Goal: Information Seeking & Learning: Compare options

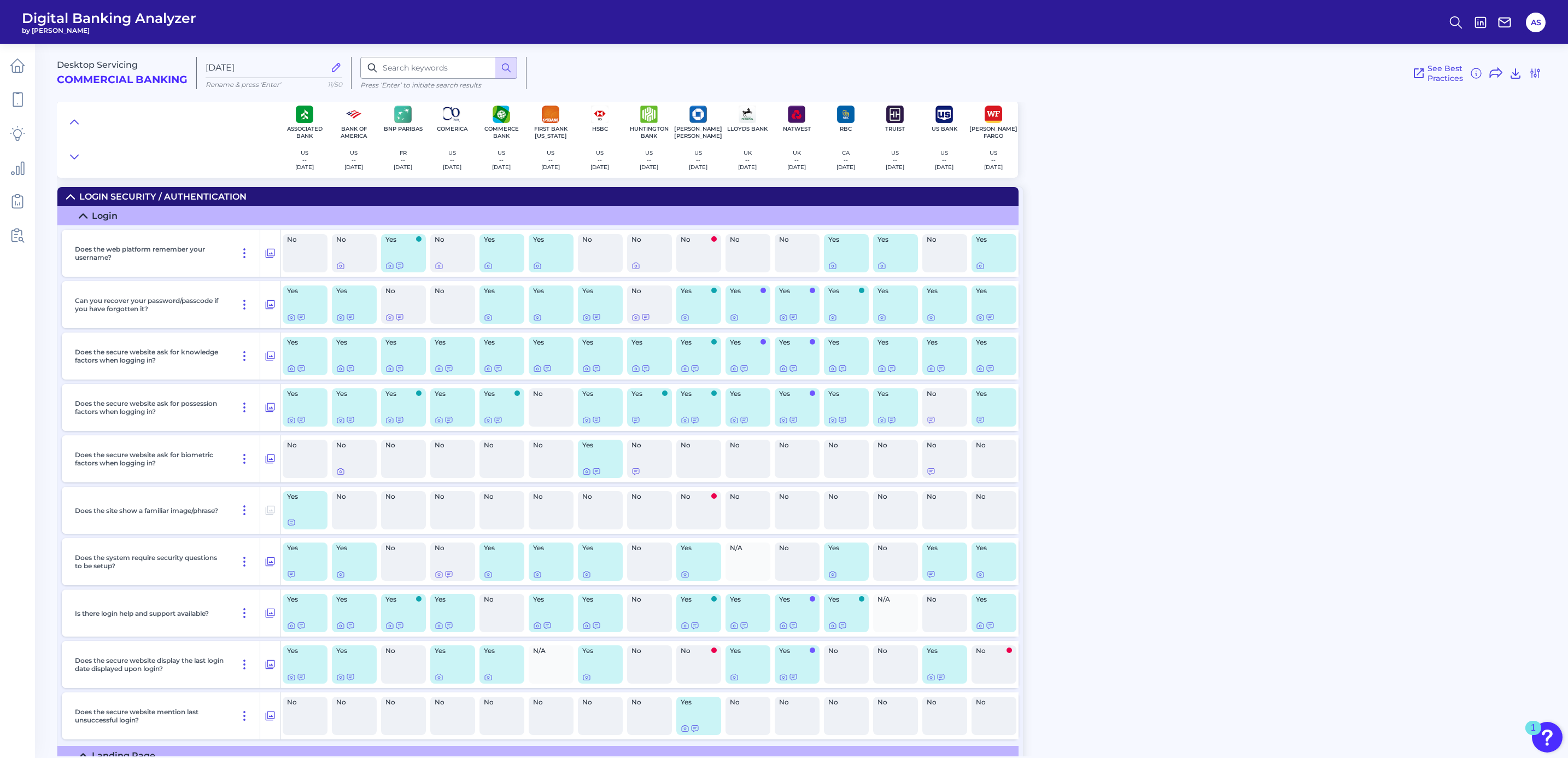
click at [1124, 328] on div "Desktop Servicing Commercial Banking Oct 09 2025 Rename & press 'Enter' 11/50 P…" at bounding box center [813, 395] width 1511 height 720
click at [407, 69] on input at bounding box center [439, 68] width 157 height 22
type input "track"
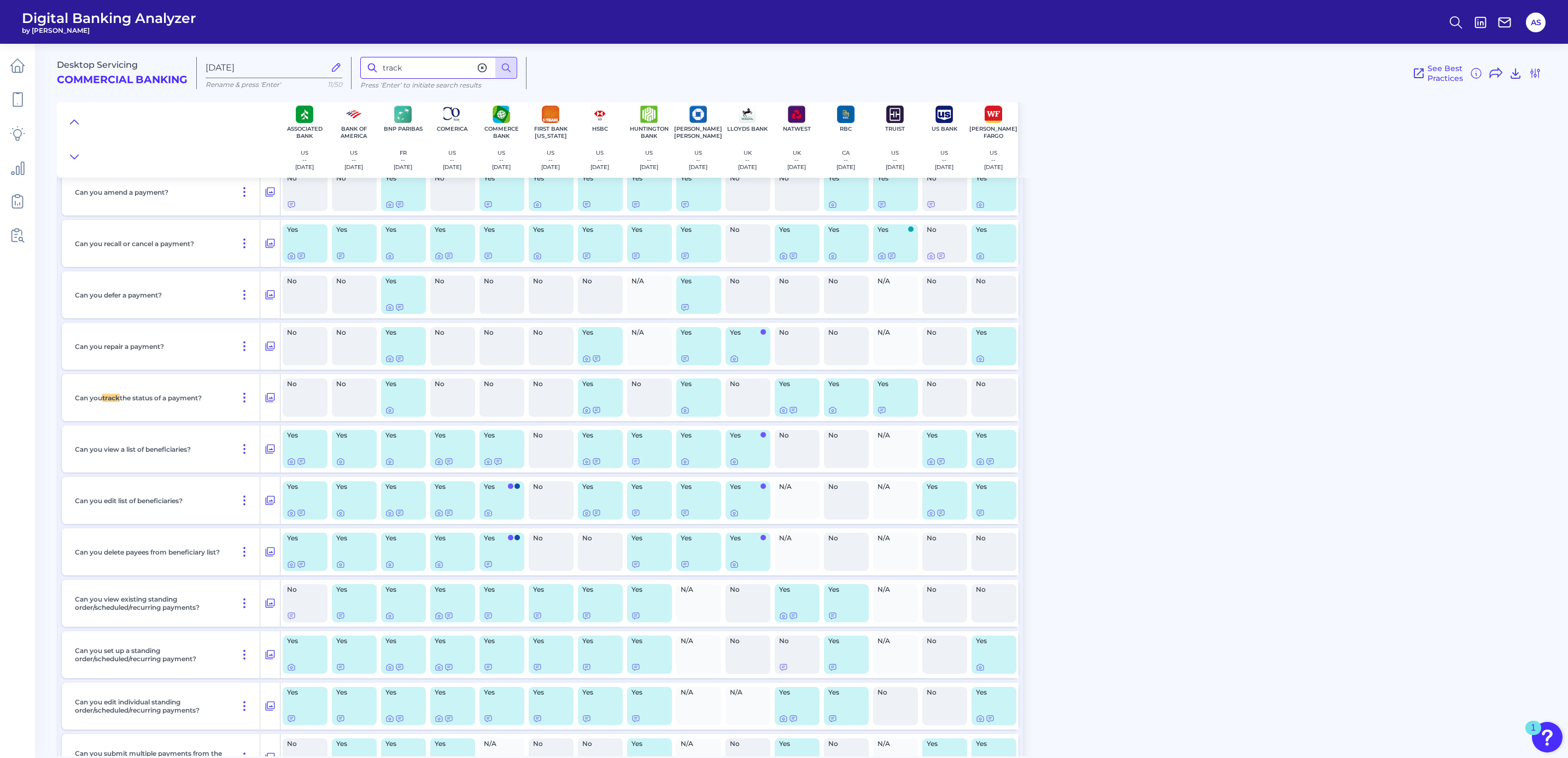
scroll to position [4391, 0]
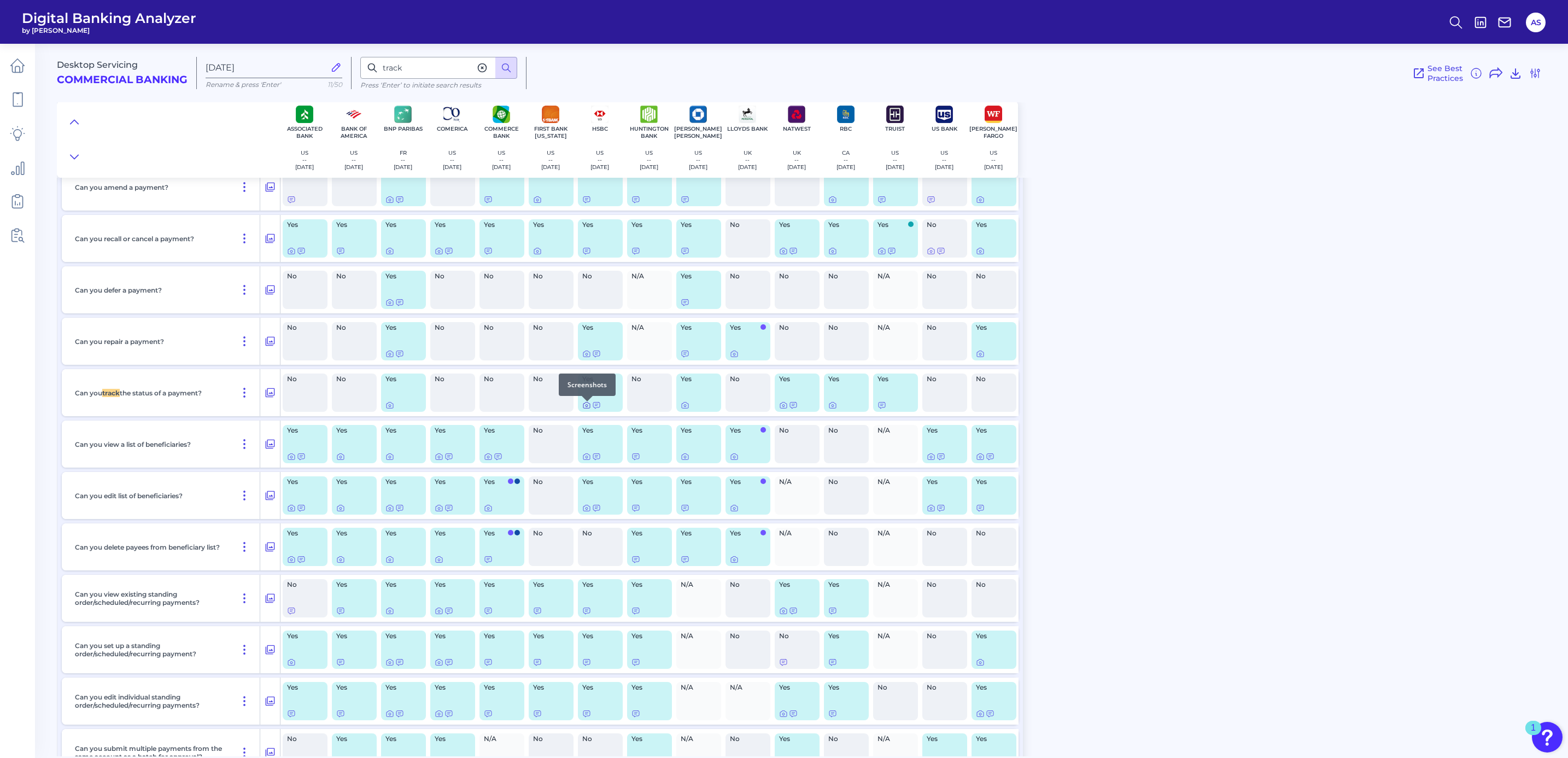
click at [586, 408] on icon at bounding box center [587, 404] width 9 height 9
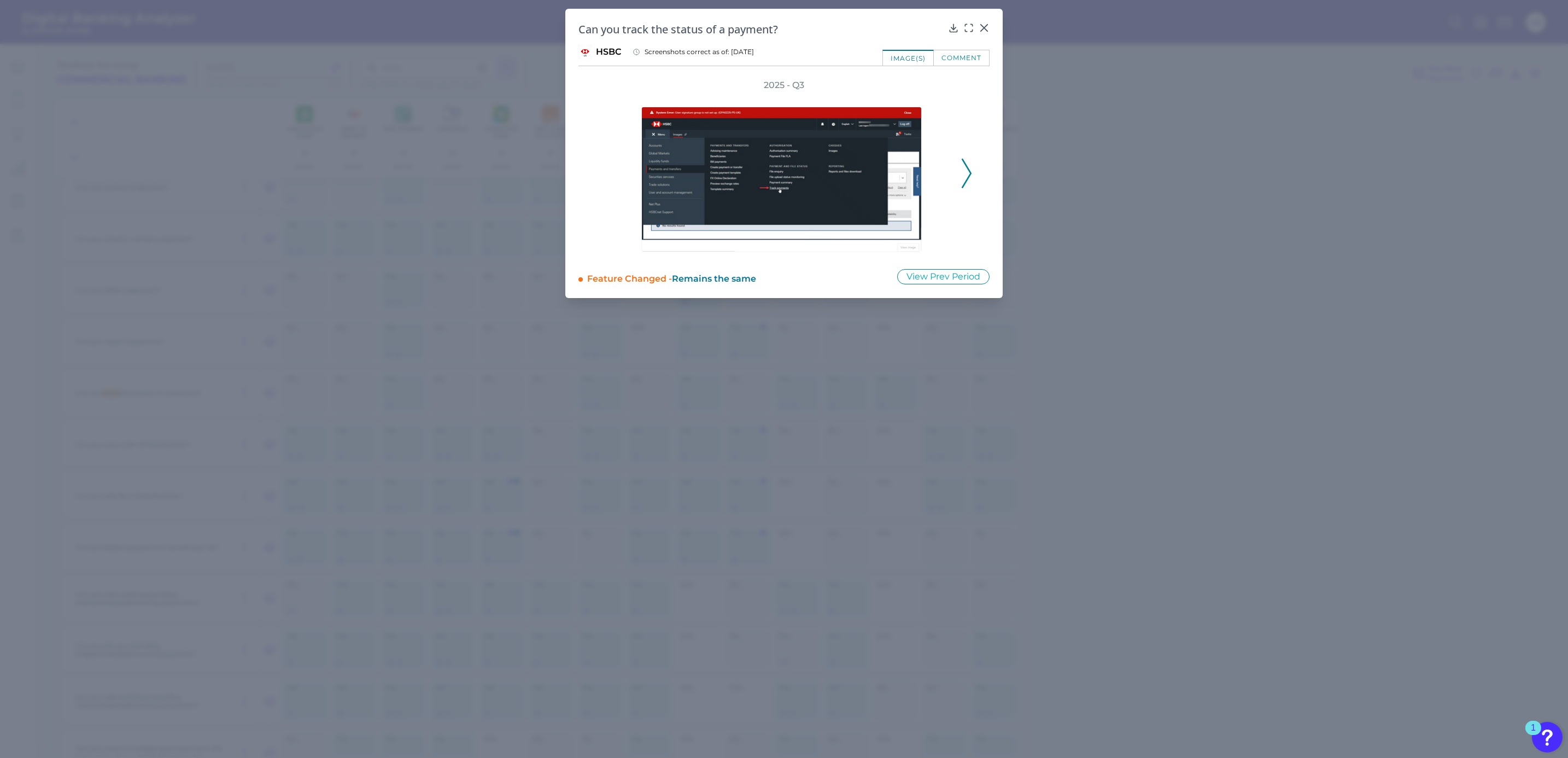
click at [965, 168] on icon at bounding box center [967, 174] width 10 height 30
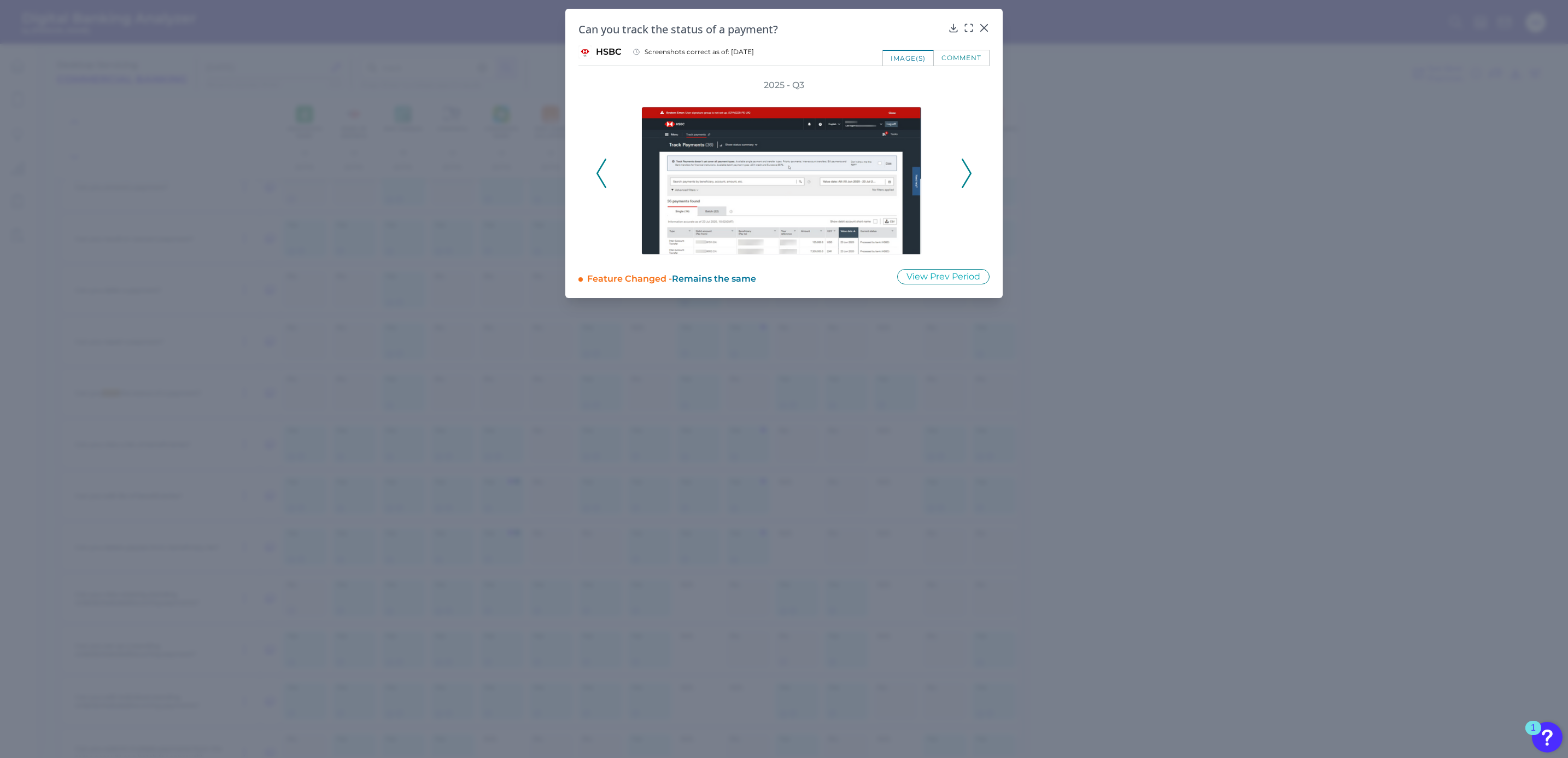
click at [965, 168] on icon at bounding box center [967, 174] width 10 height 30
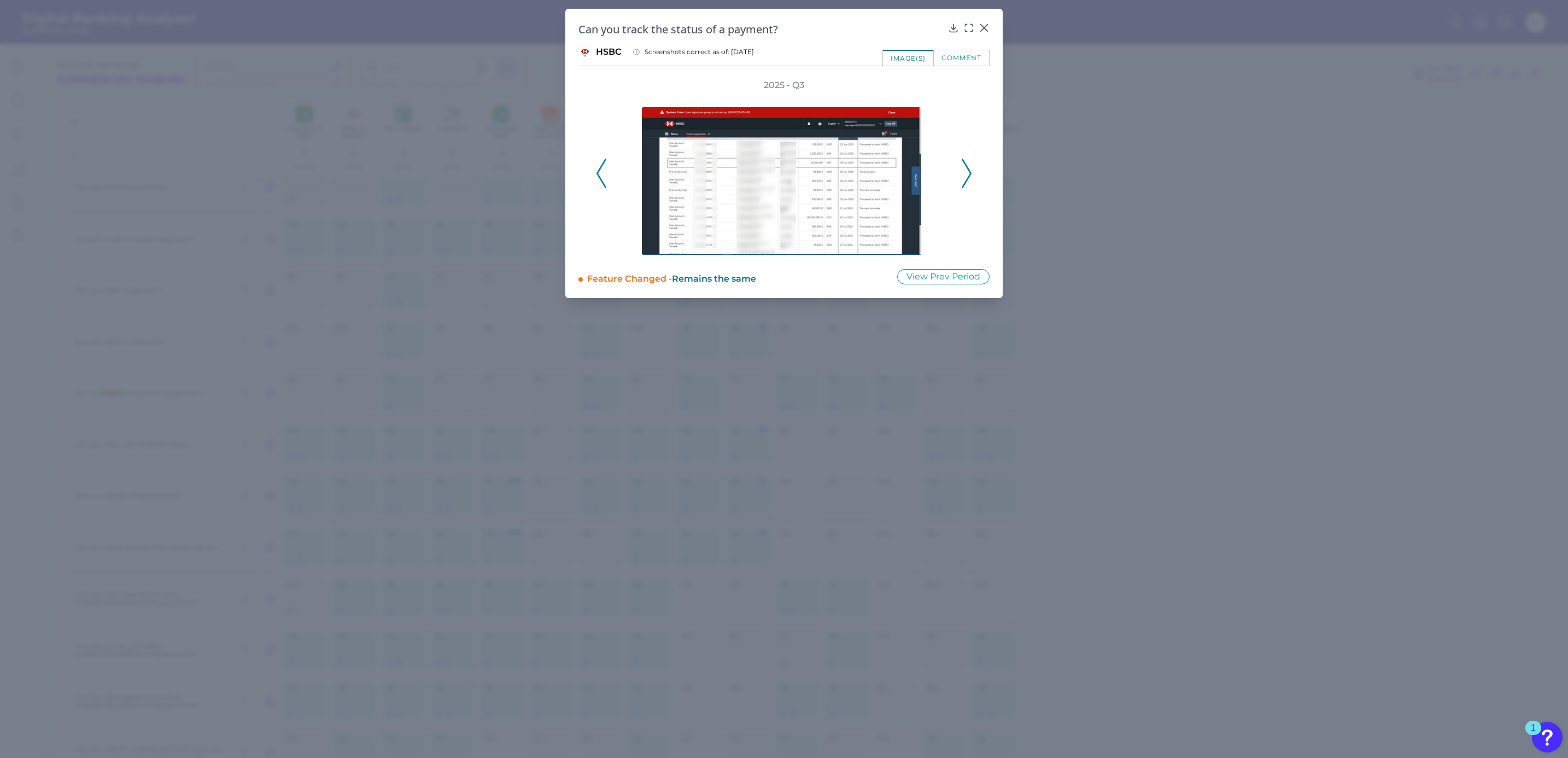
click at [965, 168] on icon at bounding box center [967, 174] width 10 height 30
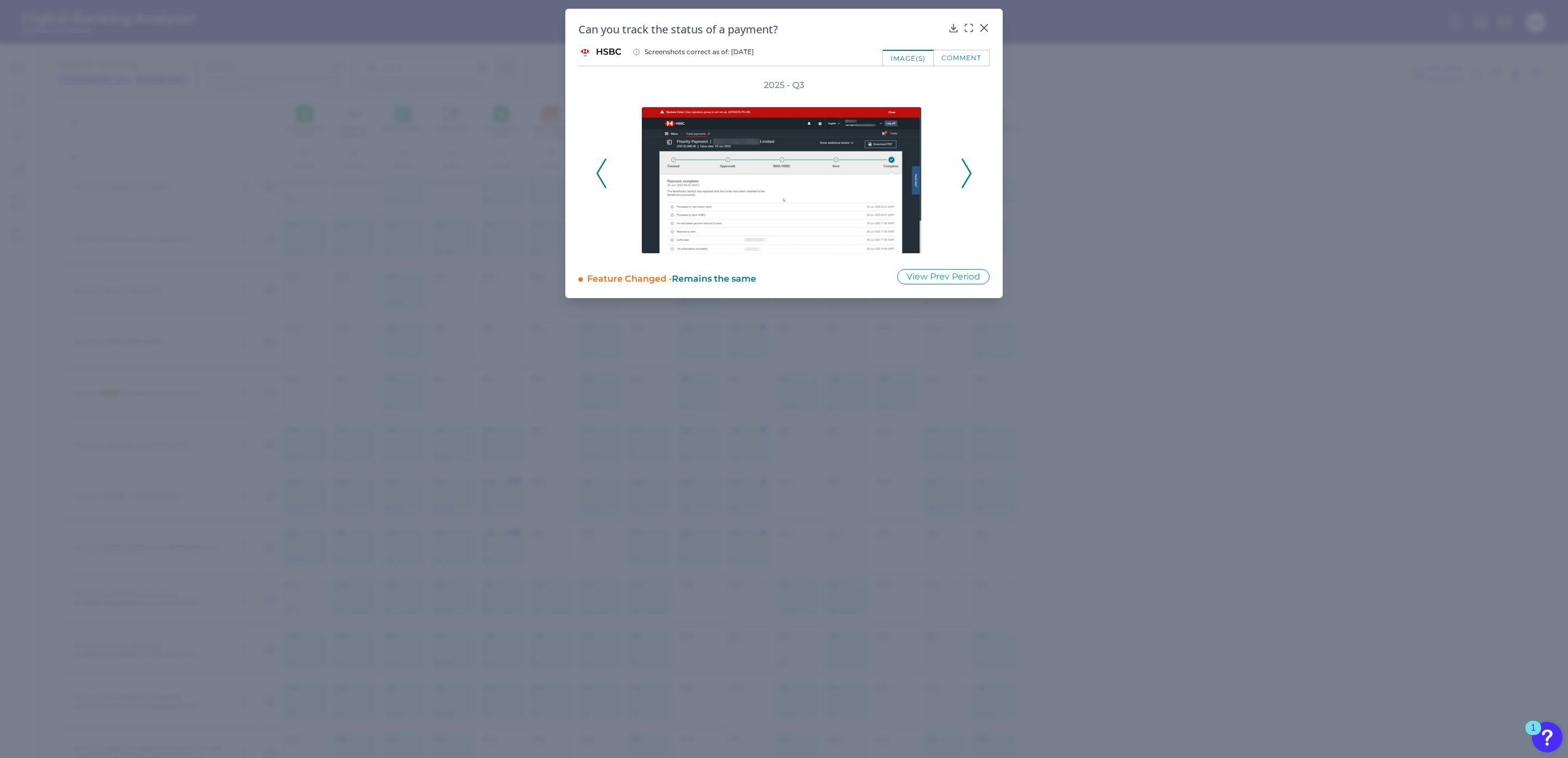
click at [965, 168] on icon at bounding box center [967, 174] width 10 height 30
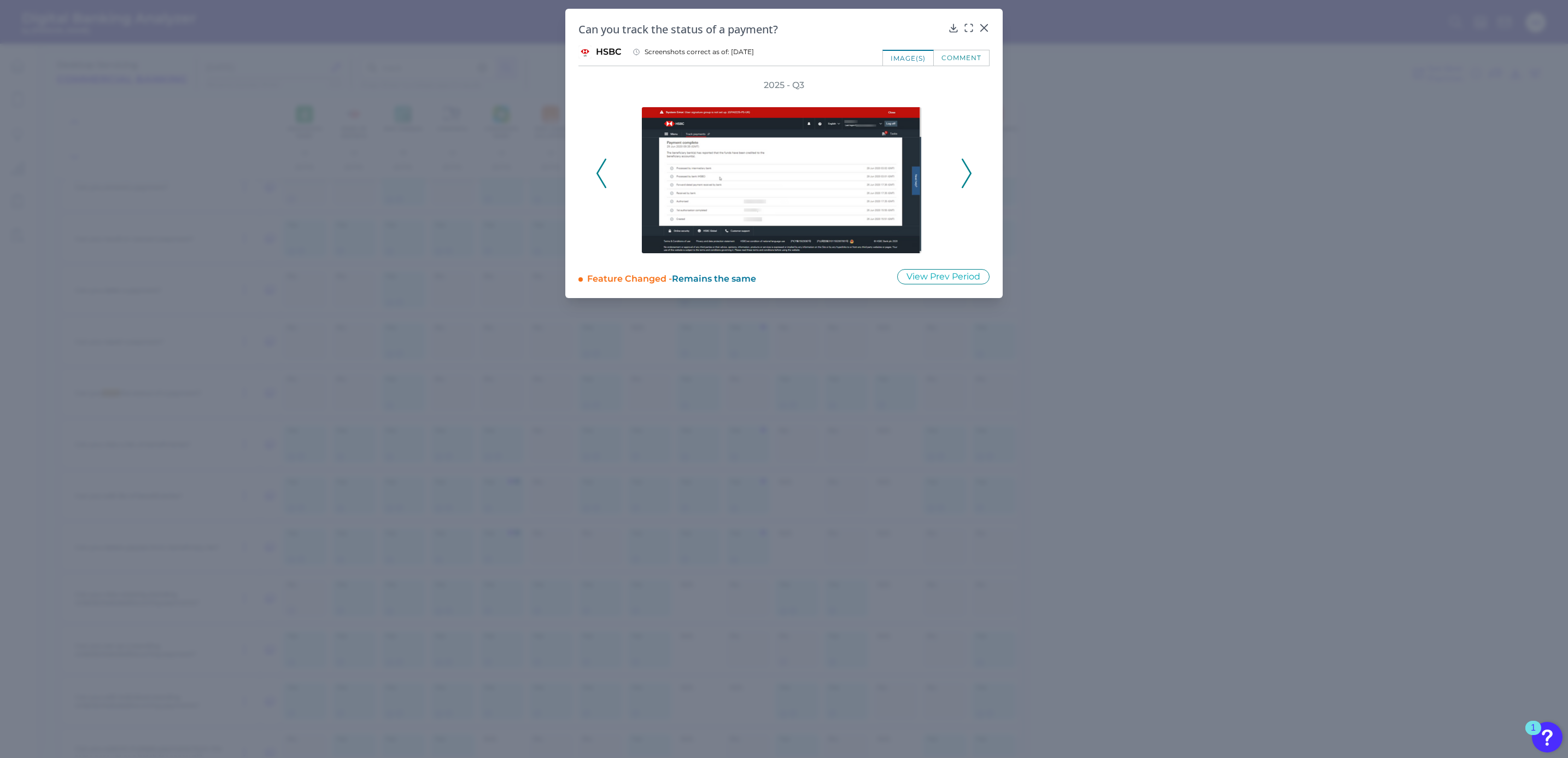
click at [965, 168] on icon at bounding box center [967, 174] width 10 height 30
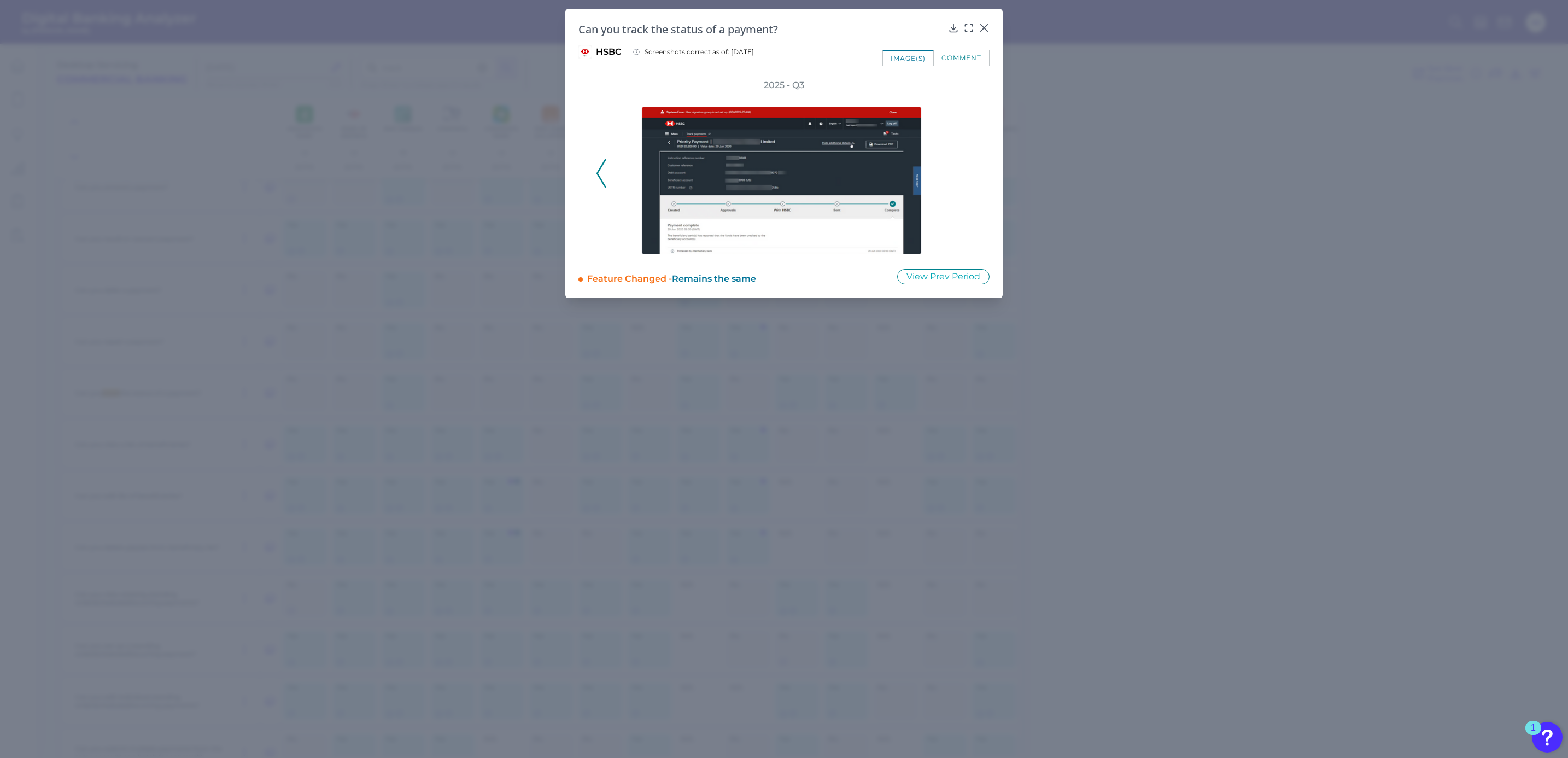
click at [965, 168] on div "2025 - Q3" at bounding box center [784, 167] width 376 height 176
click at [981, 30] on icon at bounding box center [984, 28] width 11 height 11
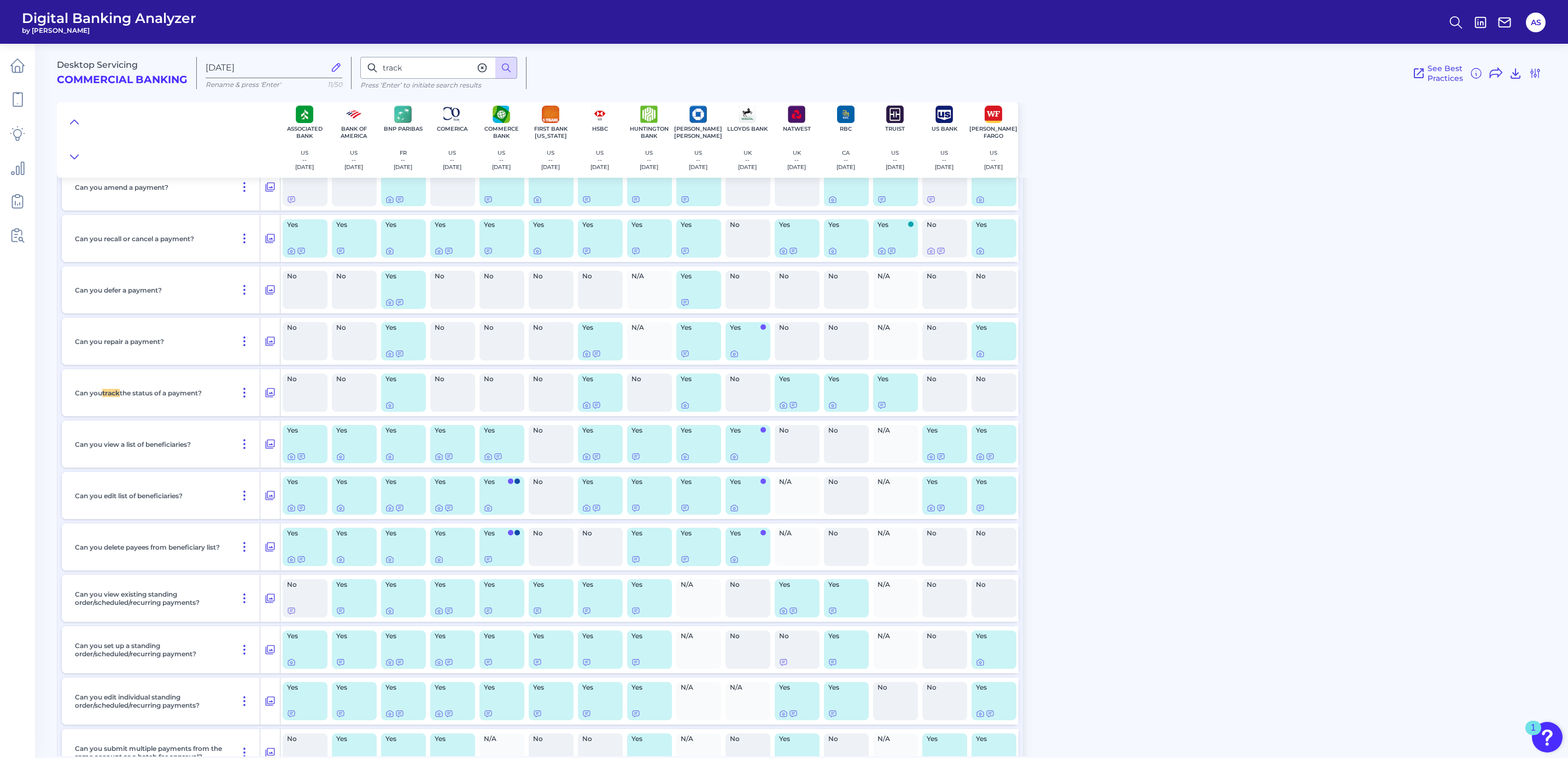
drag, startPoint x: 70, startPoint y: 396, endPoint x: 213, endPoint y: 393, distance: 143.0
click at [213, 393] on div "Can you track the status of a payment?" at bounding box center [165, 393] width 190 height 47
copy p "Can you track the status of a payment?"
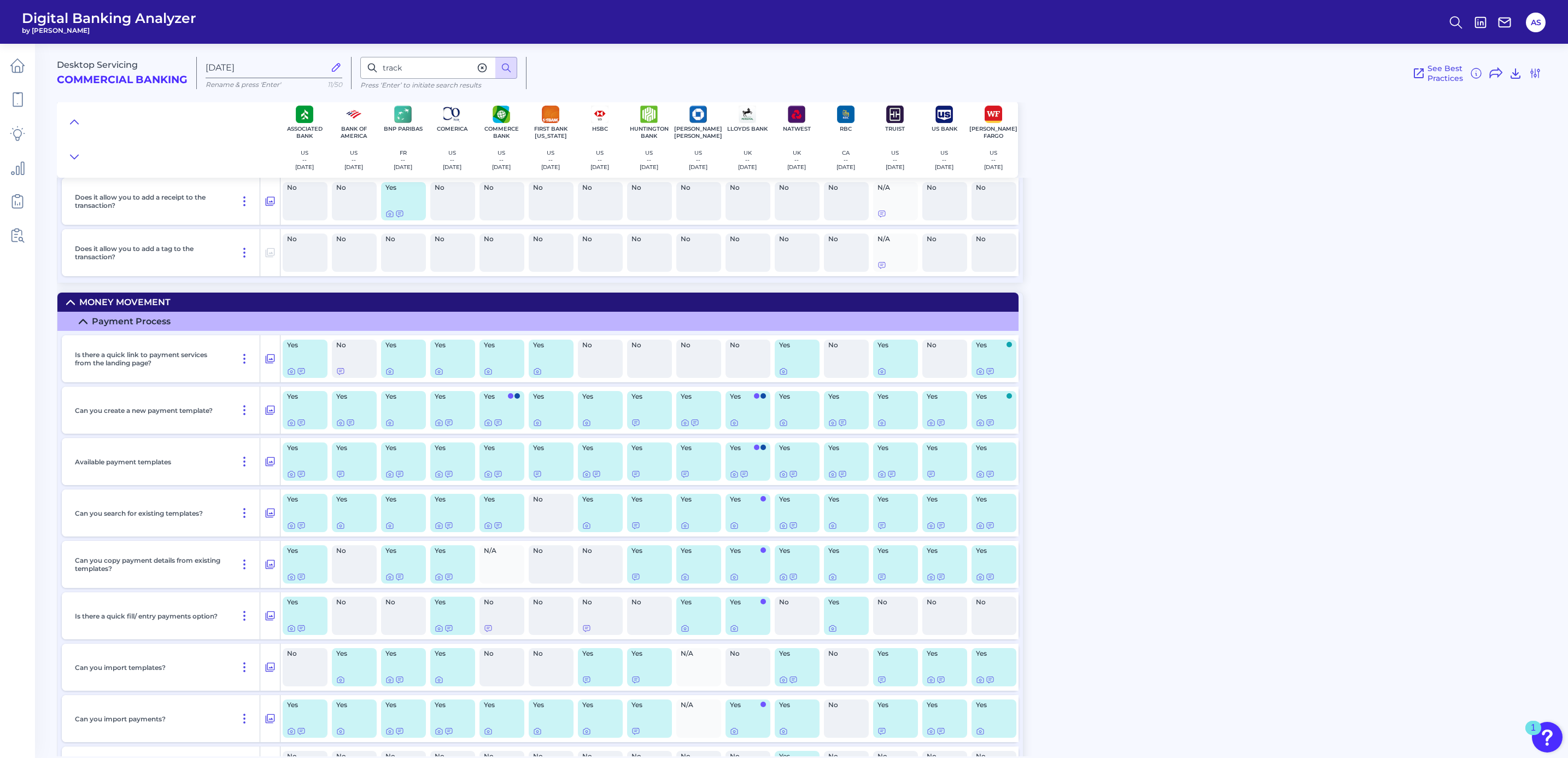
scroll to position [3570, 0]
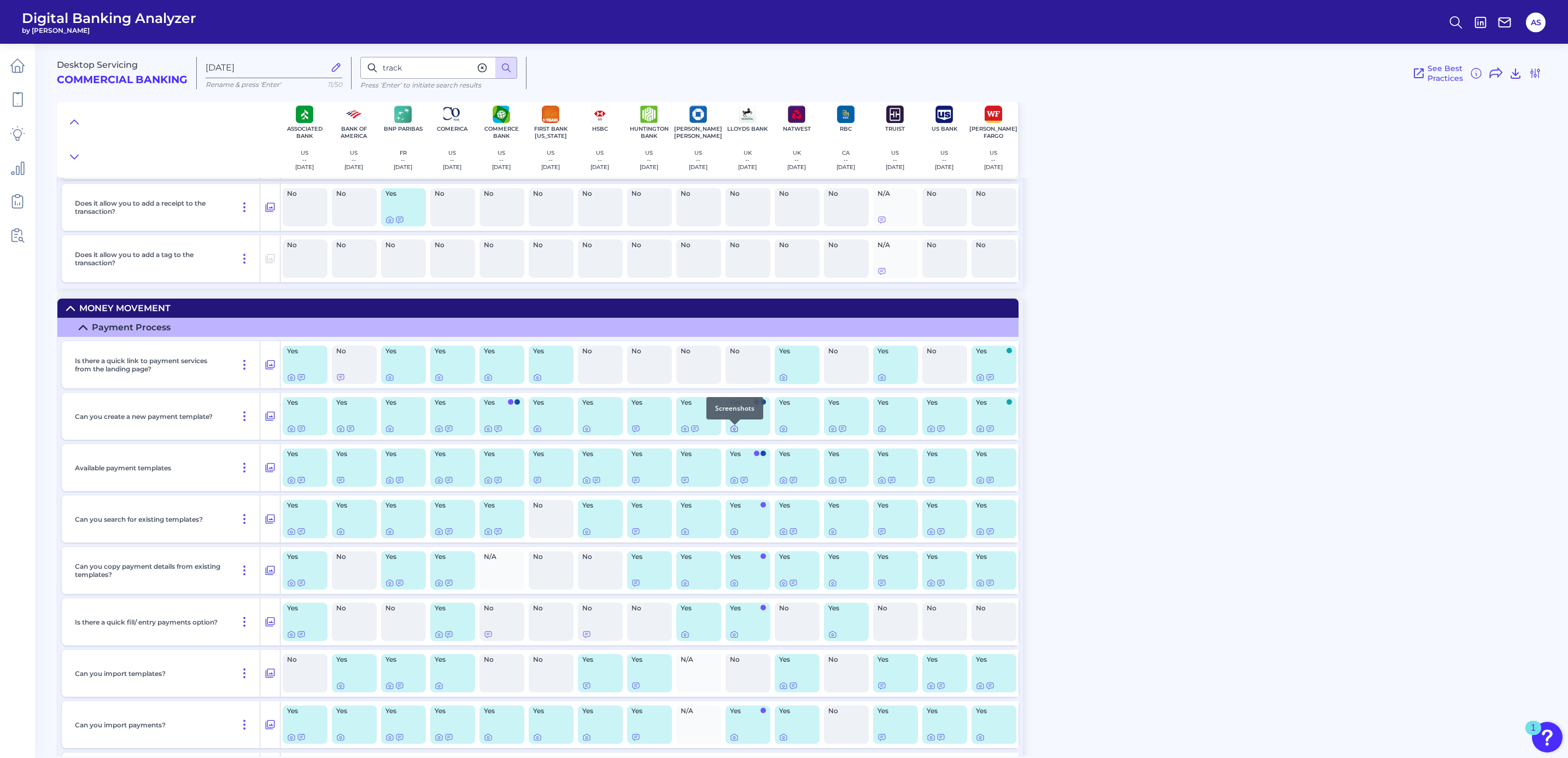
click at [732, 433] on icon at bounding box center [734, 428] width 9 height 9
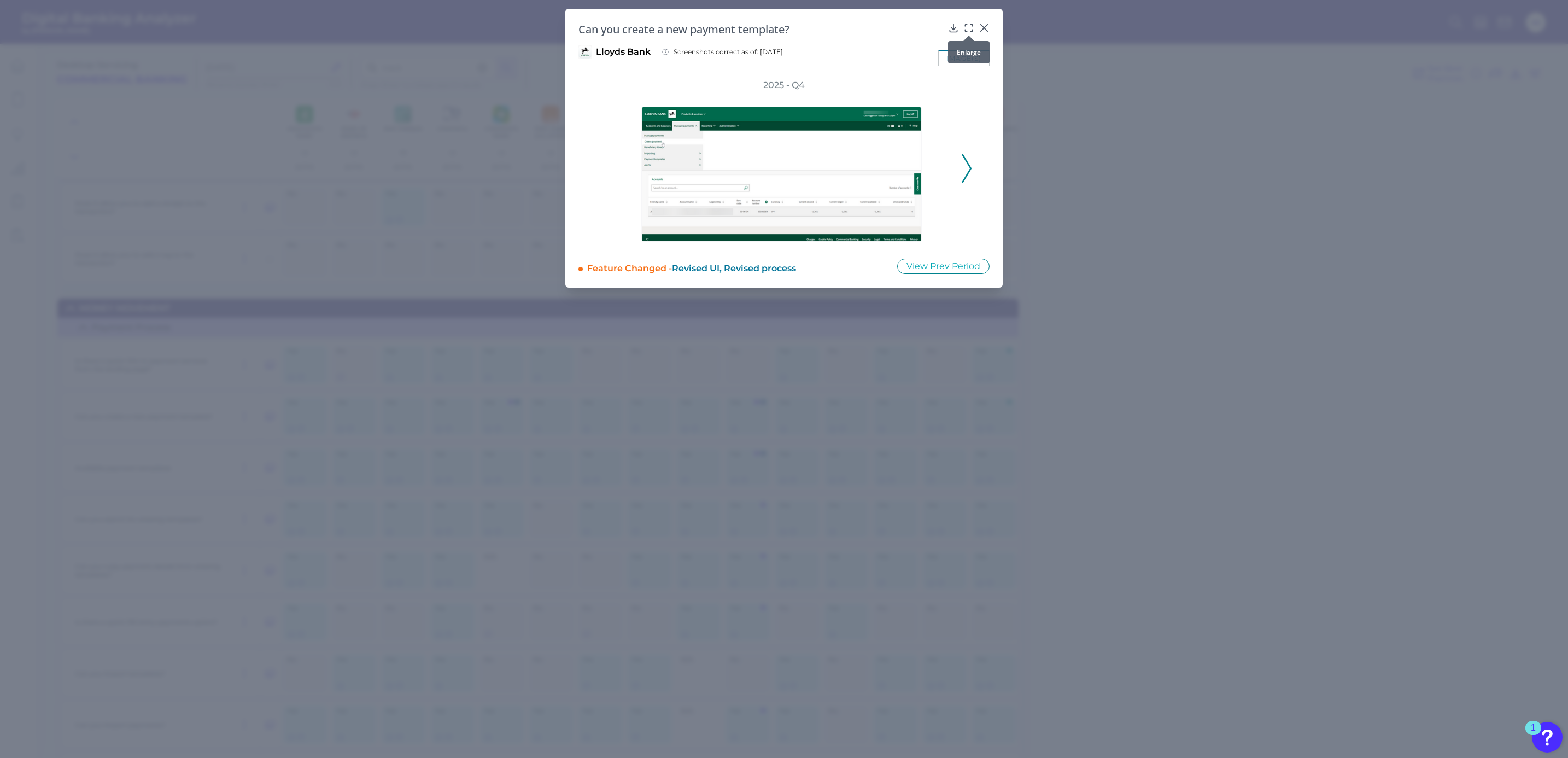
click at [967, 28] on icon at bounding box center [969, 28] width 11 height 11
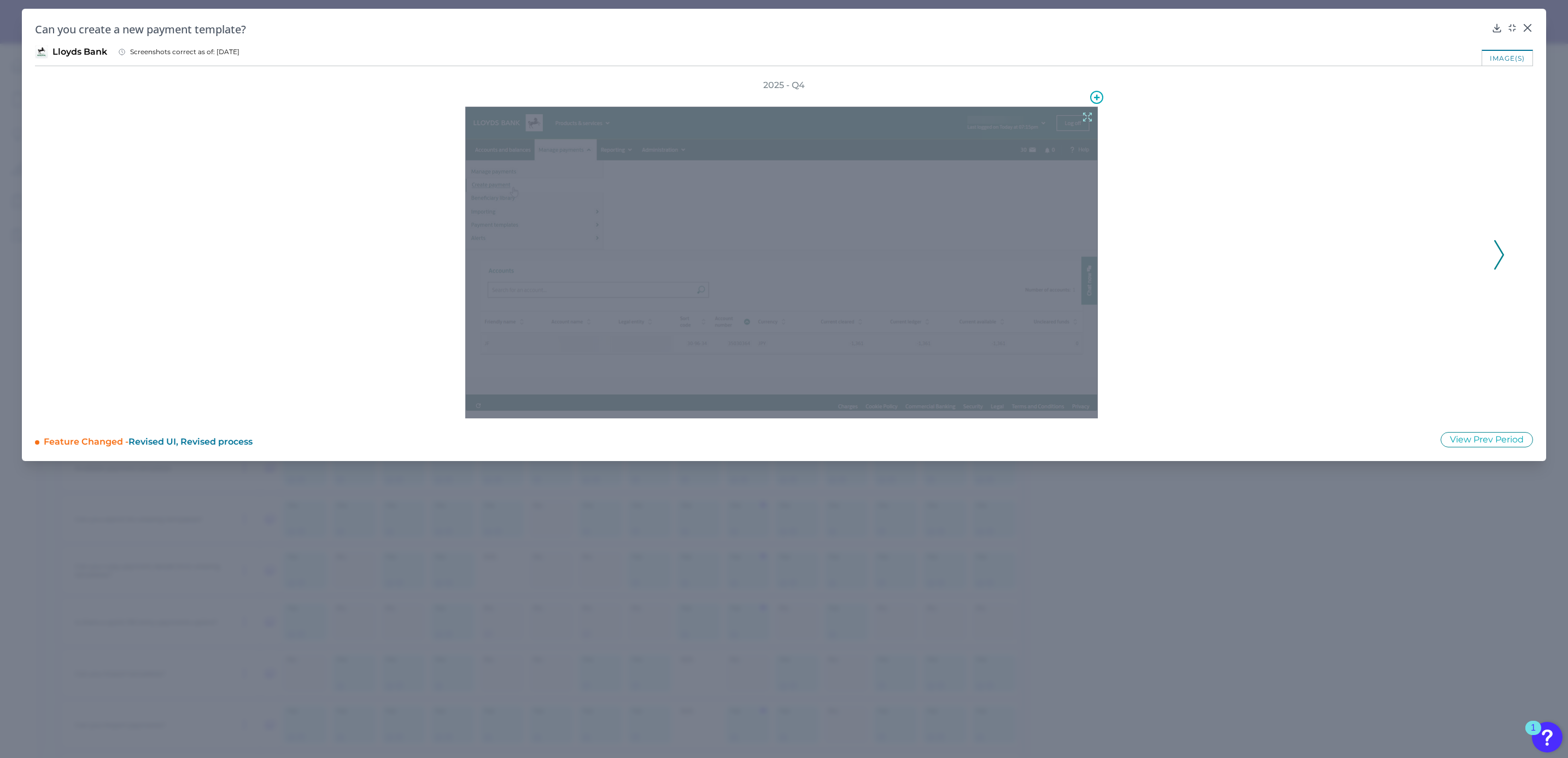
click at [1091, 113] on icon at bounding box center [1087, 117] width 12 height 12
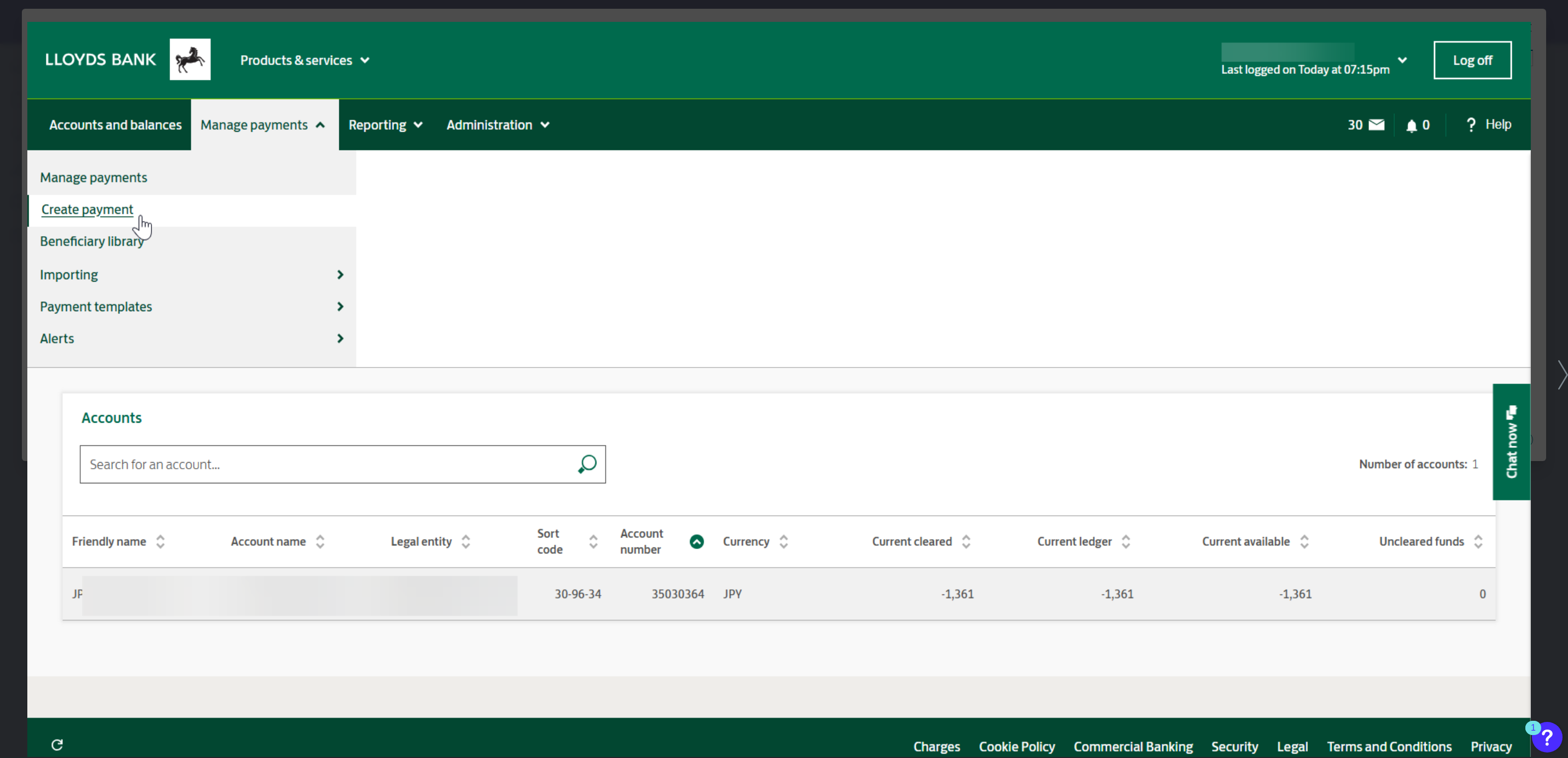
click at [1562, 377] on icon at bounding box center [1563, 375] width 10 height 29
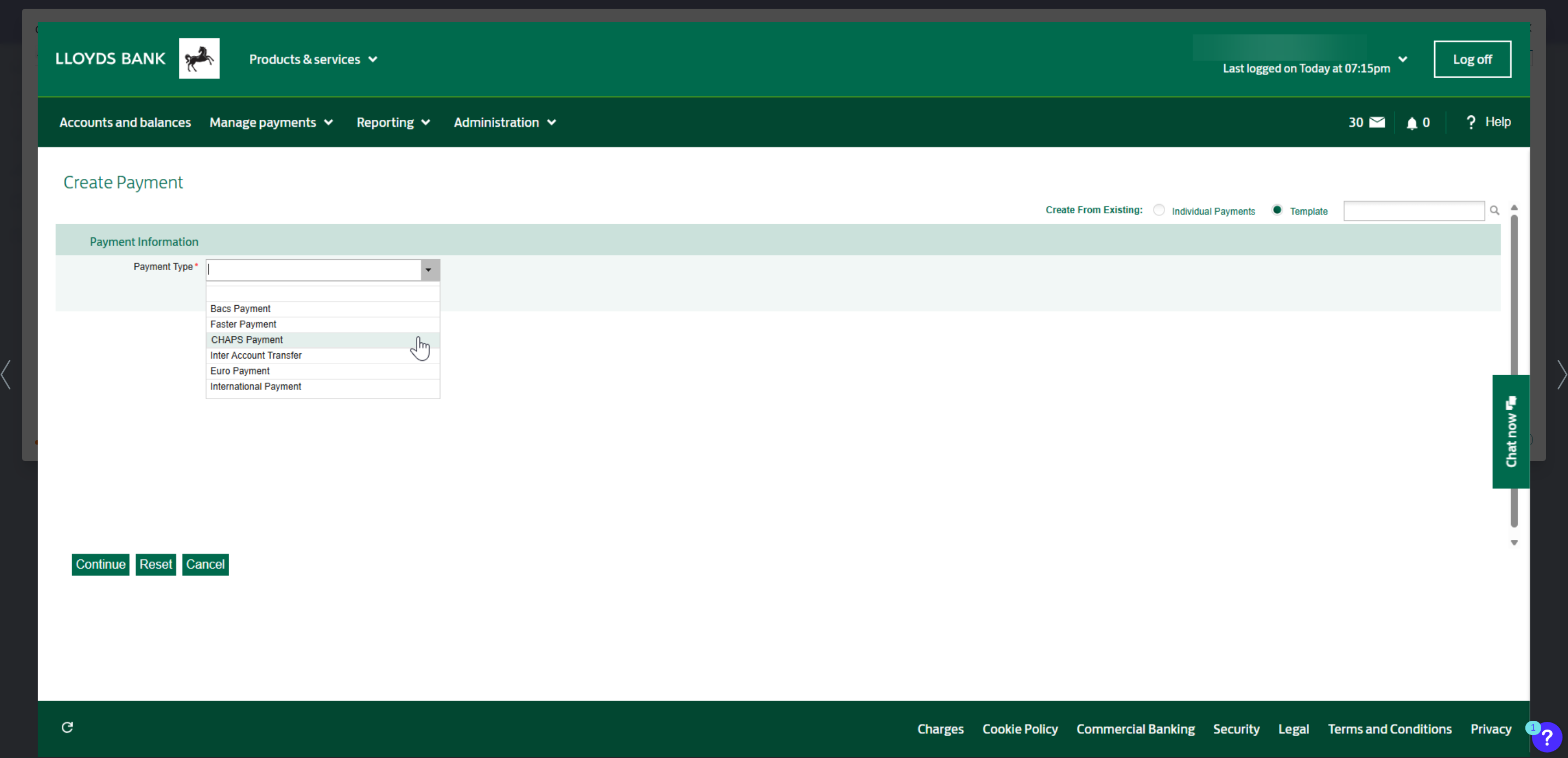
click at [1562, 377] on icon at bounding box center [1563, 375] width 10 height 30
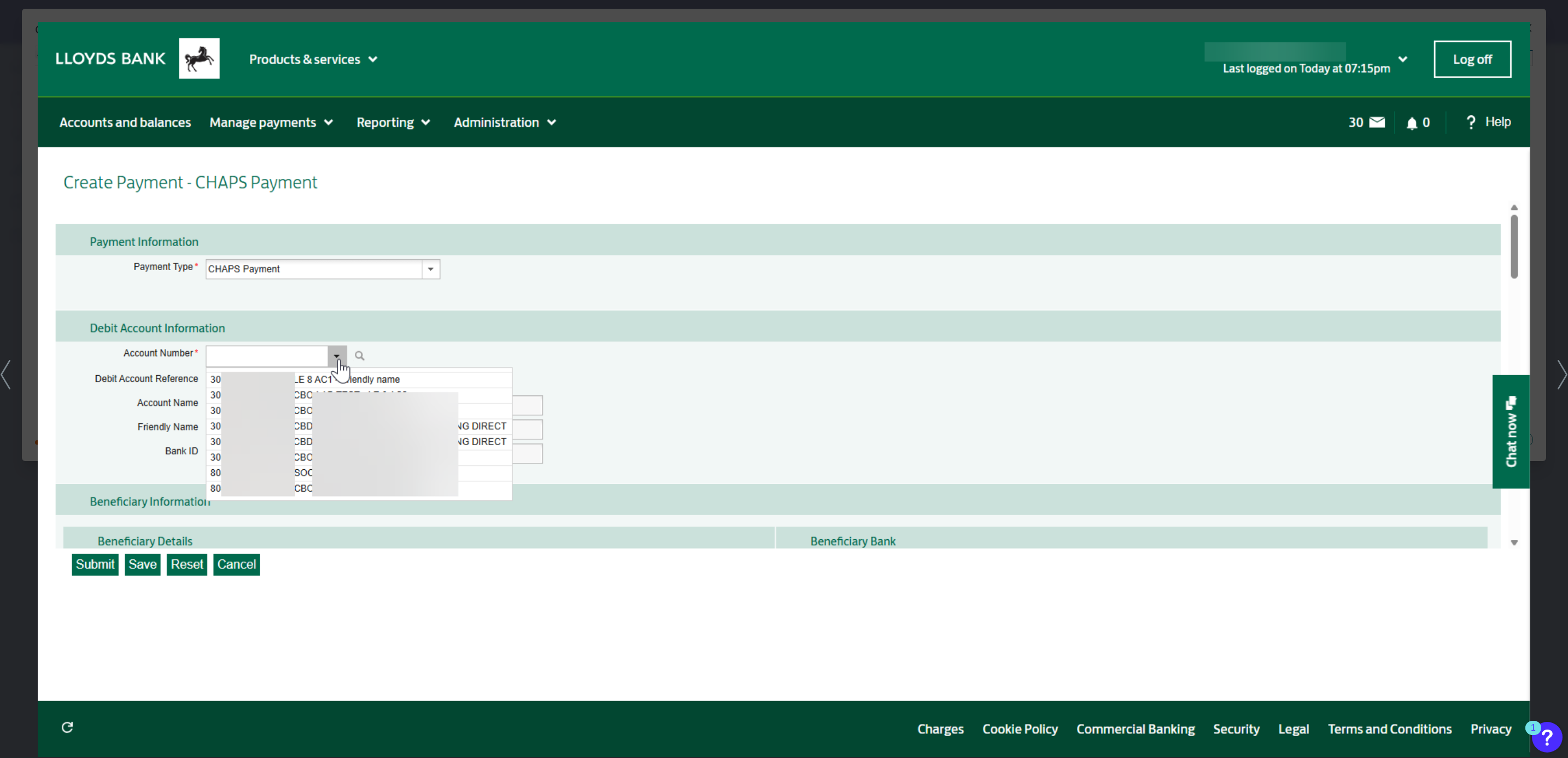
click at [1562, 377] on icon at bounding box center [1563, 375] width 10 height 30
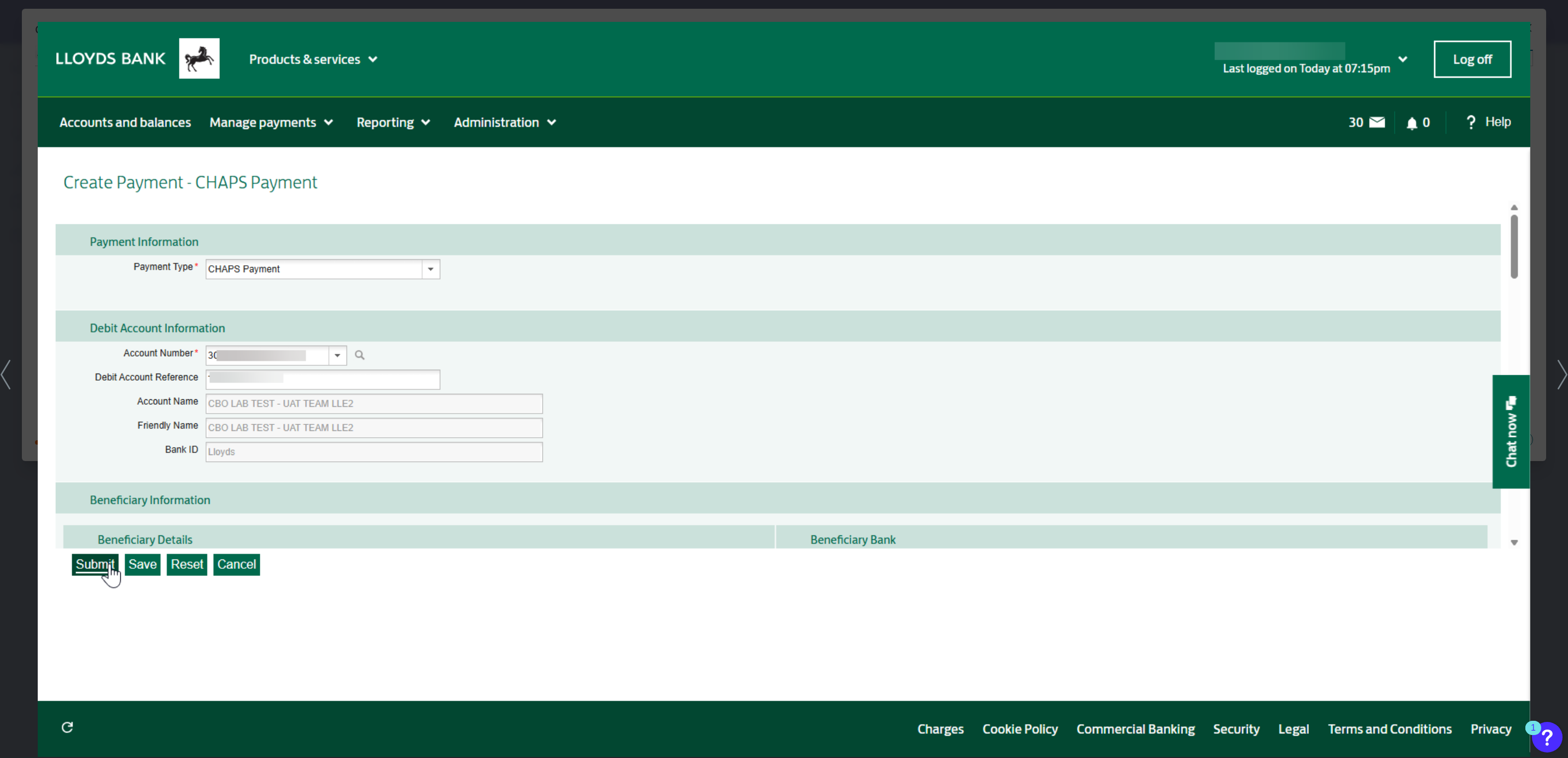
click at [1562, 377] on icon at bounding box center [1563, 375] width 10 height 30
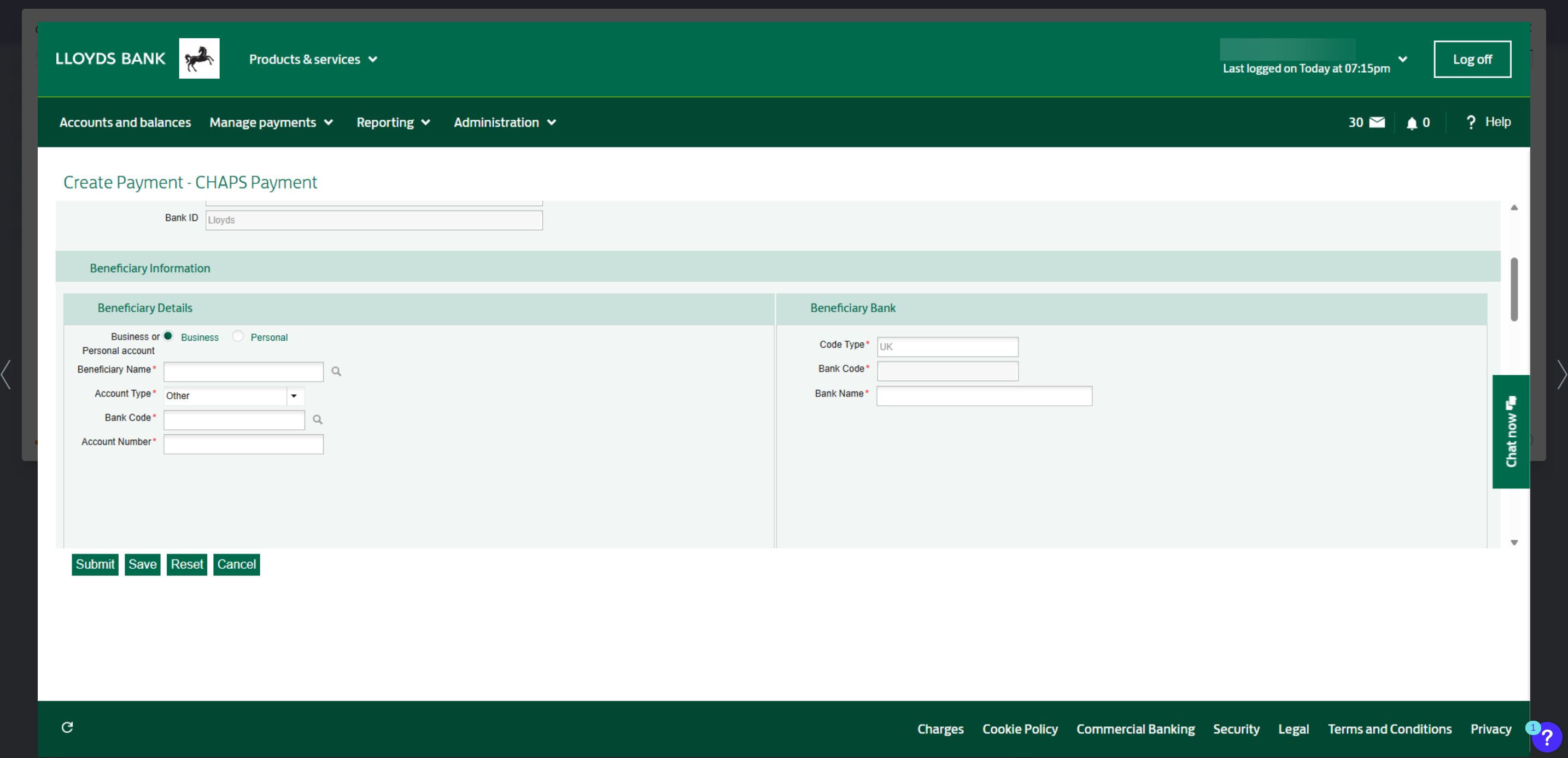
click at [1562, 377] on icon at bounding box center [1563, 375] width 10 height 30
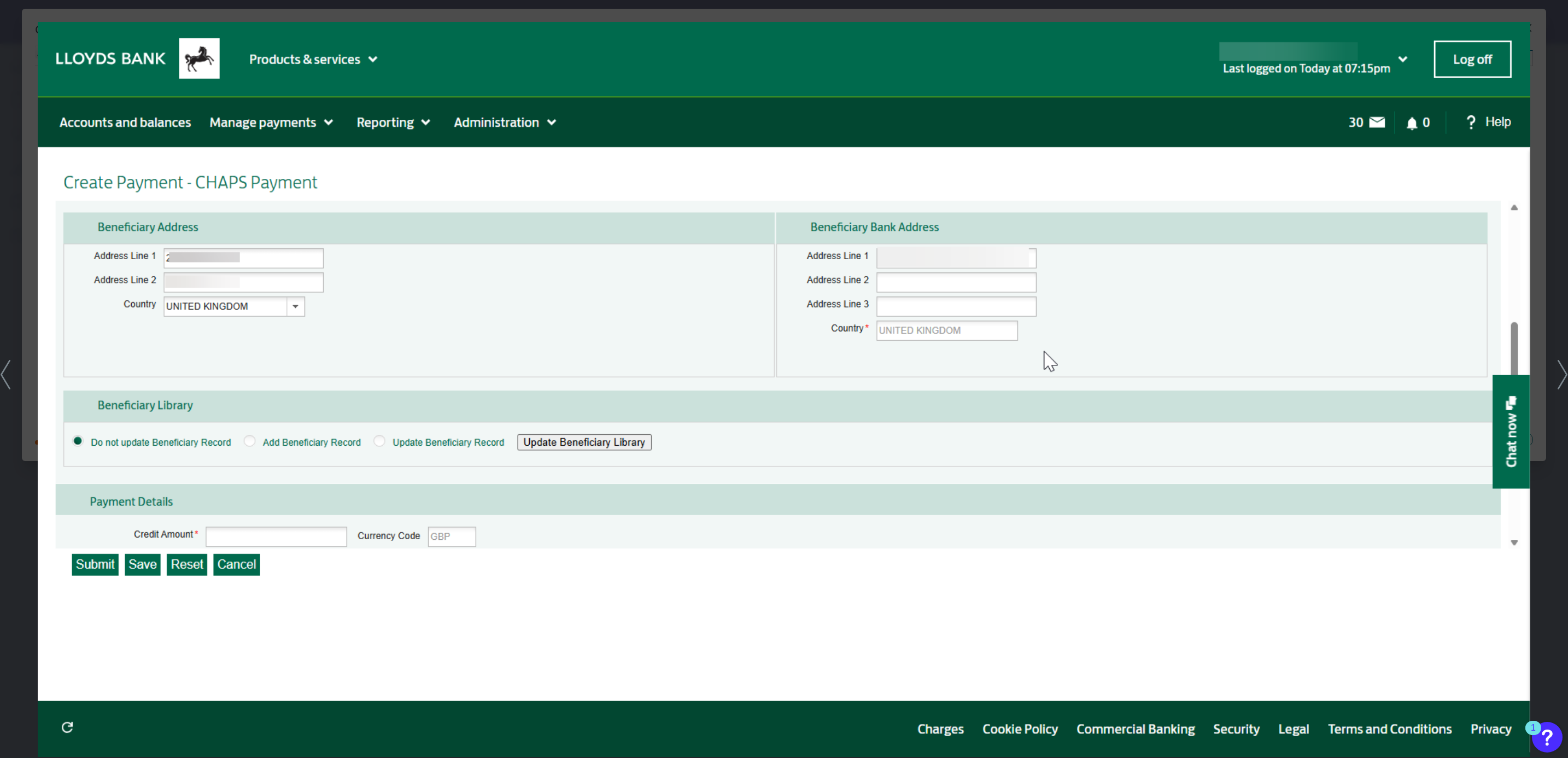
click at [1562, 377] on icon at bounding box center [1563, 375] width 10 height 30
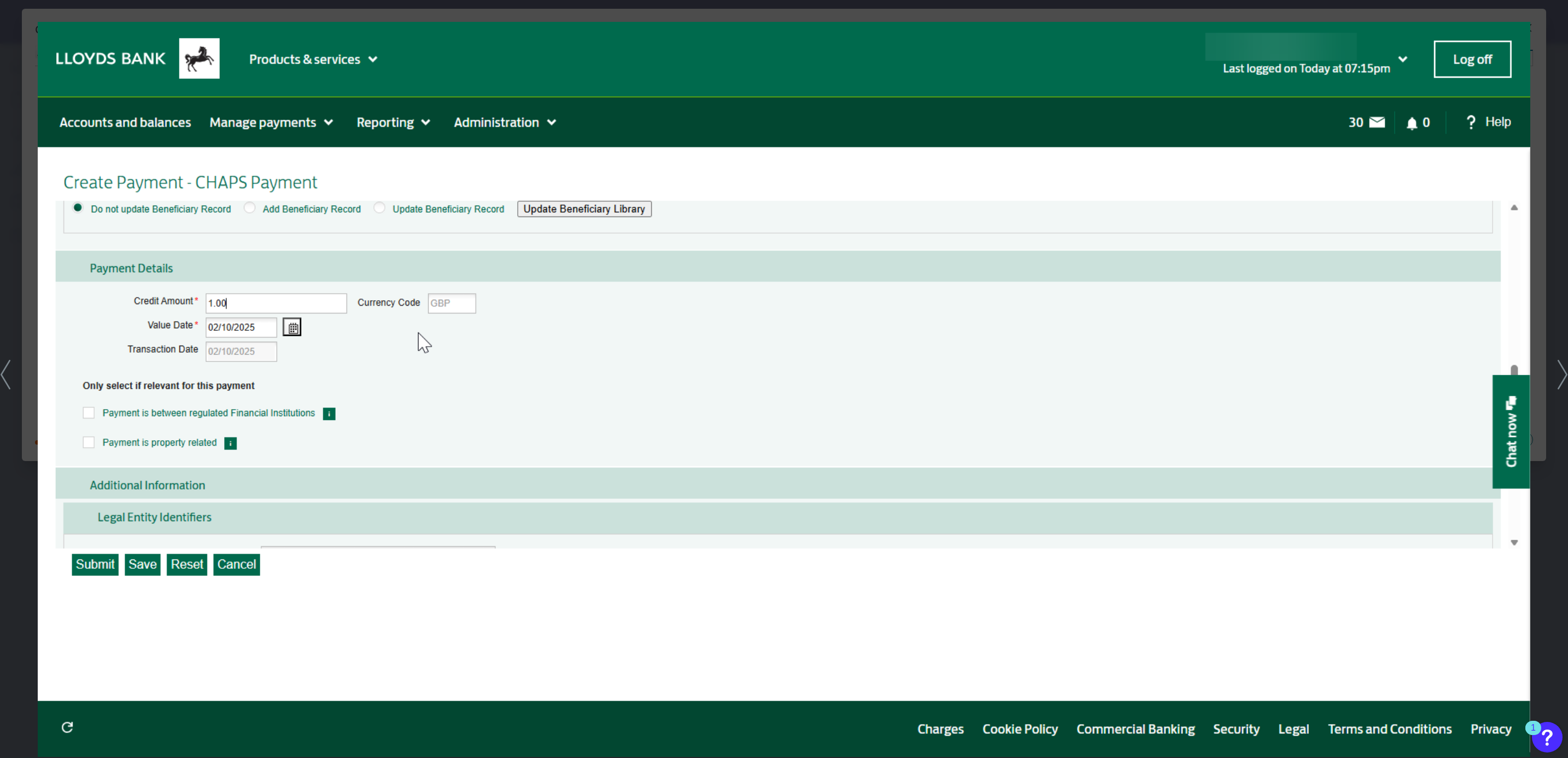
click at [1562, 377] on icon at bounding box center [1563, 375] width 10 height 30
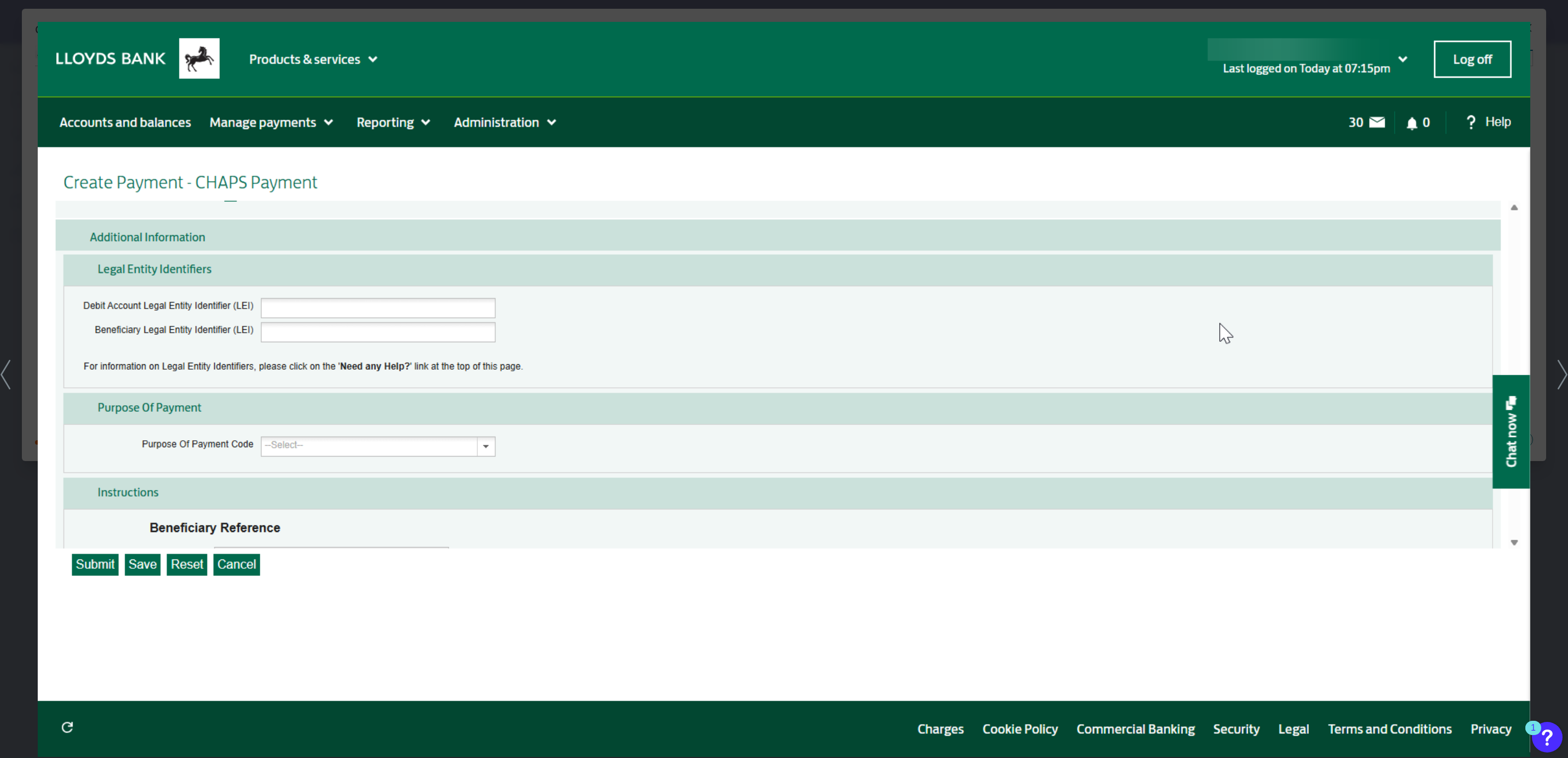
click at [1562, 377] on icon at bounding box center [1563, 375] width 10 height 30
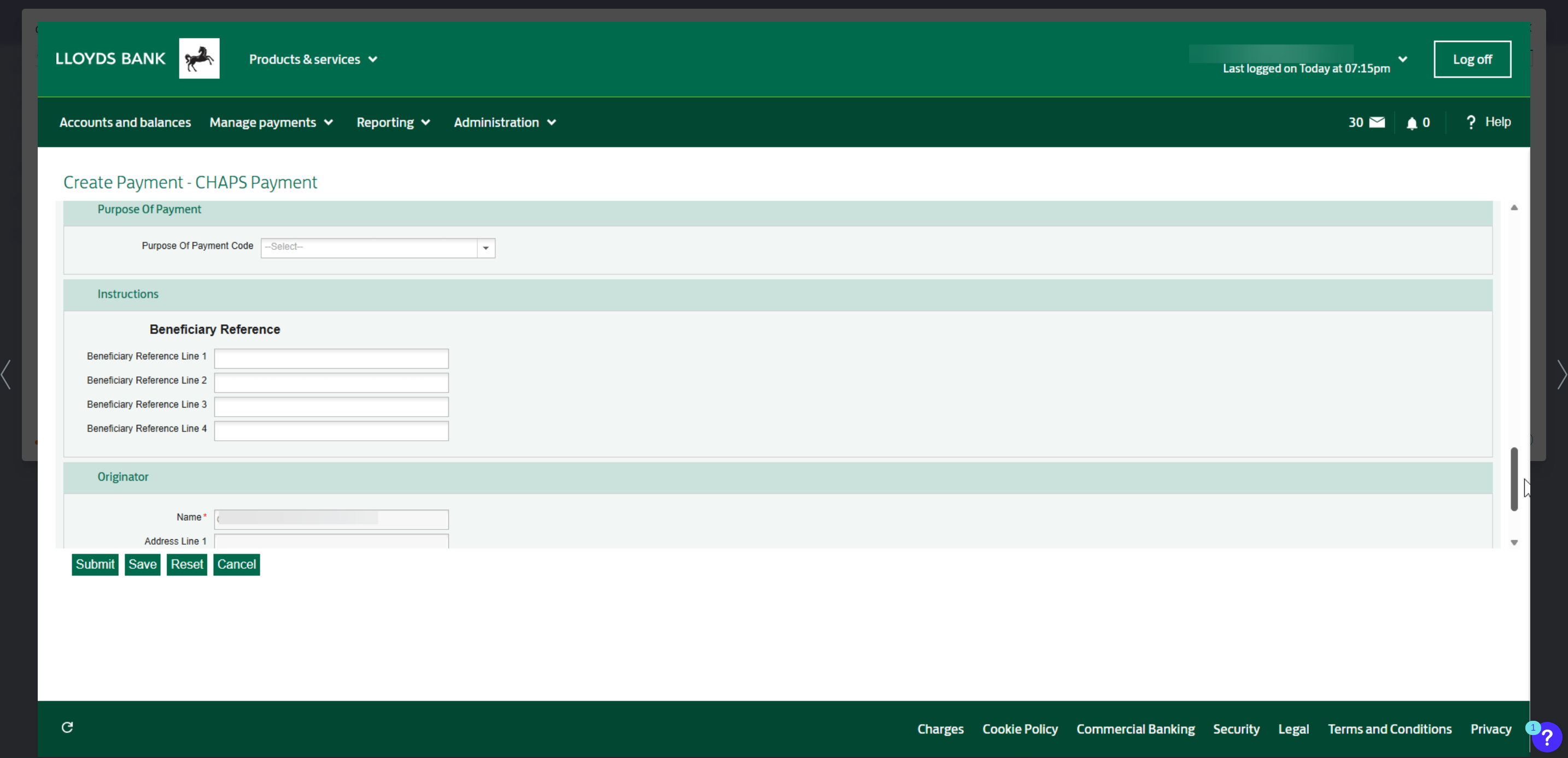
click at [1562, 377] on icon at bounding box center [1563, 375] width 10 height 30
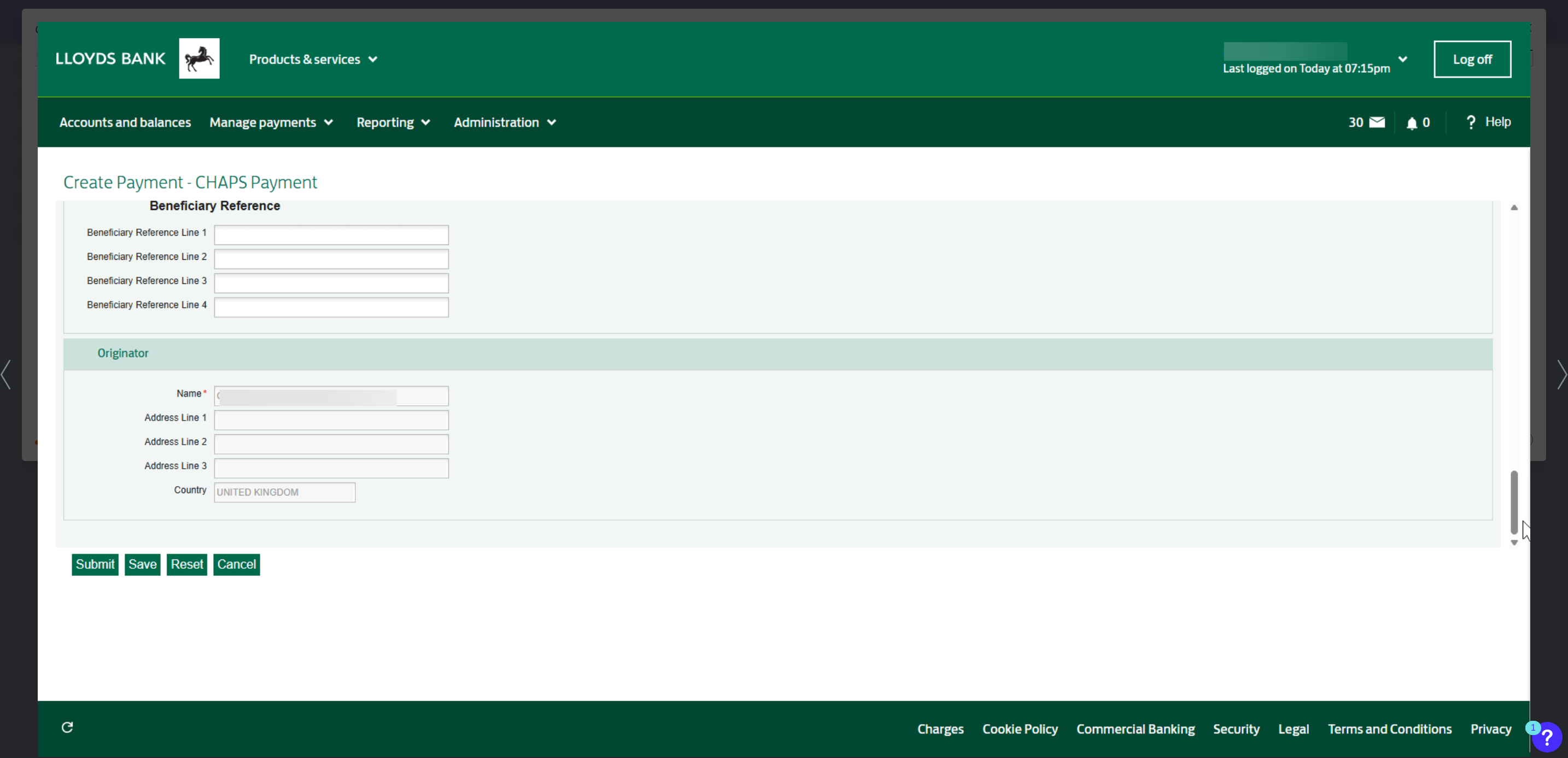
click at [1530, 45] on img at bounding box center [784, 390] width 1493 height 735
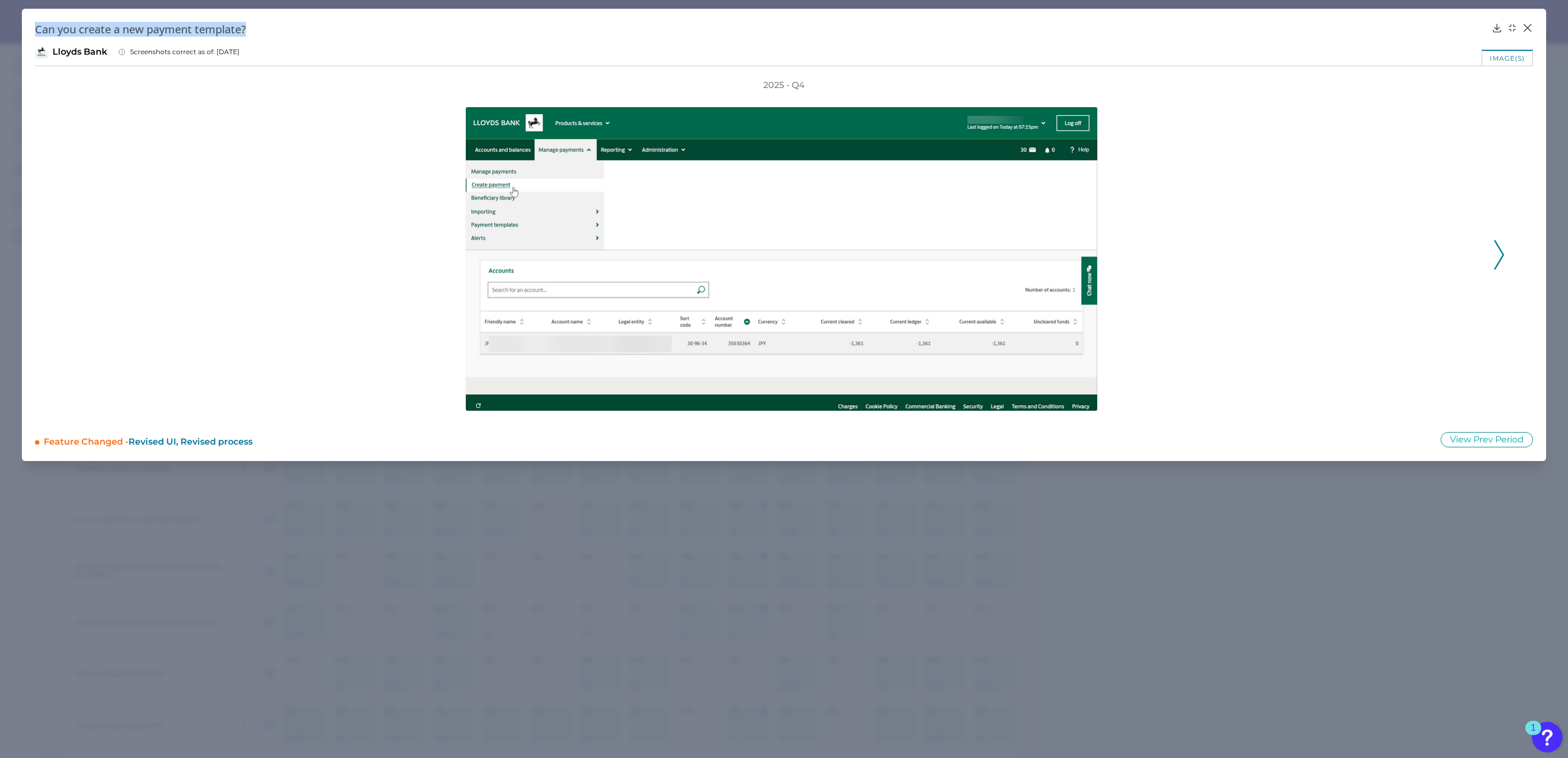
drag, startPoint x: 253, startPoint y: 27, endPoint x: 34, endPoint y: 32, distance: 219.1
click at [35, 32] on h2 "Can you create a new payment template?" at bounding box center [761, 29] width 1452 height 15
copy h2 "Can you create a new payment template?"
click at [1525, 28] on icon at bounding box center [1527, 28] width 11 height 11
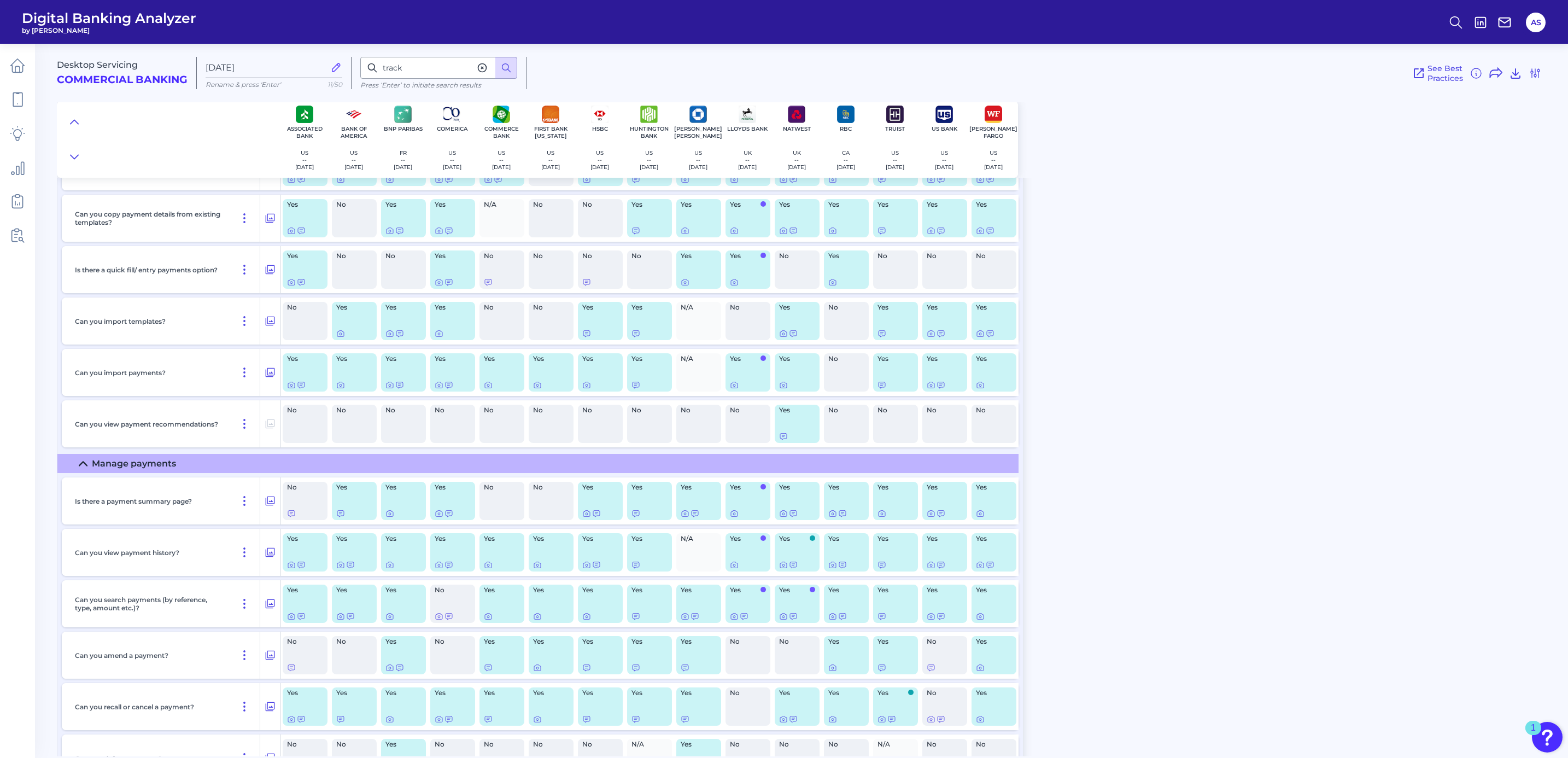
scroll to position [4144, 0]
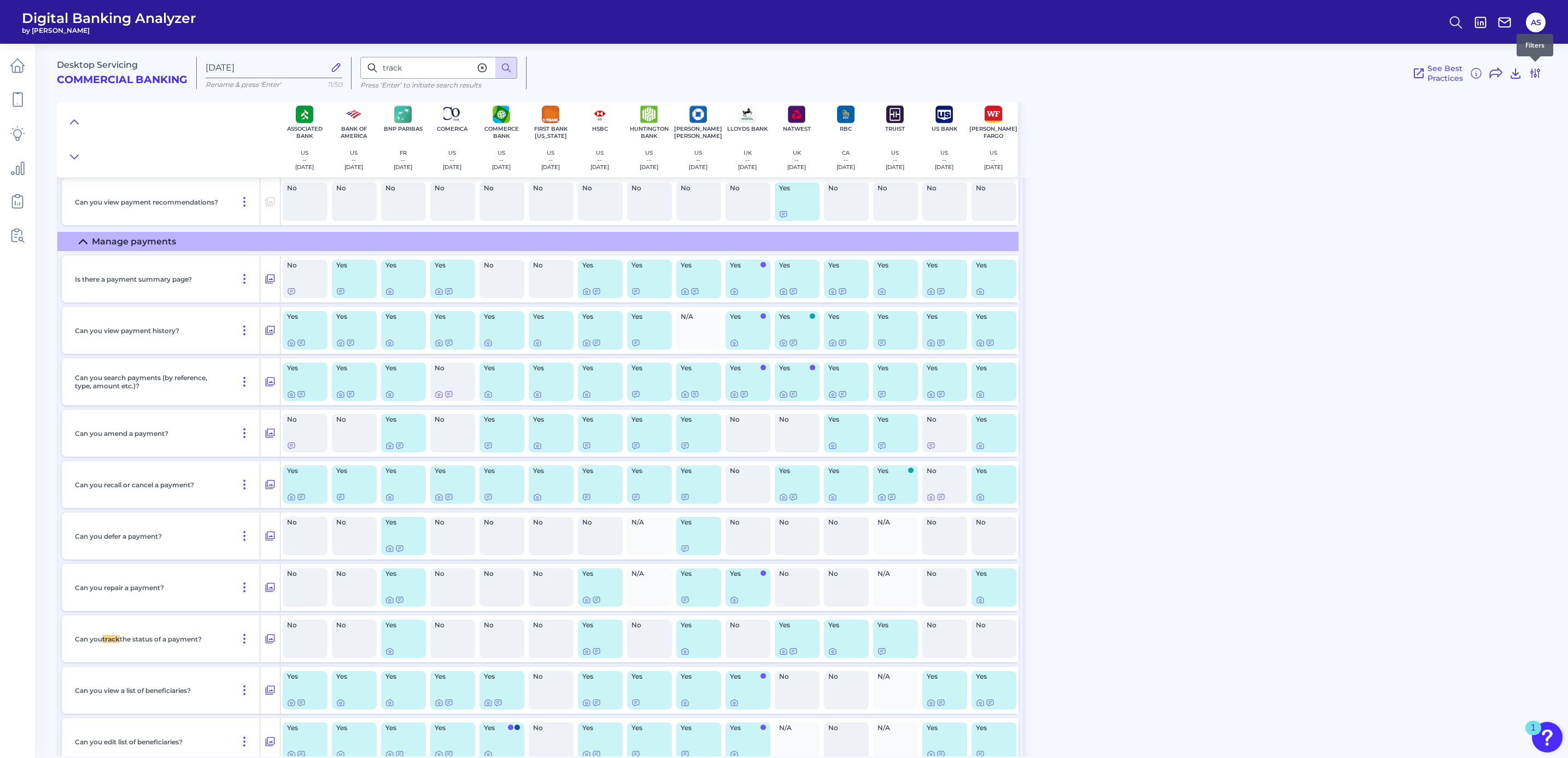
click at [1540, 72] on icon at bounding box center [1535, 73] width 13 height 13
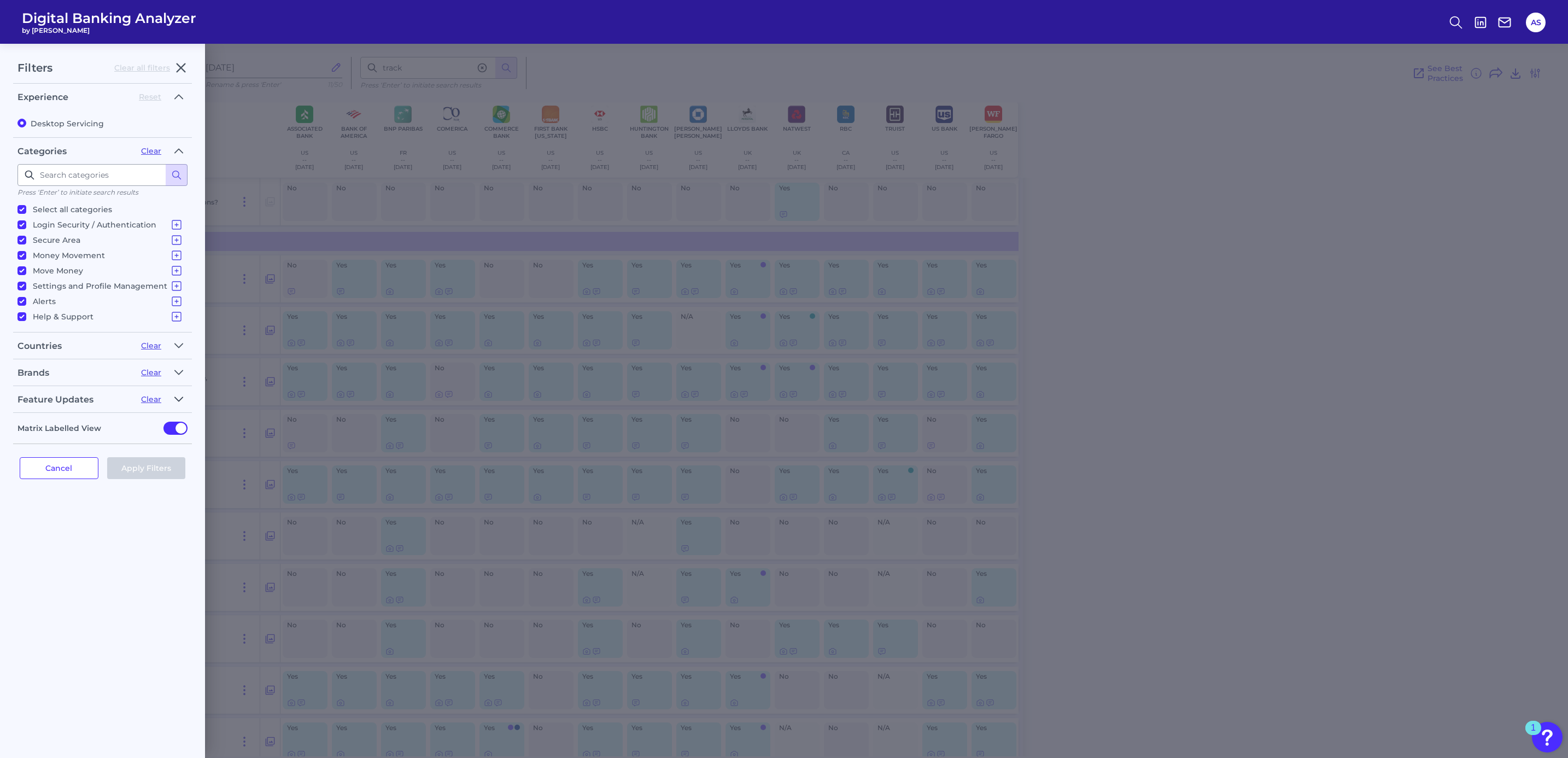
click at [179, 399] on icon "button" at bounding box center [178, 399] width 9 height 13
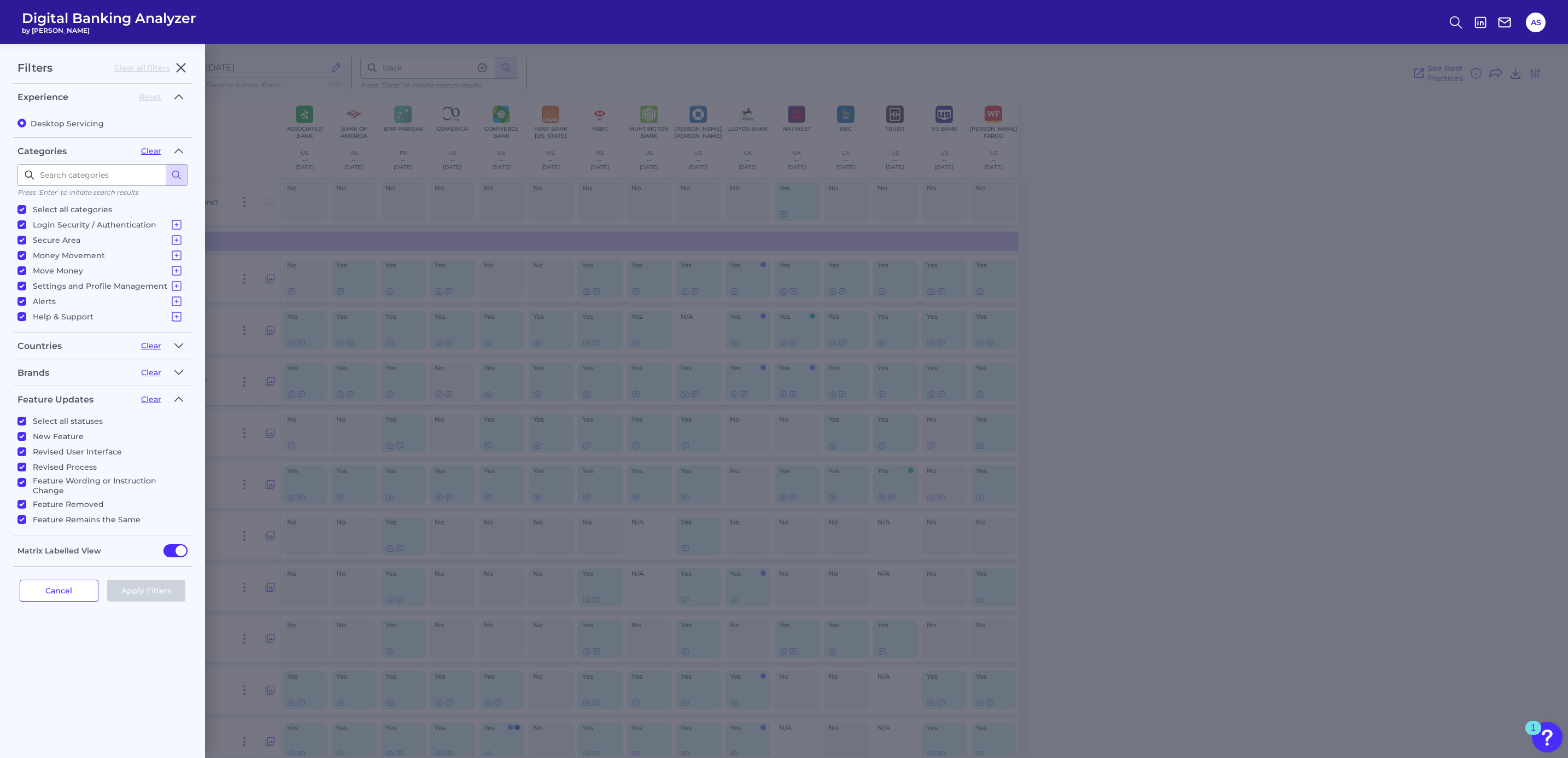
click at [23, 419] on input "Select all statuses" at bounding box center [21, 421] width 9 height 9
checkbox input "false"
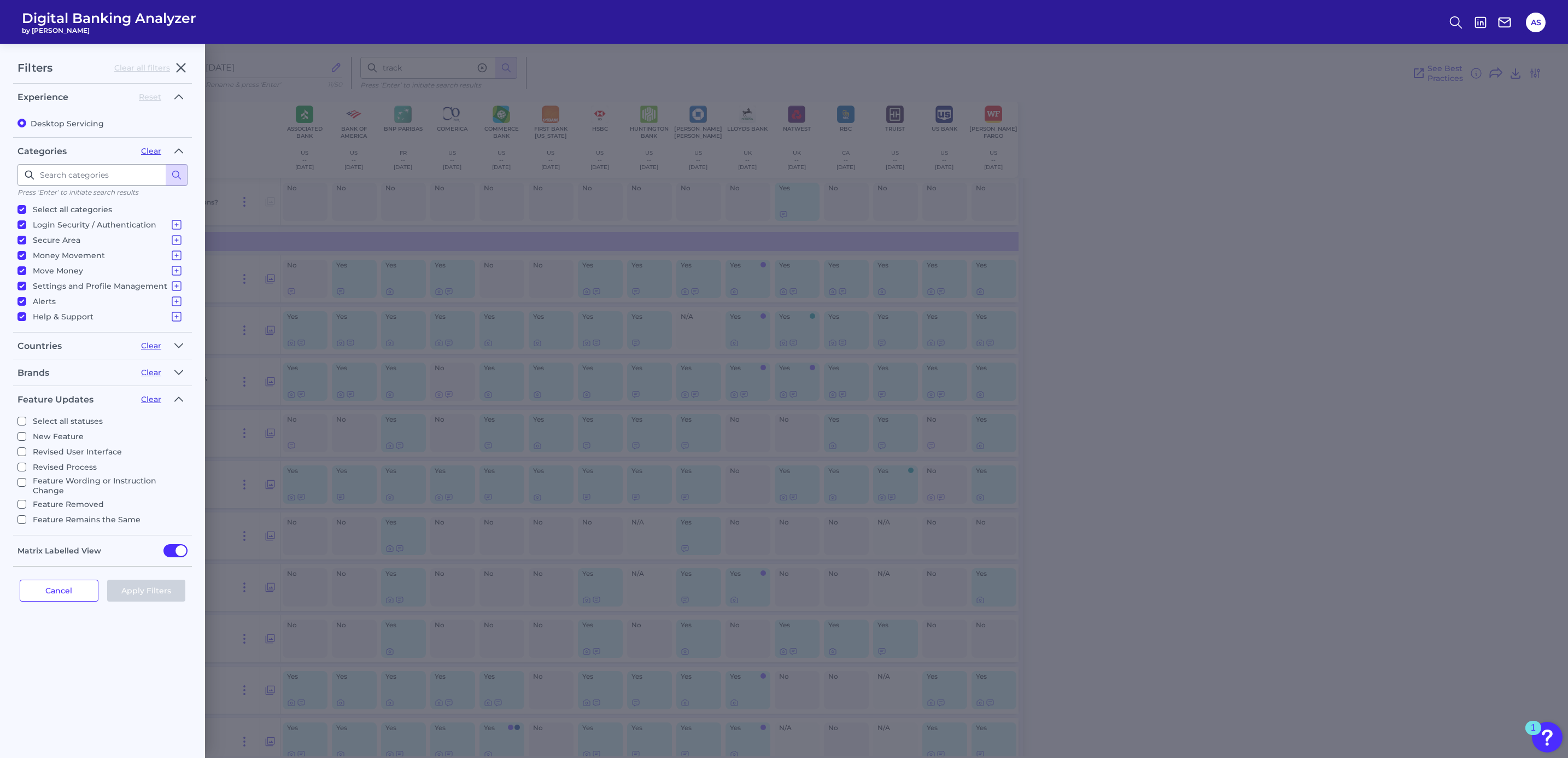
checkbox input "false"
click at [23, 433] on input "New Feature" at bounding box center [21, 436] width 9 height 9
checkbox input "true"
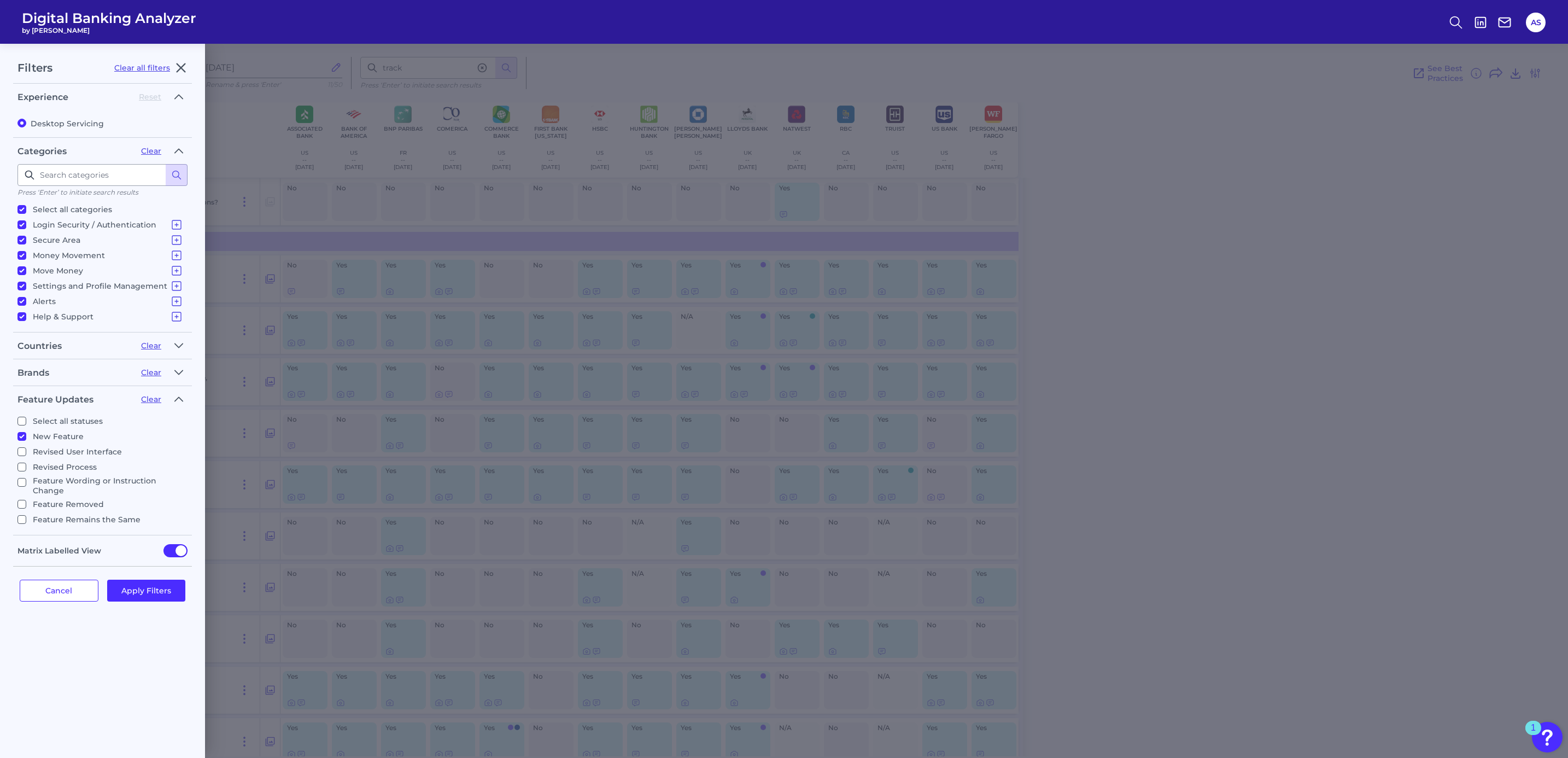
click at [23, 454] on input "Revised User Interface" at bounding box center [21, 451] width 9 height 9
checkbox input "true"
click at [22, 473] on li "Feature Wording or Instruction Change" at bounding box center [102, 484] width 170 height 22
click at [22, 488] on label "Feature Wording or Instruction Change" at bounding box center [100, 485] width 166 height 20
click at [22, 487] on input "Feature Wording or Instruction Change" at bounding box center [21, 482] width 9 height 9
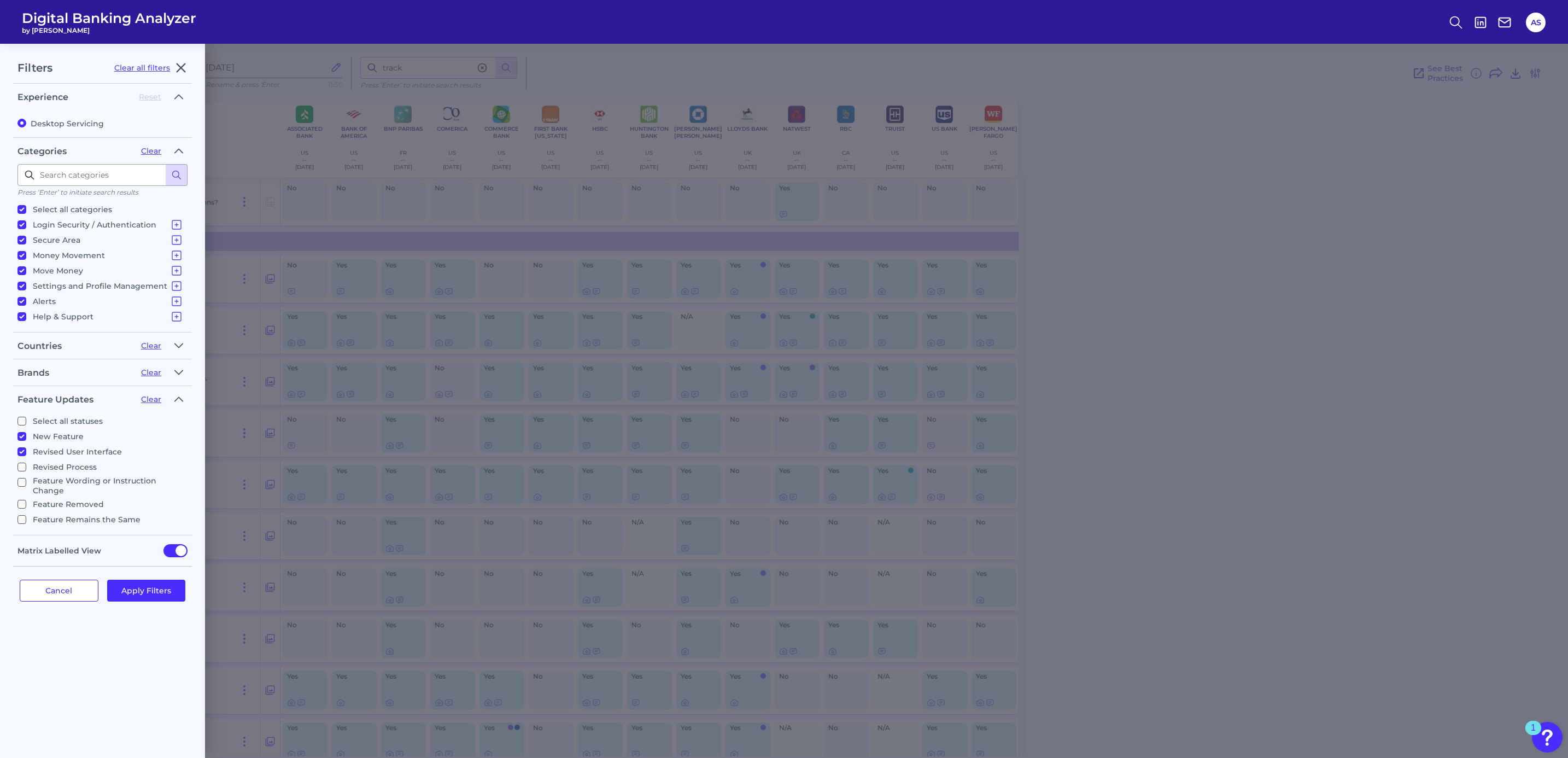
checkbox input "true"
click at [19, 513] on label "Feature Remains the Same" at bounding box center [100, 519] width 166 height 13
click at [19, 516] on input "Feature Remains the Same" at bounding box center [21, 519] width 9 height 9
click at [19, 519] on input "Feature Remains the Same" at bounding box center [21, 519] width 9 height 9
checkbox input "false"
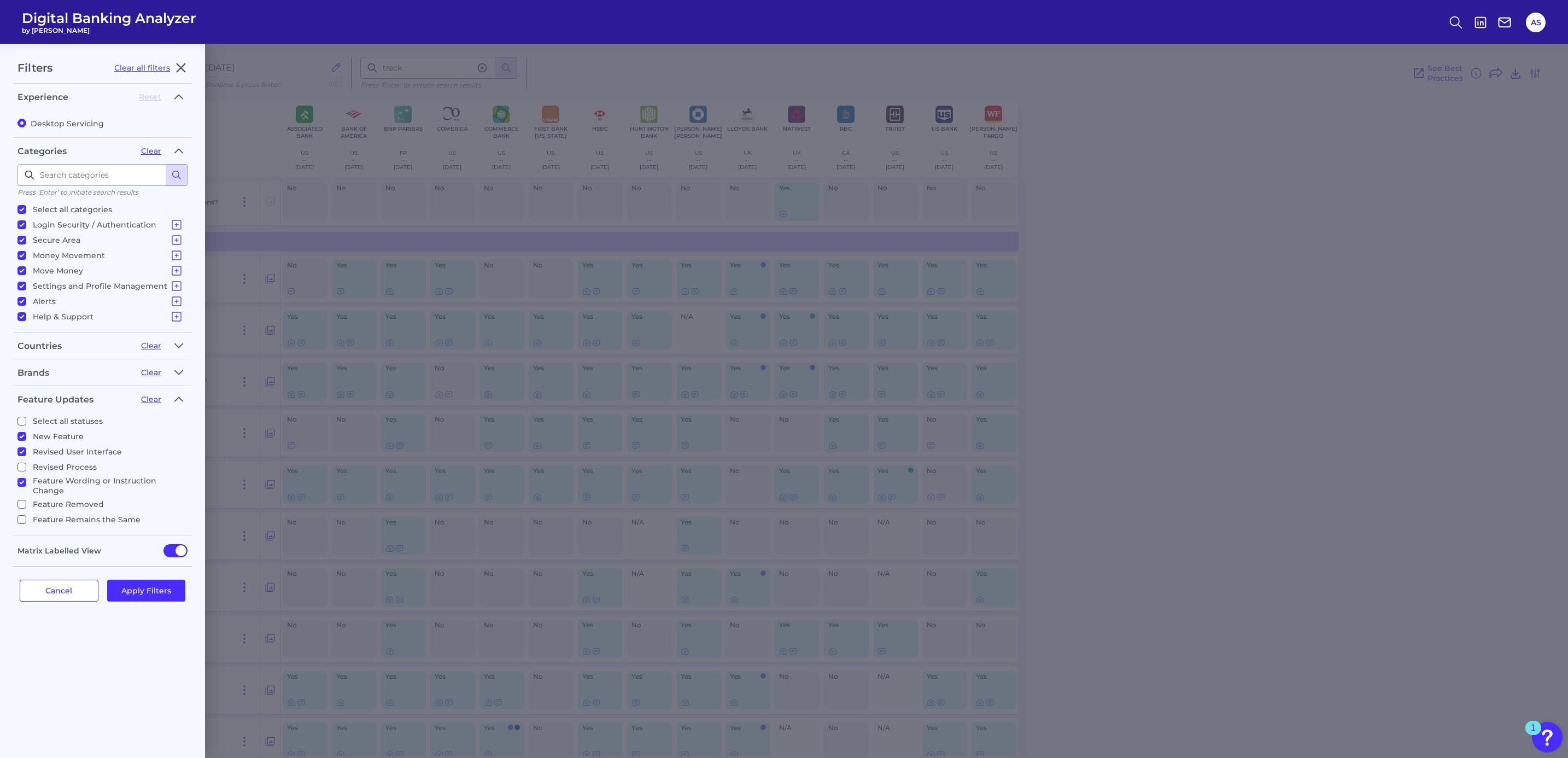
click at [19, 502] on input "Feature Removed" at bounding box center [21, 504] width 9 height 9
checkbox input "true"
click at [23, 519] on input "Feature Remains the Same" at bounding box center [21, 519] width 9 height 9
checkbox input "true"
click at [133, 589] on button "Apply Filters" at bounding box center [146, 591] width 79 height 22
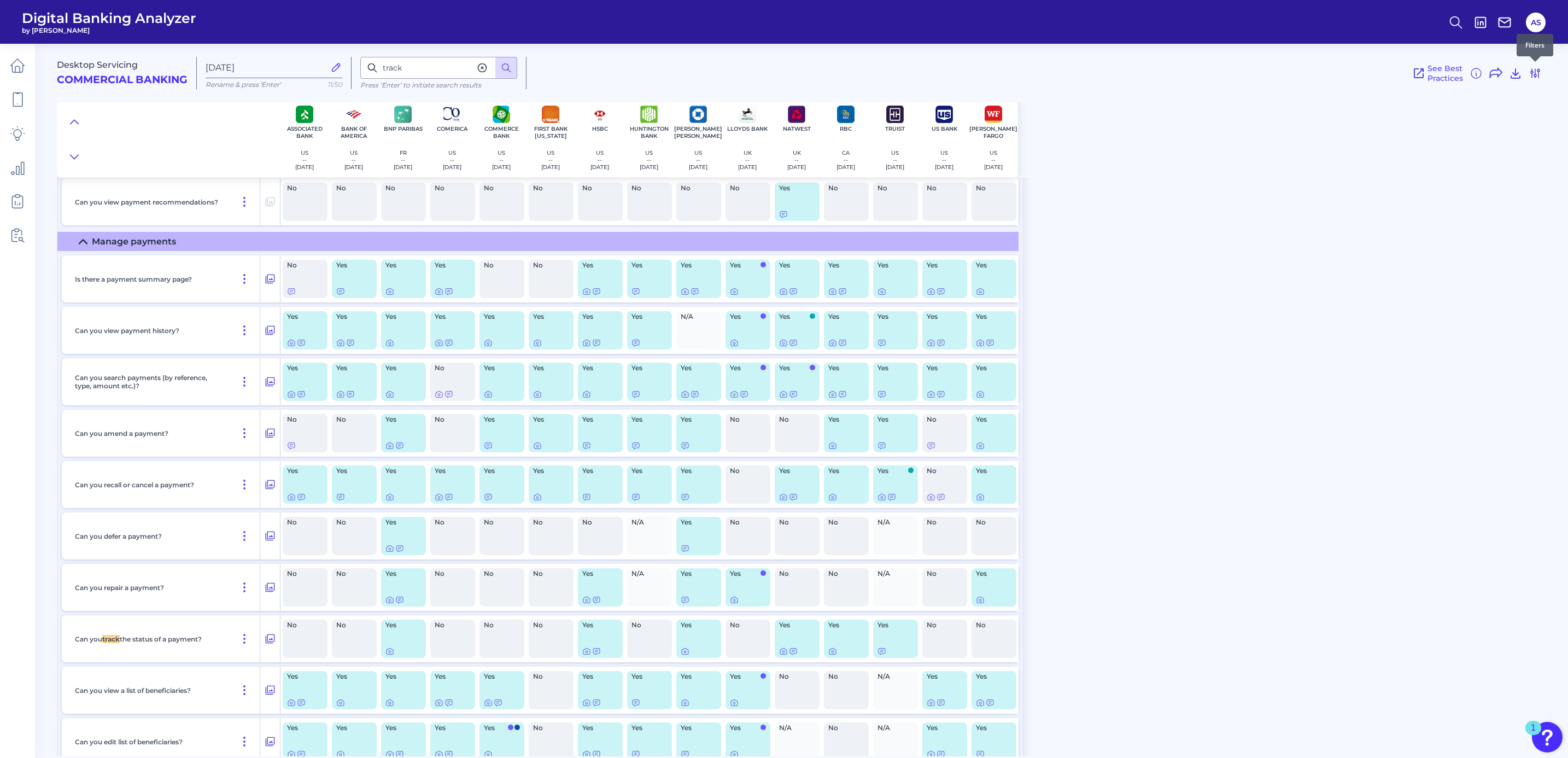
click at [1538, 70] on icon at bounding box center [1535, 73] width 13 height 13
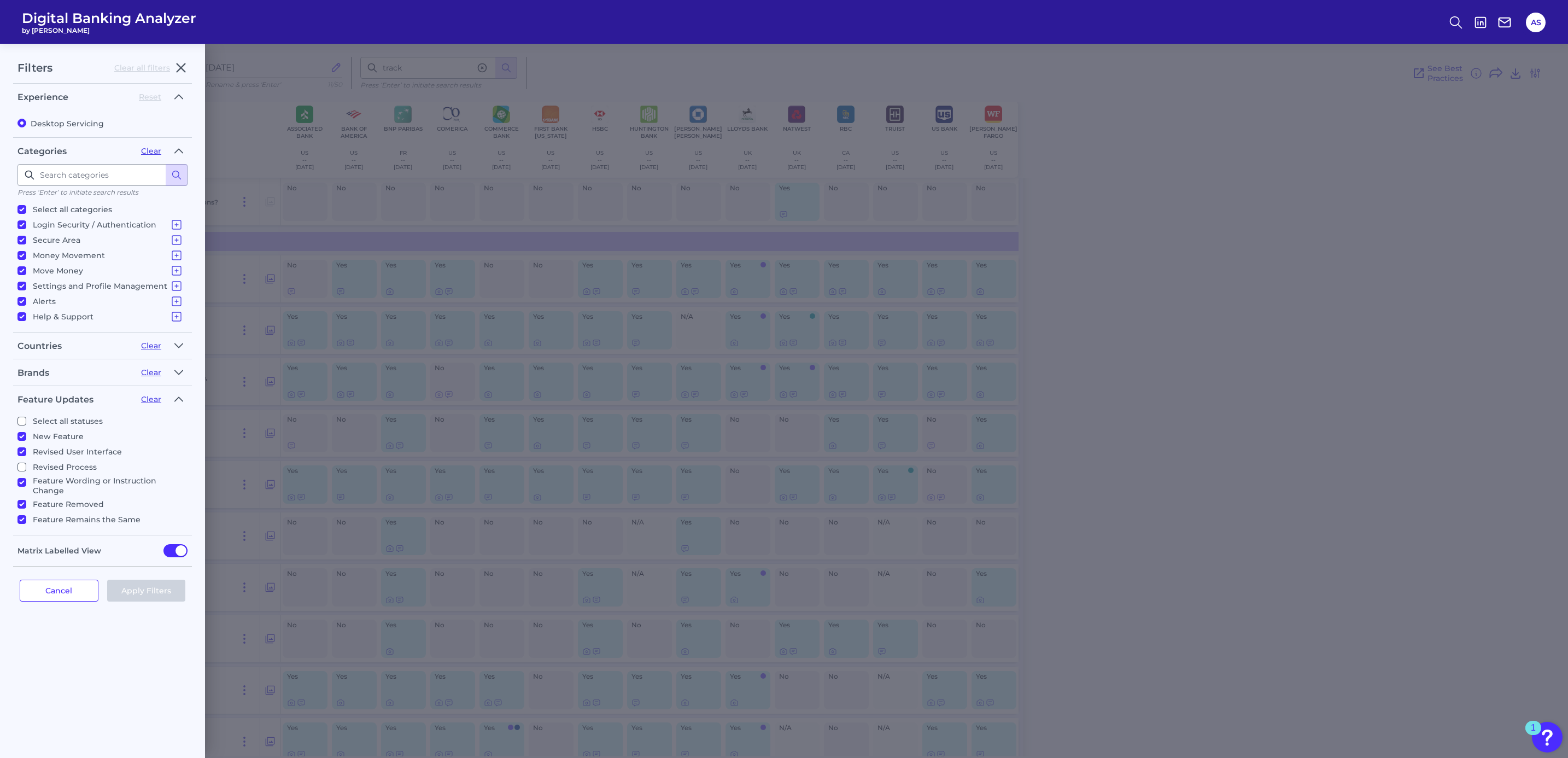
click at [20, 469] on input "Revised Process" at bounding box center [21, 466] width 9 height 9
checkbox input "true"
click at [137, 592] on button "Apply Filters" at bounding box center [146, 591] width 79 height 22
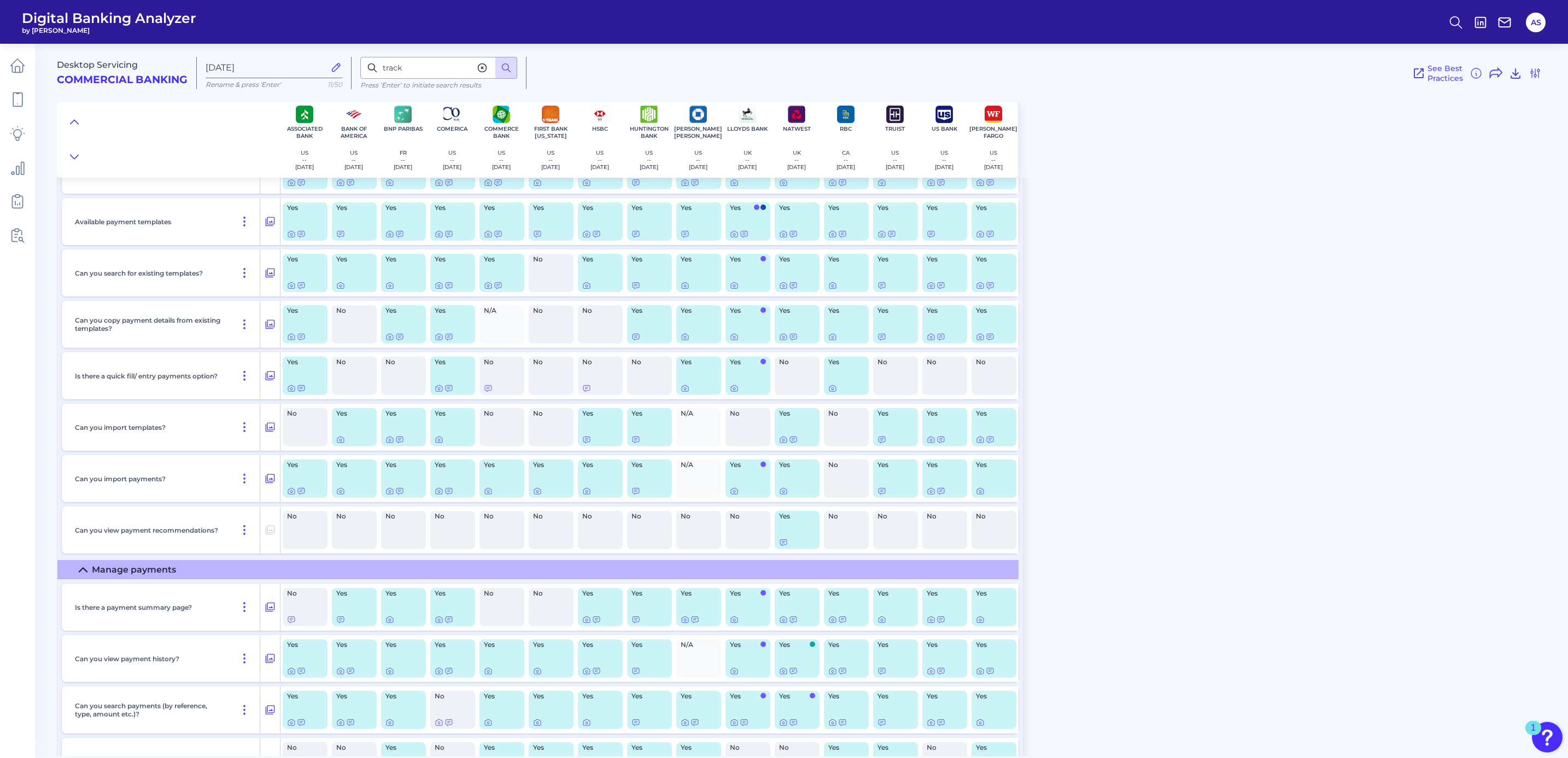
scroll to position [3570, 0]
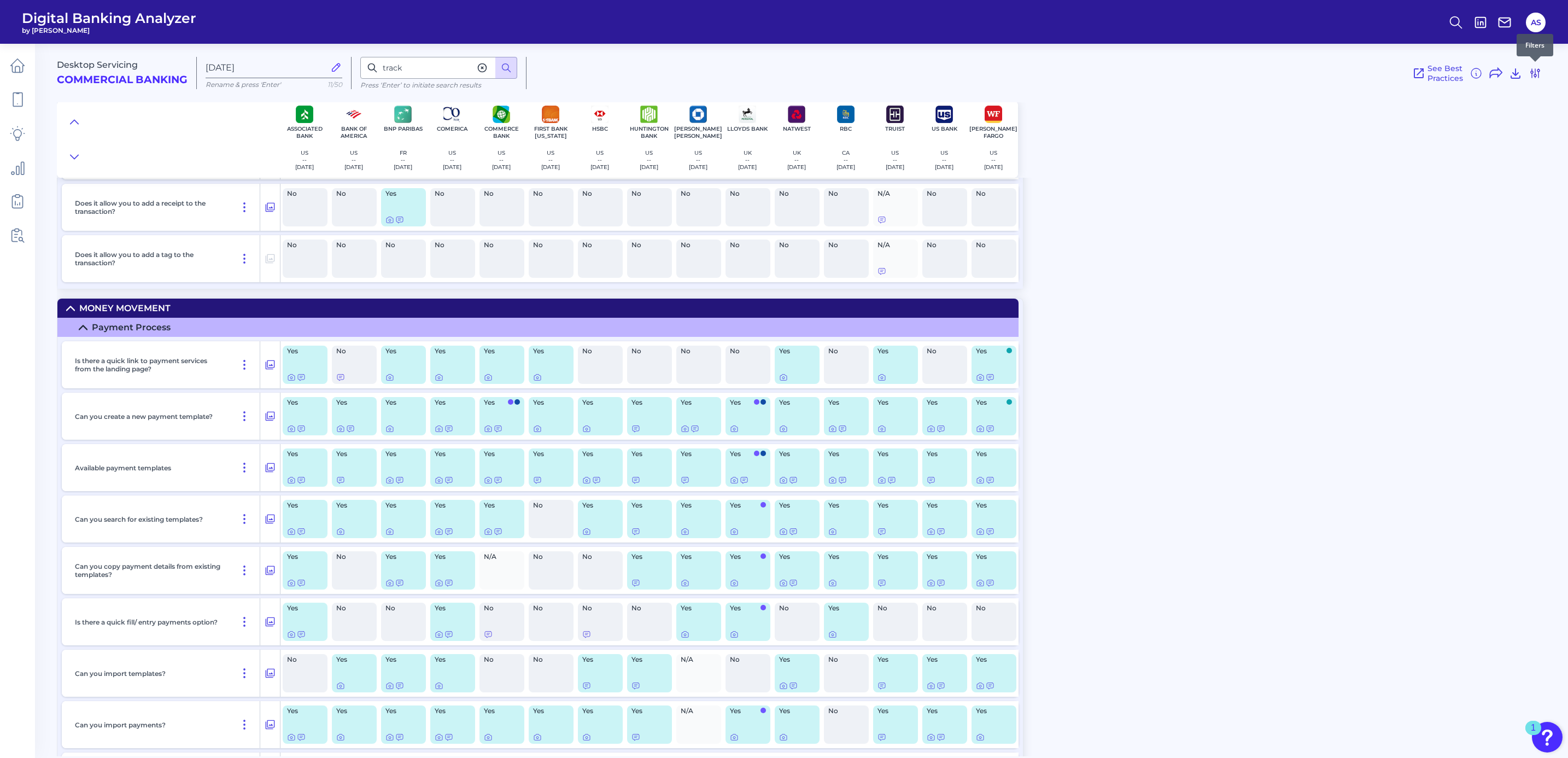
click at [1535, 74] on icon at bounding box center [1535, 73] width 13 height 13
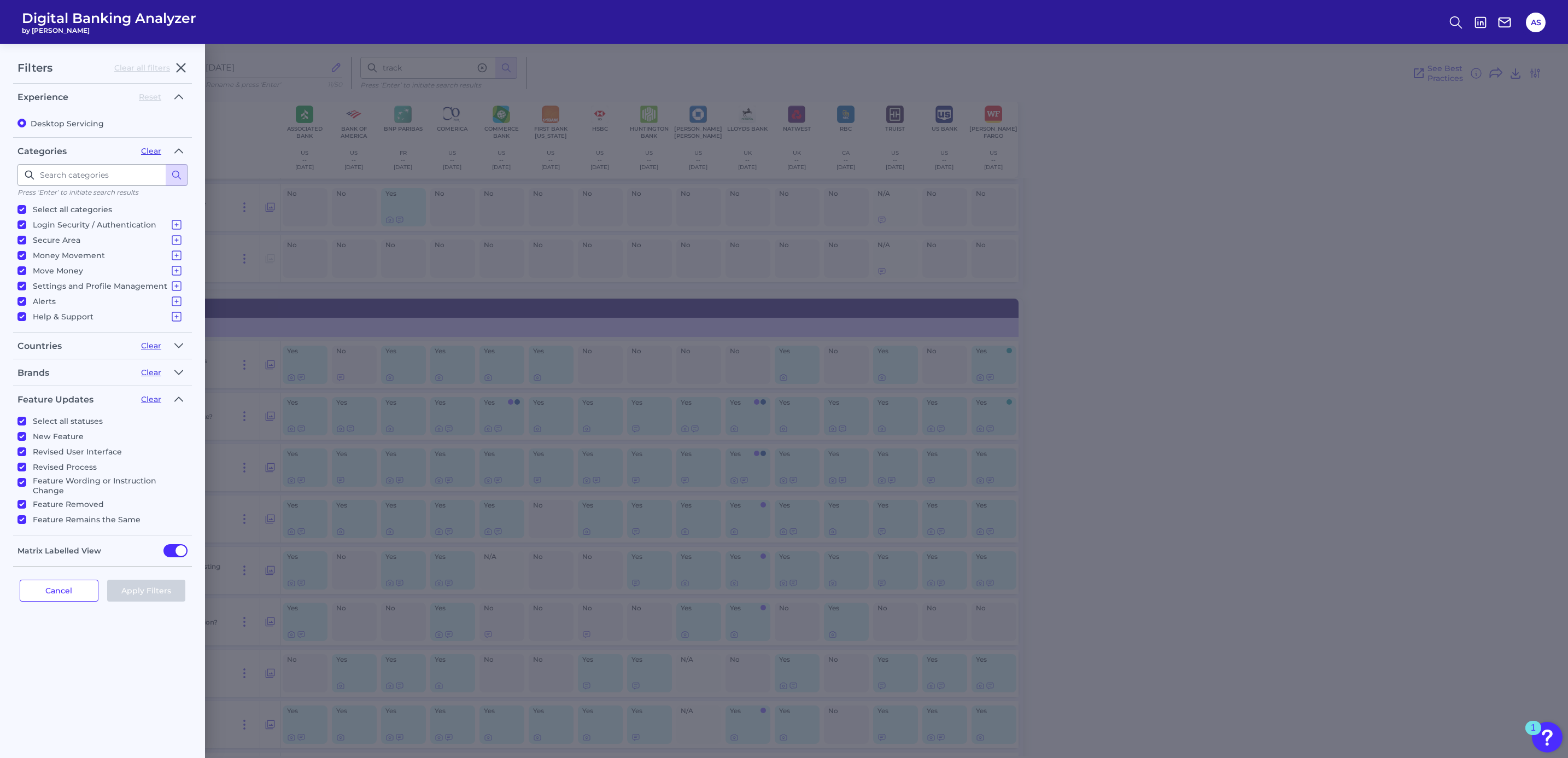
click at [23, 421] on input "Select all statuses" at bounding box center [21, 421] width 9 height 9
checkbox input "false"
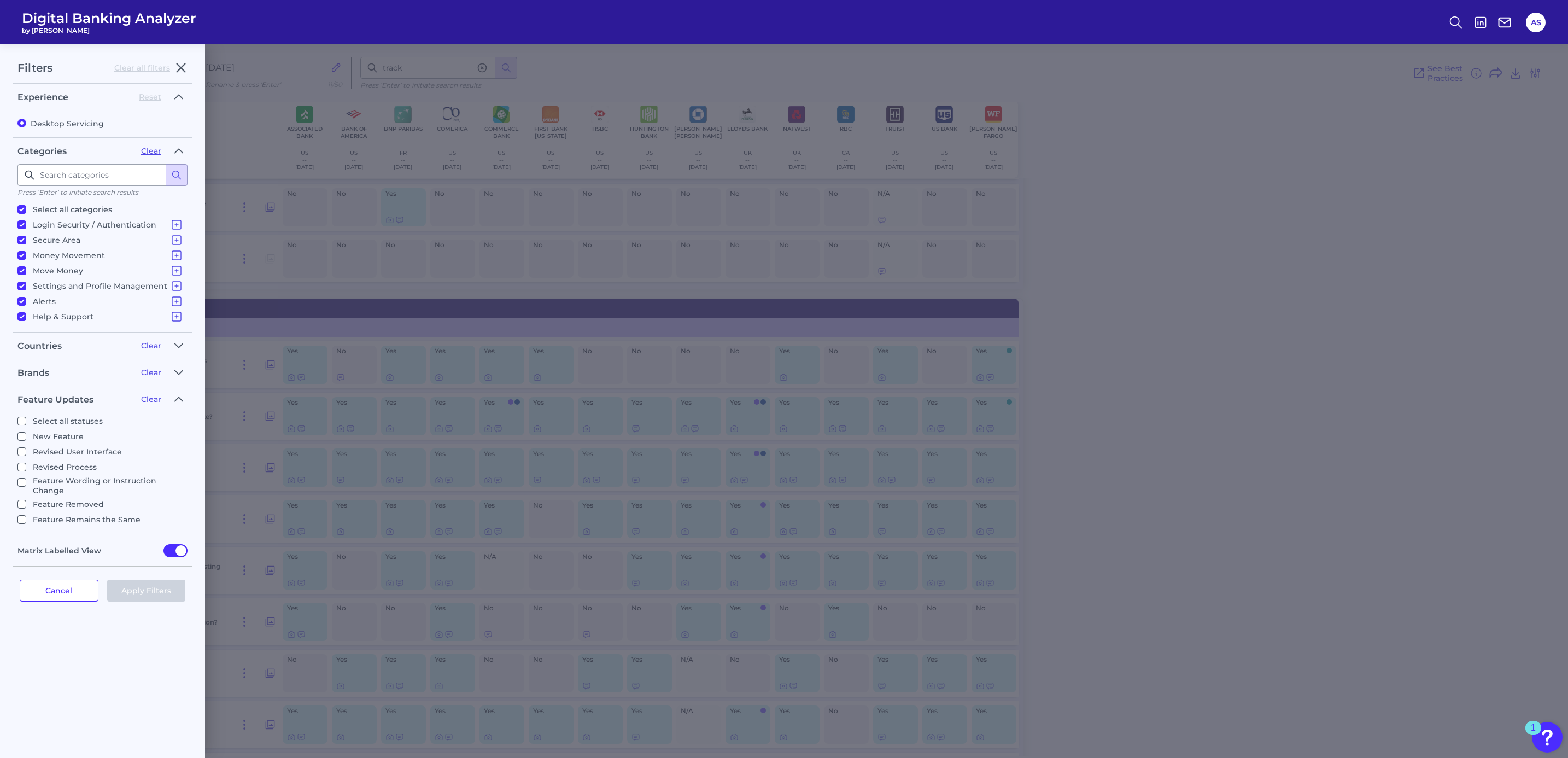
checkbox input "false"
click at [20, 420] on input "Select all statuses" at bounding box center [21, 421] width 9 height 9
checkbox input "true"
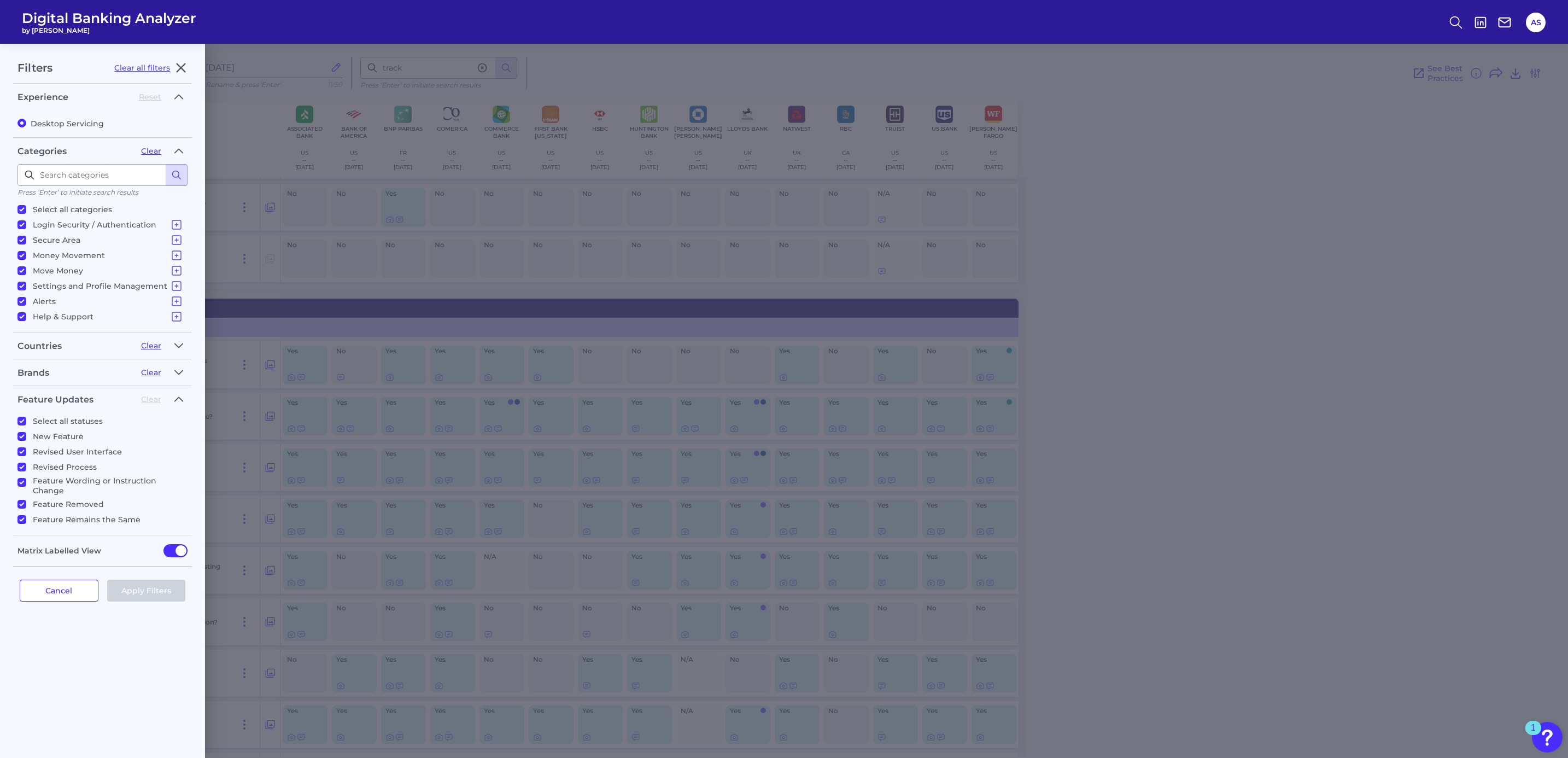
checkbox input "true"
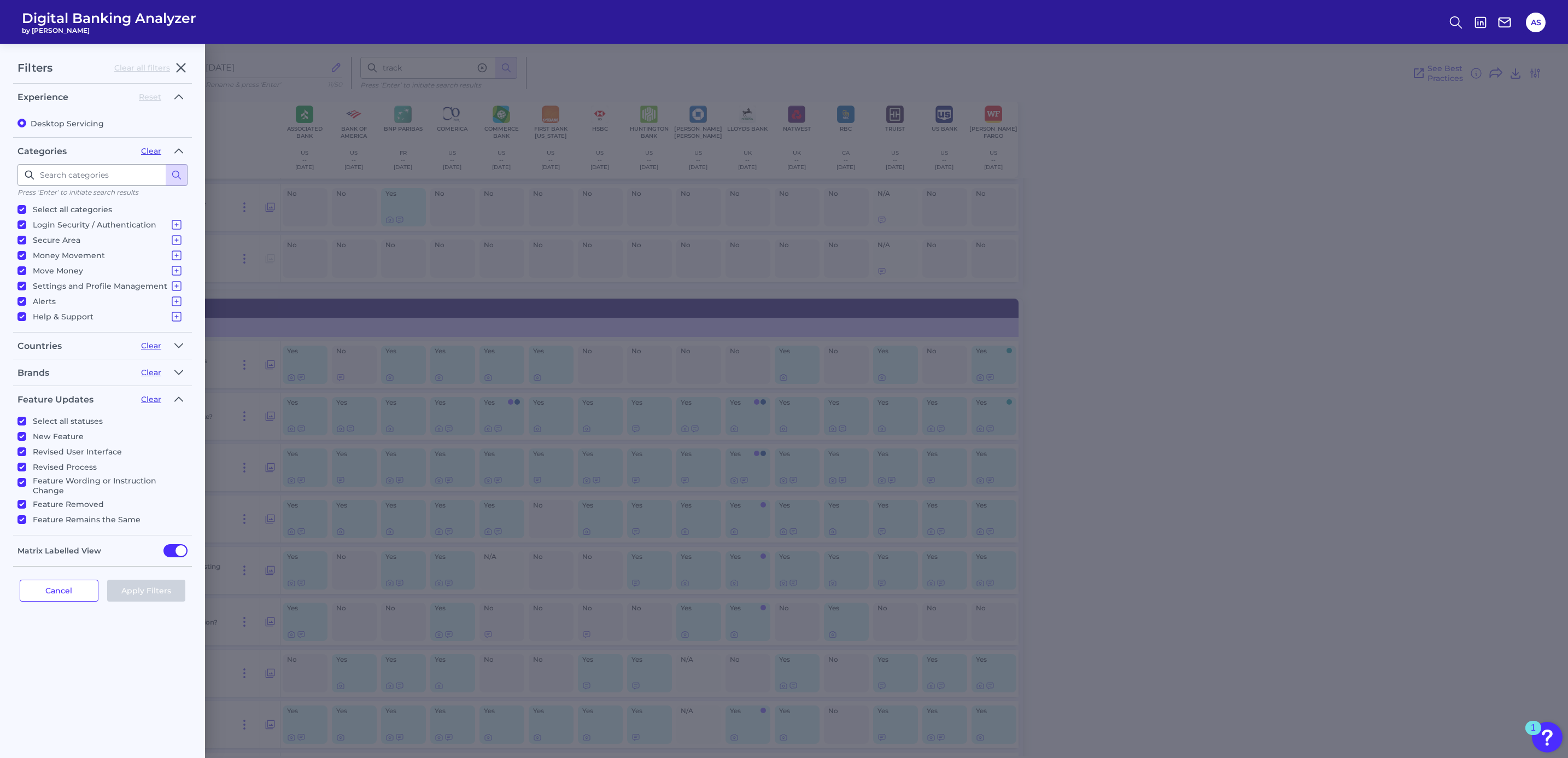
click at [18, 516] on input "Feature Remains the Same" at bounding box center [21, 519] width 9 height 9
checkbox input "false"
click at [169, 591] on button "Apply Filters" at bounding box center [146, 591] width 79 height 22
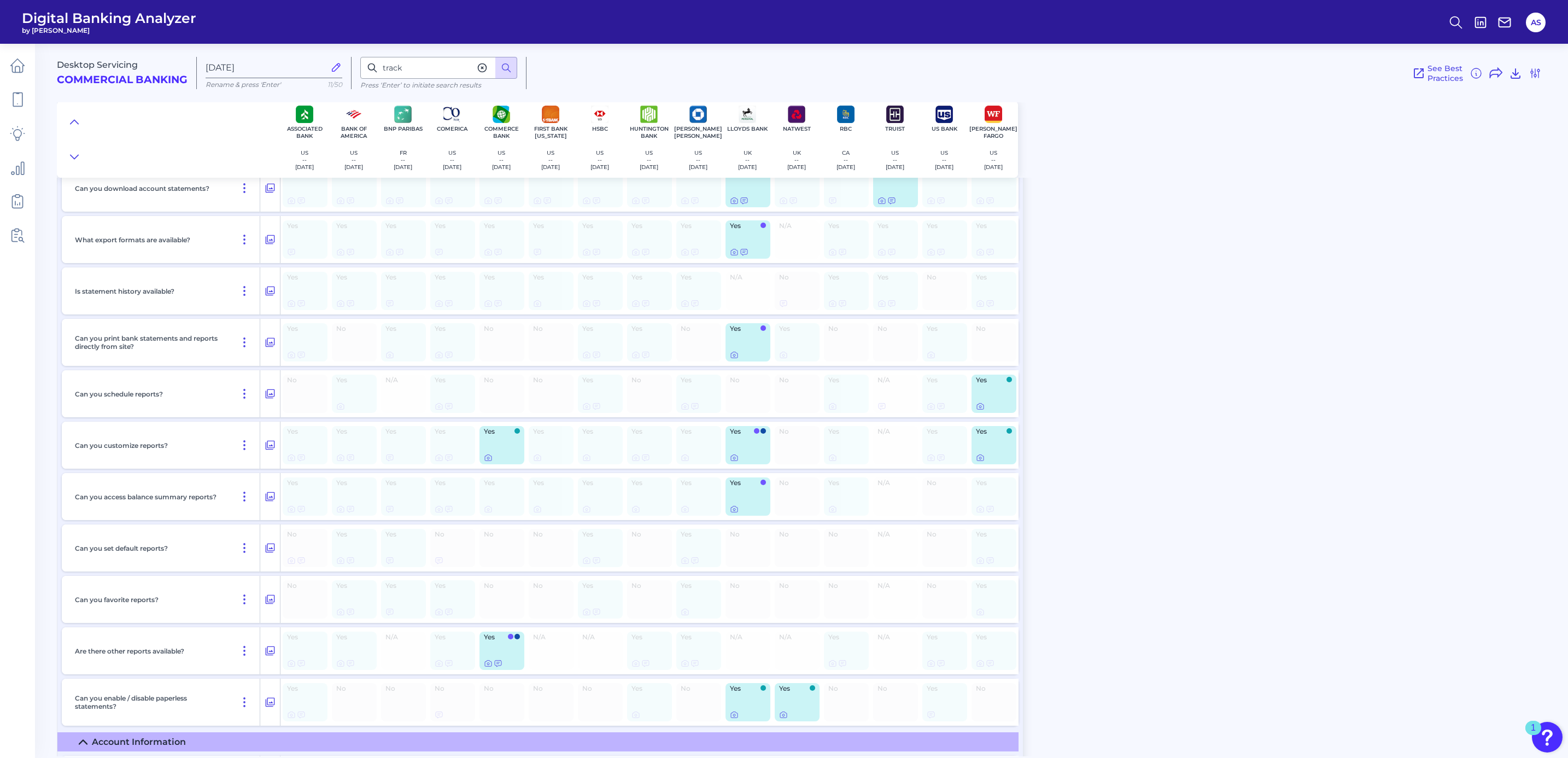
scroll to position [1848, 0]
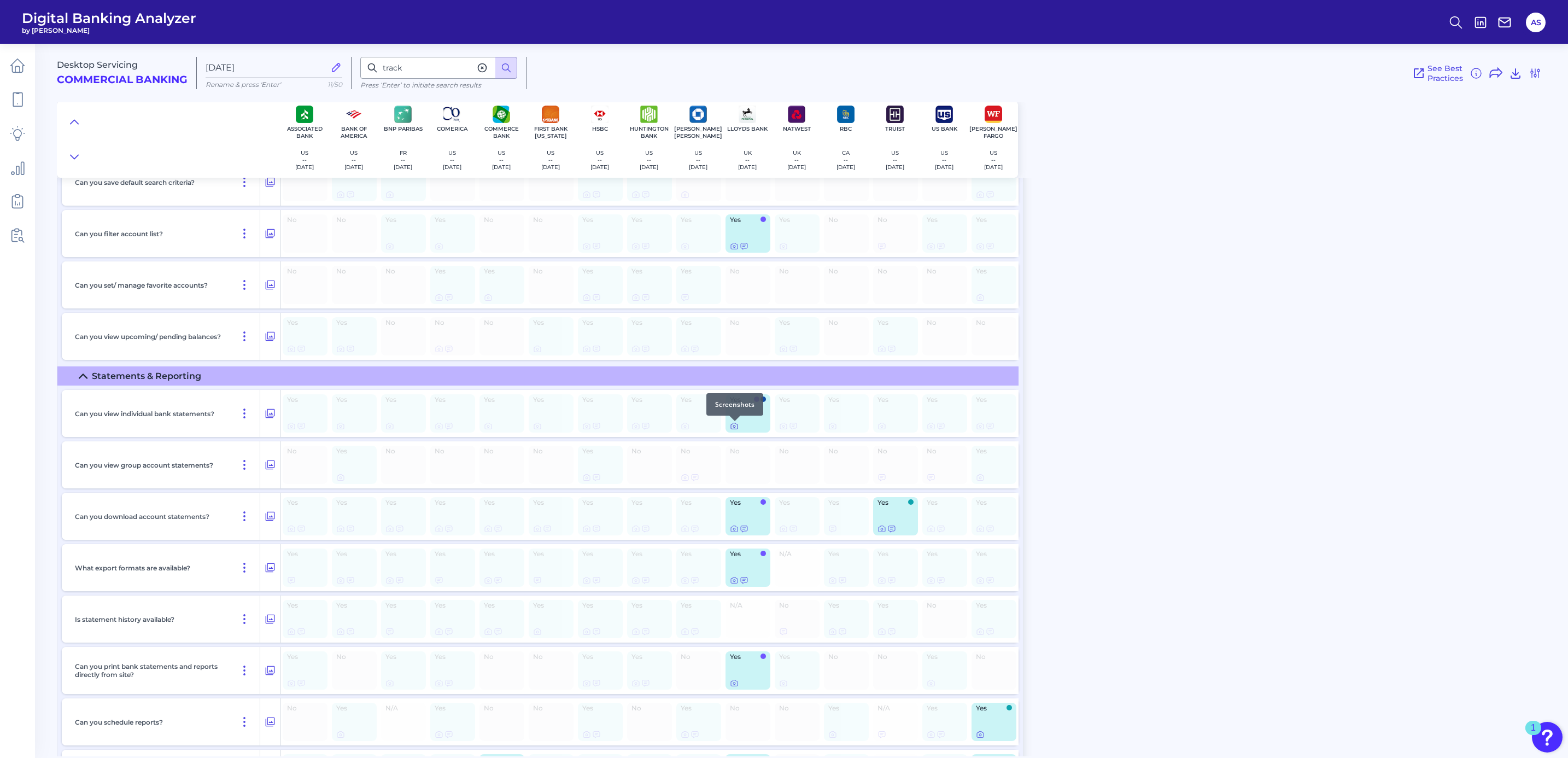
click at [733, 427] on icon at bounding box center [734, 426] width 9 height 9
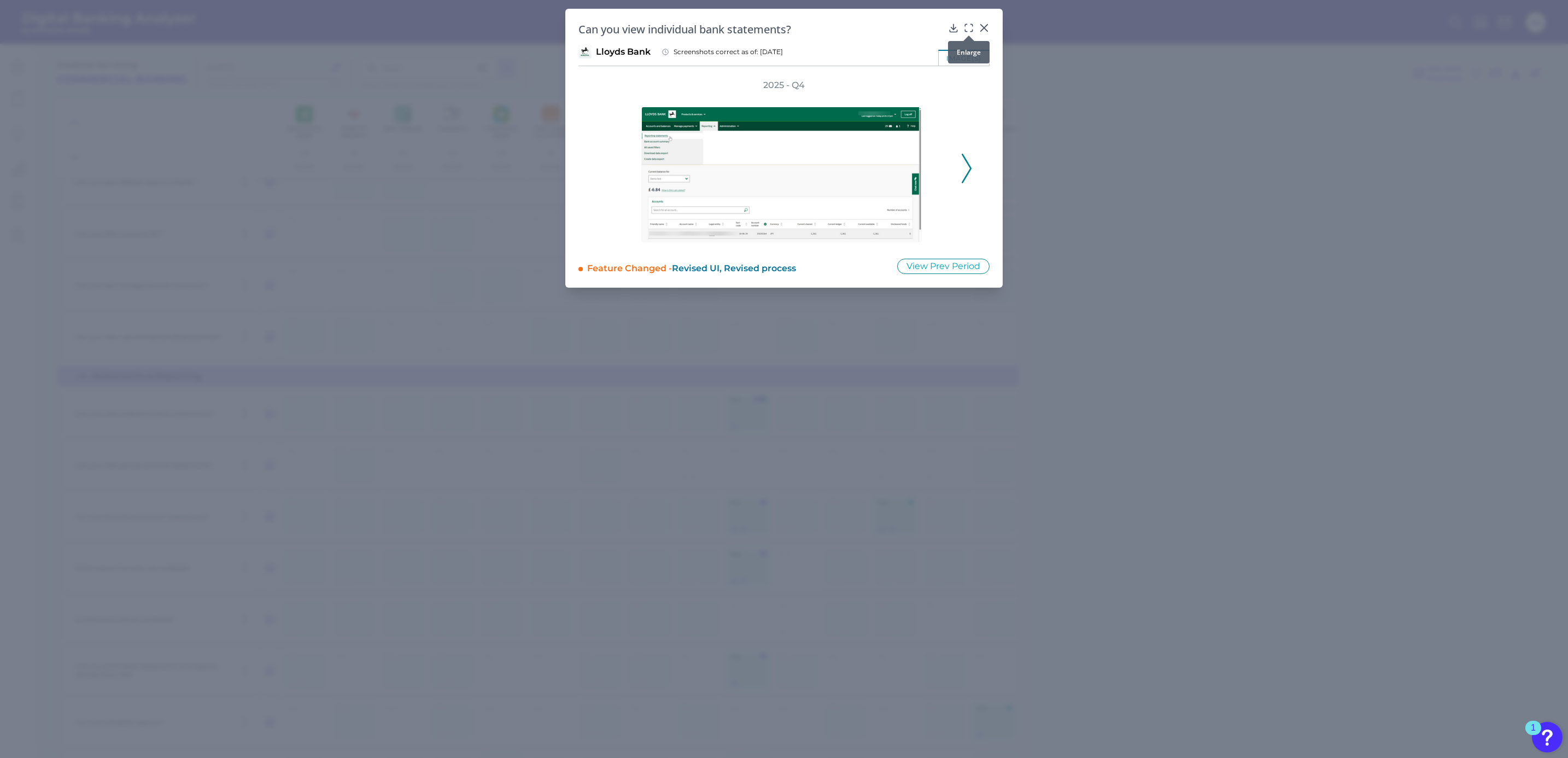
click at [966, 28] on icon at bounding box center [969, 28] width 11 height 11
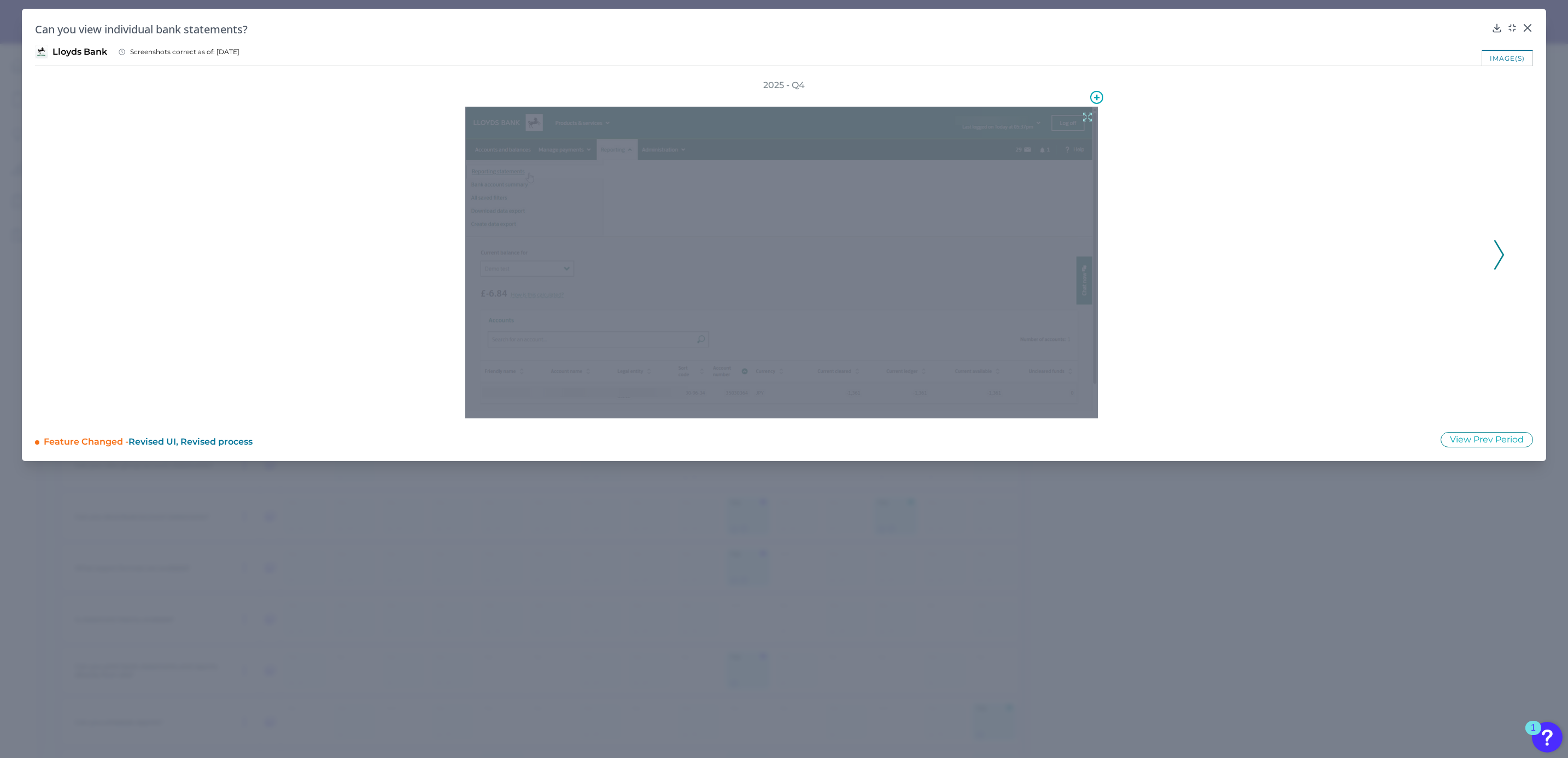
click at [1089, 117] on icon at bounding box center [1087, 117] width 12 height 12
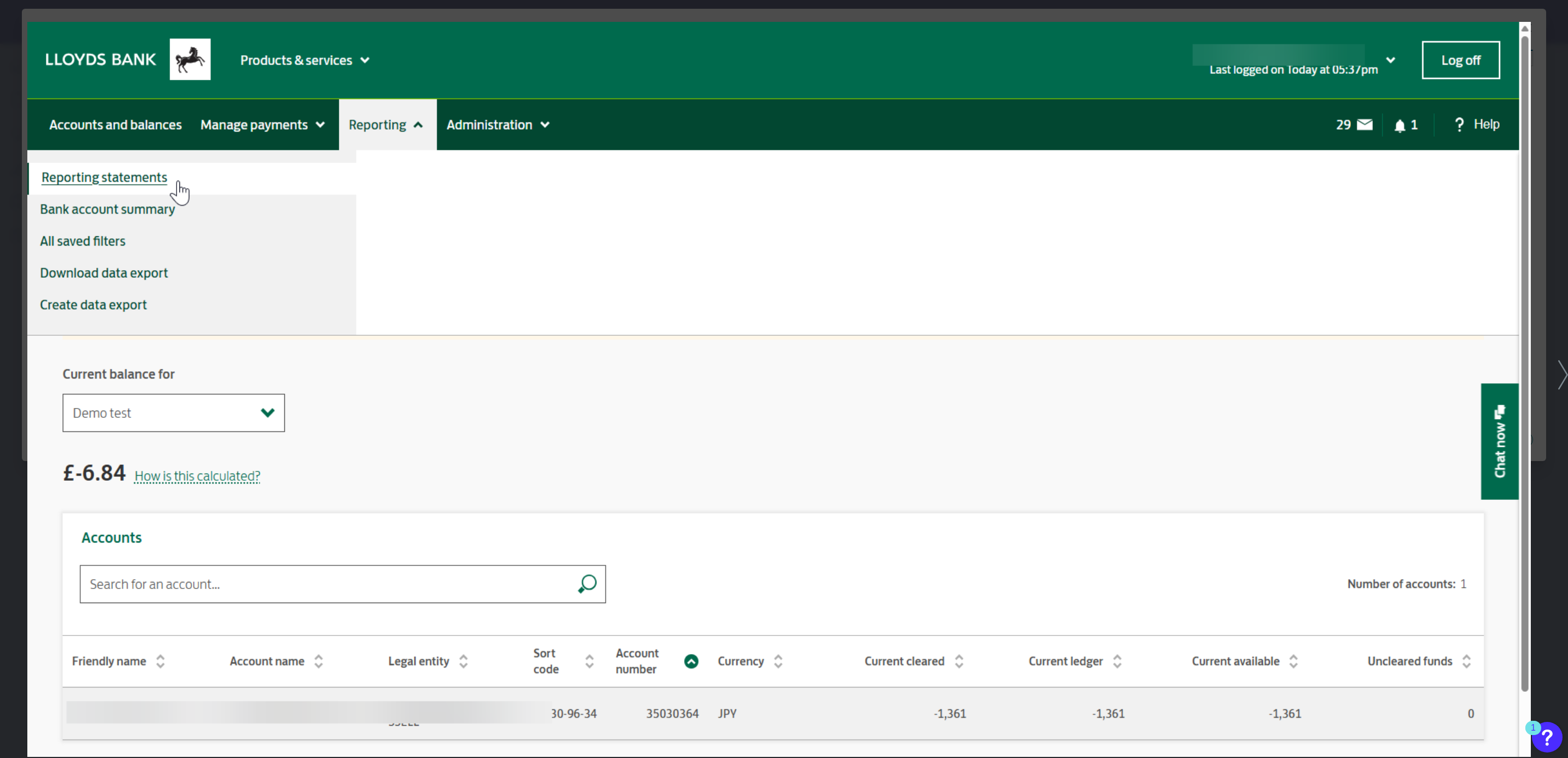
click at [1566, 369] on icon at bounding box center [1563, 375] width 10 height 29
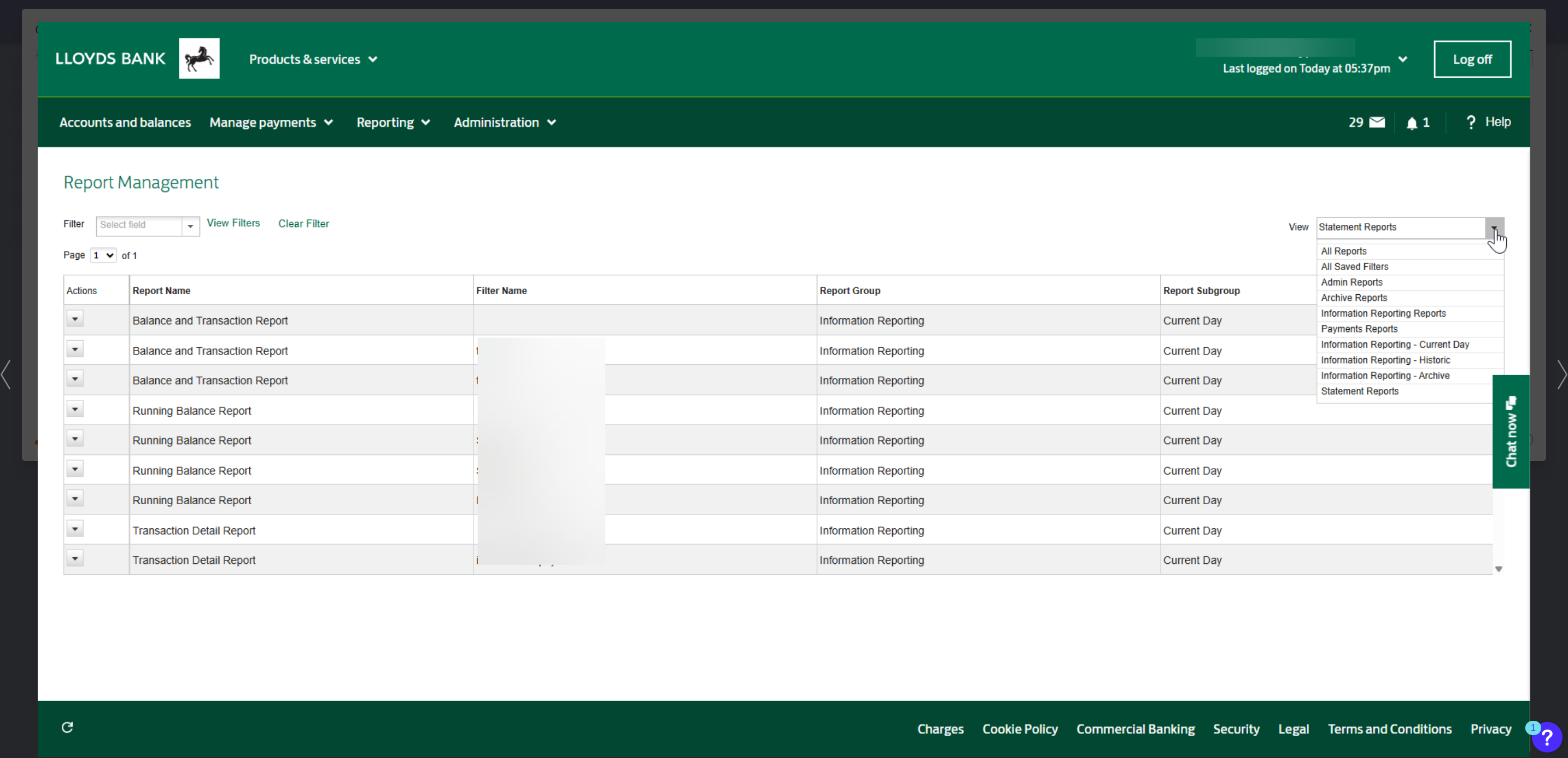
click at [1566, 369] on icon at bounding box center [1563, 375] width 10 height 30
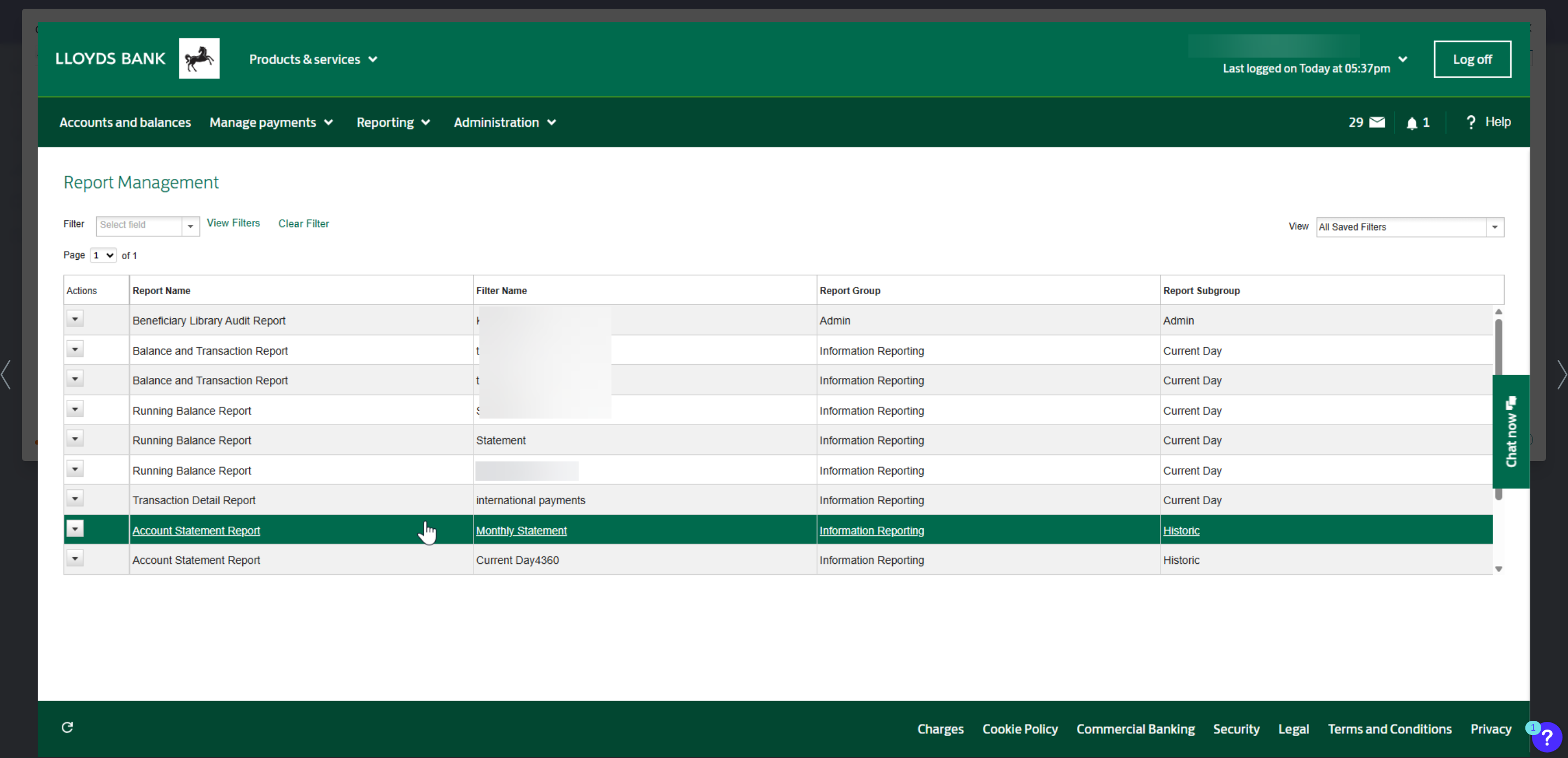
click at [1563, 376] on icon at bounding box center [1563, 375] width 10 height 30
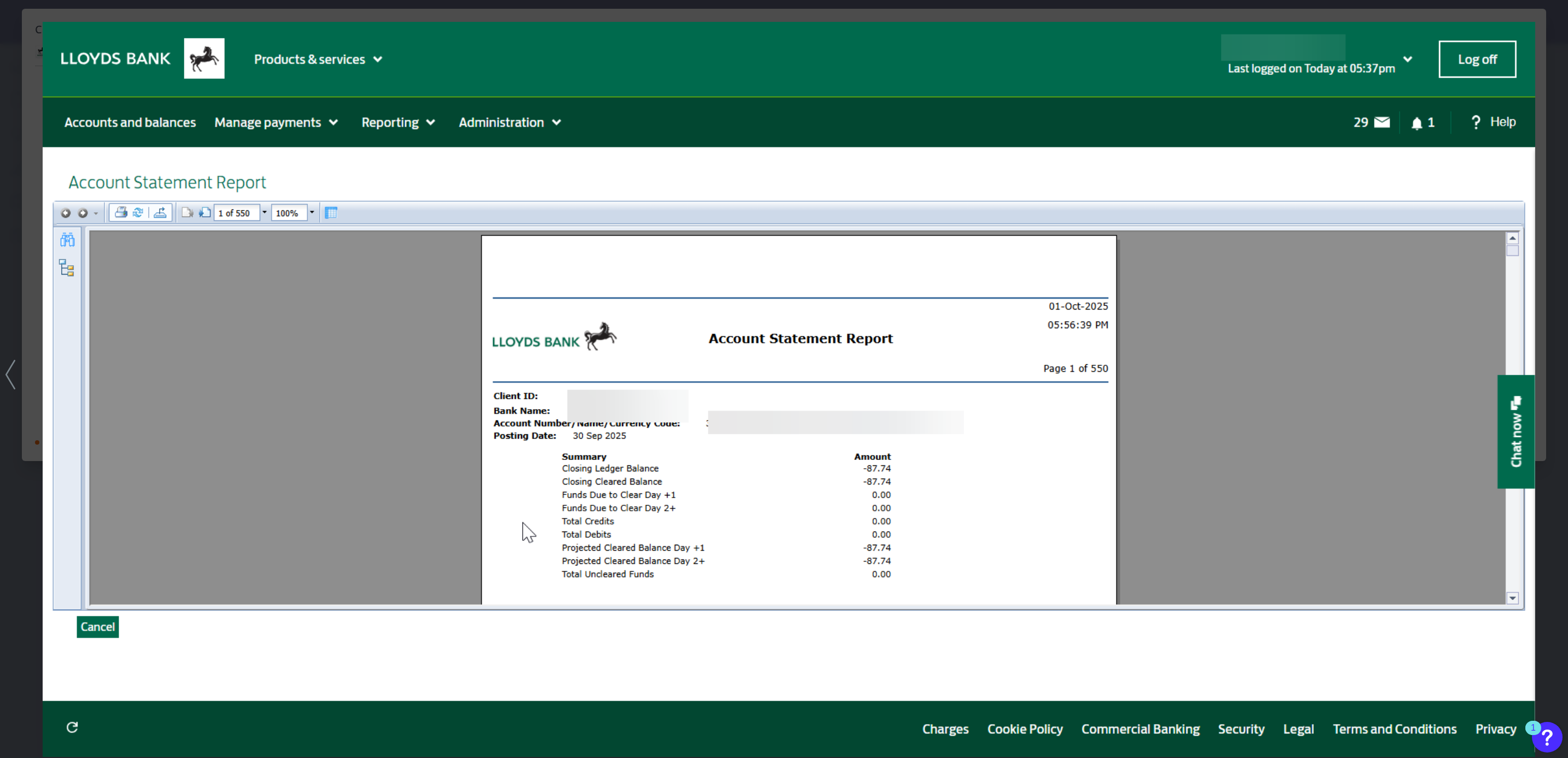
click at [1557, 104] on div at bounding box center [784, 379] width 1568 height 758
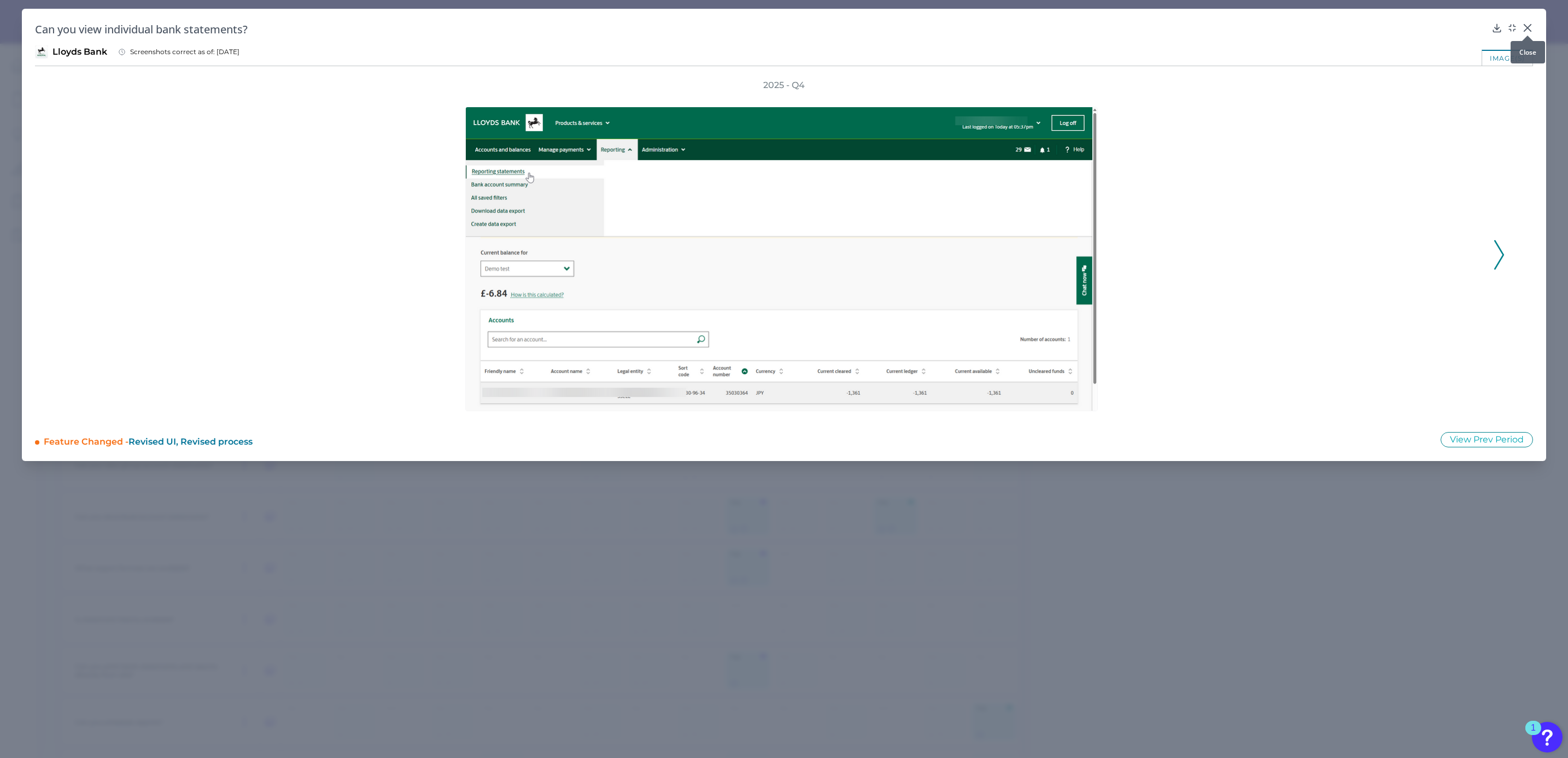
click at [1530, 25] on icon at bounding box center [1527, 27] width 6 height 6
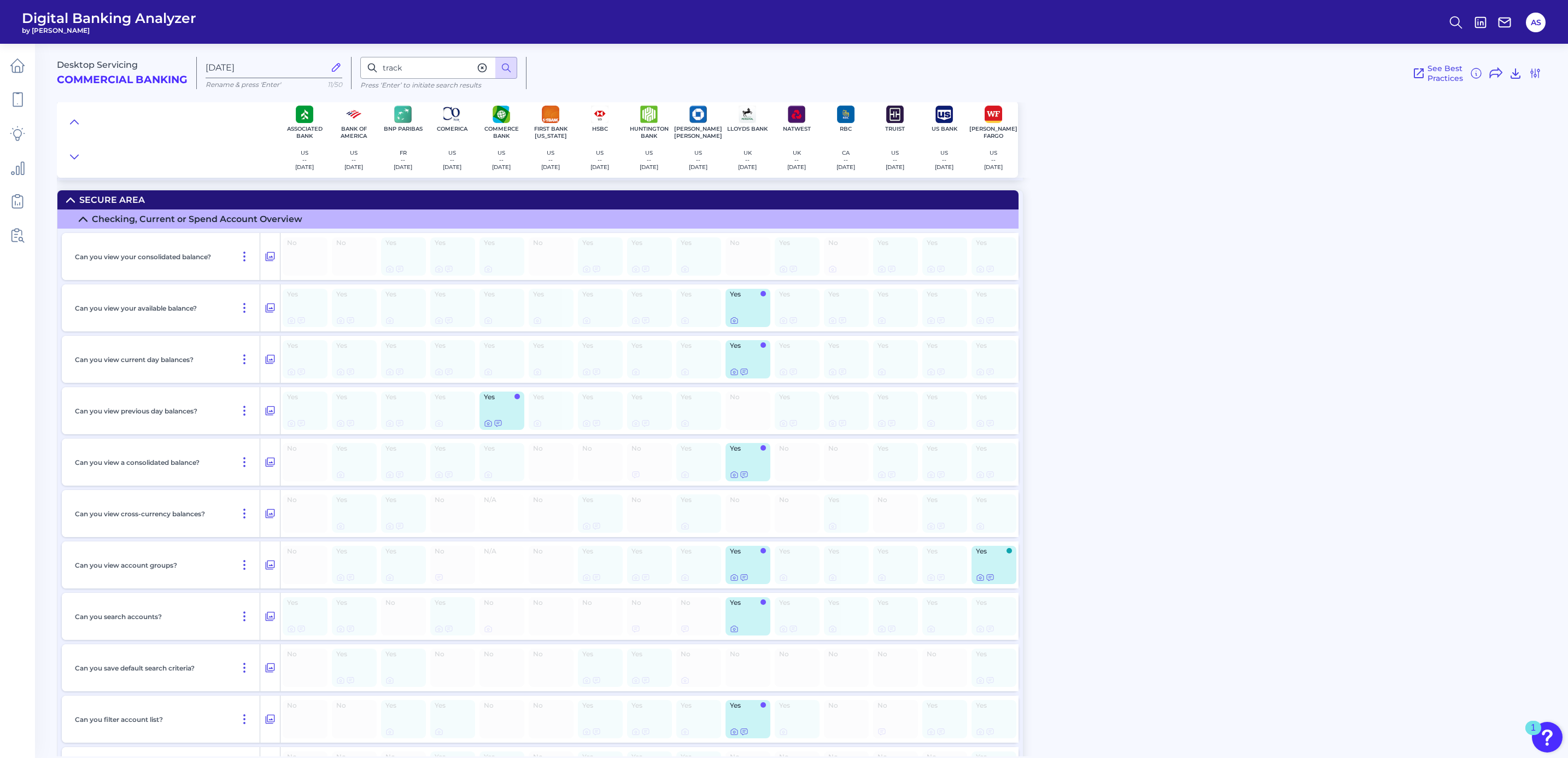
scroll to position [1356, 0]
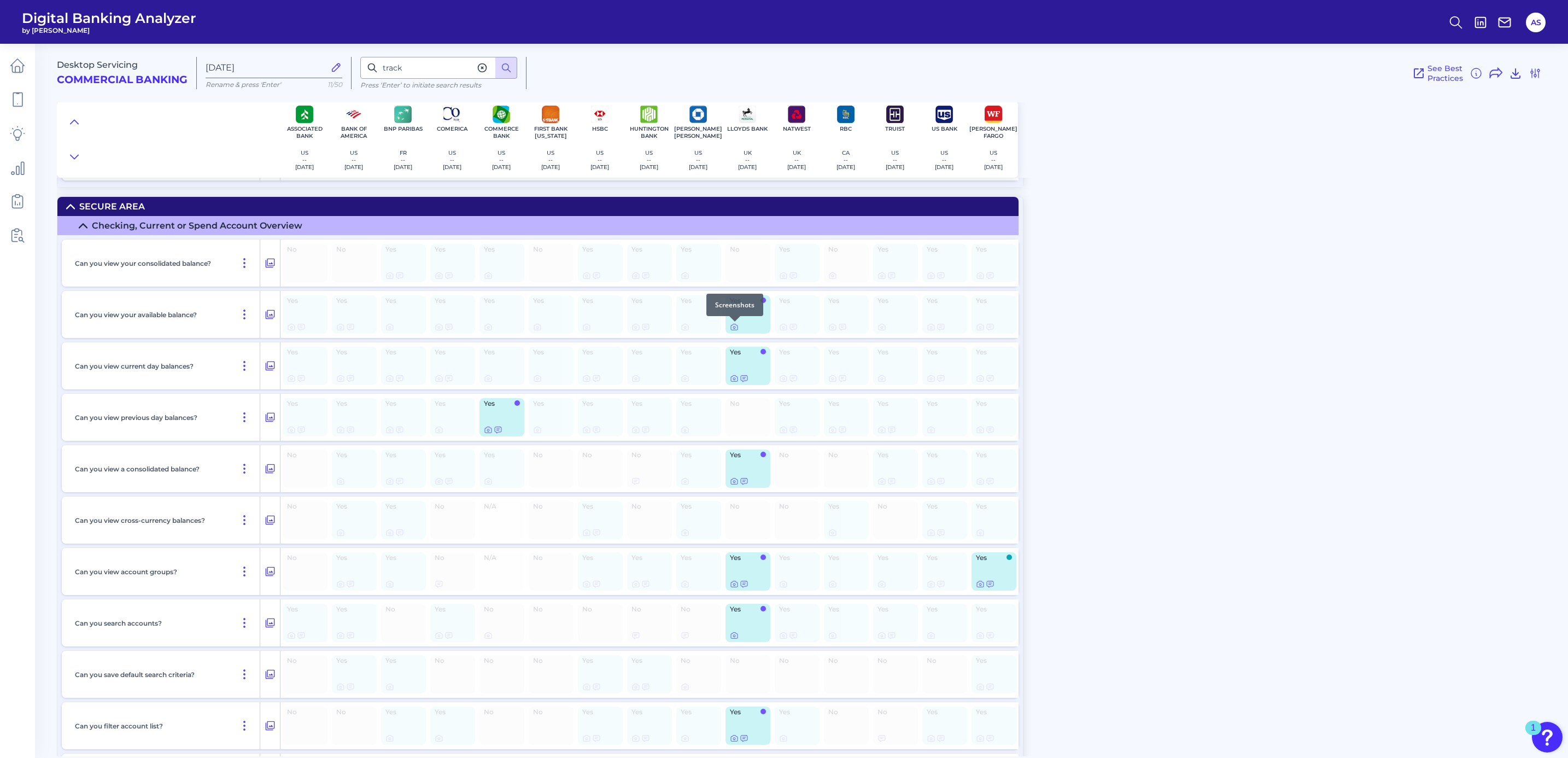
click at [733, 324] on div at bounding box center [735, 322] width 11 height 11
click at [733, 325] on icon at bounding box center [734, 328] width 6 height 6
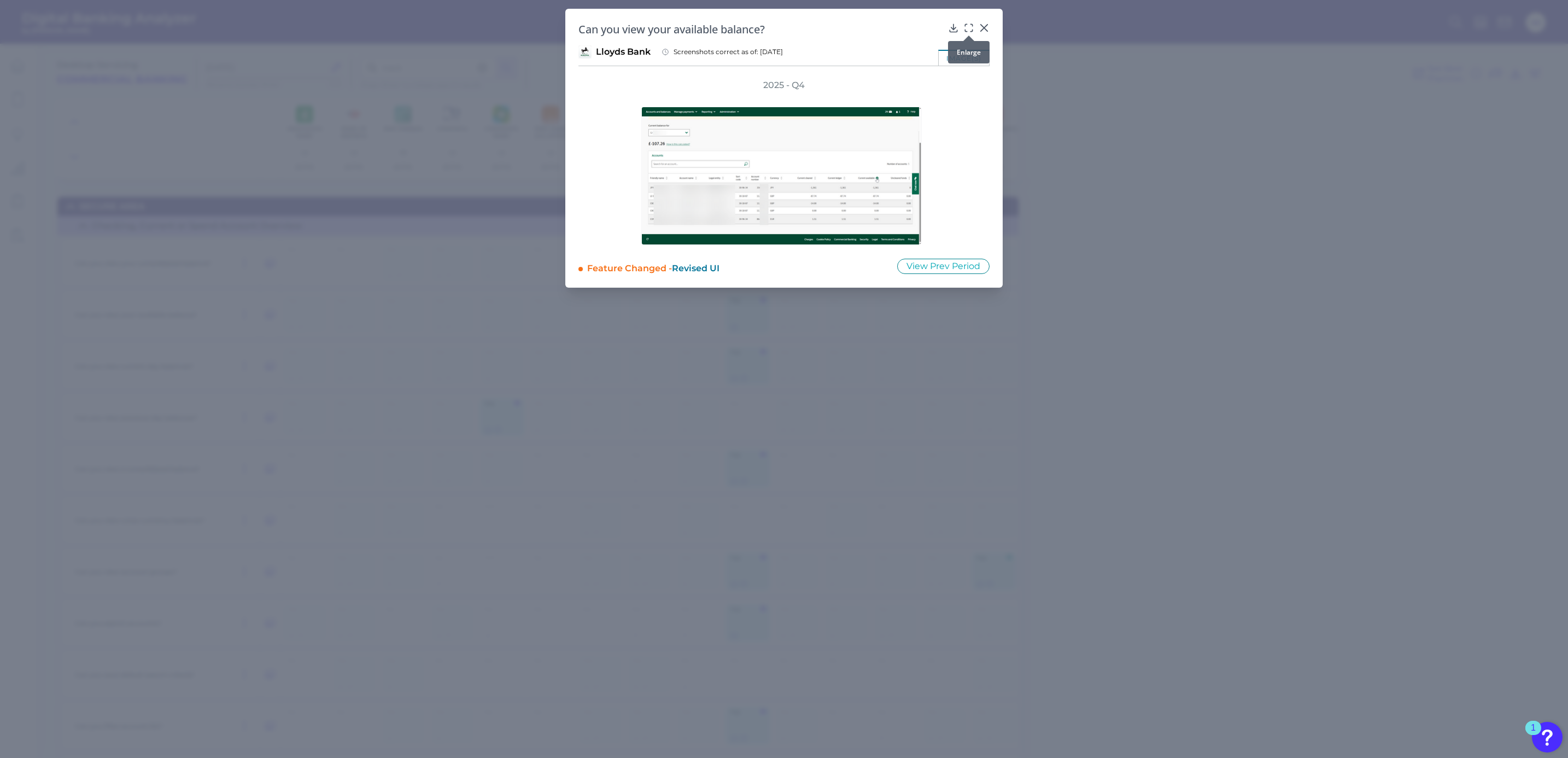
click at [969, 28] on icon at bounding box center [969, 28] width 11 height 11
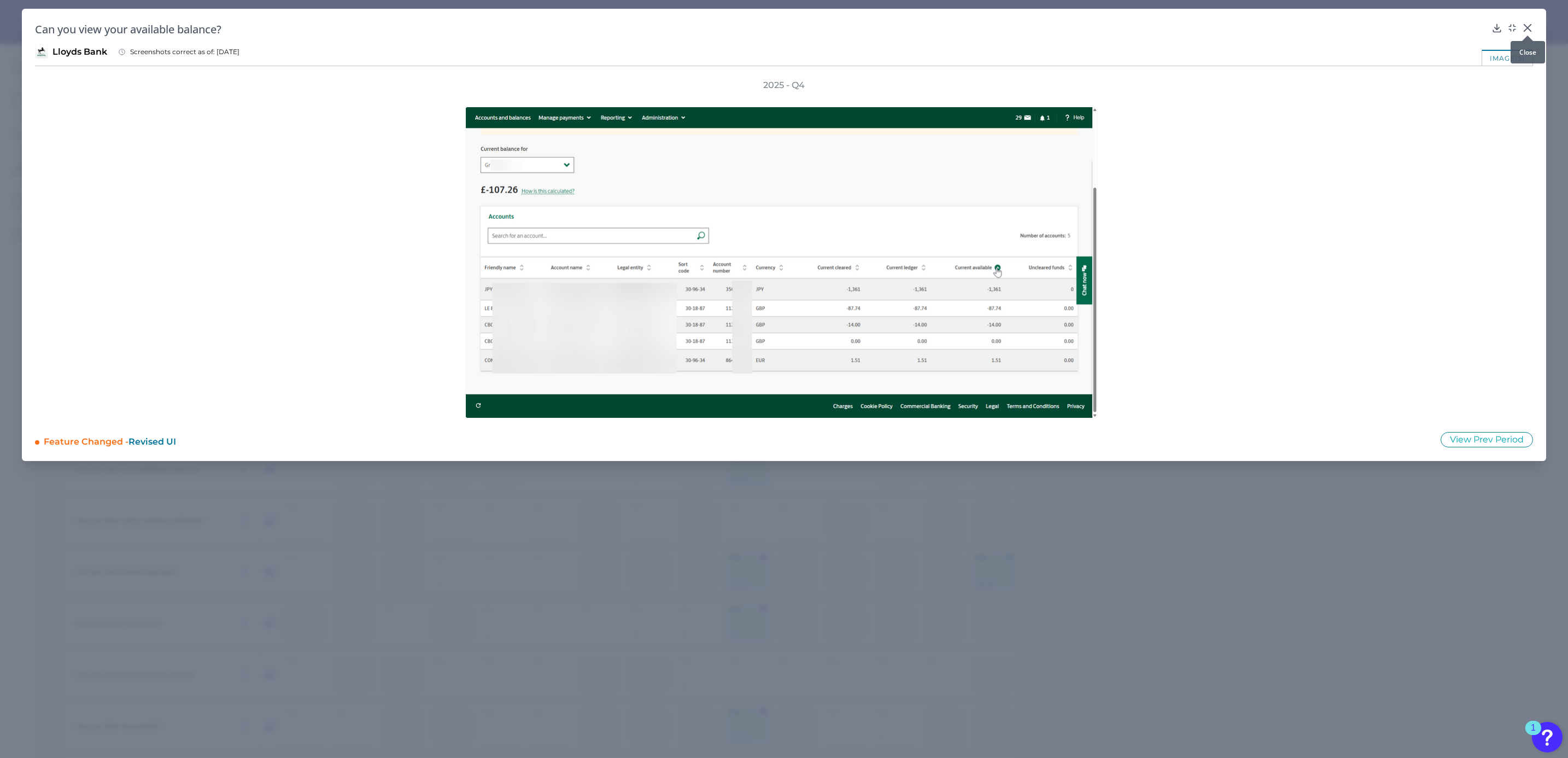
click at [1529, 23] on icon at bounding box center [1527, 28] width 11 height 11
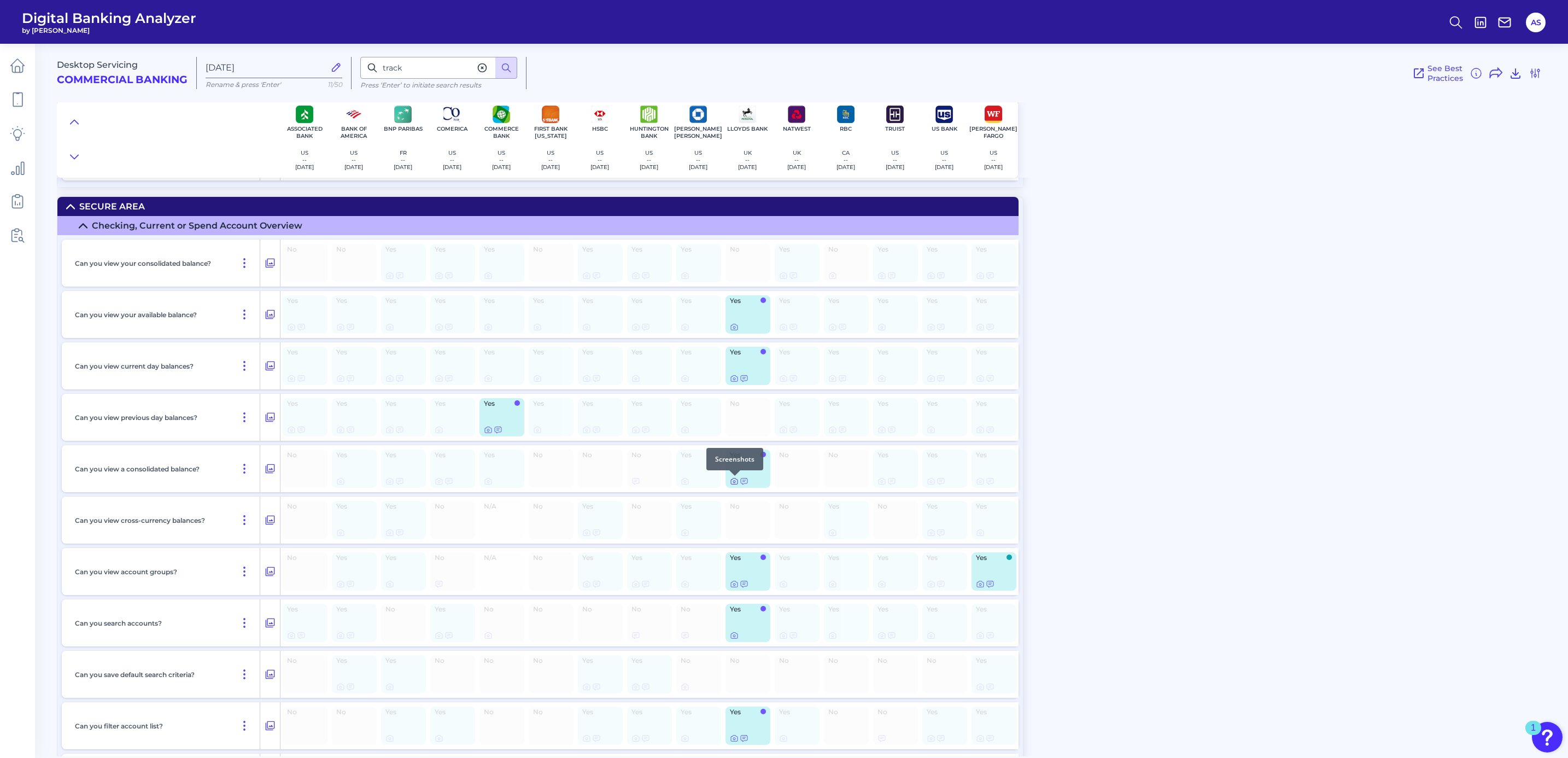
click at [733, 480] on icon at bounding box center [734, 482] width 6 height 6
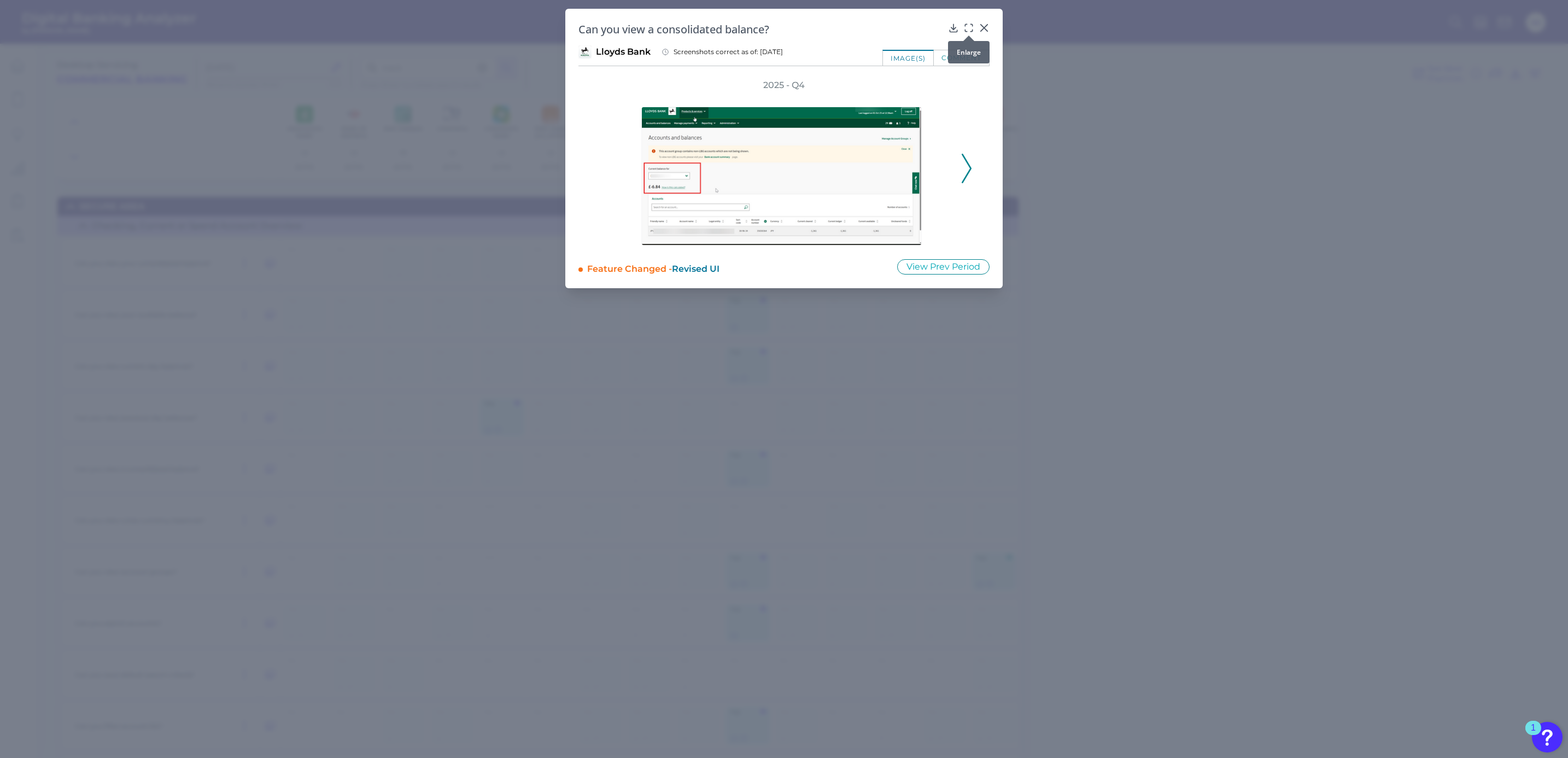
click at [967, 27] on icon at bounding box center [969, 28] width 11 height 11
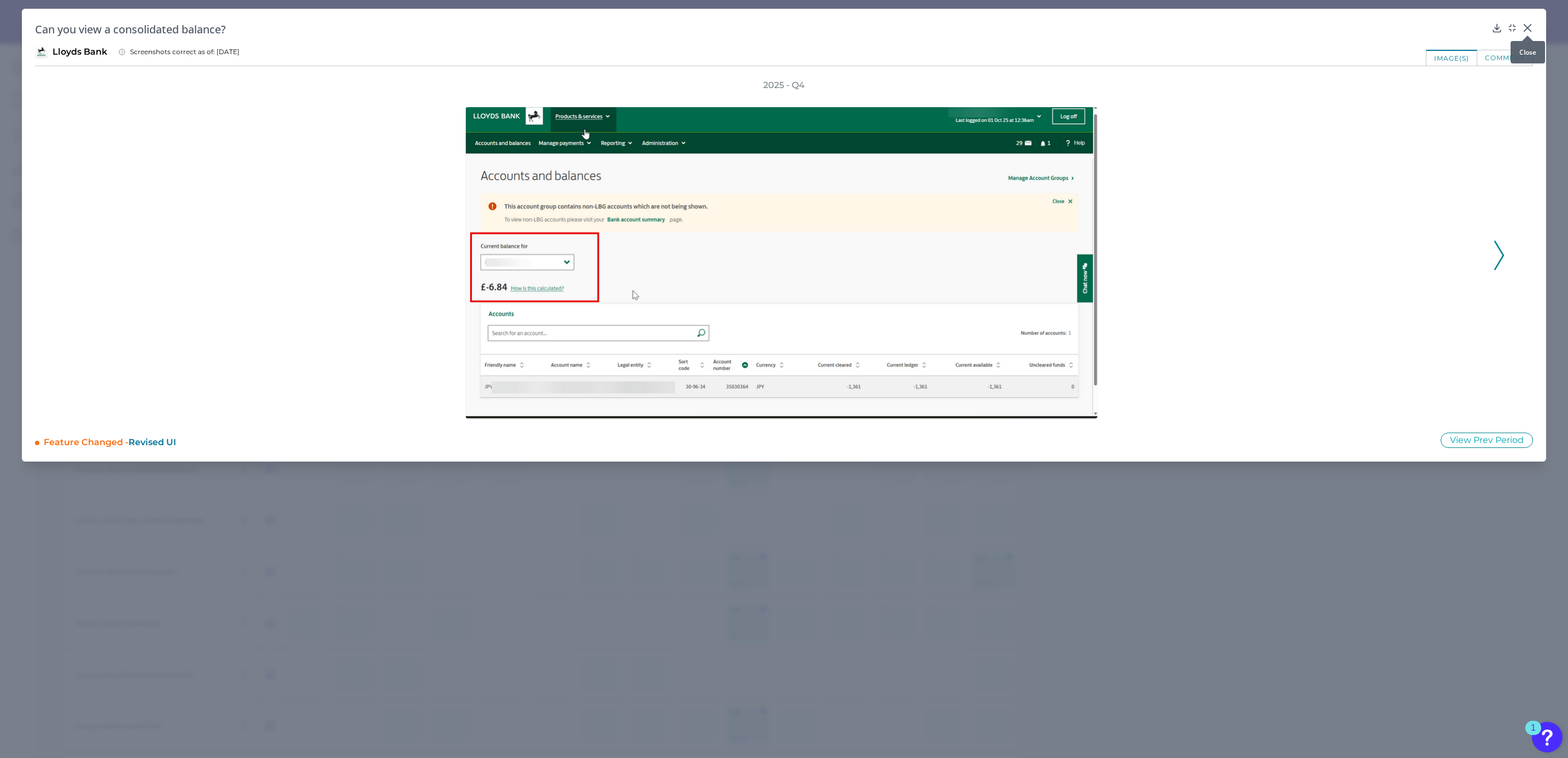
click at [1526, 31] on div at bounding box center [1527, 35] width 11 height 11
click at [1527, 27] on icon at bounding box center [1527, 28] width 11 height 11
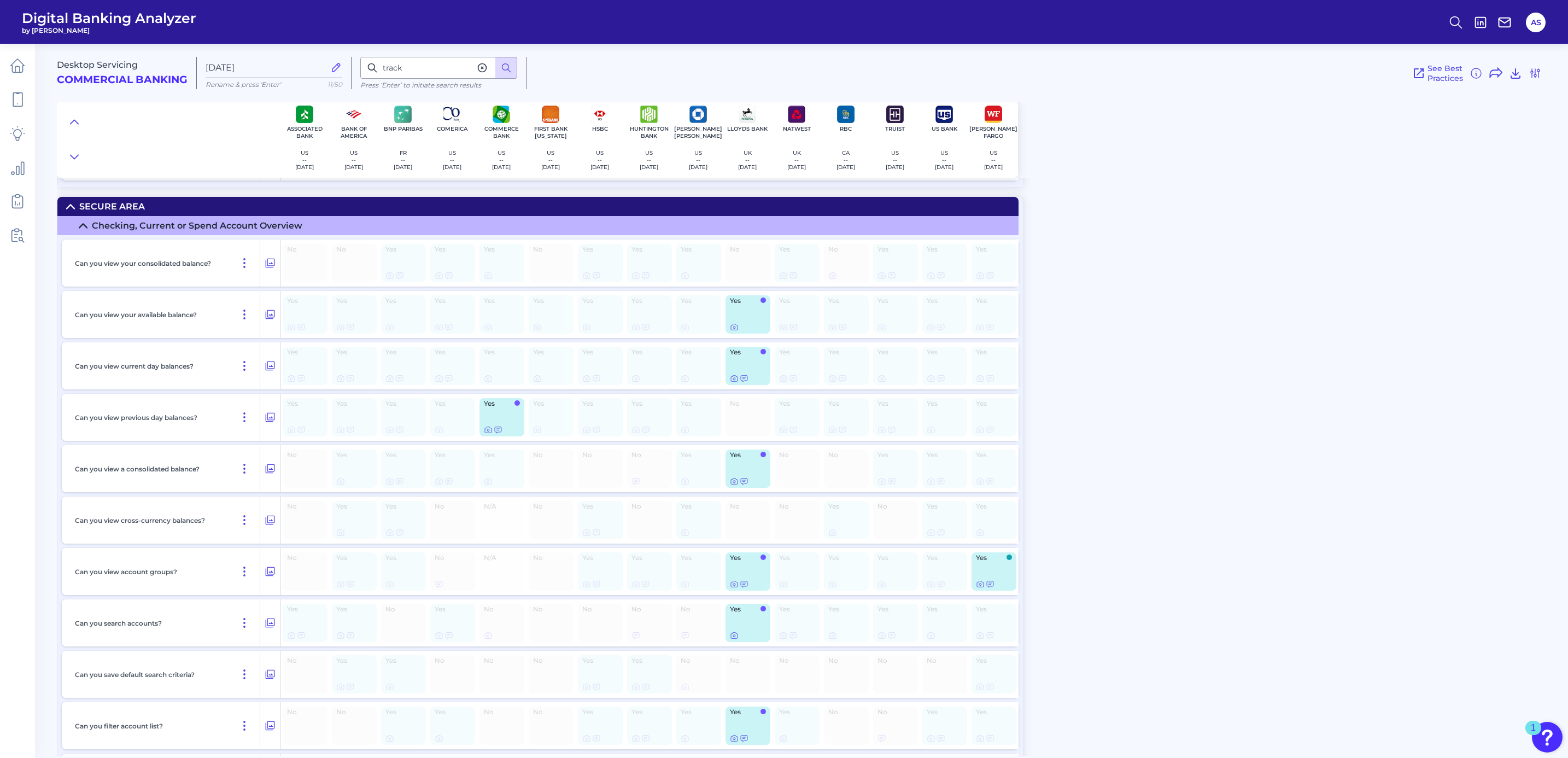
click at [1380, 228] on div "Desktop Servicing Commercial Banking Oct 09 2025 Rename & press 'Enter' 11/50 t…" at bounding box center [813, 395] width 1511 height 720
click at [1535, 70] on icon at bounding box center [1534, 73] width 9 height 9
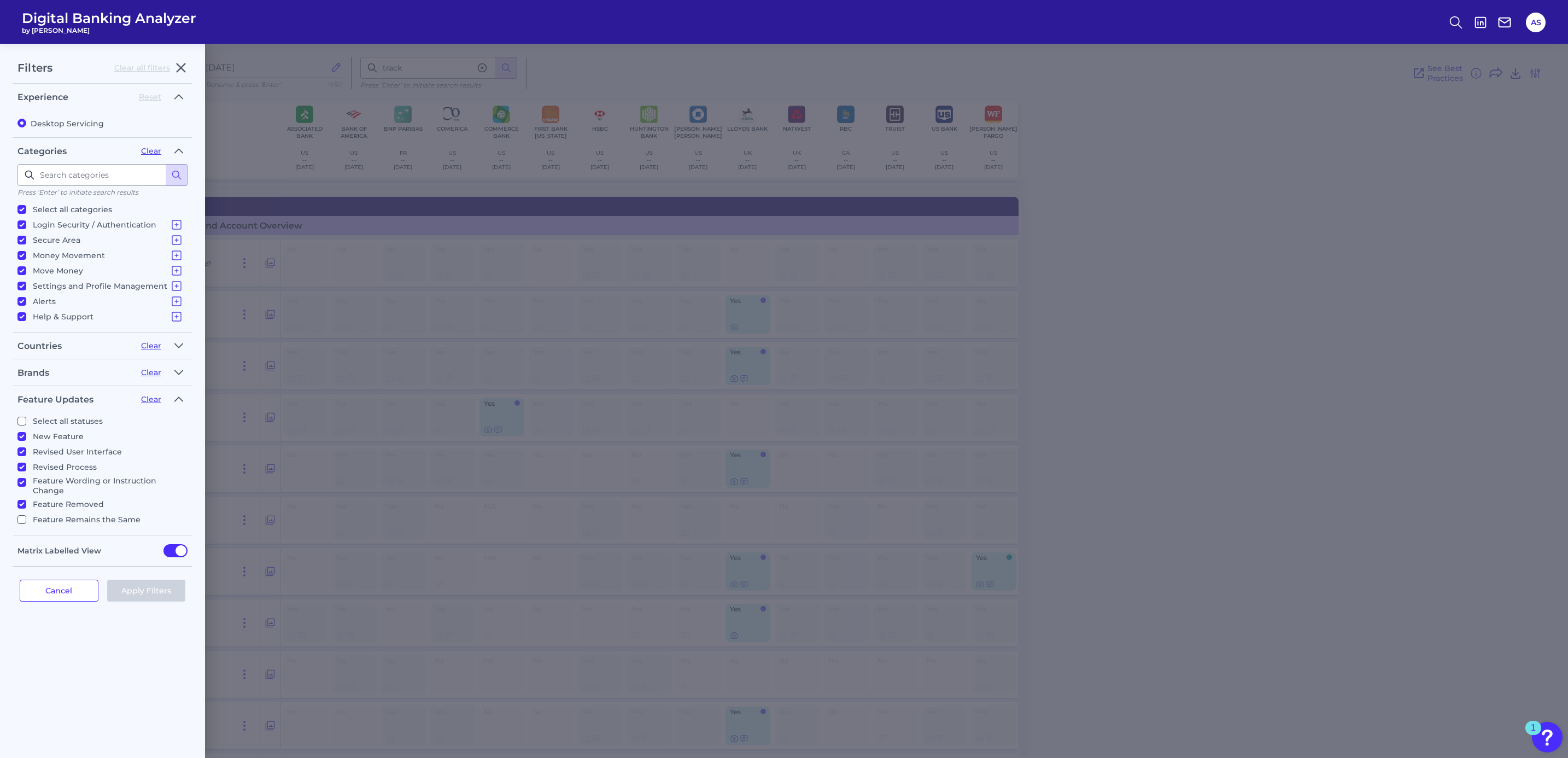
click at [17, 519] on input "Feature Remains the Same" at bounding box center [21, 519] width 9 height 9
checkbox input "true"
click at [124, 595] on button "Apply Filters" at bounding box center [146, 591] width 79 height 22
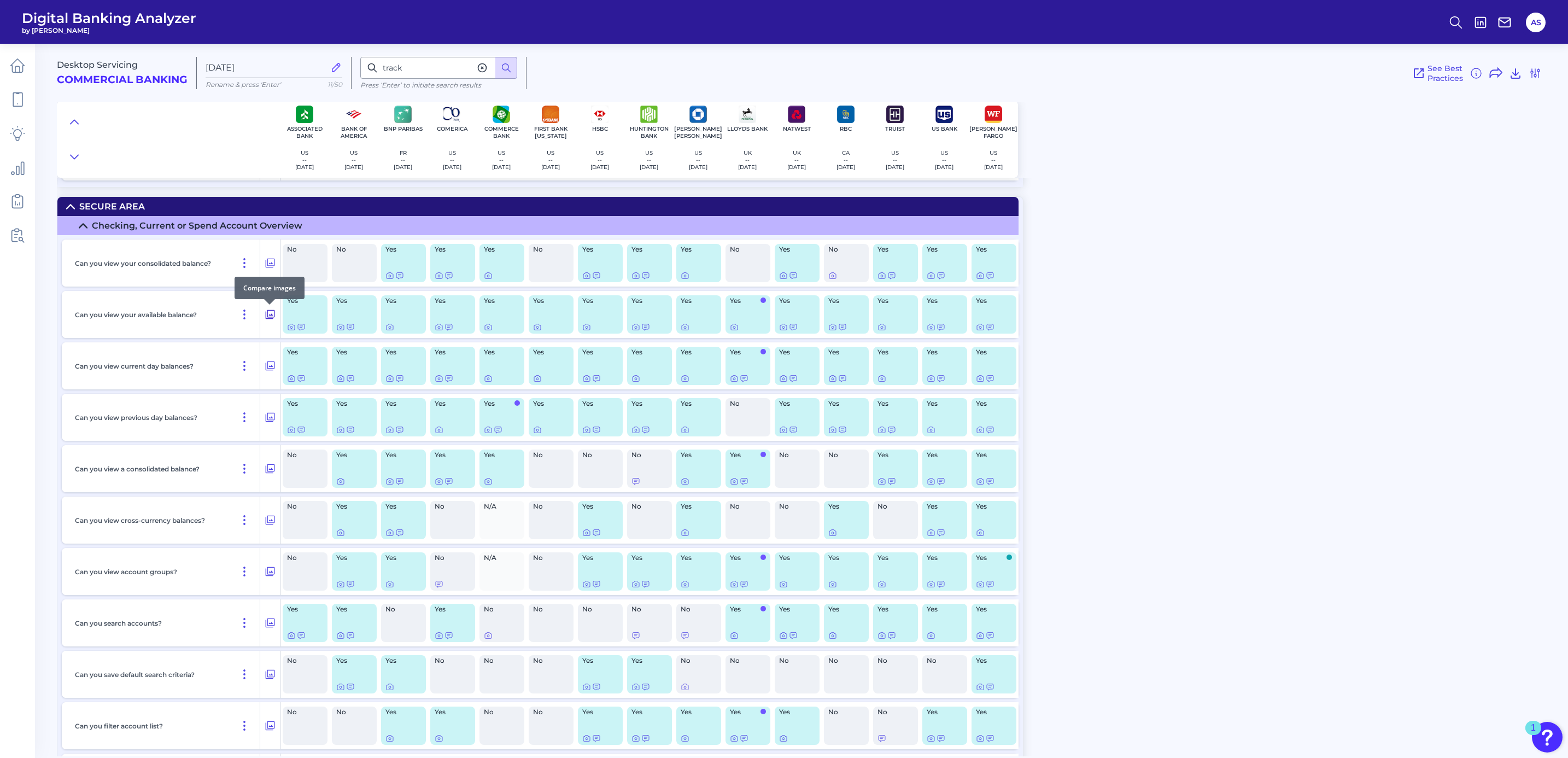
click at [274, 310] on icon at bounding box center [270, 314] width 11 height 13
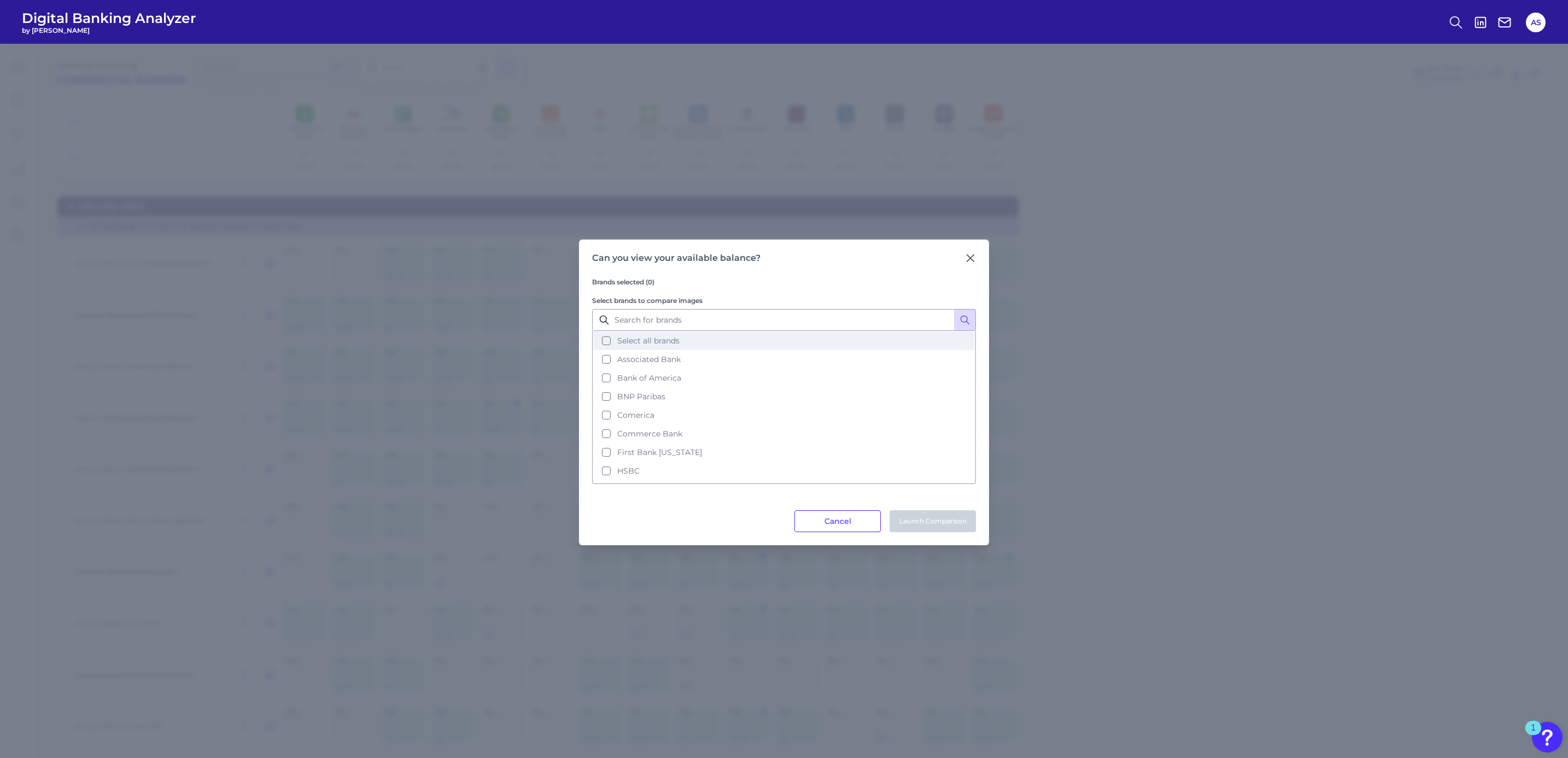
click at [608, 333] on button "Select all brands" at bounding box center [784, 341] width 382 height 19
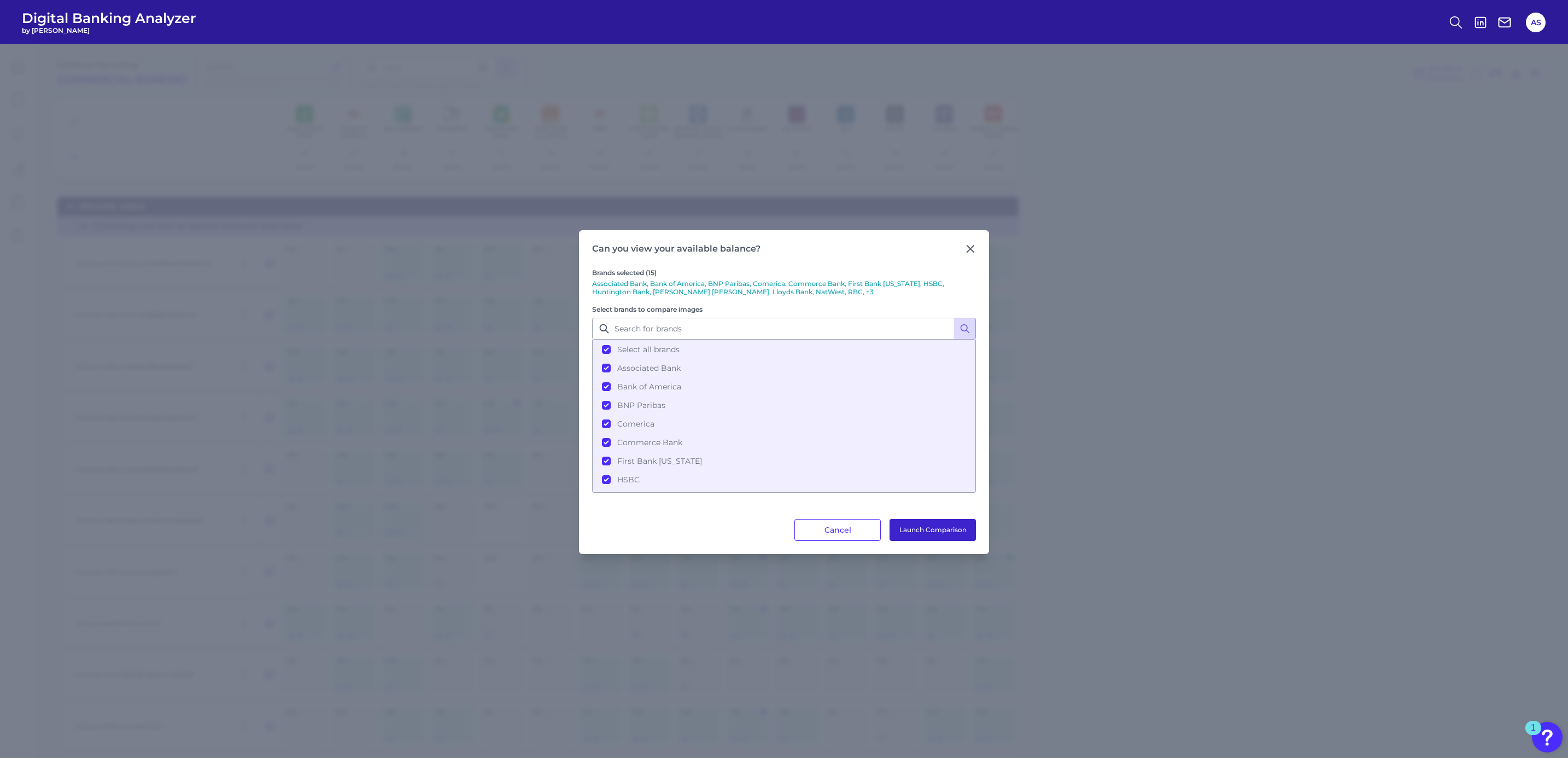
click at [900, 523] on button "Launch Comparison" at bounding box center [932, 530] width 86 height 22
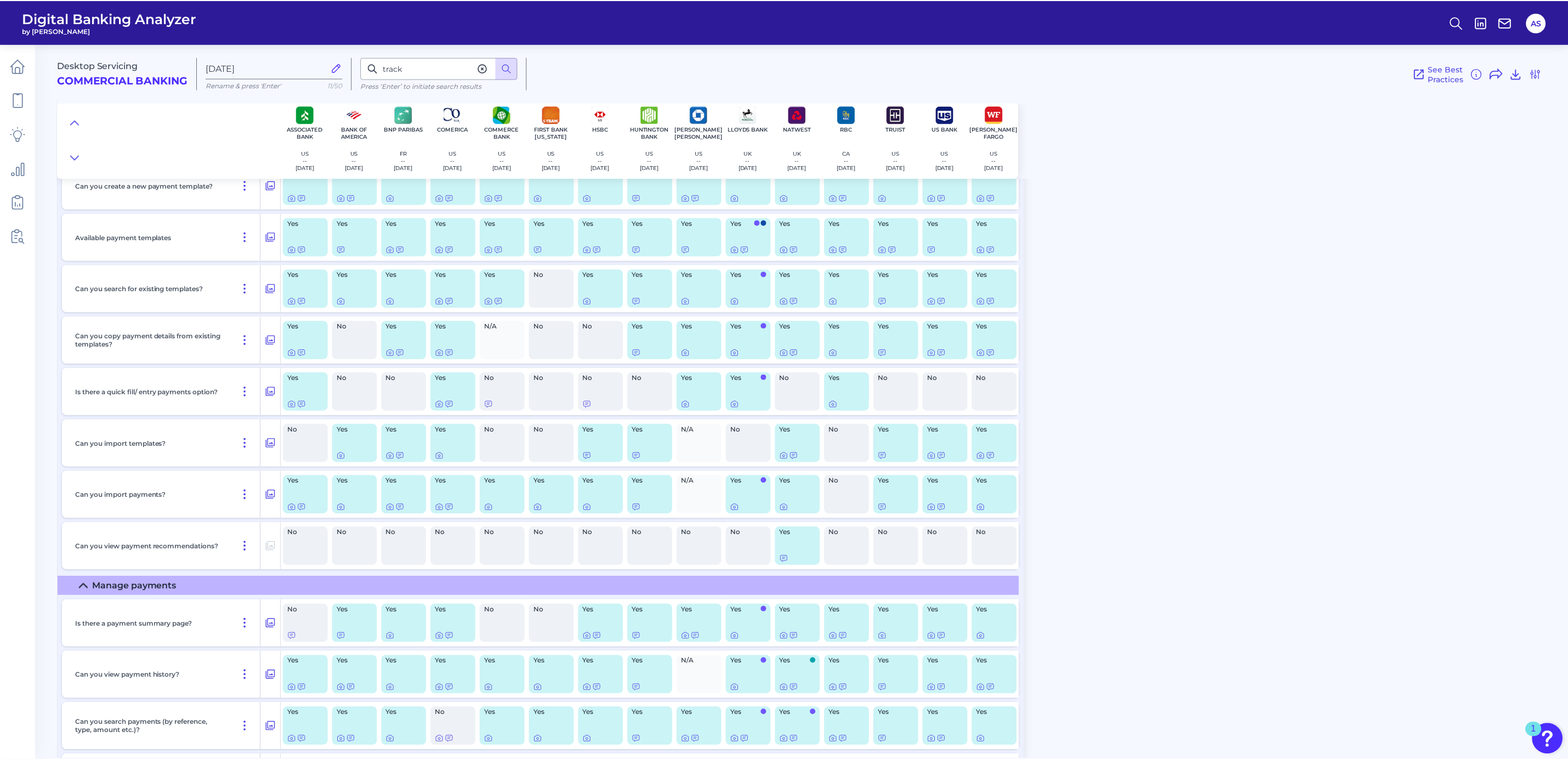
scroll to position [3827, 0]
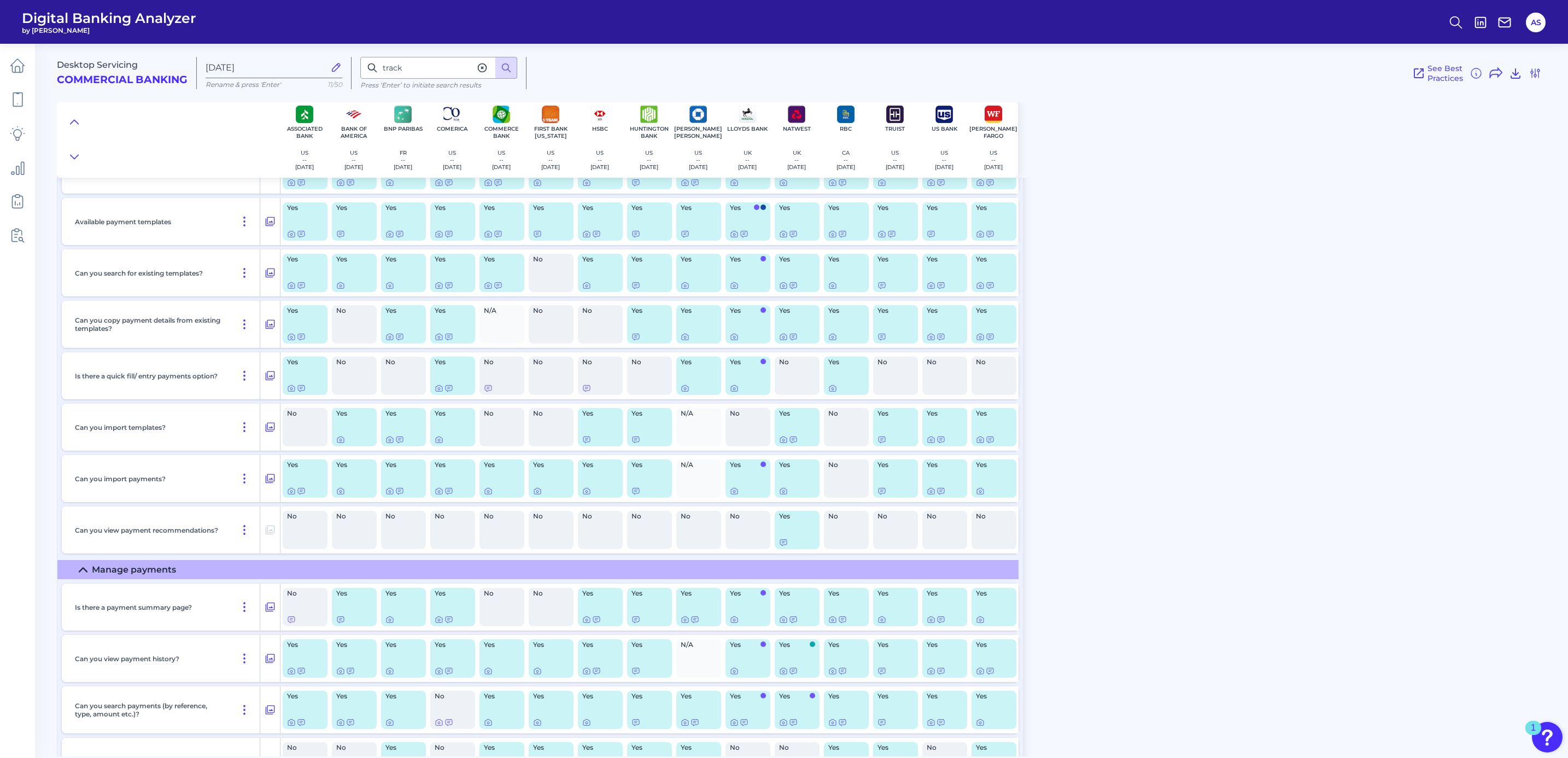
drag, startPoint x: 210, startPoint y: 136, endPoint x: 177, endPoint y: 135, distance: 33.0
click at [210, 136] on div at bounding box center [168, 139] width 223 height 77
click at [57, 18] on span "Digital Banking Analyzer" at bounding box center [109, 18] width 174 height 16
click at [19, 77] on link at bounding box center [17, 65] width 30 height 31
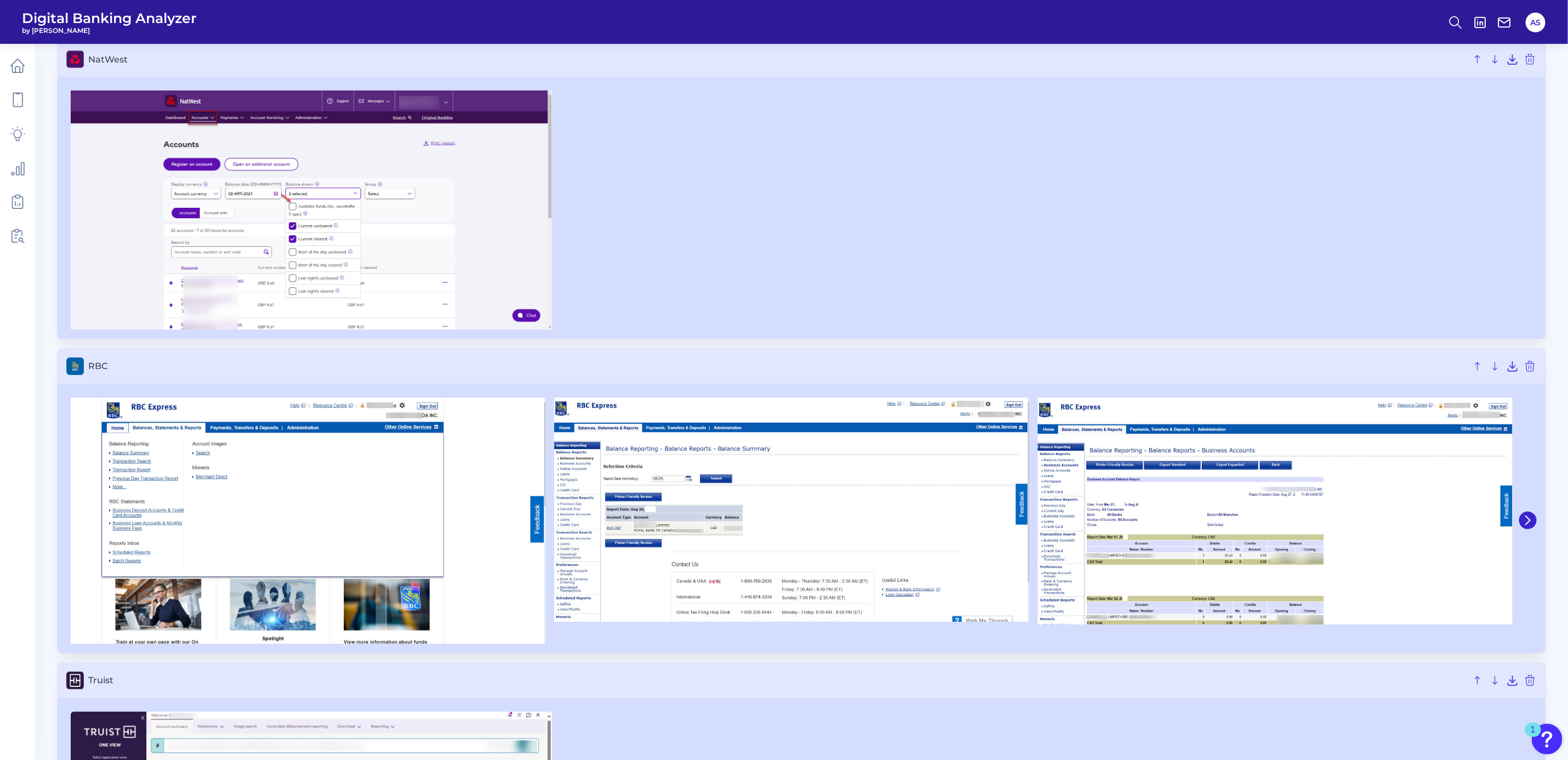
scroll to position [3289, 0]
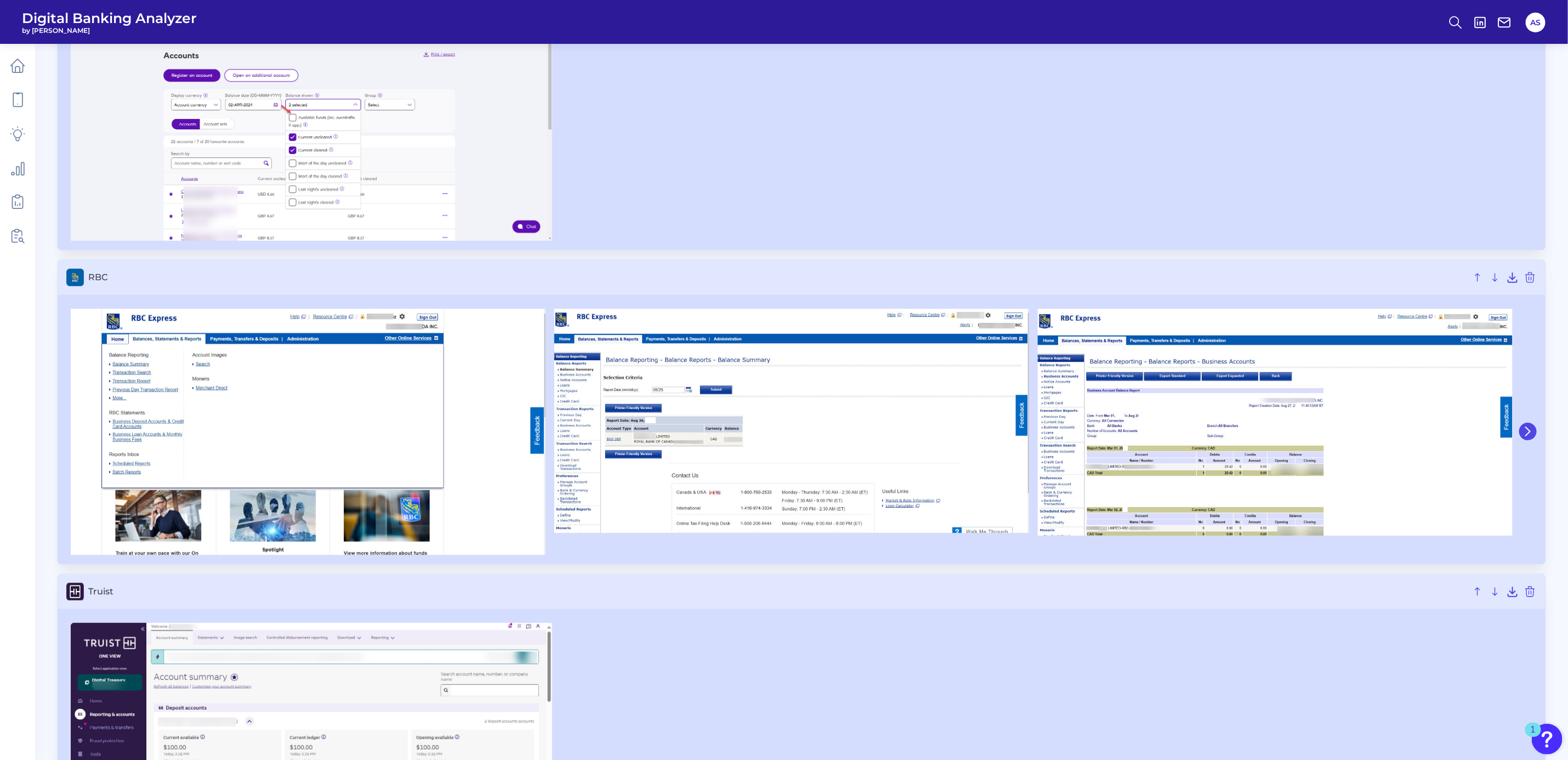
click at [1533, 438] on button at bounding box center [1528, 431] width 17 height 17
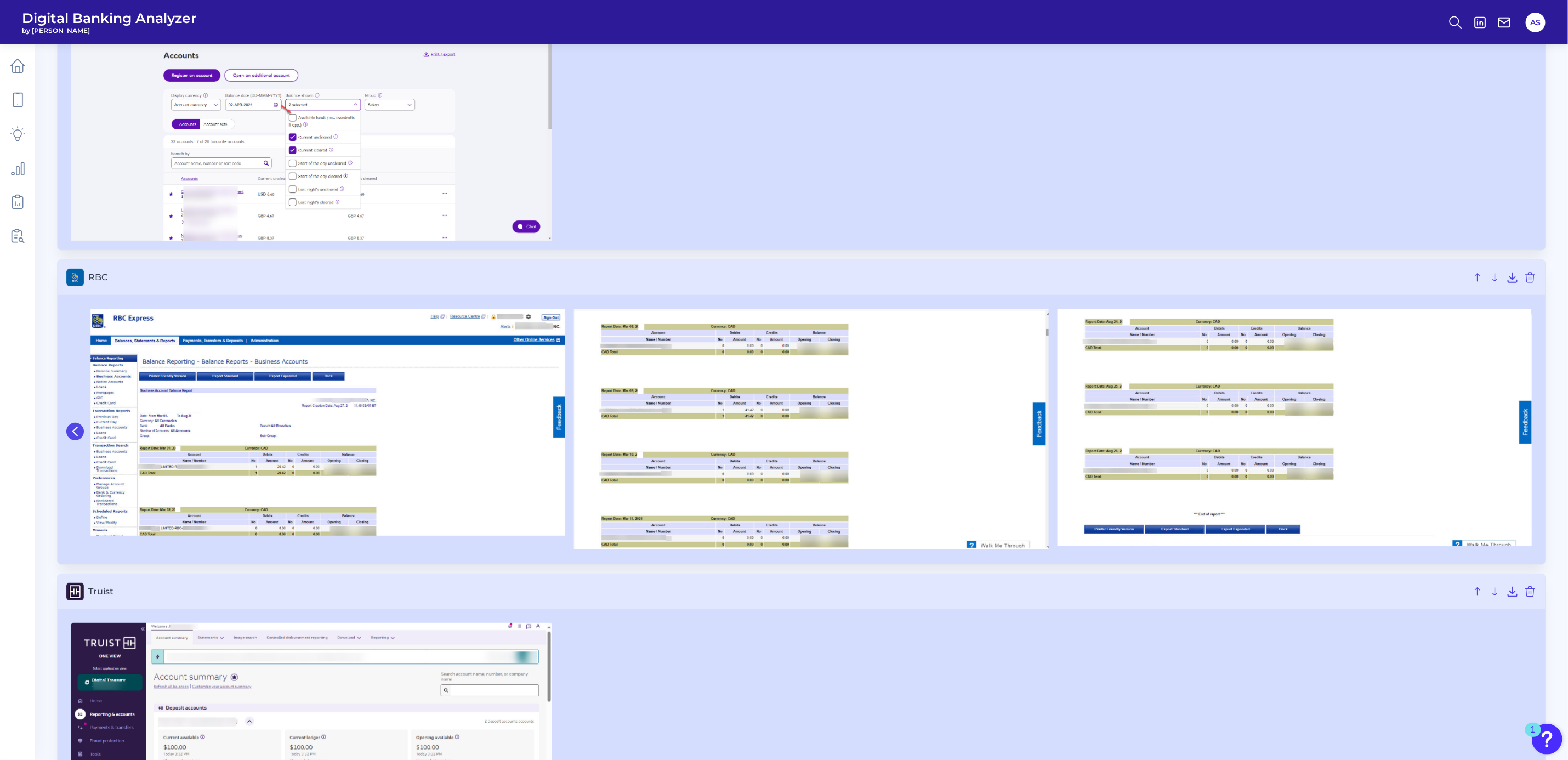
click at [71, 436] on icon at bounding box center [75, 431] width 10 height 10
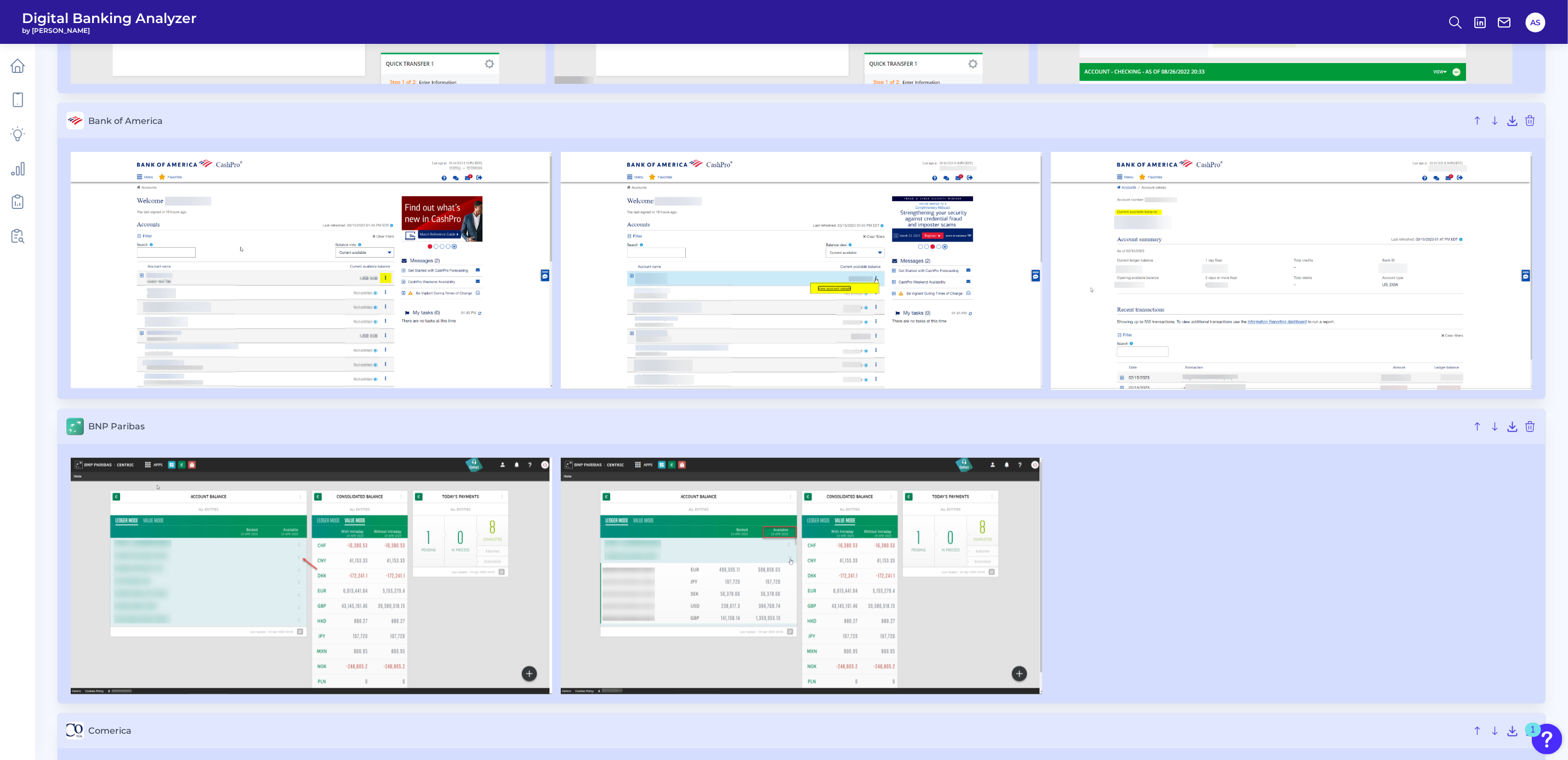
scroll to position [0, 0]
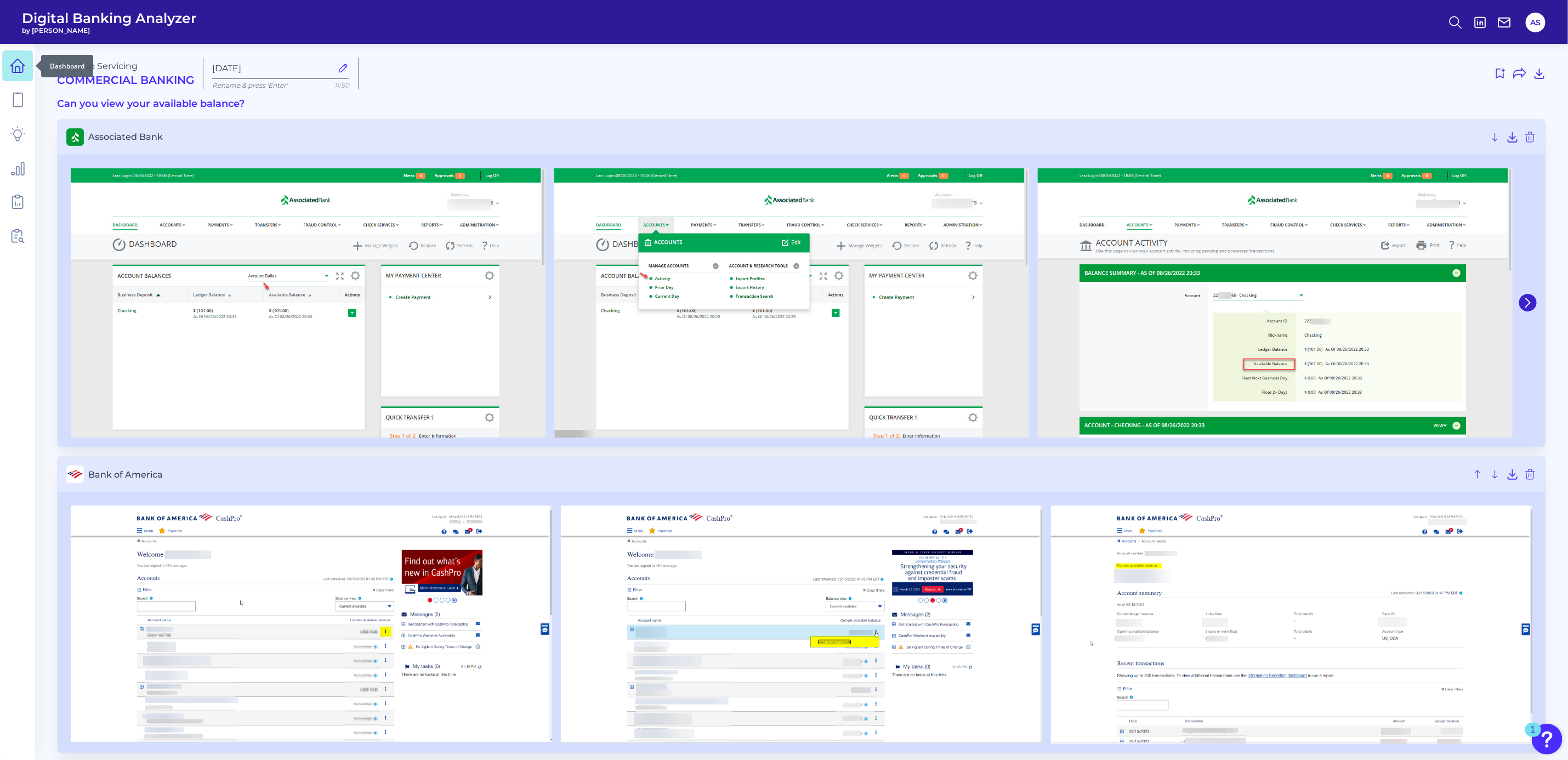
click at [13, 68] on icon at bounding box center [18, 66] width 16 height 16
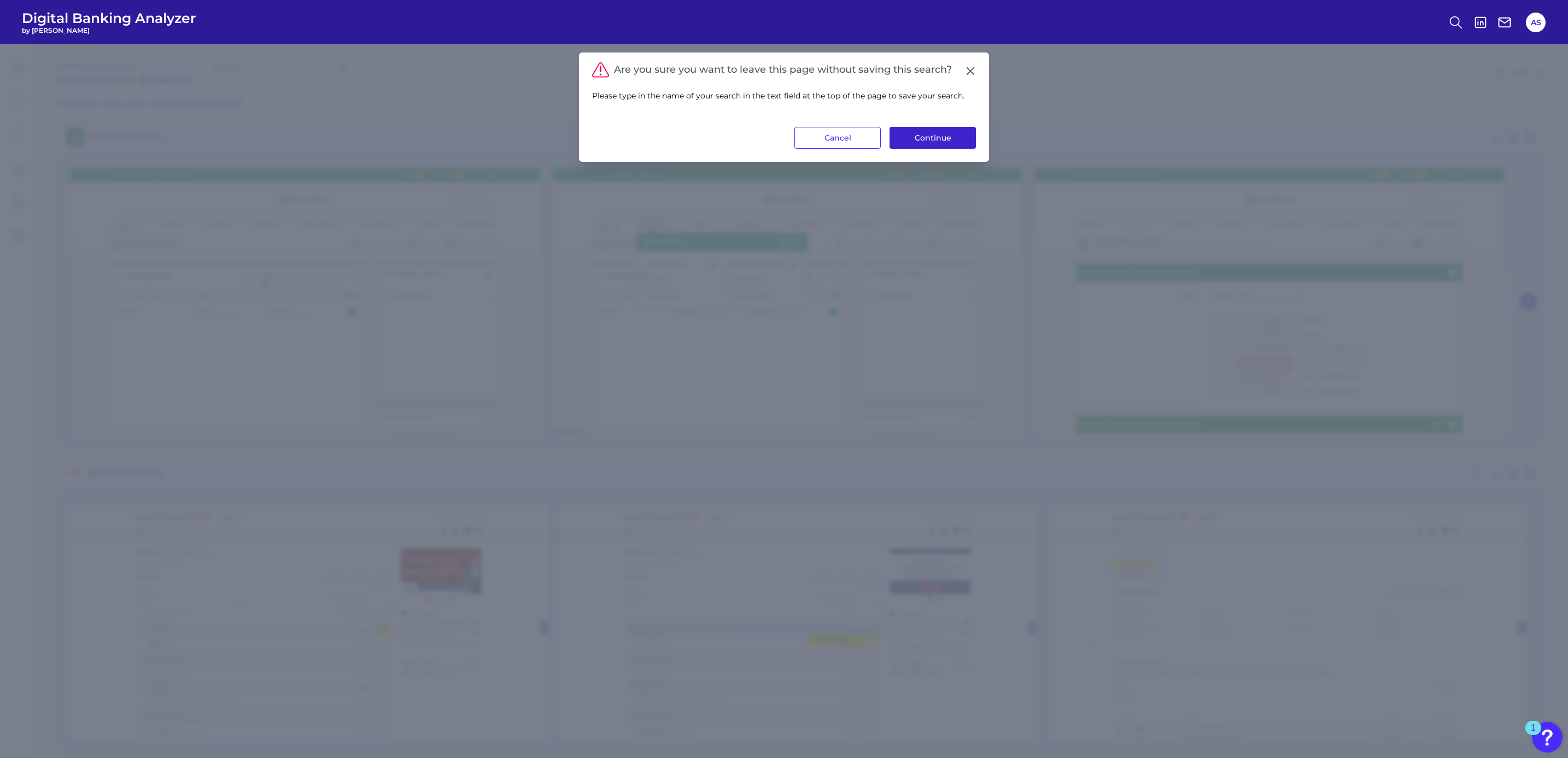
click at [902, 138] on button "Continue" at bounding box center [932, 138] width 86 height 22
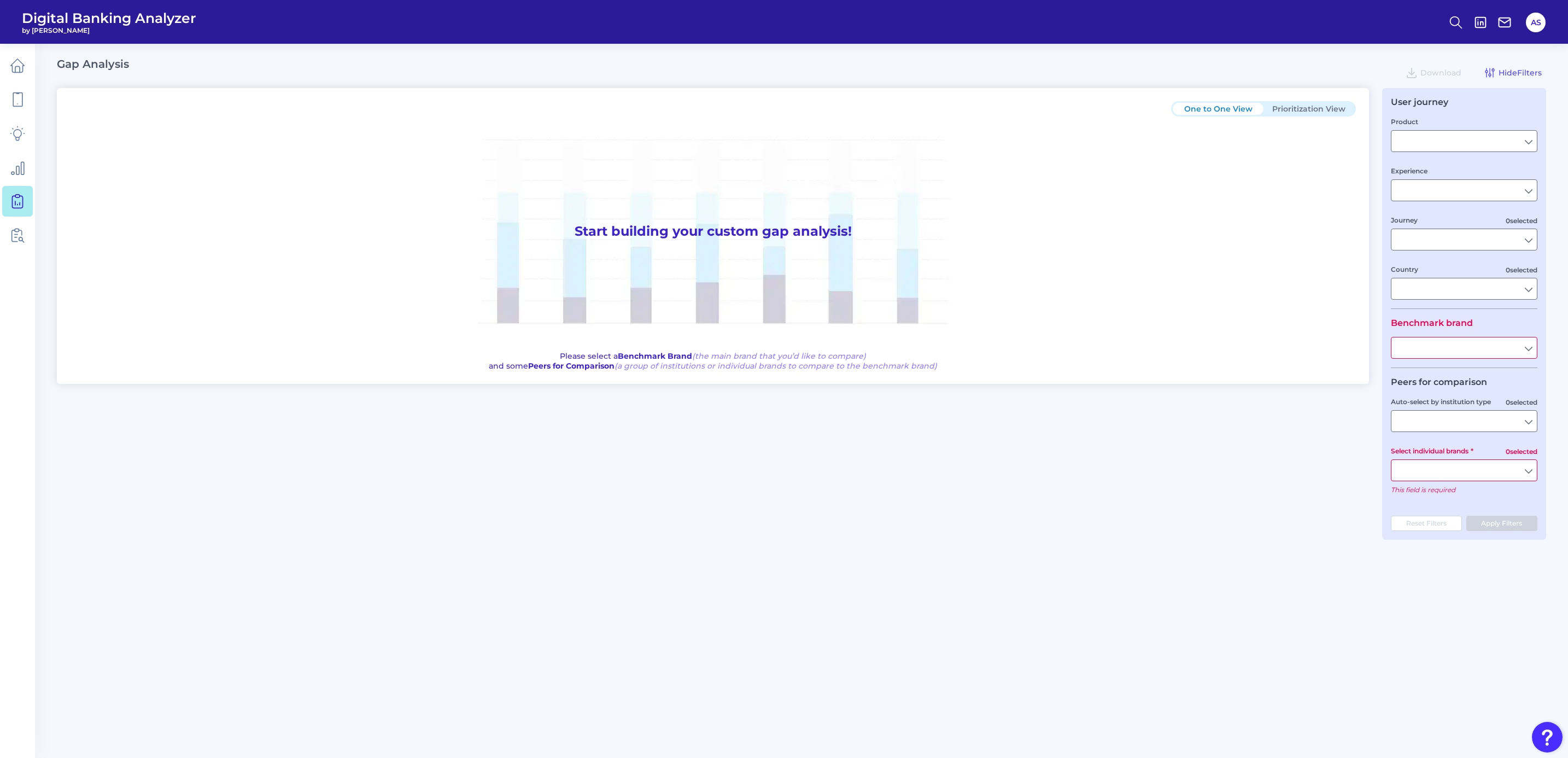
type input "Checking / Current Account"
type input "Mobile Servicing"
type input "Pre-Login Area, New Customer Onboarding, Login & Authentication, Accounts and t…"
type input "[GEOGRAPHIC_DATA]"
type input "All Select individual brands"
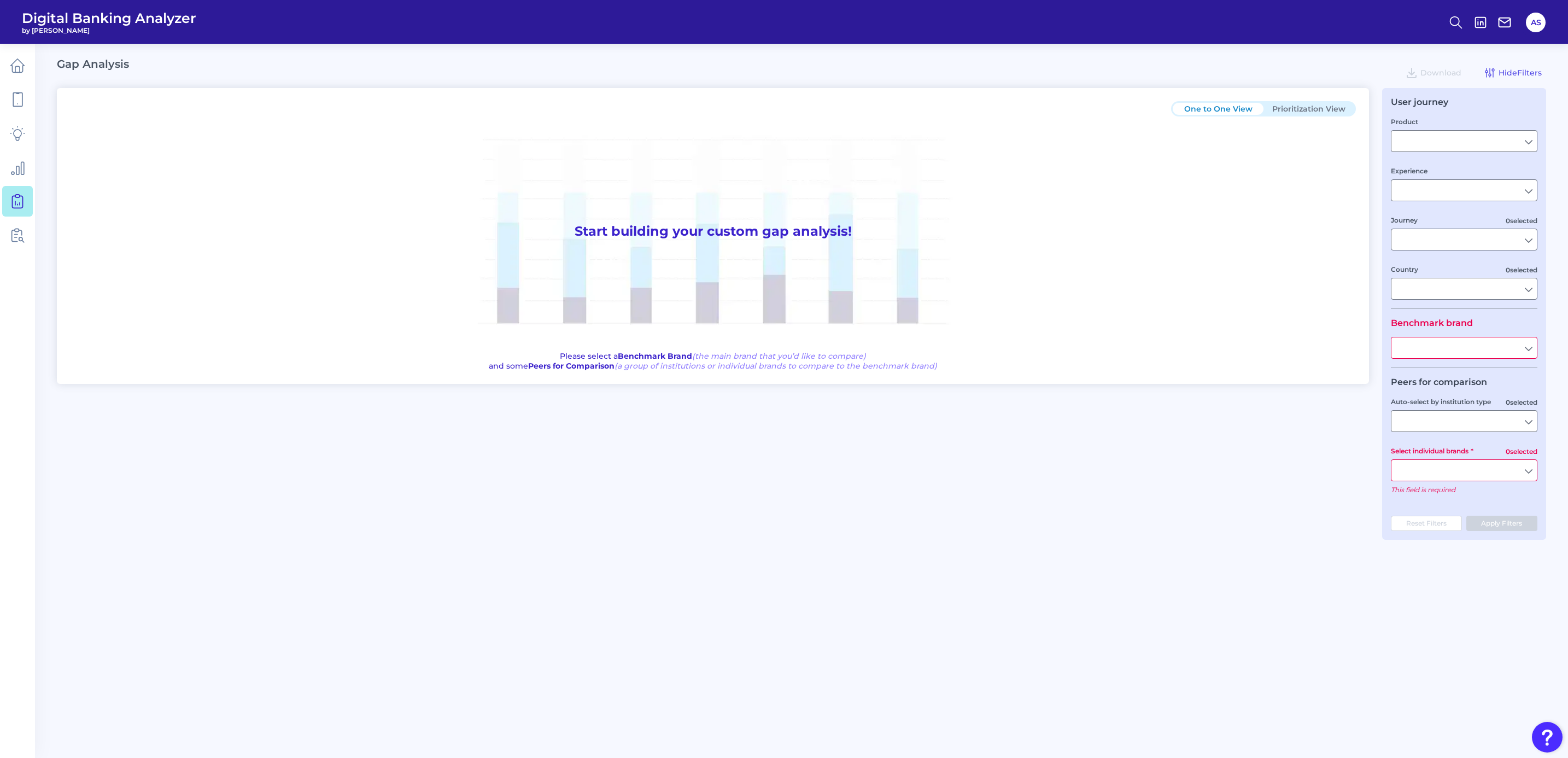
type input "All Journeys"
click at [1419, 141] on input "Checking / Current Account" at bounding box center [1464, 141] width 145 height 21
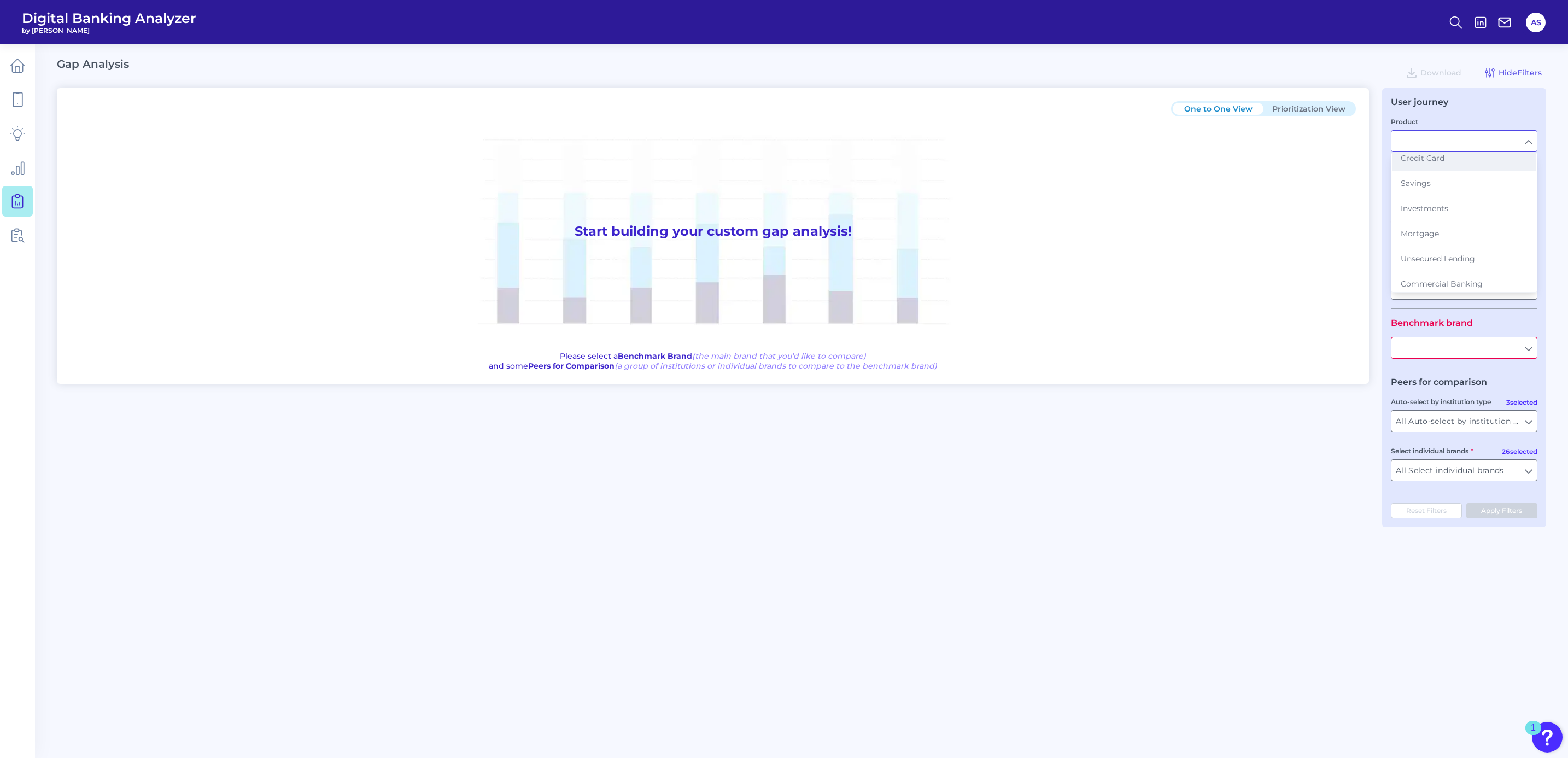
scroll to position [115, 0]
click at [1439, 224] on span "Commercial Banking" at bounding box center [1441, 228] width 82 height 10
type input "Commercial Banking"
type input "All Countries"
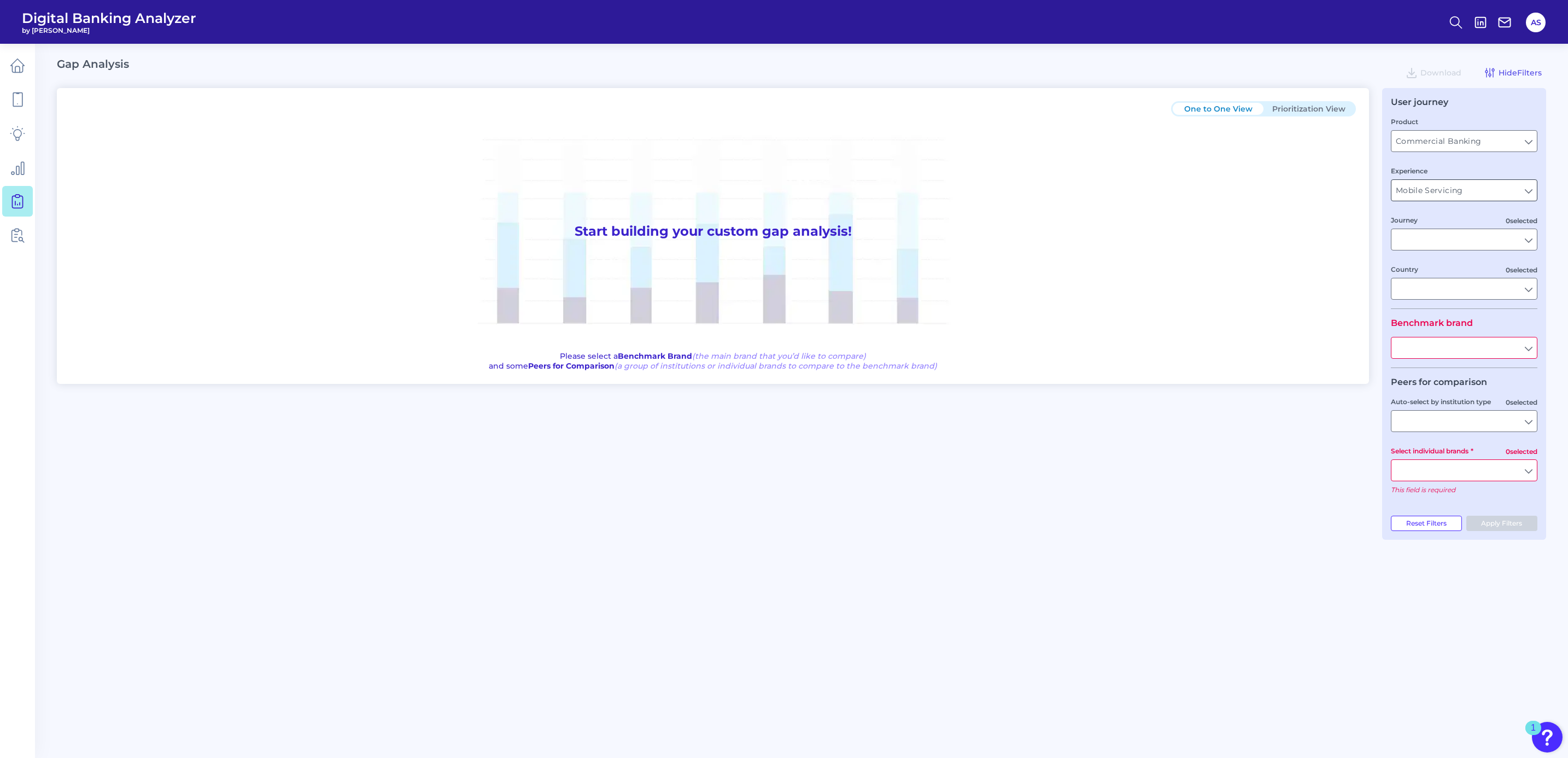
click at [1441, 197] on input "Mobile Servicing" at bounding box center [1464, 190] width 145 height 21
click at [1455, 212] on span "Desktop Servicing" at bounding box center [1436, 214] width 70 height 10
type input "Desktop Servicing"
click at [1448, 244] on input "All Journeys" at bounding box center [1464, 239] width 145 height 21
click at [1448, 244] on input "Journey" at bounding box center [1464, 239] width 145 height 21
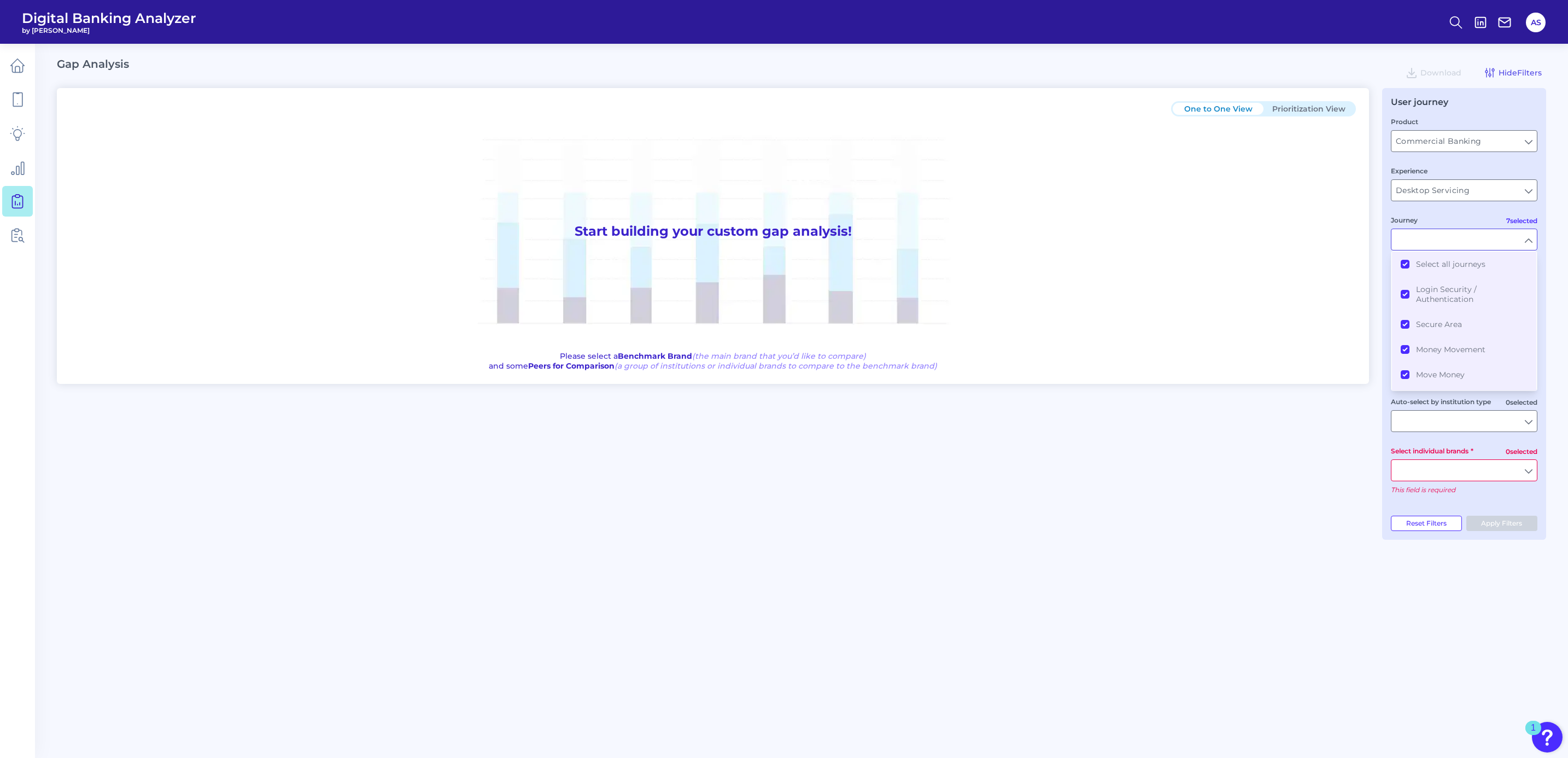
type input "All Journeys"
click at [1449, 293] on input "Country" at bounding box center [1464, 289] width 145 height 21
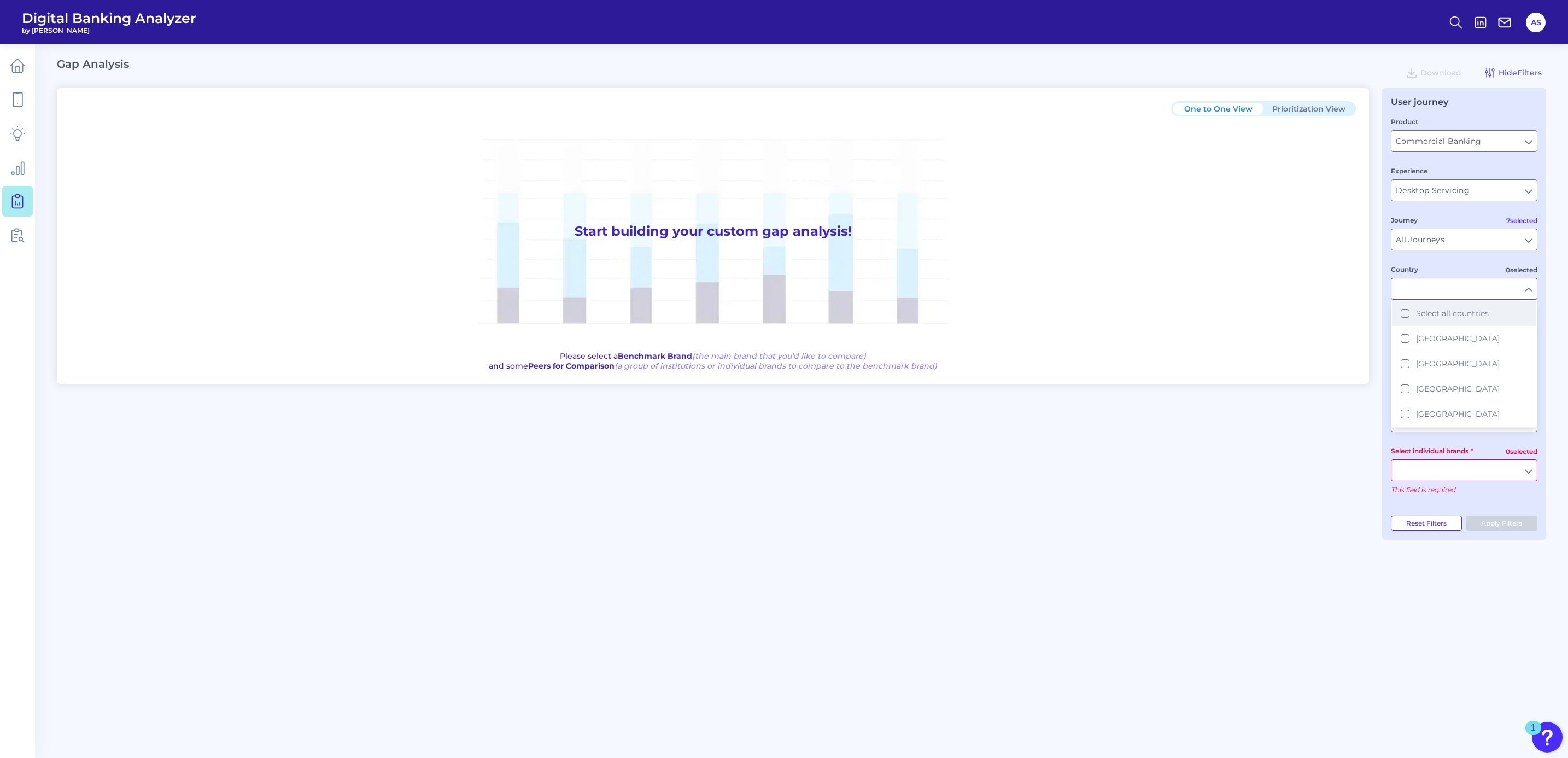
click at [1450, 311] on span "Select all countries" at bounding box center [1452, 313] width 73 height 10
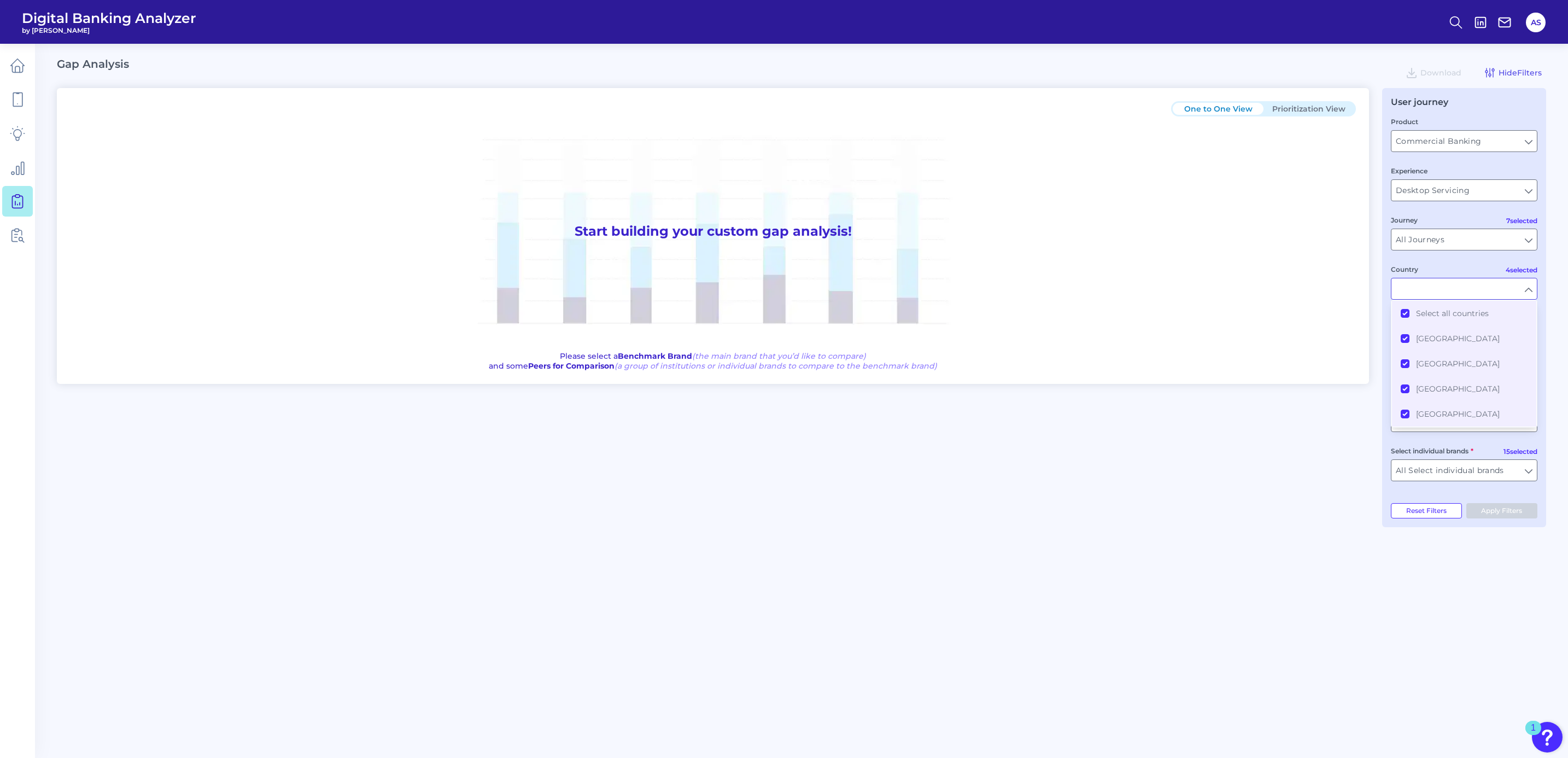
click at [1451, 257] on fieldset "Product Commercial Banking Commercial Banking Experience Desktop Servicing Desk…" at bounding box center [1463, 212] width 146 height 193
type input "All Countries"
click at [1457, 343] on input "text" at bounding box center [1464, 347] width 145 height 21
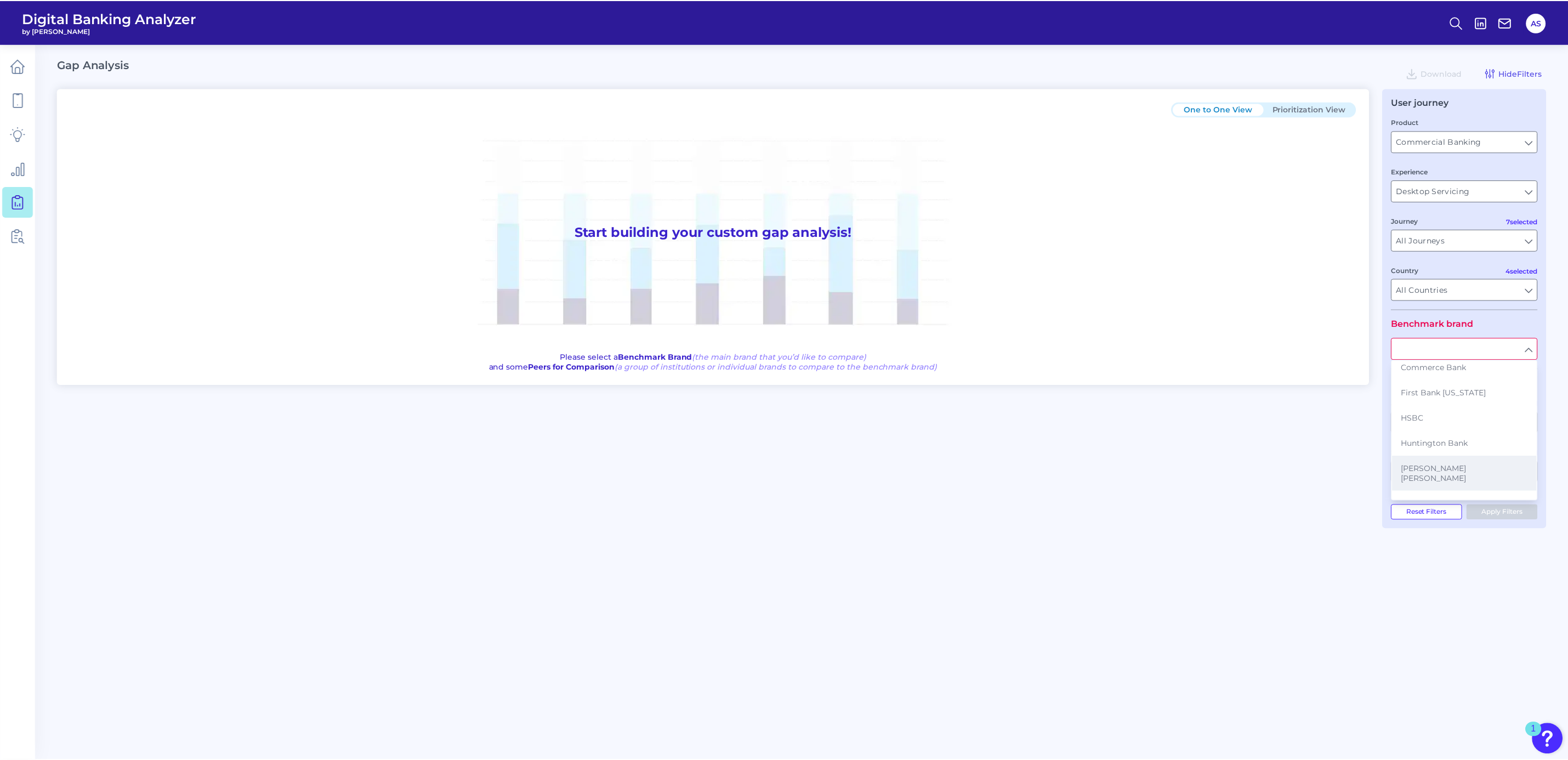
scroll to position [82, 0]
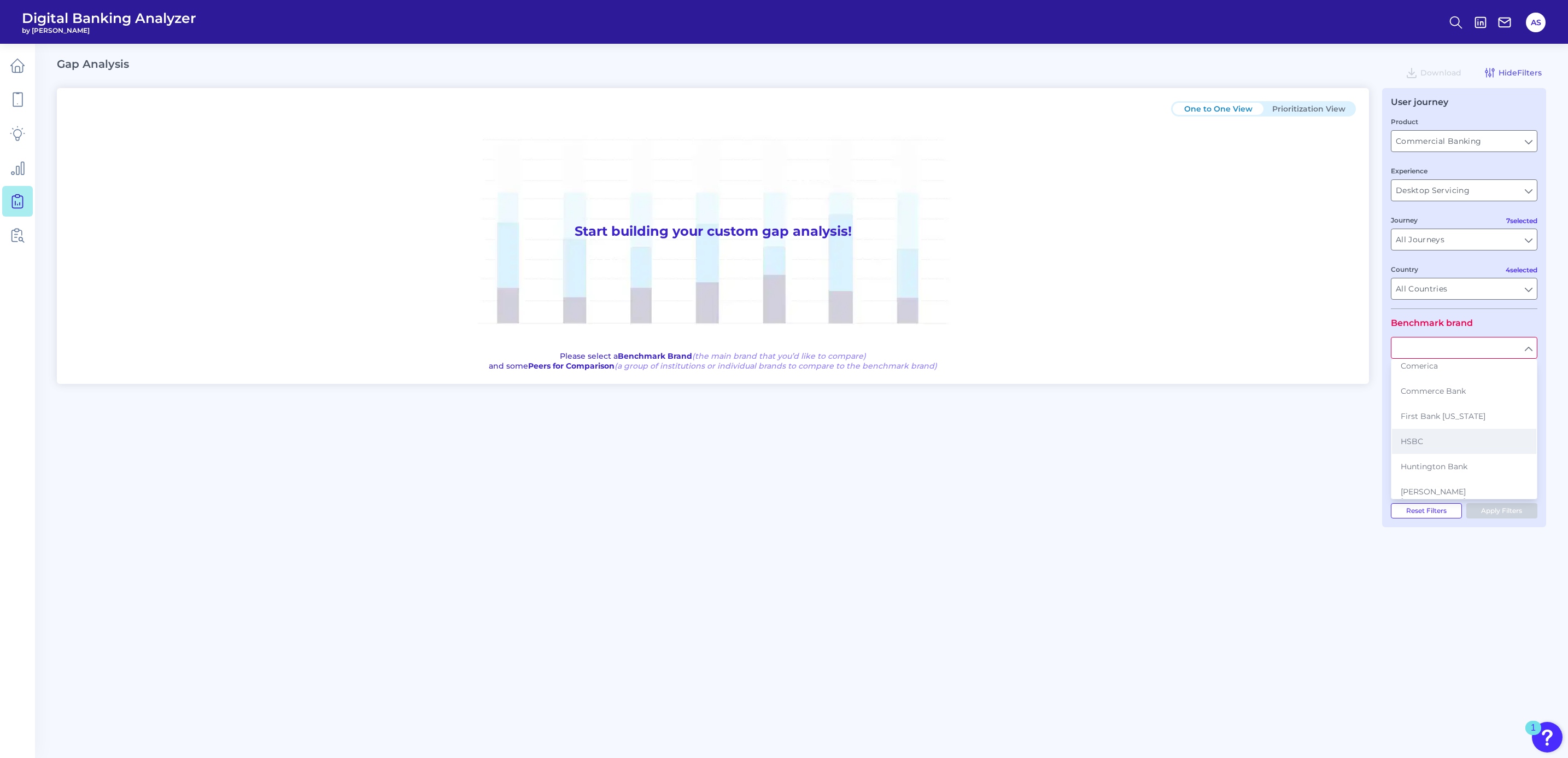
click at [1451, 432] on button "HSBC" at bounding box center [1464, 441] width 145 height 25
type input "HSBC"
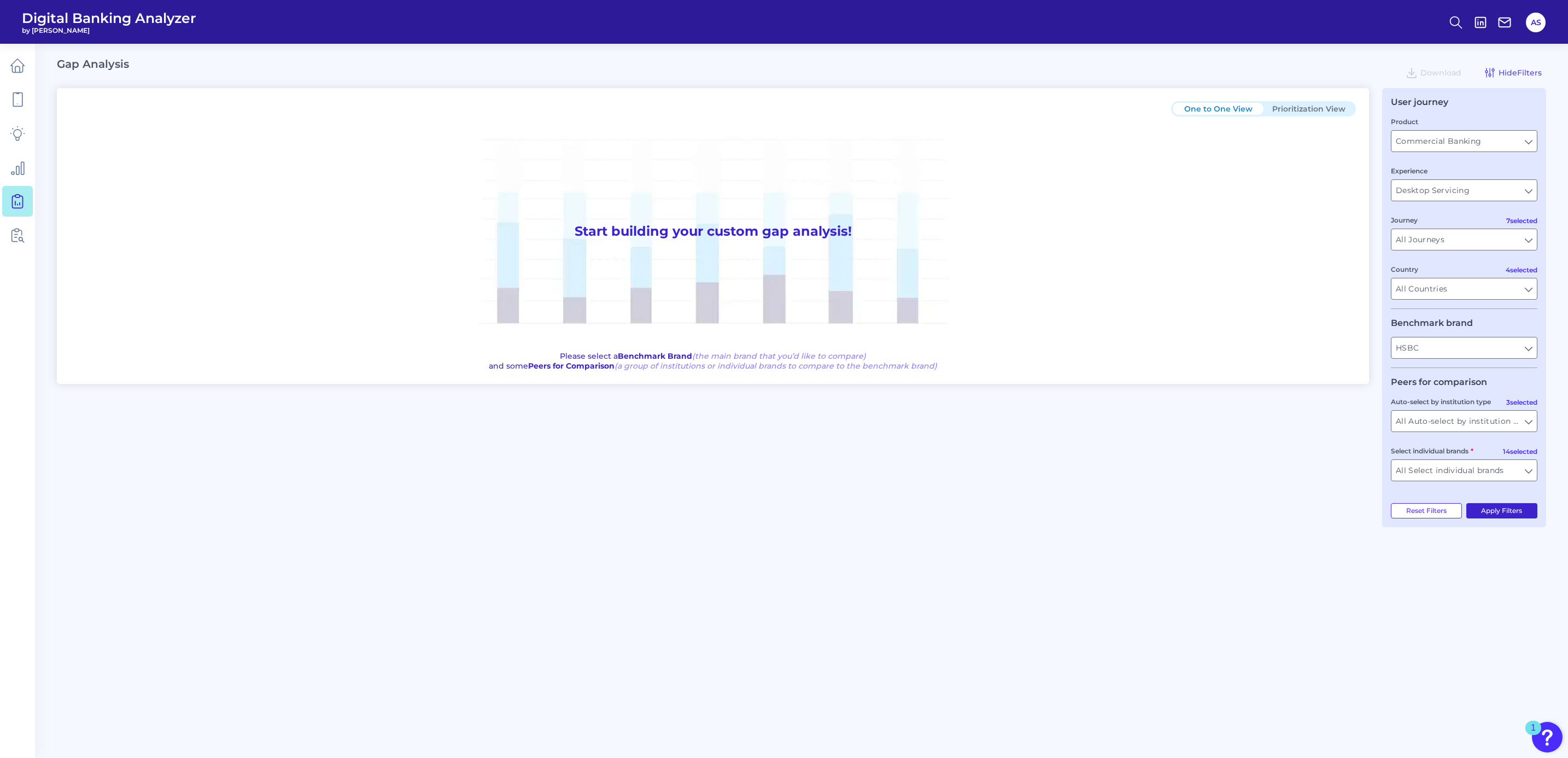
click at [1514, 508] on button "Apply Filters" at bounding box center [1502, 511] width 72 height 16
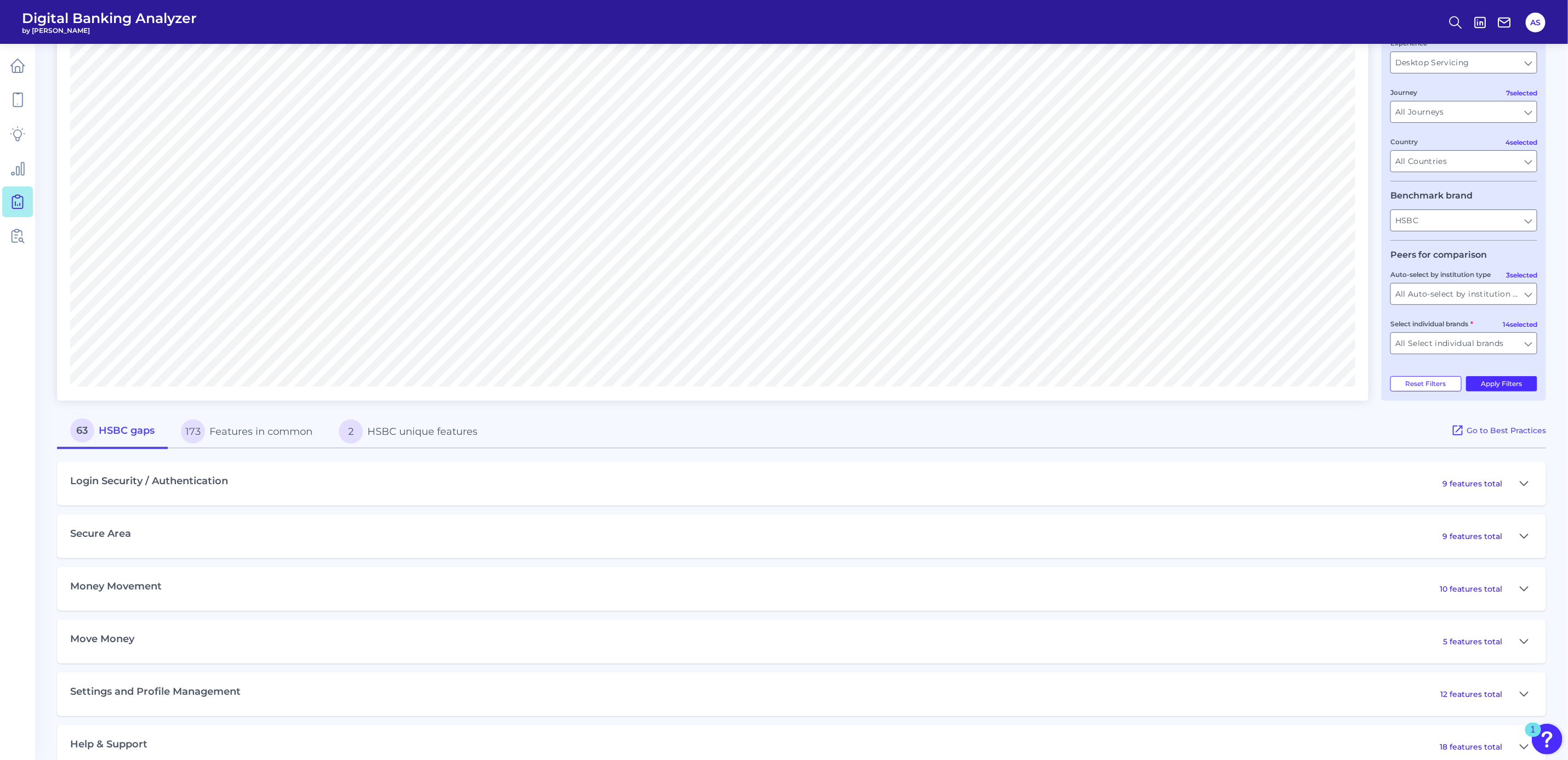
scroll to position [154, 0]
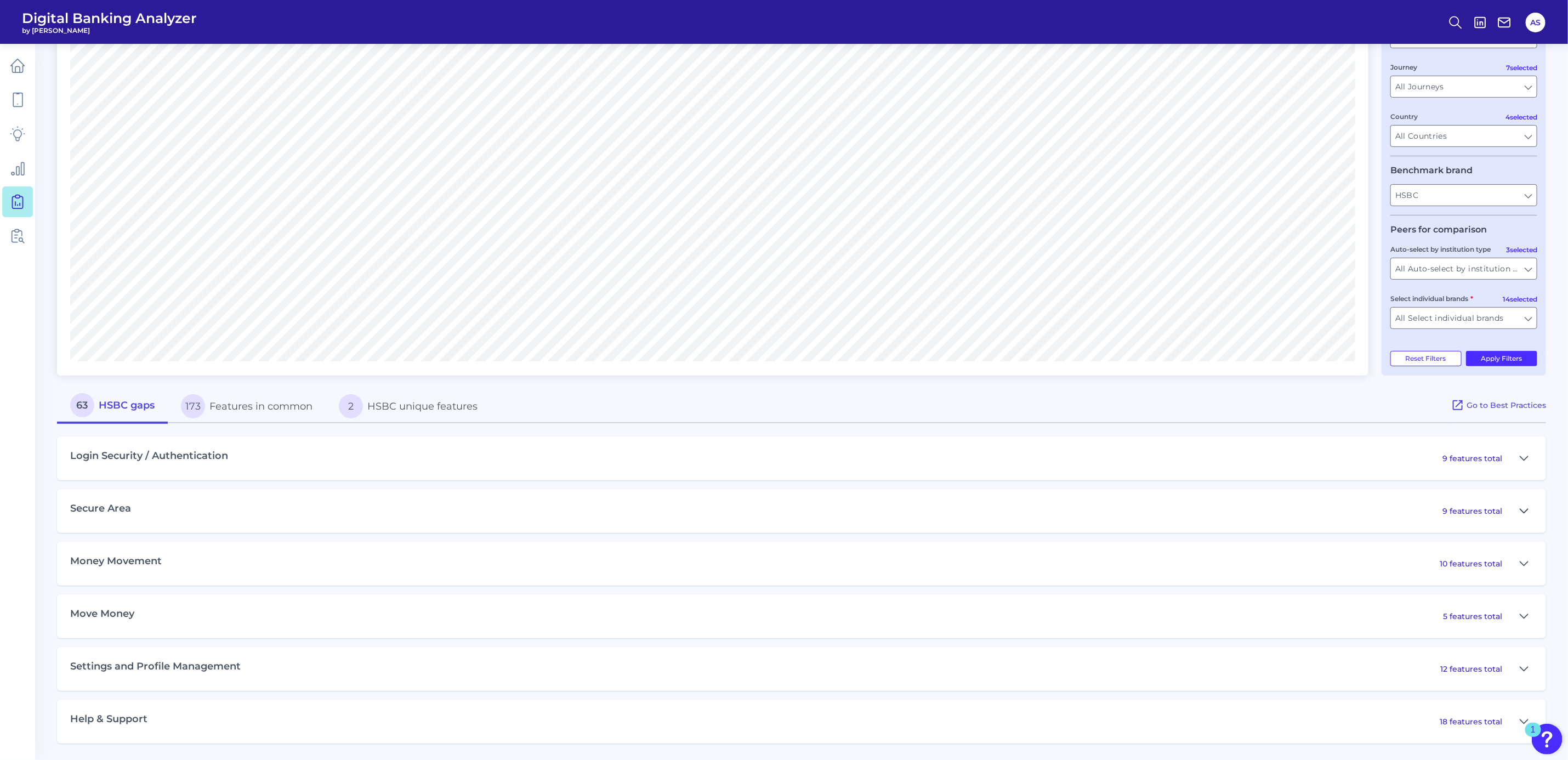
click at [1520, 509] on icon at bounding box center [1524, 511] width 9 height 13
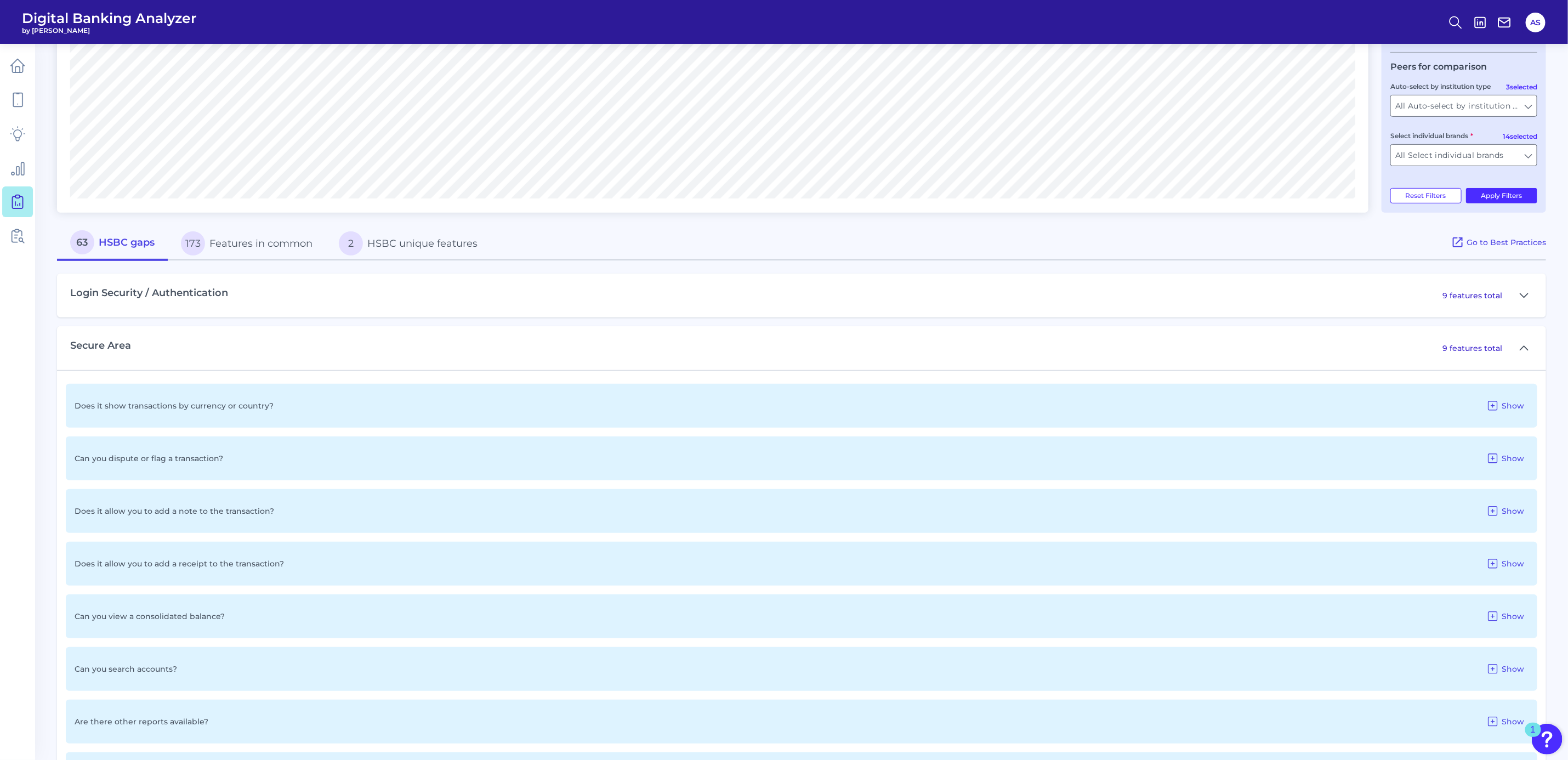
scroll to position [318, 0]
click at [1492, 457] on icon at bounding box center [1493, 456] width 13 height 13
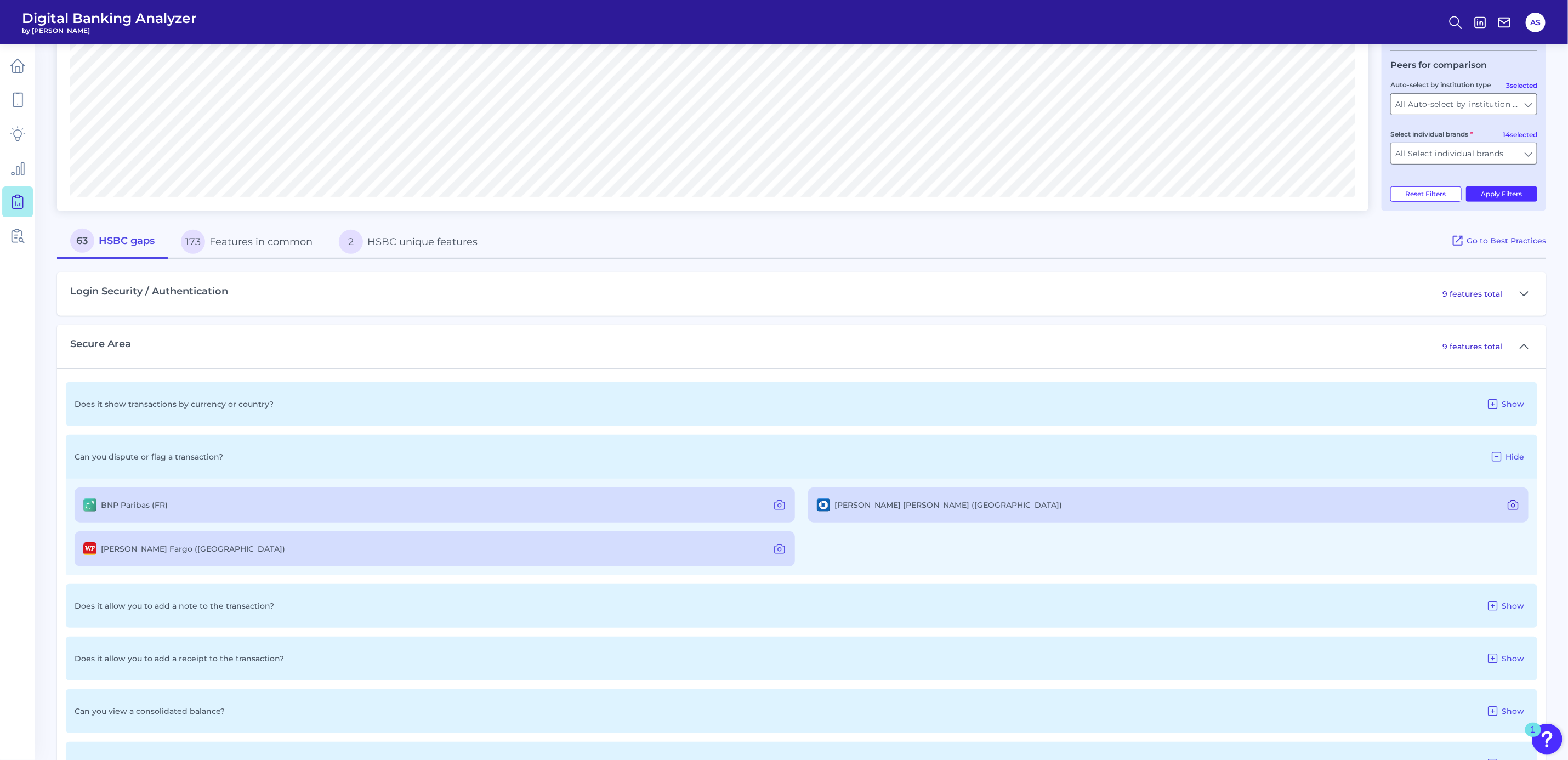
click at [1512, 504] on icon at bounding box center [1513, 505] width 3 height 3
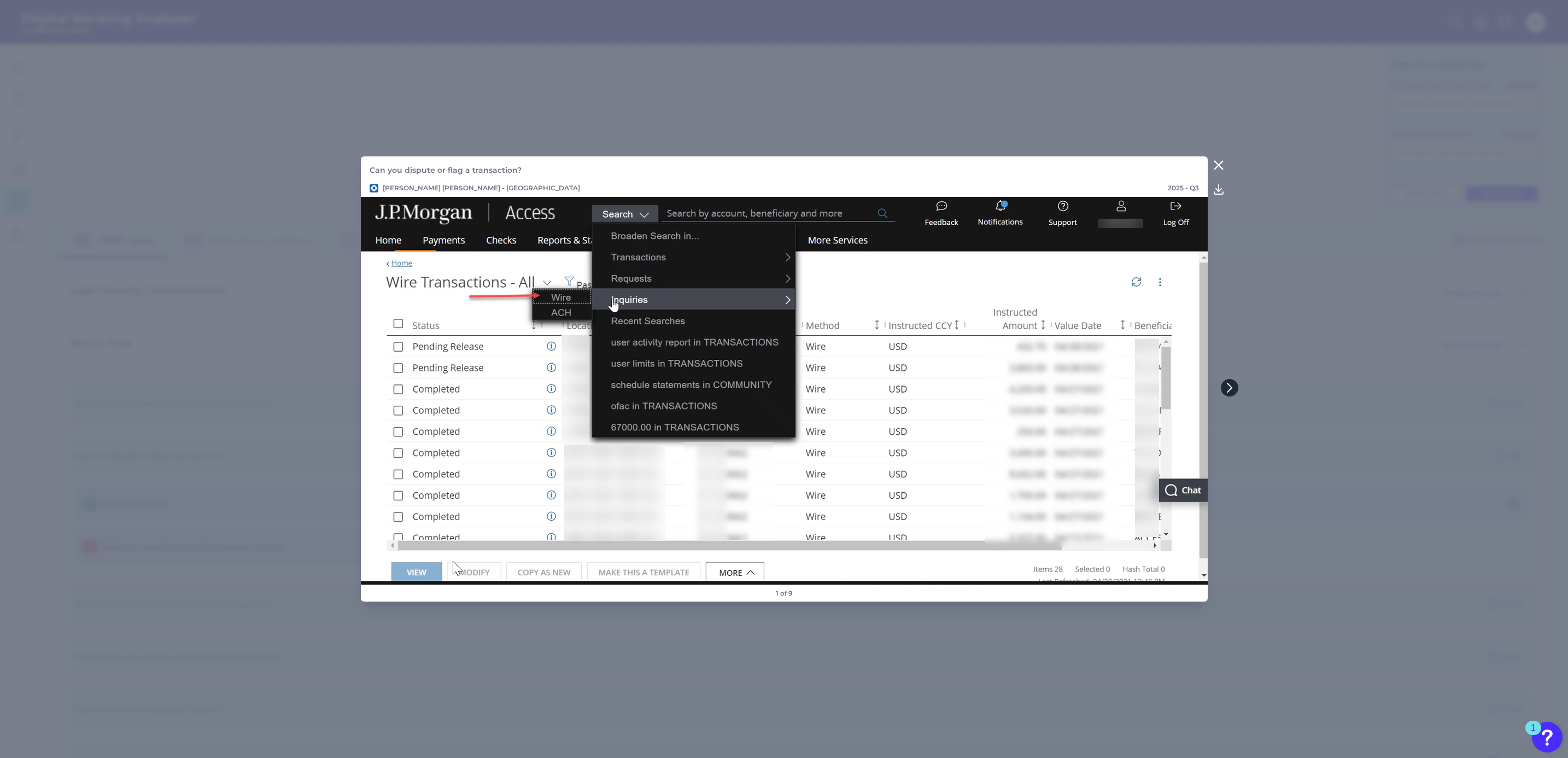
click at [1231, 388] on icon at bounding box center [1229, 387] width 5 height 9
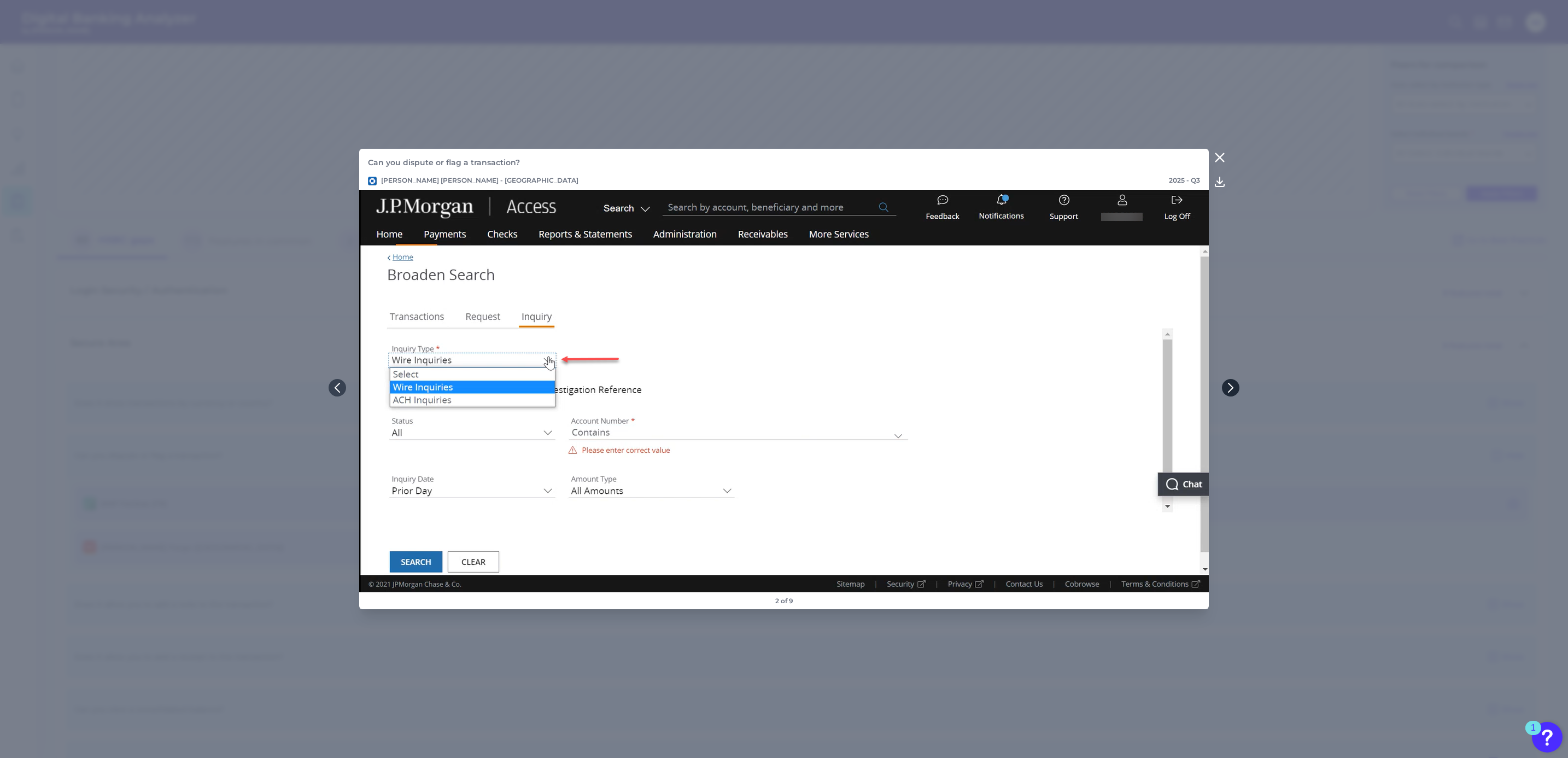
click at [1231, 388] on icon at bounding box center [1230, 387] width 10 height 10
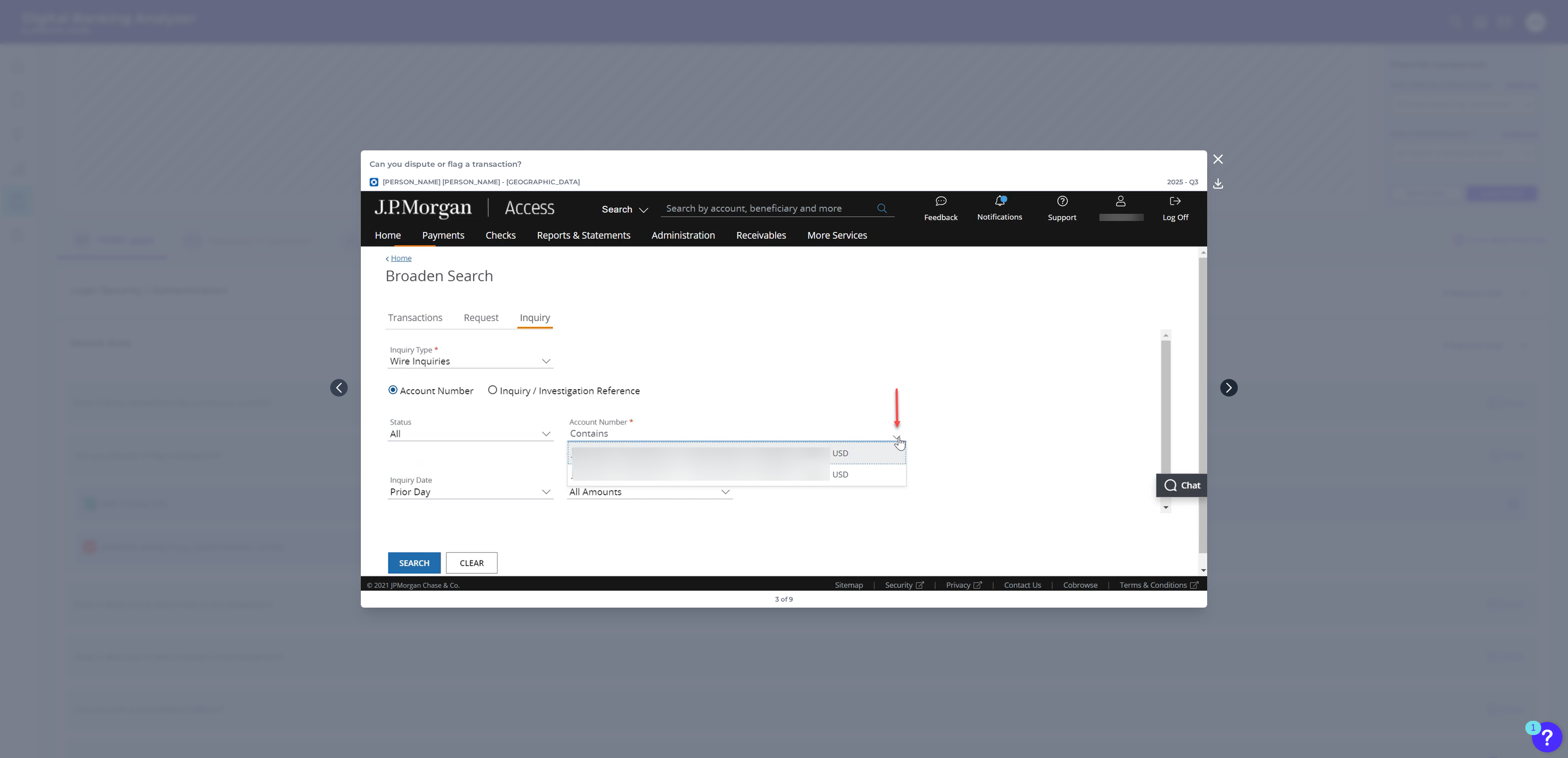
click at [1231, 388] on icon at bounding box center [1229, 387] width 5 height 9
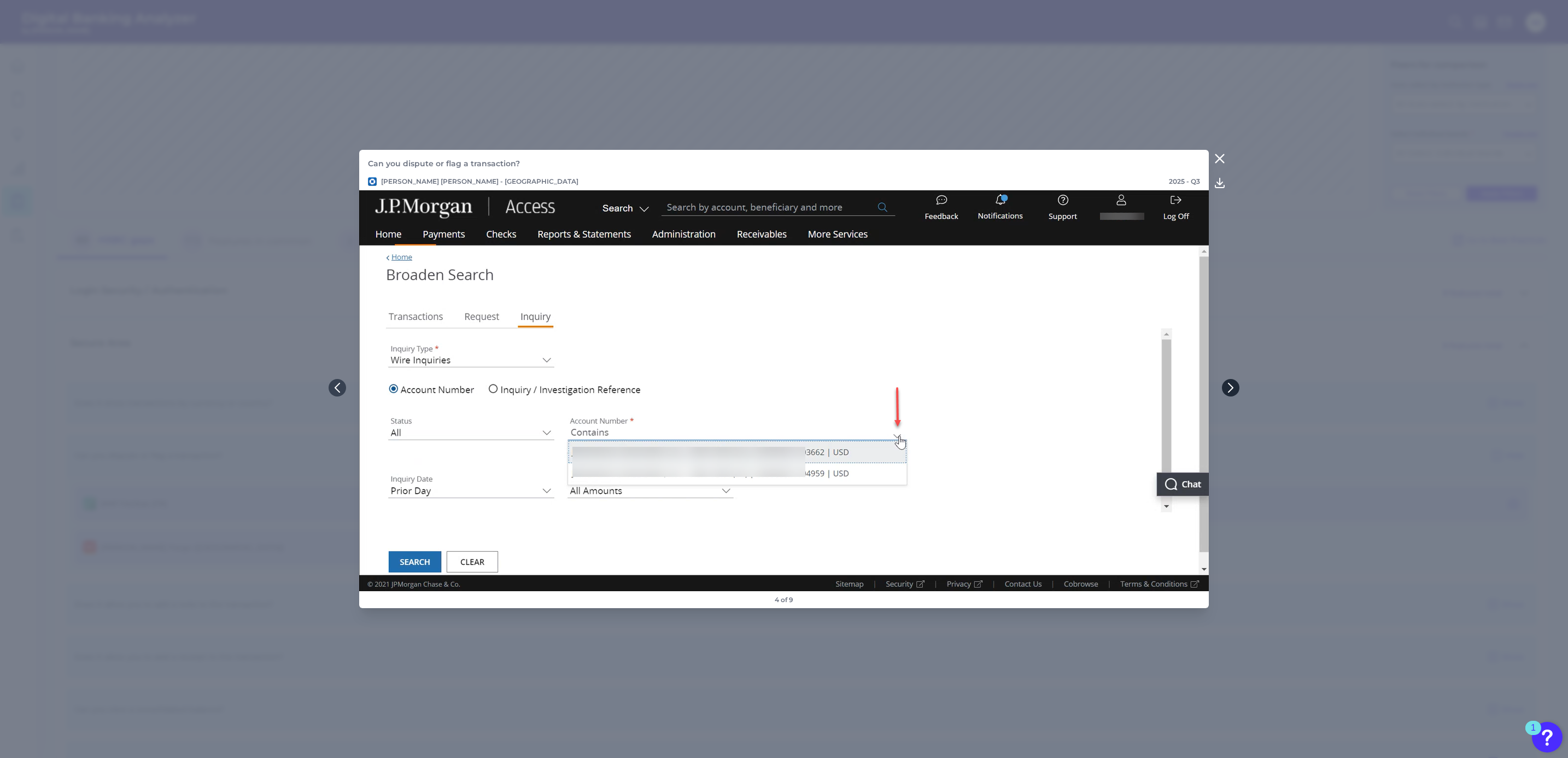
click at [1231, 388] on icon at bounding box center [1230, 387] width 10 height 10
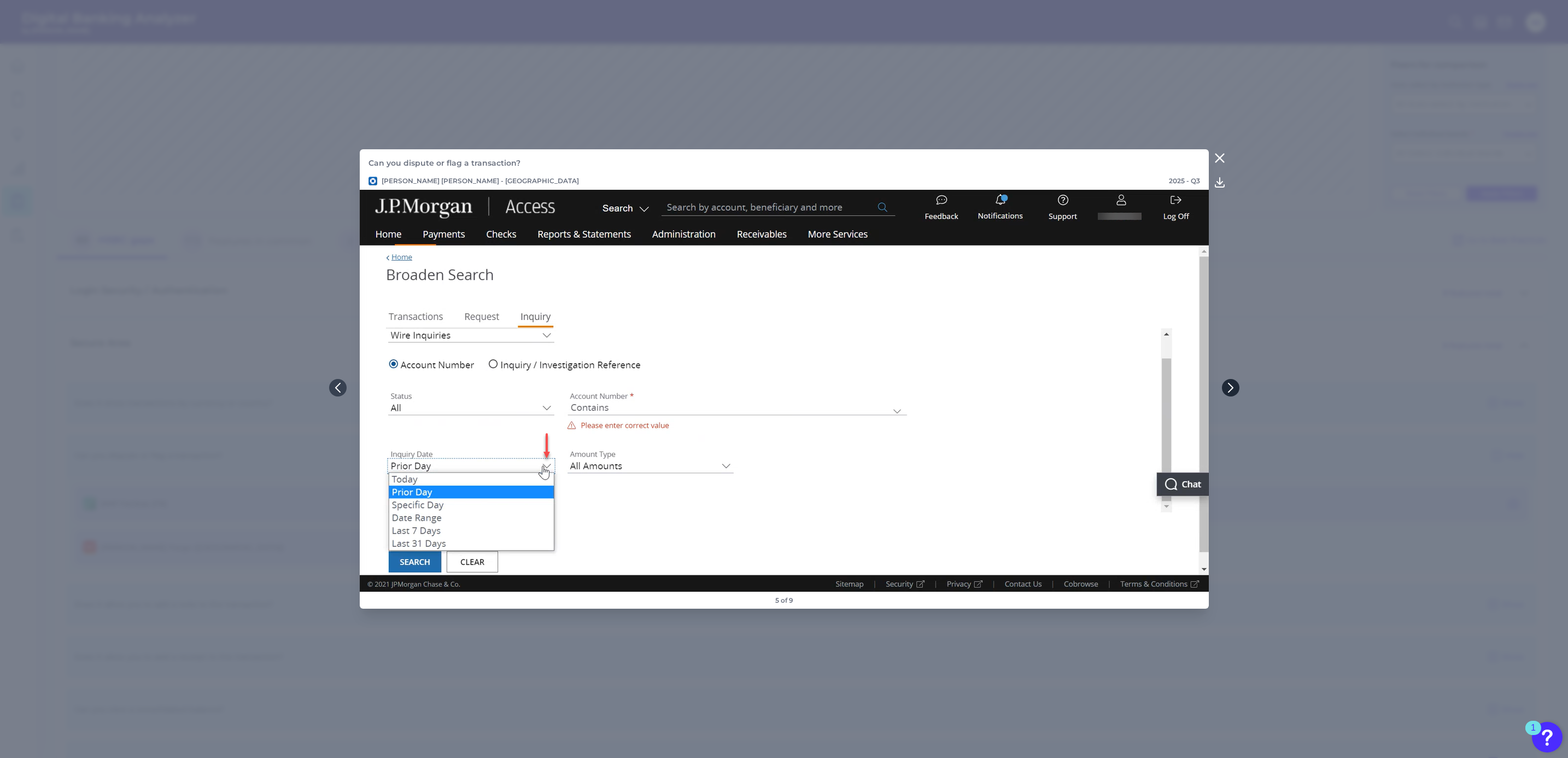
click at [1231, 388] on icon at bounding box center [1230, 387] width 10 height 10
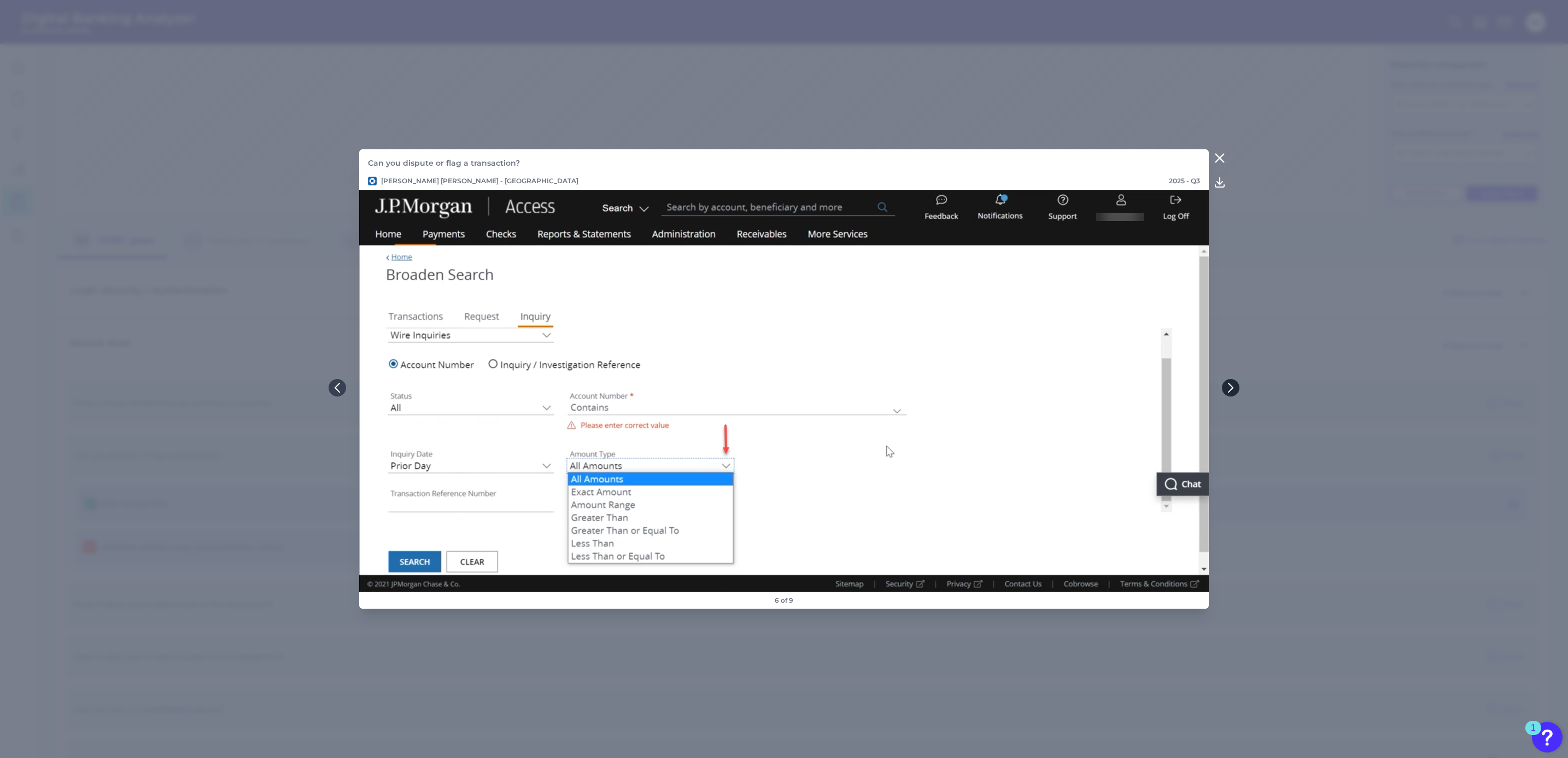
click at [1231, 388] on icon at bounding box center [1230, 387] width 10 height 10
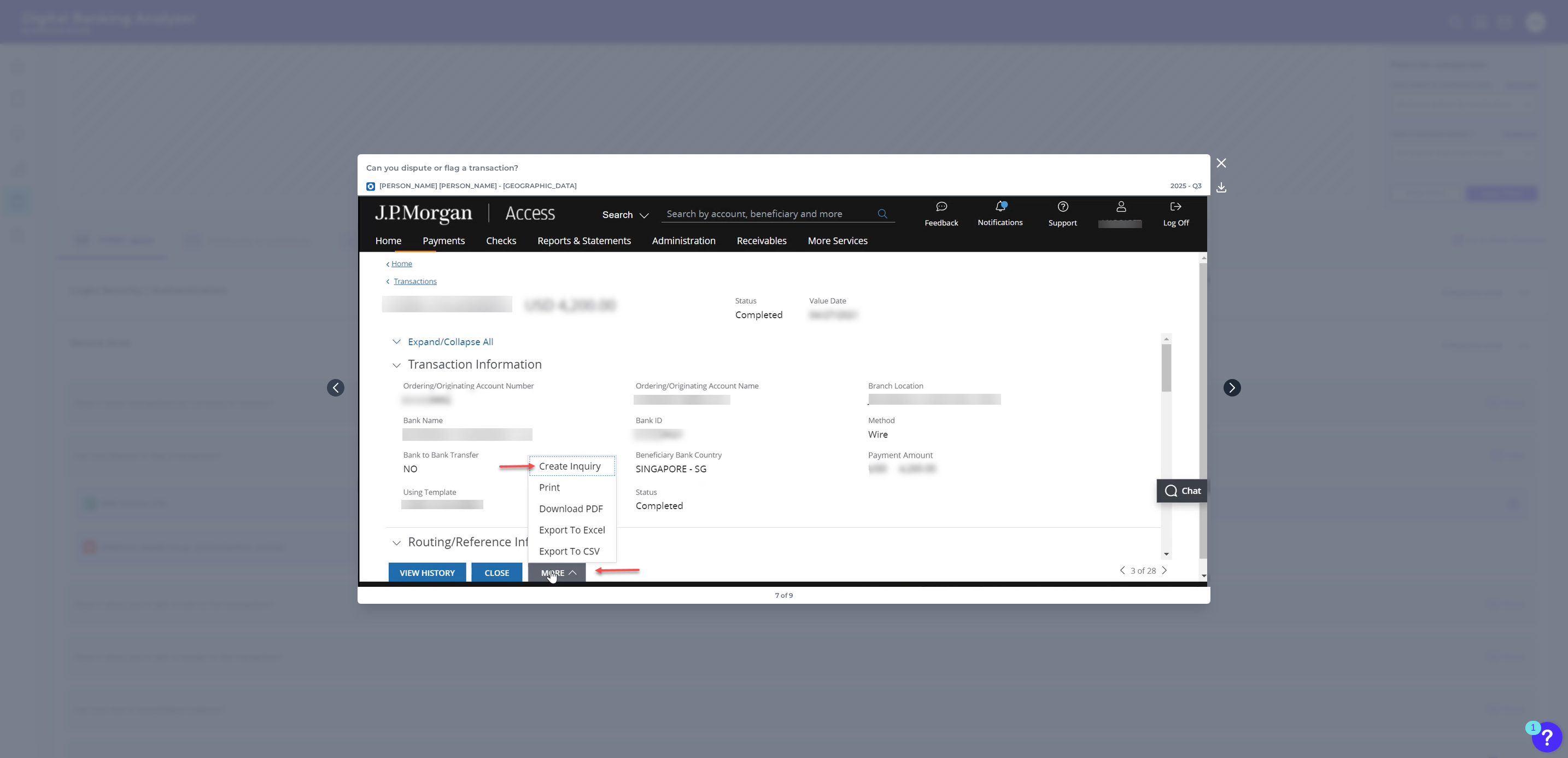
click at [1231, 388] on icon at bounding box center [1232, 387] width 10 height 10
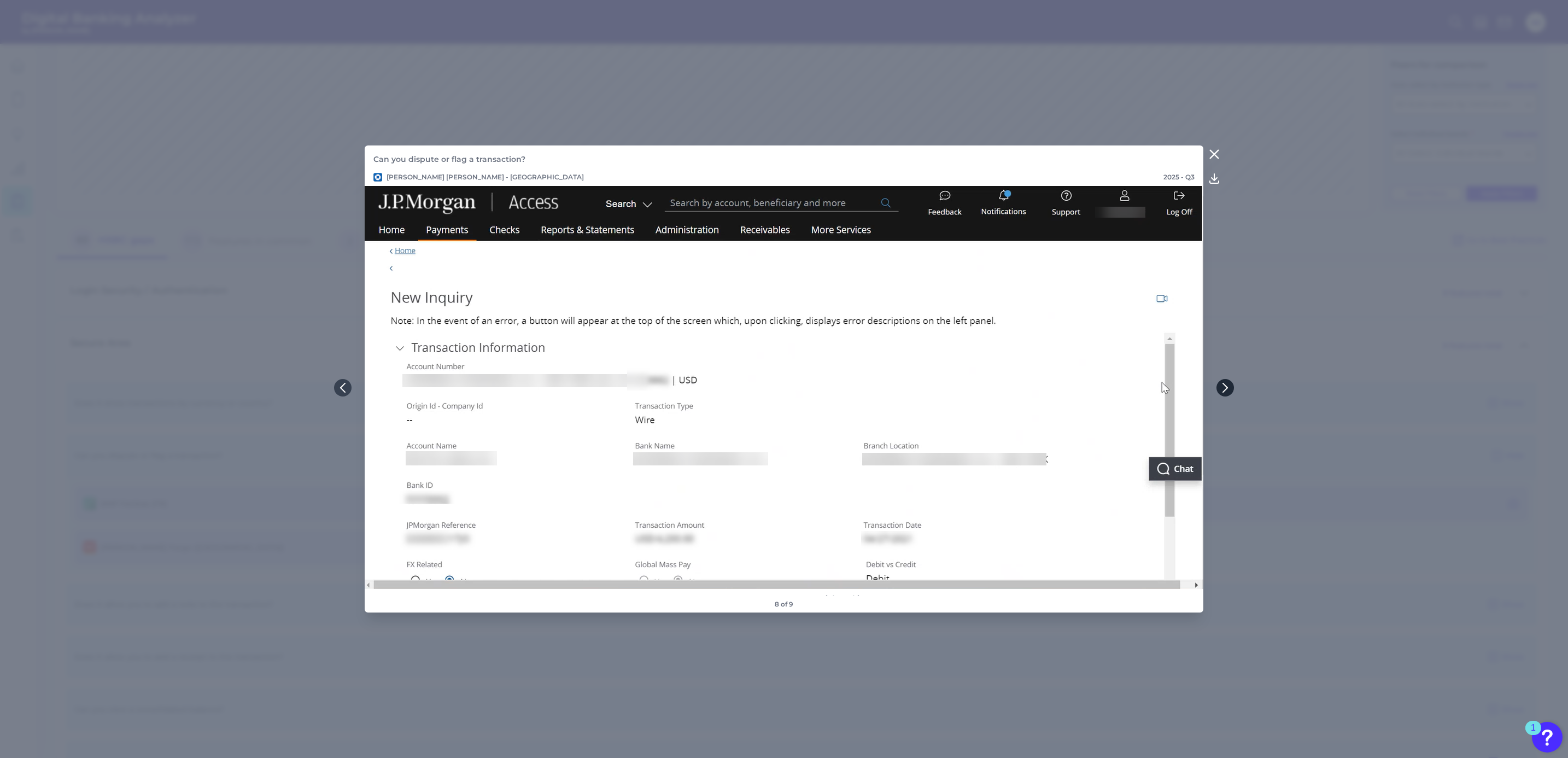
click at [1231, 388] on button at bounding box center [1225, 387] width 17 height 17
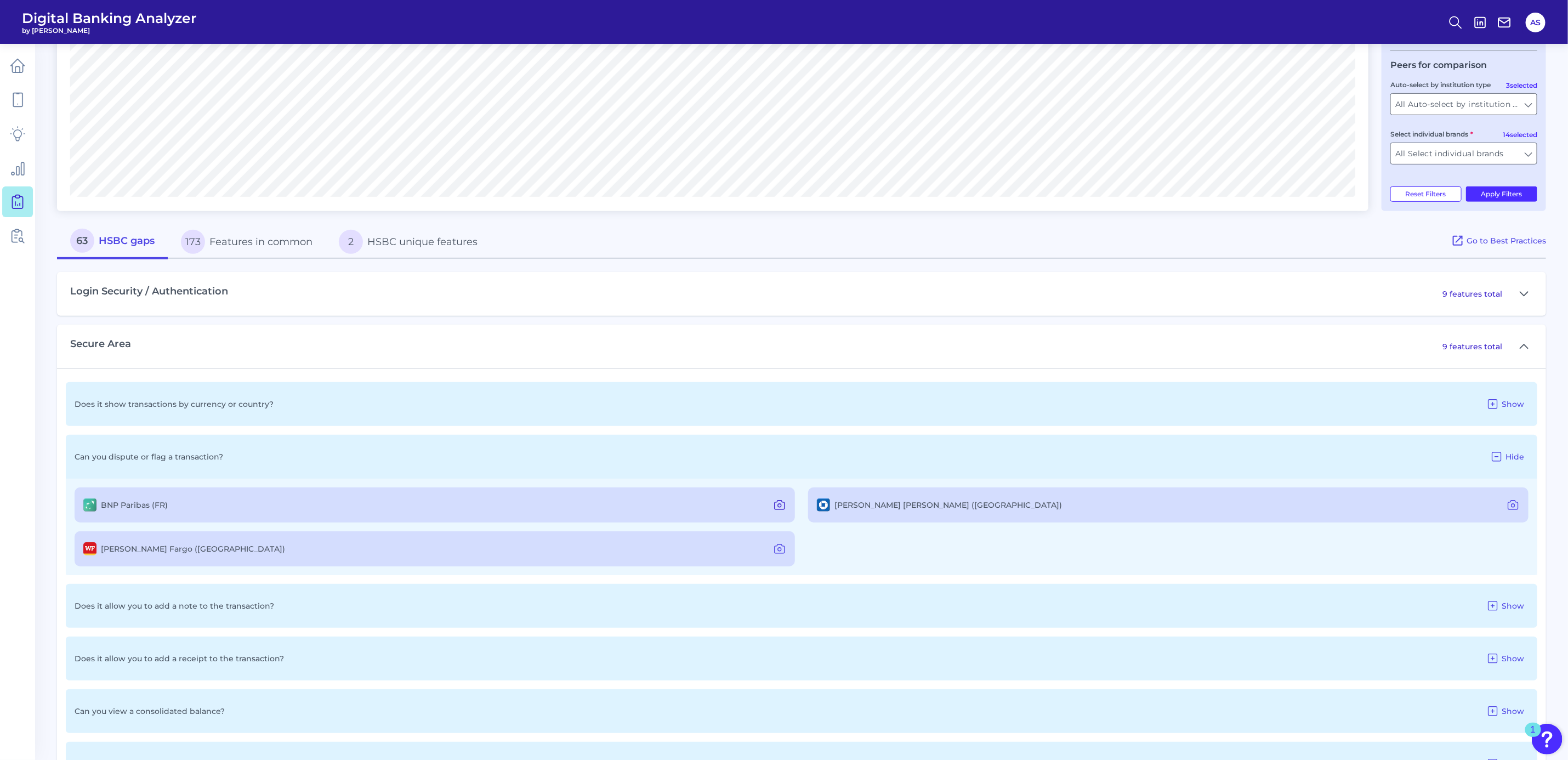
click at [779, 507] on icon at bounding box center [780, 504] width 13 height 13
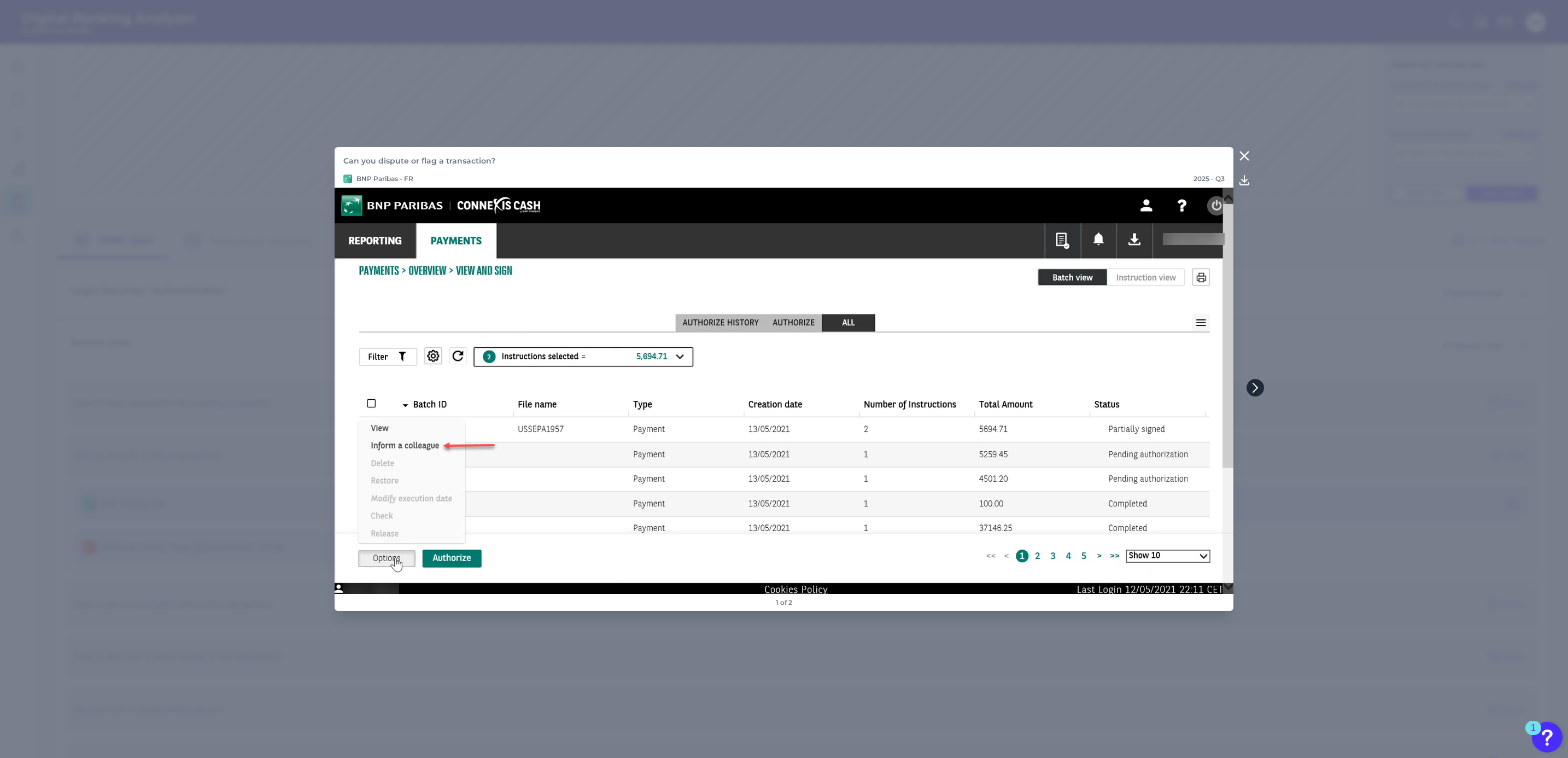
click at [1254, 384] on icon at bounding box center [1255, 387] width 5 height 9
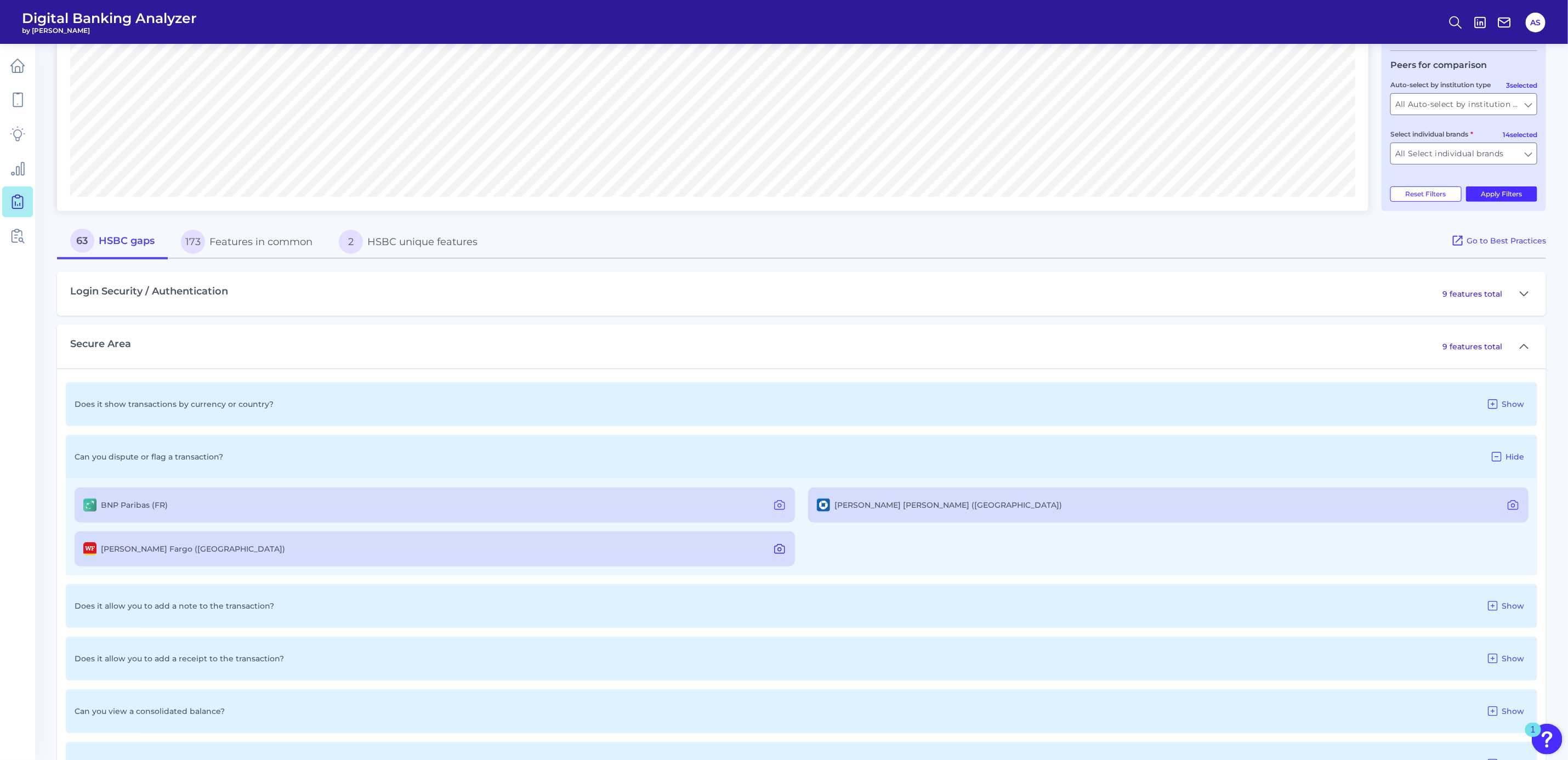
click at [780, 547] on icon at bounding box center [780, 549] width 3 height 3
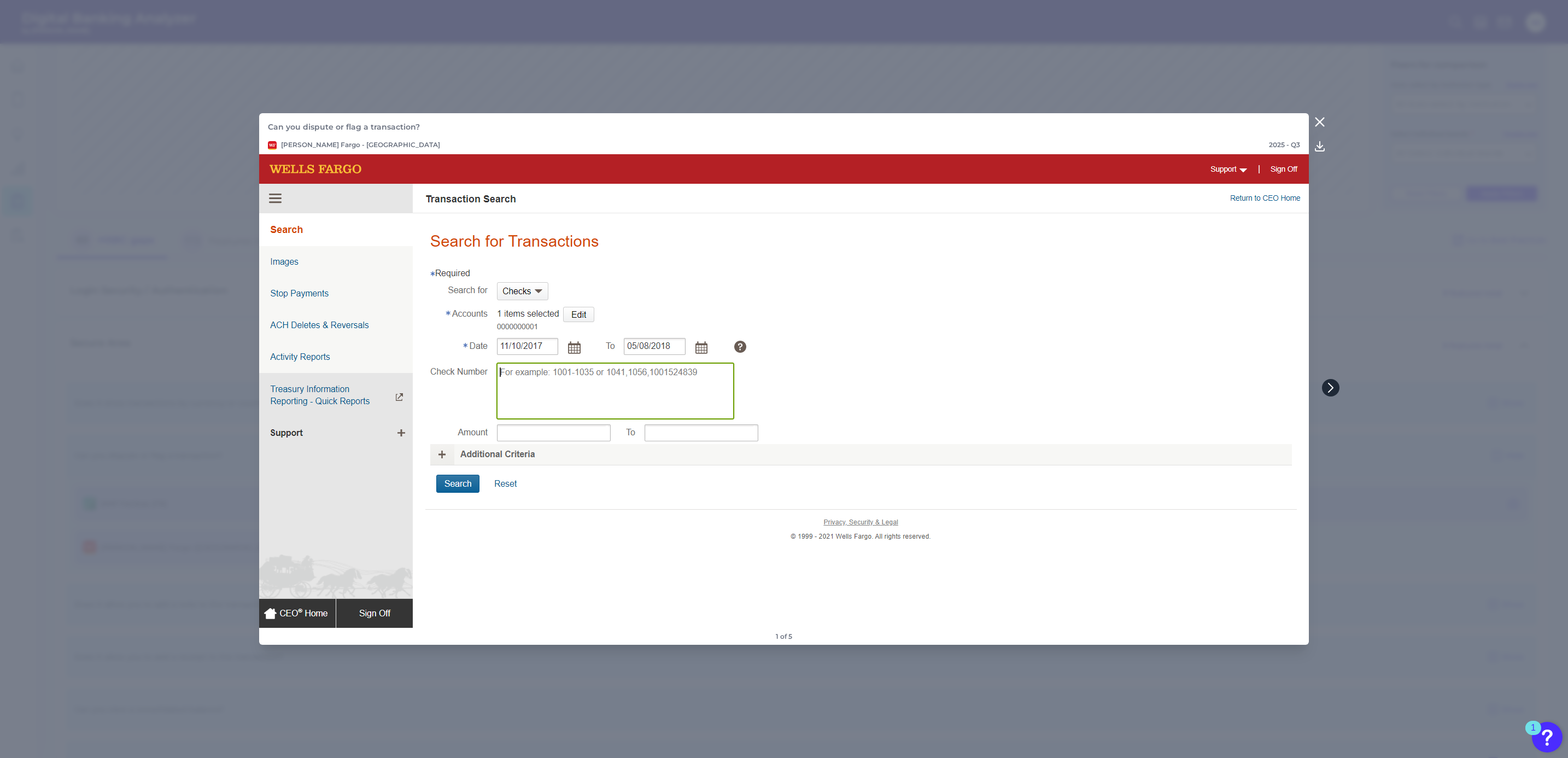
click at [1330, 390] on icon at bounding box center [1331, 387] width 5 height 9
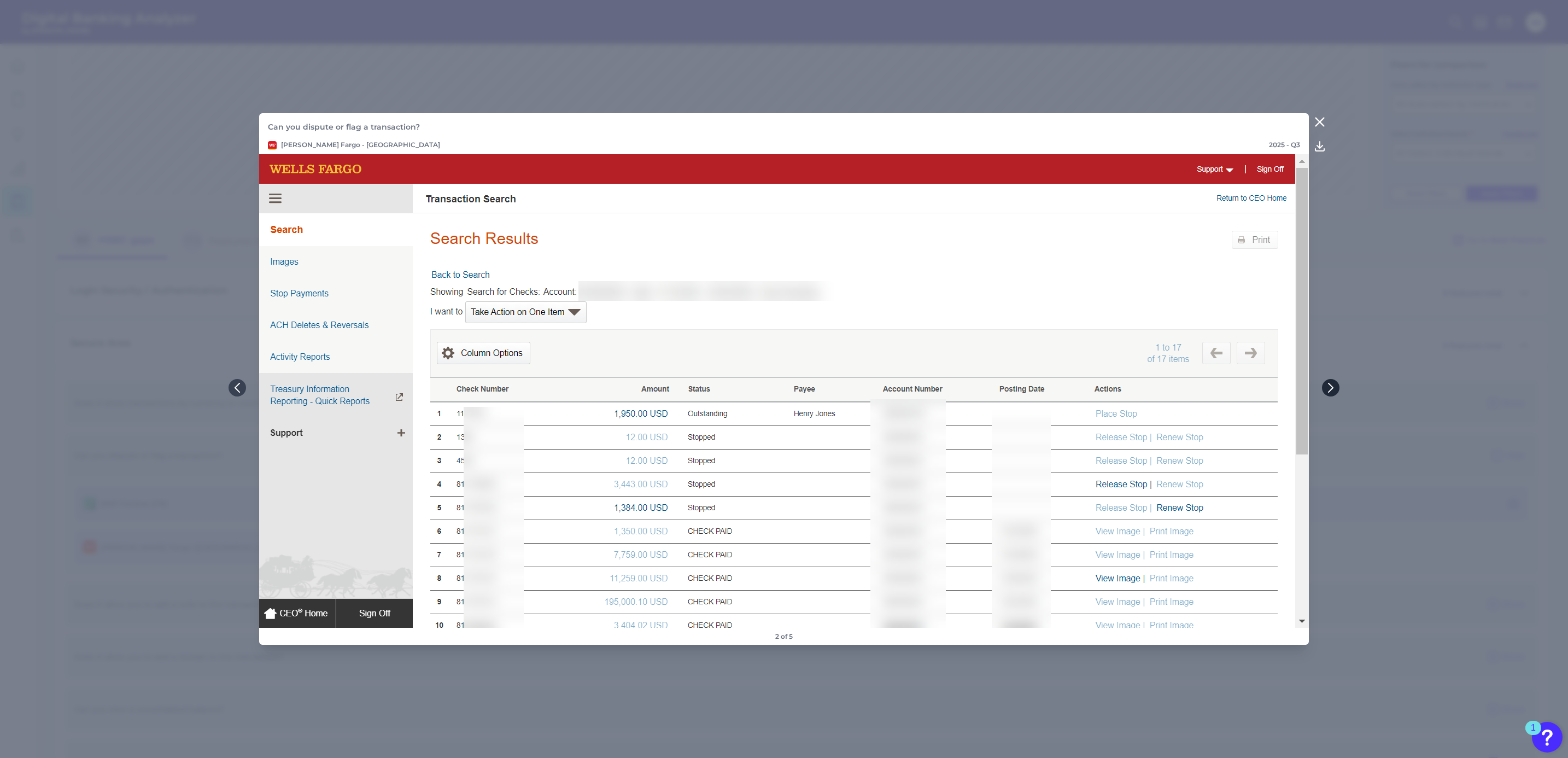
click at [1330, 390] on icon at bounding box center [1331, 387] width 5 height 9
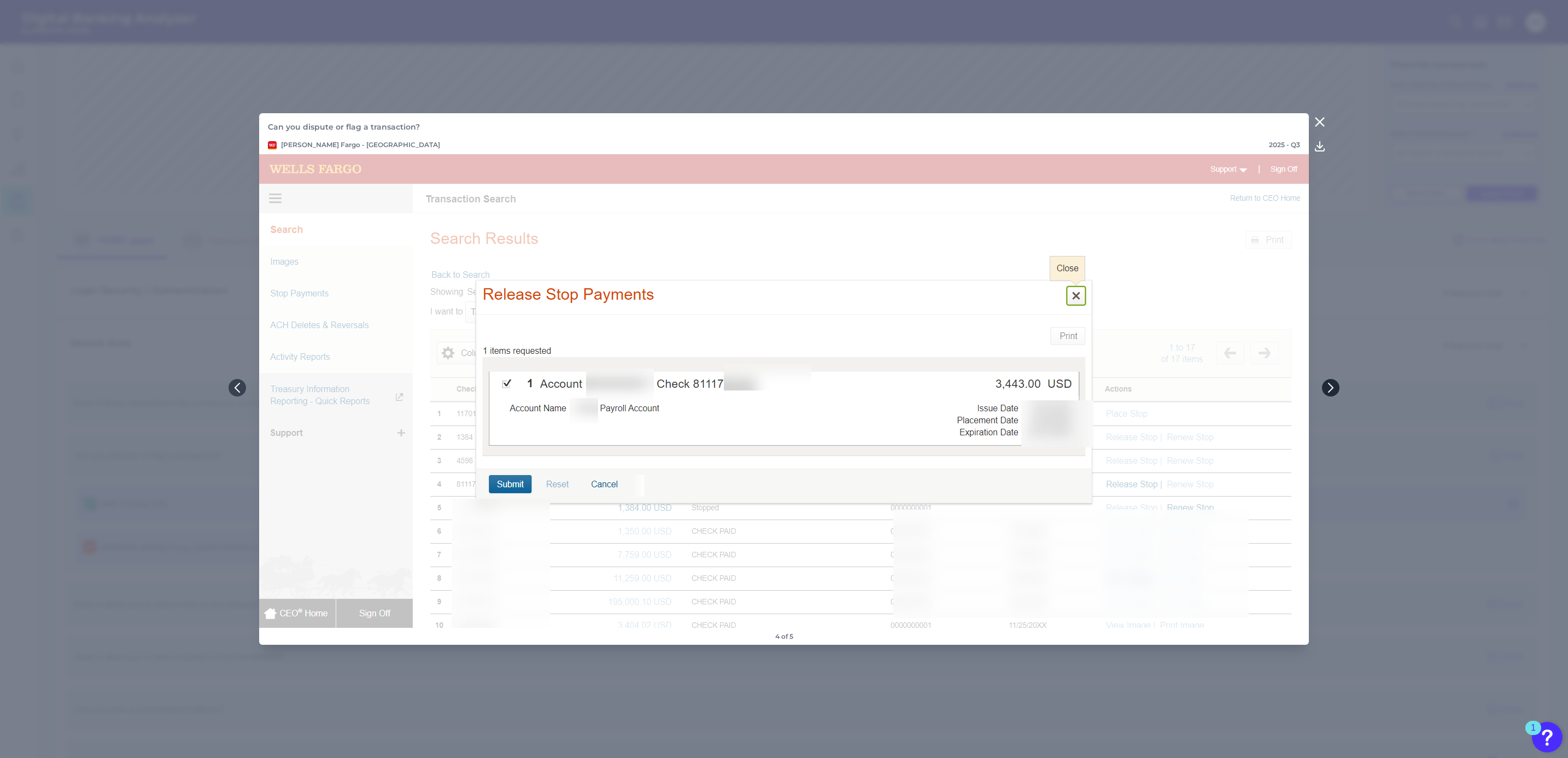
click at [1330, 390] on icon at bounding box center [1331, 387] width 5 height 9
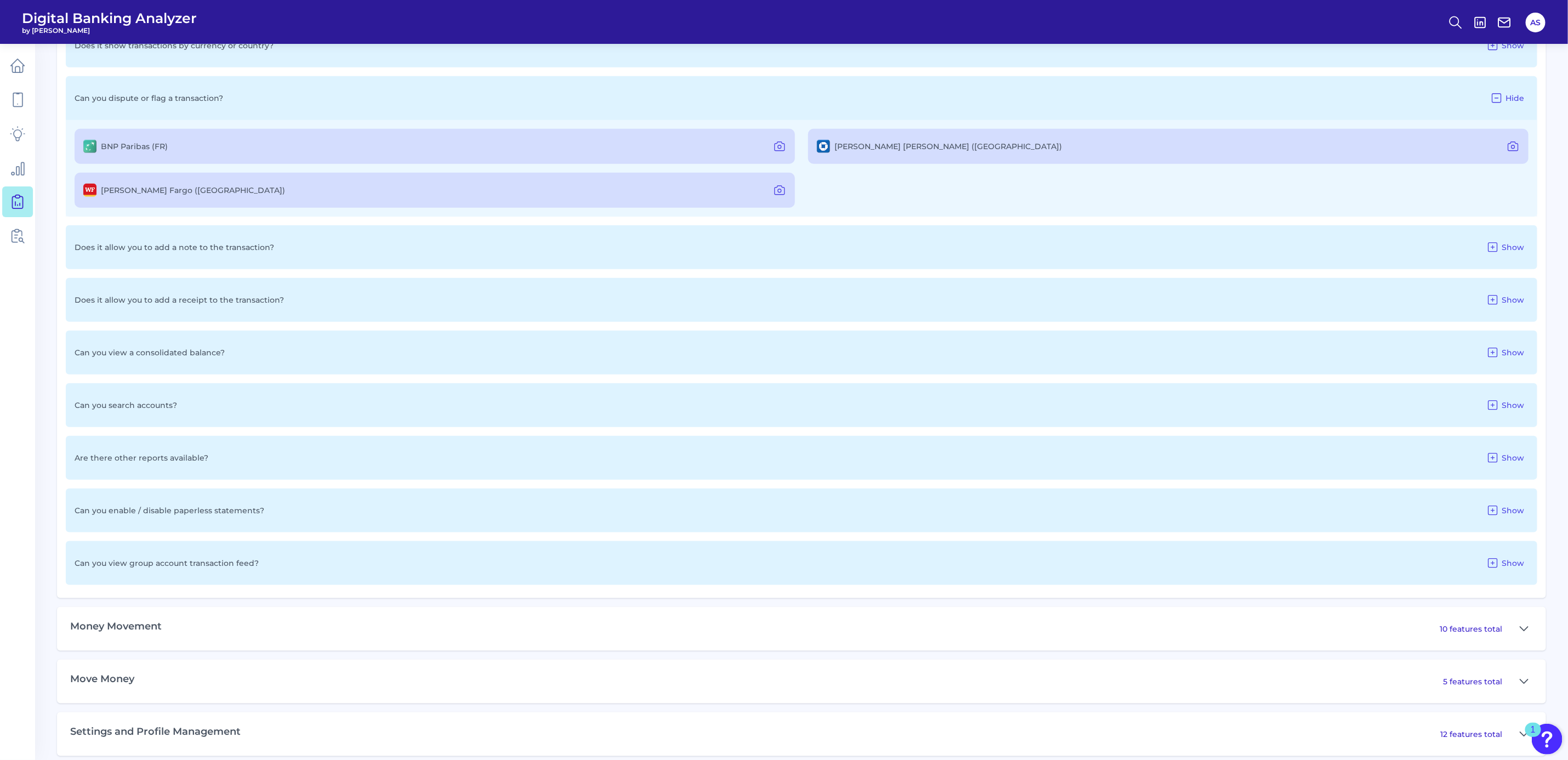
scroll to position [729, 0]
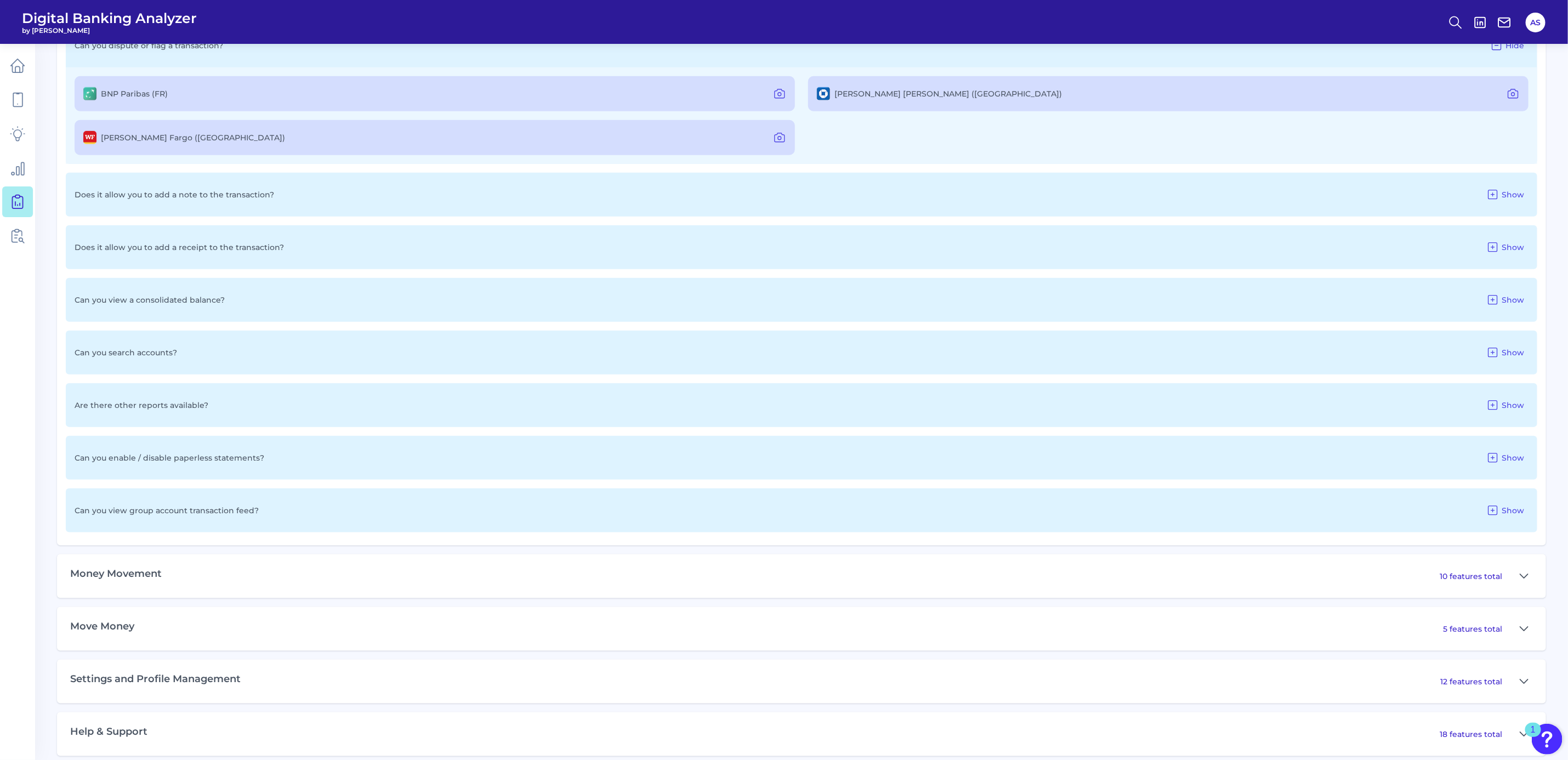
click at [598, 303] on div "Can you view a consolidated balance? Show" at bounding box center [802, 300] width 1472 height 44
click at [1493, 298] on icon at bounding box center [1493, 300] width 13 height 13
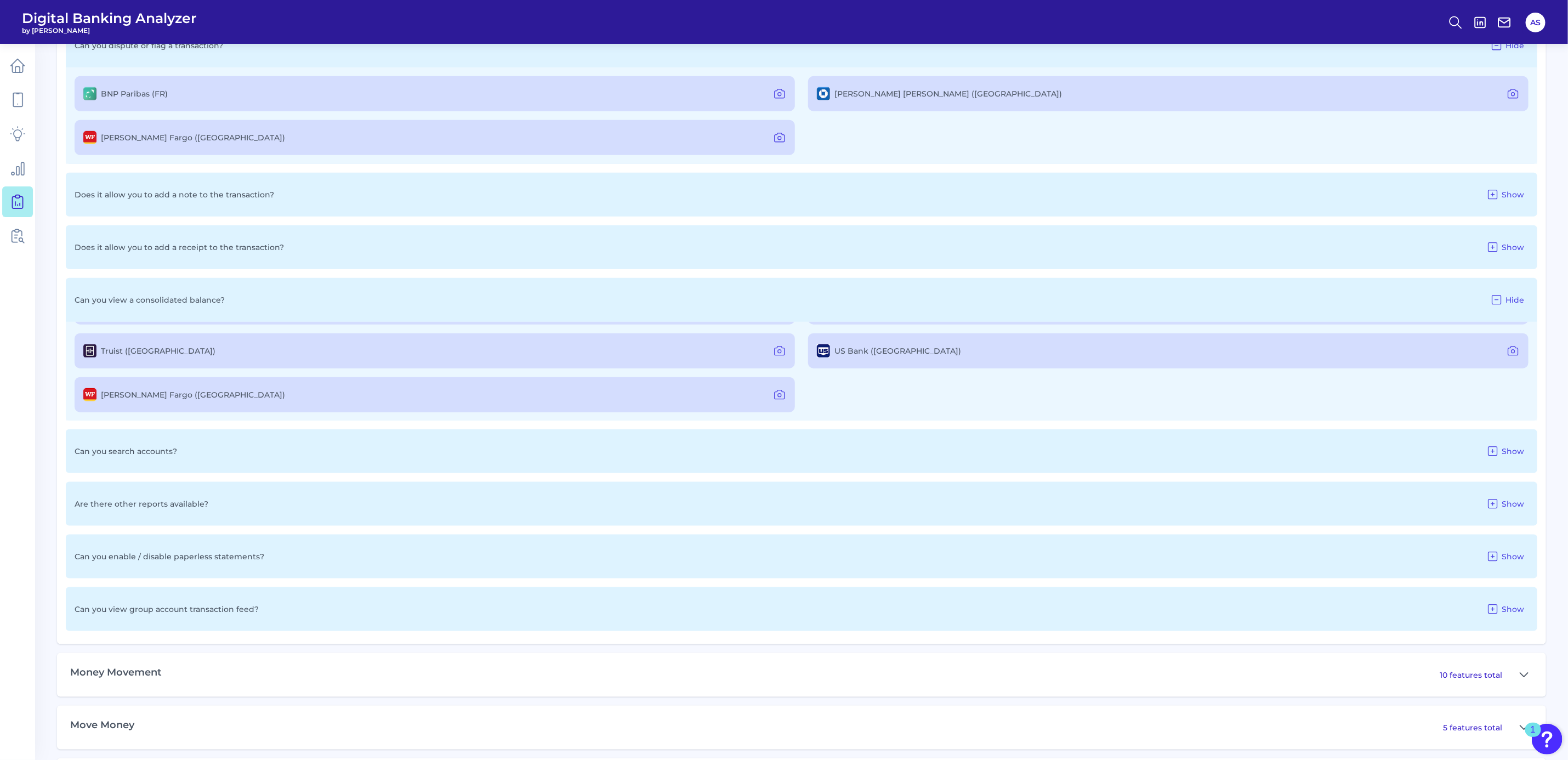
scroll to position [46, 0]
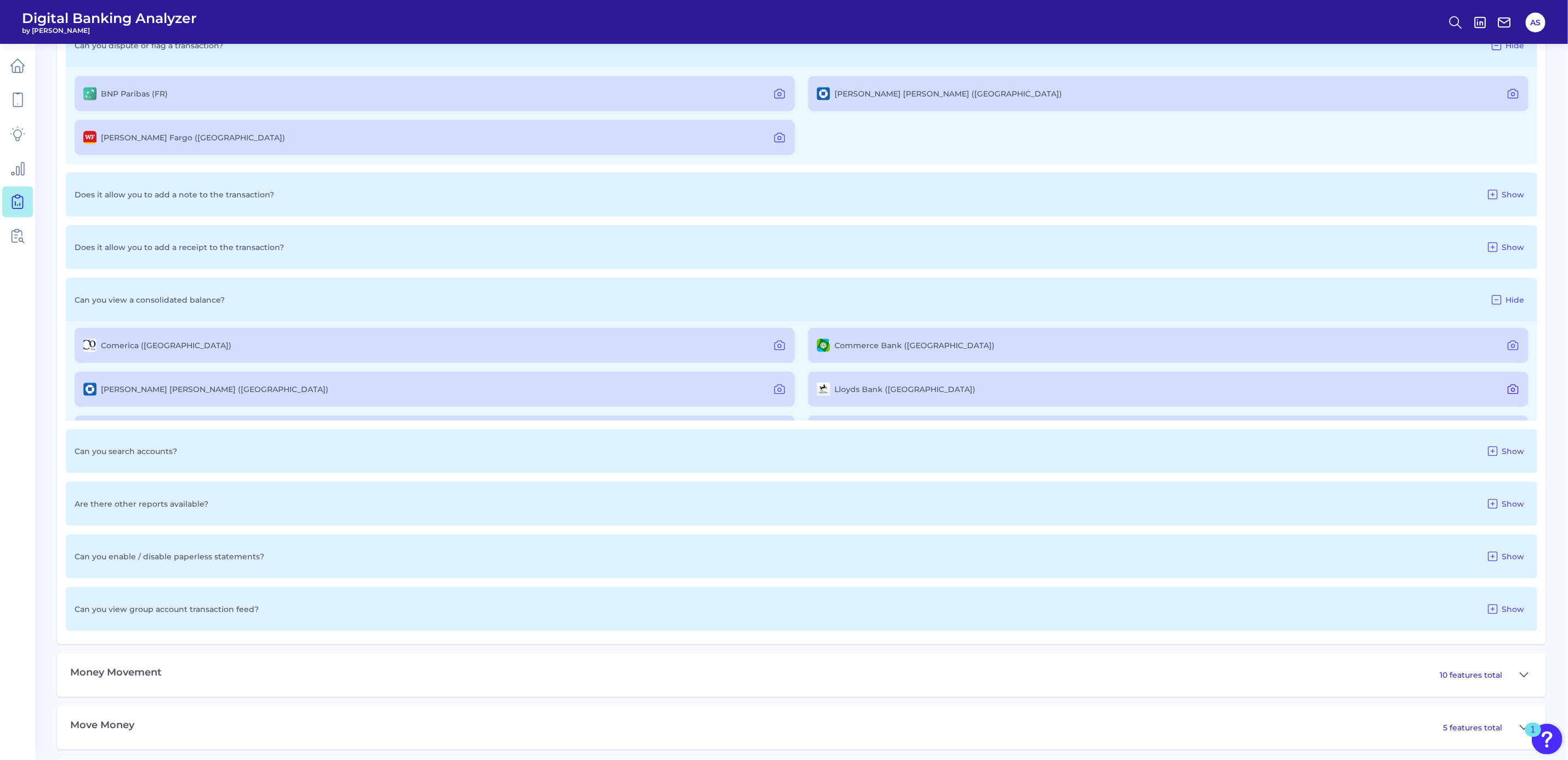
click at [1512, 388] on icon at bounding box center [1513, 390] width 3 height 3
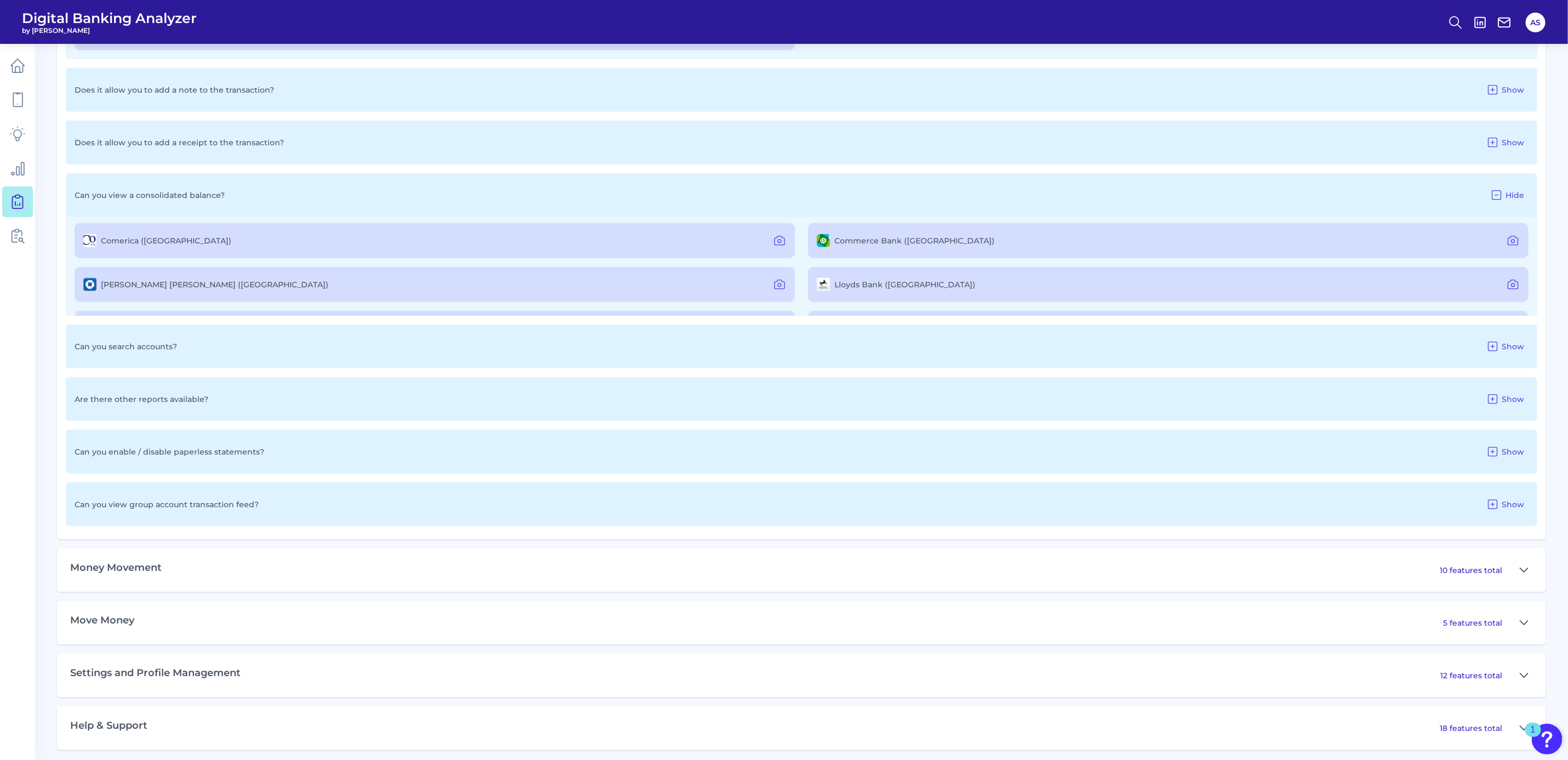
scroll to position [841, 0]
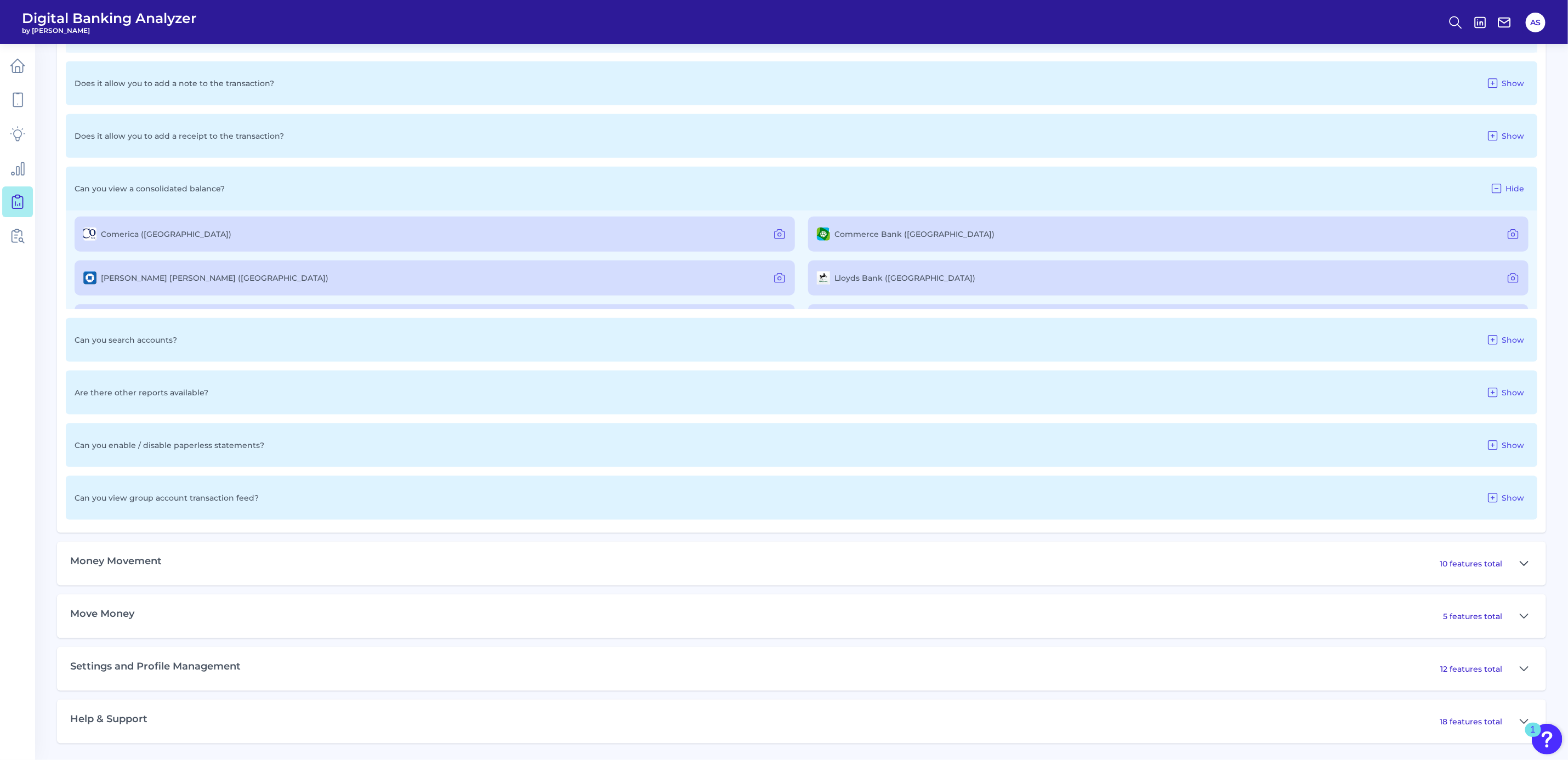
click at [1520, 562] on icon at bounding box center [1524, 563] width 9 height 13
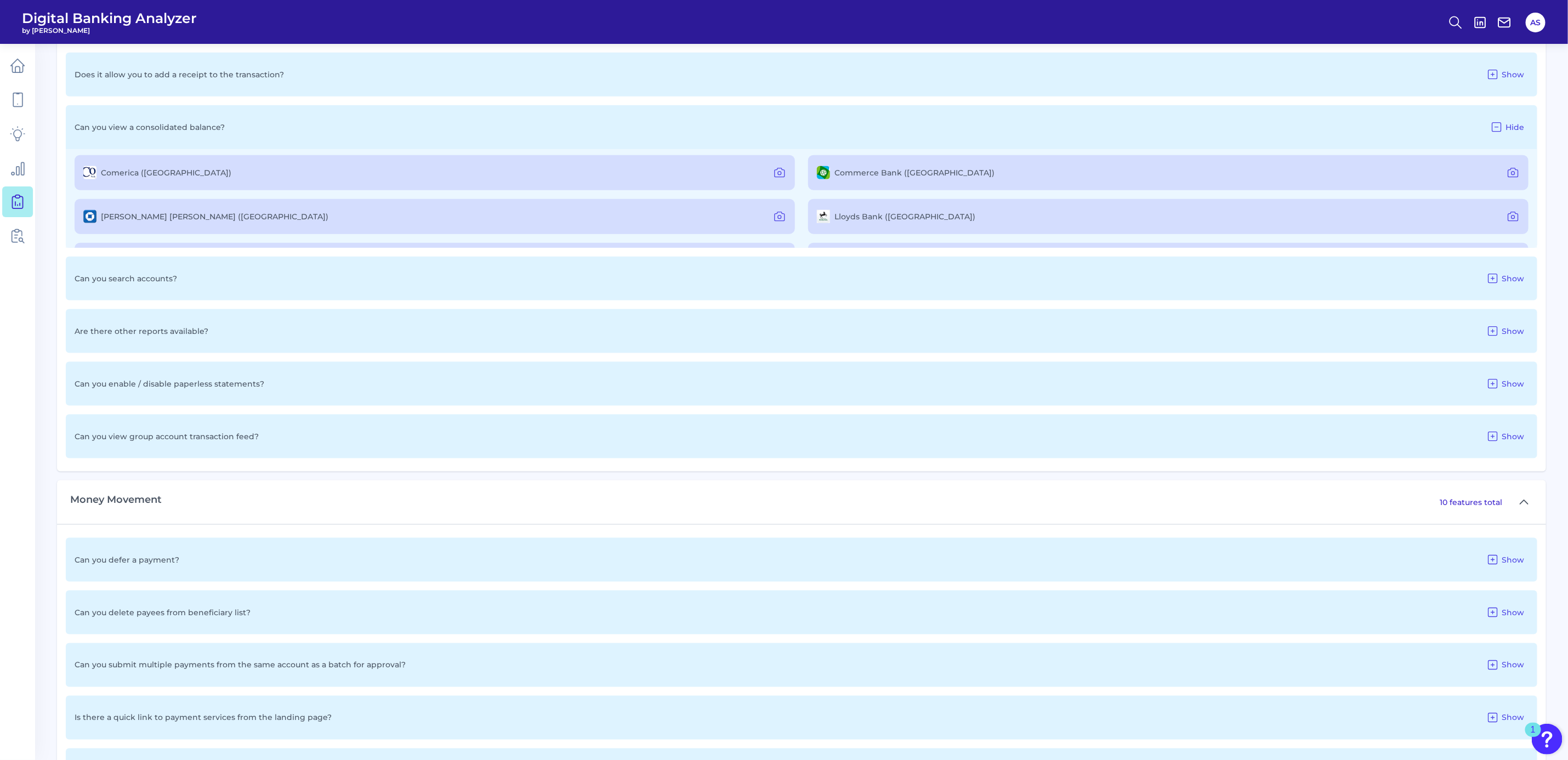
scroll to position [1005, 0]
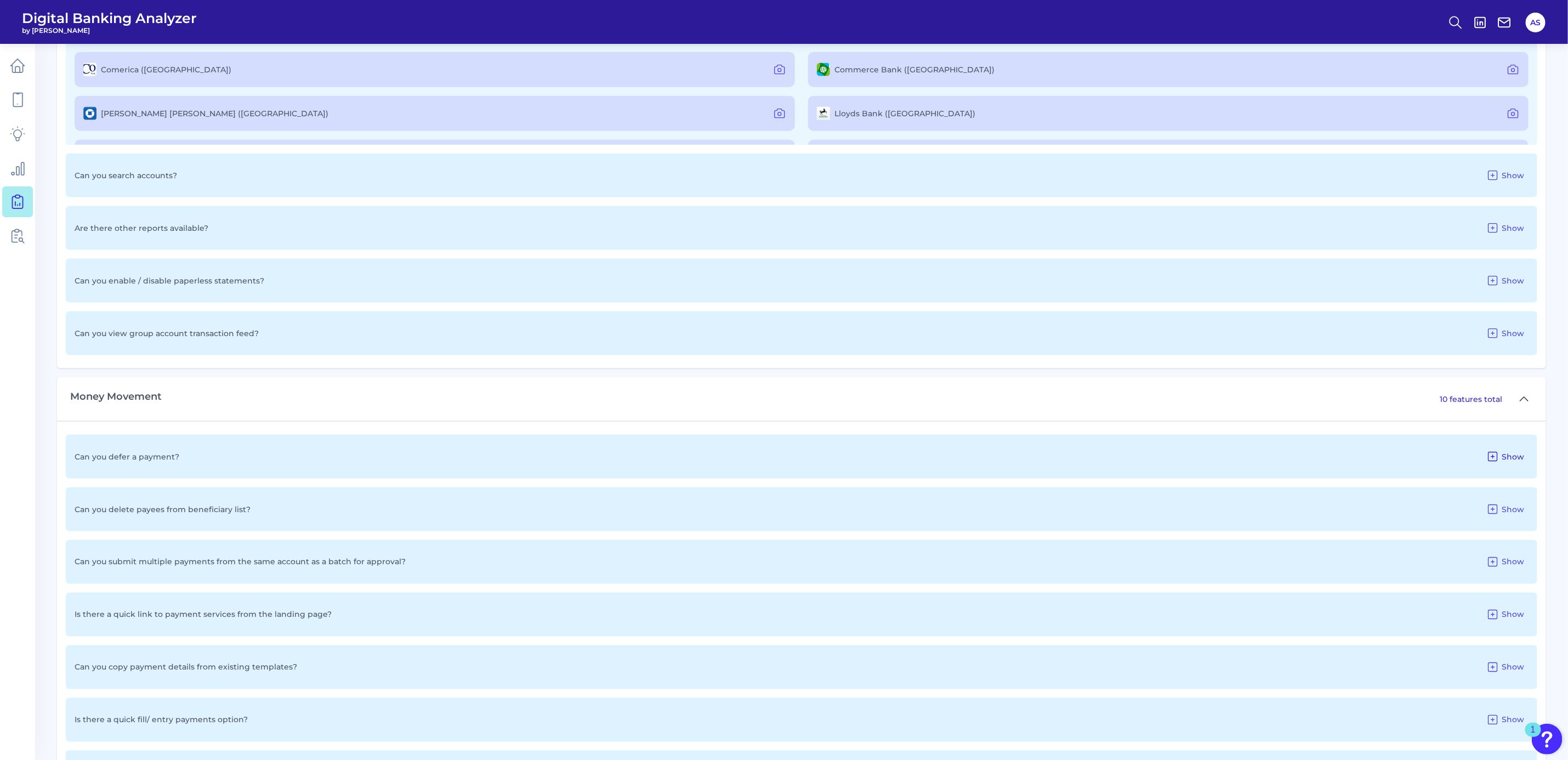
click at [1497, 455] on icon at bounding box center [1493, 456] width 13 height 13
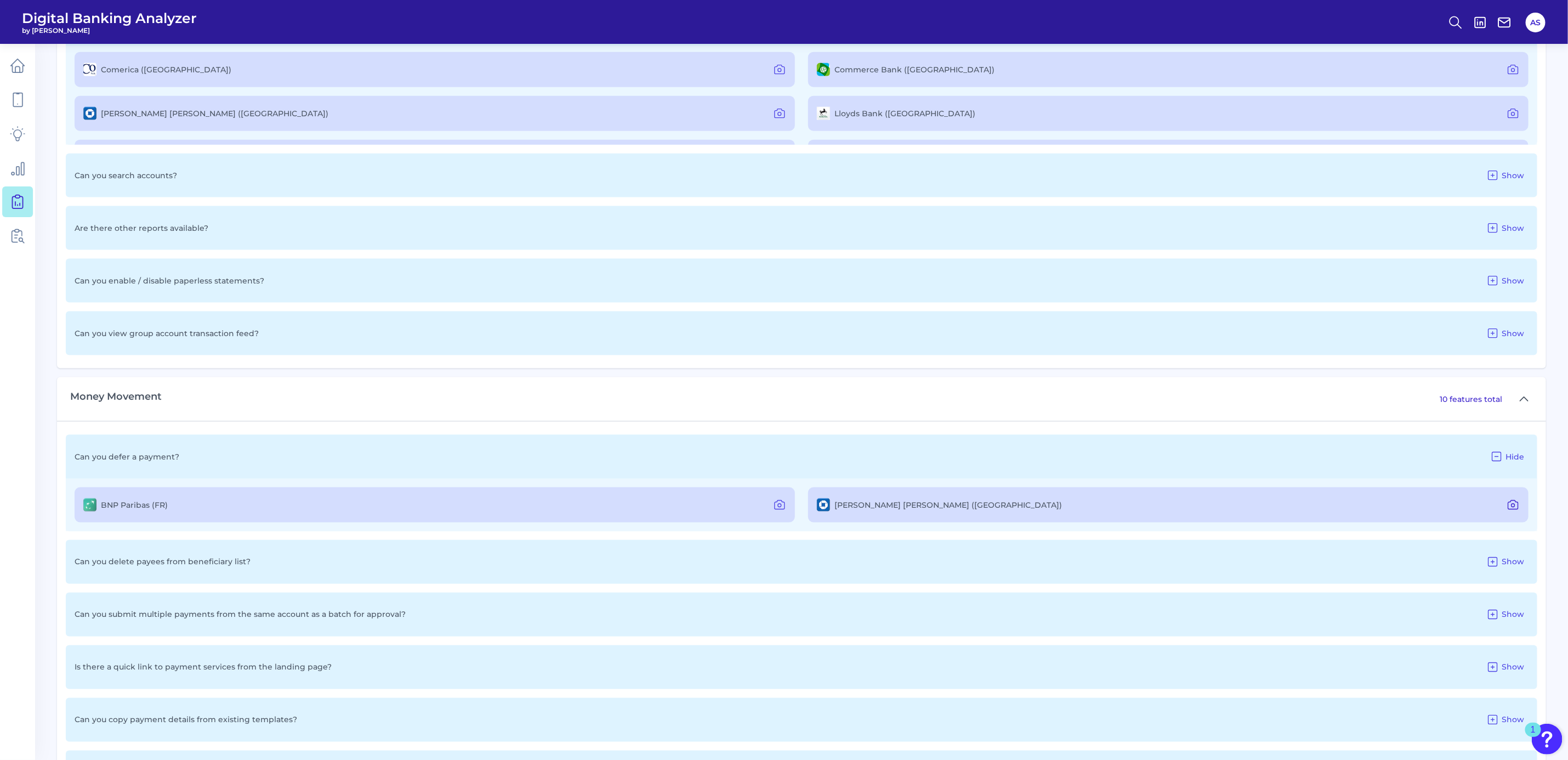
click at [1515, 504] on icon at bounding box center [1513, 504] width 13 height 13
click at [1512, 505] on icon at bounding box center [1513, 505] width 3 height 3
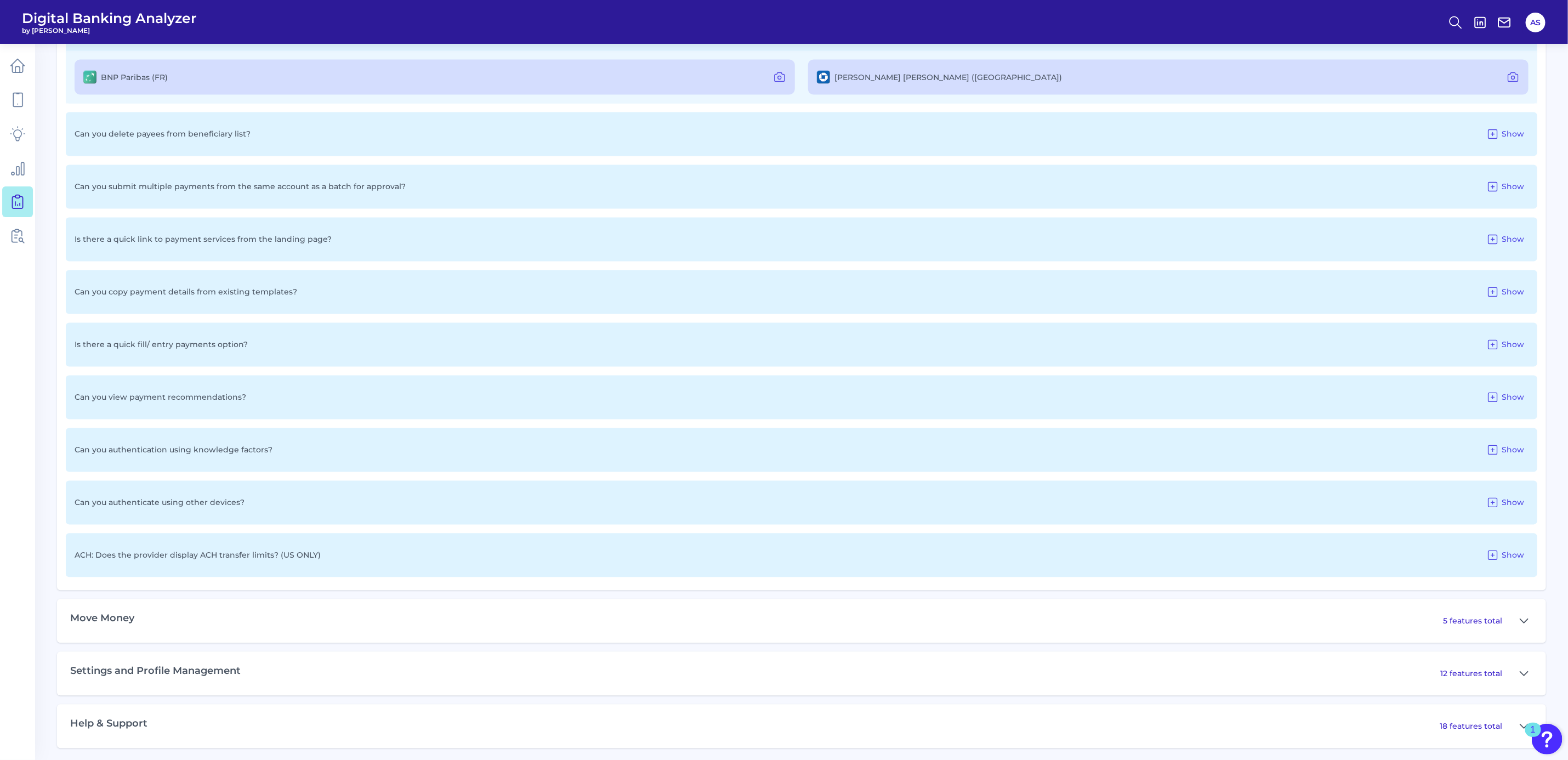
scroll to position [1438, 0]
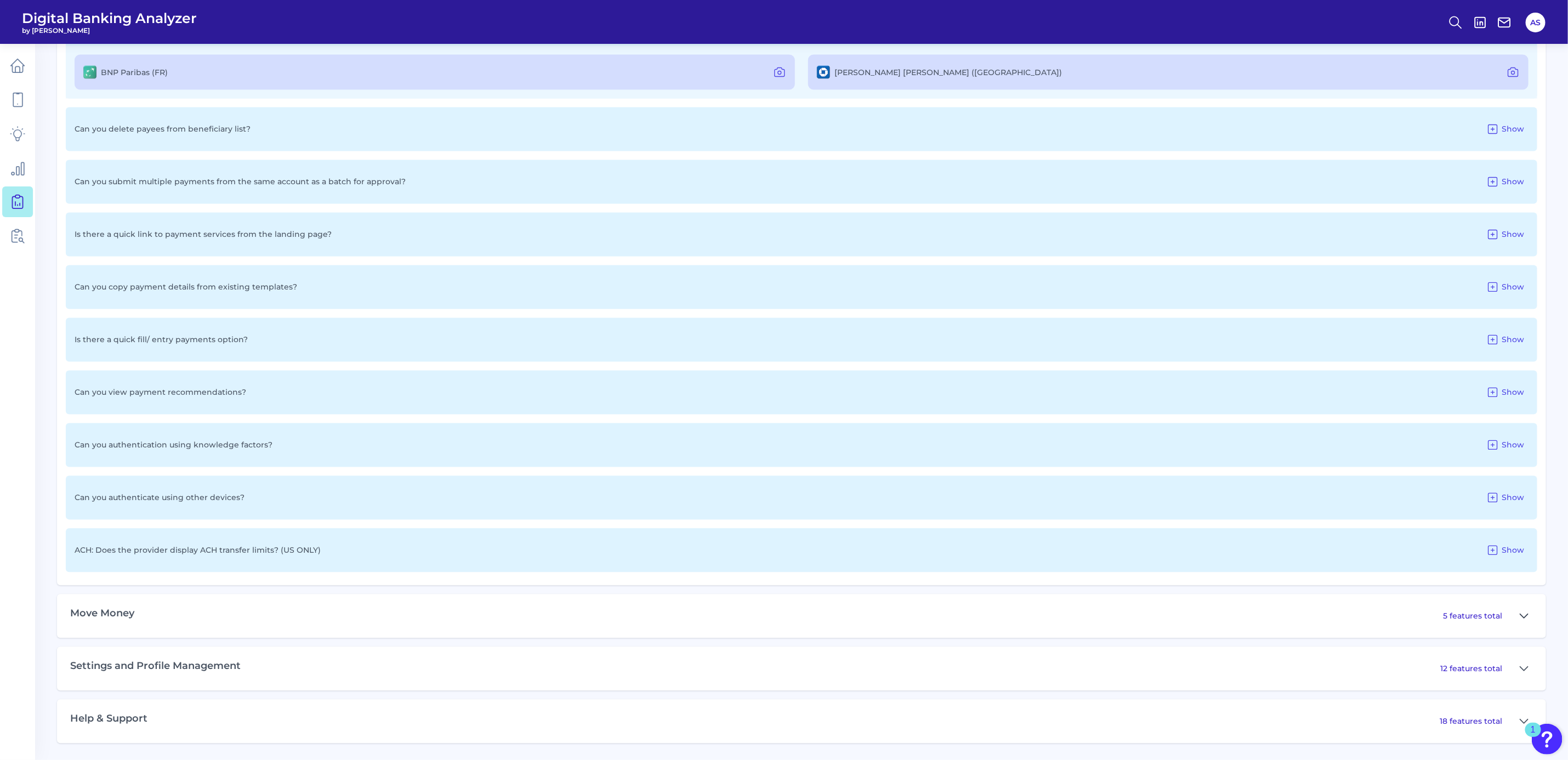
click at [1526, 613] on icon at bounding box center [1524, 616] width 9 height 13
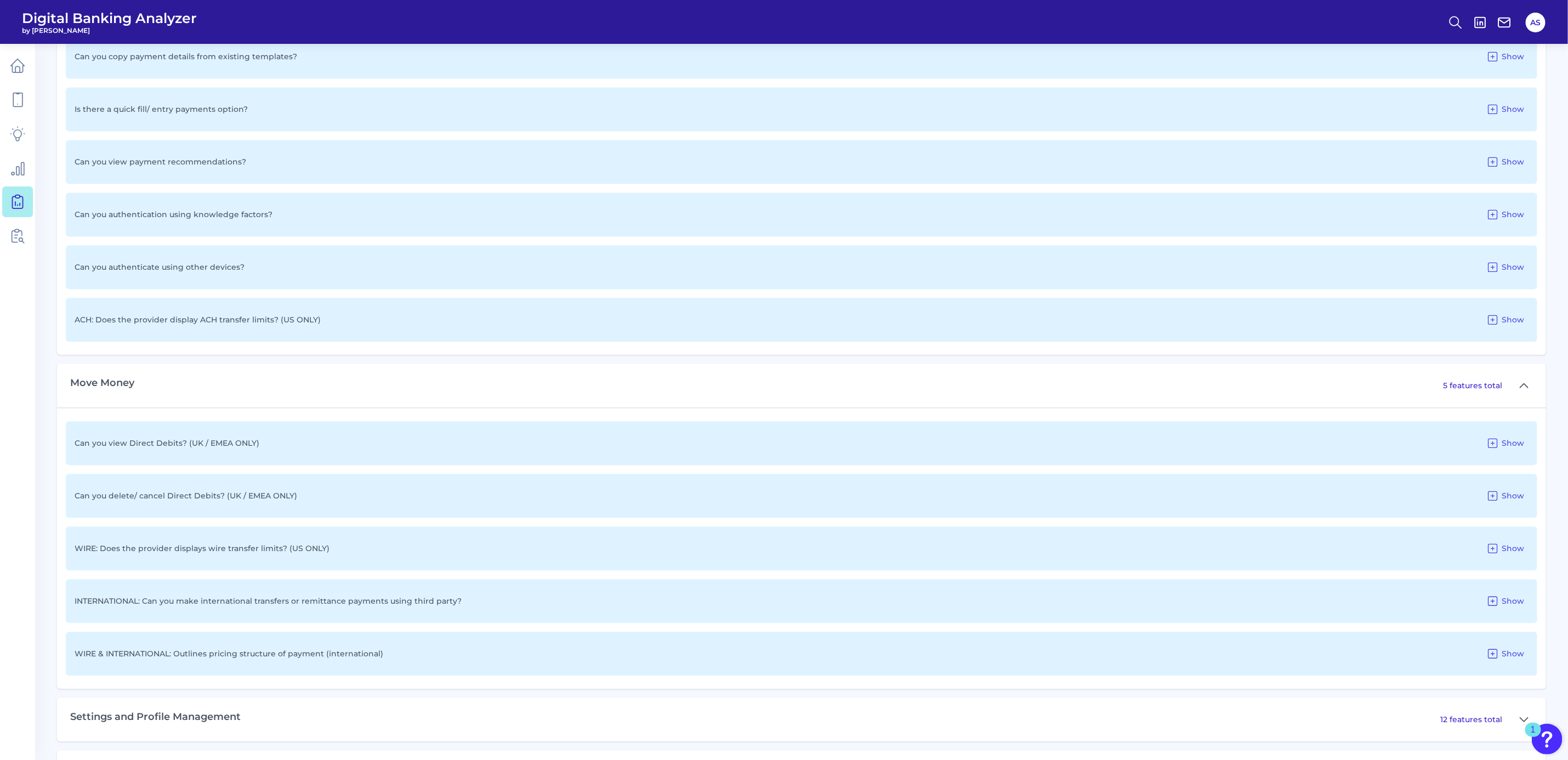
scroll to position [1685, 0]
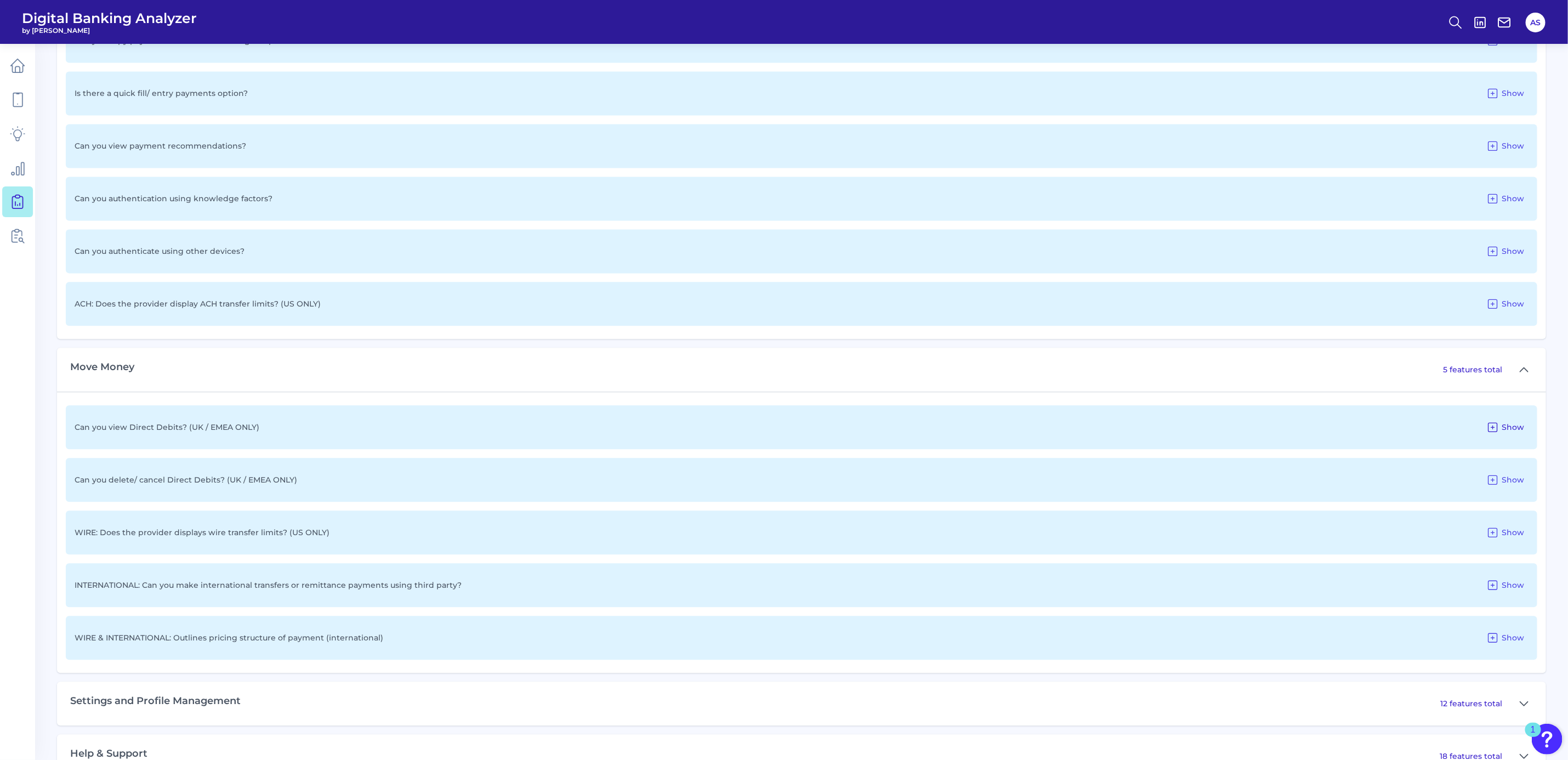
click at [1494, 425] on icon at bounding box center [1493, 427] width 13 height 13
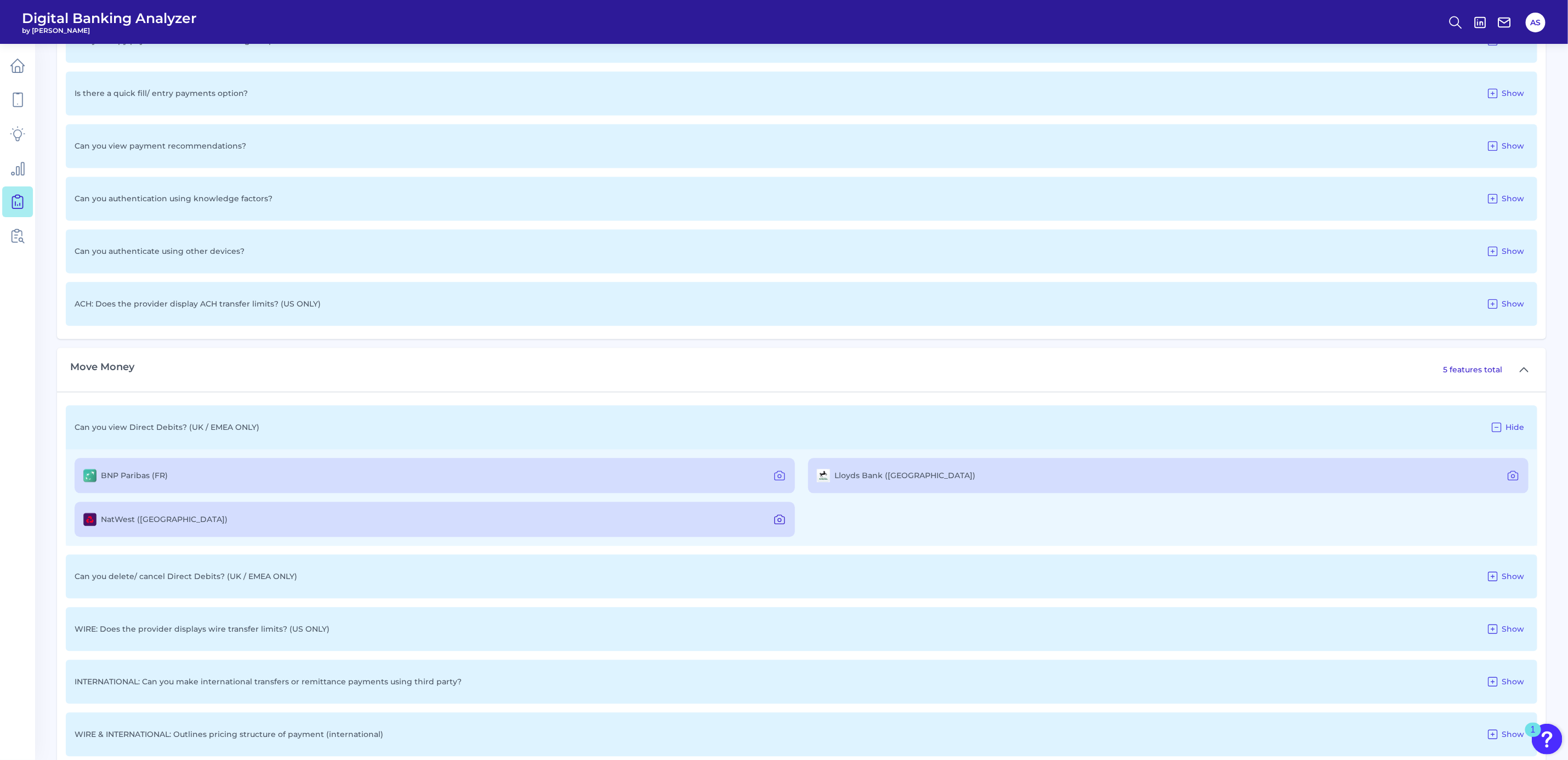
click at [775, 520] on icon at bounding box center [780, 519] width 13 height 13
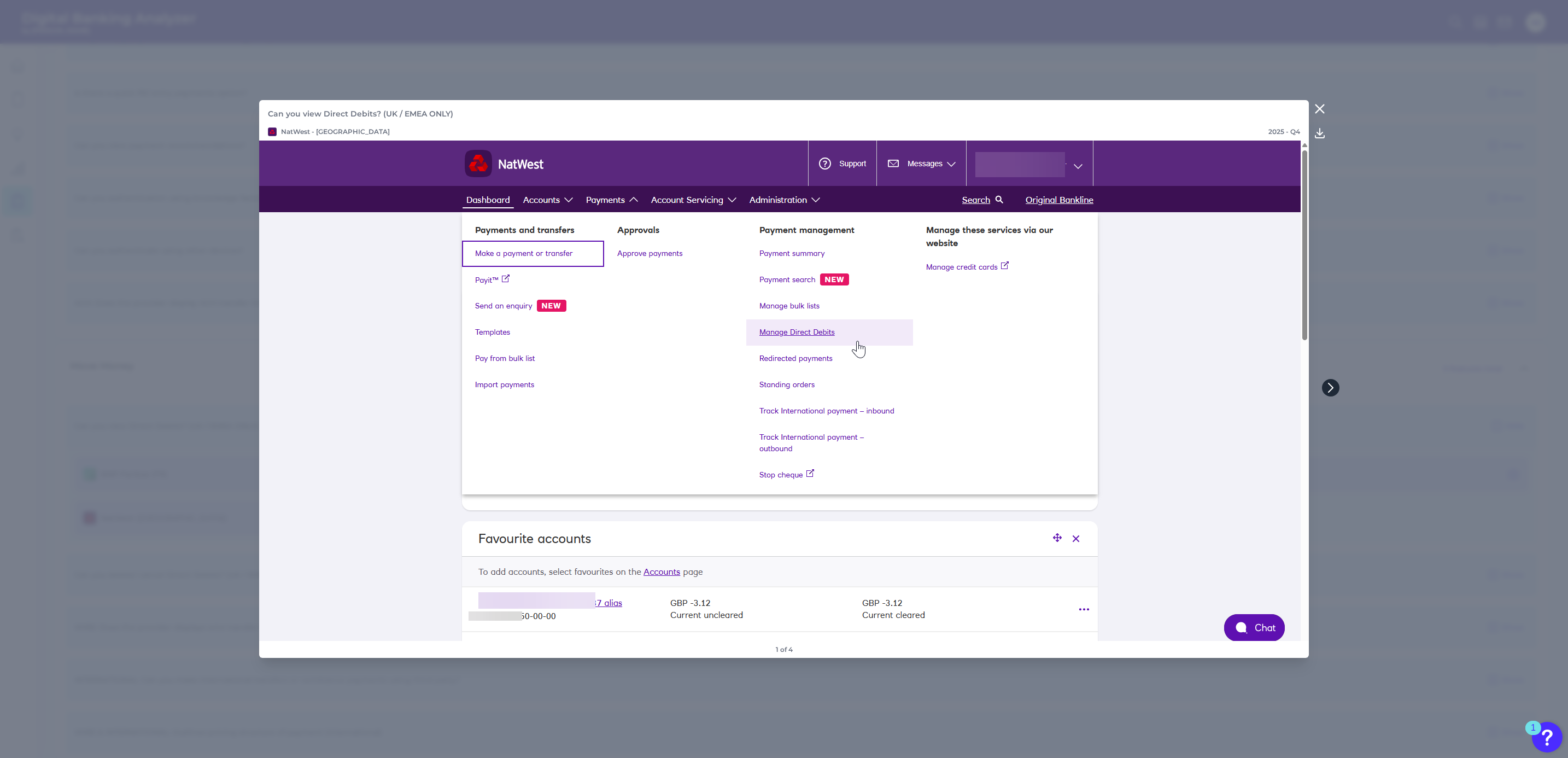
click at [1332, 384] on icon at bounding box center [1330, 387] width 10 height 10
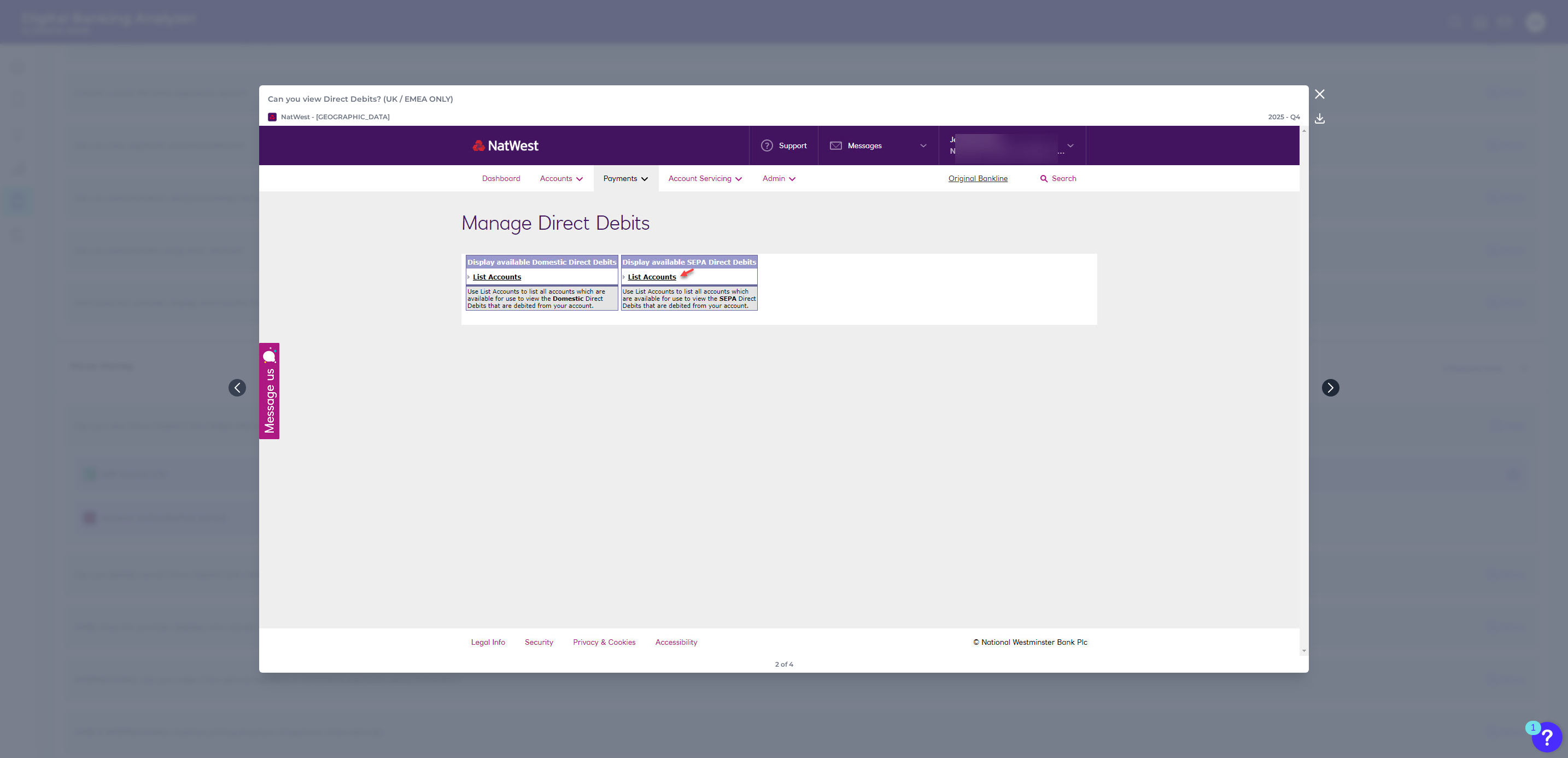
click at [1332, 384] on icon at bounding box center [1330, 387] width 10 height 10
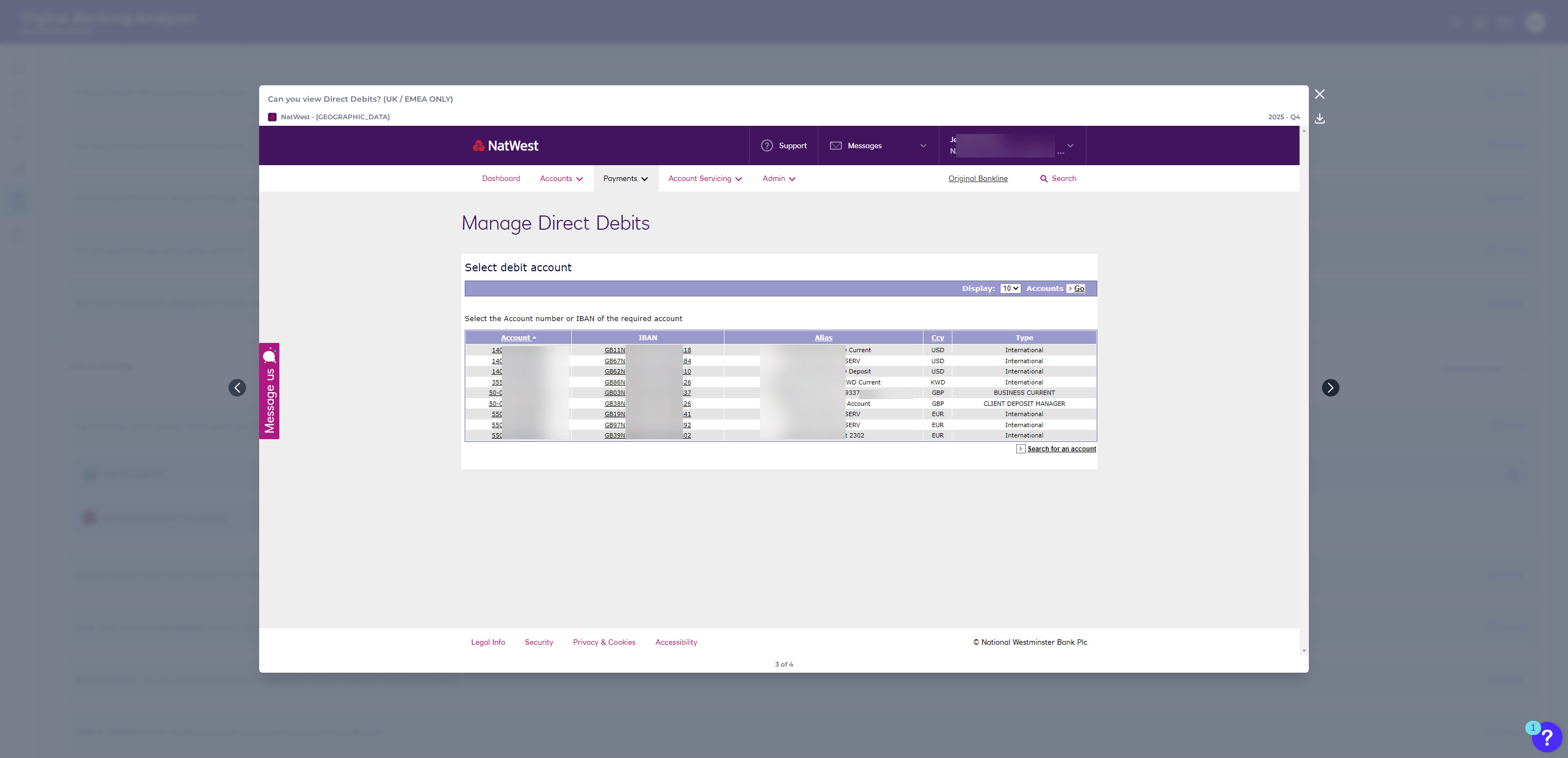
click at [1332, 384] on icon at bounding box center [1330, 387] width 10 height 10
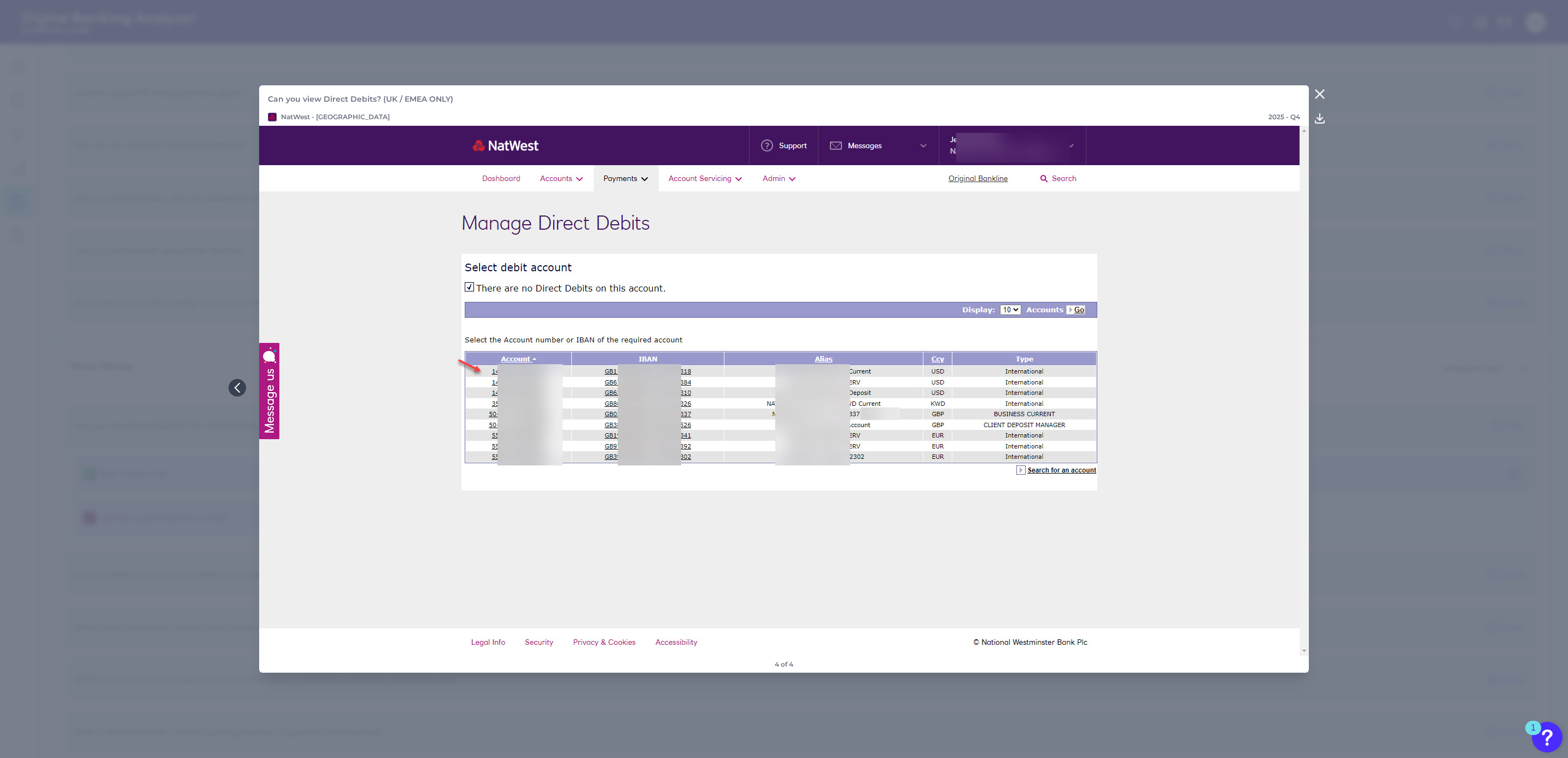
click at [1320, 89] on icon at bounding box center [1319, 94] width 13 height 13
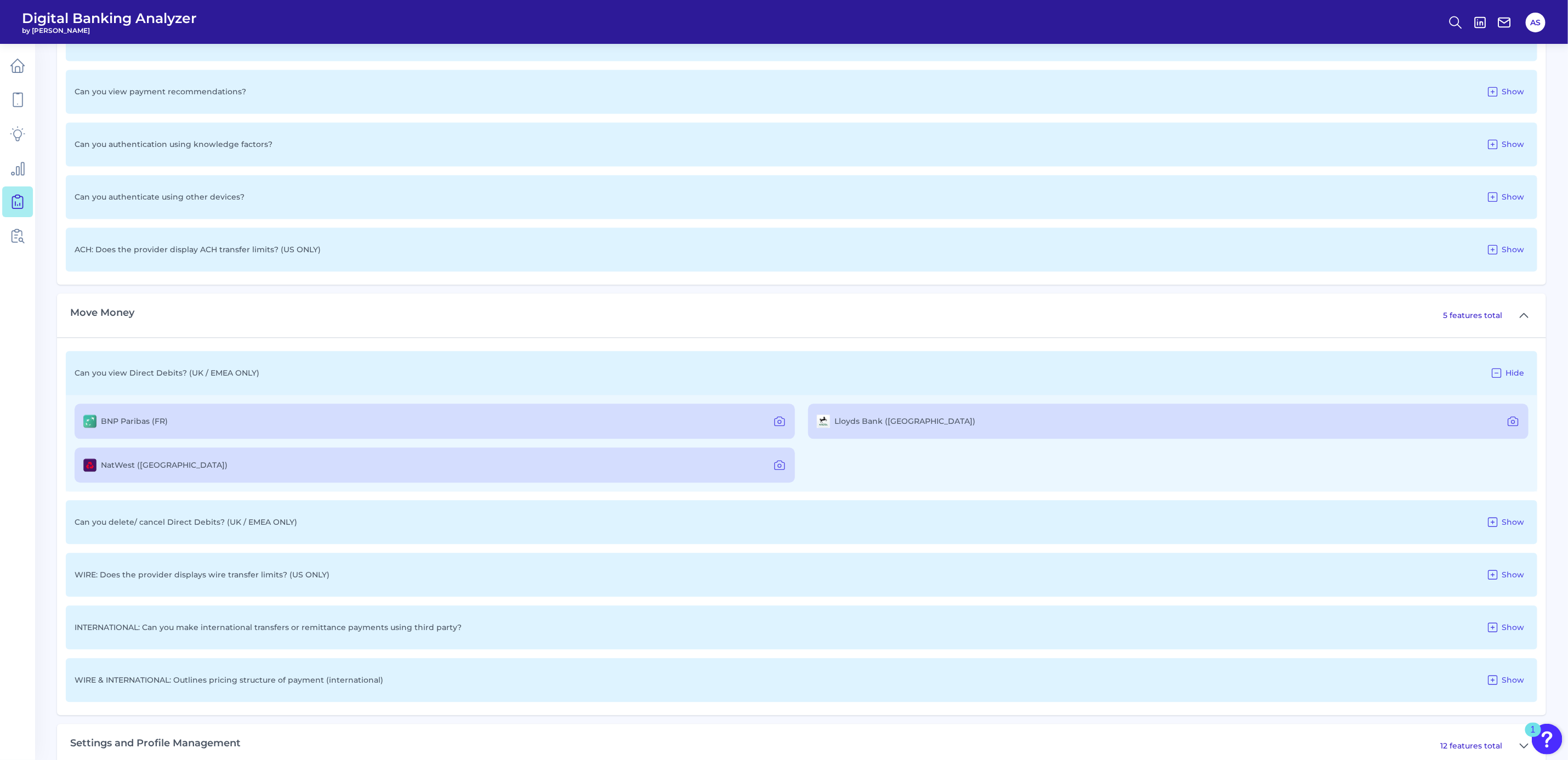
scroll to position [1766, 0]
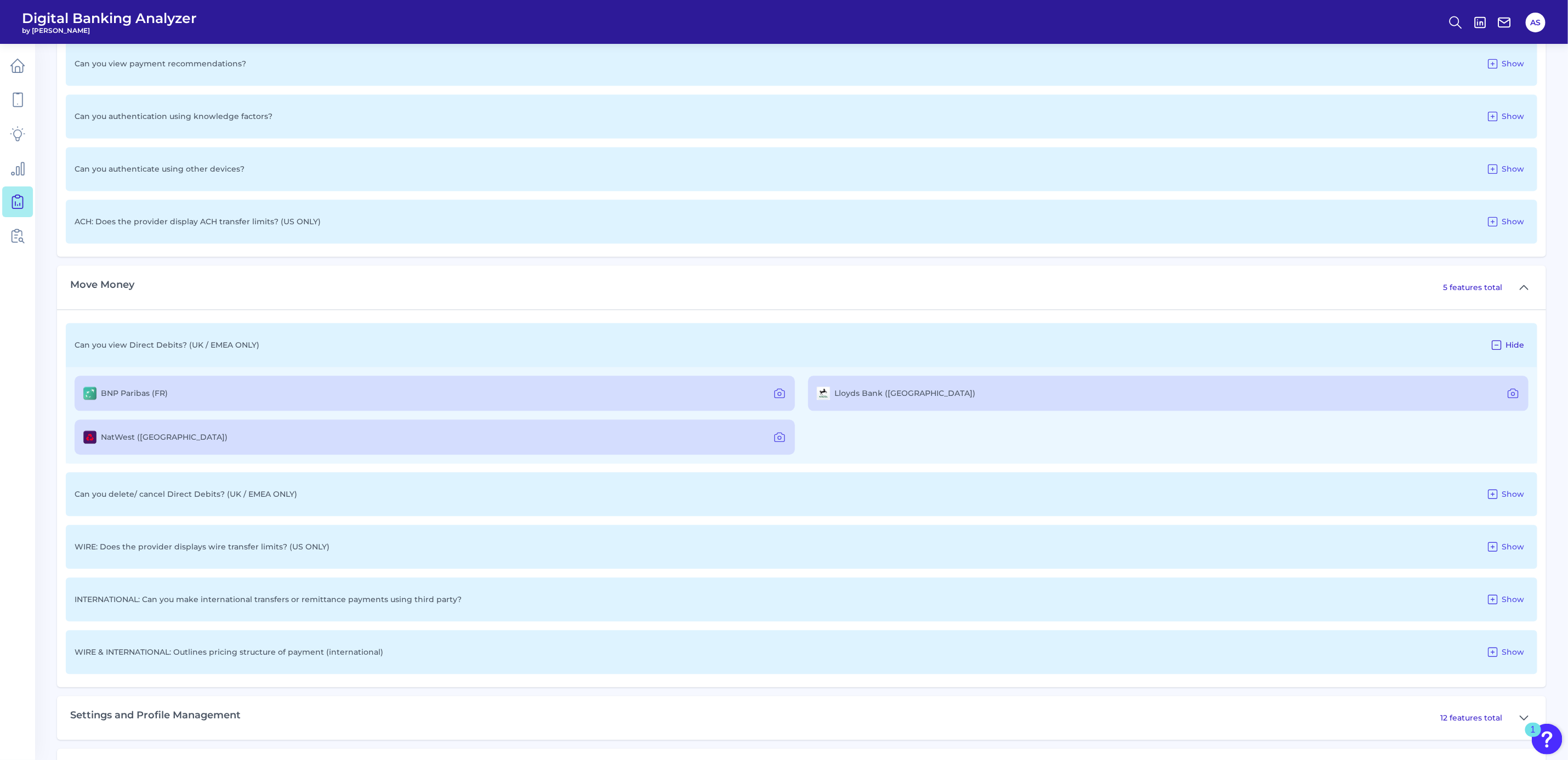
click at [1495, 344] on icon at bounding box center [1497, 344] width 13 height 13
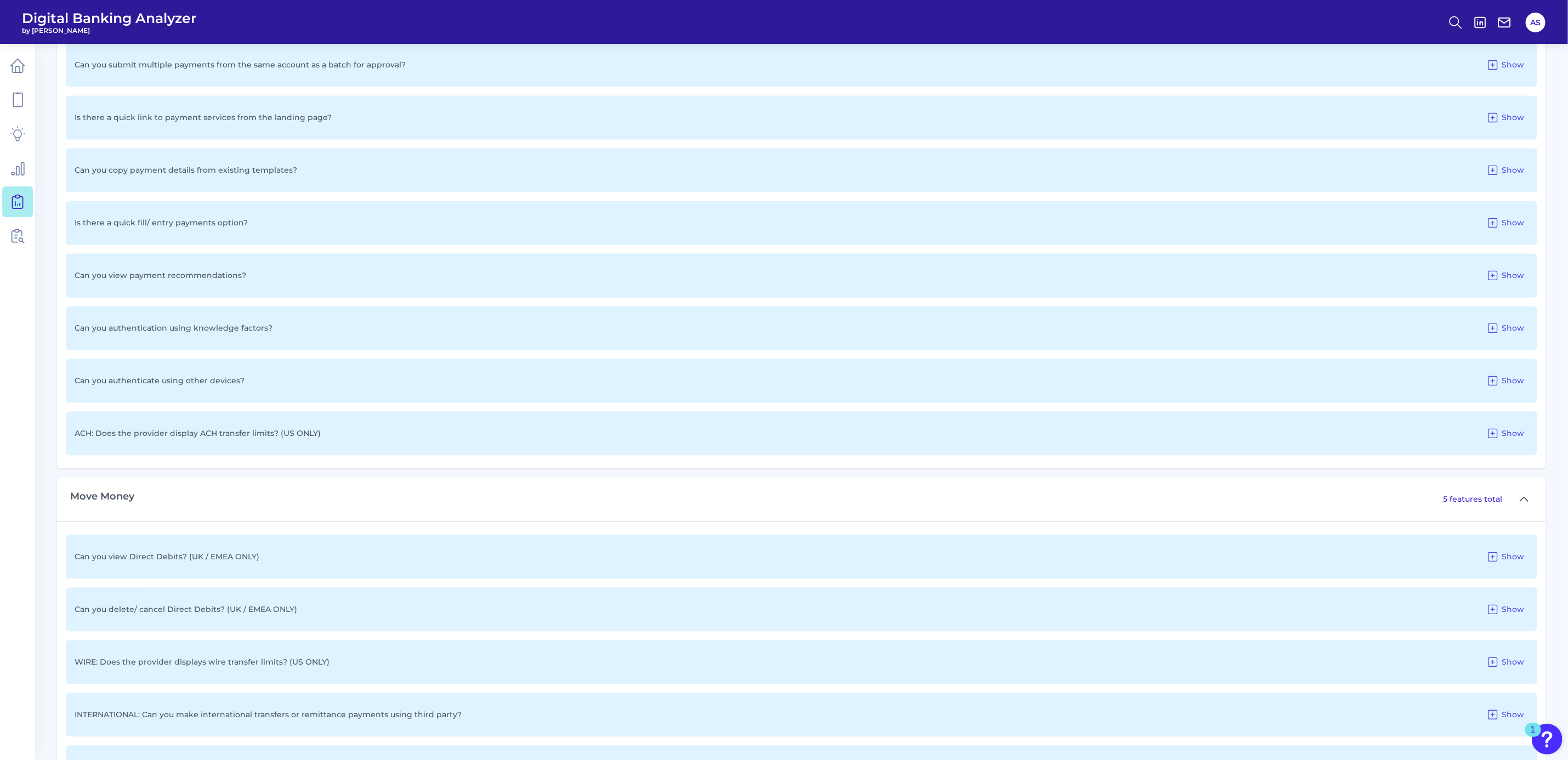
scroll to position [1472, 0]
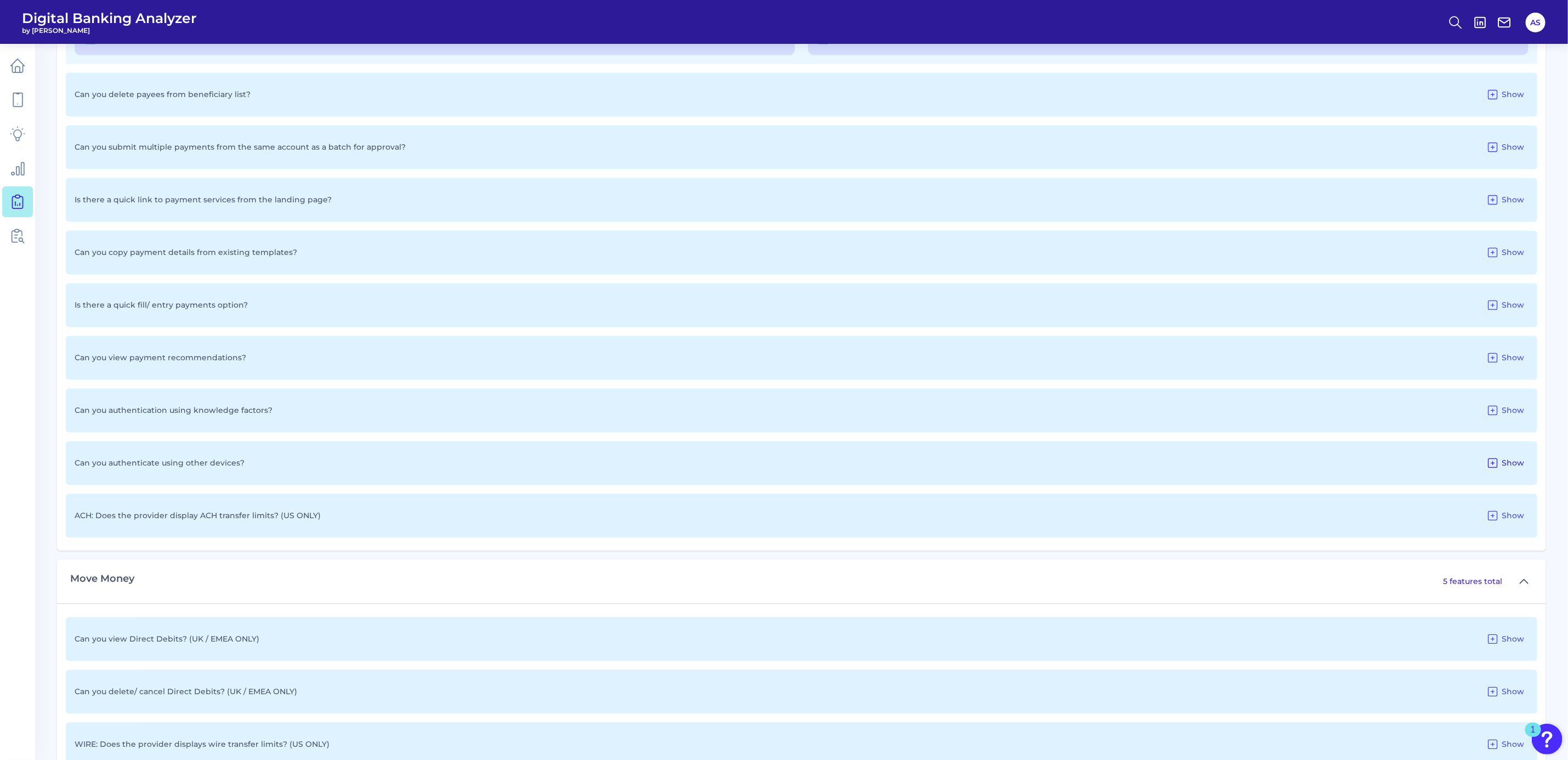
click at [1493, 464] on icon at bounding box center [1493, 463] width 13 height 13
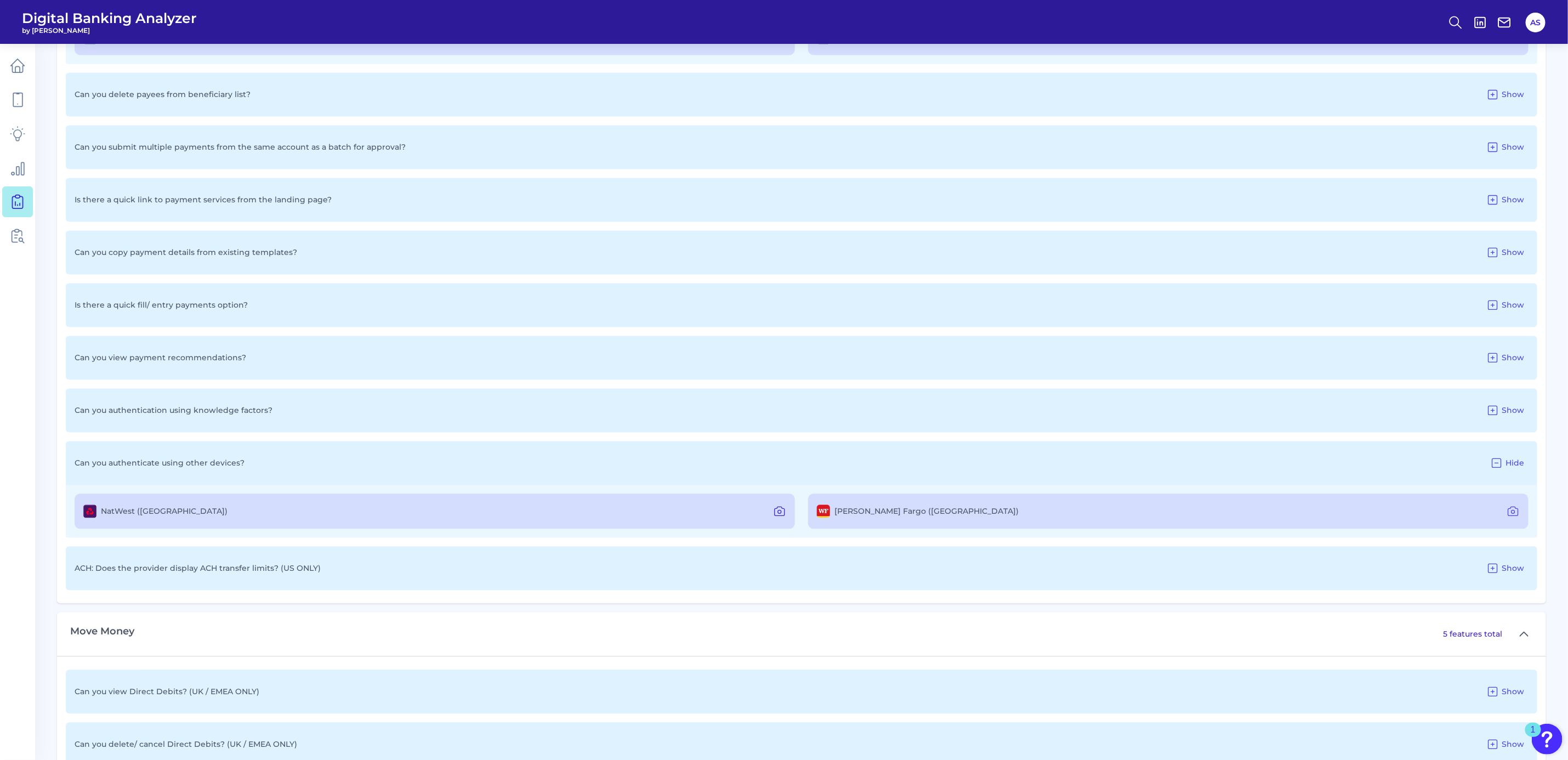
click at [777, 513] on icon at bounding box center [780, 511] width 13 height 13
click at [1511, 510] on icon at bounding box center [1513, 511] width 13 height 13
click at [1495, 409] on icon at bounding box center [1493, 410] width 13 height 13
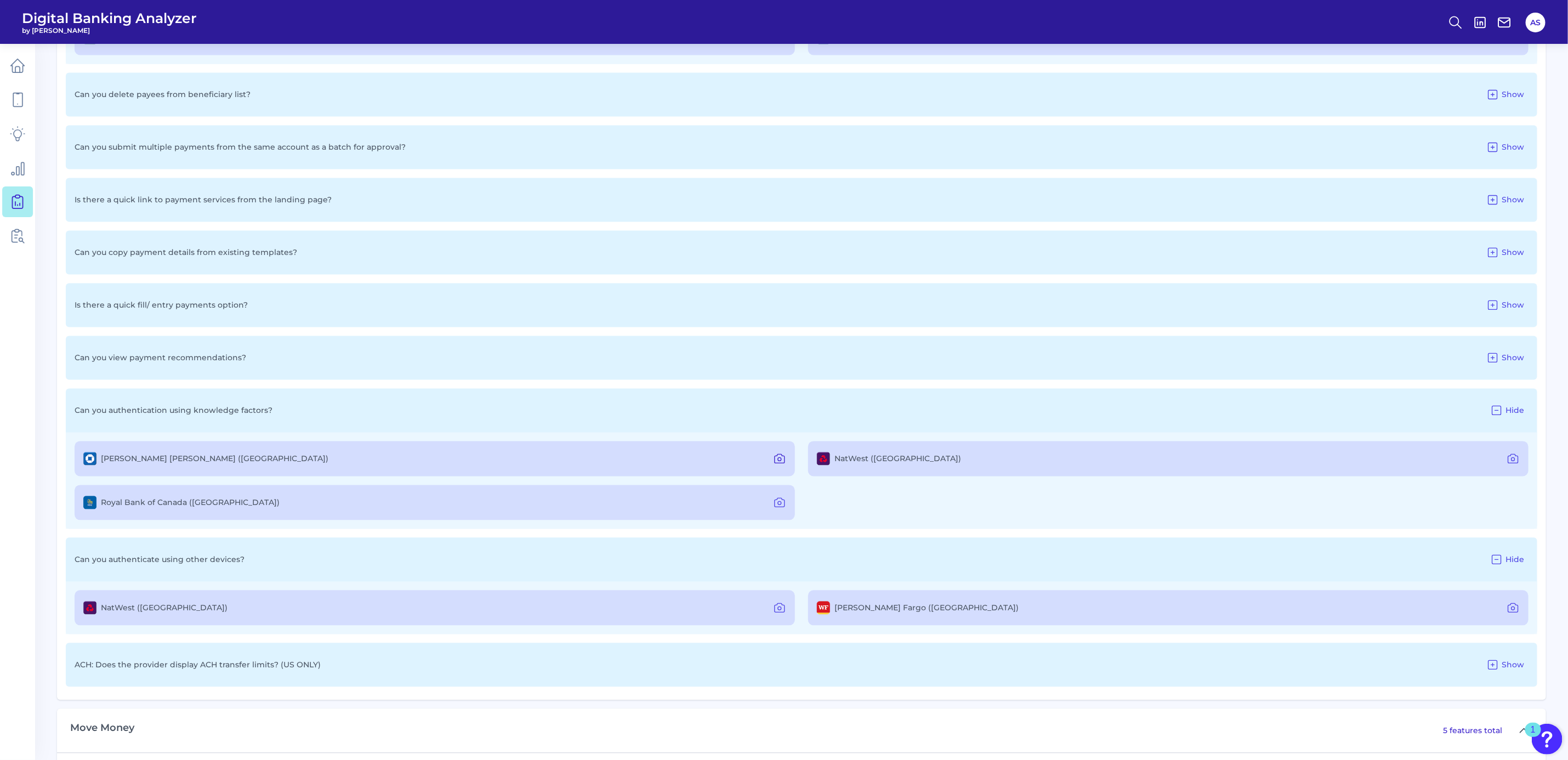
click at [781, 454] on icon at bounding box center [780, 459] width 13 height 13
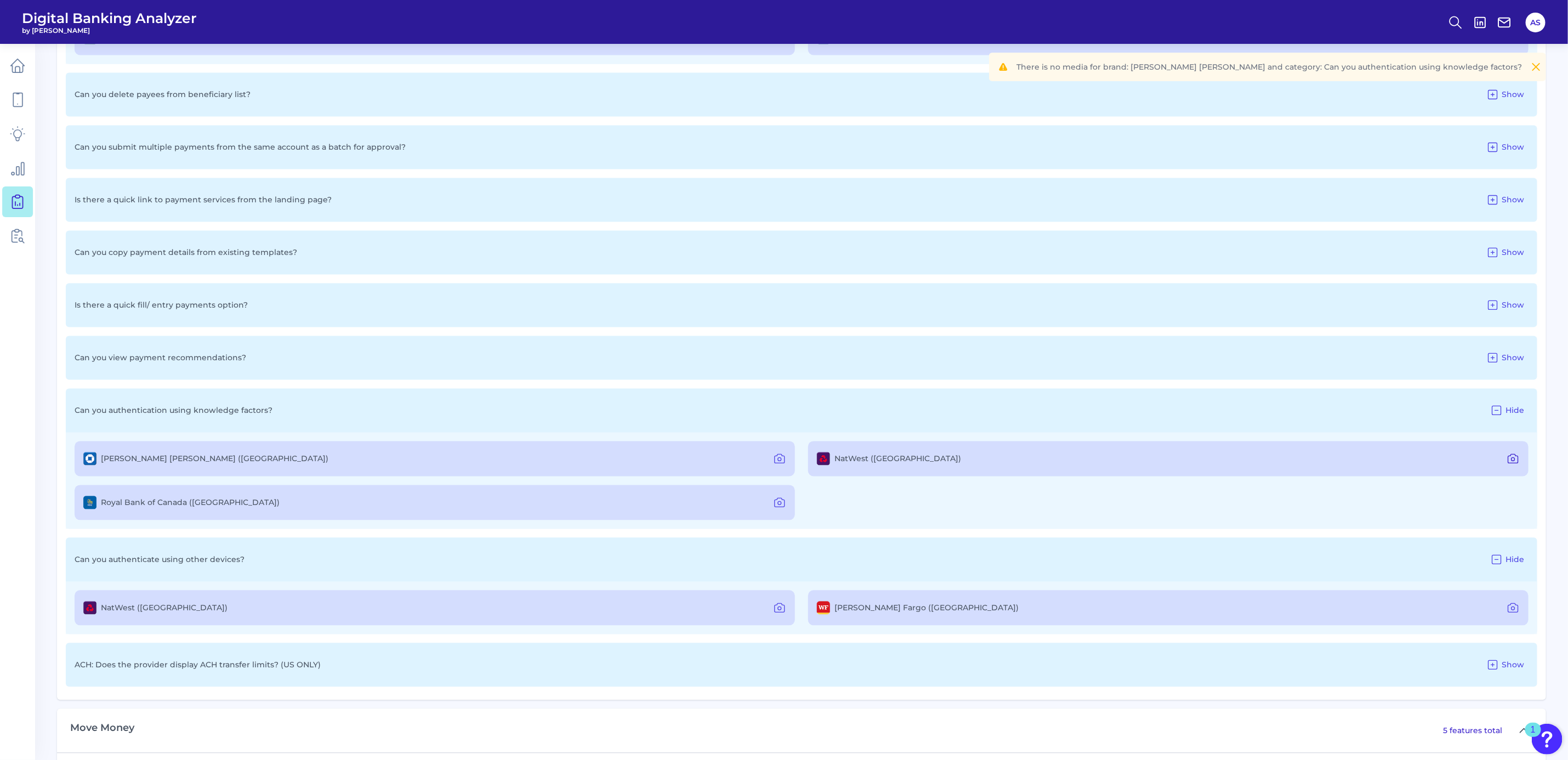
click at [1512, 454] on icon at bounding box center [1513, 459] width 13 height 13
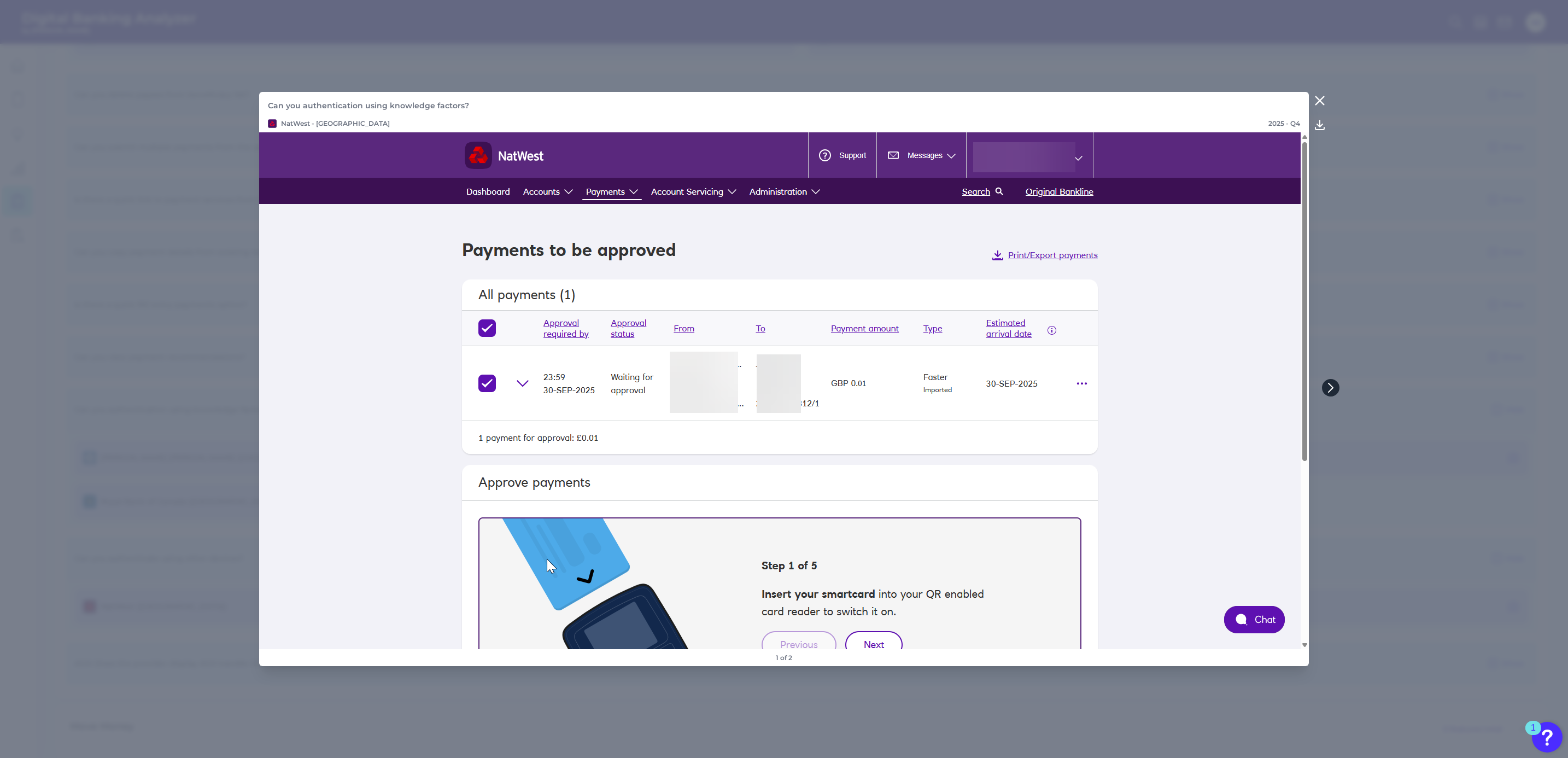
click at [1327, 387] on icon at bounding box center [1330, 387] width 10 height 10
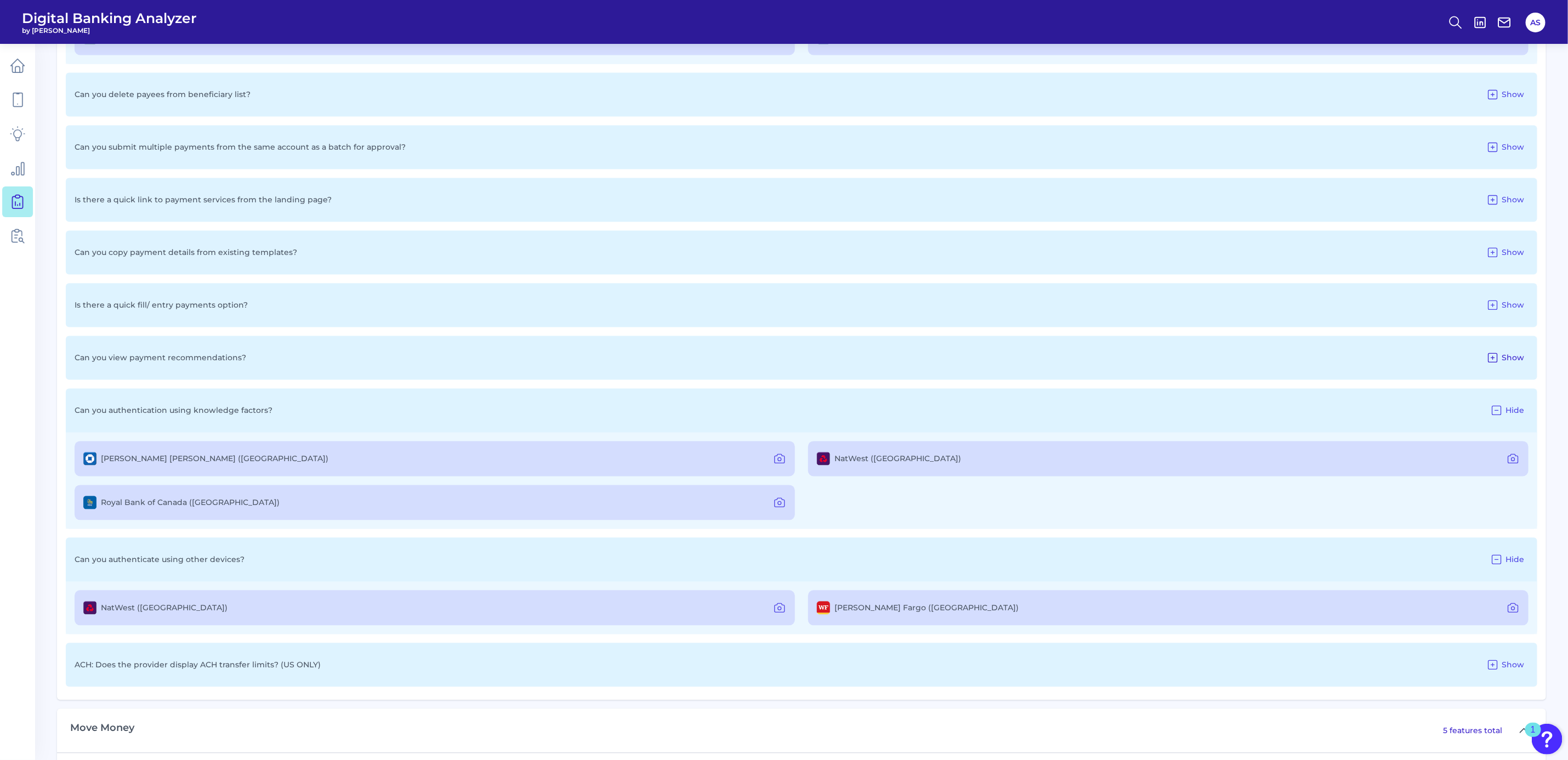
click at [1492, 357] on icon at bounding box center [1493, 358] width 13 height 13
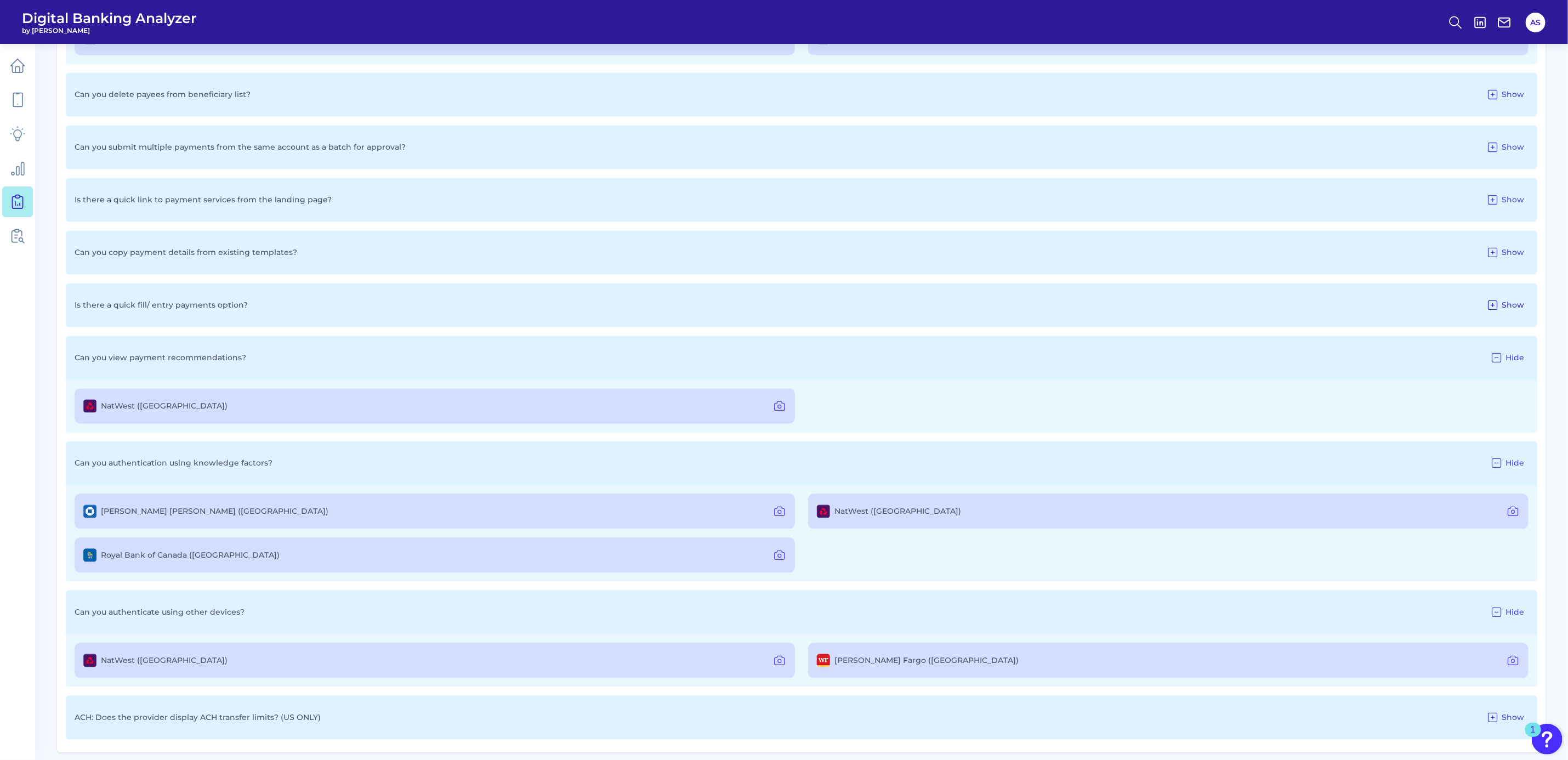
click at [1493, 304] on icon at bounding box center [1493, 305] width 13 height 13
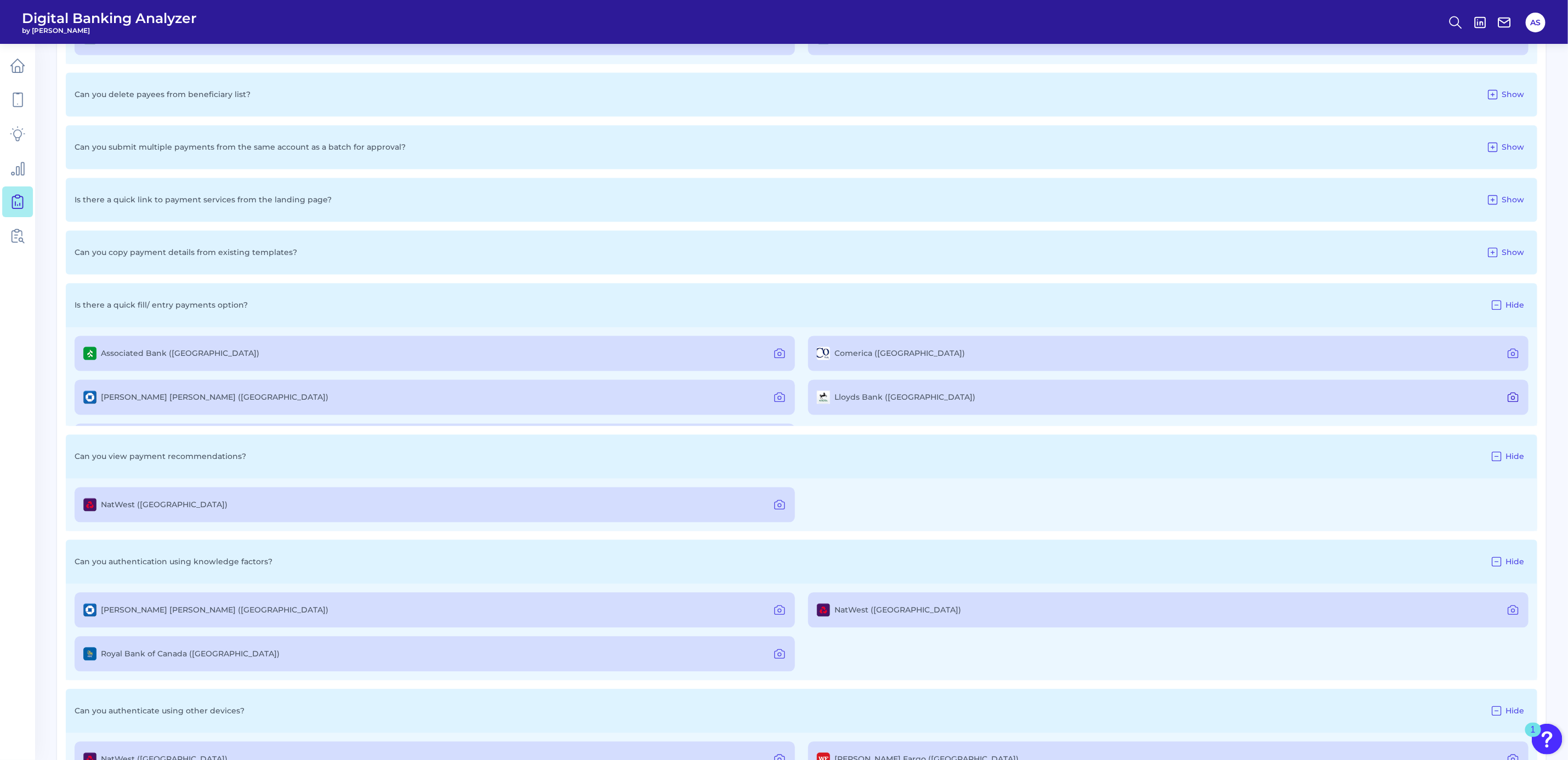
click at [1512, 395] on icon at bounding box center [1513, 397] width 13 height 13
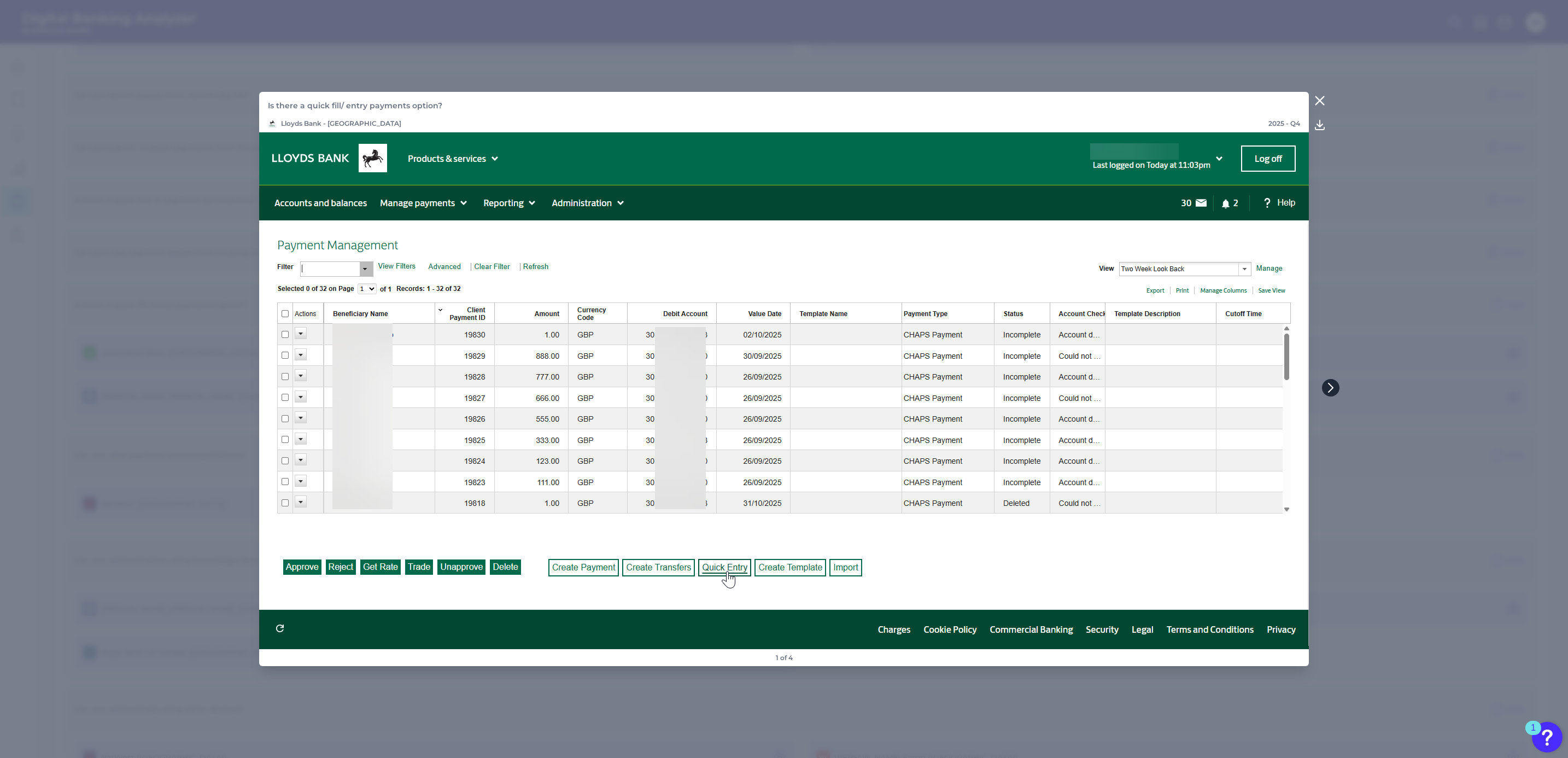
click at [1329, 379] on button at bounding box center [1330, 387] width 17 height 17
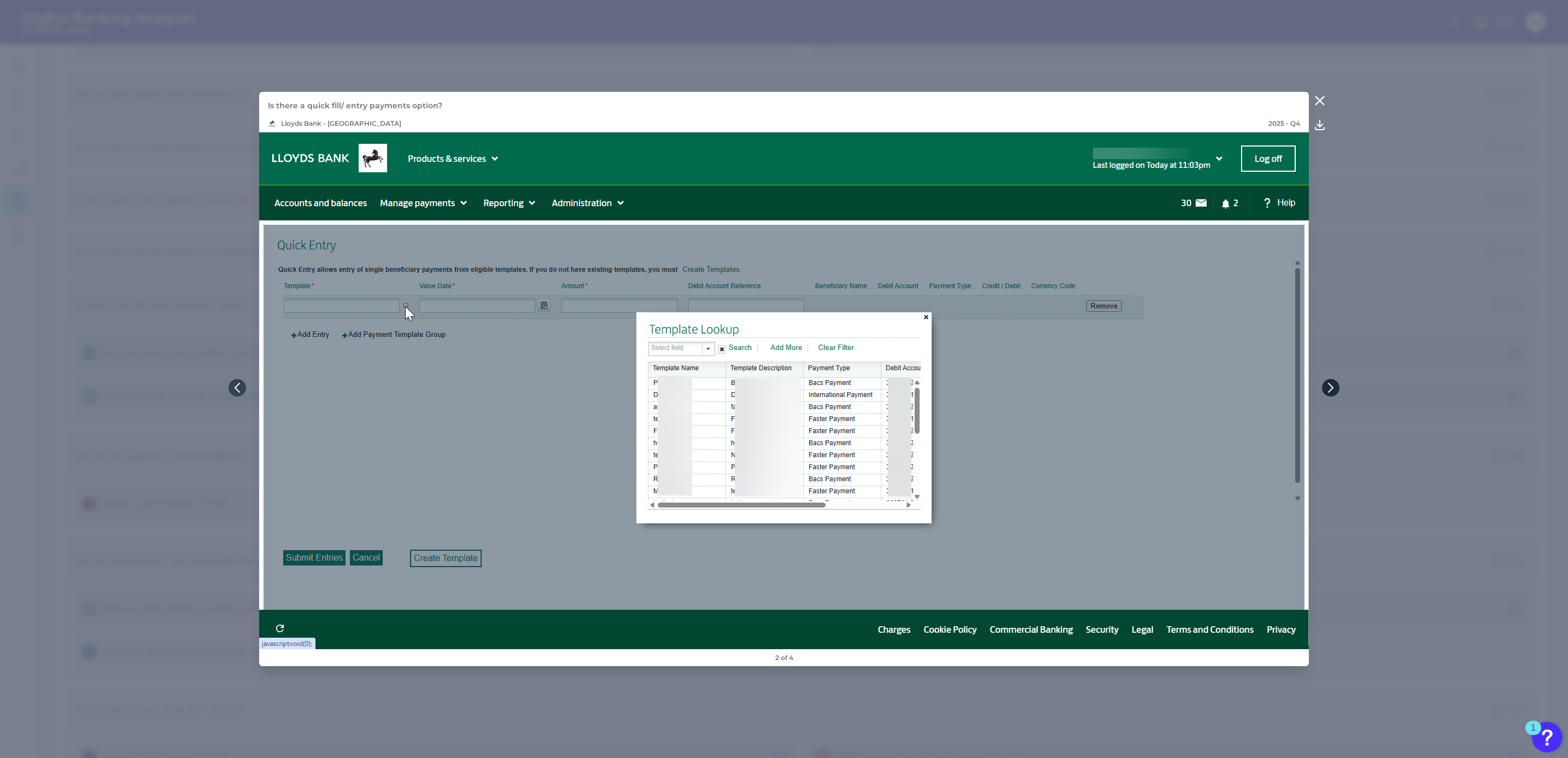
click at [1329, 384] on icon at bounding box center [1331, 387] width 5 height 9
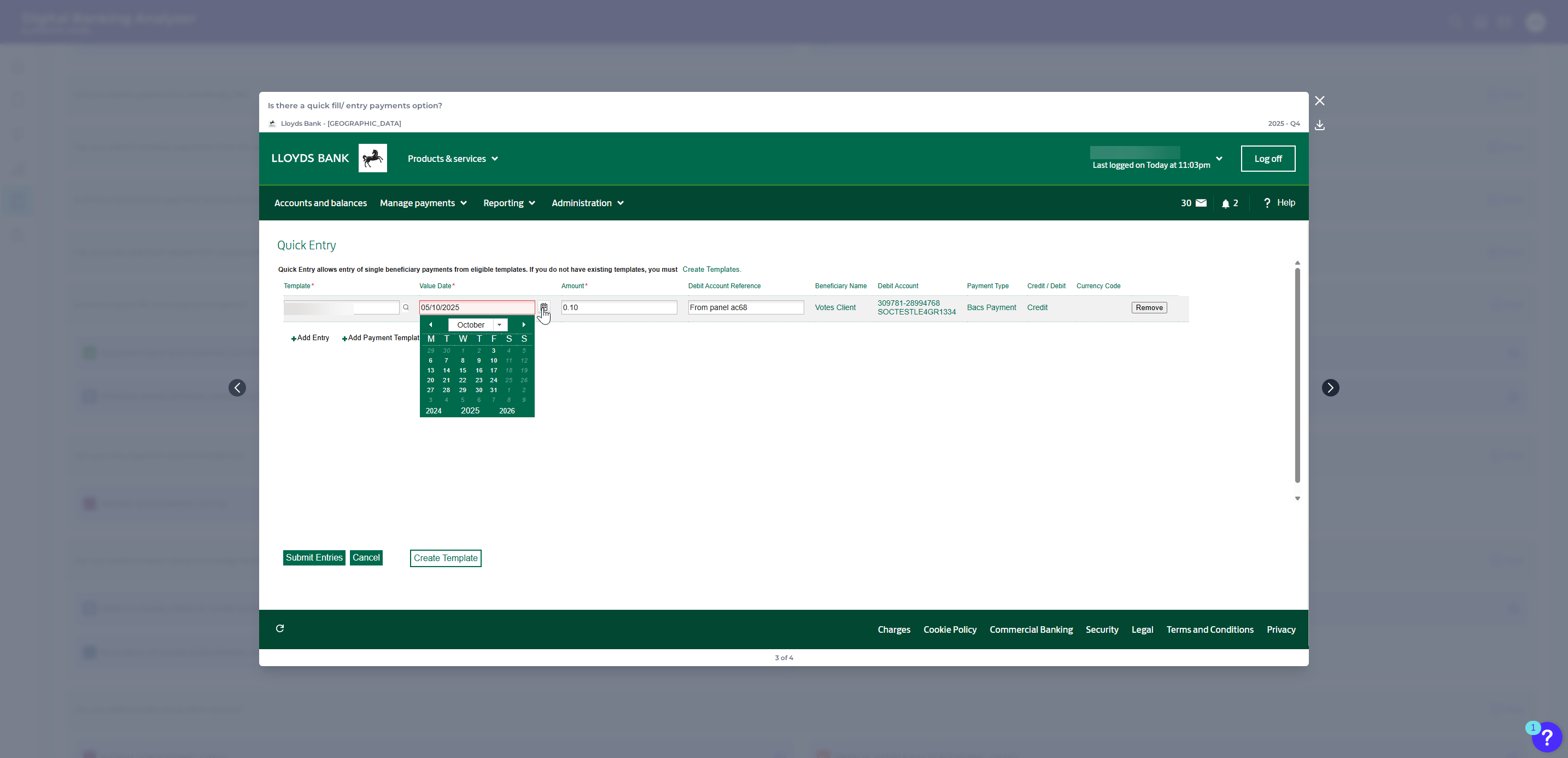
click at [1329, 384] on icon at bounding box center [1331, 387] width 5 height 9
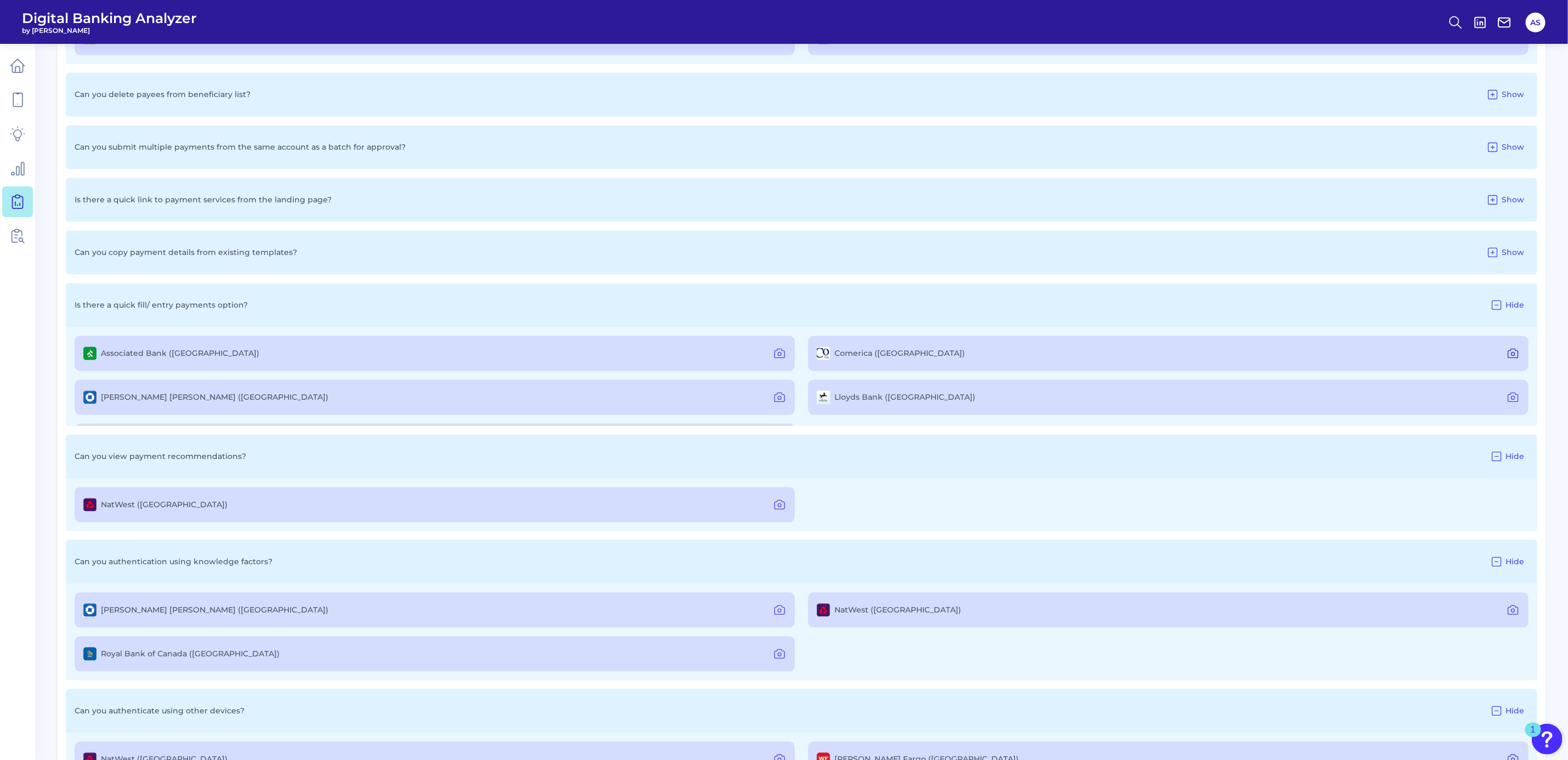
click at [1507, 352] on icon at bounding box center [1513, 354] width 13 height 13
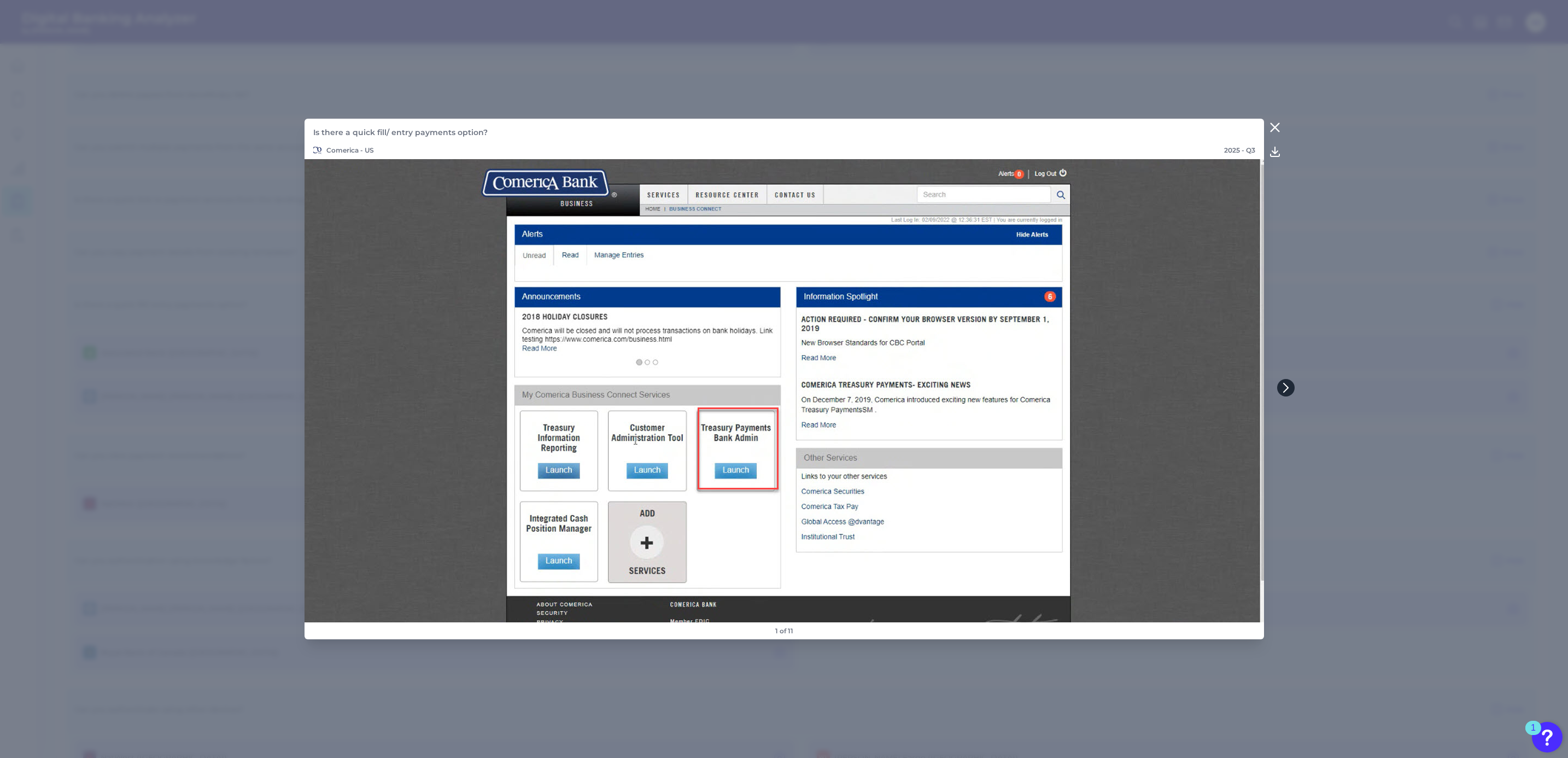
click at [1279, 386] on button at bounding box center [1286, 387] width 17 height 17
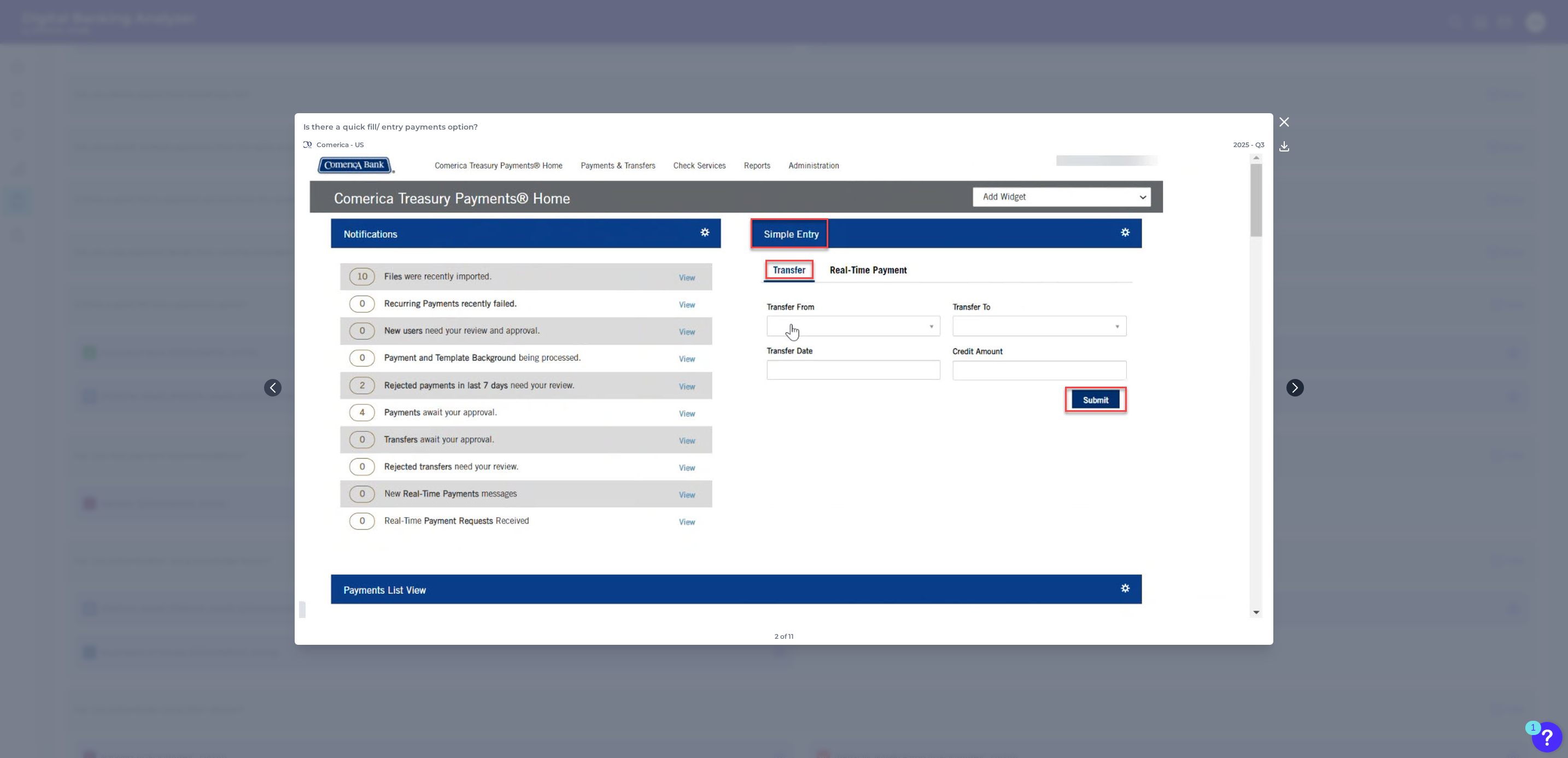
click at [1294, 386] on icon at bounding box center [1295, 387] width 5 height 9
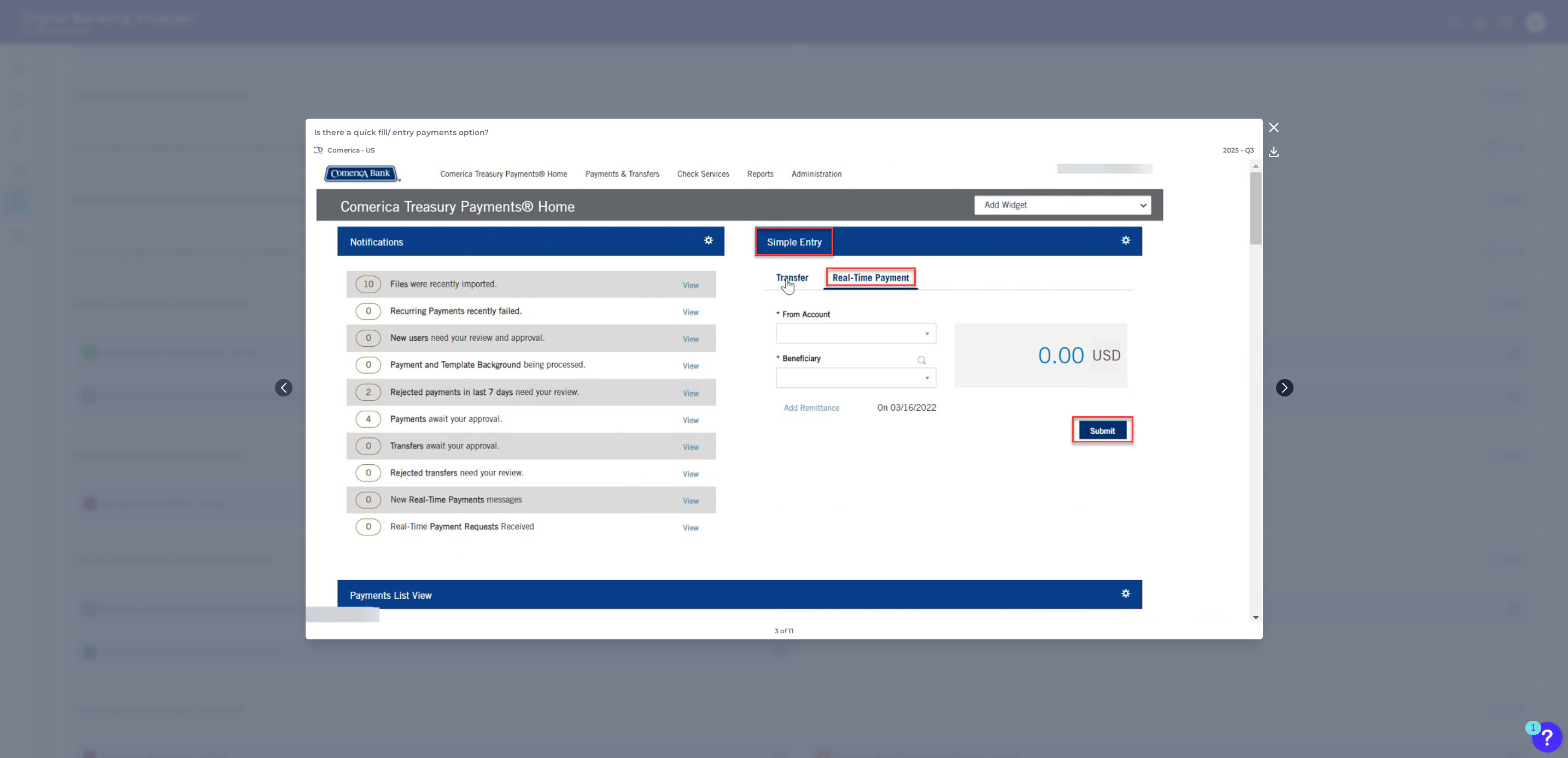
click at [1289, 384] on button at bounding box center [1285, 387] width 17 height 17
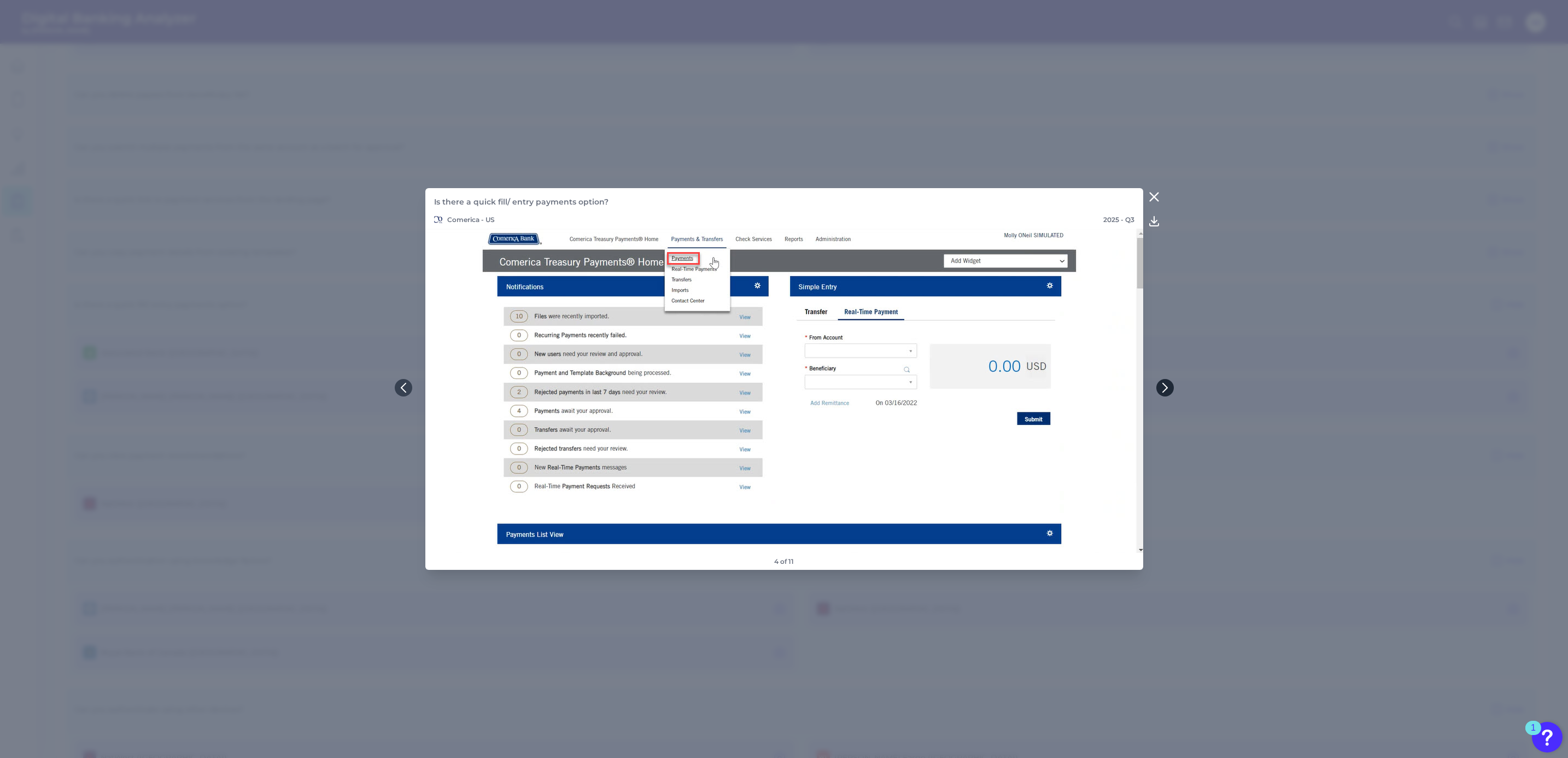
click at [1163, 390] on icon at bounding box center [1164, 387] width 10 height 10
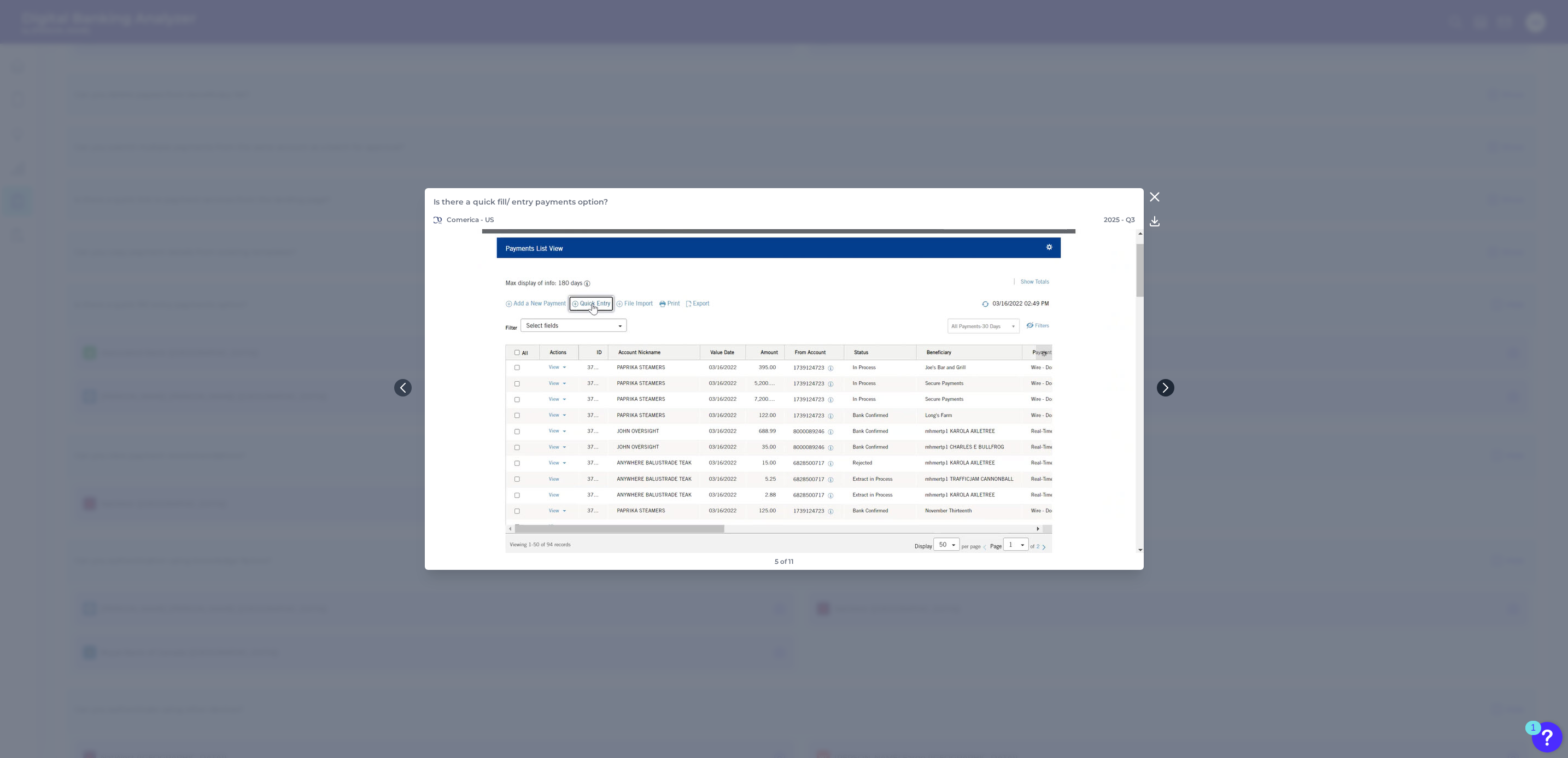
click at [1163, 390] on icon at bounding box center [1165, 387] width 10 height 10
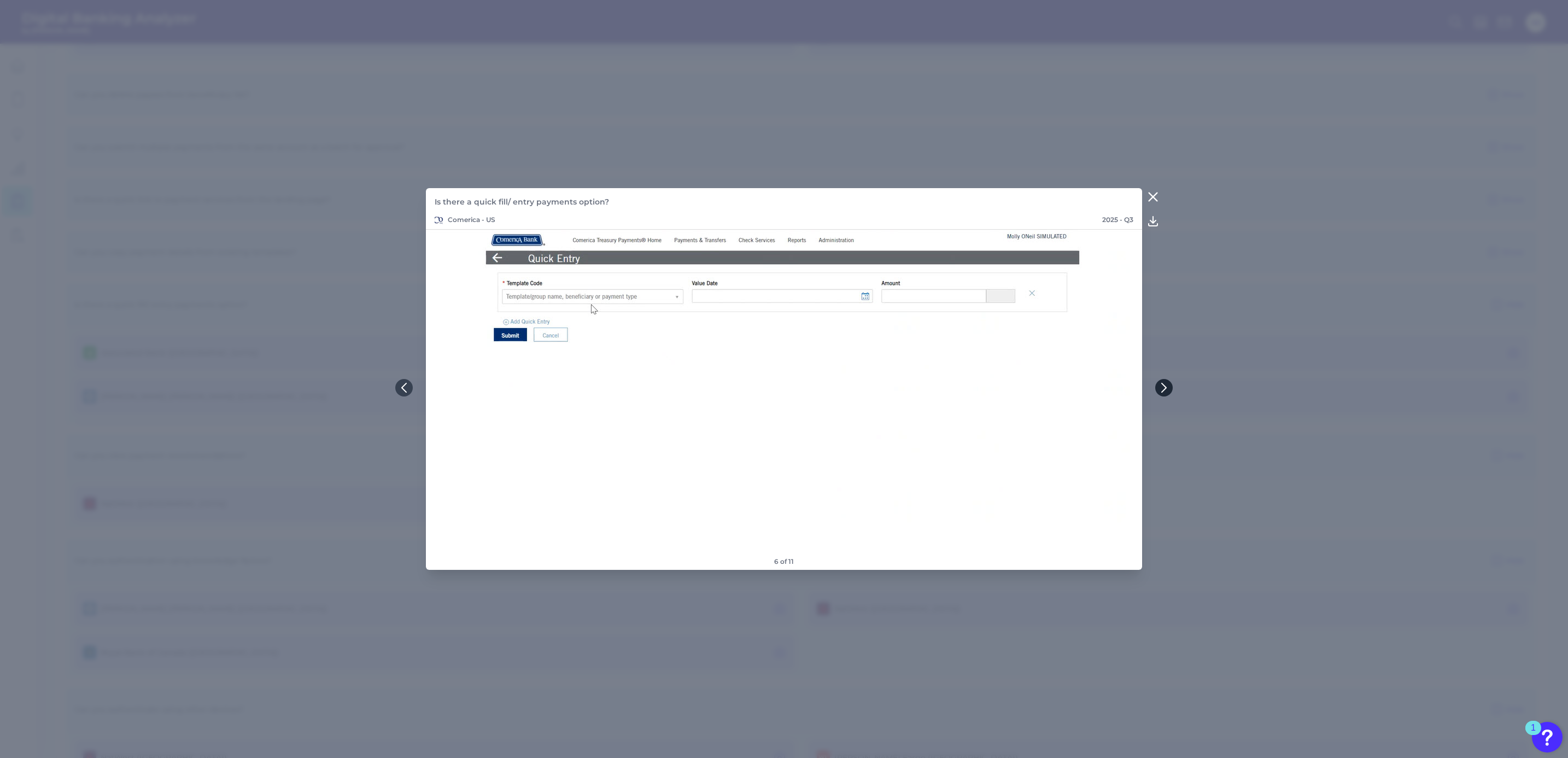
click at [1160, 386] on icon at bounding box center [1164, 387] width 10 height 10
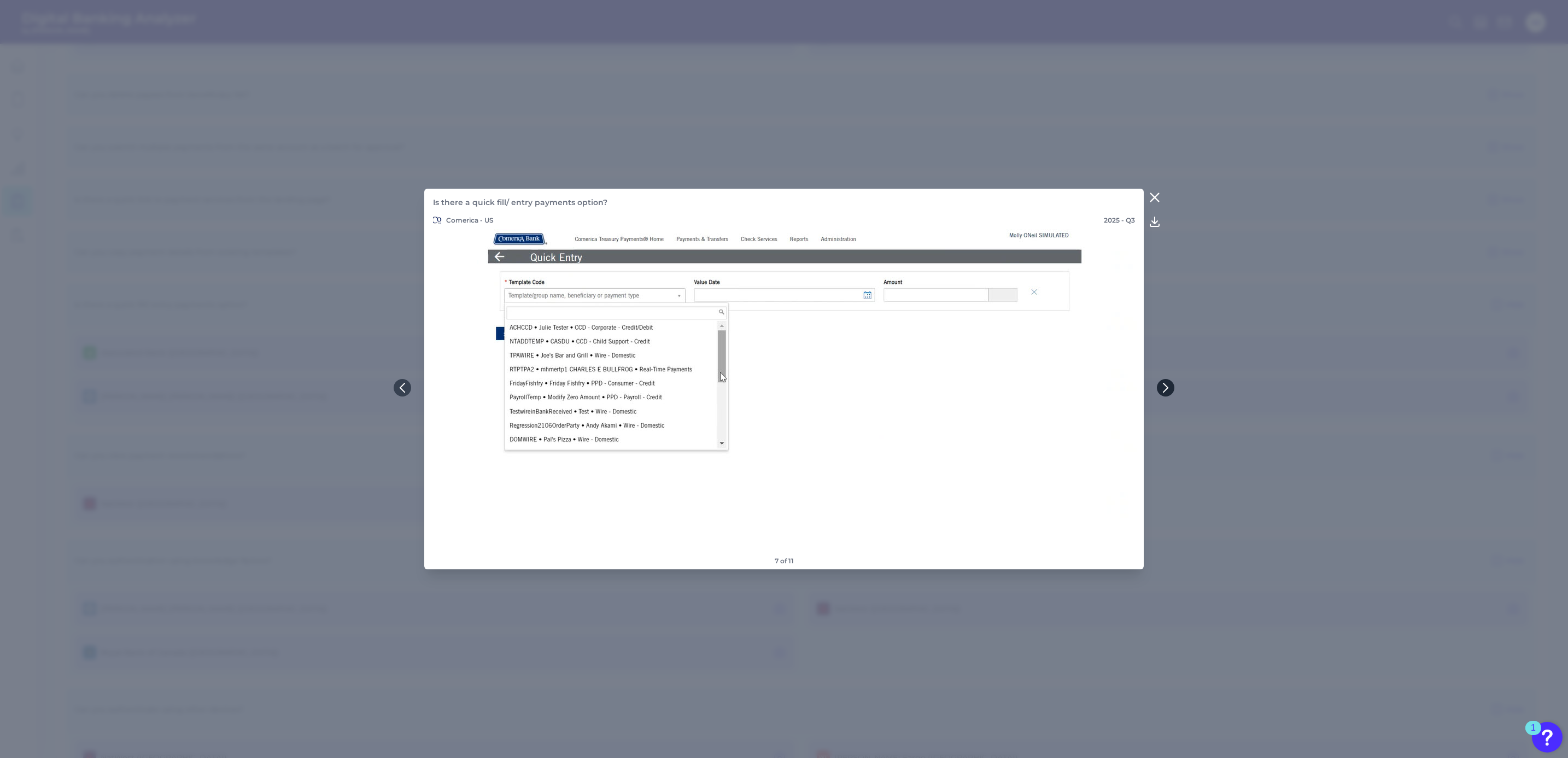
click at [1161, 386] on icon at bounding box center [1165, 387] width 10 height 10
click at [1168, 384] on icon at bounding box center [1167, 387] width 10 height 10
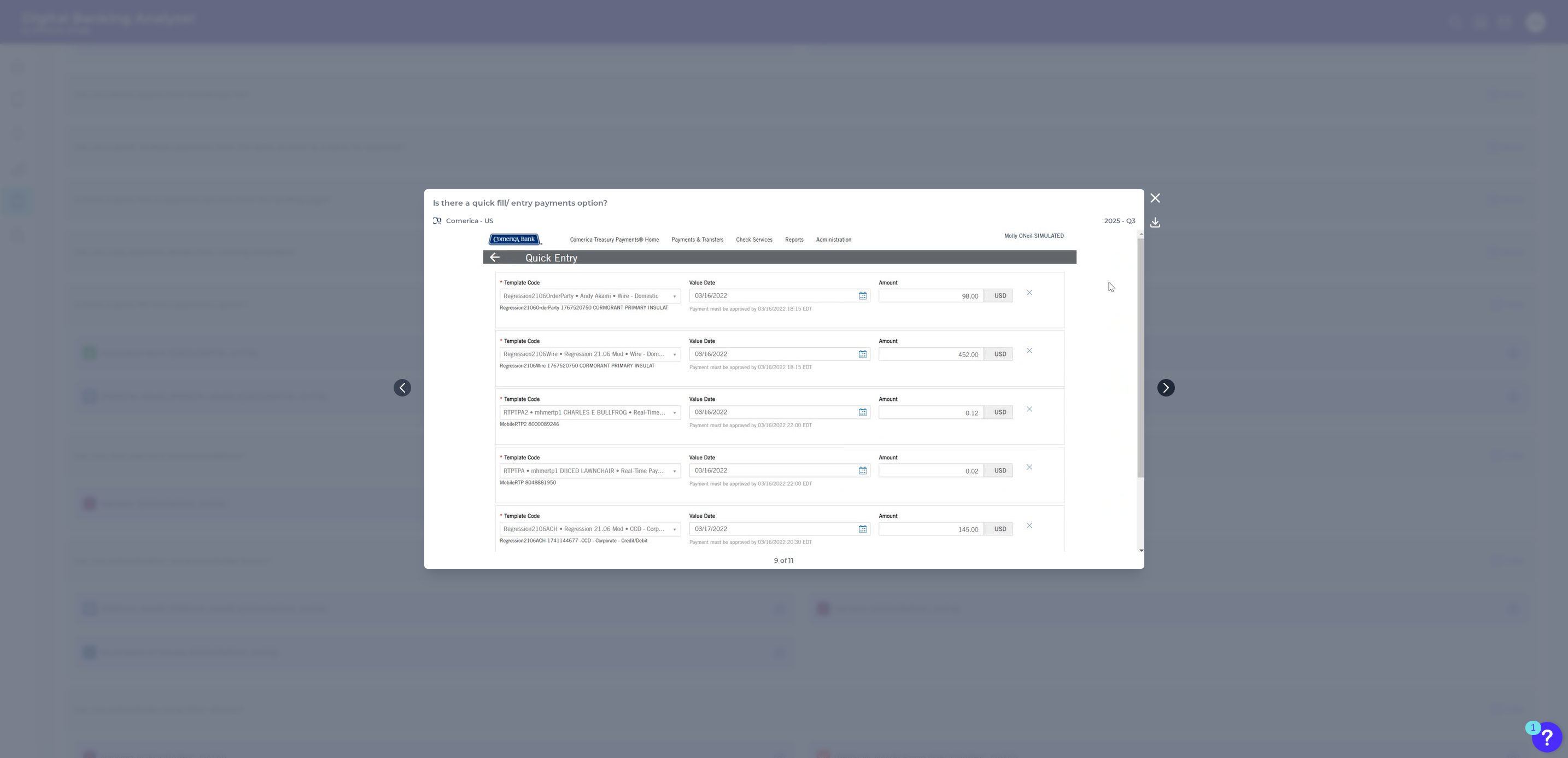
click at [1168, 384] on icon at bounding box center [1166, 387] width 10 height 10
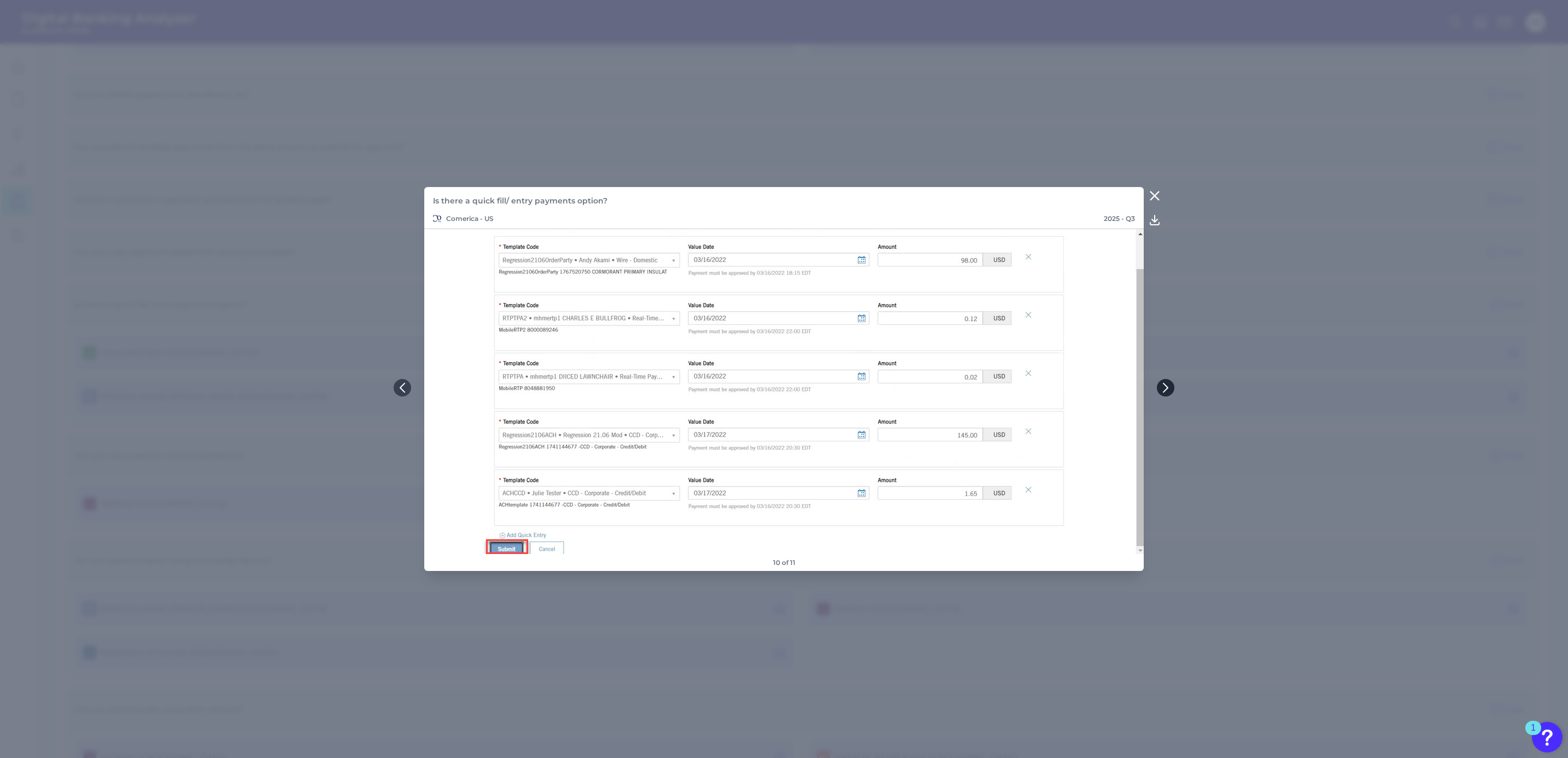
click at [1168, 384] on icon at bounding box center [1165, 387] width 10 height 10
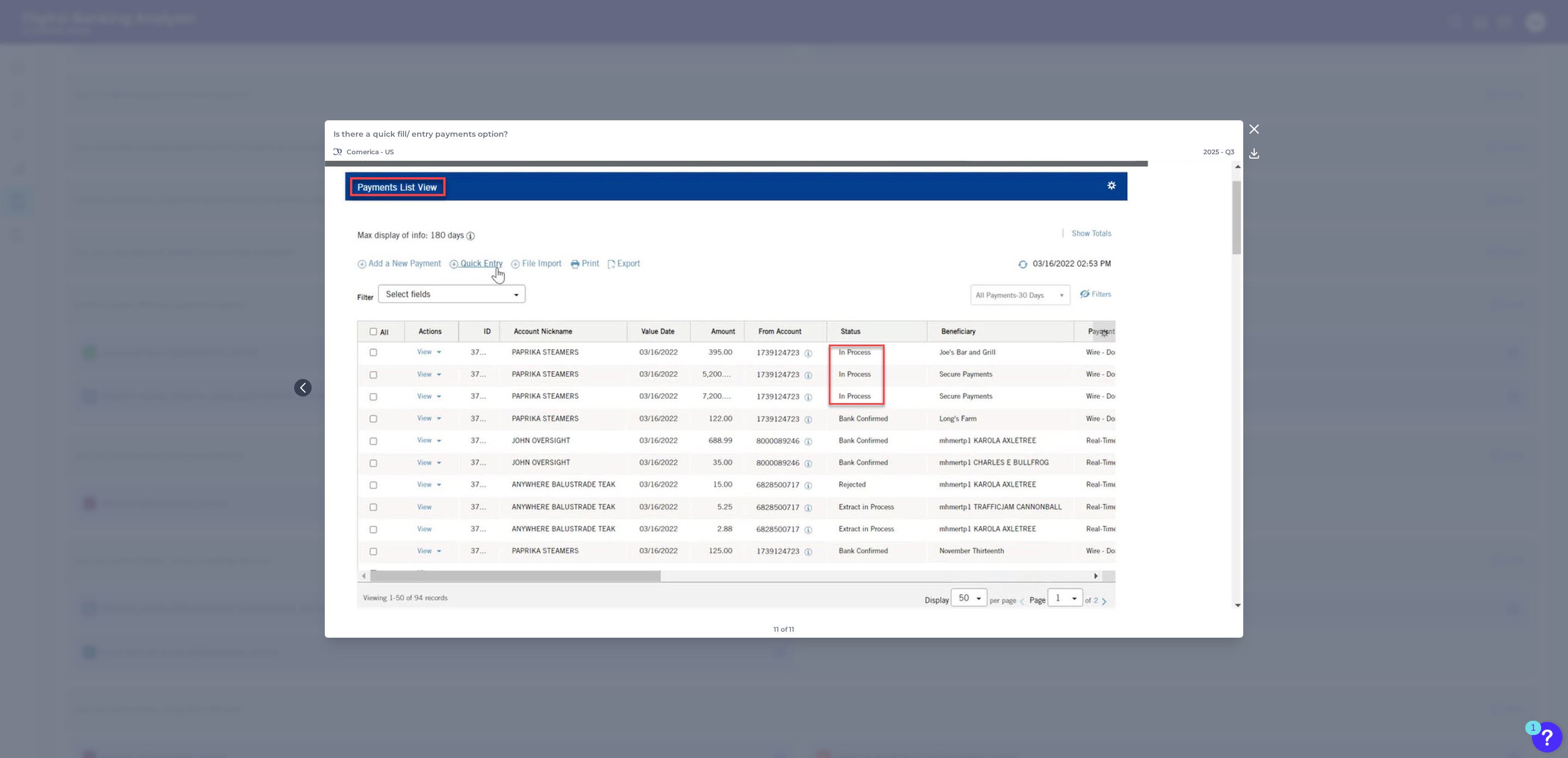
click at [1254, 131] on icon at bounding box center [1254, 129] width 13 height 13
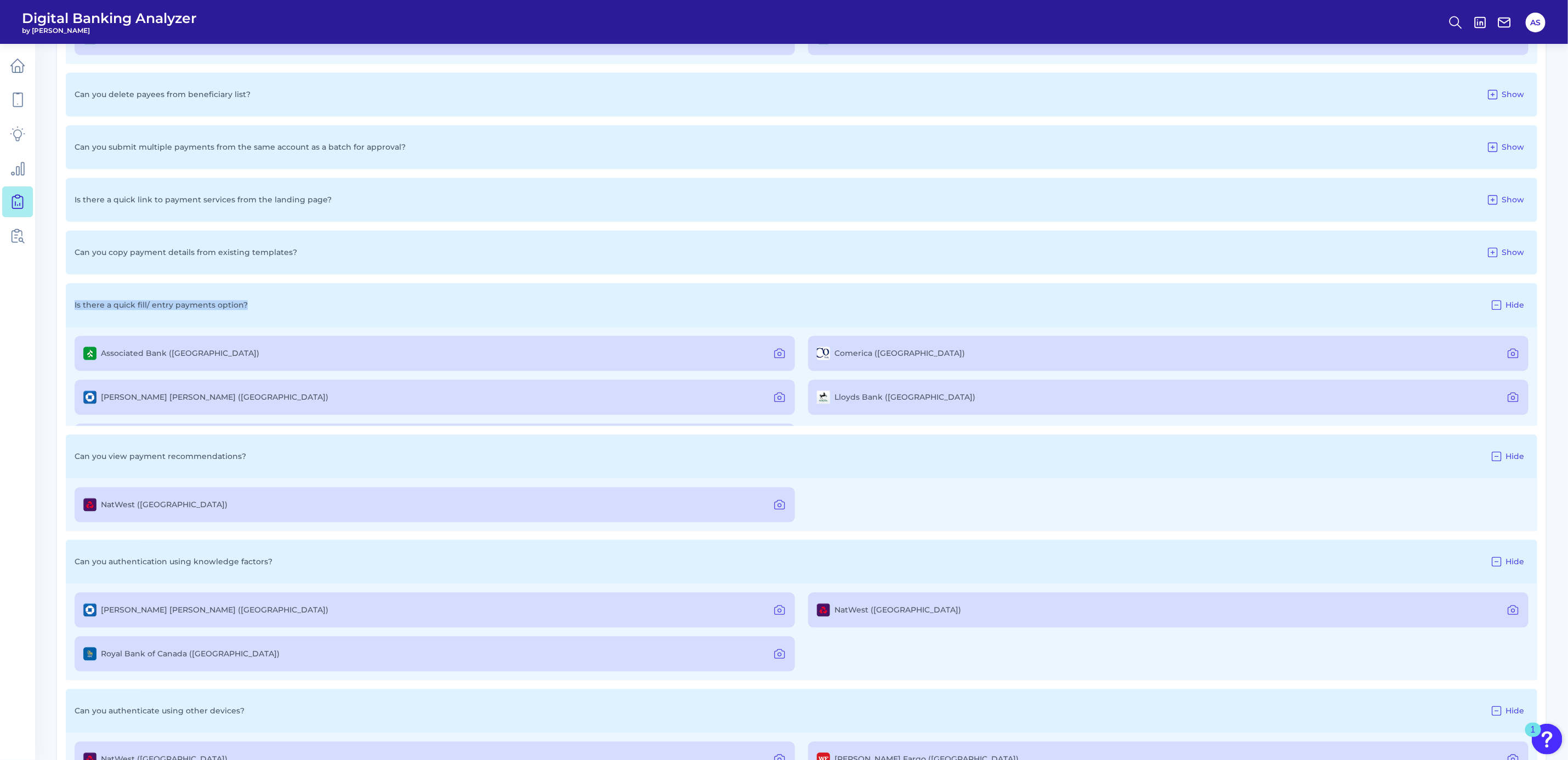
drag, startPoint x: 261, startPoint y: 300, endPoint x: 70, endPoint y: 313, distance: 191.4
click at [70, 313] on div "Is there a quick fill/ entry payments option? Hide" at bounding box center [802, 305] width 1472 height 44
copy p "Is there a quick fill/ entry payments option?"
click at [780, 395] on icon at bounding box center [780, 397] width 13 height 13
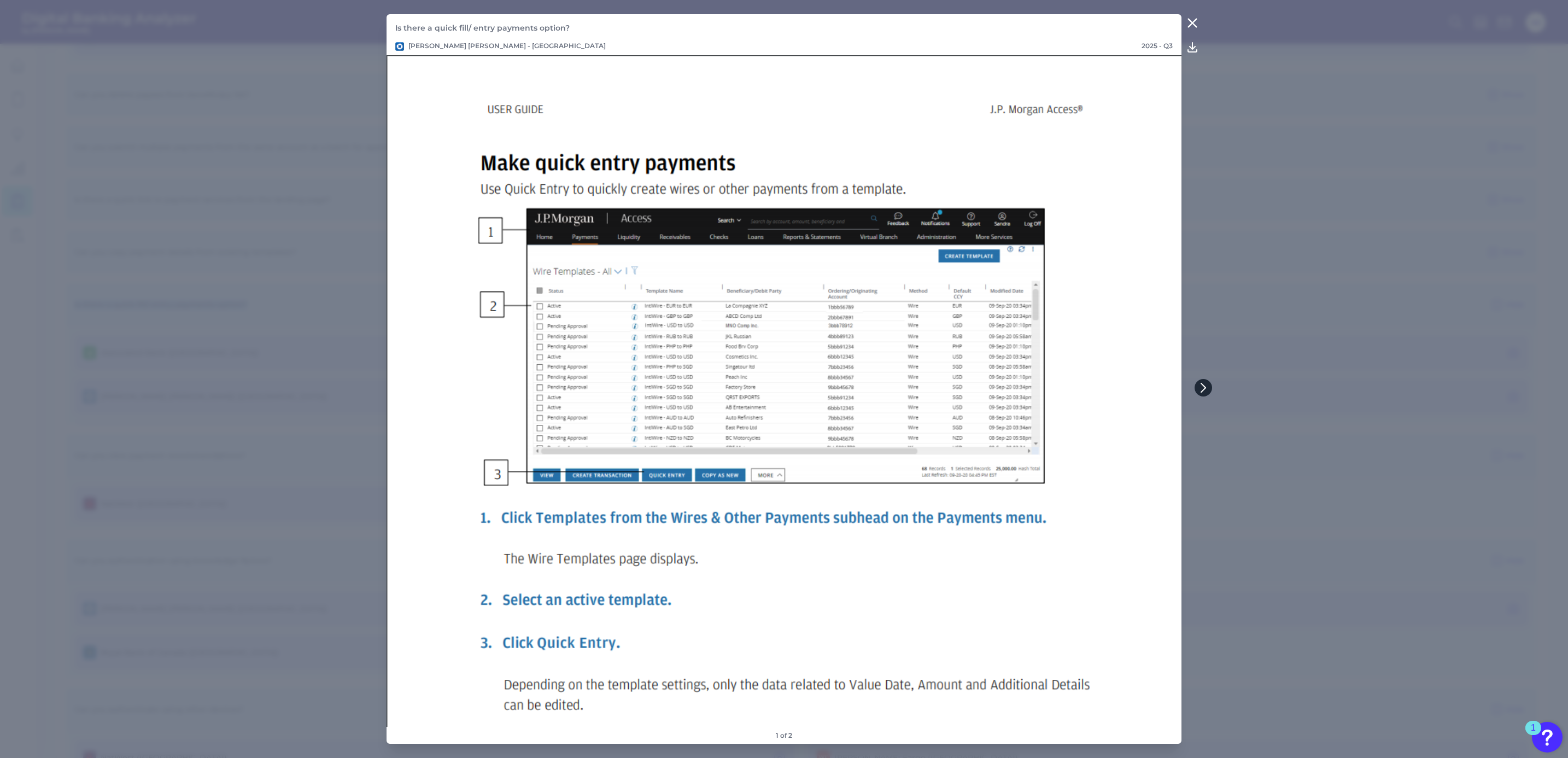
click at [1200, 386] on icon at bounding box center [1203, 387] width 10 height 10
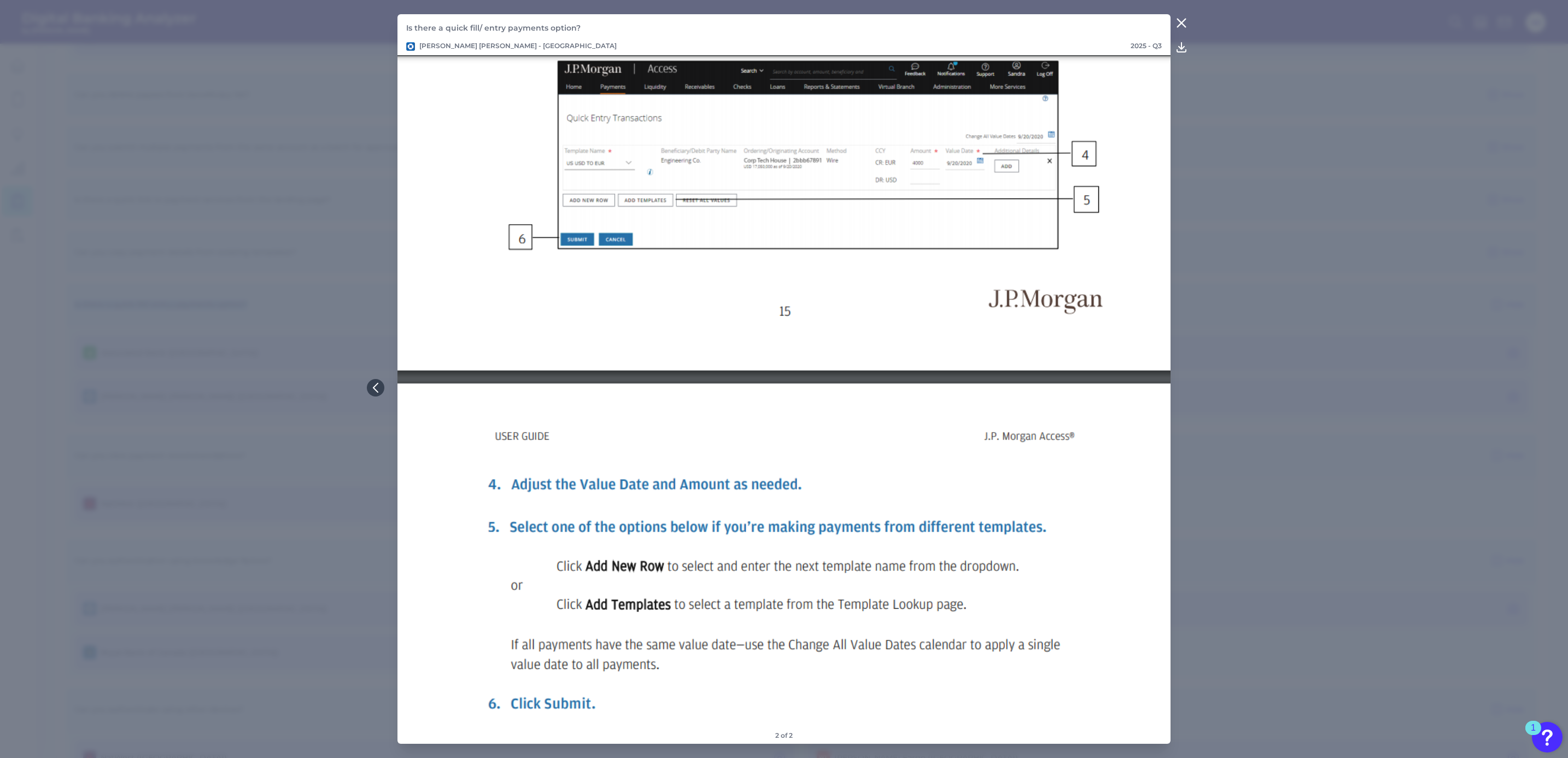
click at [1186, 17] on icon at bounding box center [1181, 23] width 13 height 13
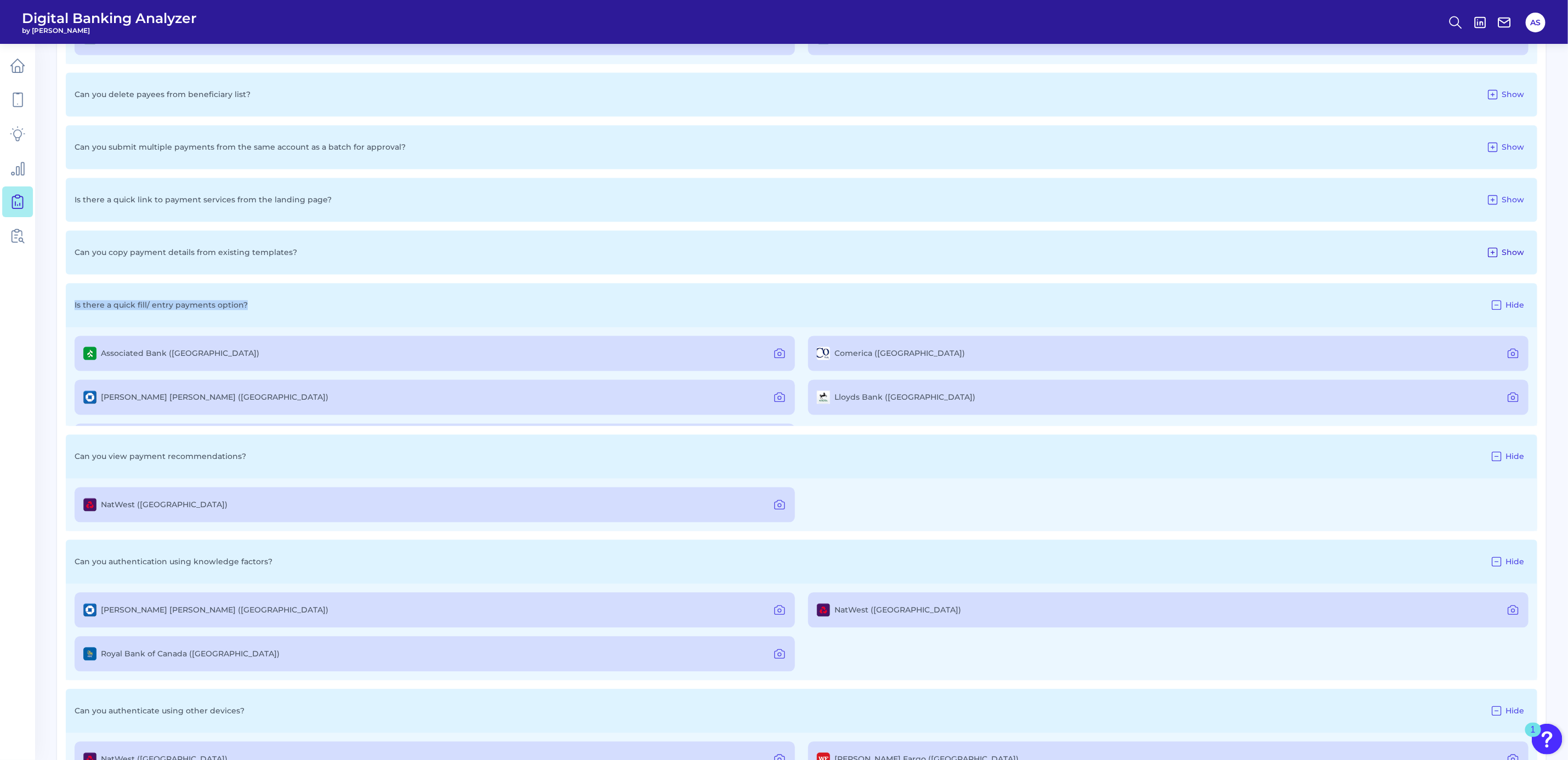
click at [1495, 256] on icon at bounding box center [1493, 253] width 13 height 13
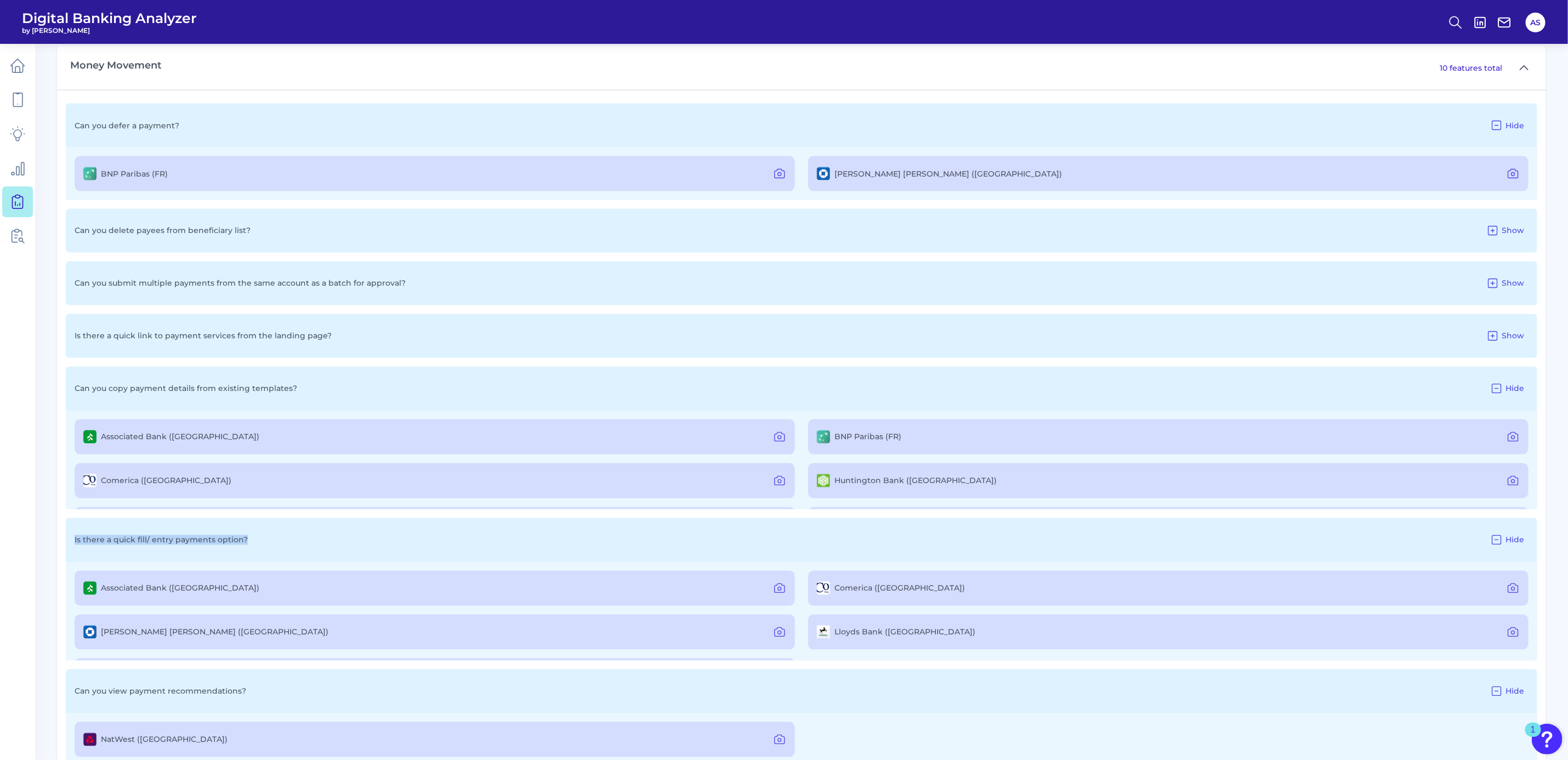
scroll to position [1307, 0]
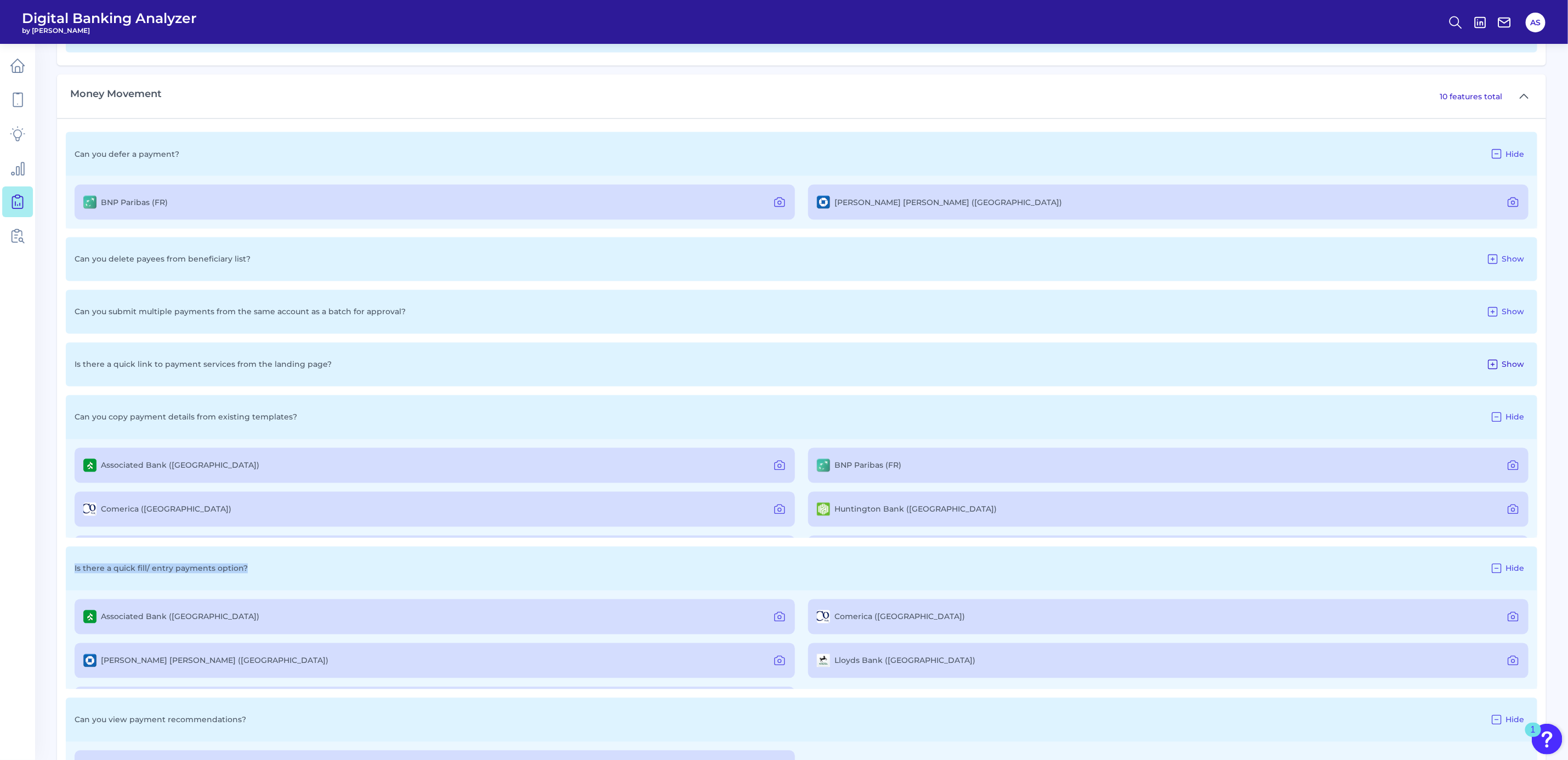
click at [1490, 367] on icon at bounding box center [1493, 364] width 13 height 13
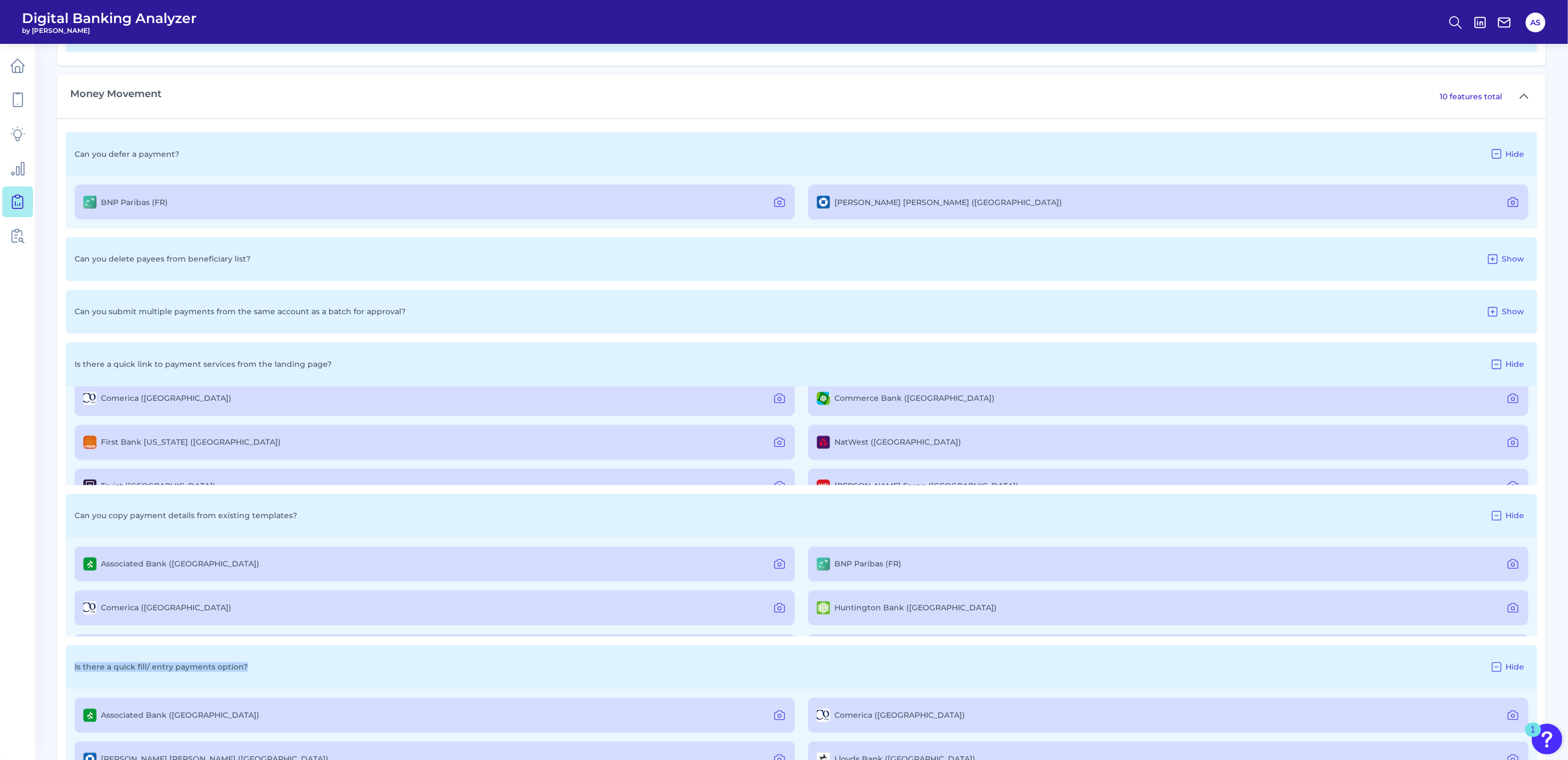
scroll to position [82, 0]
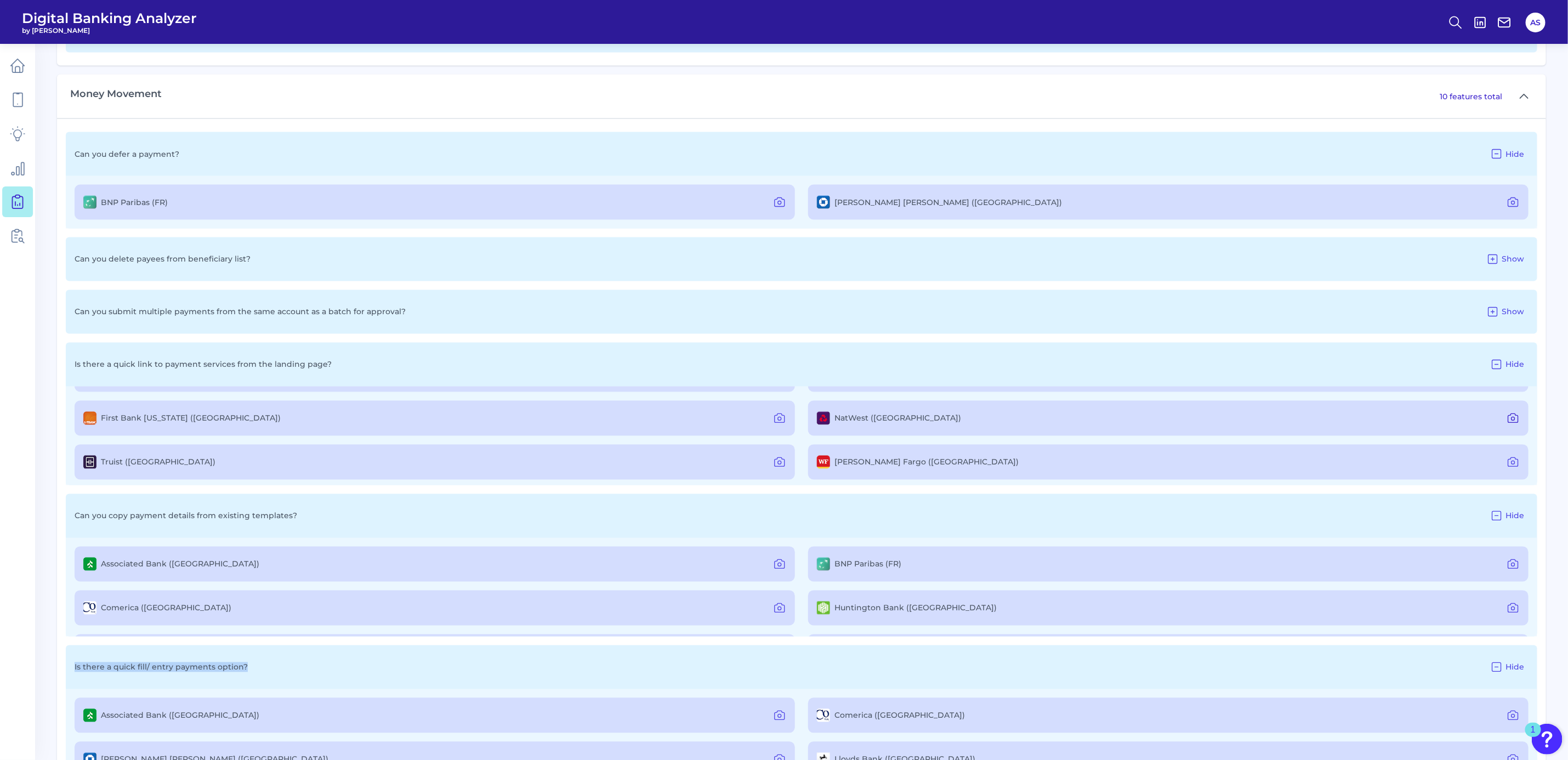
click at [1512, 418] on icon at bounding box center [1513, 419] width 3 height 3
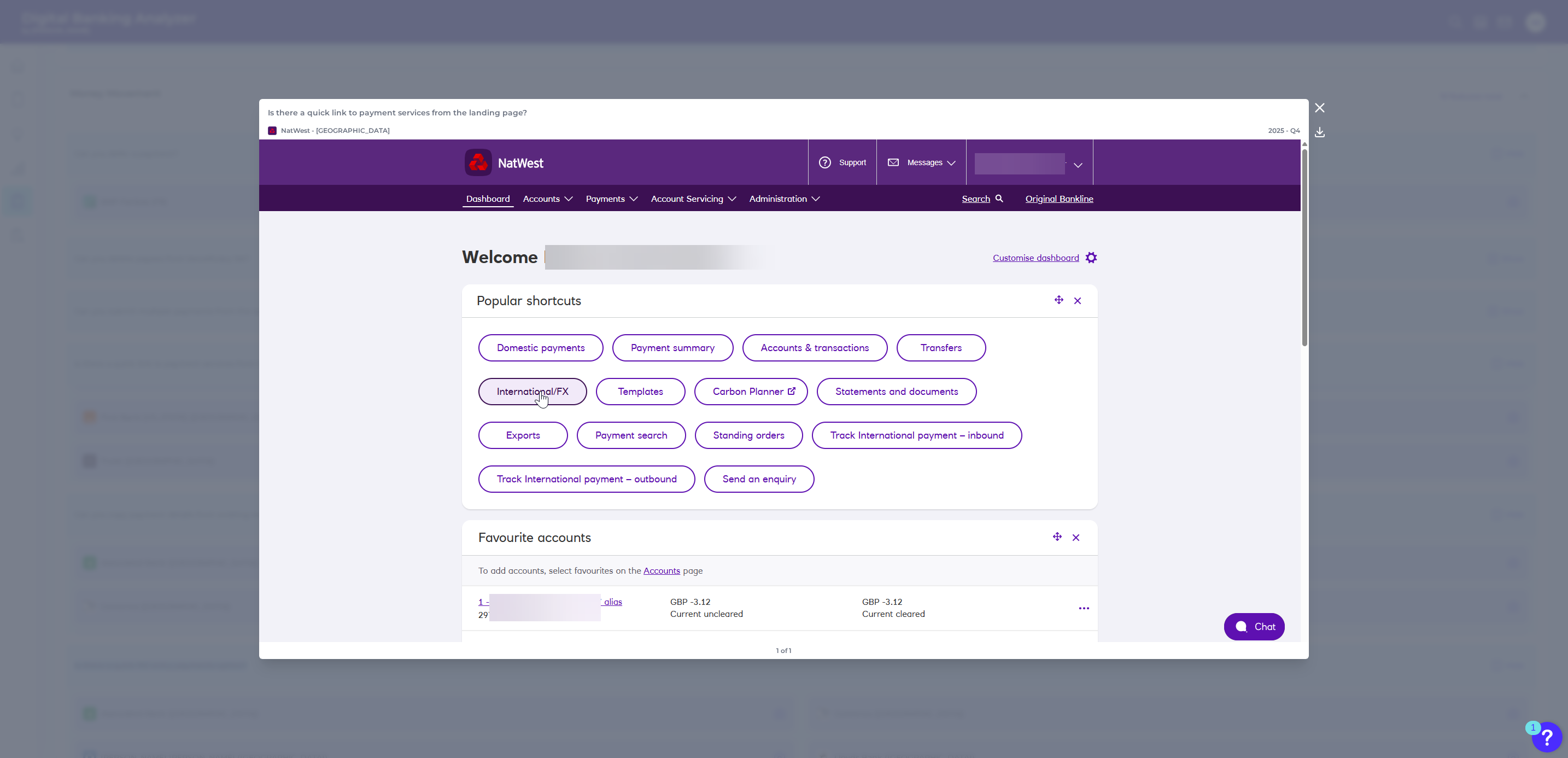
click at [1321, 104] on icon at bounding box center [1319, 107] width 13 height 13
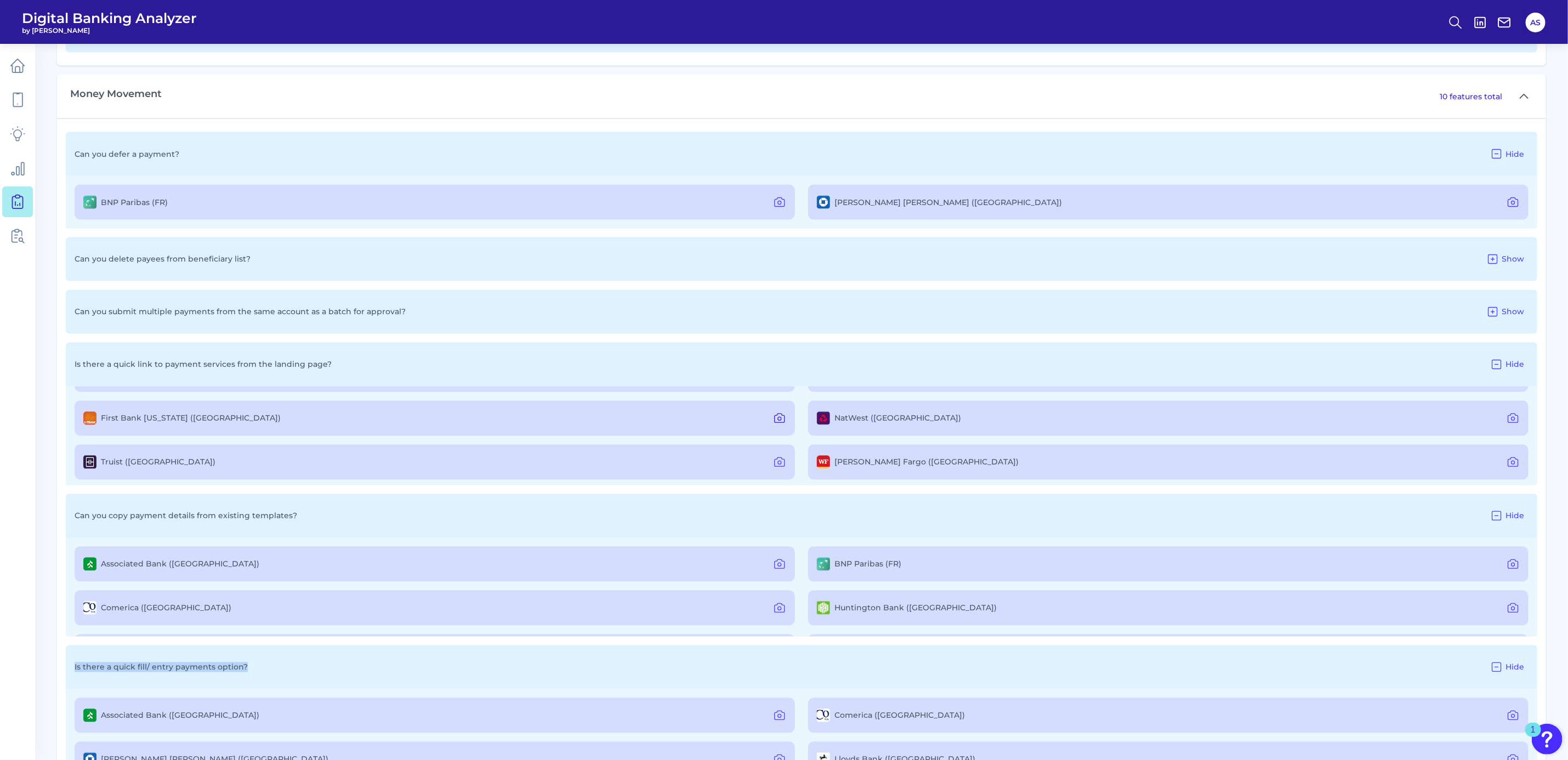
click at [775, 416] on icon at bounding box center [780, 418] width 13 height 13
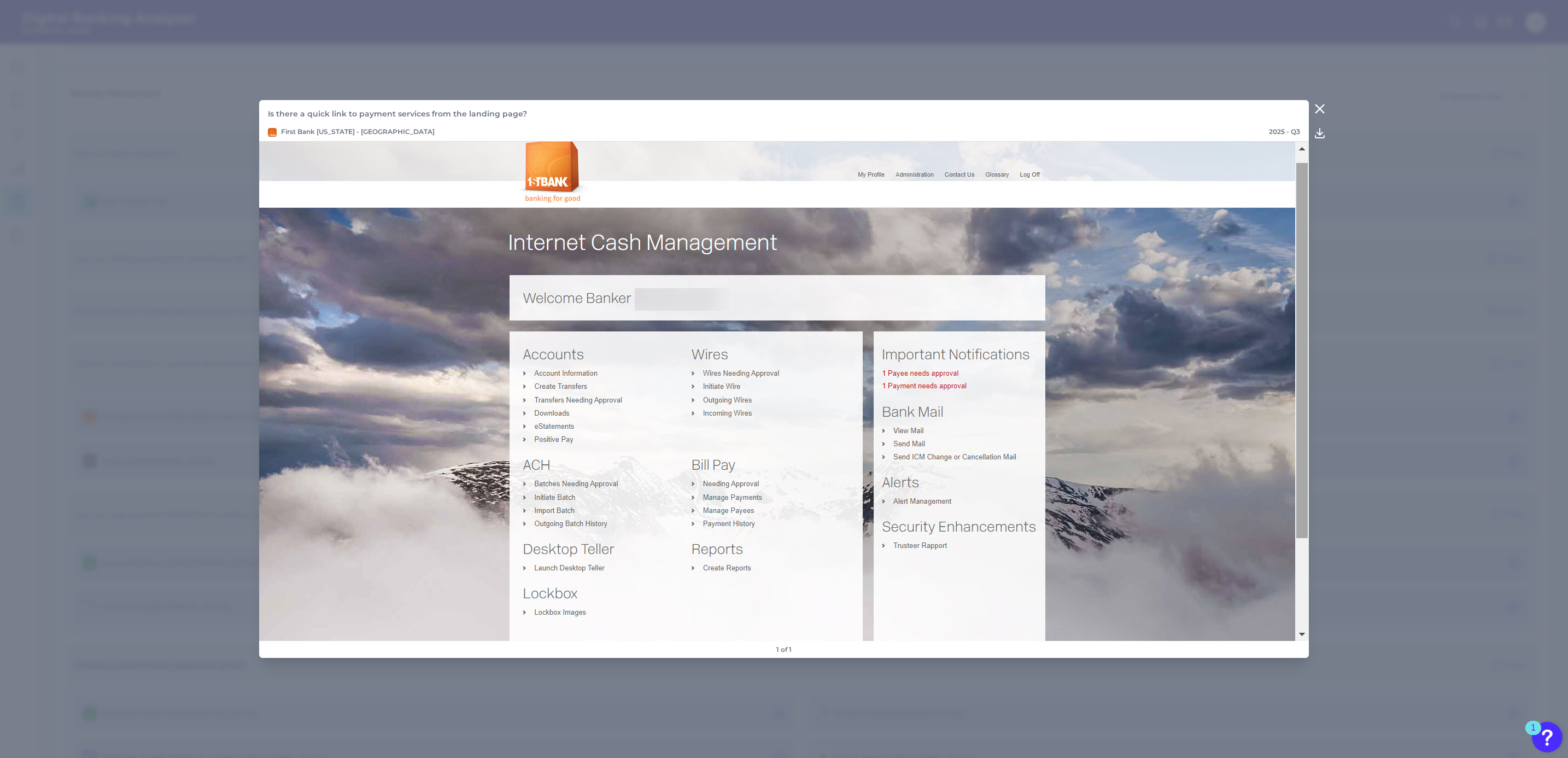
click at [1319, 104] on icon at bounding box center [1319, 109] width 13 height 13
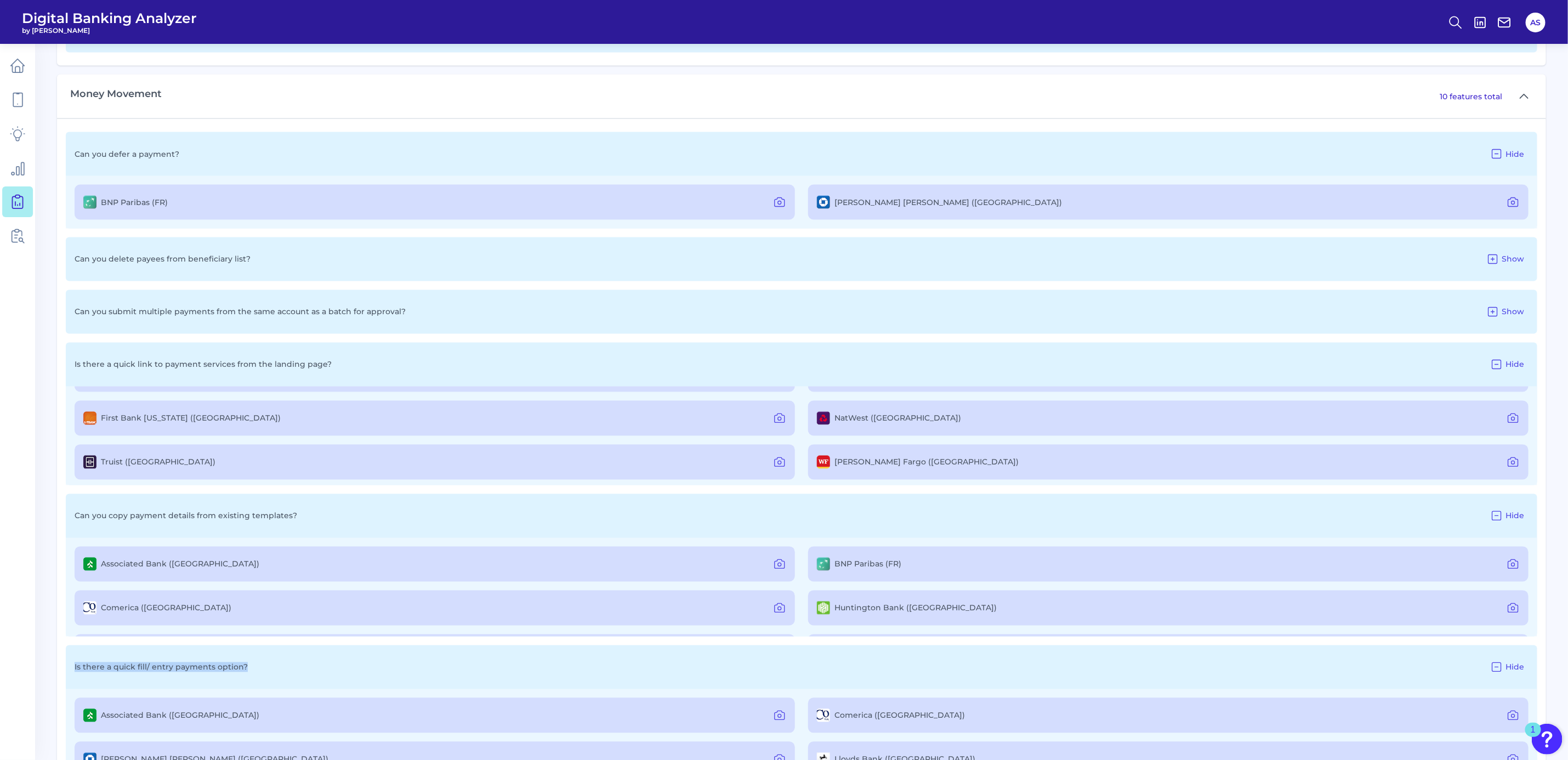
scroll to position [0, 0]
click at [1493, 255] on icon at bounding box center [1493, 259] width 13 height 13
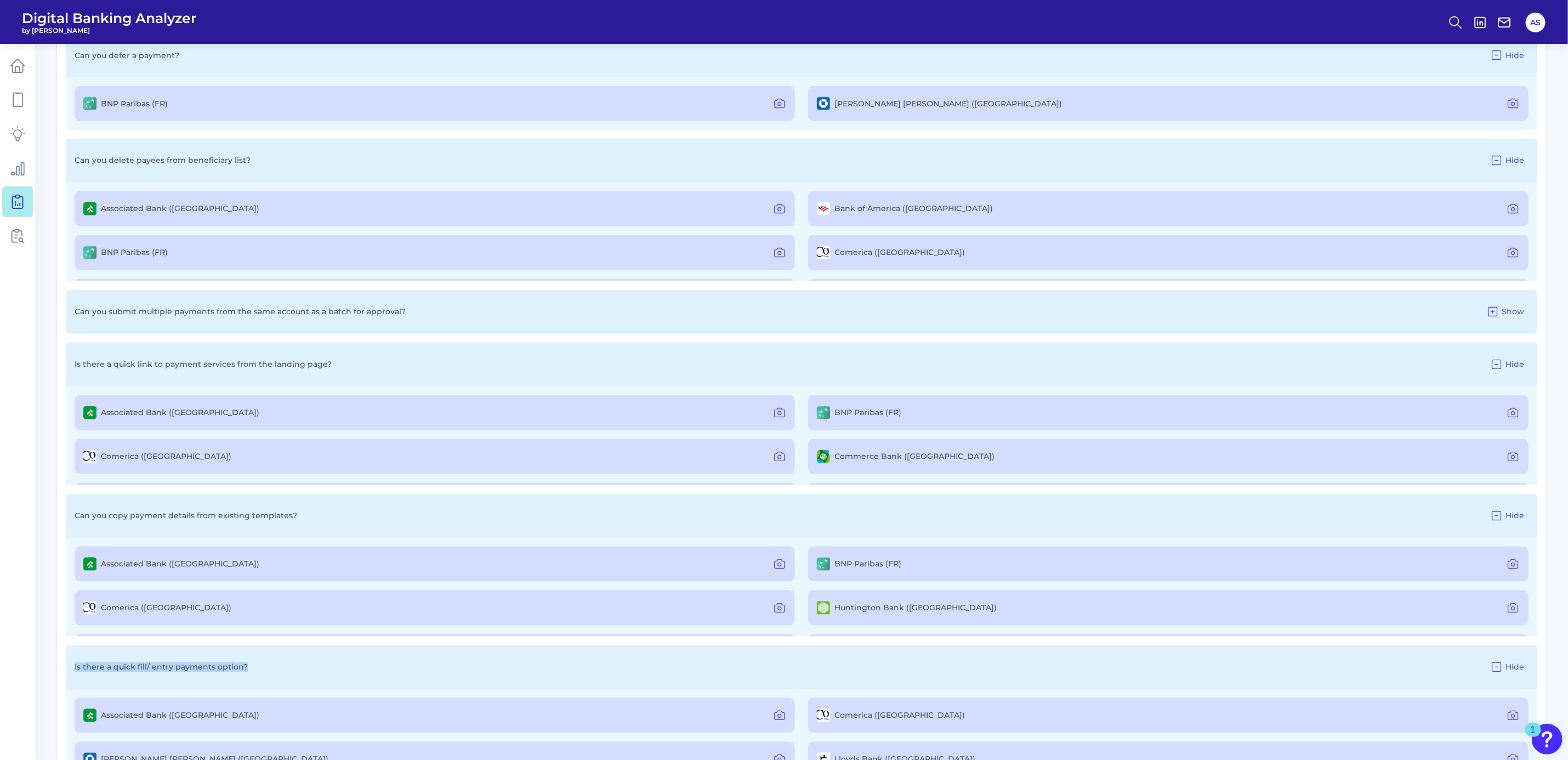
scroll to position [1307, 0]
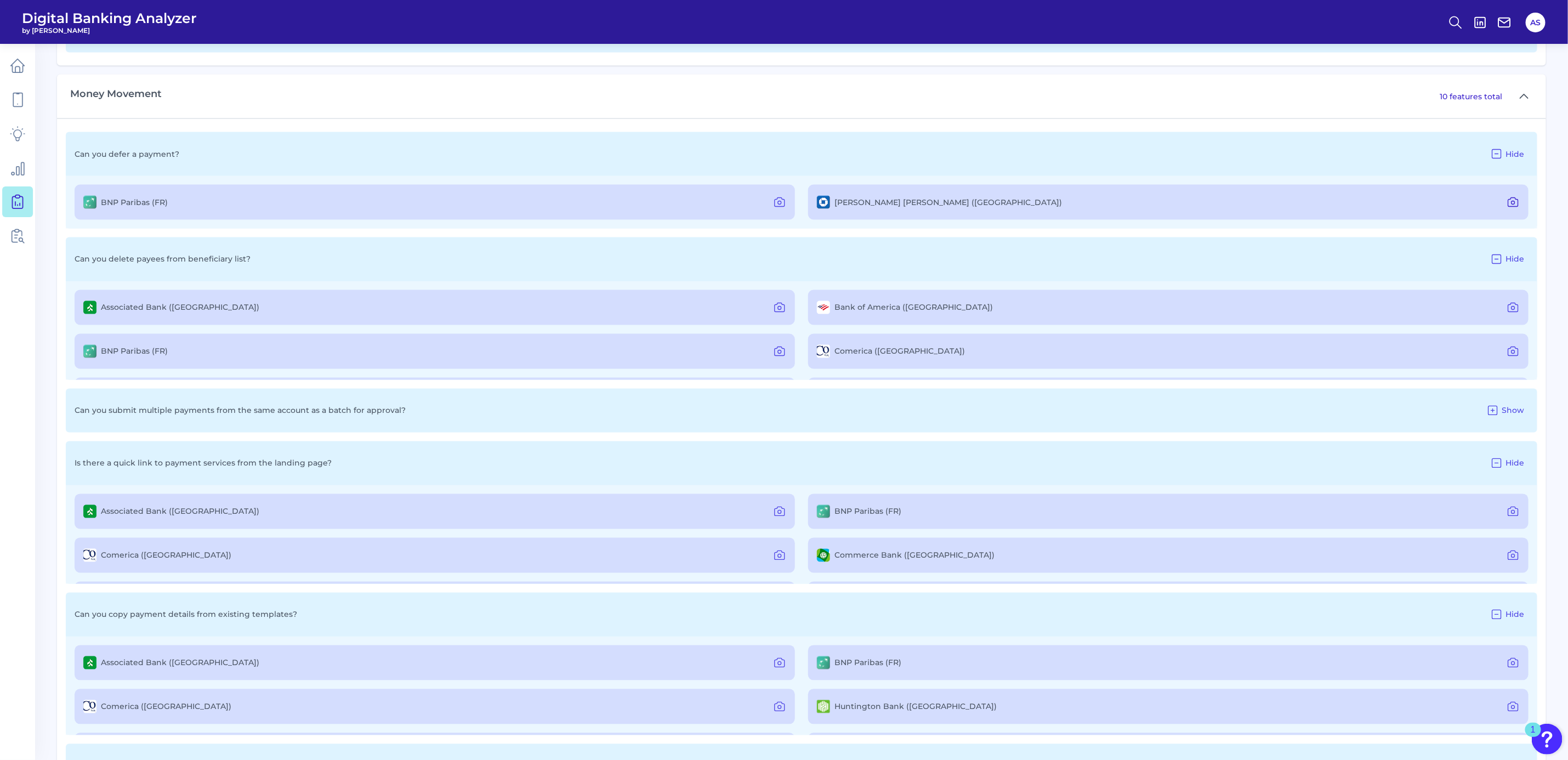
click at [1515, 204] on icon at bounding box center [1513, 203] width 3 height 3
click at [1512, 307] on icon at bounding box center [1513, 308] width 3 height 3
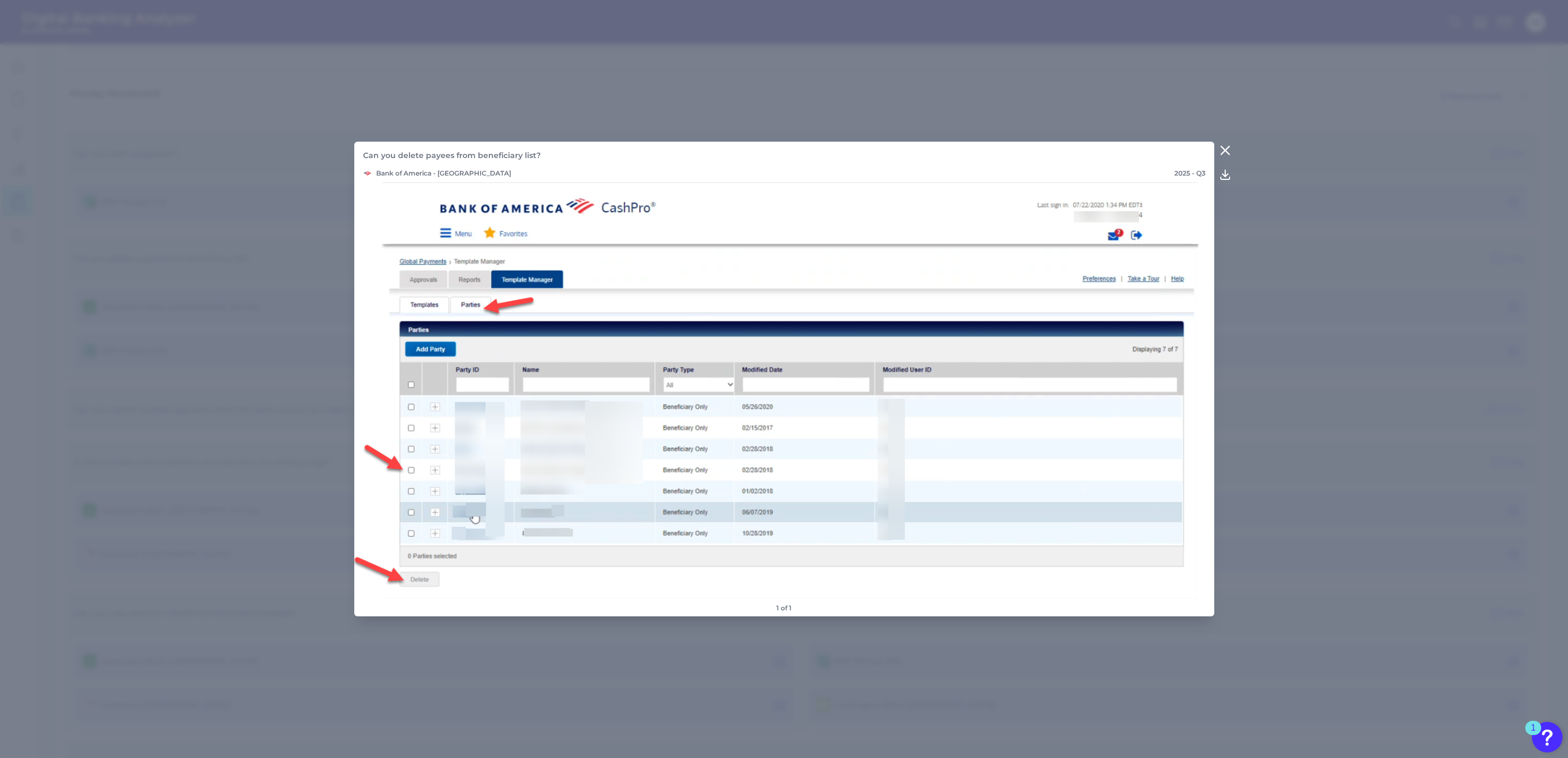
click at [1222, 148] on icon at bounding box center [1225, 150] width 8 height 8
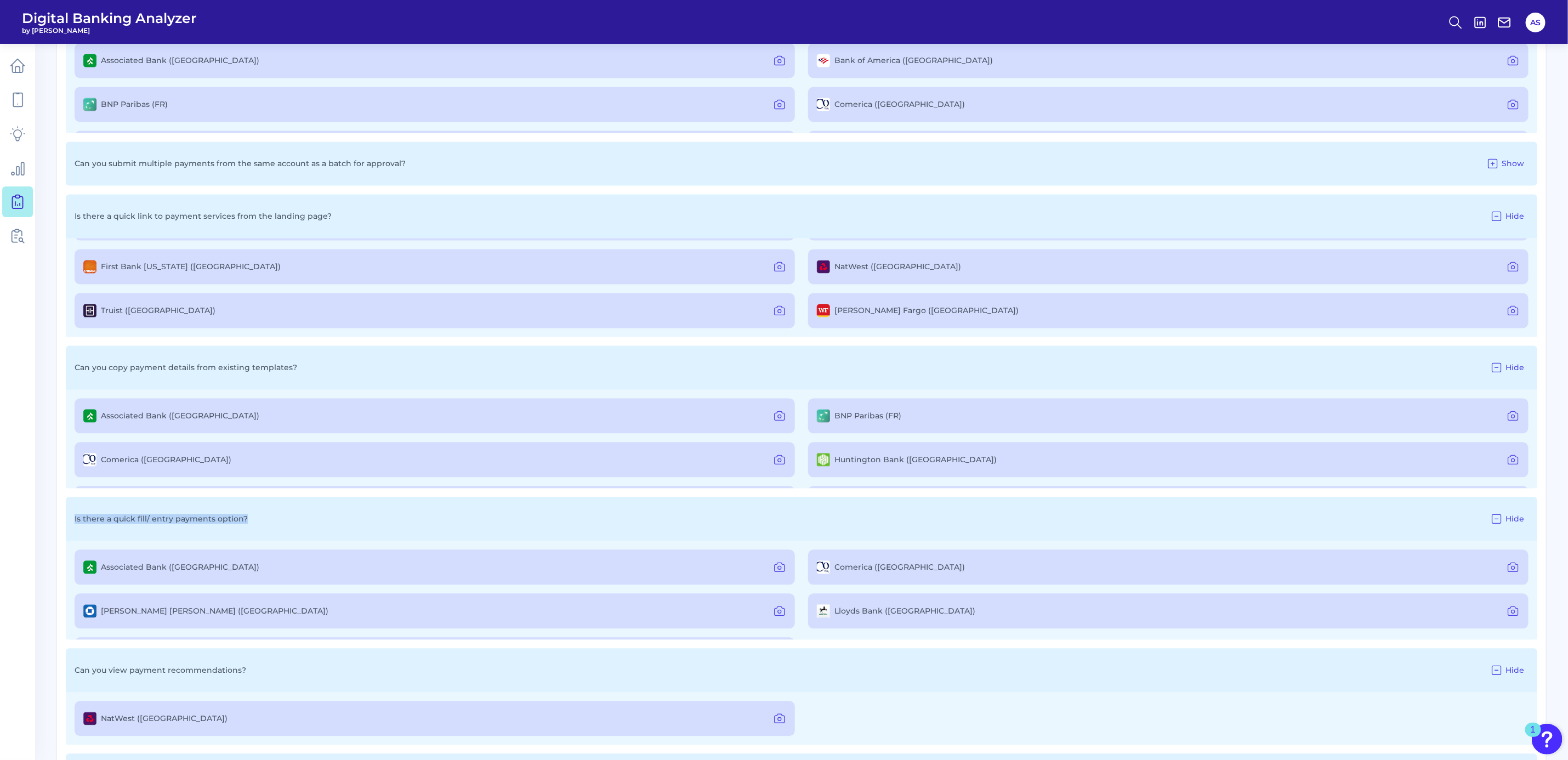
scroll to position [82, 0]
click at [1508, 609] on icon at bounding box center [1513, 611] width 13 height 13
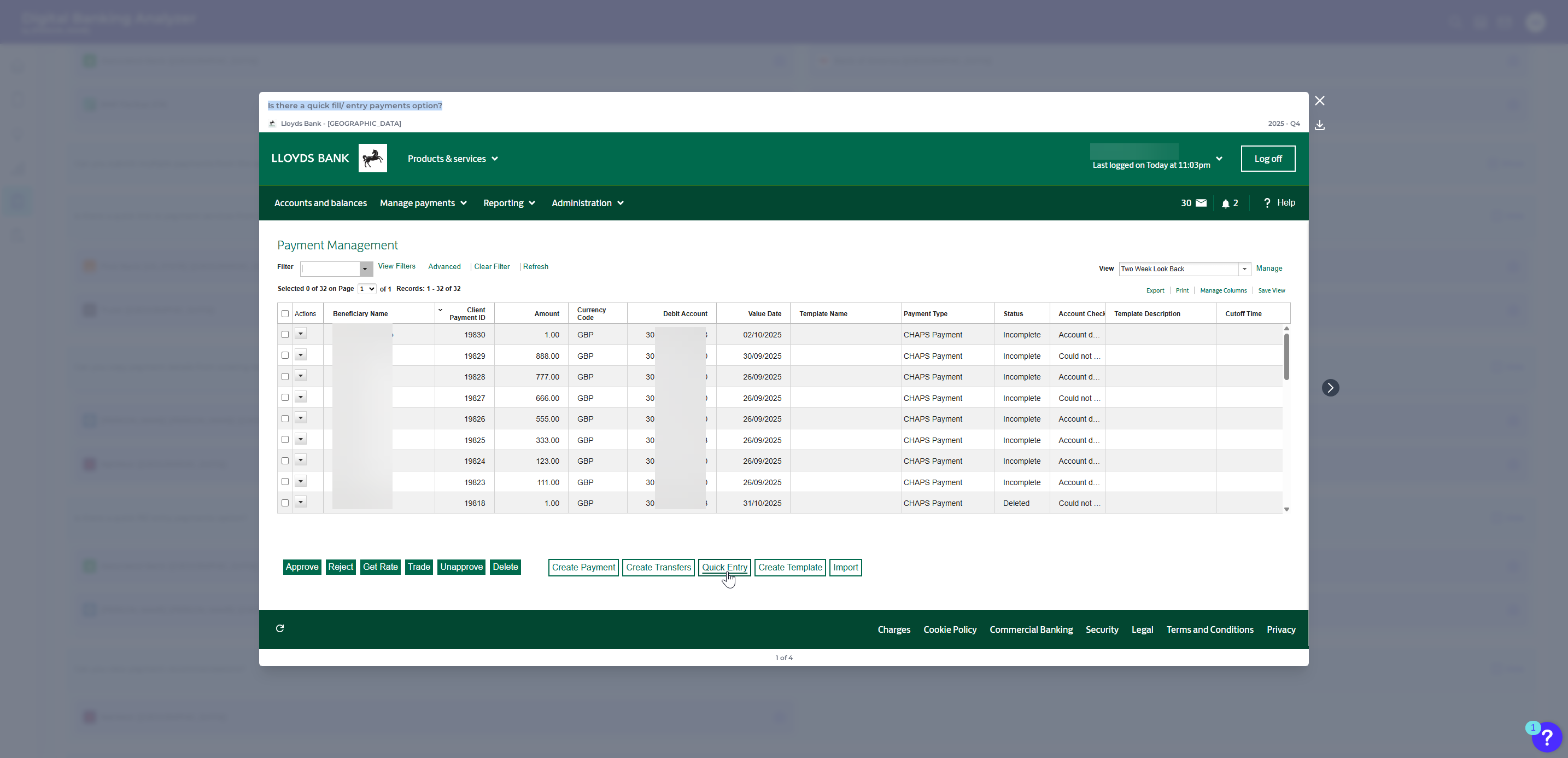
drag, startPoint x: 441, startPoint y: 105, endPoint x: 248, endPoint y: 104, distance: 193.0
click at [248, 104] on div "Is there a quick fill/ entry payments option? Lloyds Bank - UK 2025 - Q4 1 of 4" at bounding box center [784, 379] width 1568 height 758
copy p "Is there a quick fill/ entry payments option?"
drag, startPoint x: 1449, startPoint y: 248, endPoint x: 1383, endPoint y: 273, distance: 70.6
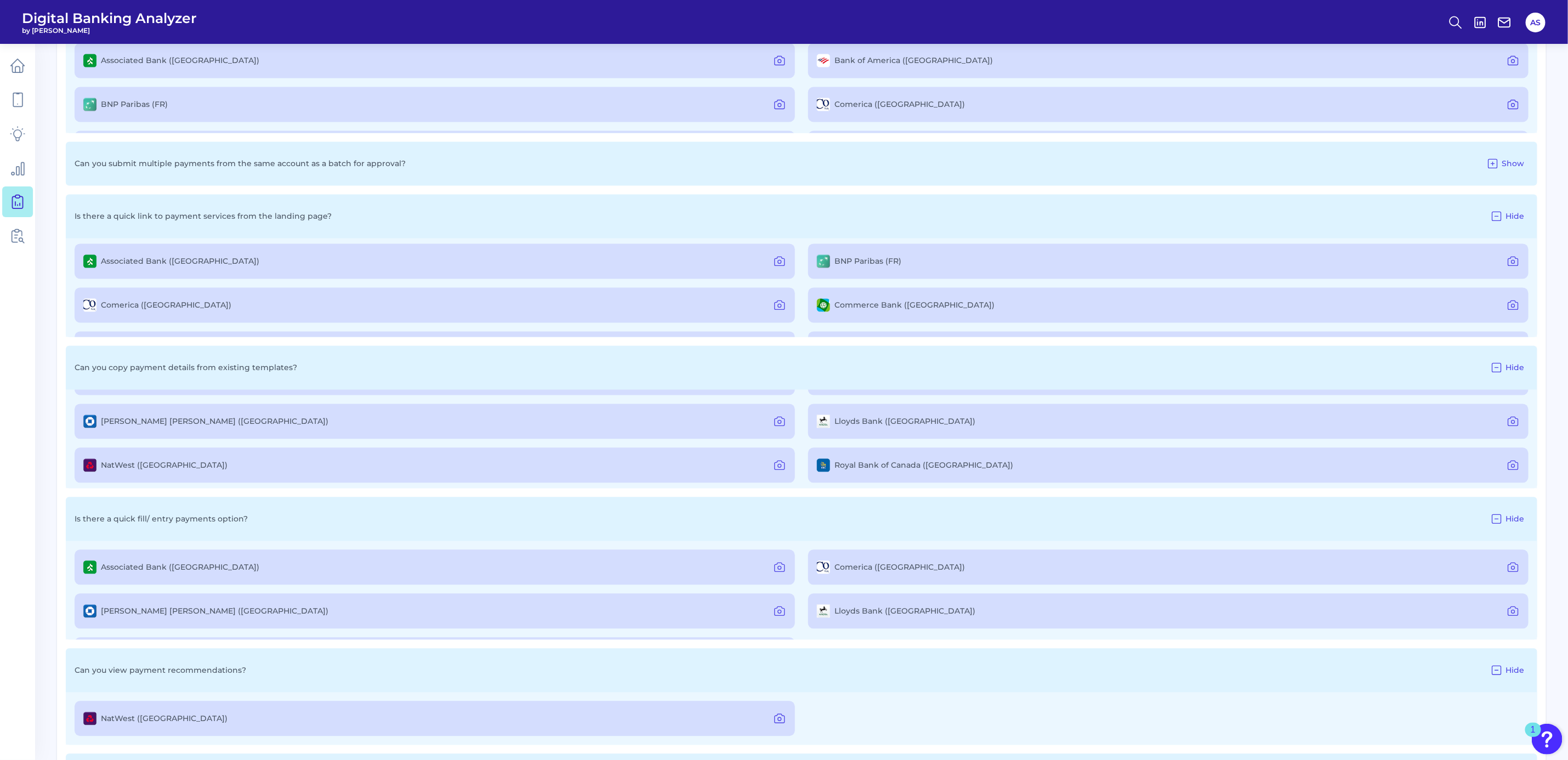
scroll to position [0, 0]
click at [1509, 265] on icon at bounding box center [1513, 264] width 13 height 13
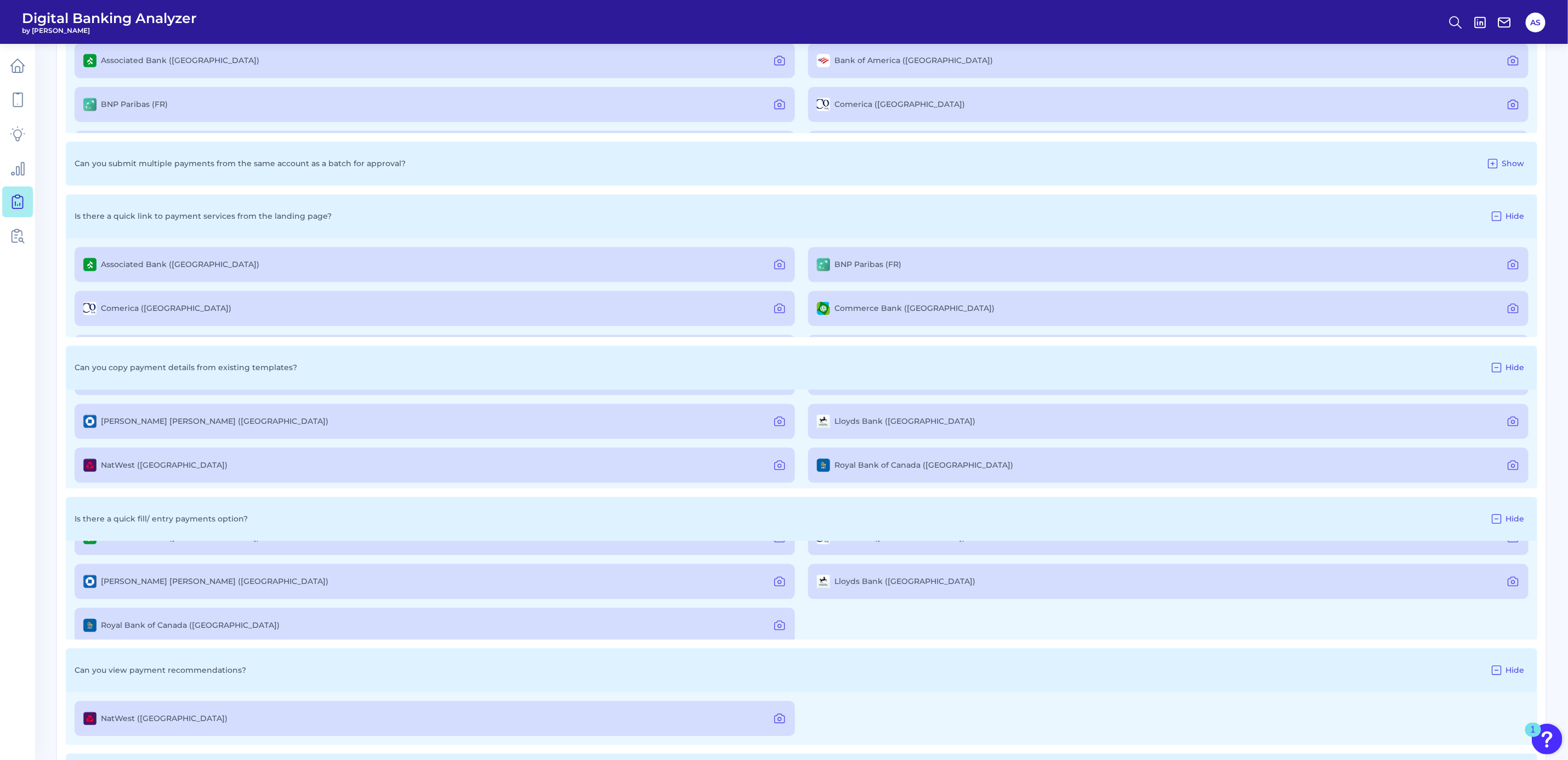
scroll to position [42, 0]
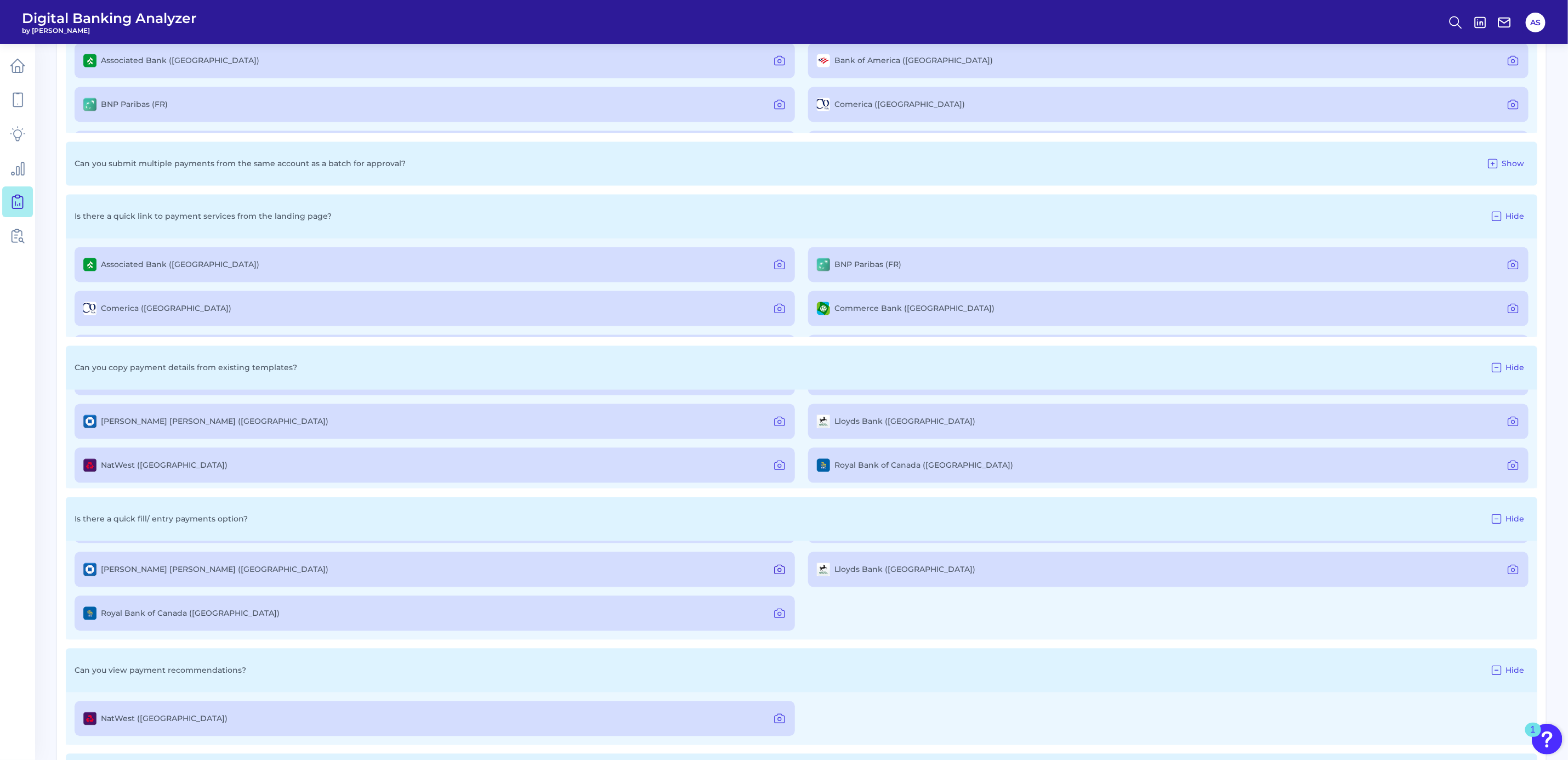
click at [779, 568] on icon at bounding box center [780, 569] width 13 height 13
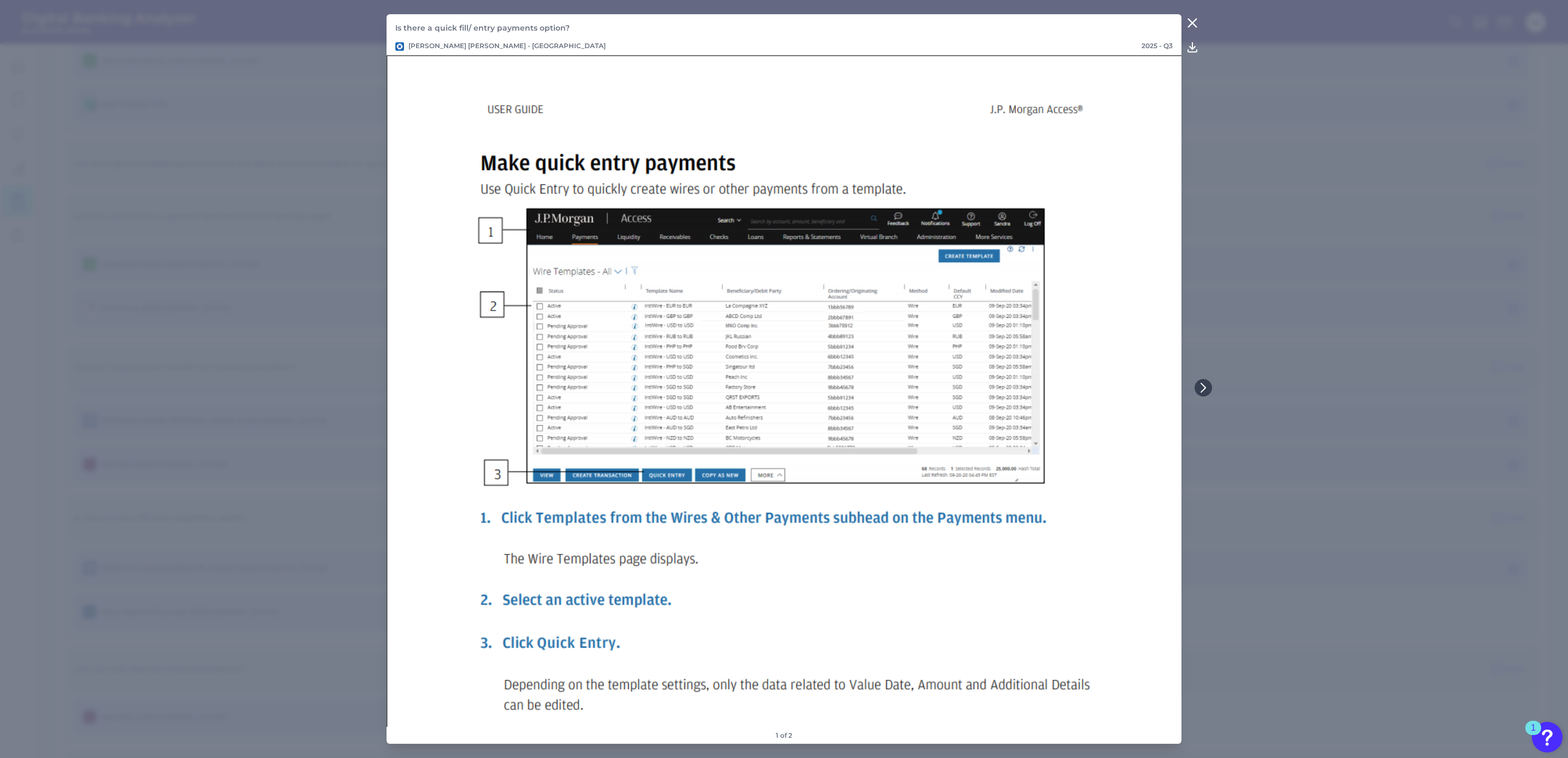
click at [1193, 18] on icon at bounding box center [1192, 23] width 13 height 13
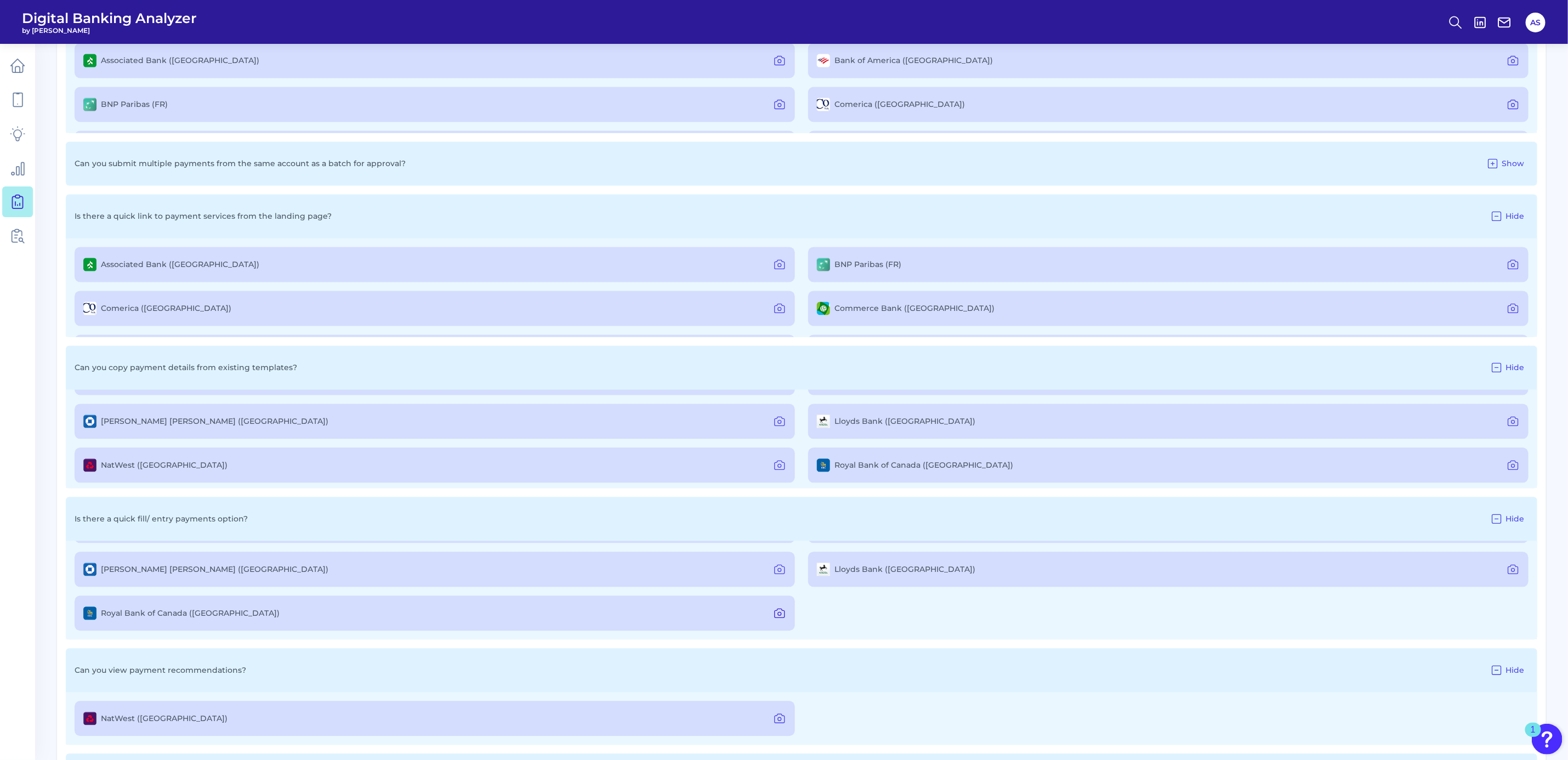
click at [777, 609] on icon at bounding box center [780, 613] width 10 height 9
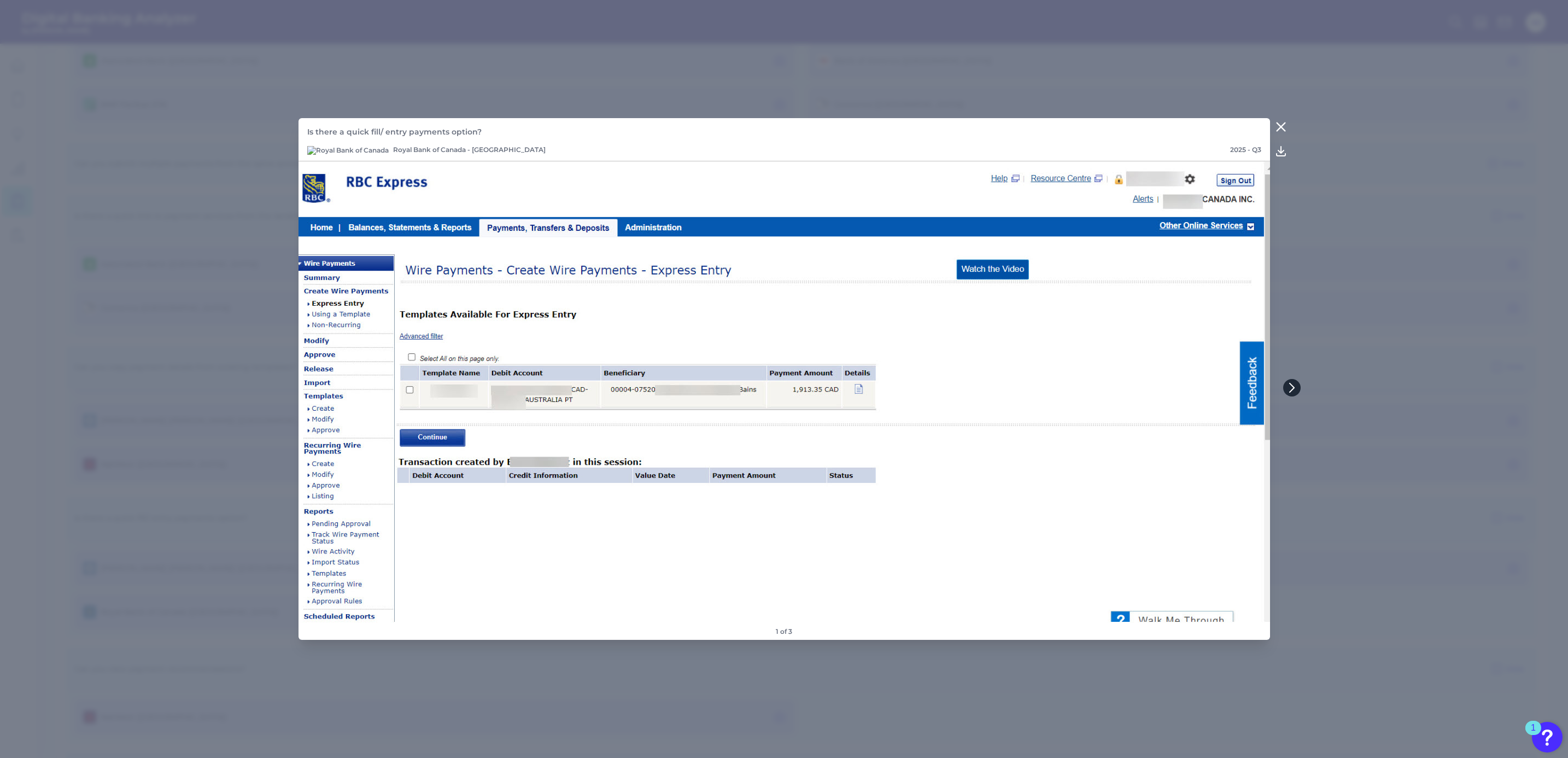
click at [1291, 384] on icon at bounding box center [1292, 387] width 10 height 10
click at [1291, 384] on icon at bounding box center [1290, 387] width 10 height 10
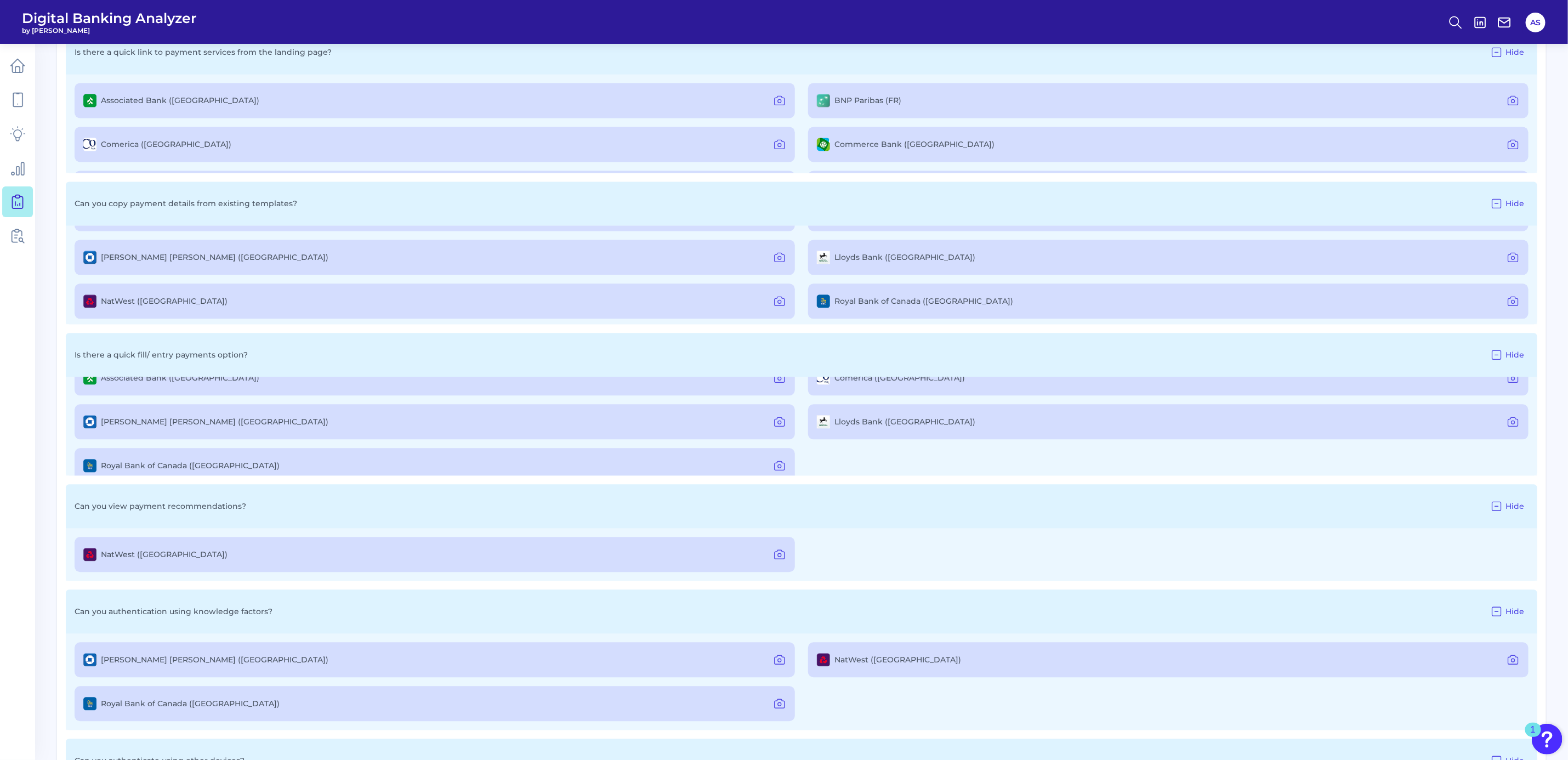
scroll to position [0, 0]
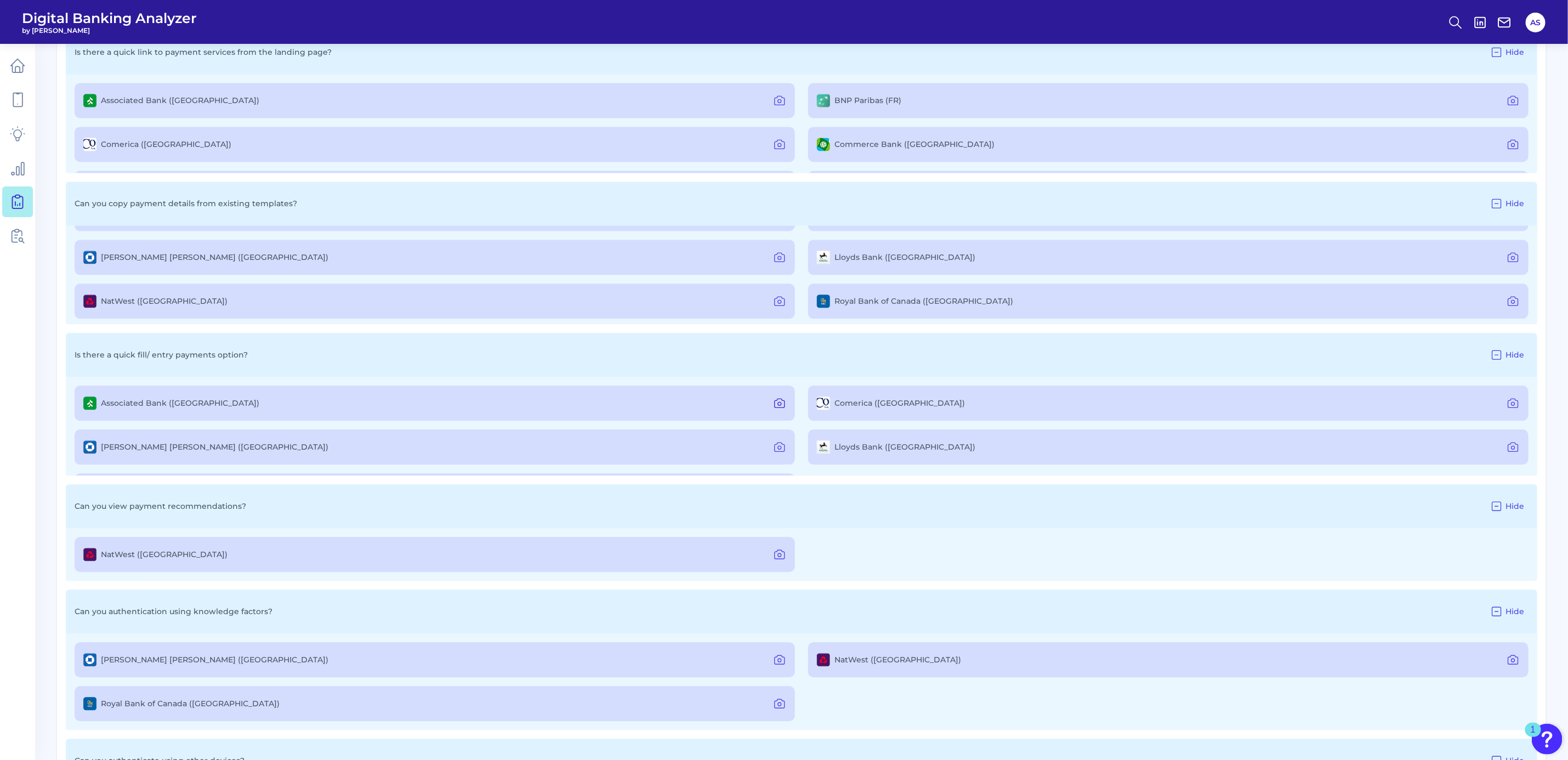
click at [777, 403] on icon at bounding box center [780, 402] width 13 height 13
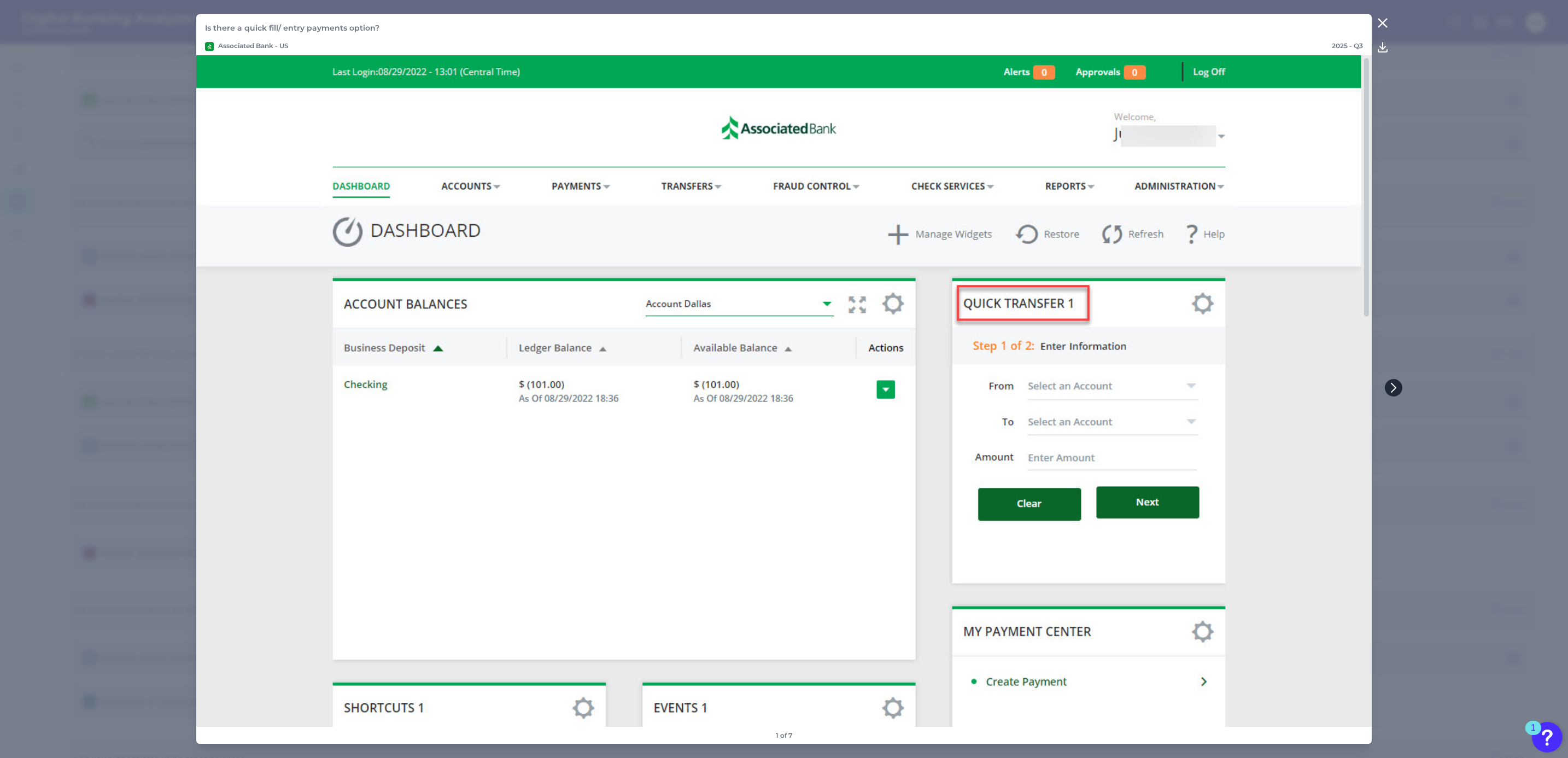
click at [1390, 386] on icon at bounding box center [1394, 387] width 10 height 10
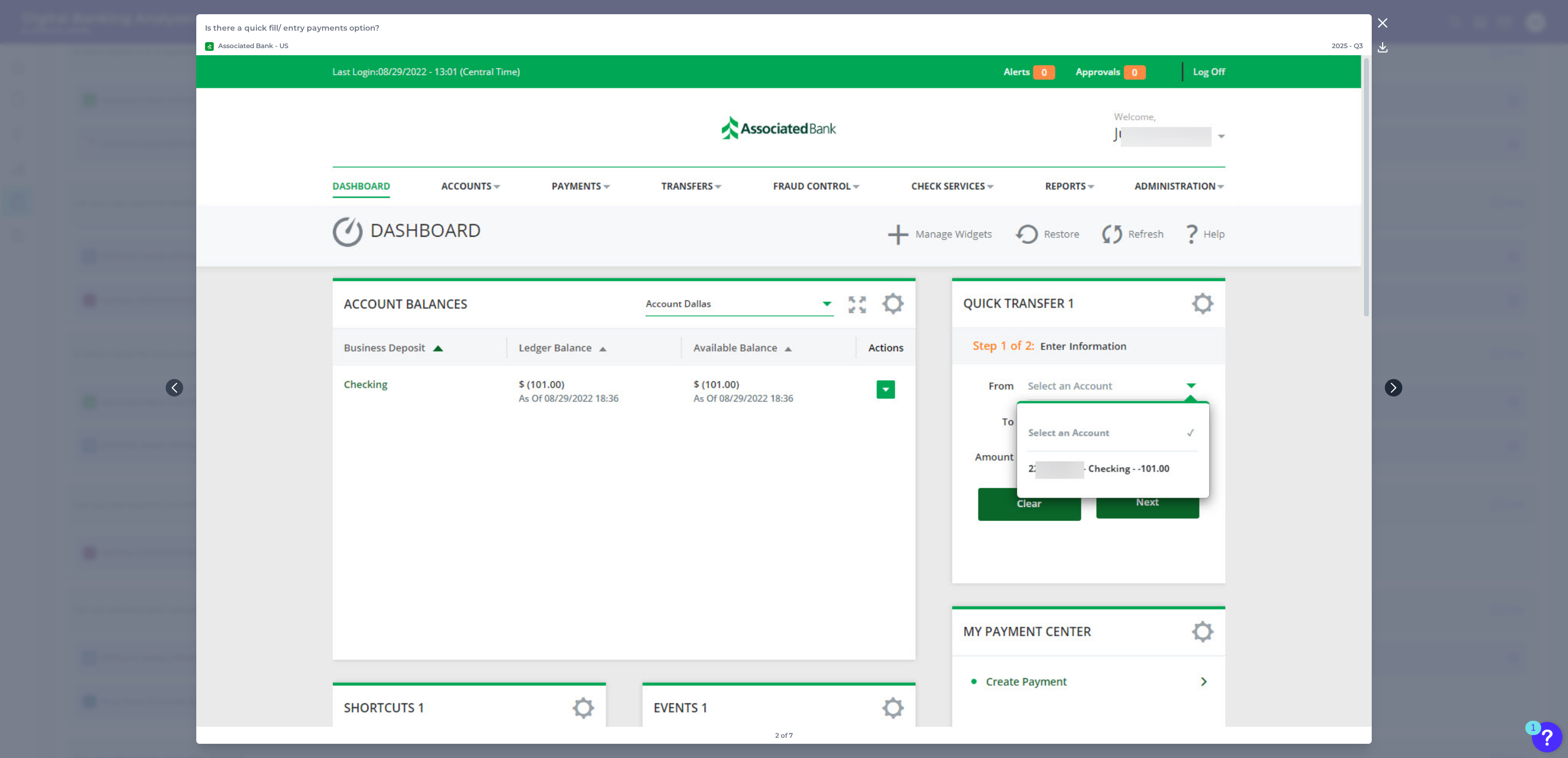
click at [1390, 386] on icon at bounding box center [1394, 387] width 10 height 10
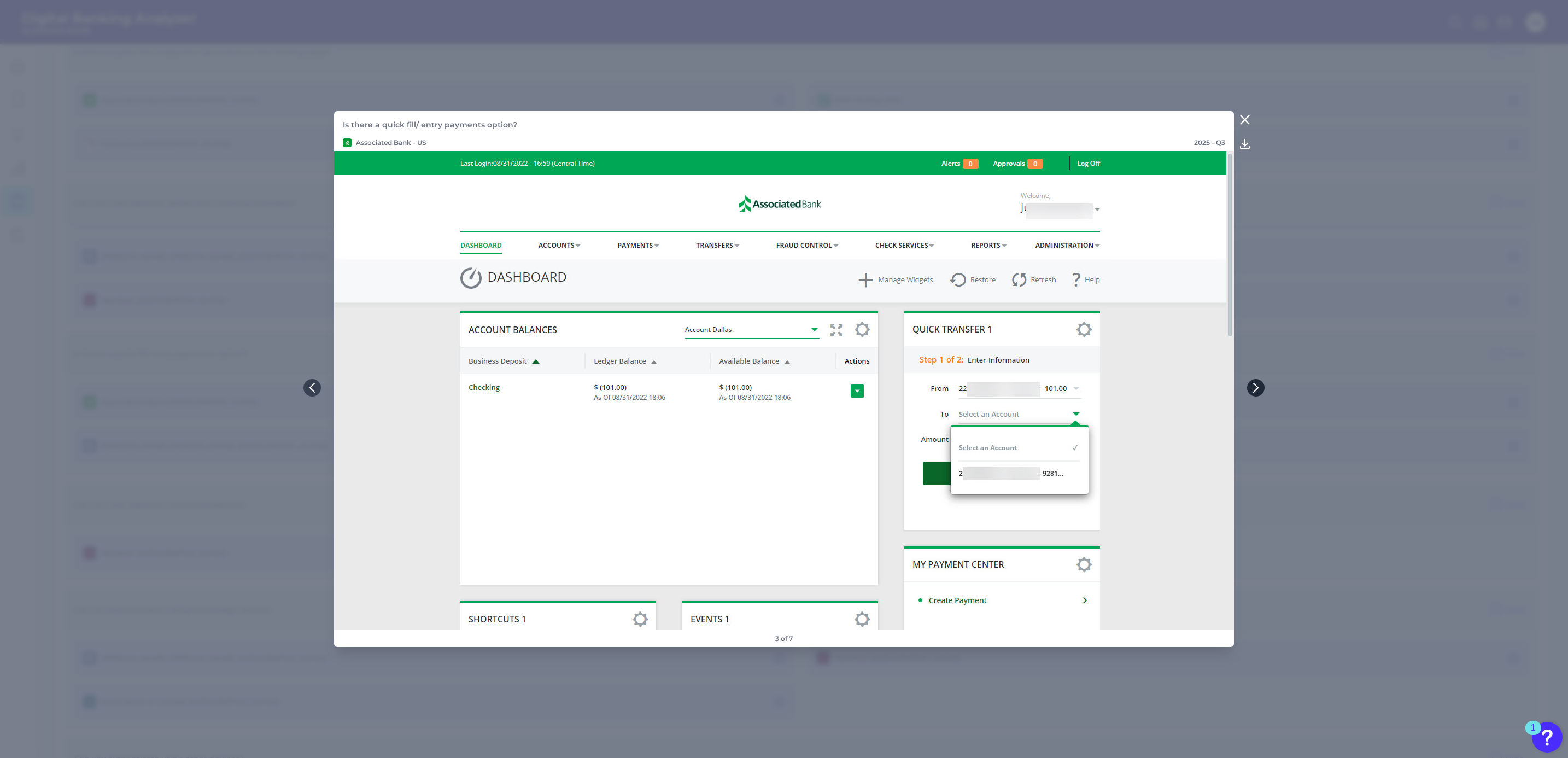
click at [1251, 383] on button at bounding box center [1256, 387] width 17 height 17
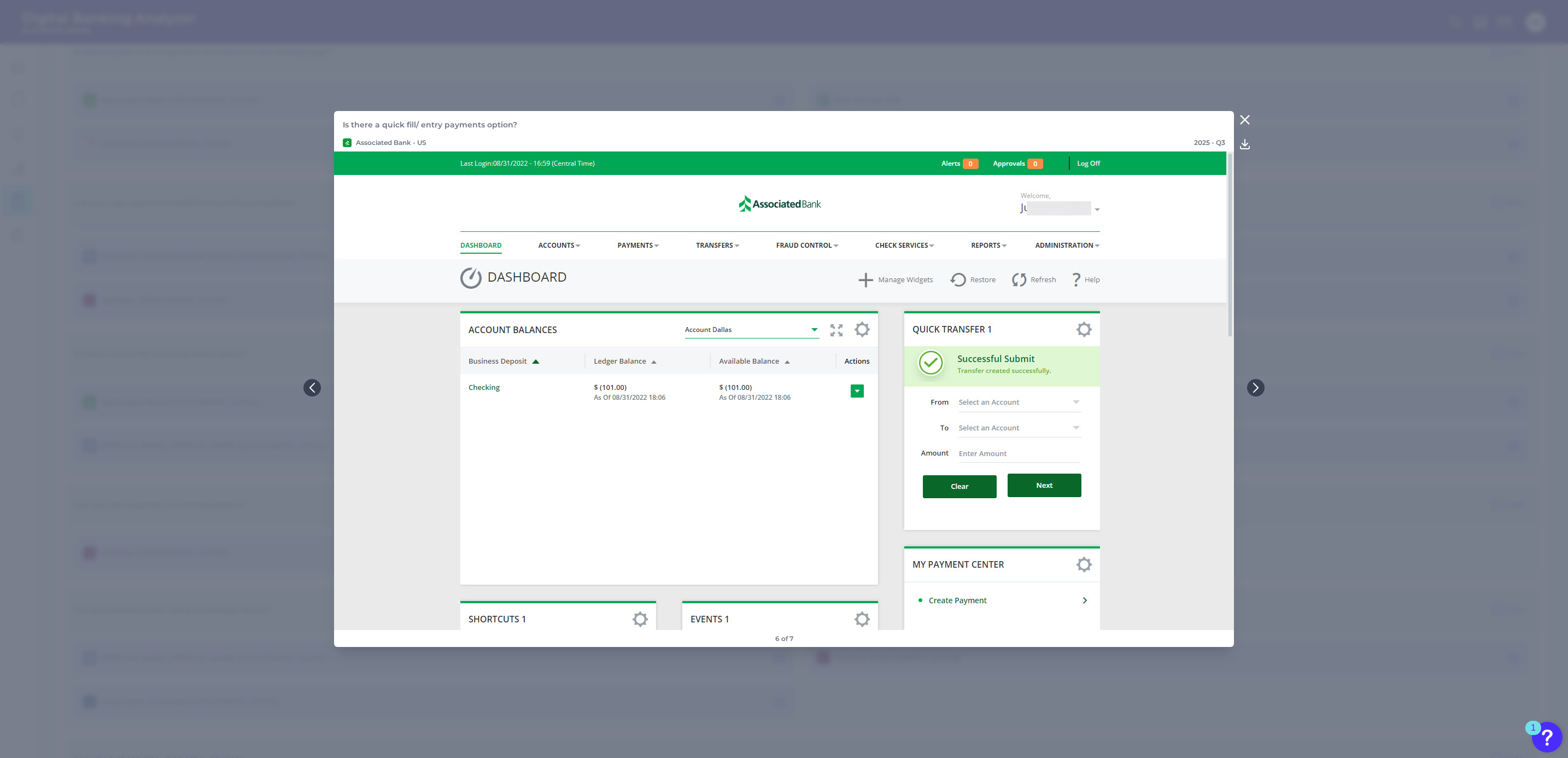
drag, startPoint x: 1247, startPoint y: 119, endPoint x: 1242, endPoint y: 121, distance: 5.4
click at [1247, 119] on icon at bounding box center [1245, 120] width 8 height 8
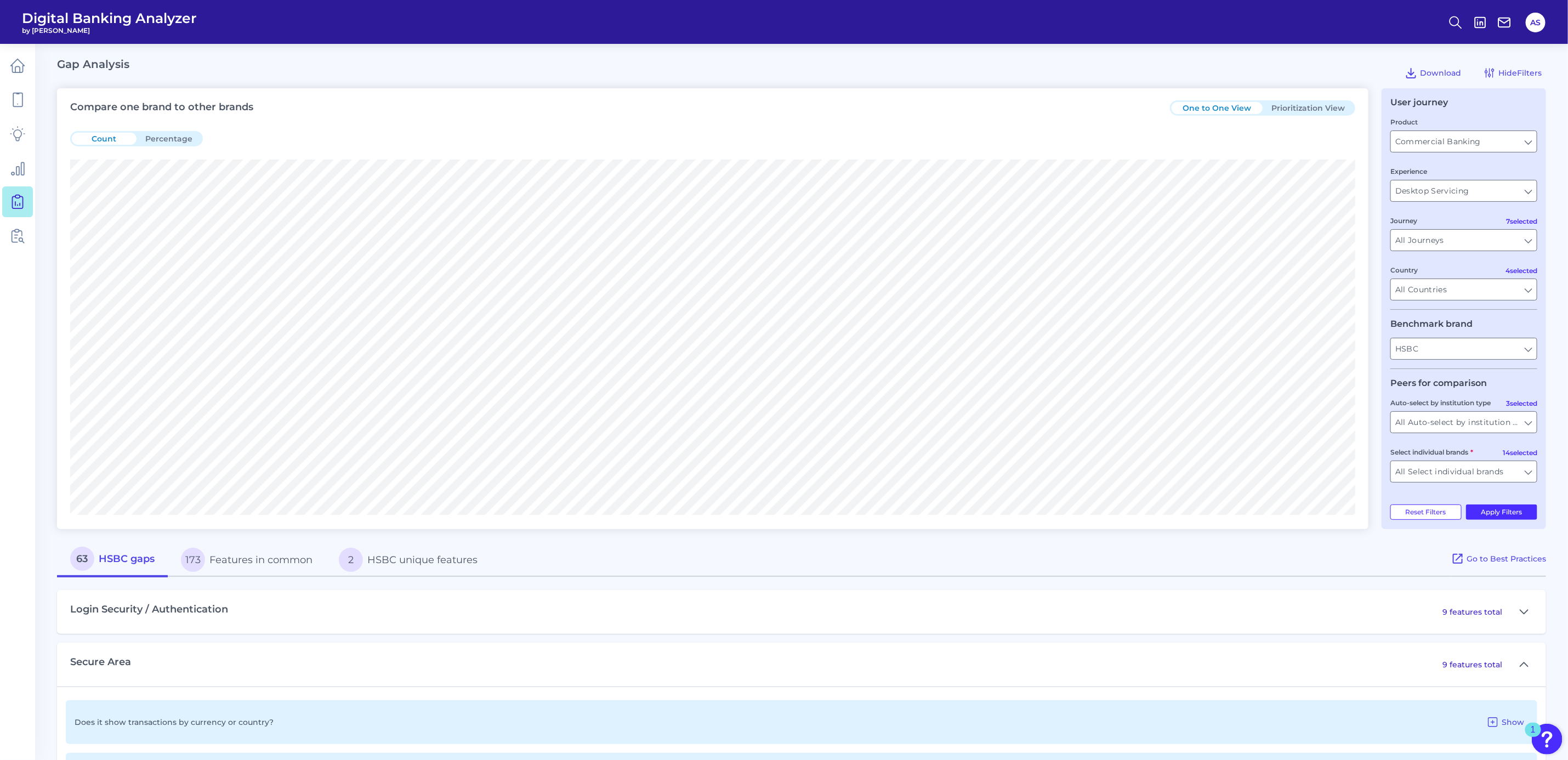
click at [1290, 114] on button "Prioritization View" at bounding box center [1308, 107] width 91 height 12
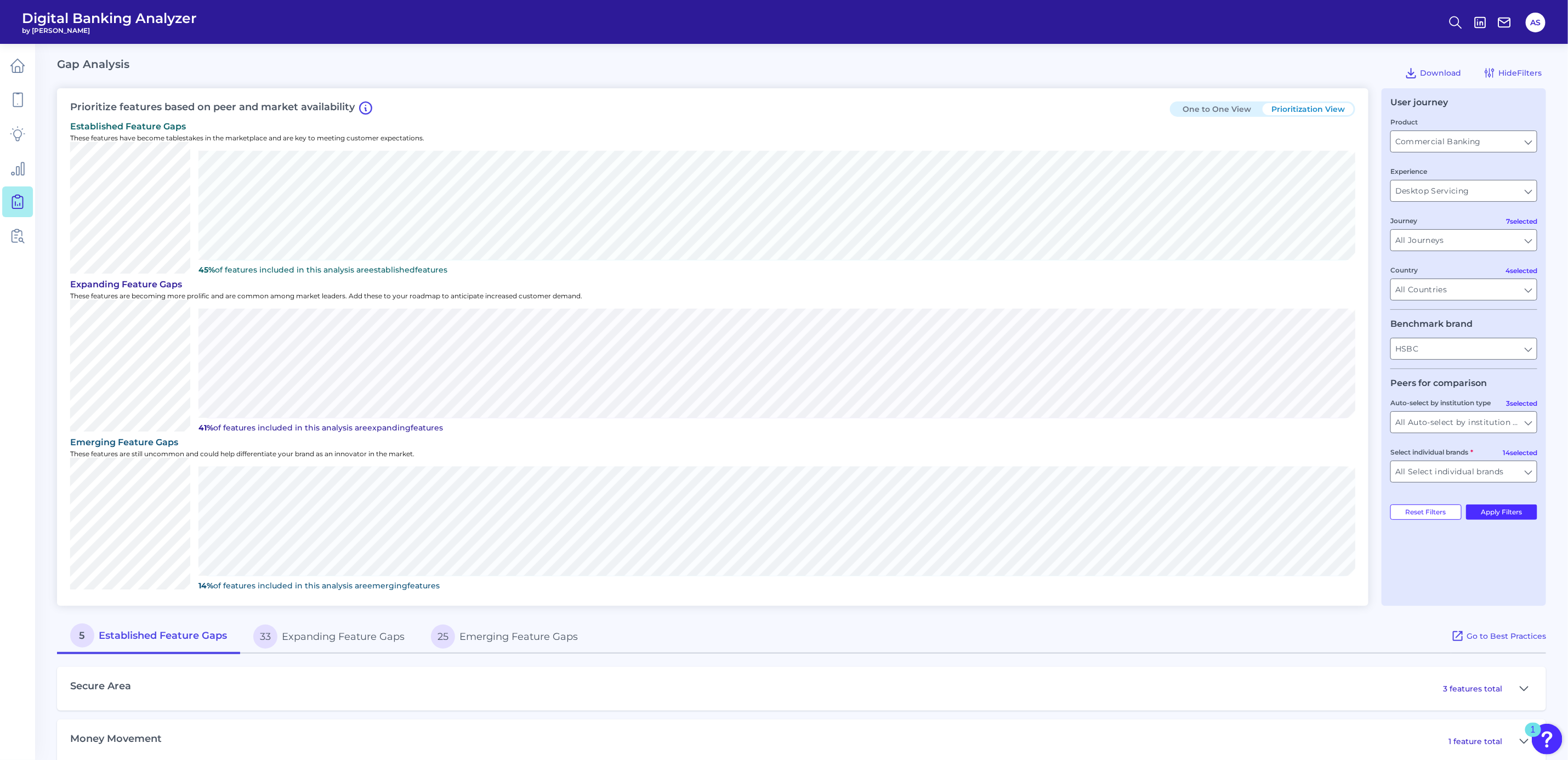
scroll to position [70, 0]
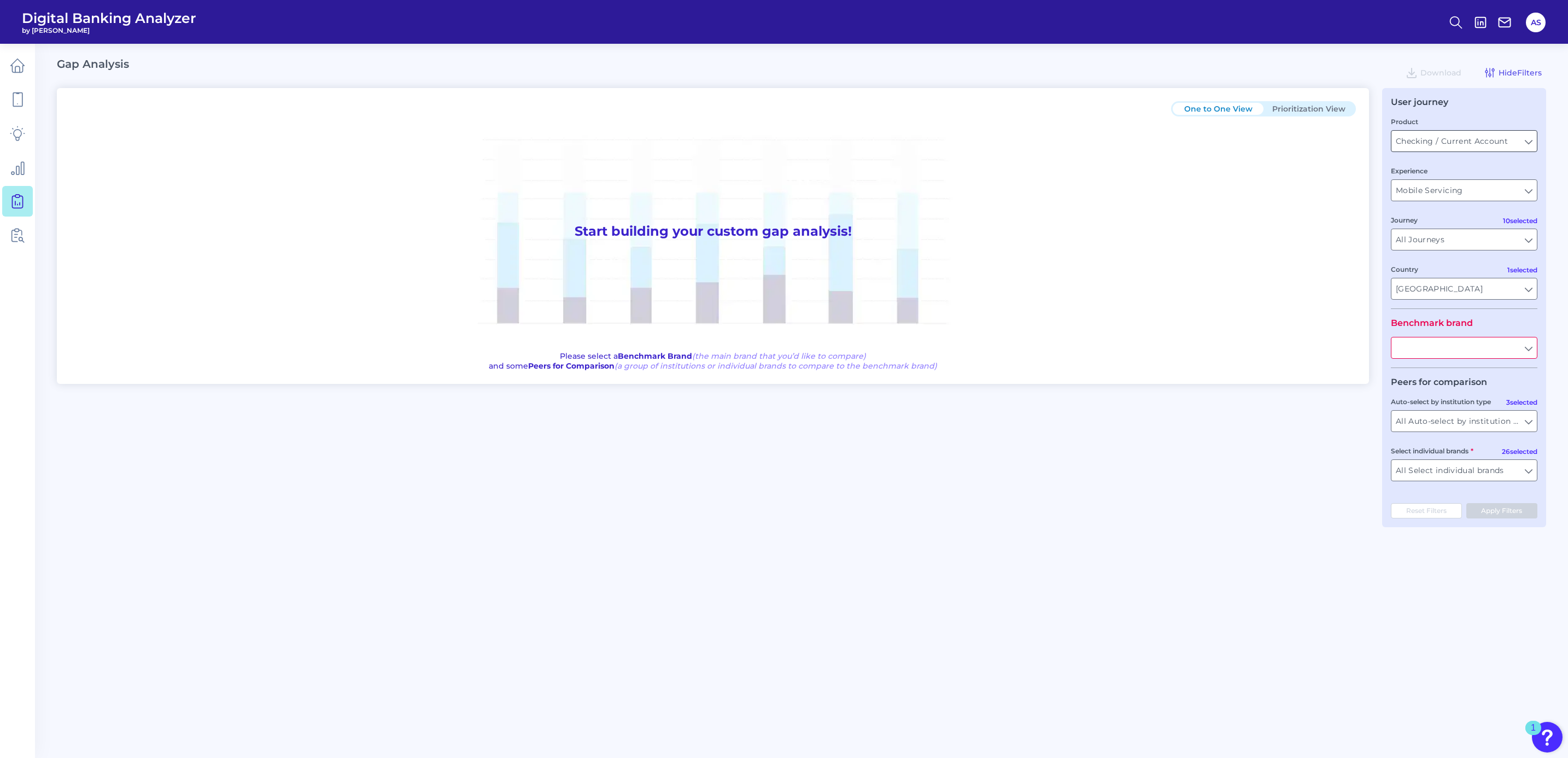
click at [1449, 143] on input "Checking / Current Account" at bounding box center [1464, 141] width 145 height 21
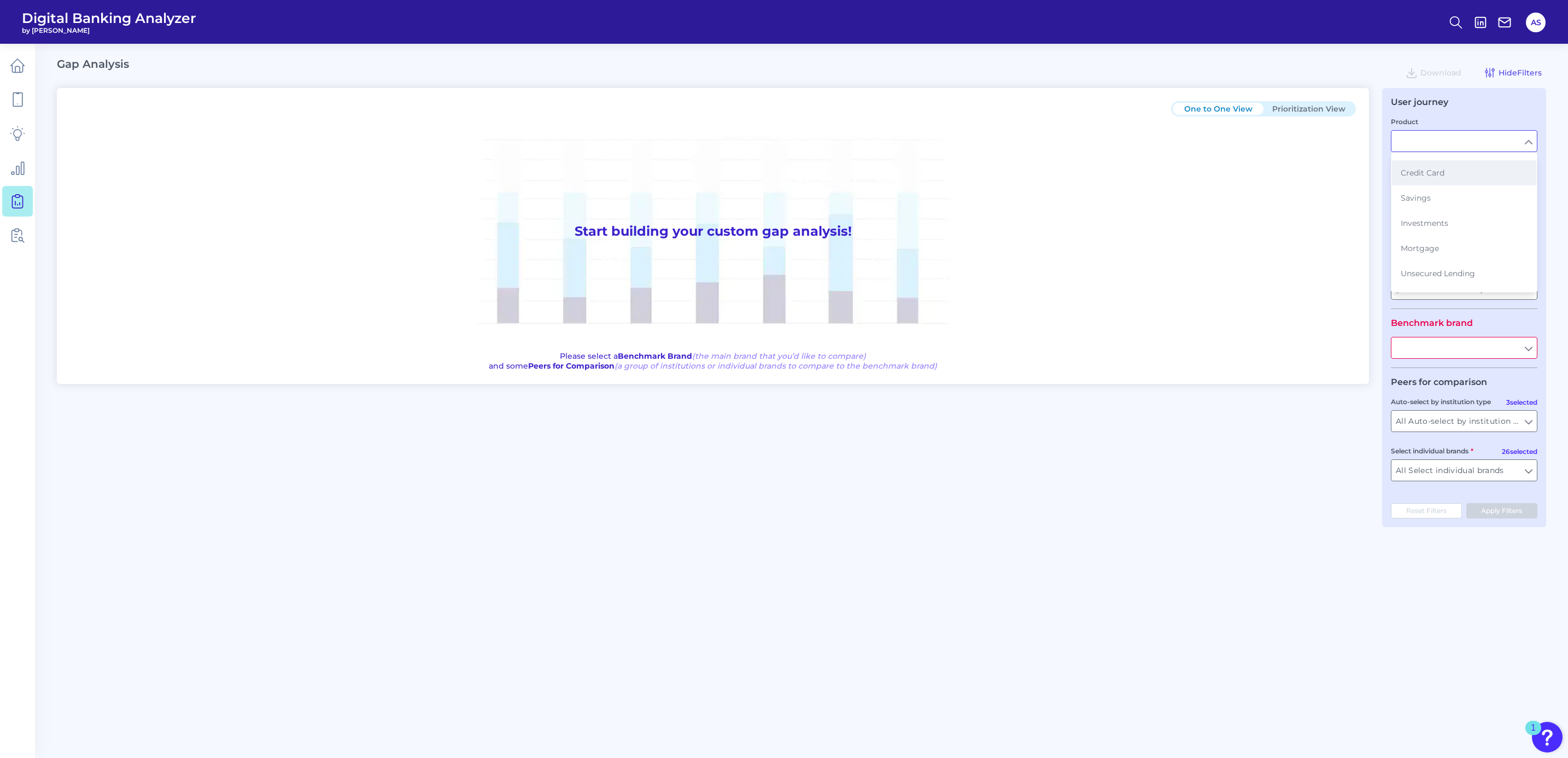
scroll to position [82, 0]
click at [1462, 255] on span "Commercial Banking" at bounding box center [1441, 260] width 82 height 10
type input "Commercial Banking"
type input "All Countries"
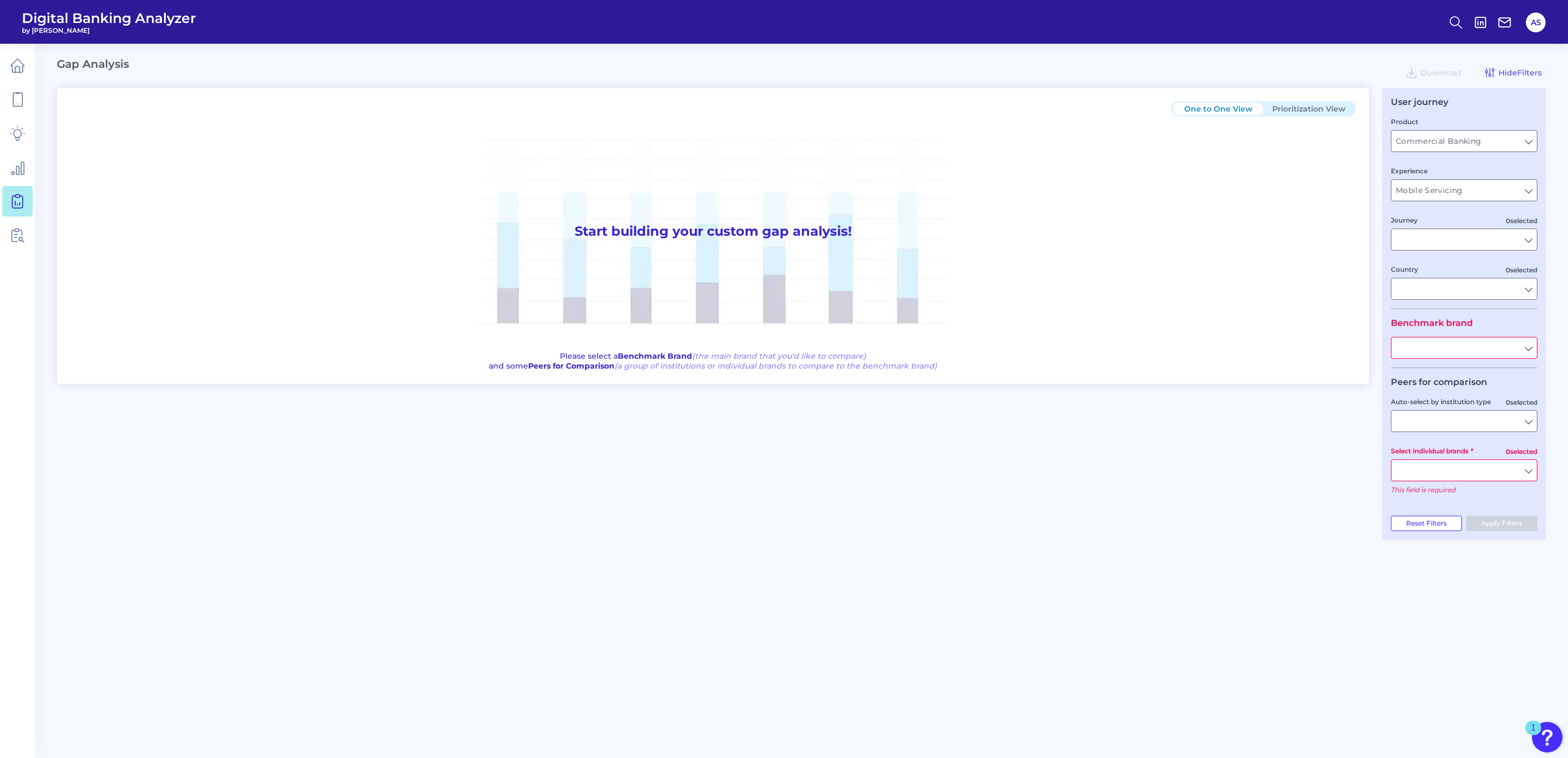
click at [1507, 167] on div "Experience Mobile Servicing Mobile Servicing" at bounding box center [1463, 183] width 146 height 36
click at [1486, 199] on input "Mobile Servicing" at bounding box center [1464, 190] width 145 height 21
click at [1469, 215] on span "Desktop Servicing" at bounding box center [1436, 214] width 70 height 10
type input "Desktop Servicing"
click at [1430, 236] on input "All Journeys" at bounding box center [1464, 239] width 145 height 21
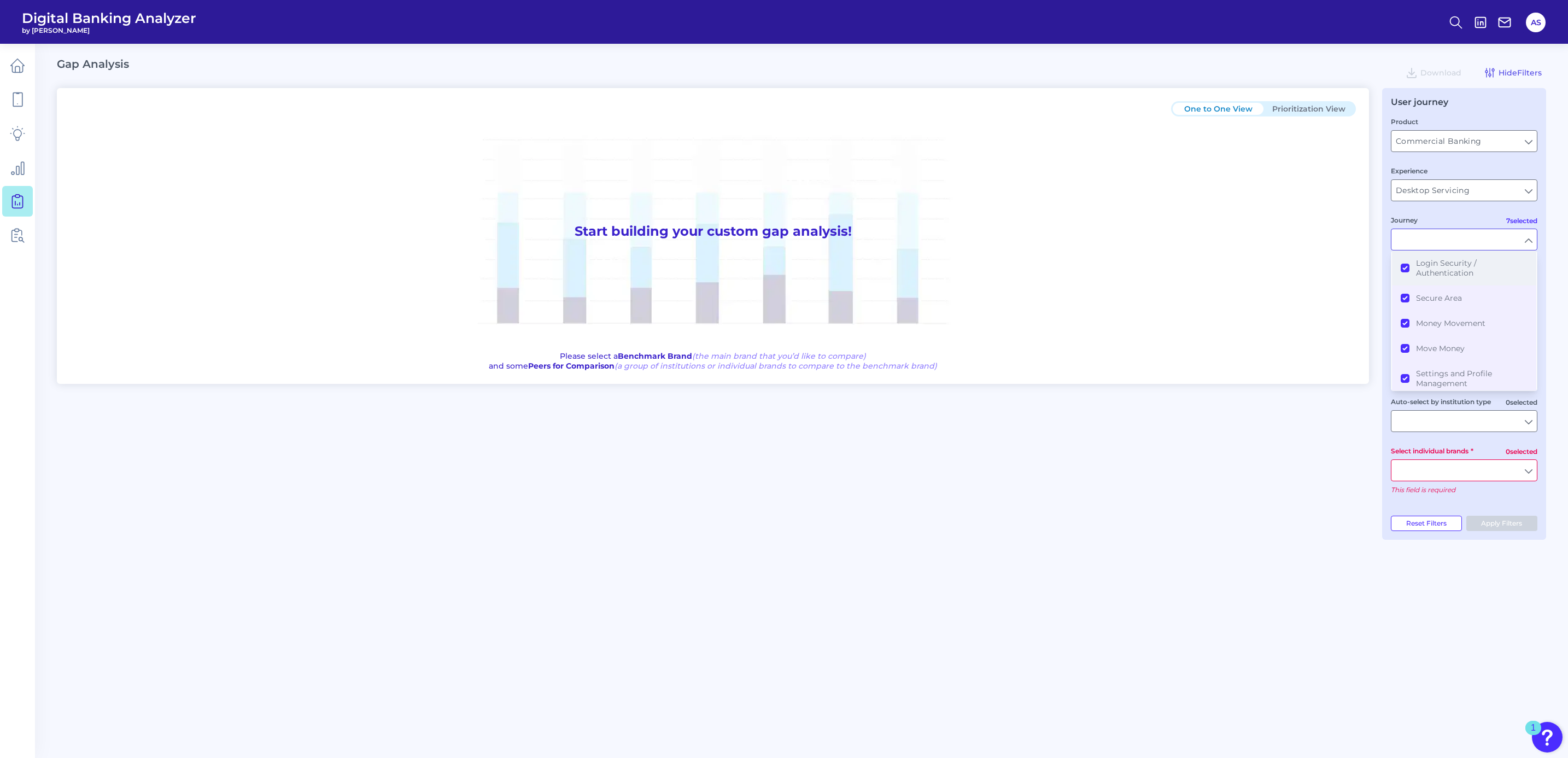
scroll to position [0, 0]
click at [1548, 261] on main "Gap Analysis Download Hide Filters One to One View Prioritization View Start bu…" at bounding box center [784, 379] width 1568 height 758
type input "All Journeys"
click at [1442, 295] on input "Country" at bounding box center [1464, 289] width 145 height 21
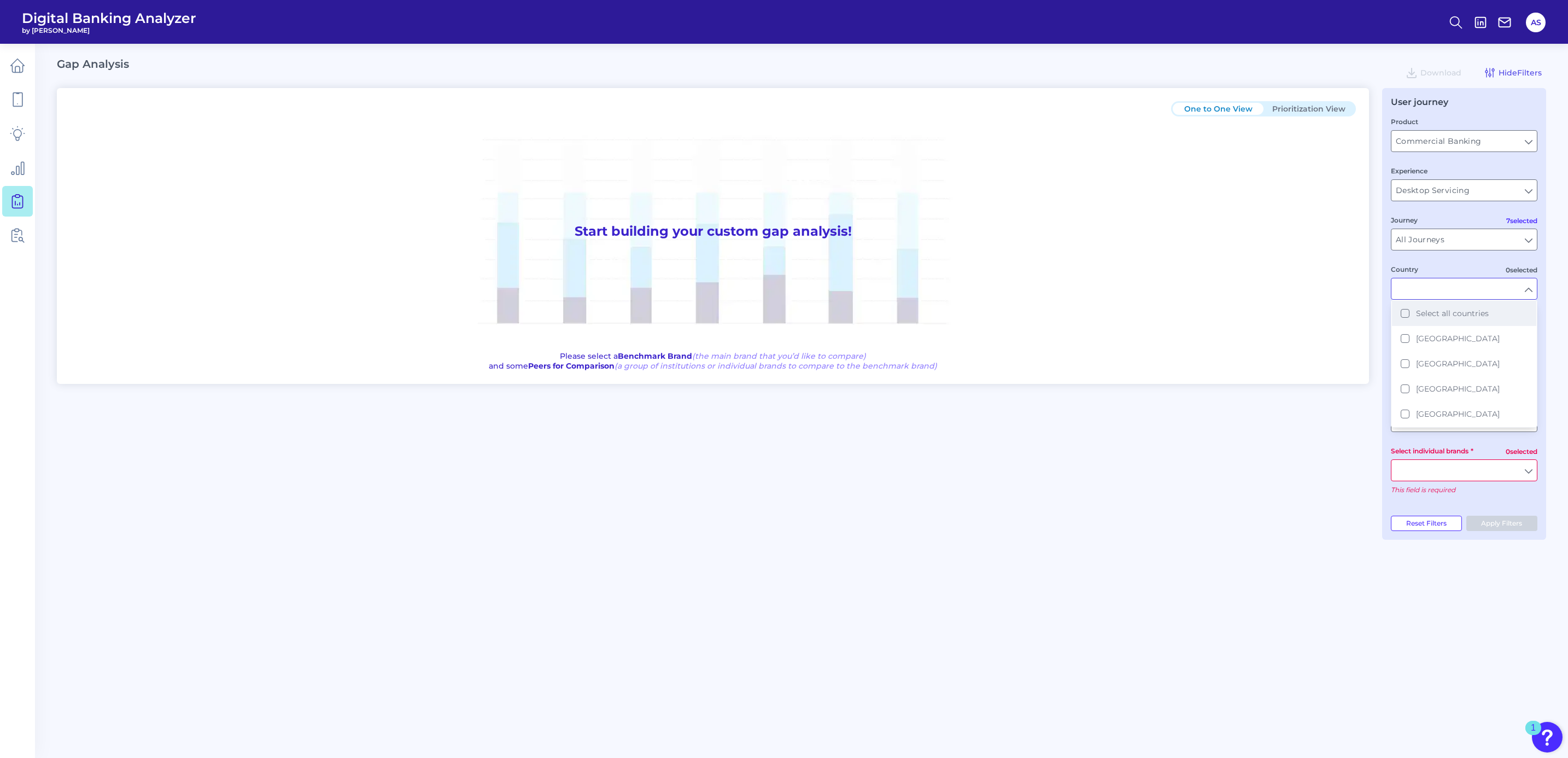
click at [1409, 312] on button "Select all countries" at bounding box center [1464, 313] width 145 height 25
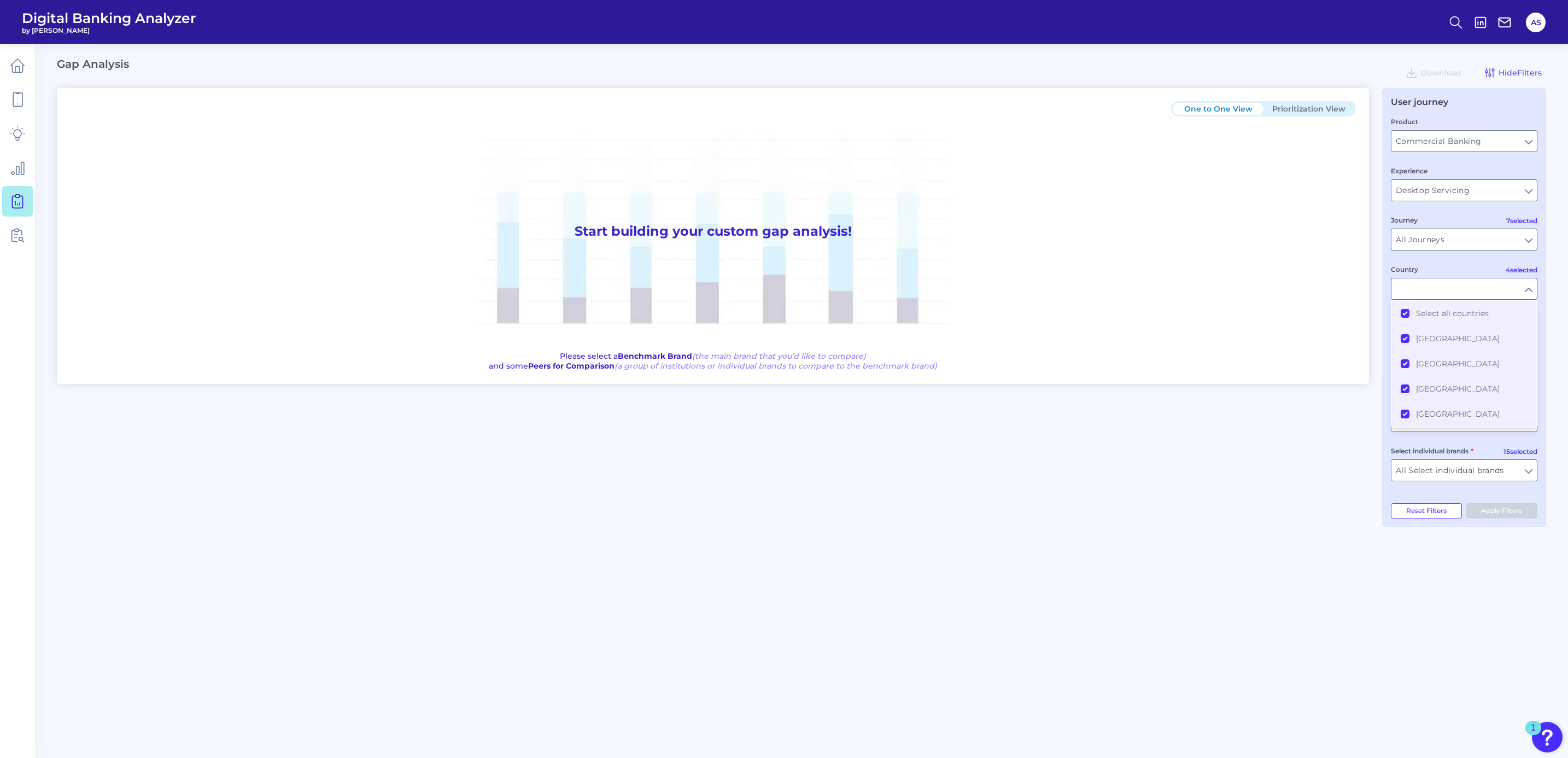
click at [1552, 293] on main "Gap Analysis Download Hide Filters One to One View Prioritization View Start bu…" at bounding box center [784, 379] width 1568 height 758
type input "All Countries"
click at [1437, 343] on input "text" at bounding box center [1464, 347] width 145 height 21
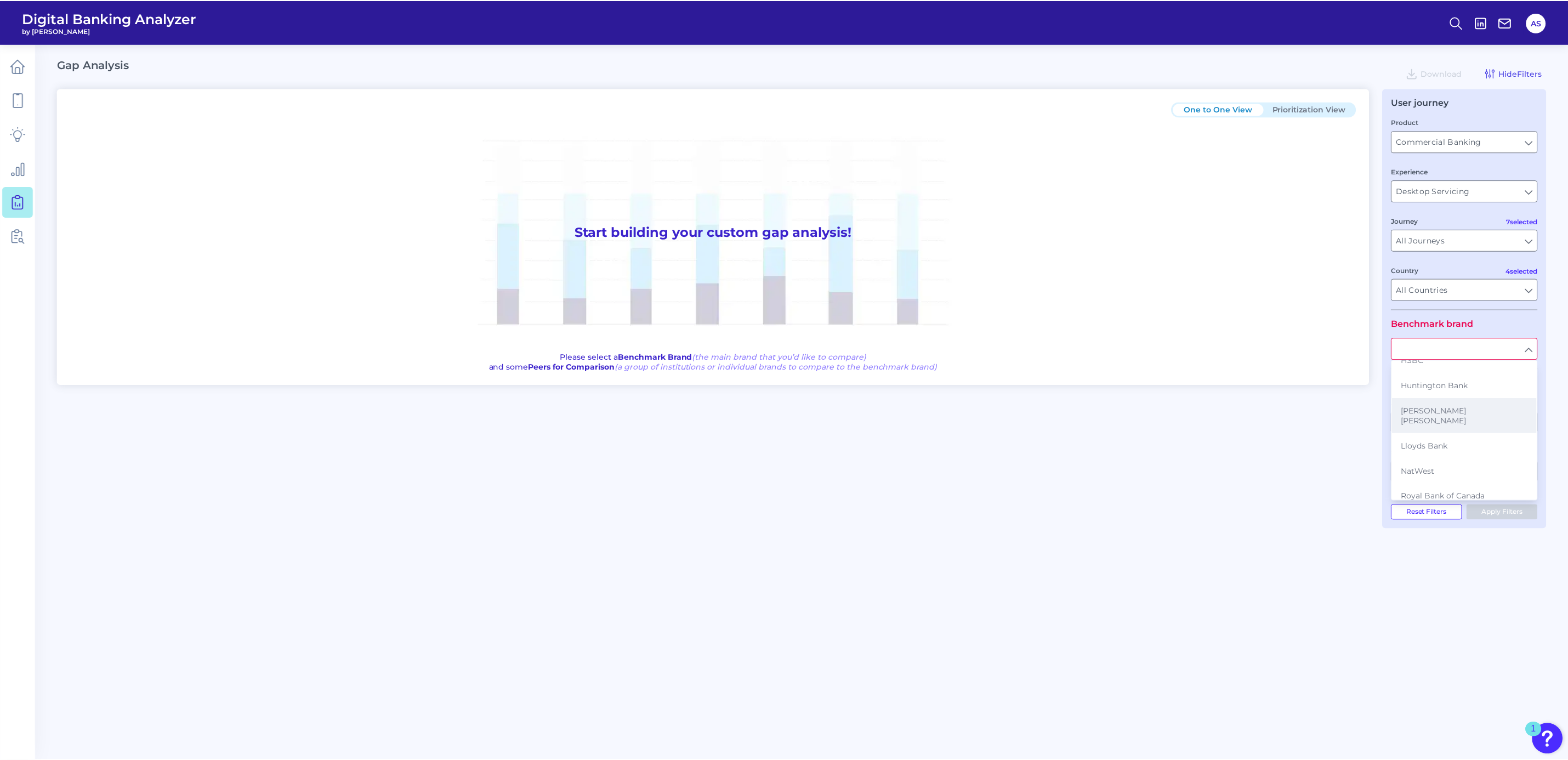
scroll to position [82, 0]
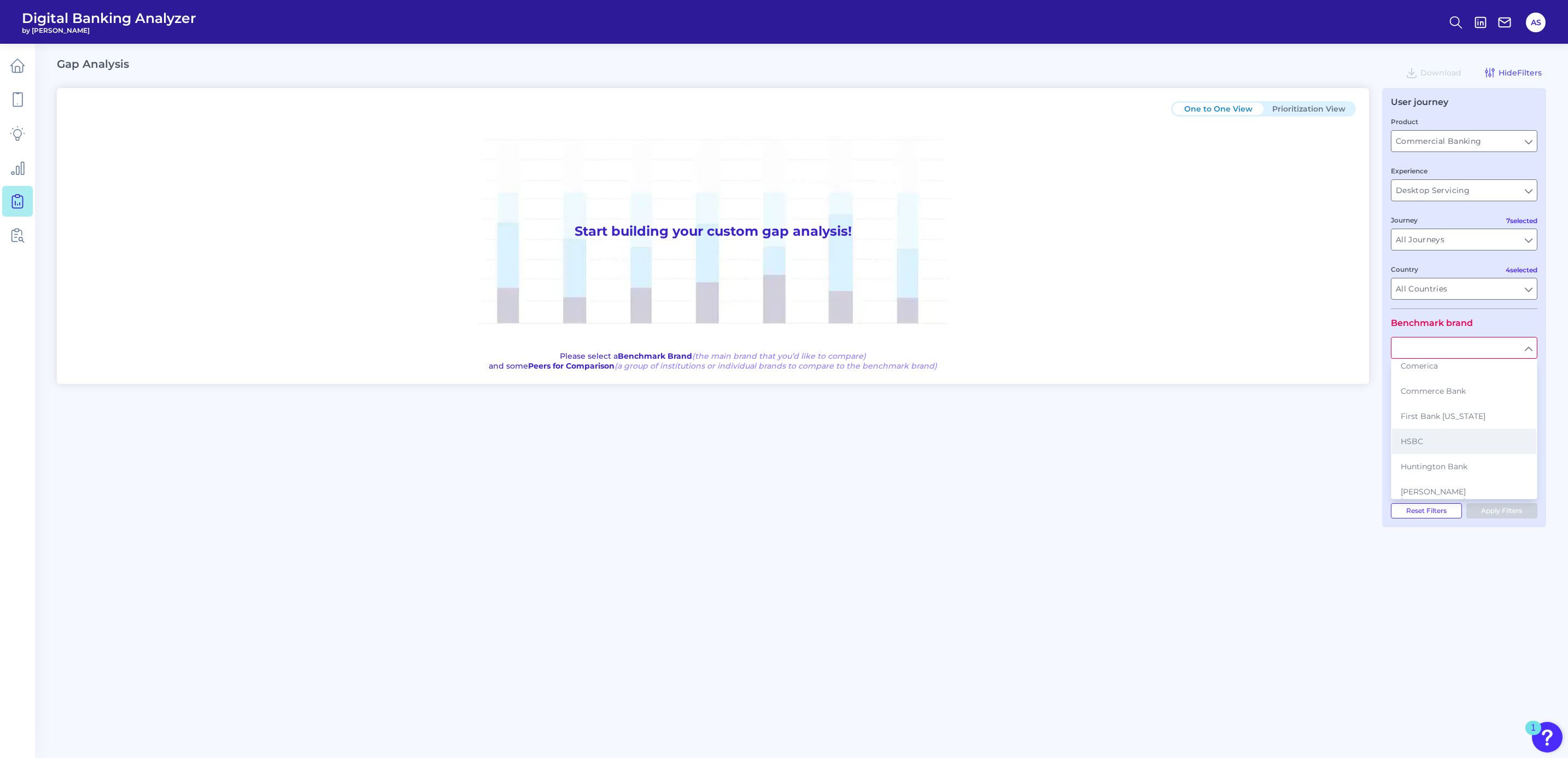
click at [1412, 429] on button "HSBC" at bounding box center [1464, 441] width 145 height 25
type input "HSBC"
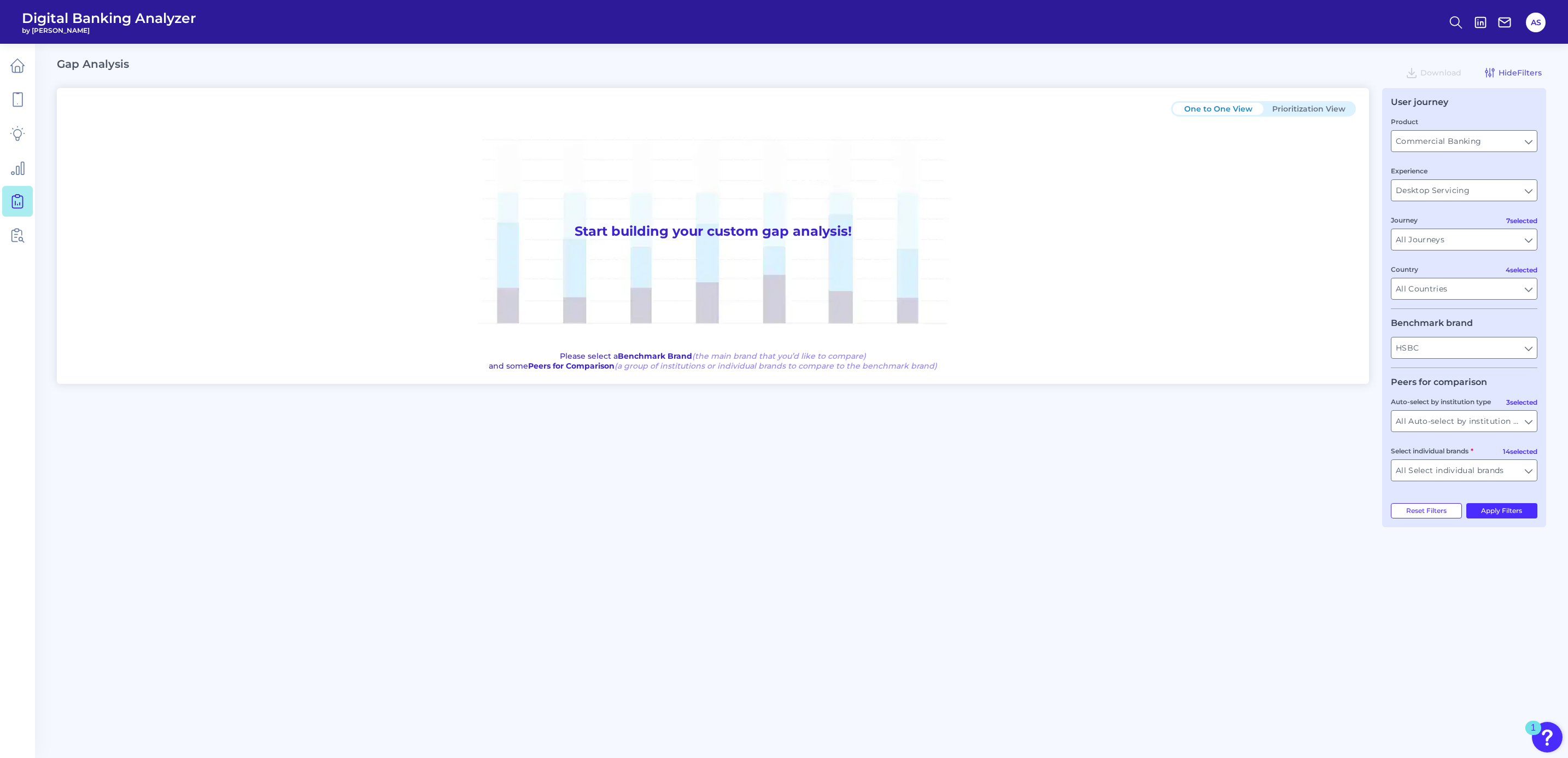
click at [1548, 339] on main "Gap Analysis Download Hide Filters One to One View Prioritization View Start bu…" at bounding box center [784, 379] width 1568 height 758
click at [1502, 512] on button "Apply Filters" at bounding box center [1502, 511] width 72 height 16
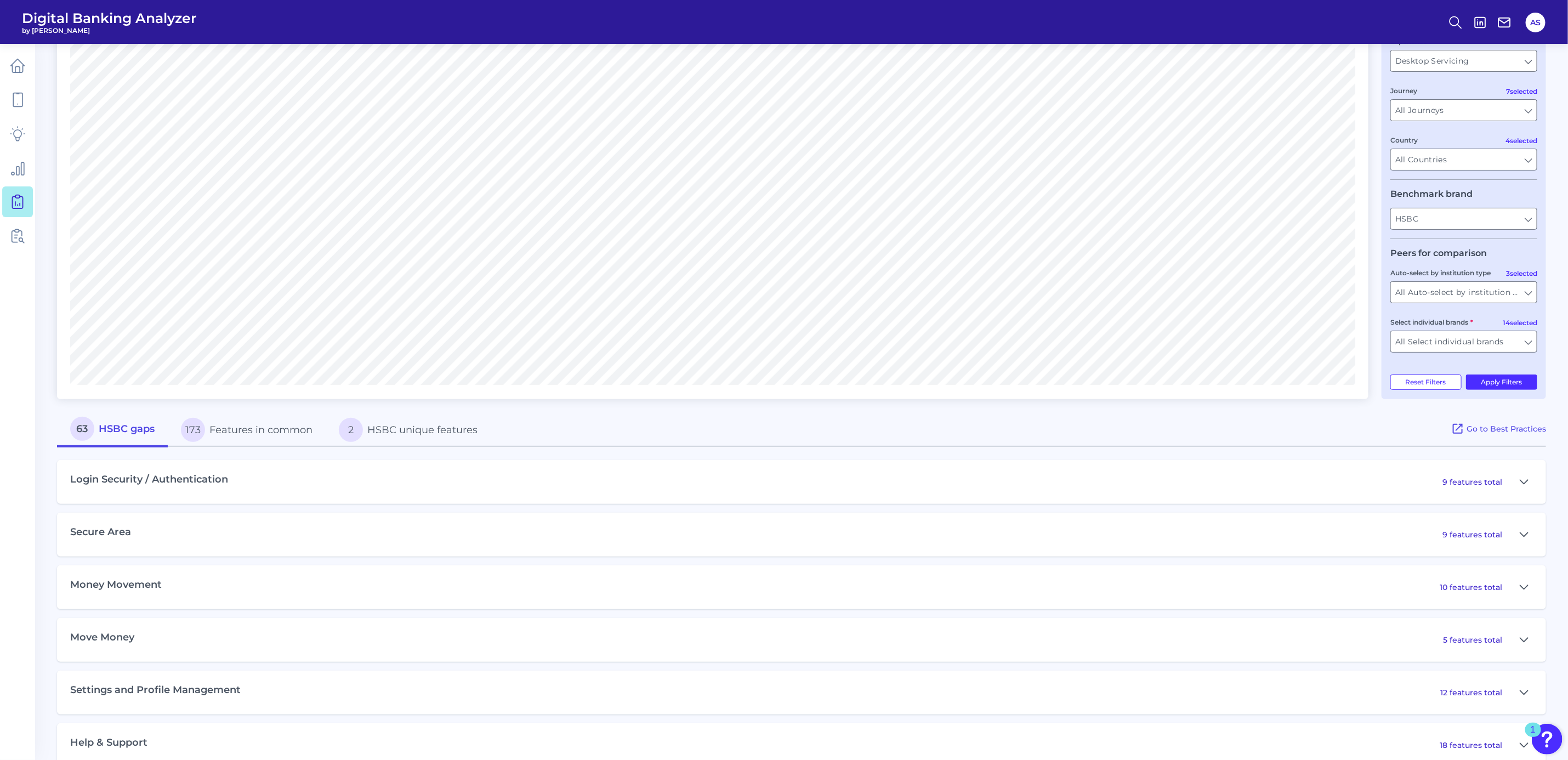
scroll to position [154, 0]
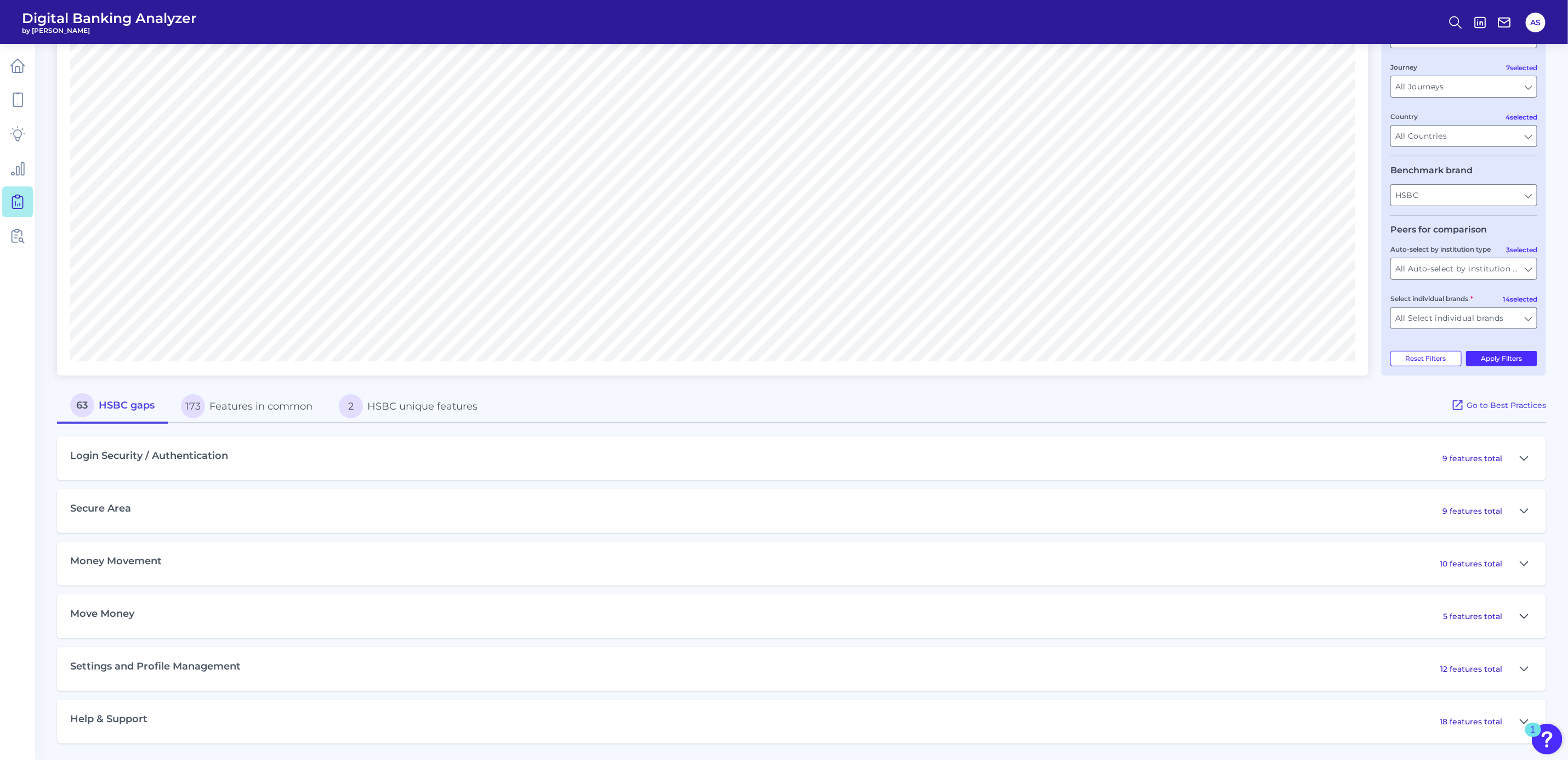
click at [1530, 612] on button at bounding box center [1524, 616] width 17 height 17
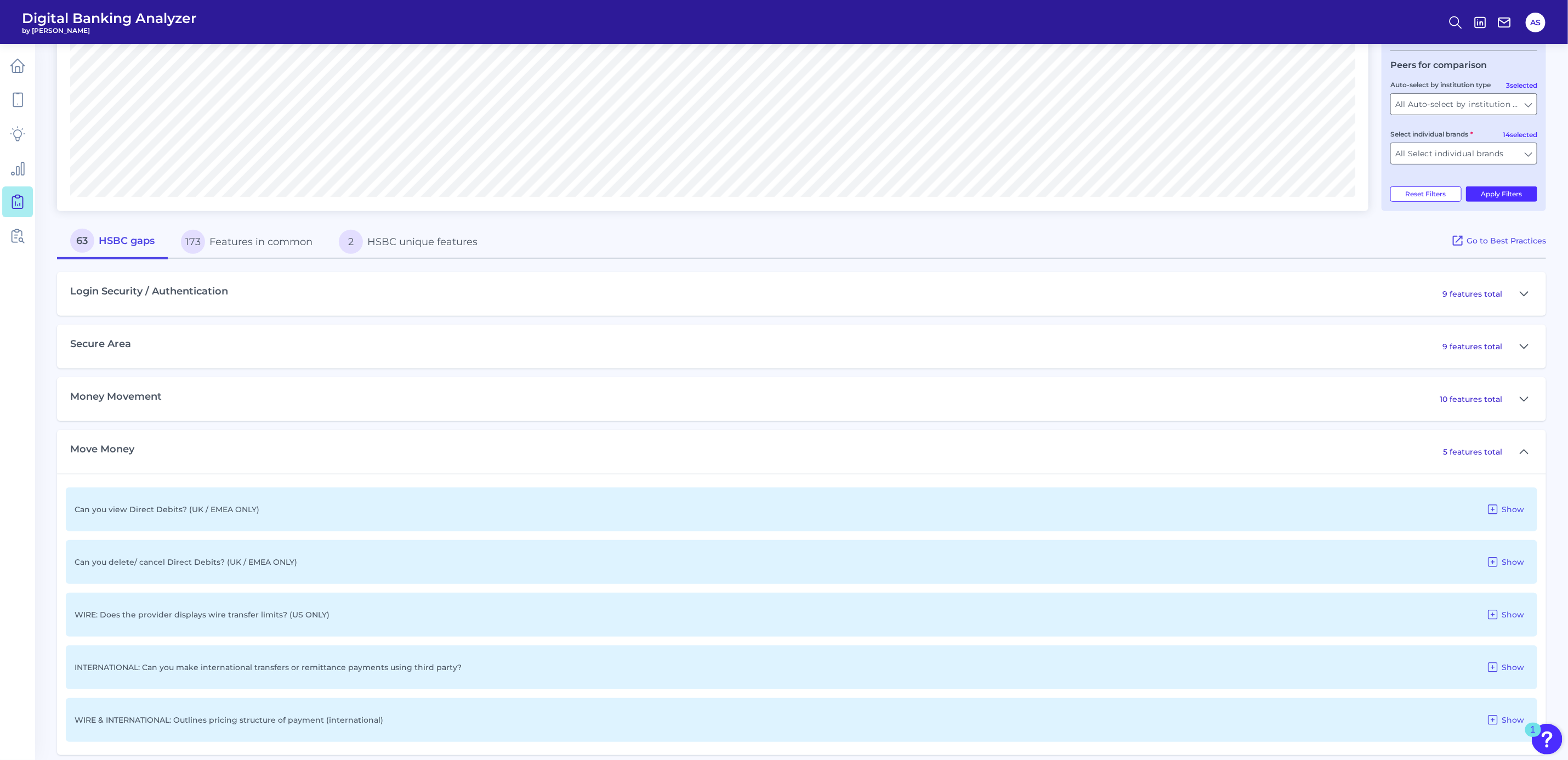
scroll to position [400, 0]
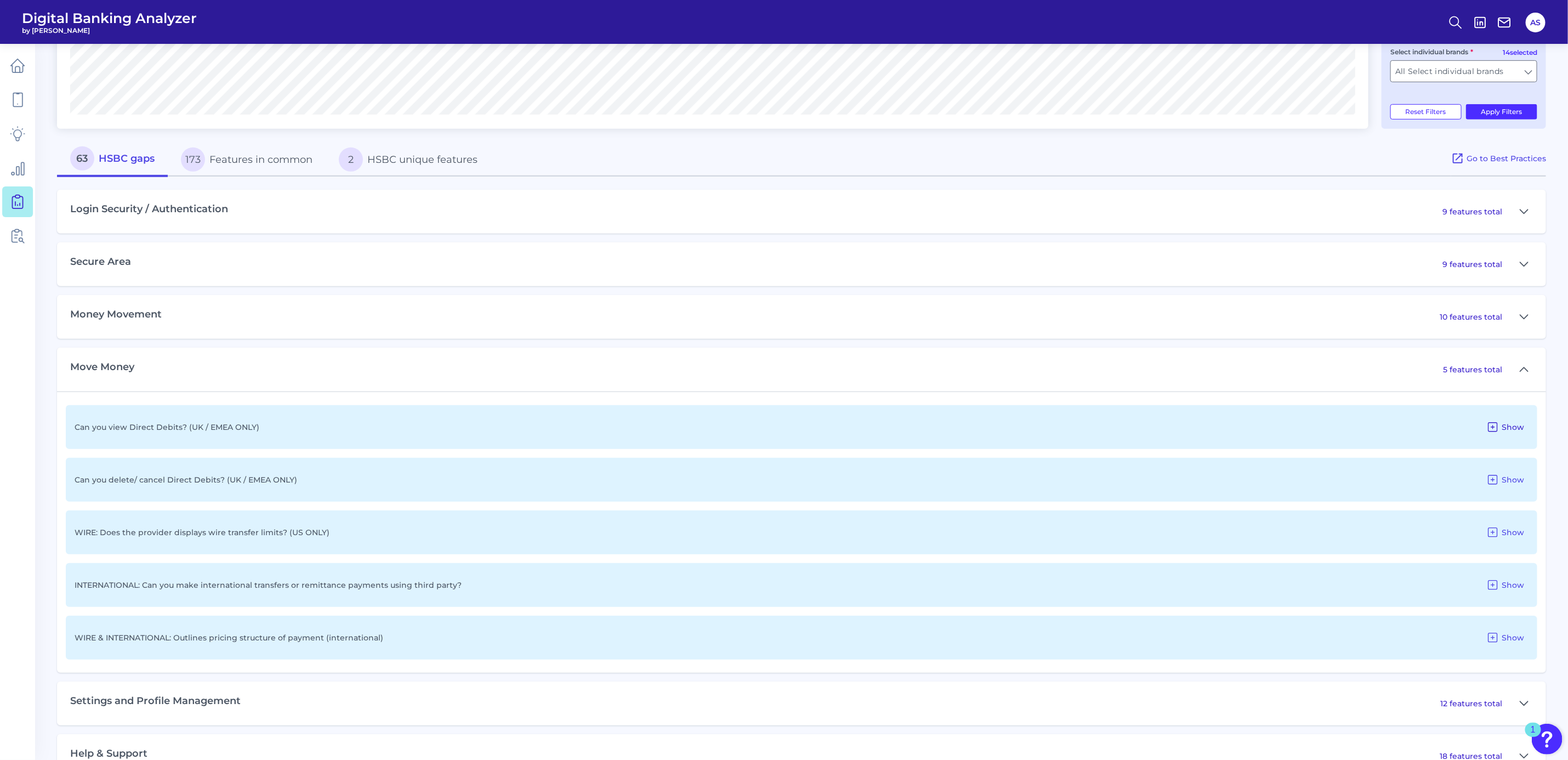
click at [1496, 427] on icon at bounding box center [1493, 427] width 13 height 13
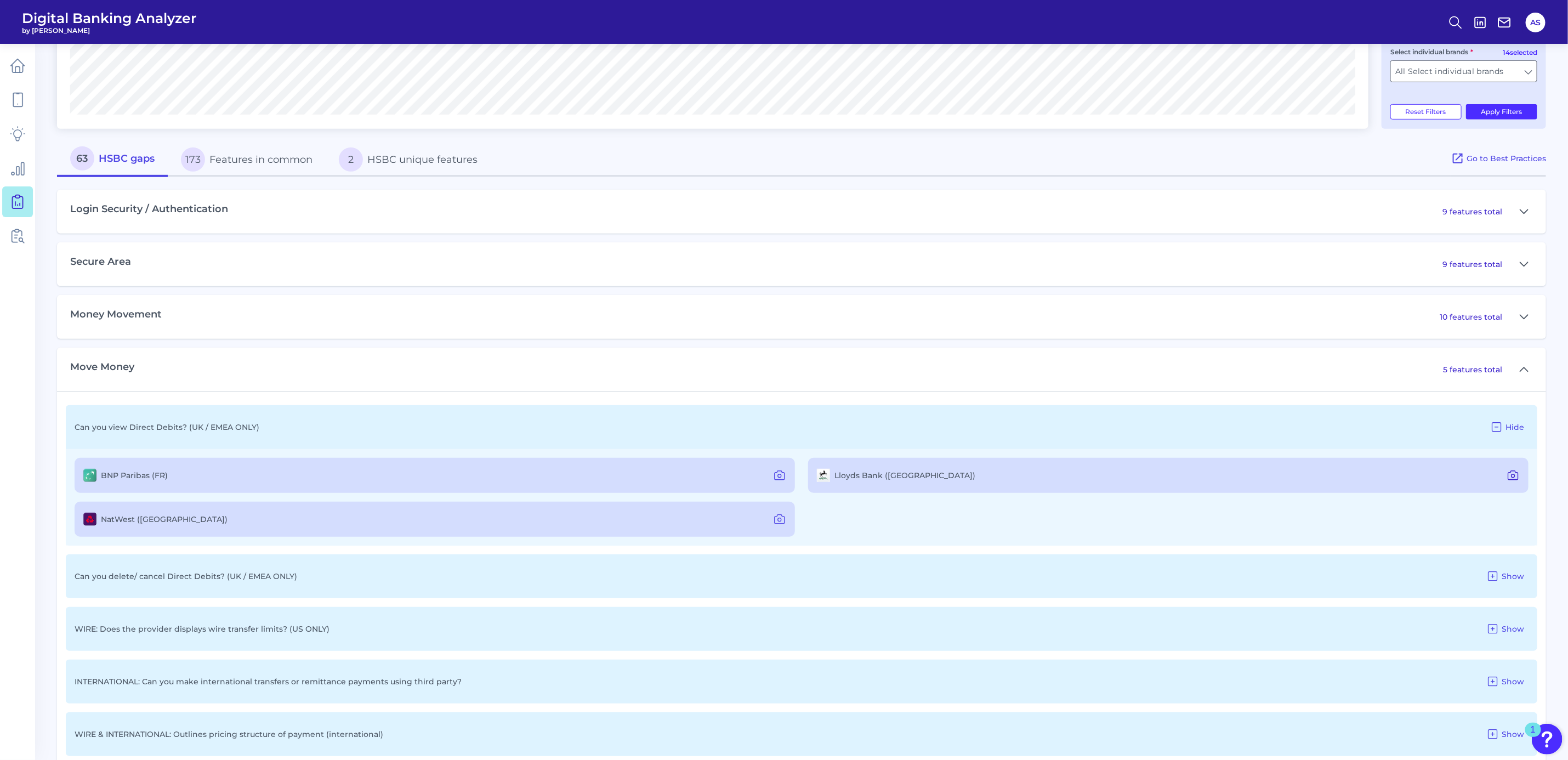
click at [1514, 475] on icon at bounding box center [1513, 475] width 13 height 13
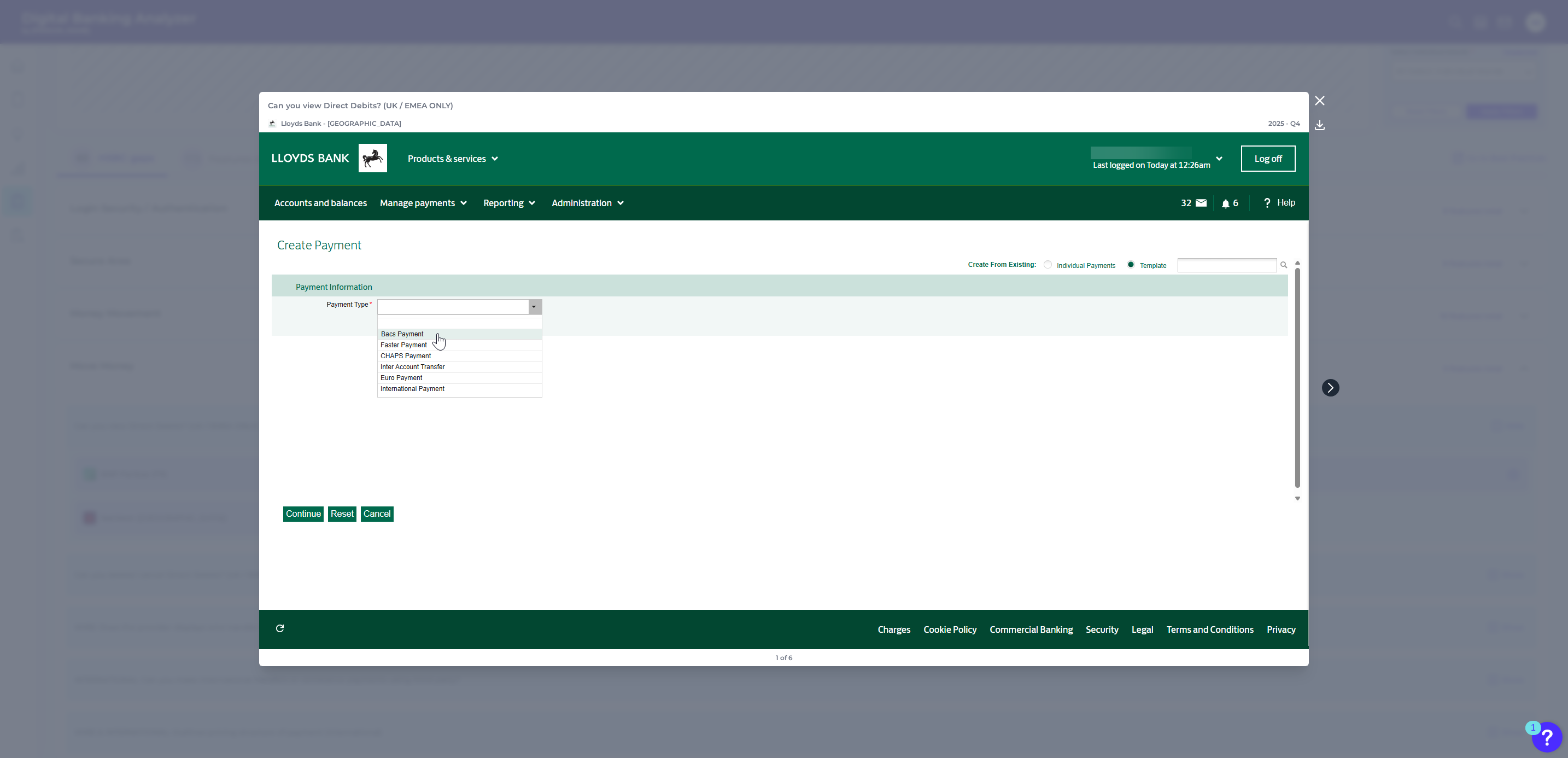
click at [1331, 384] on icon at bounding box center [1330, 387] width 10 height 10
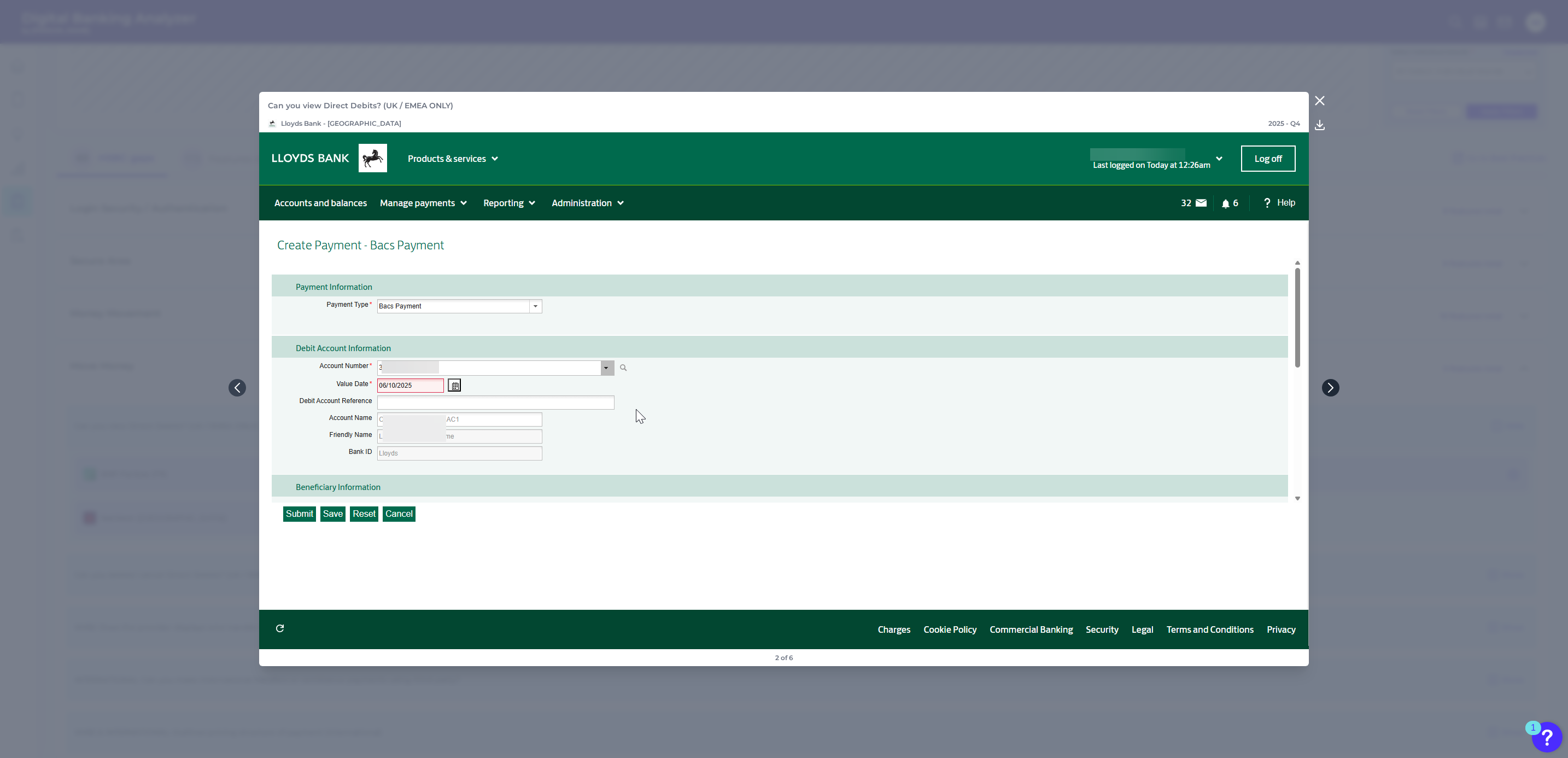
click at [1331, 384] on icon at bounding box center [1330, 387] width 10 height 10
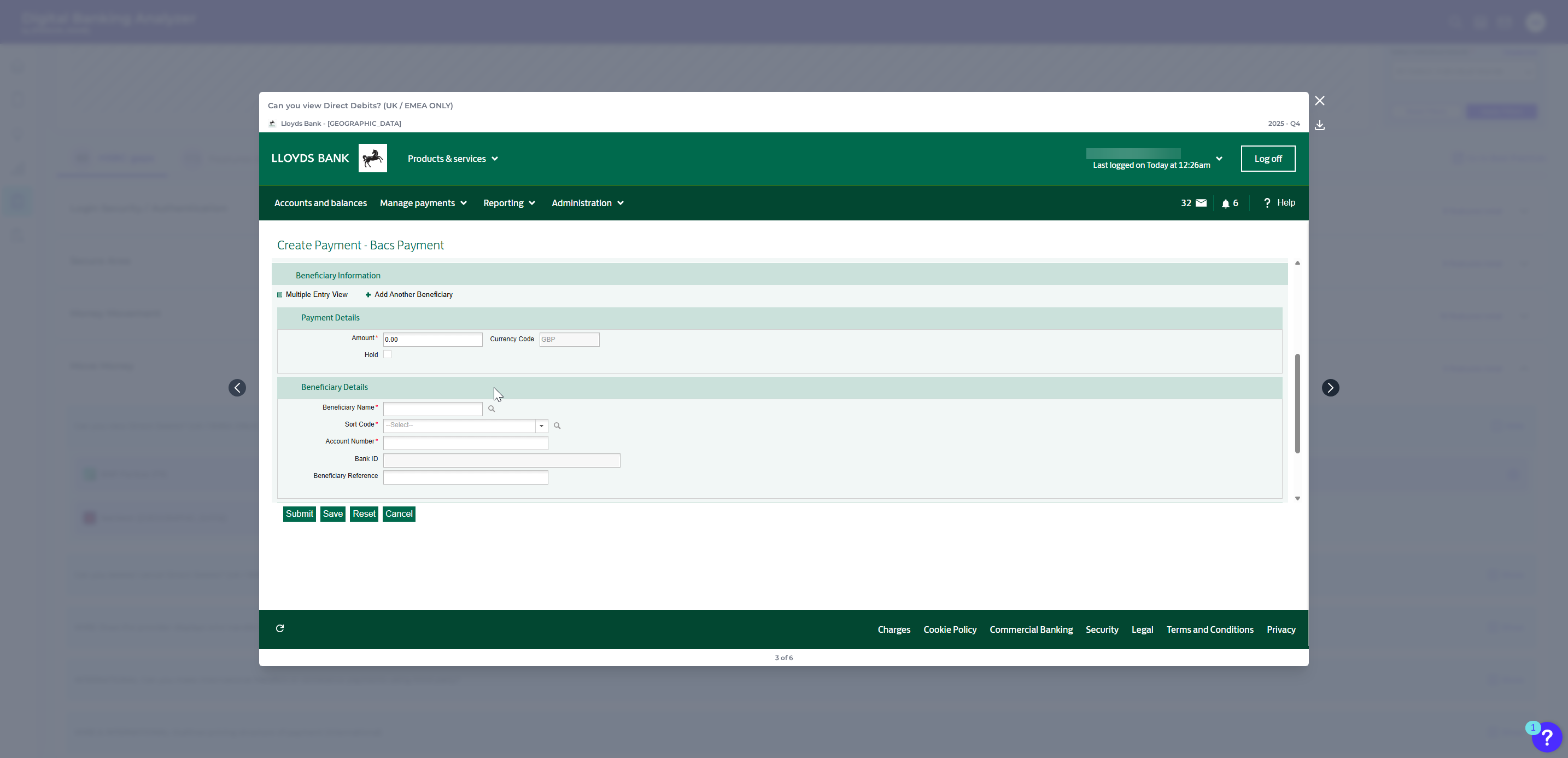
click at [1331, 384] on icon at bounding box center [1330, 387] width 10 height 10
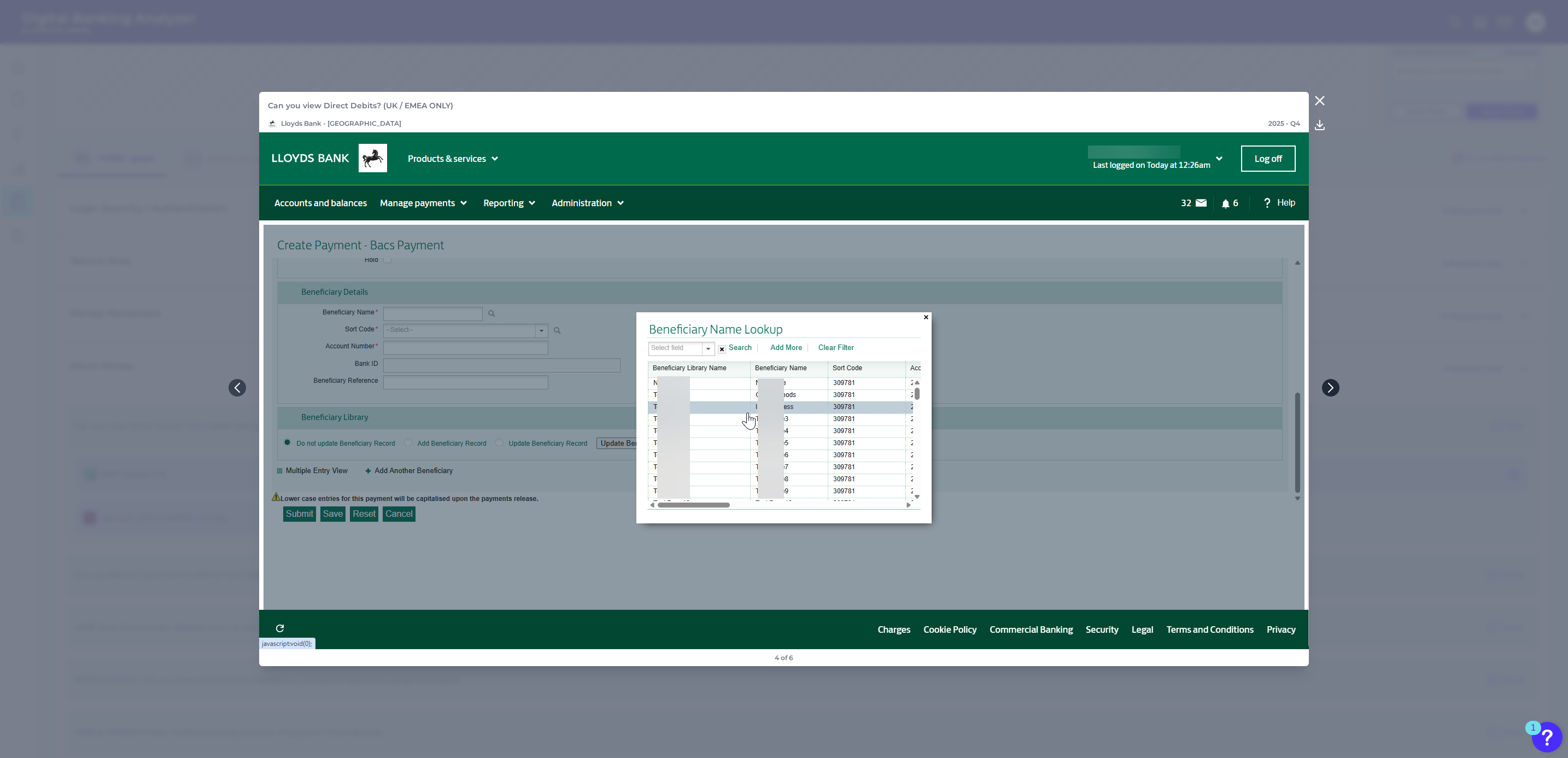
click at [1331, 384] on icon at bounding box center [1330, 387] width 10 height 10
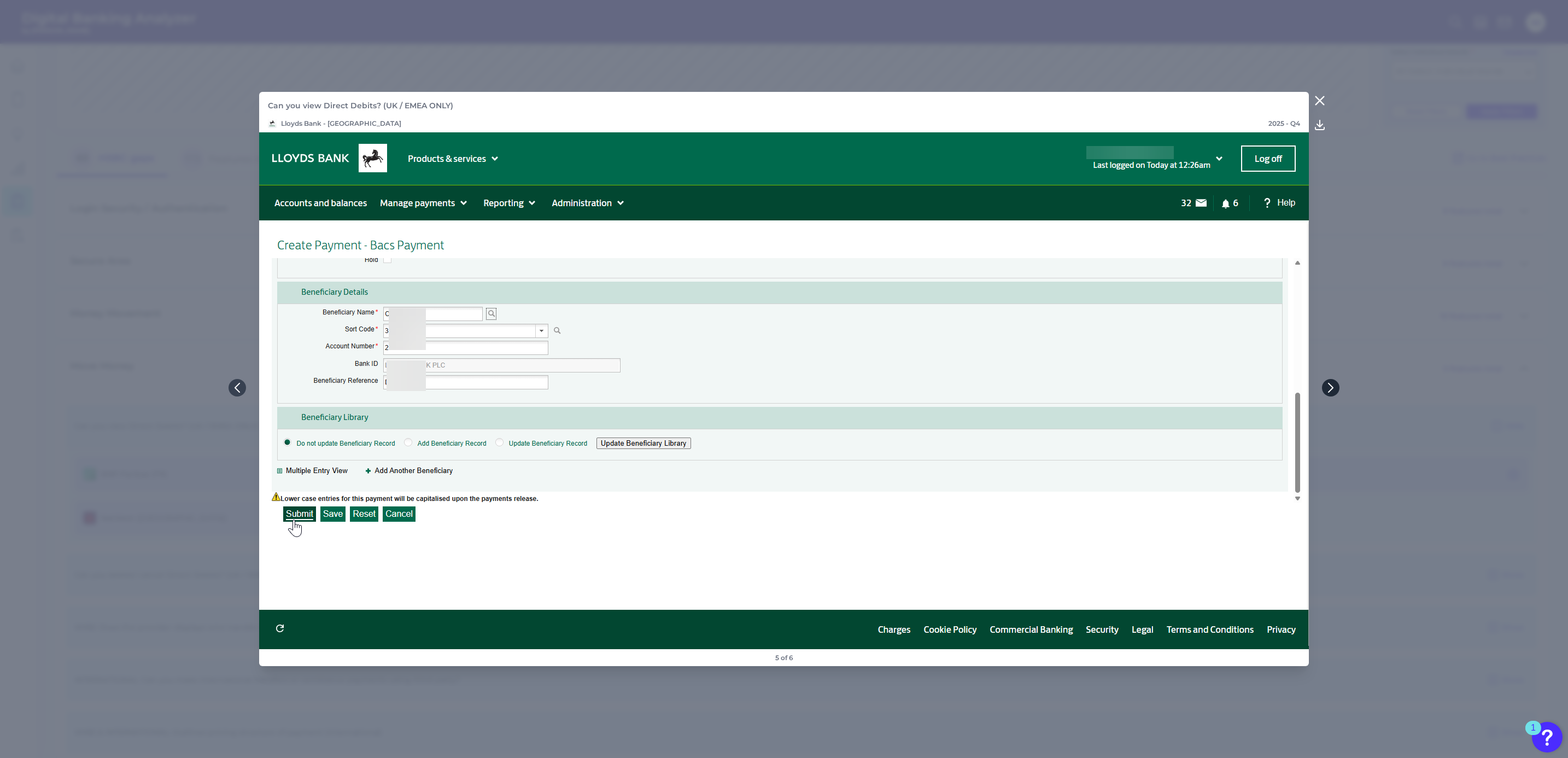
click at [1331, 384] on icon at bounding box center [1330, 387] width 10 height 10
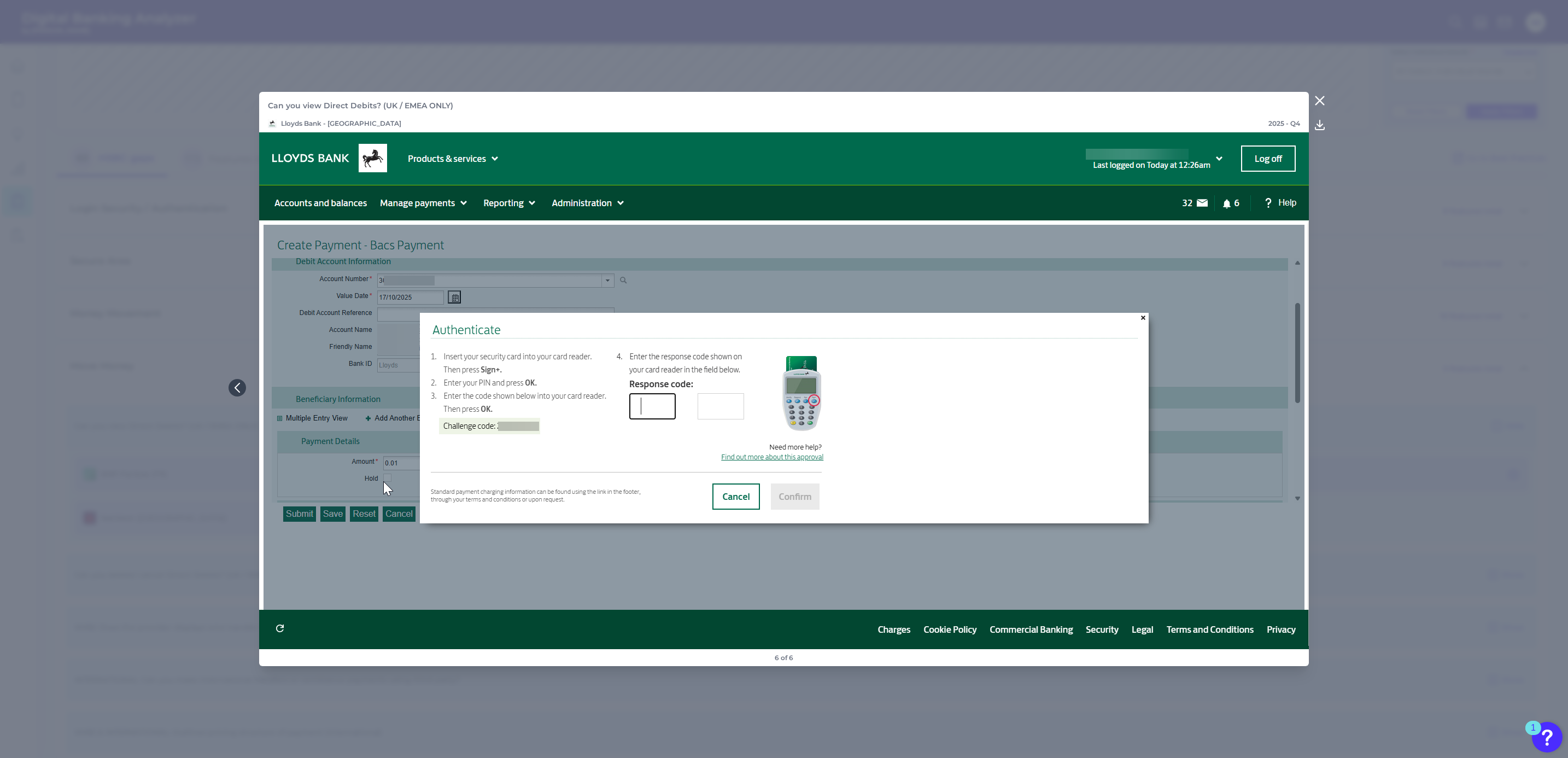
click at [1321, 102] on icon at bounding box center [1320, 100] width 8 height 8
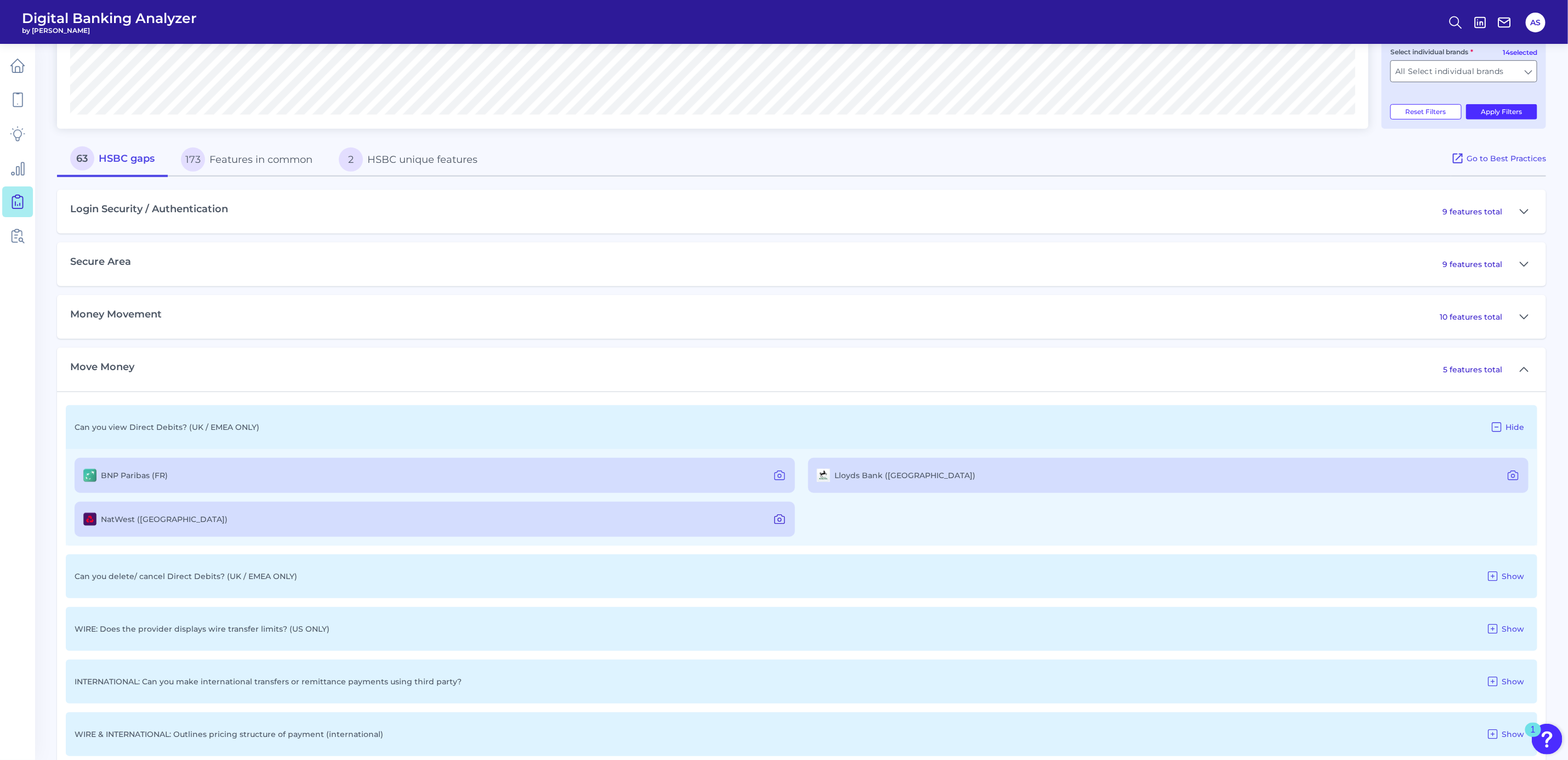
click at [781, 520] on icon at bounding box center [780, 520] width 3 height 3
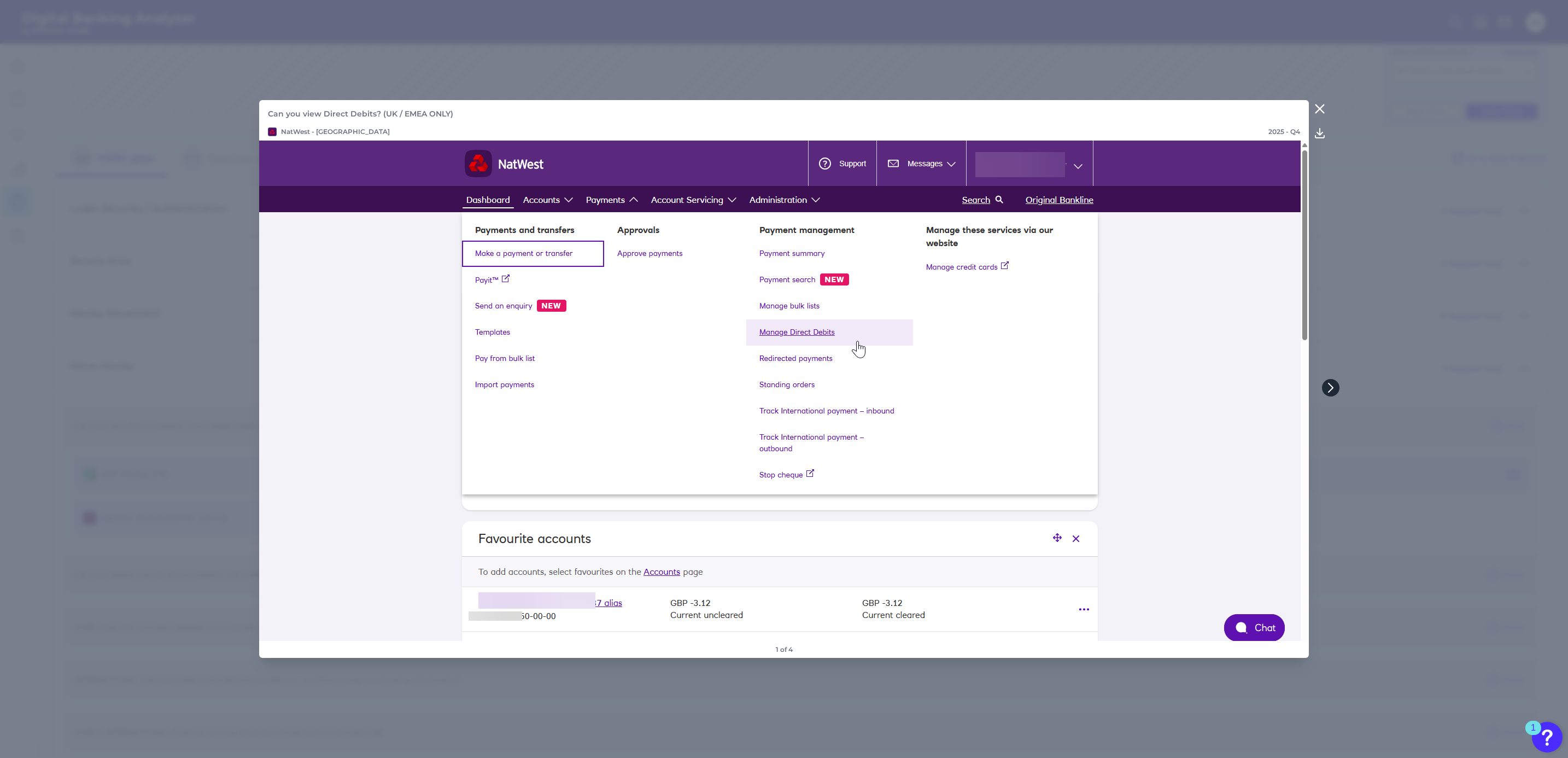
click at [1334, 389] on icon at bounding box center [1330, 387] width 10 height 10
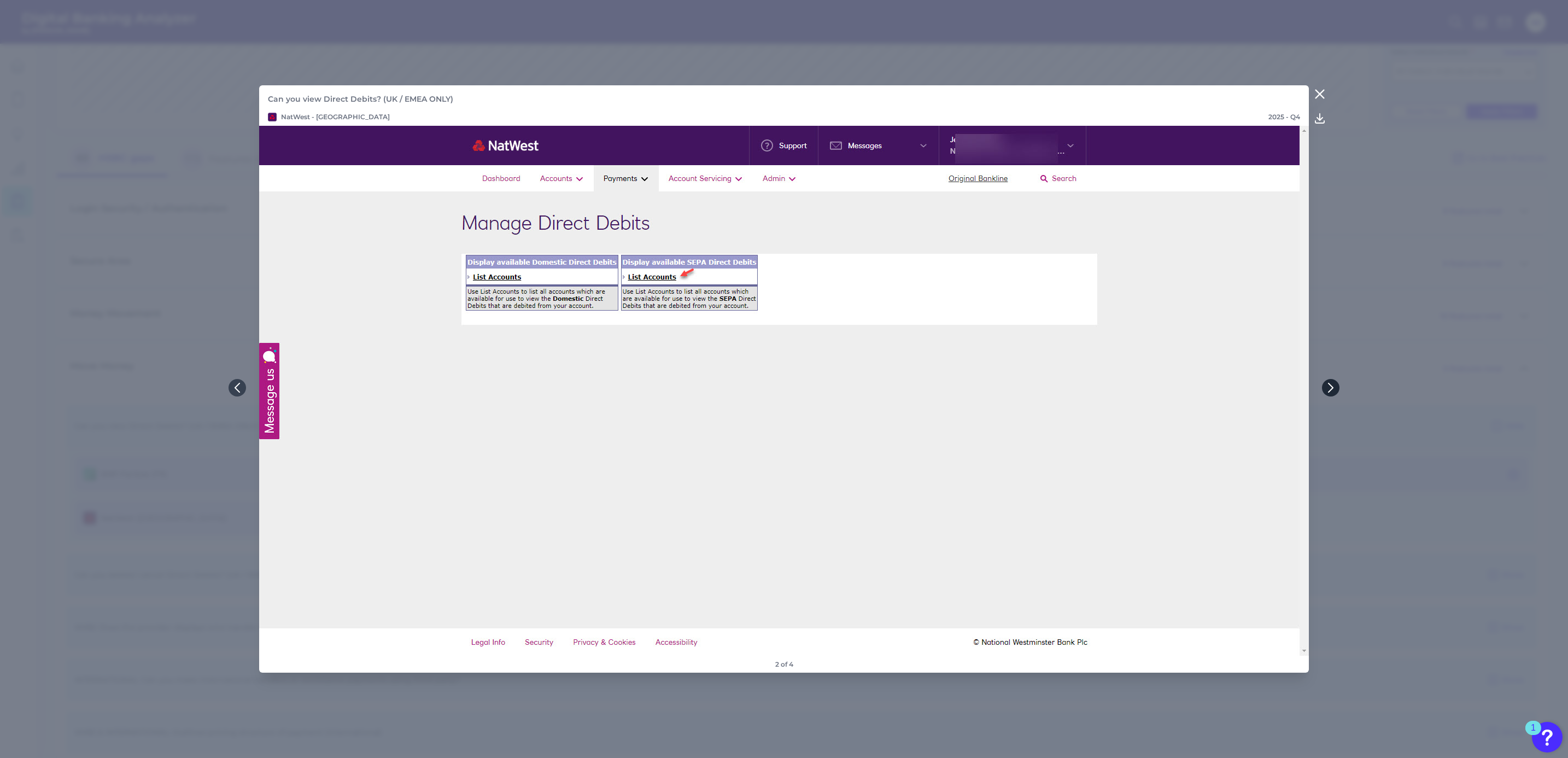
click at [1334, 389] on icon at bounding box center [1330, 387] width 10 height 10
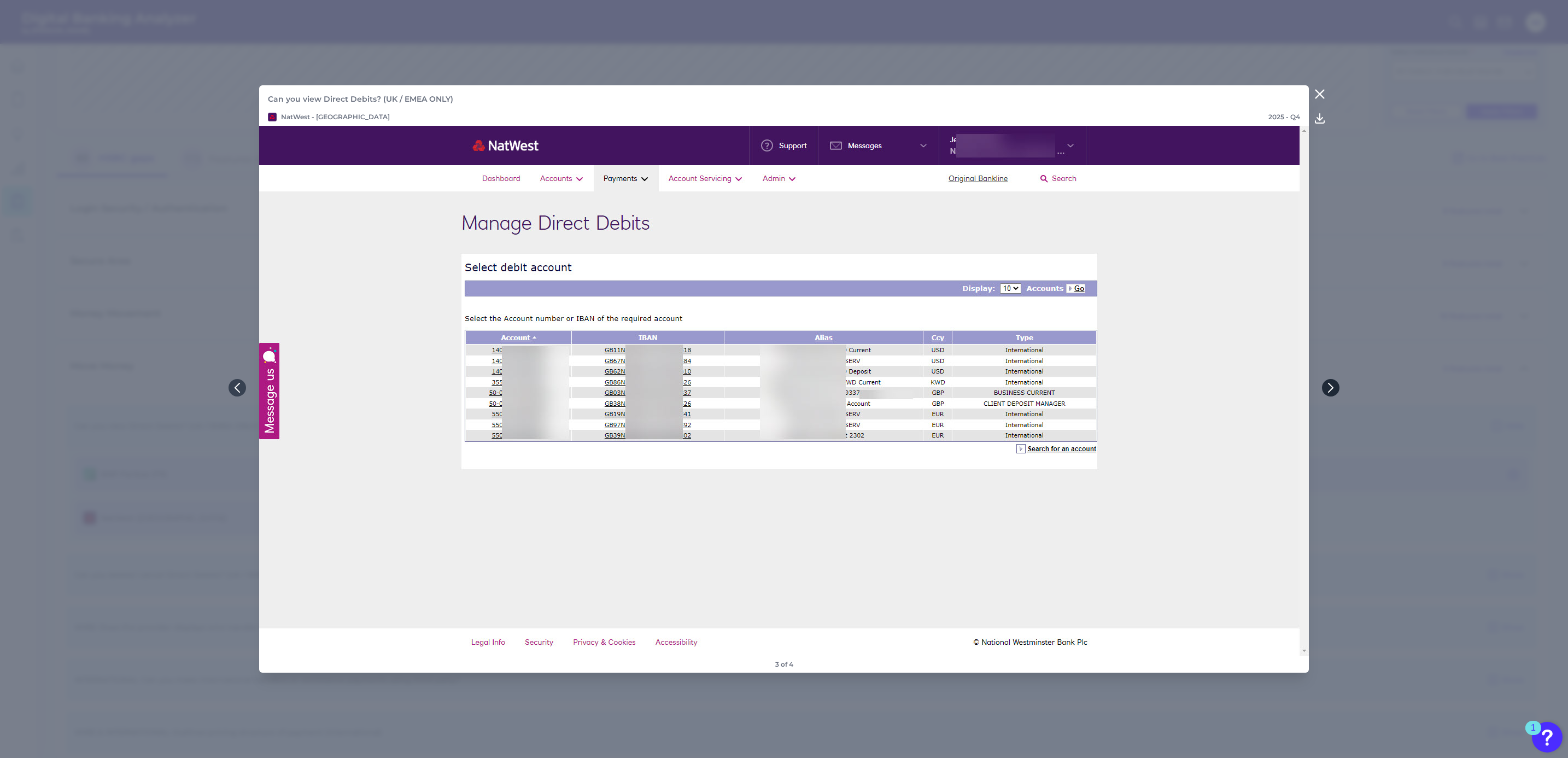
click at [1329, 386] on icon at bounding box center [1330, 387] width 10 height 10
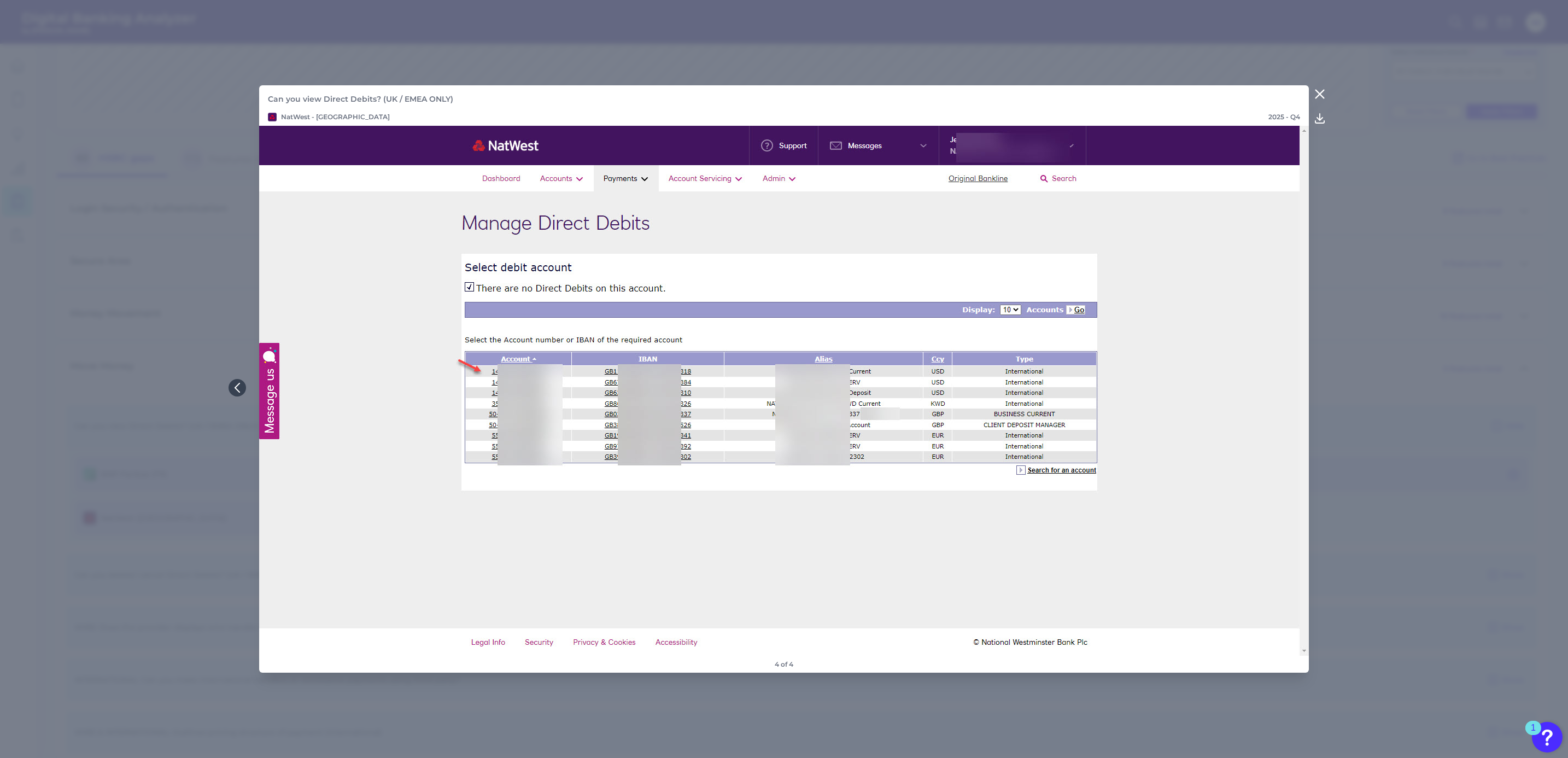
click at [1319, 90] on icon at bounding box center [1319, 94] width 13 height 13
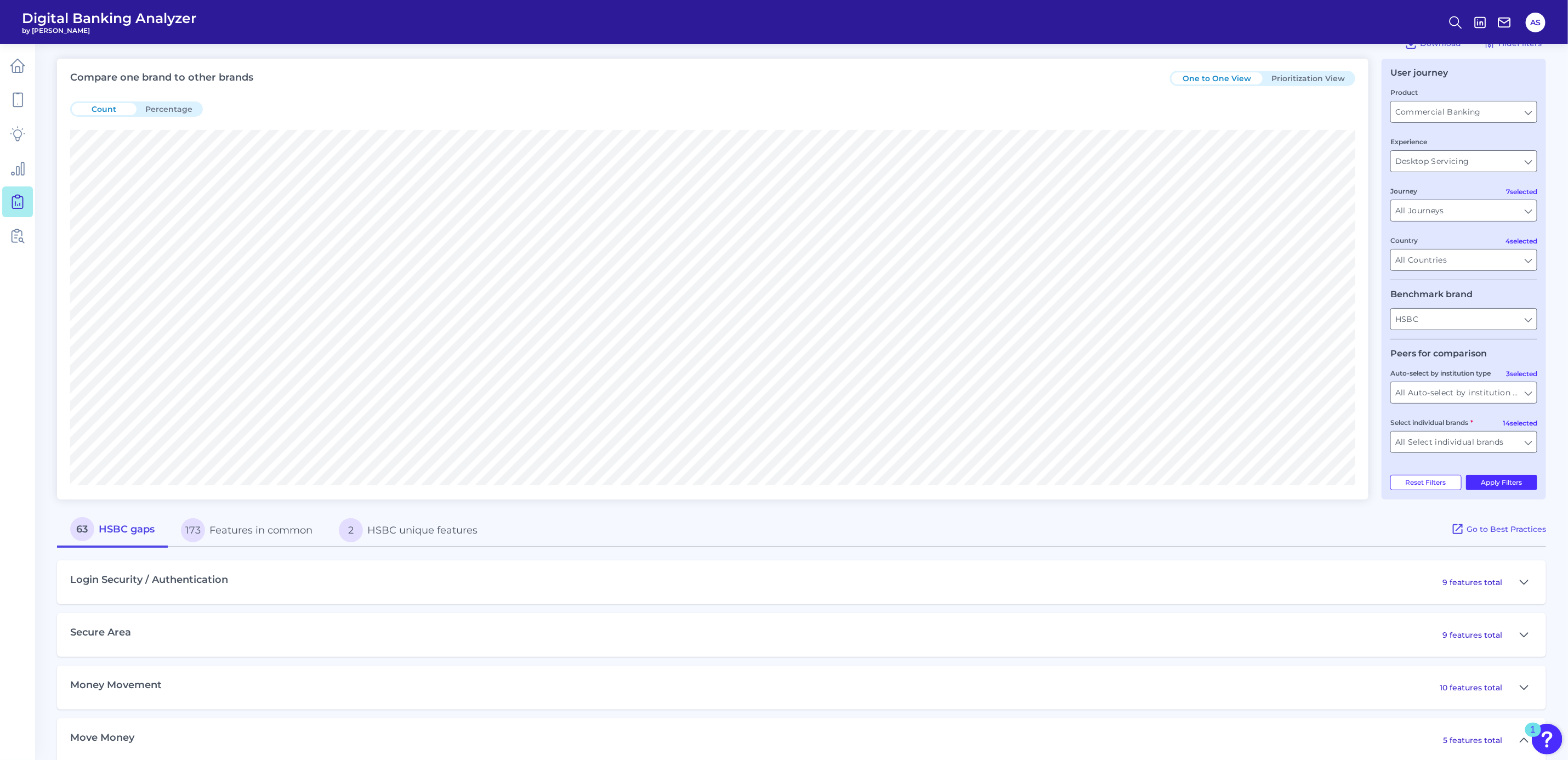
scroll to position [0, 0]
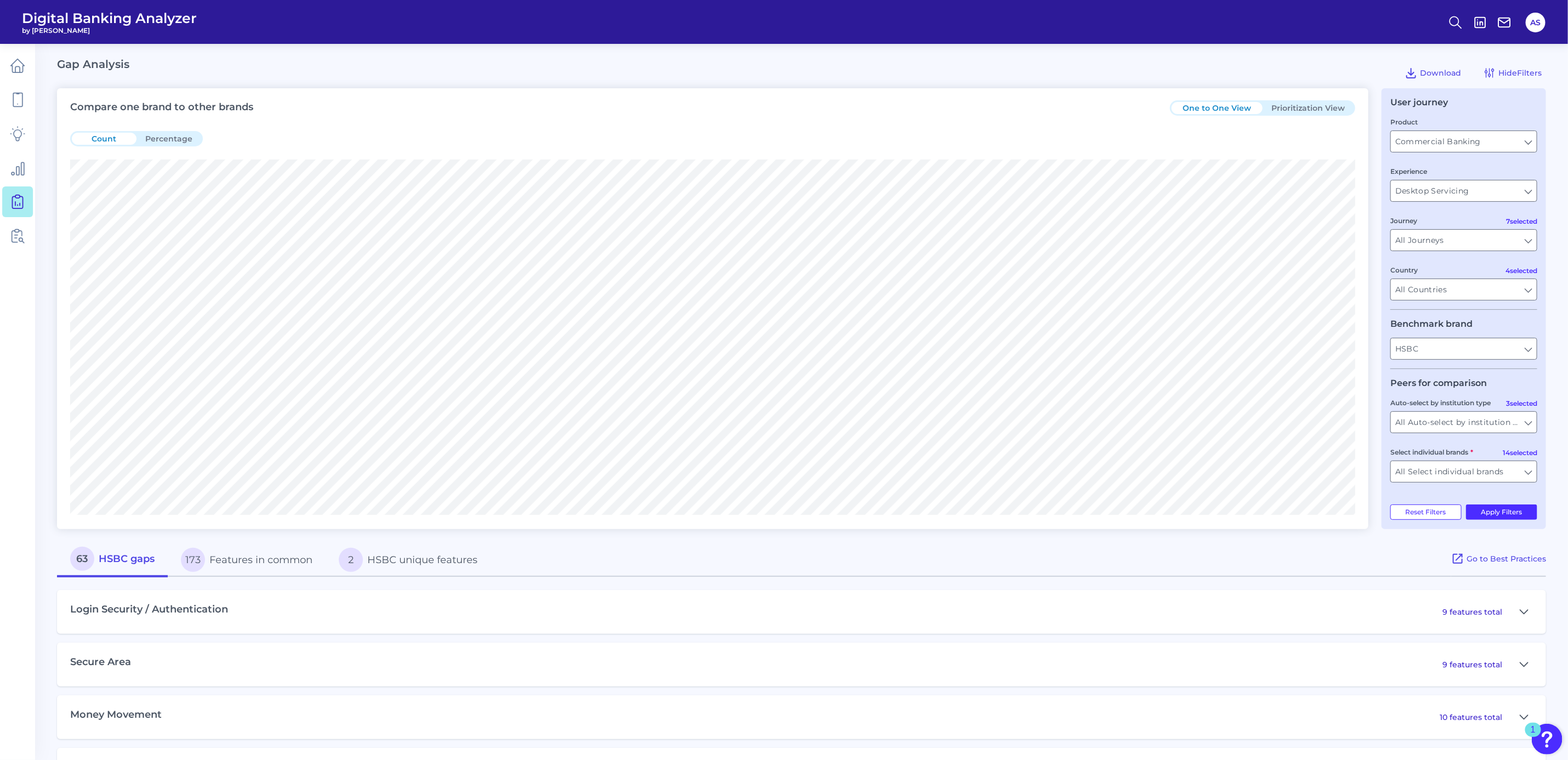
click at [1308, 108] on button "Prioritization View" at bounding box center [1308, 107] width 91 height 12
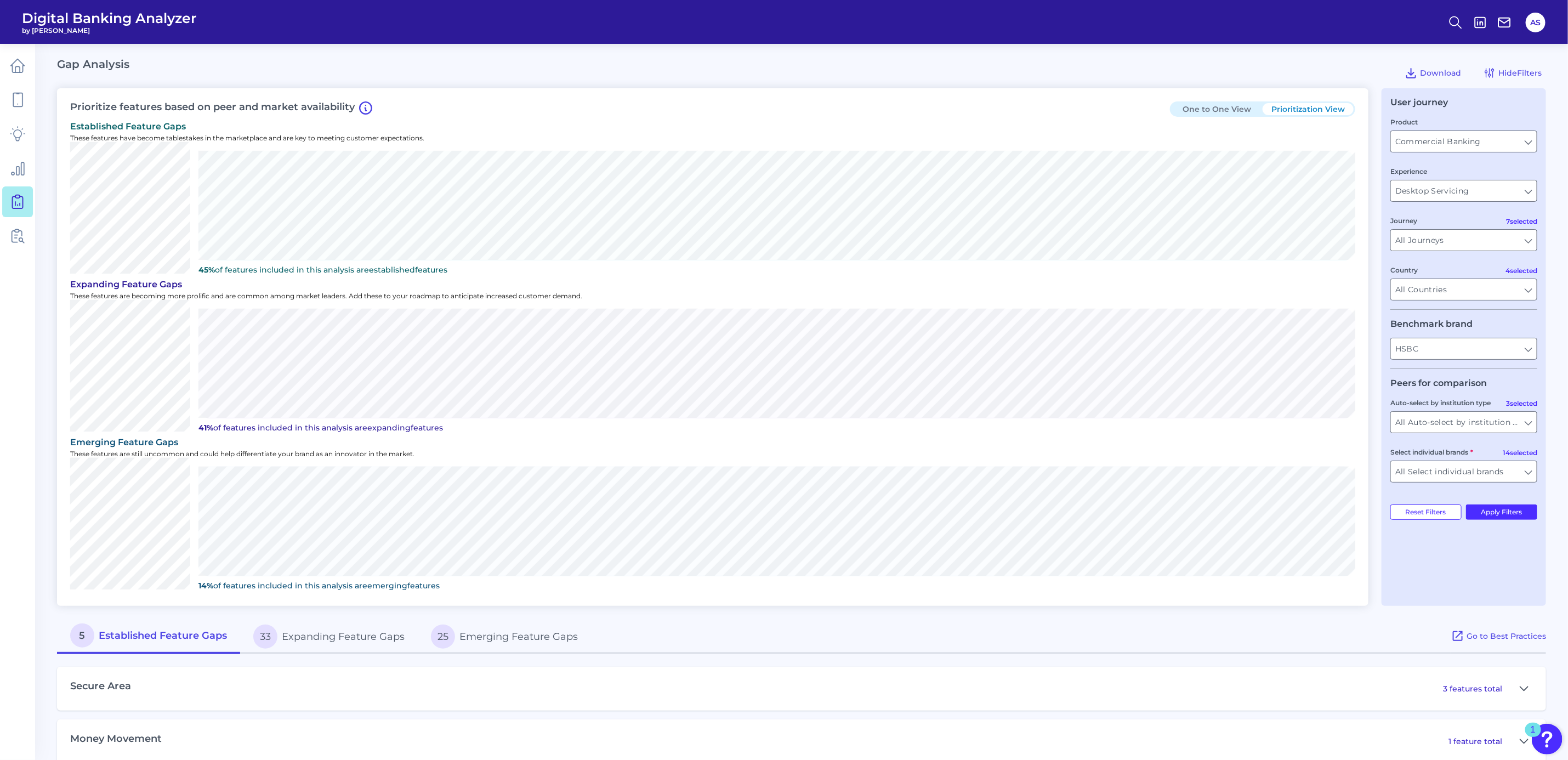
click at [1202, 103] on button "One to One View" at bounding box center [1217, 108] width 91 height 12
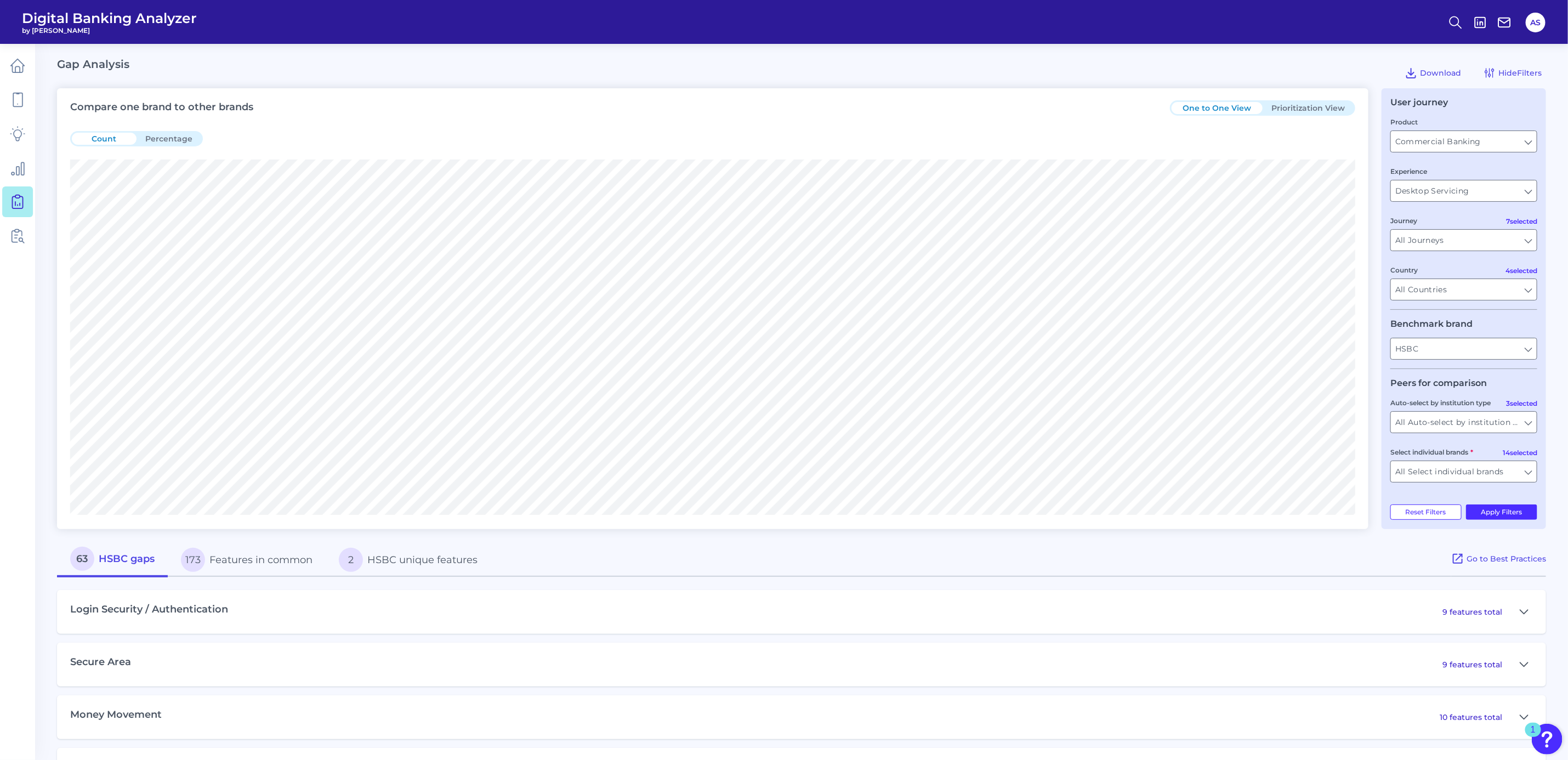
click at [1319, 109] on button "Prioritization View" at bounding box center [1308, 107] width 91 height 12
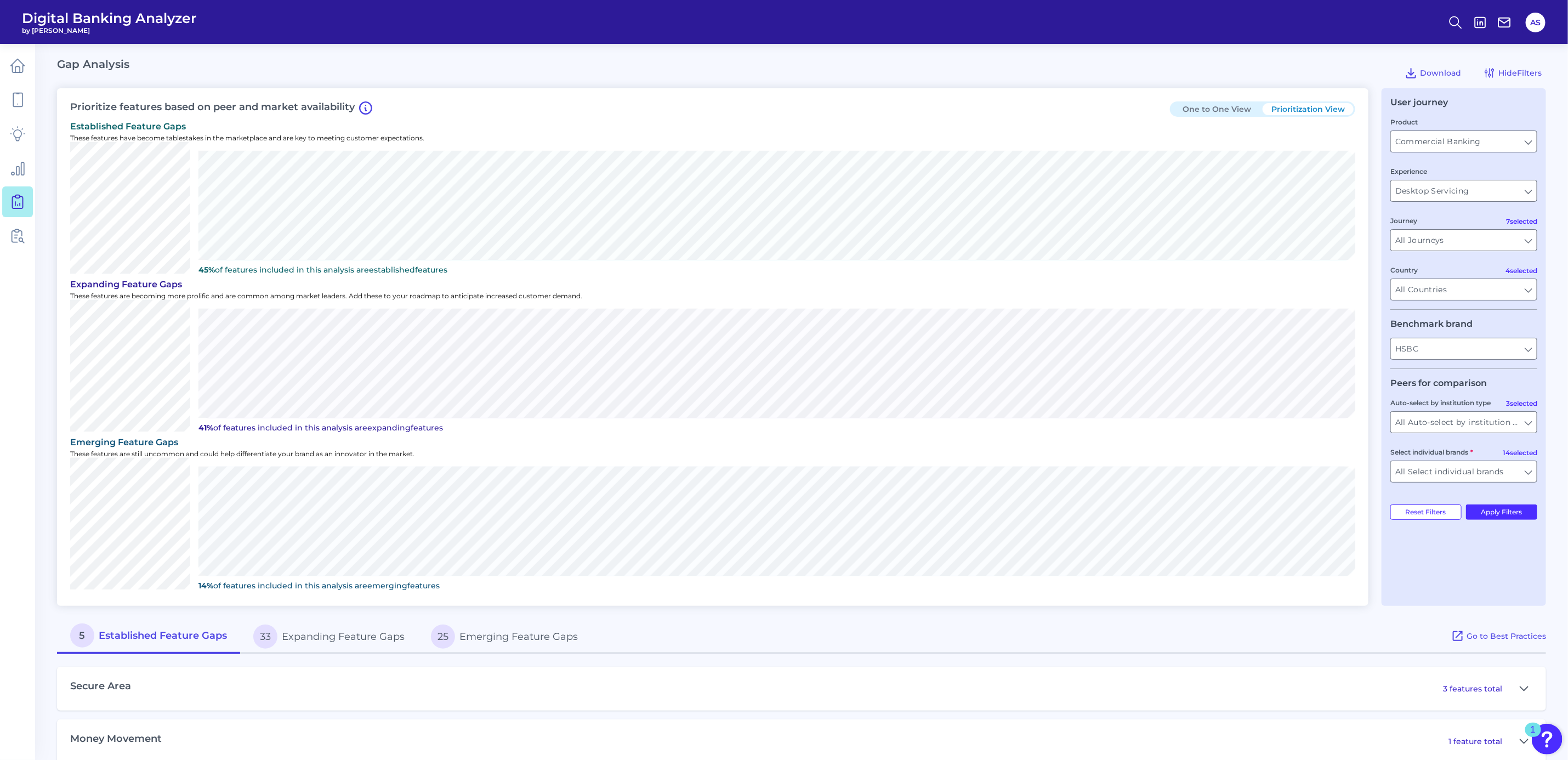
scroll to position [70, 0]
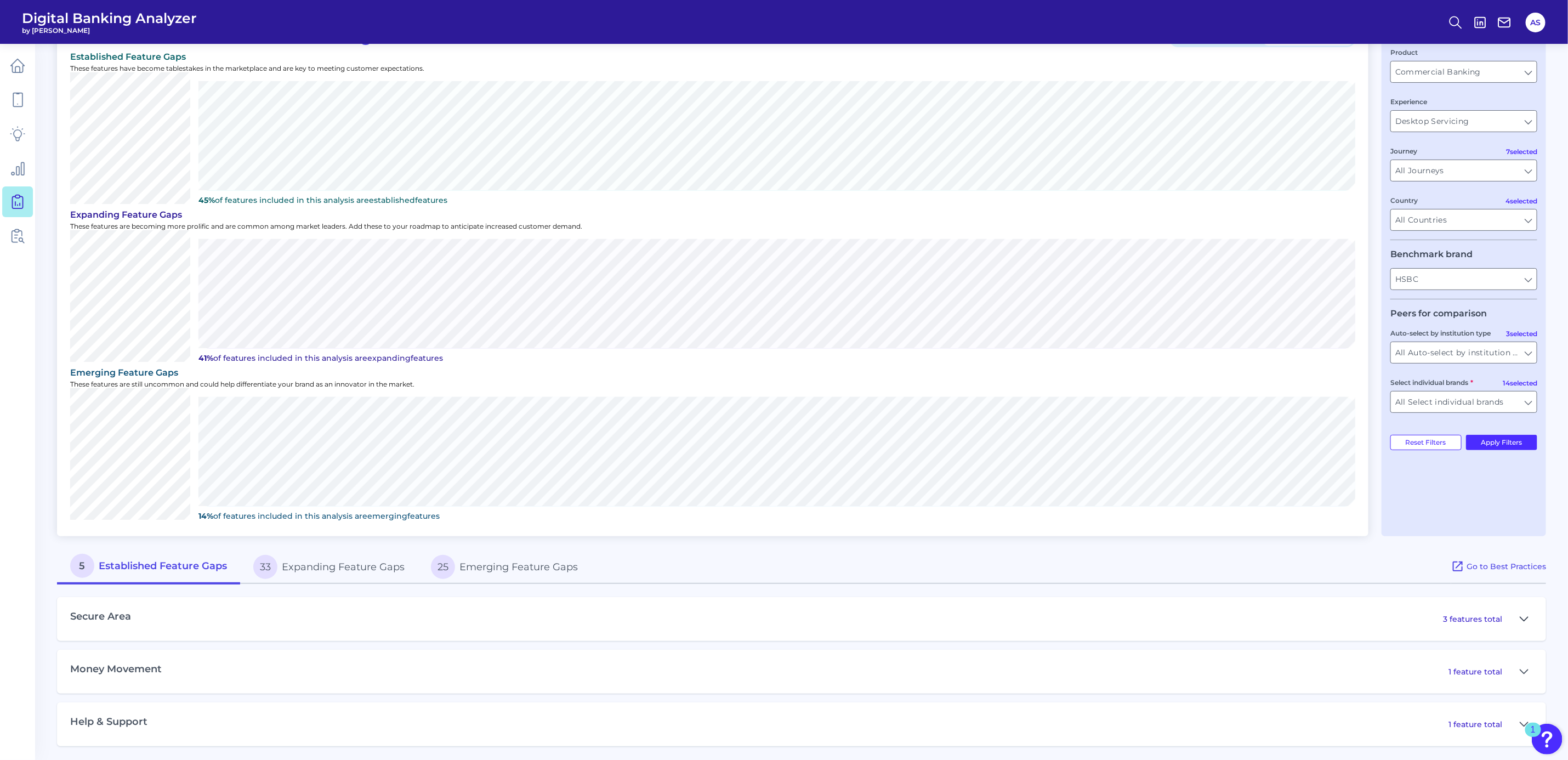
click at [1525, 619] on icon at bounding box center [1525, 618] width 8 height 4
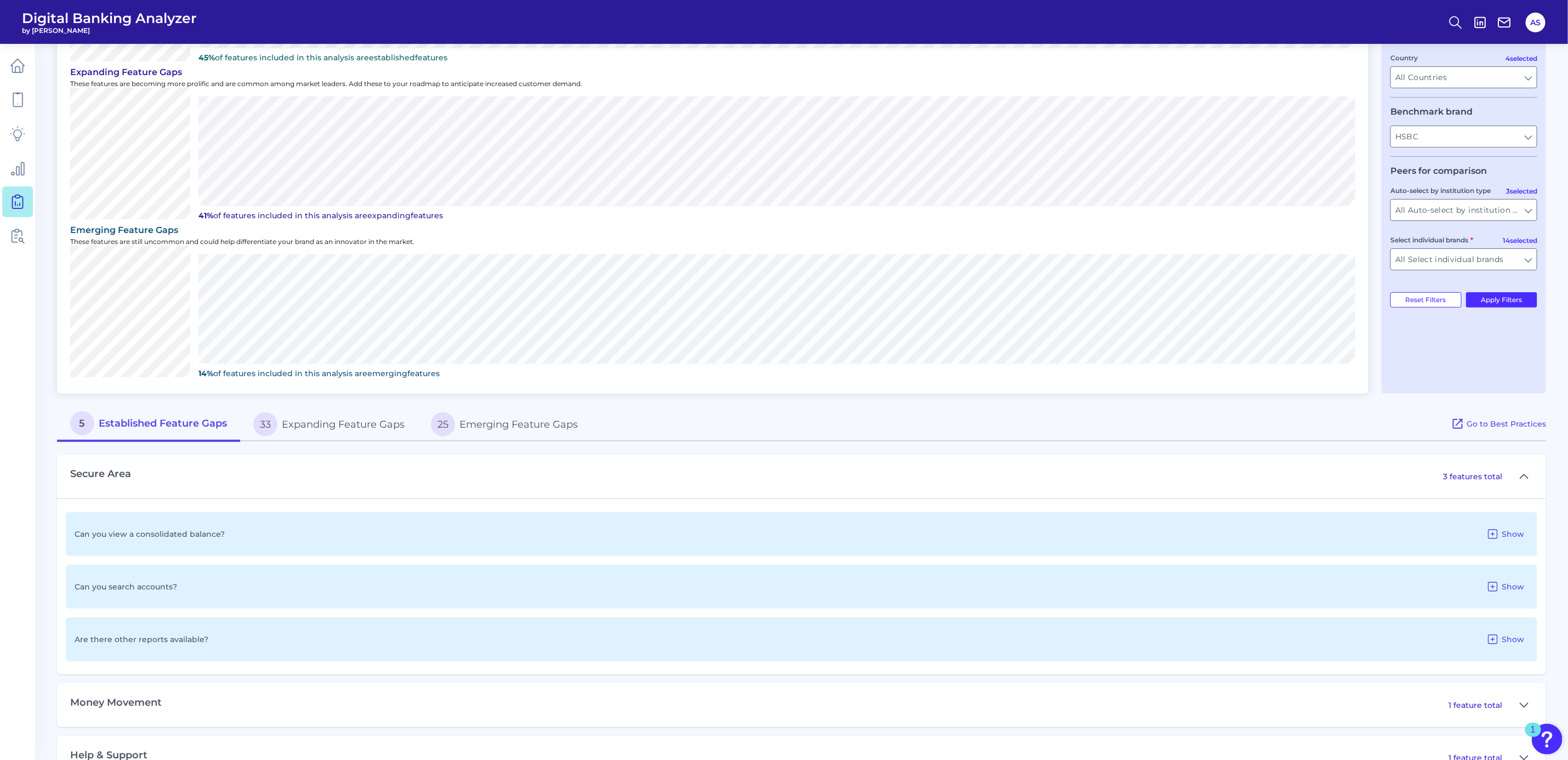
scroll to position [235, 0]
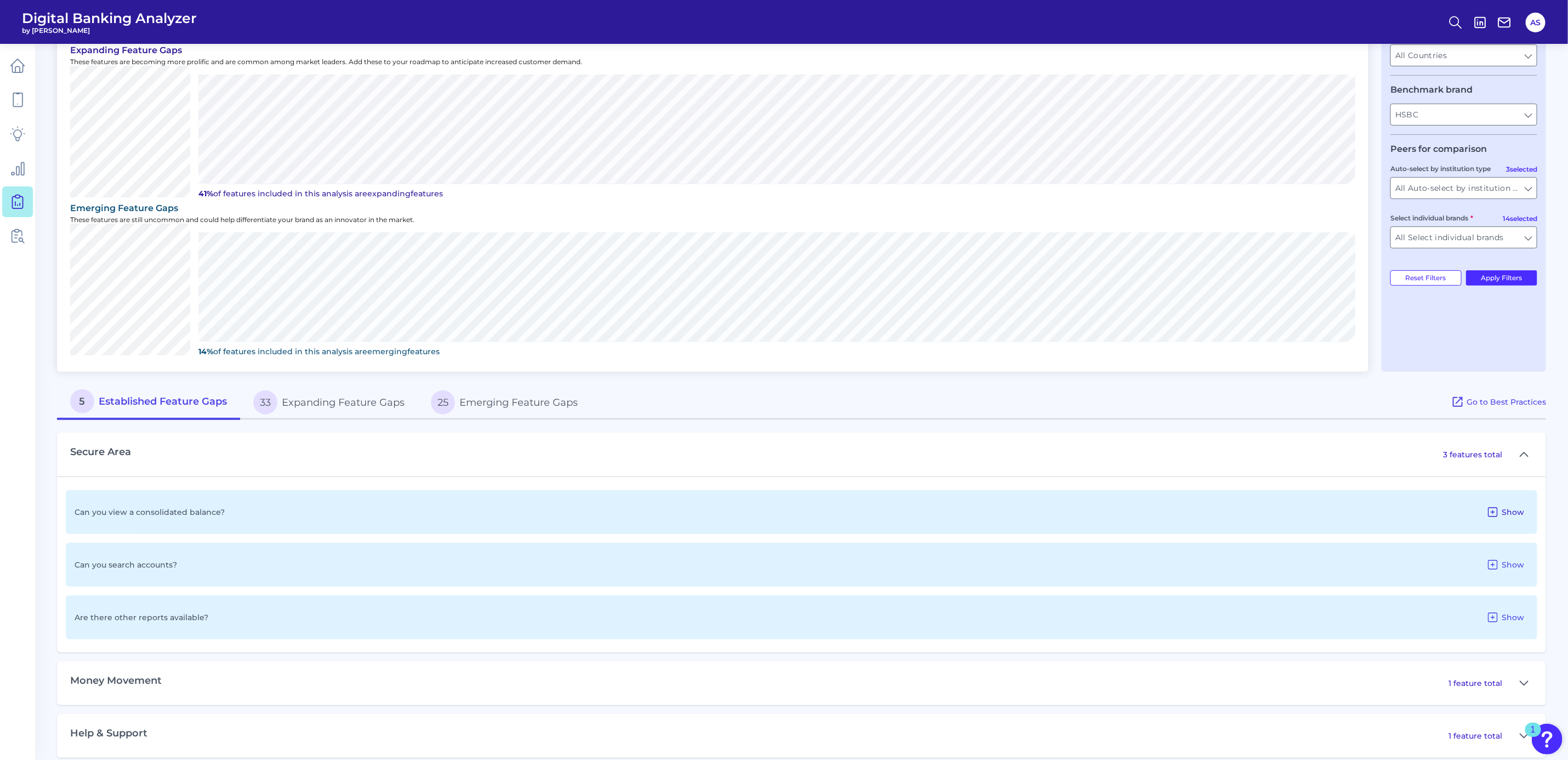
click at [1497, 511] on icon at bounding box center [1493, 511] width 9 height 9
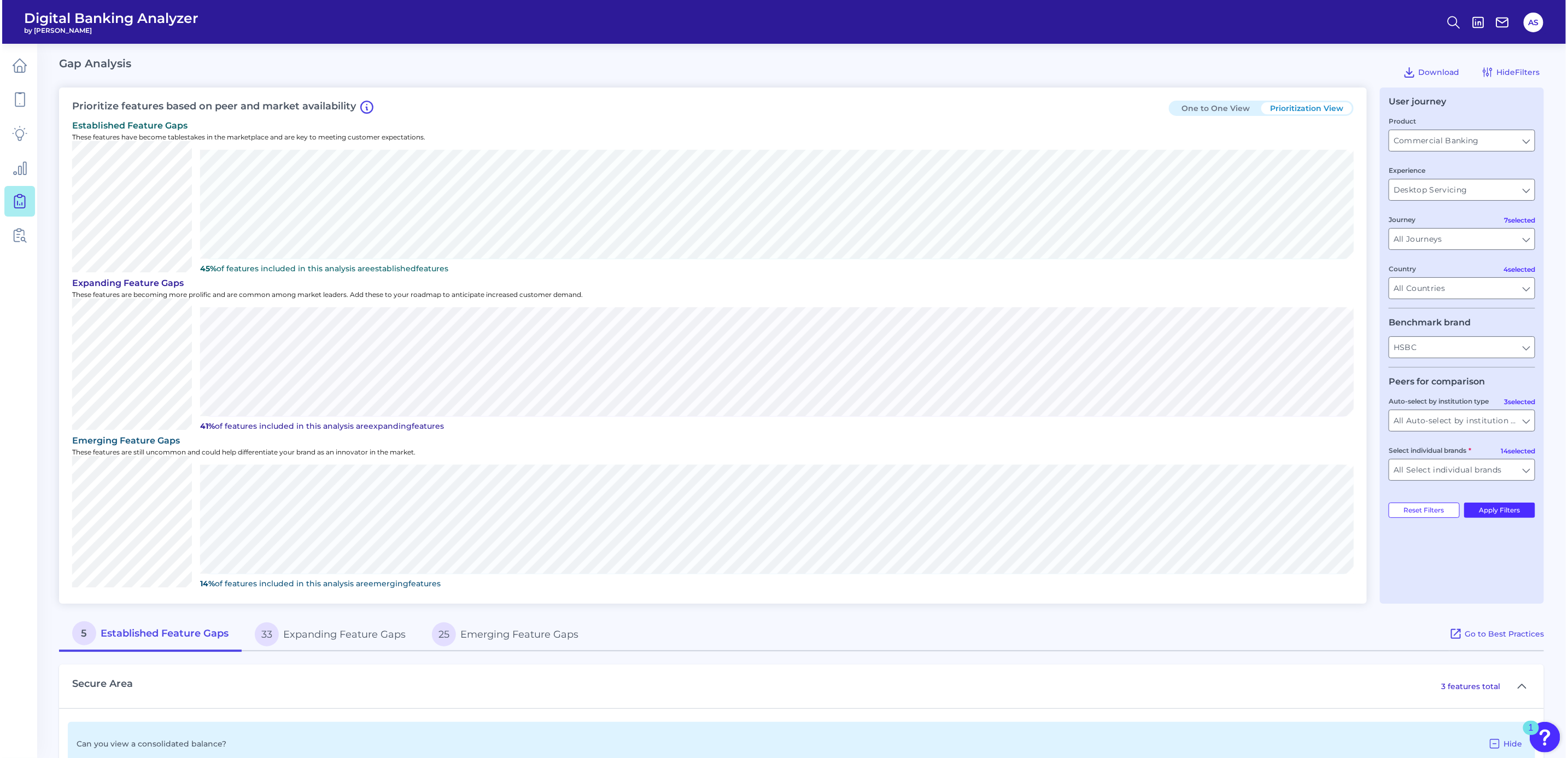
scroll to position [0, 0]
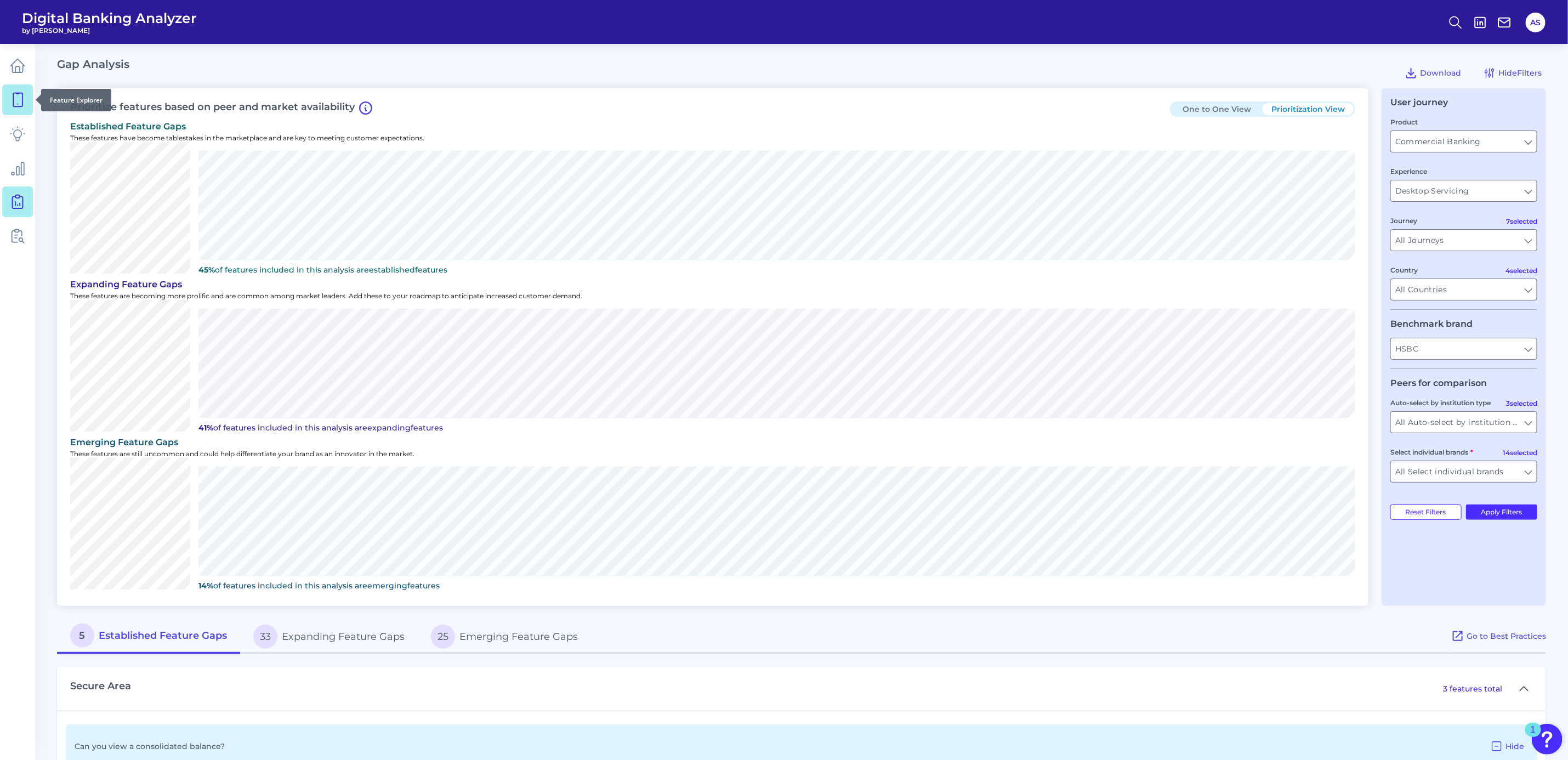
click at [30, 97] on link at bounding box center [17, 100] width 31 height 31
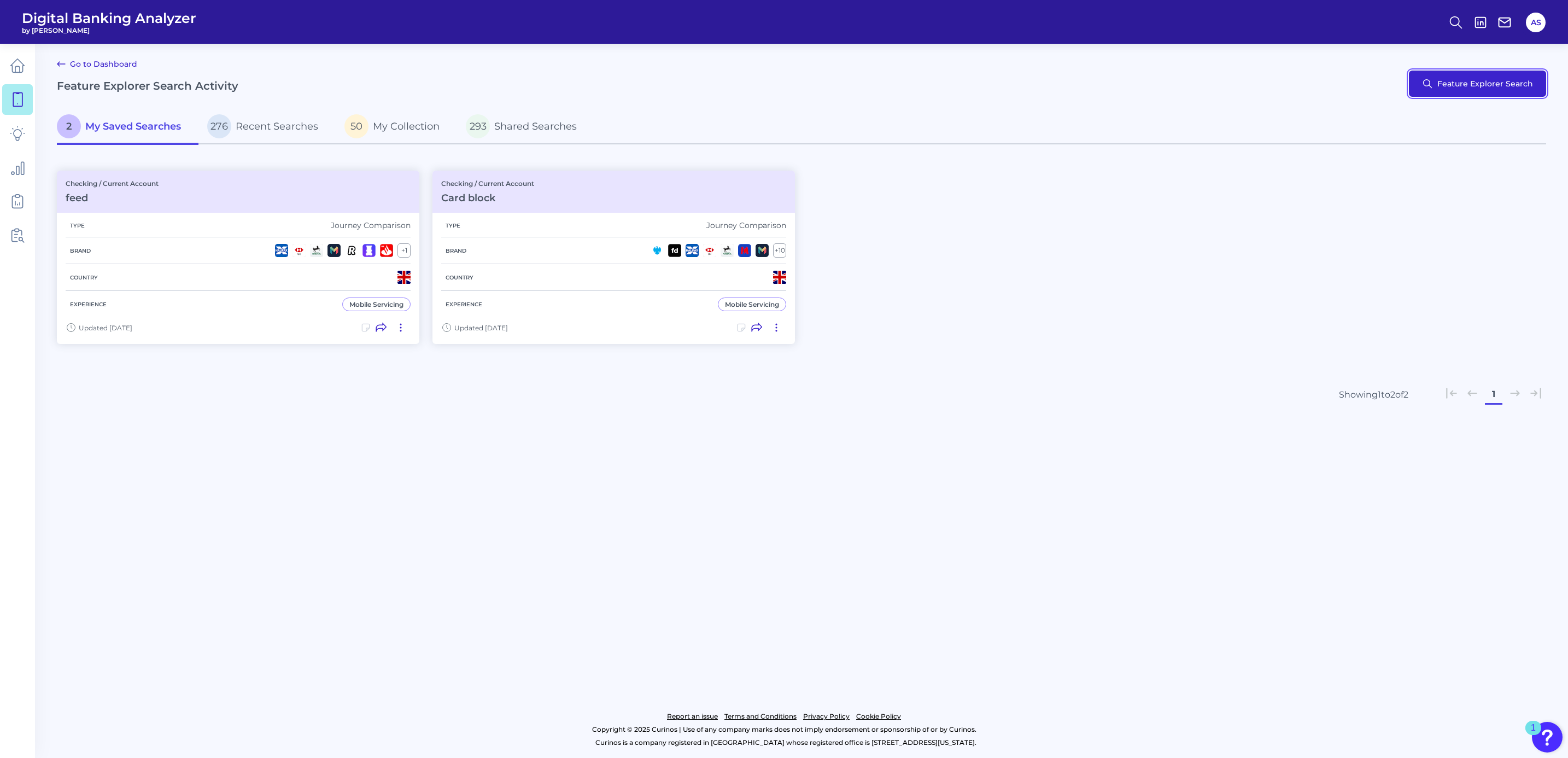
click at [1509, 76] on button "Feature Explorer Search" at bounding box center [1477, 84] width 137 height 27
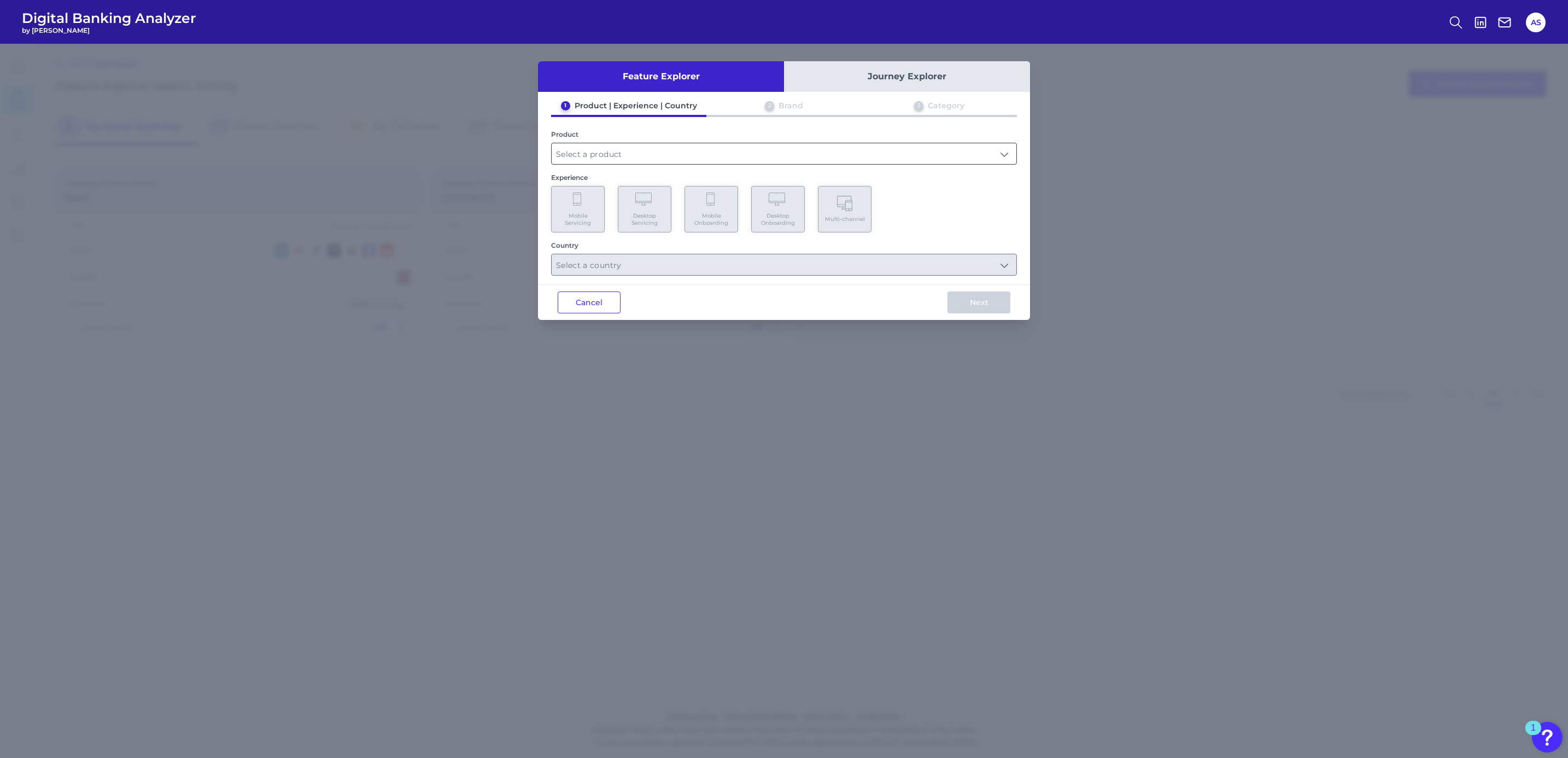
click at [649, 152] on input "text" at bounding box center [784, 153] width 465 height 21
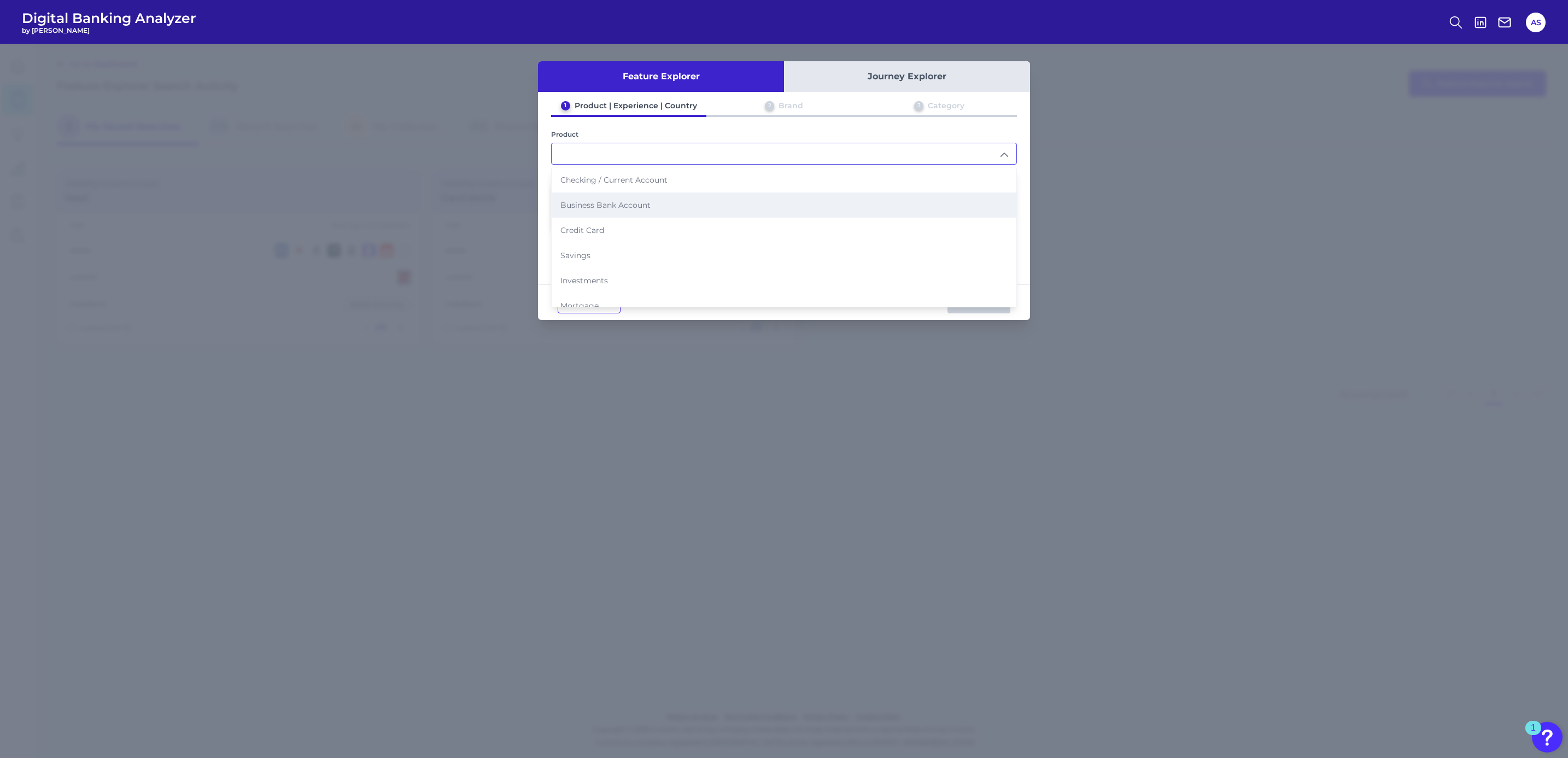
scroll to position [82, 0]
click at [640, 261] on li "Commercial Banking" at bounding box center [784, 274] width 465 height 25
type input "Commercial Banking"
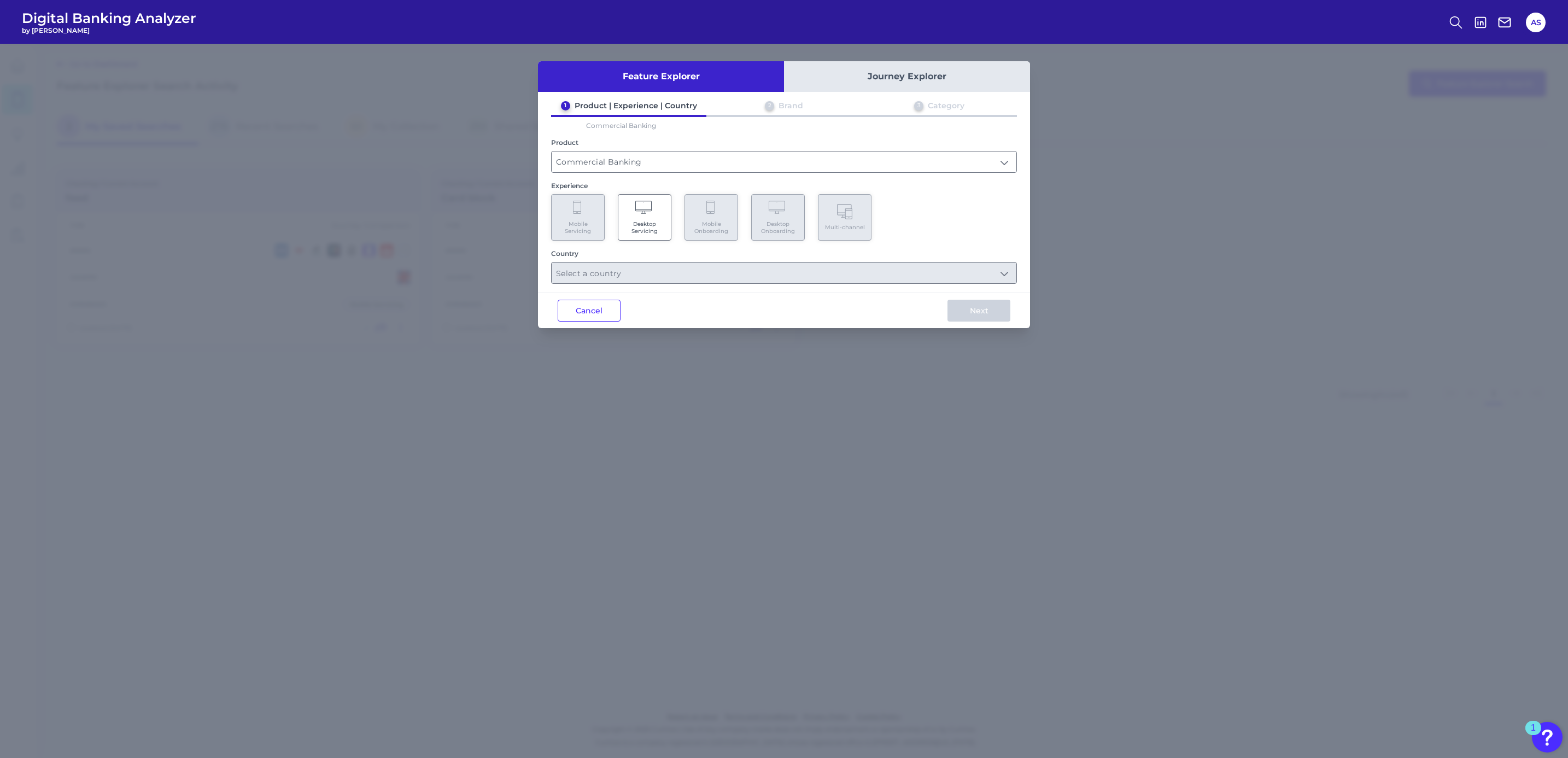
click at [659, 208] on Servicing "Desktop Servicing" at bounding box center [644, 217] width 54 height 46
click at [690, 278] on input "text" at bounding box center [784, 273] width 465 height 21
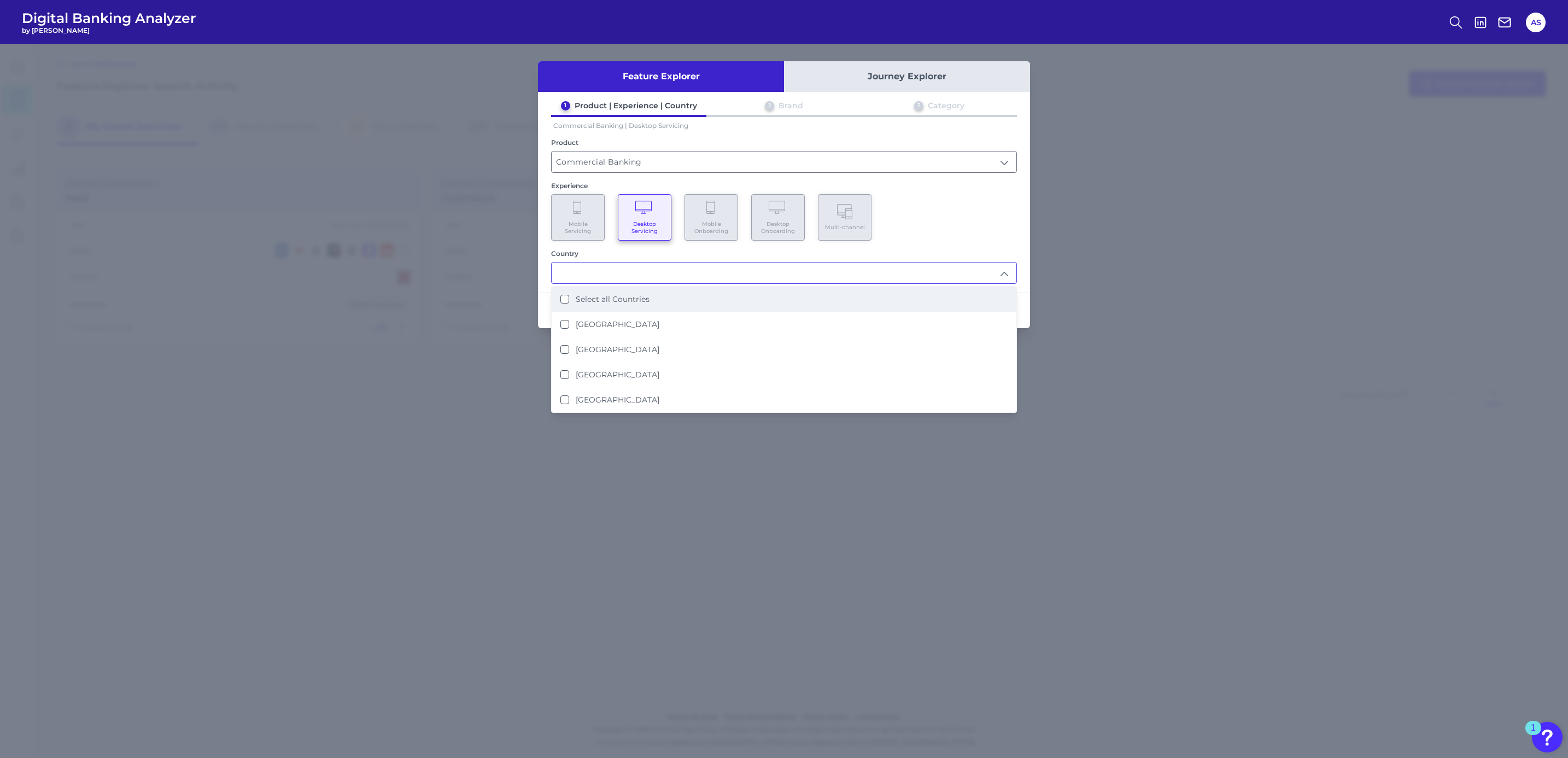
click at [565, 297] on Countries "Select all Countries" at bounding box center [565, 299] width 9 height 9
type input "Select all Countries"
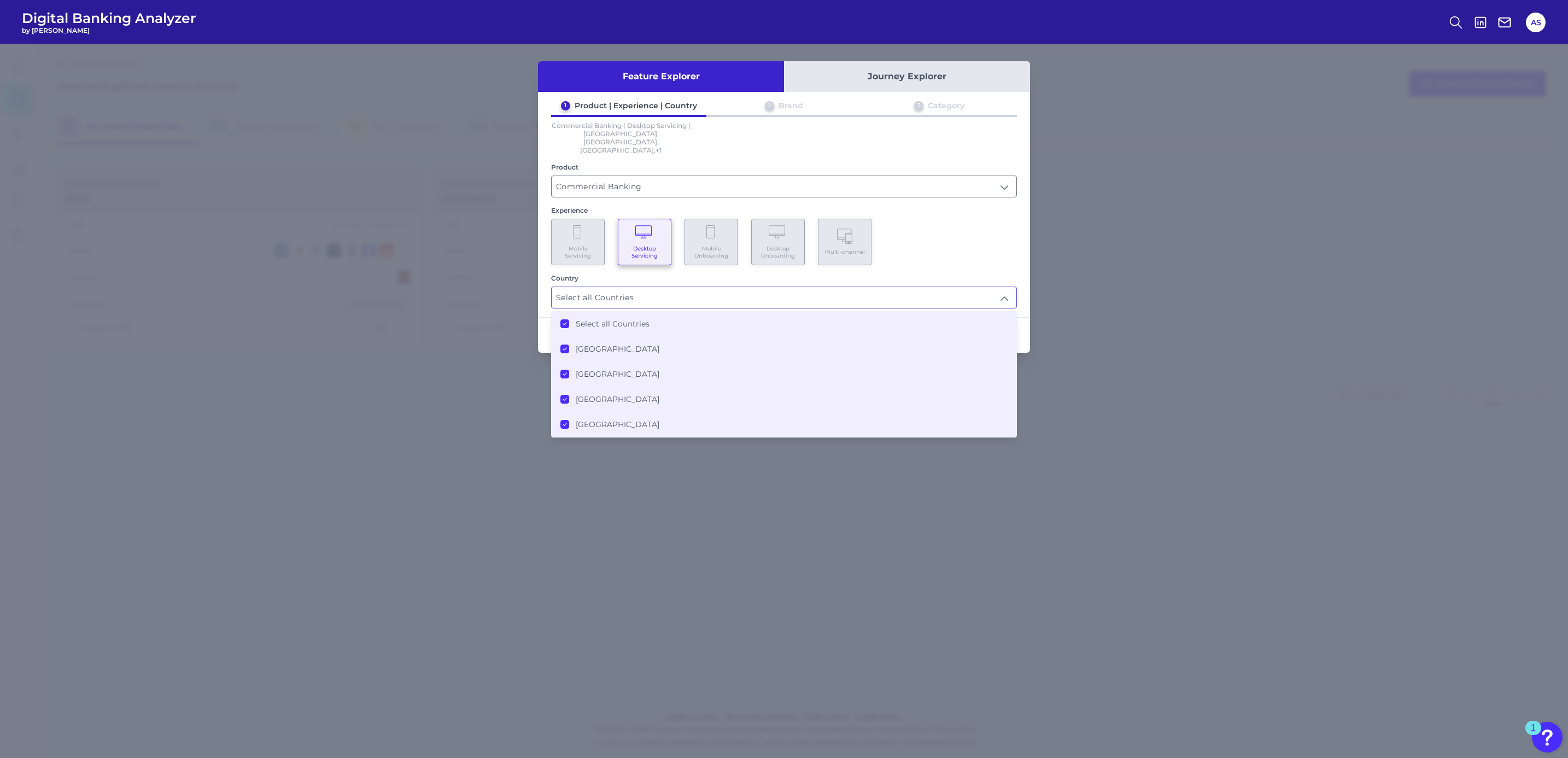
click at [920, 244] on div "Mobile Servicing Desktop Servicing Mobile Onboarding Desktop Onboarding Multi-c…" at bounding box center [784, 242] width 466 height 46
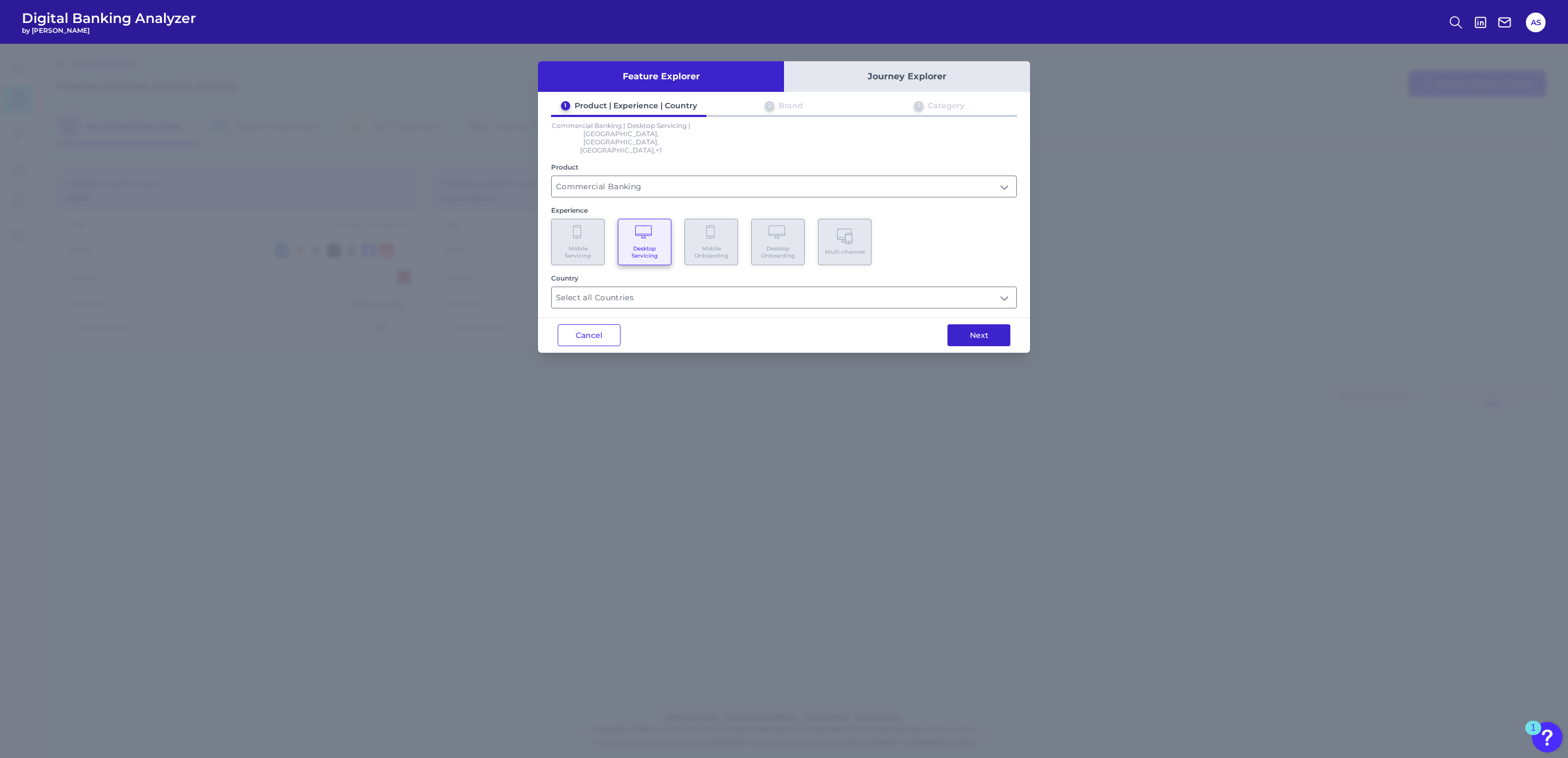
click at [961, 325] on button "Next" at bounding box center [978, 336] width 63 height 22
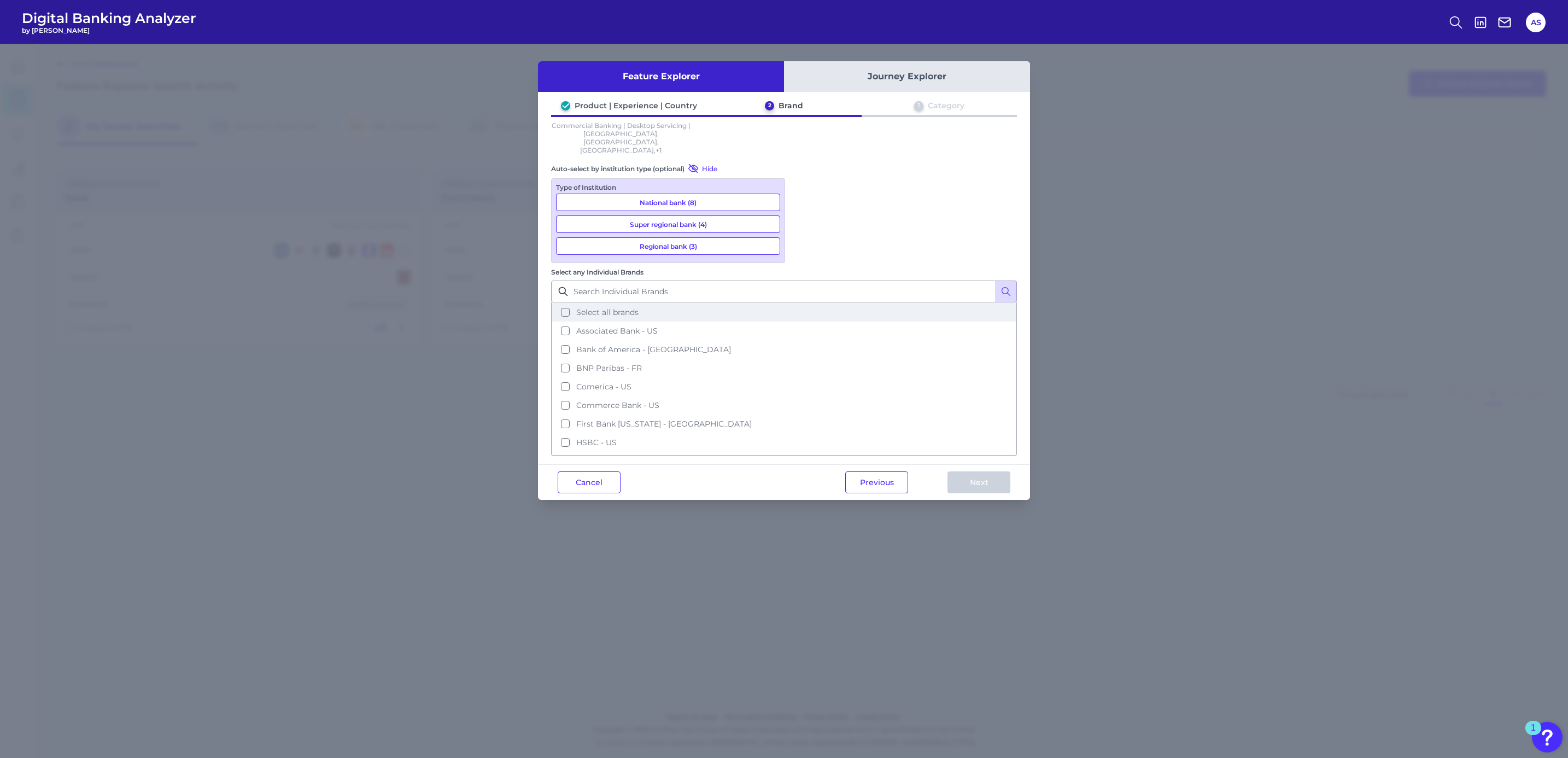
click at [639, 307] on span "Select all brands" at bounding box center [608, 312] width 63 height 10
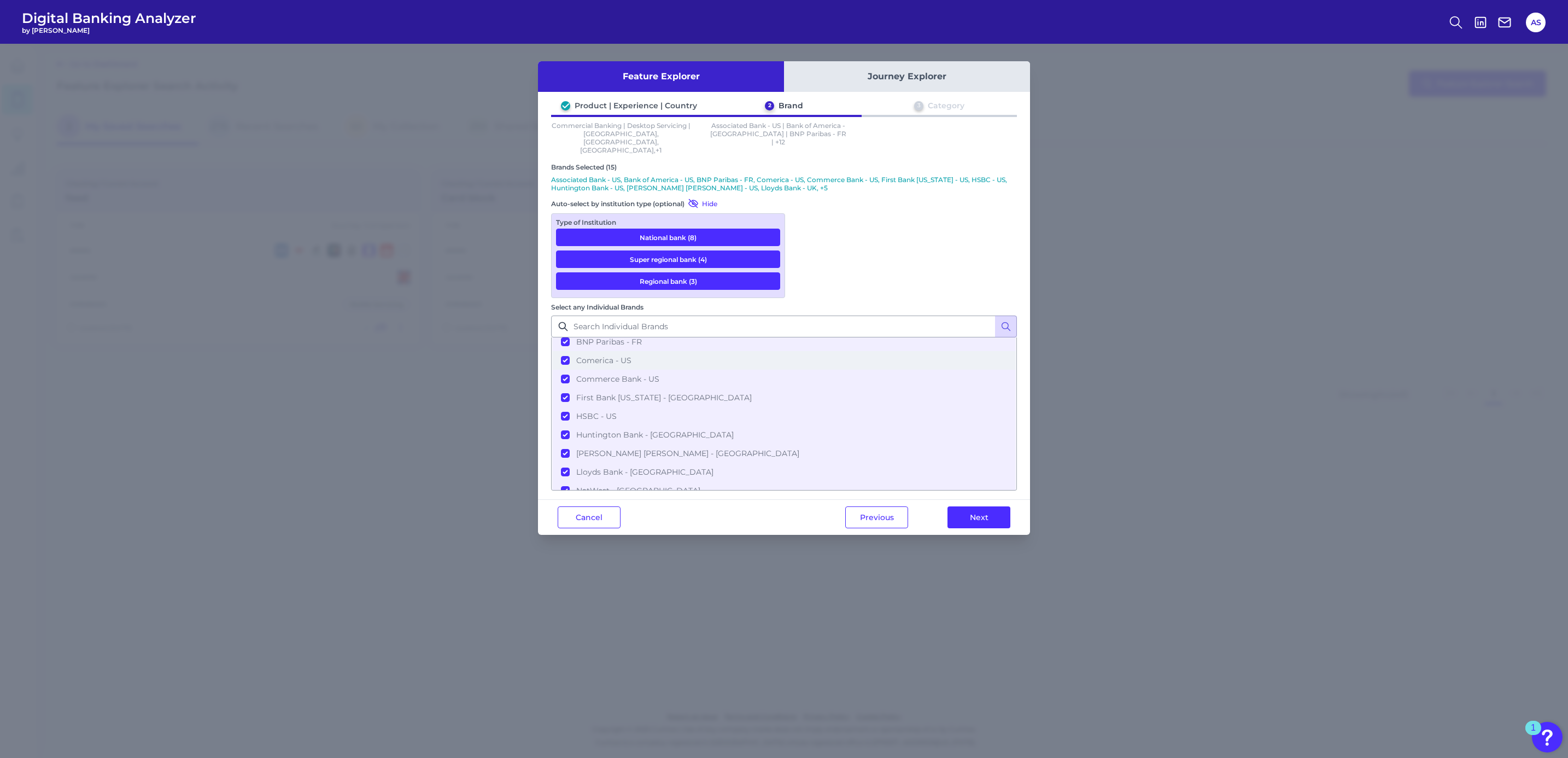
scroll to position [0, 0]
click at [973, 506] on button "Next" at bounding box center [978, 517] width 63 height 22
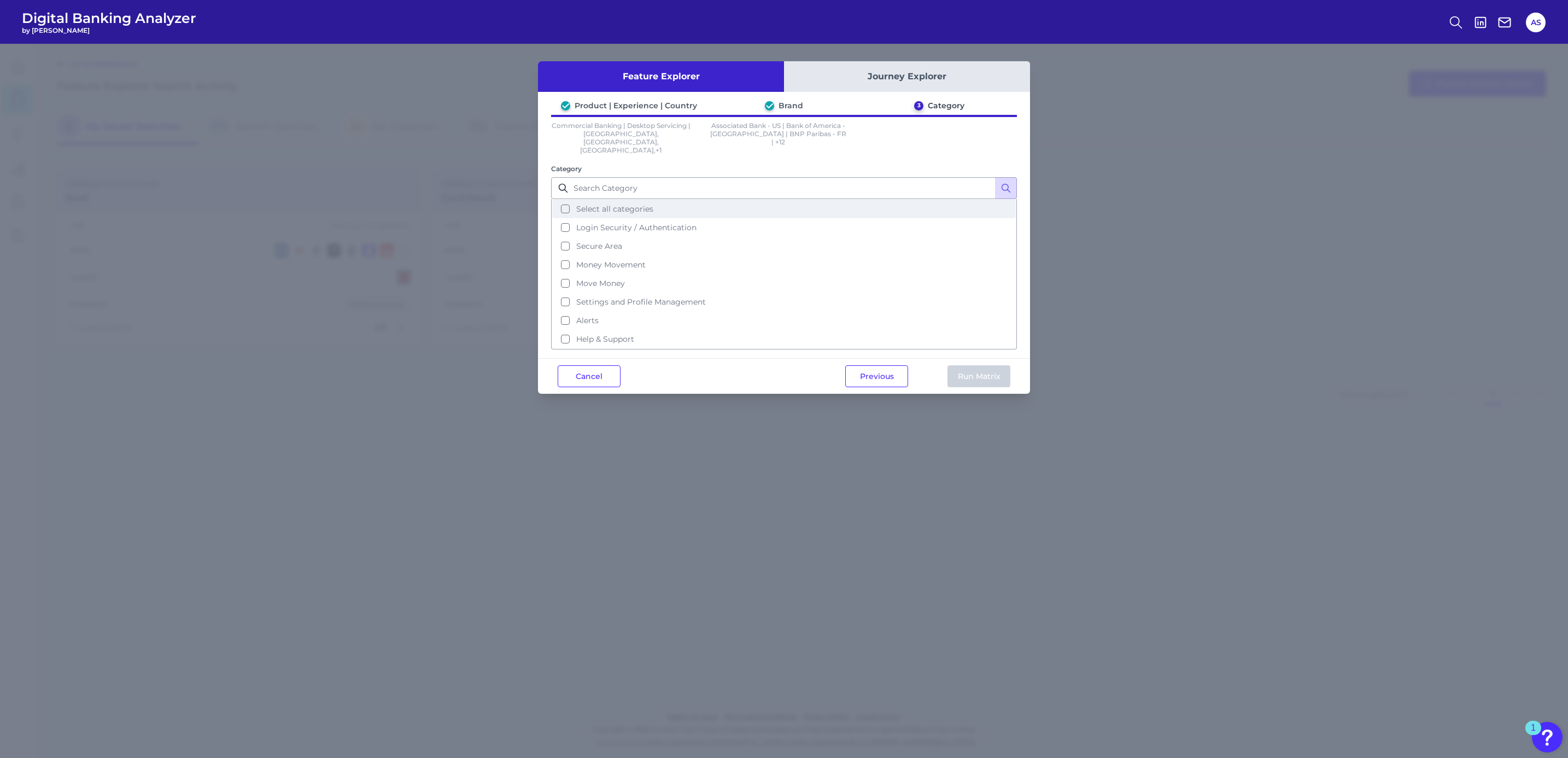
drag, startPoint x: 579, startPoint y: 192, endPoint x: 599, endPoint y: 196, distance: 20.4
click at [579, 204] on span "Select all categories" at bounding box center [615, 209] width 77 height 10
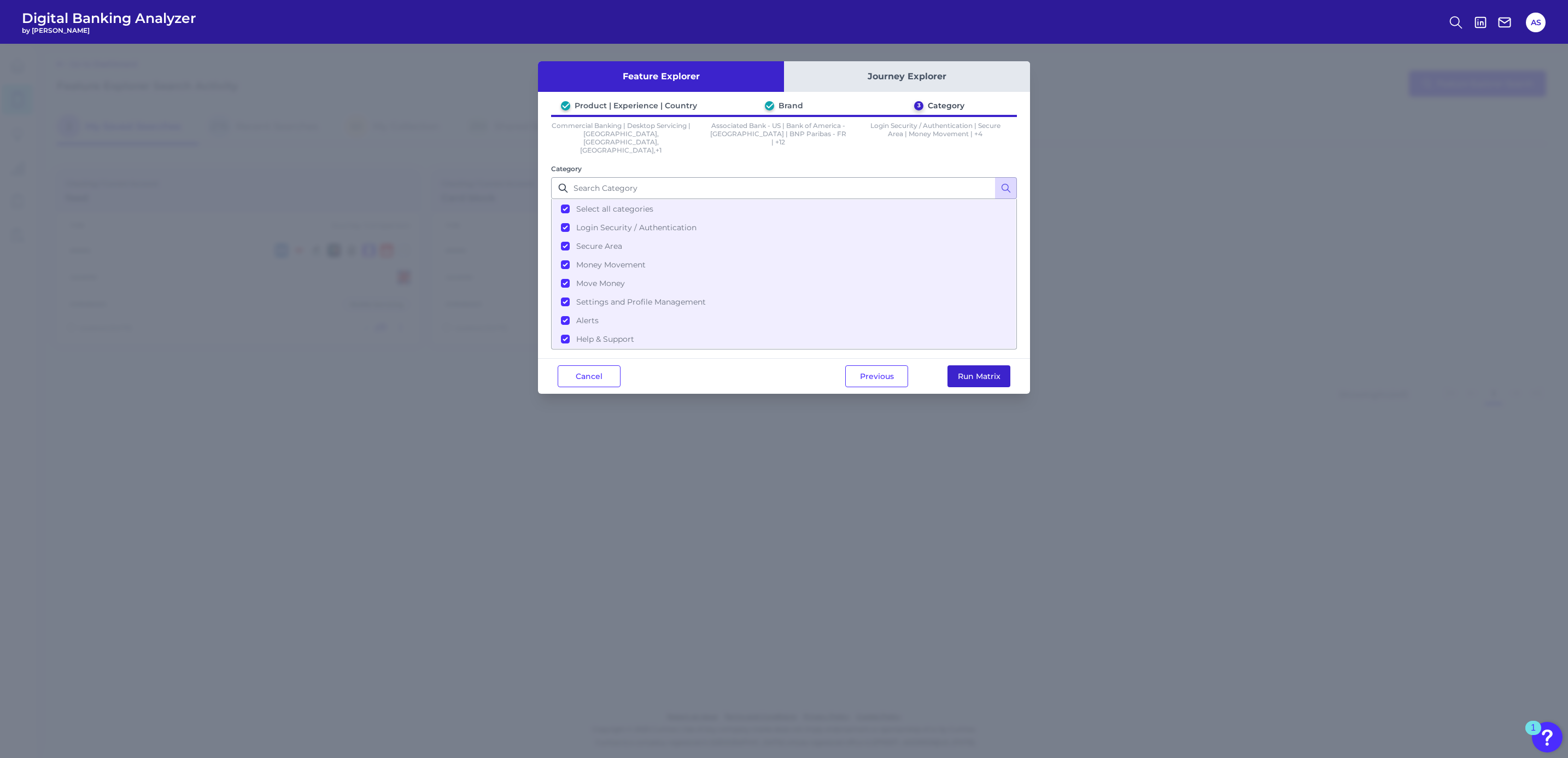
click at [988, 365] on button "Run Matrix" at bounding box center [978, 376] width 63 height 22
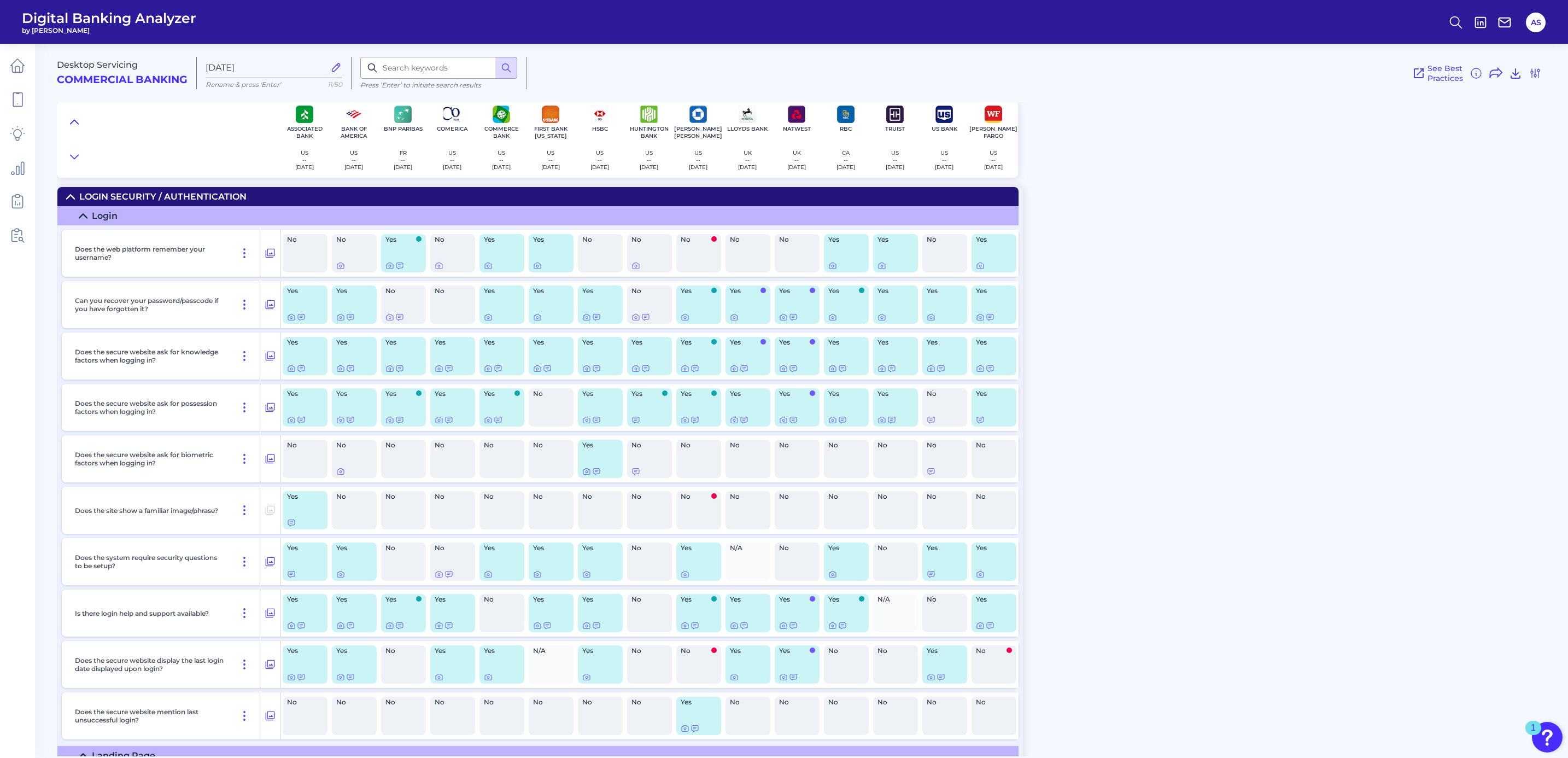
click at [71, 114] on button at bounding box center [74, 122] width 17 height 16
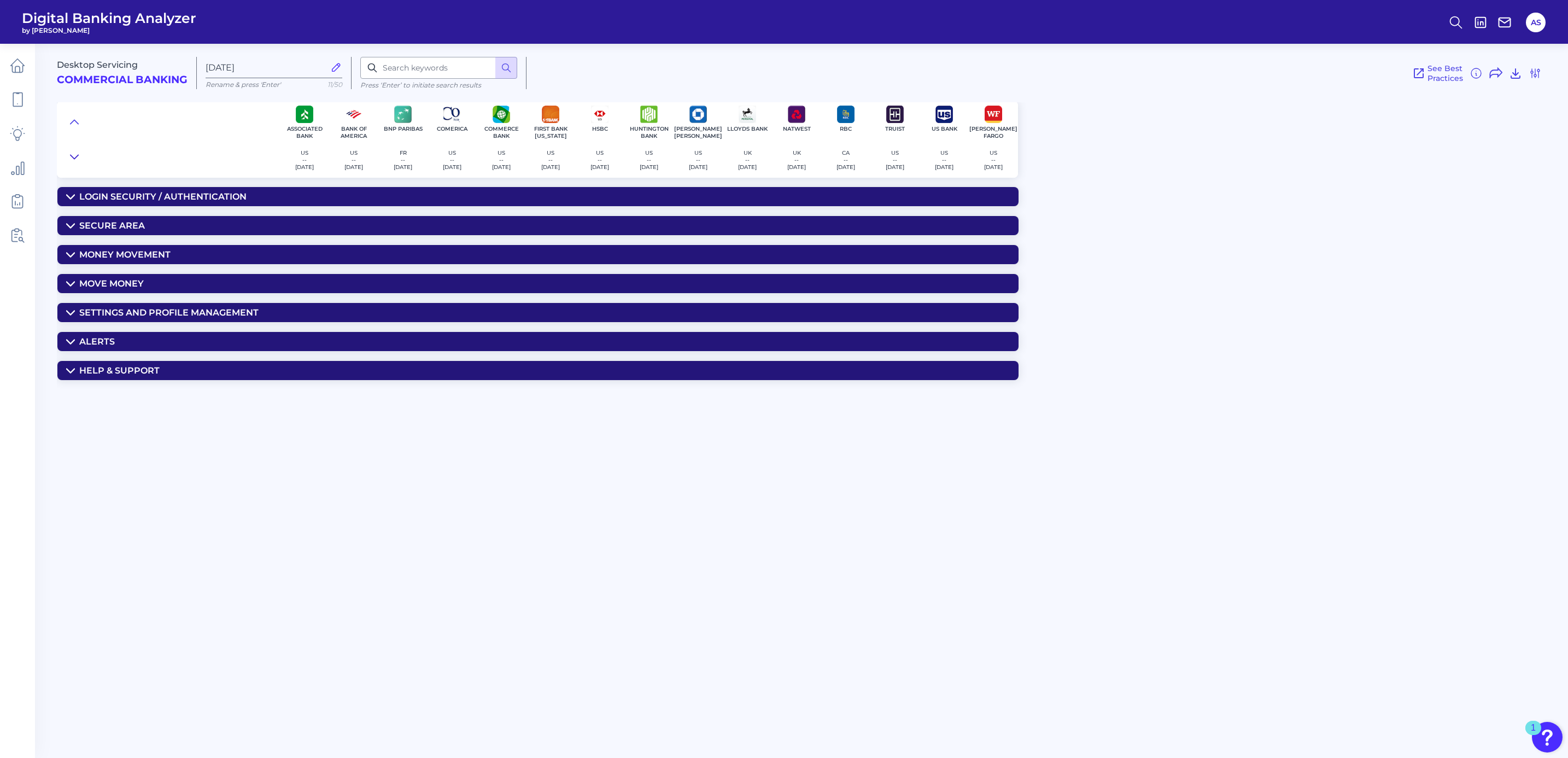
click at [75, 155] on icon at bounding box center [74, 157] width 9 height 11
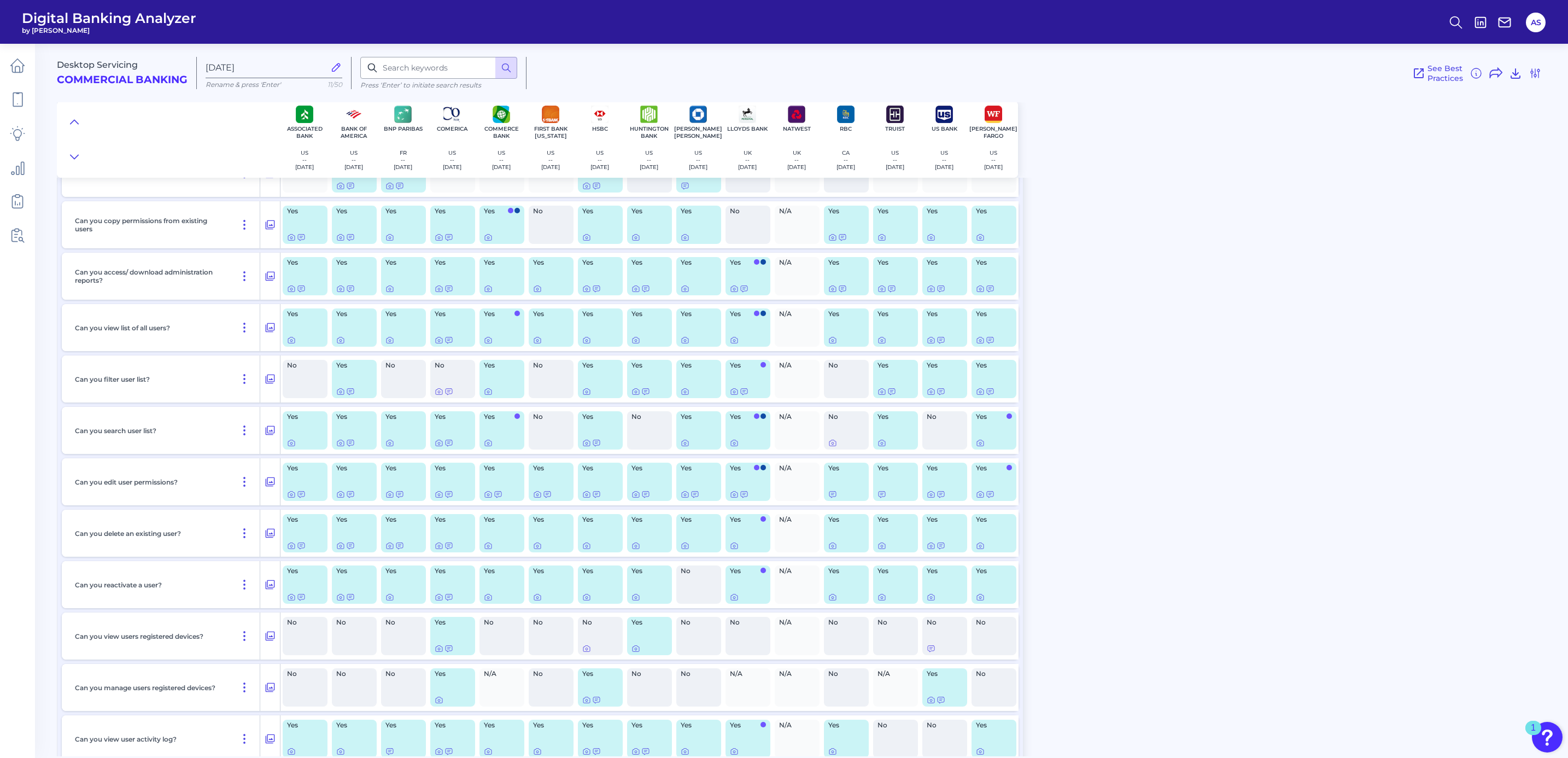
scroll to position [9105, 0]
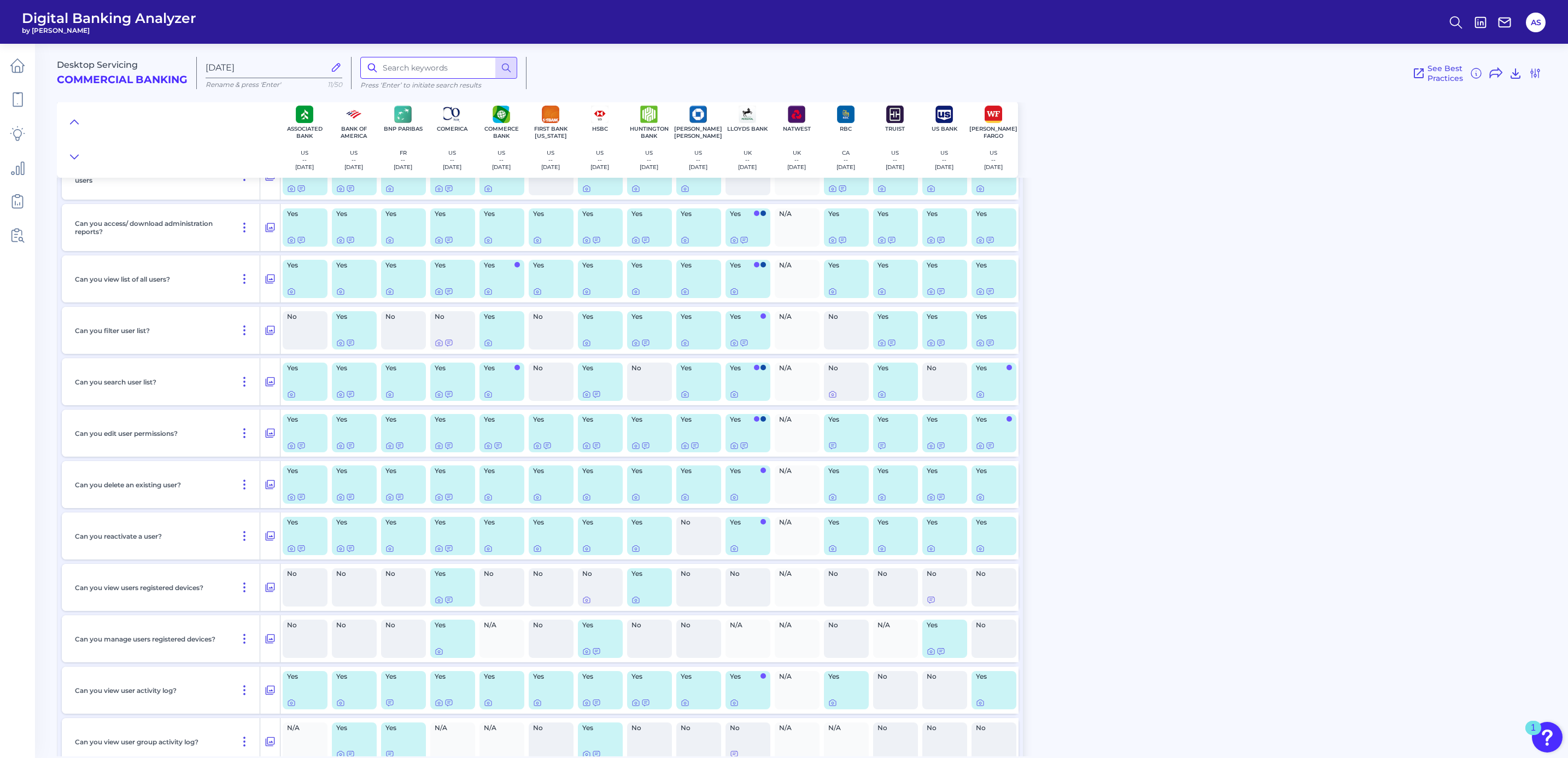
click at [445, 70] on input at bounding box center [439, 68] width 157 height 22
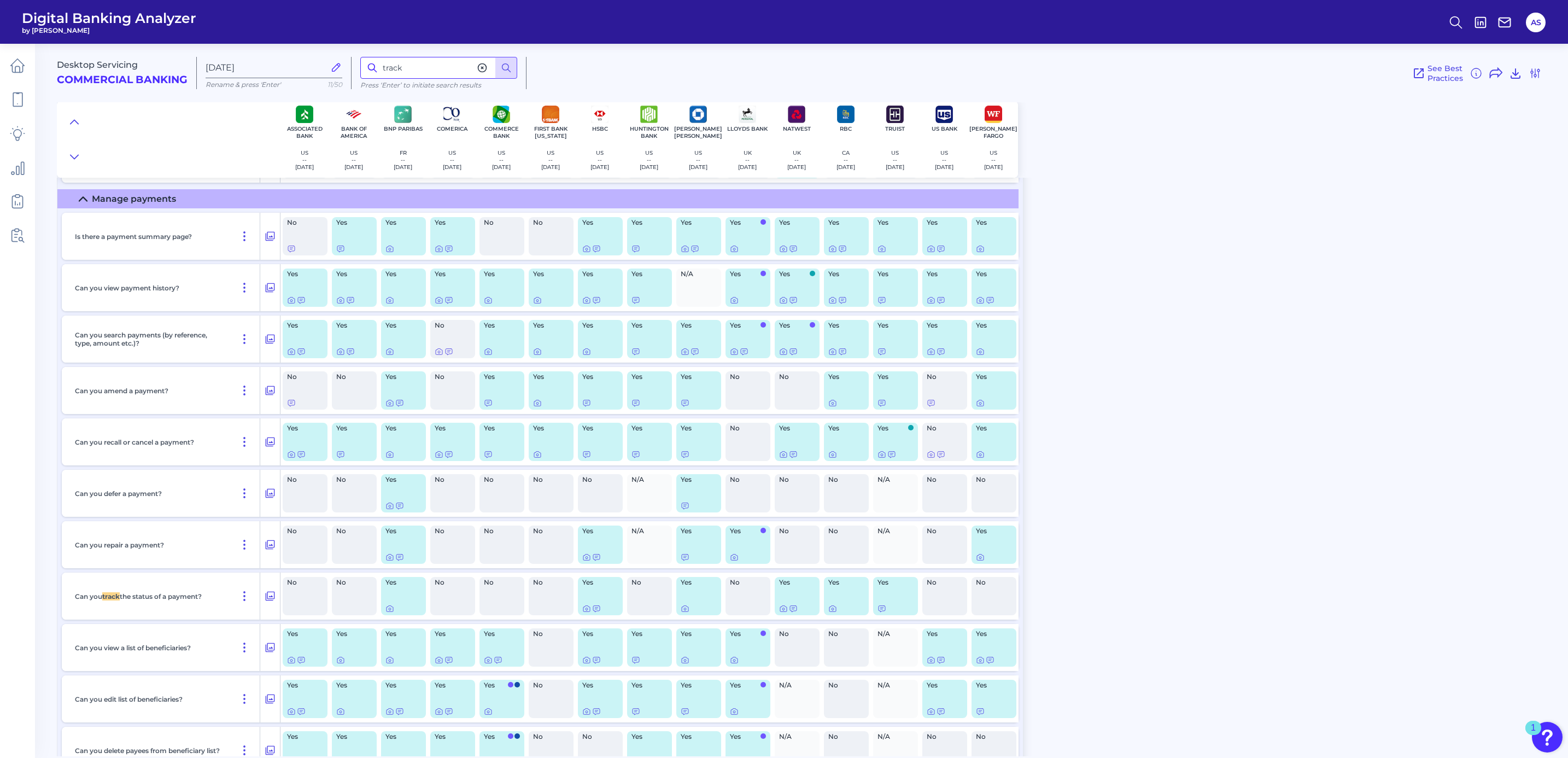
scroll to position [4144, 0]
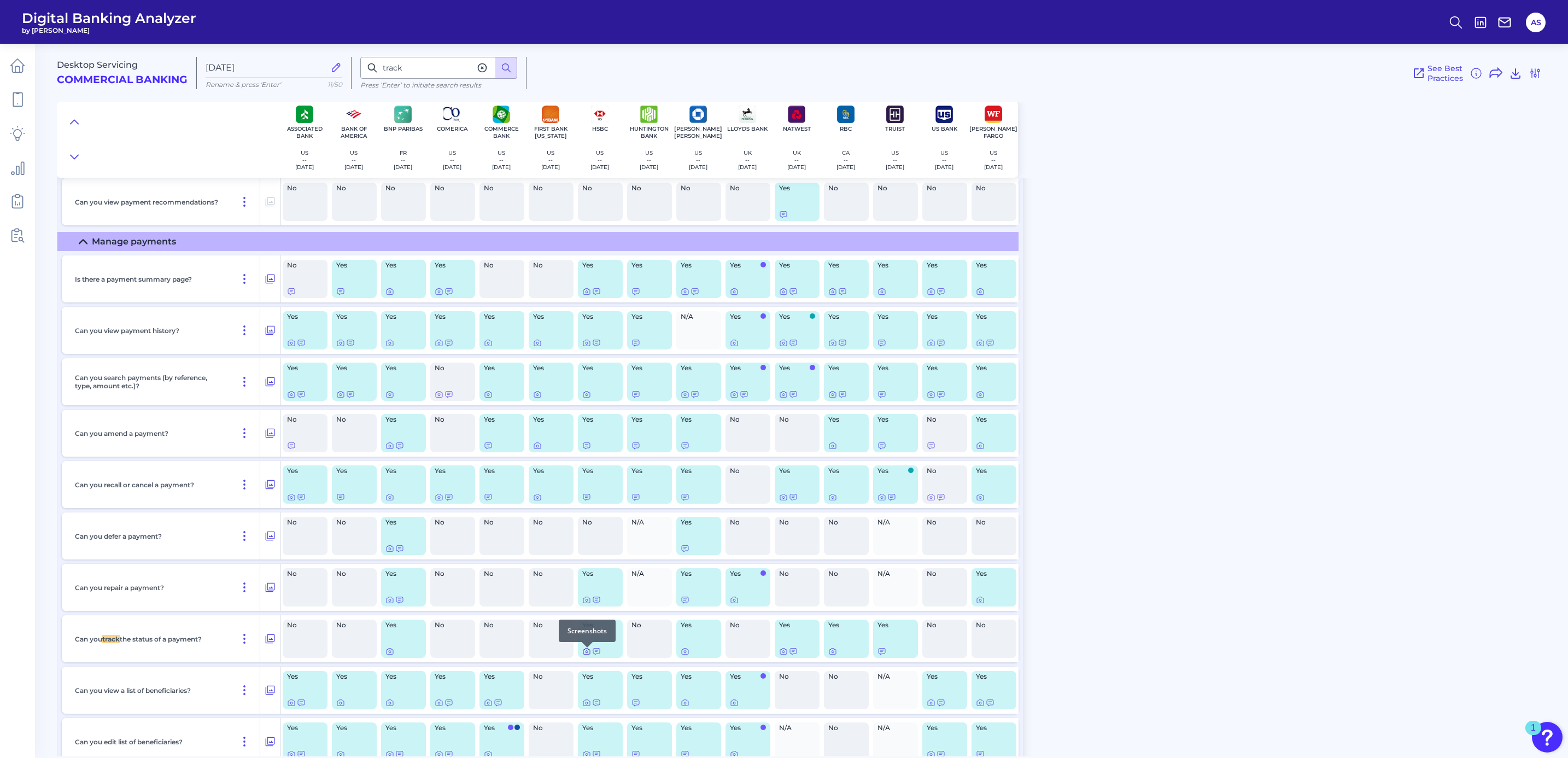
click at [586, 655] on icon at bounding box center [587, 651] width 9 height 9
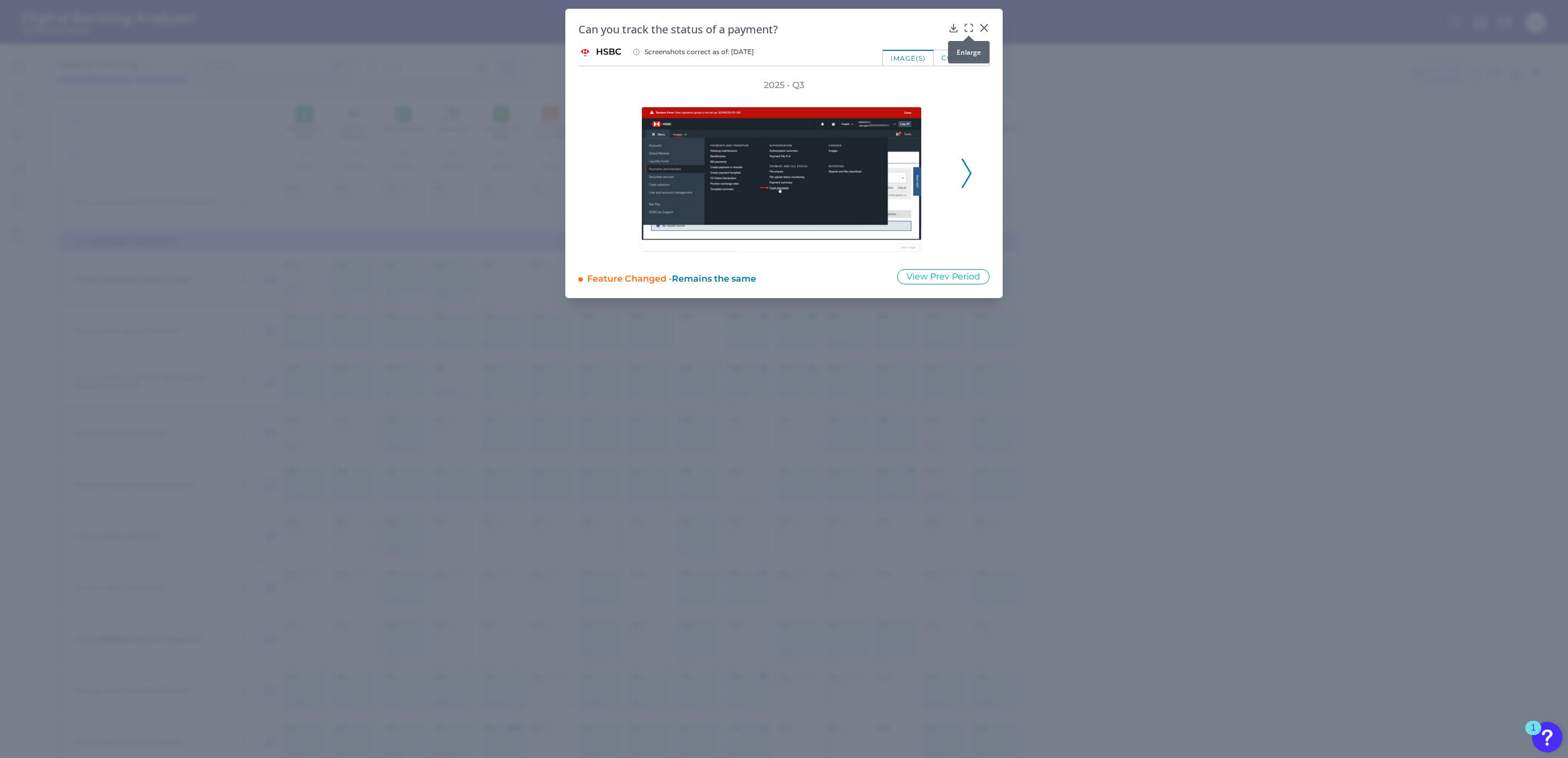
click at [967, 27] on icon at bounding box center [969, 28] width 11 height 11
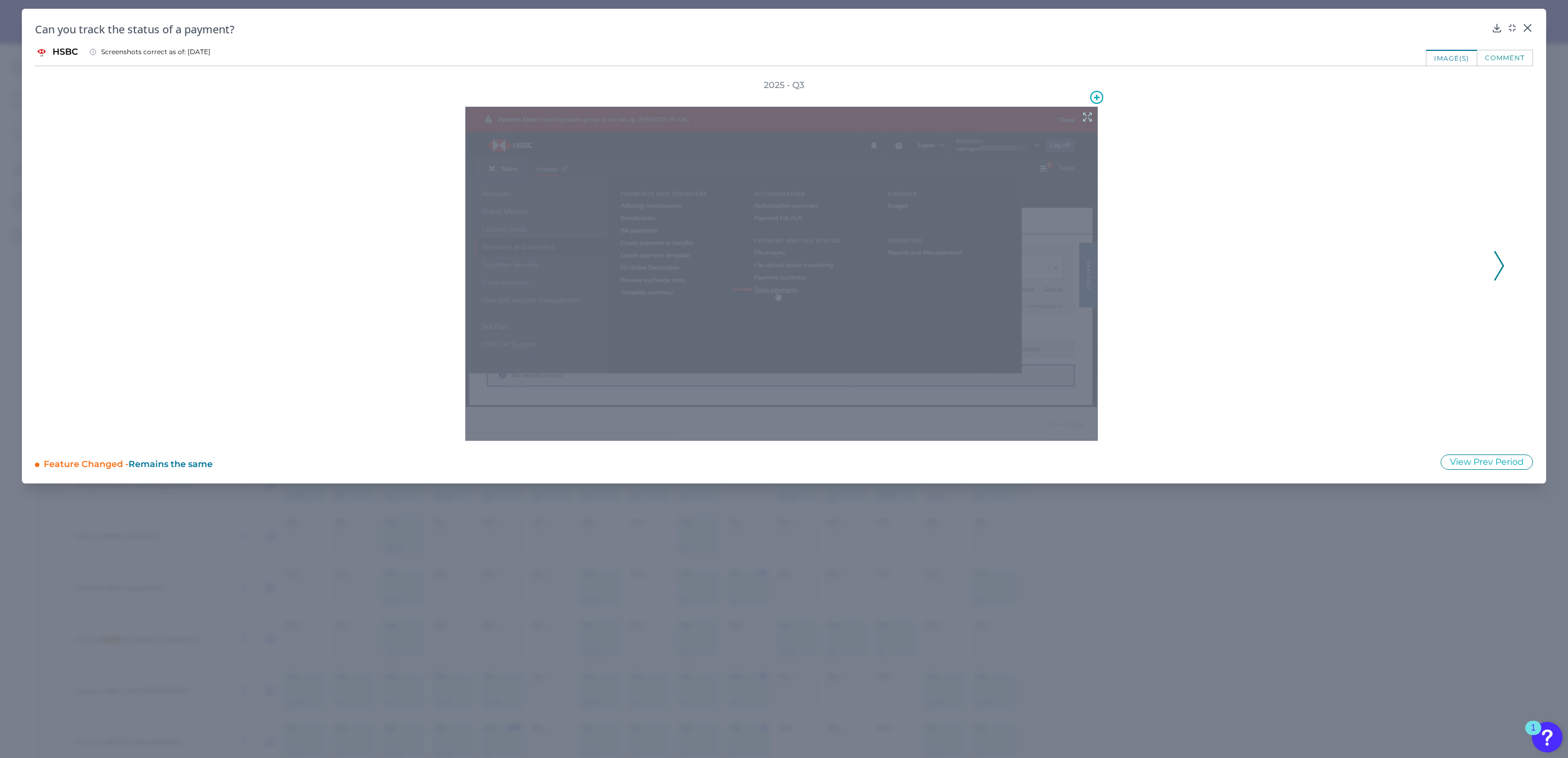
click at [1088, 113] on icon at bounding box center [1087, 117] width 12 height 12
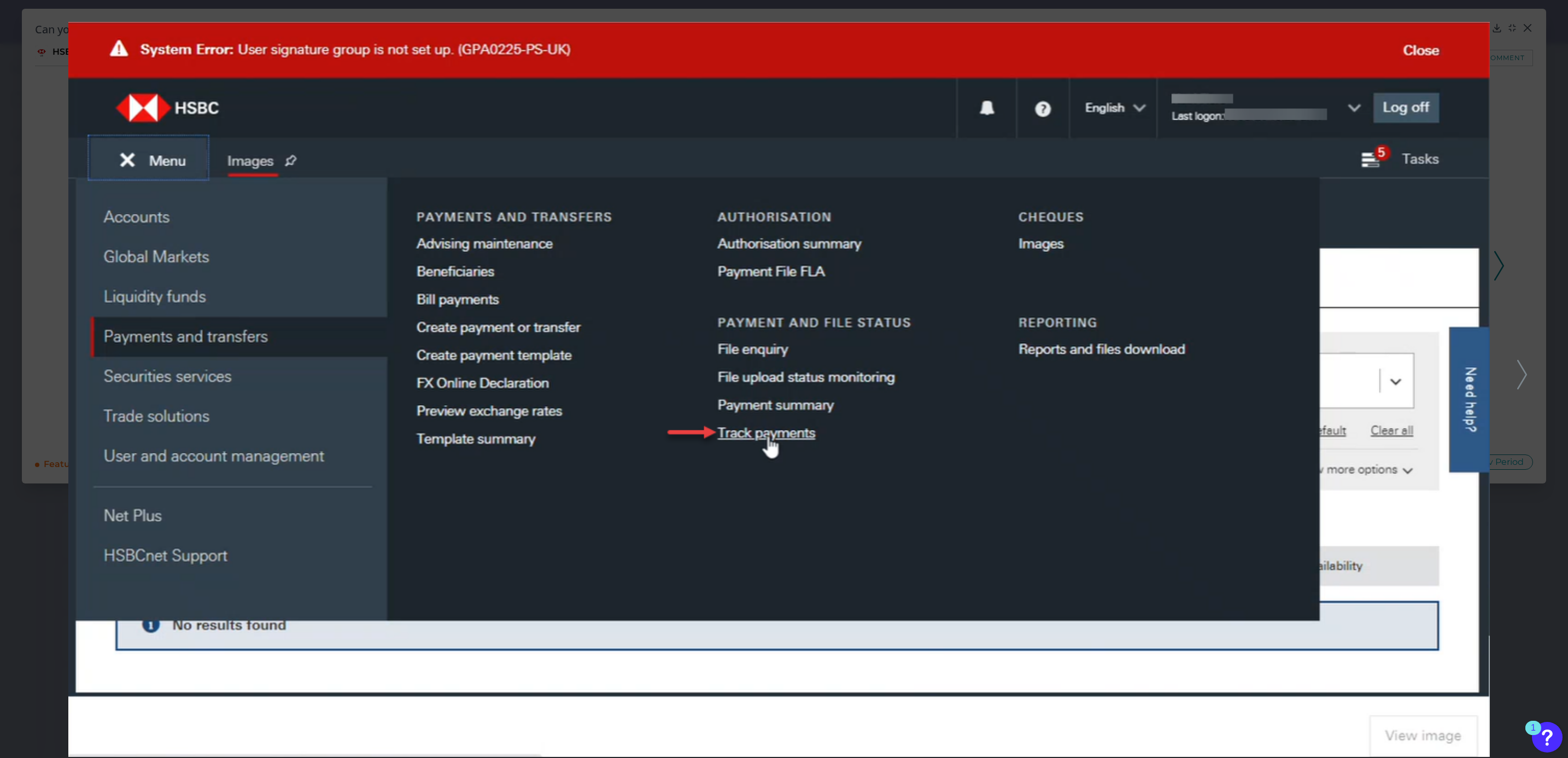
click at [1522, 372] on icon at bounding box center [1522, 375] width 10 height 30
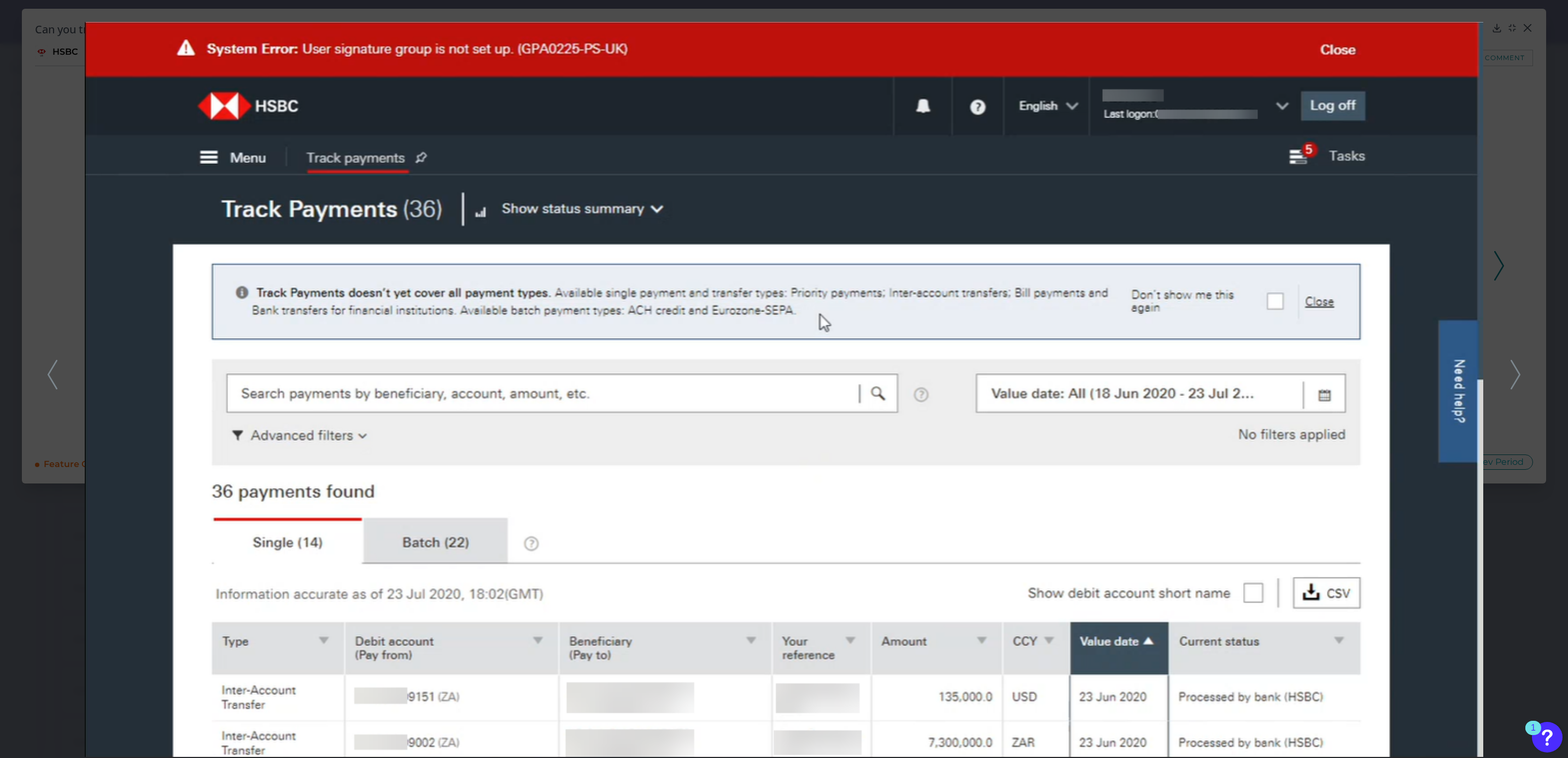
click at [1511, 373] on icon at bounding box center [1516, 375] width 10 height 30
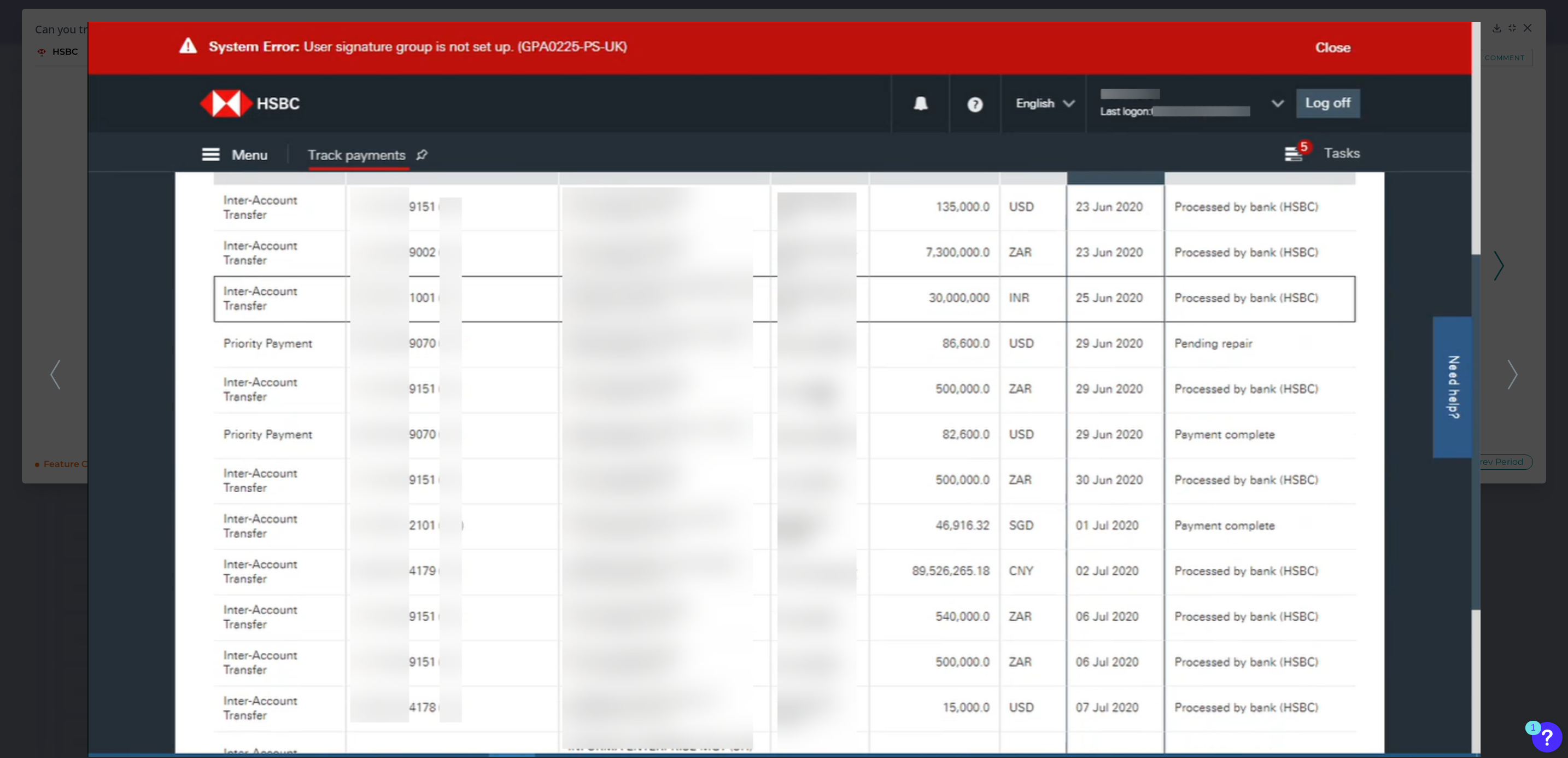
click at [1511, 373] on icon at bounding box center [1512, 375] width 10 height 30
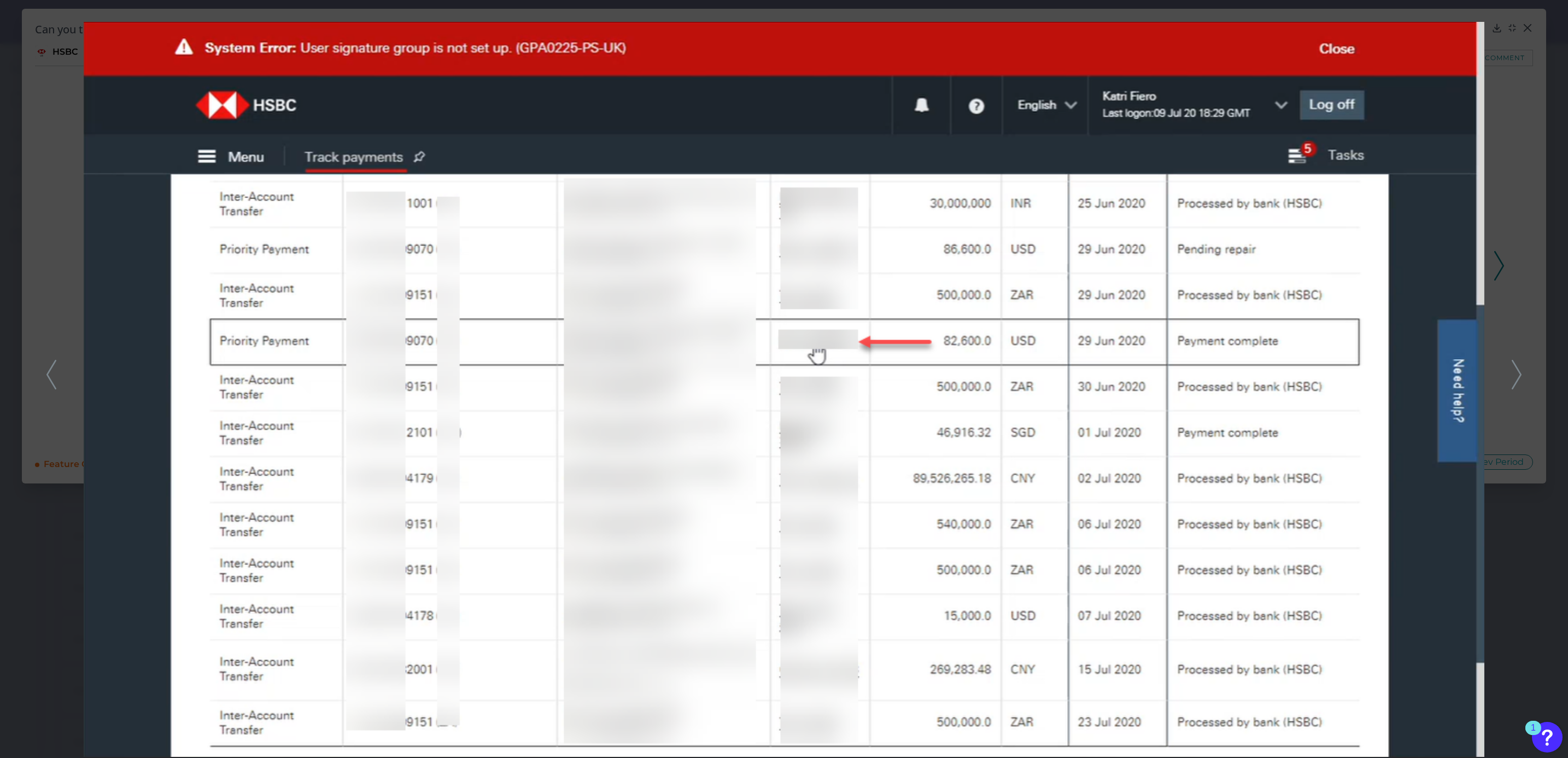
click at [1512, 373] on icon at bounding box center [1516, 375] width 10 height 30
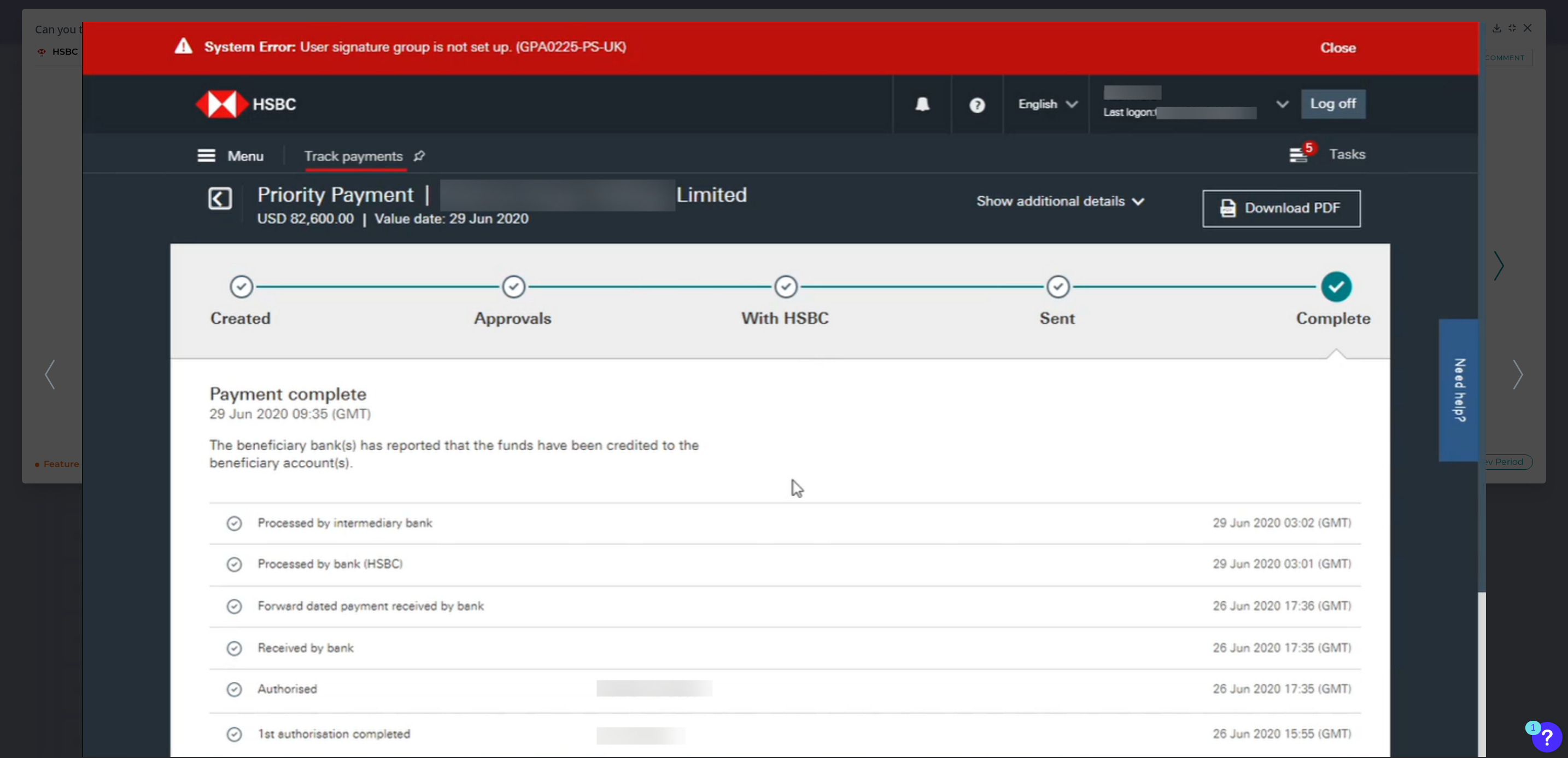
click at [1518, 378] on icon at bounding box center [1518, 375] width 10 height 30
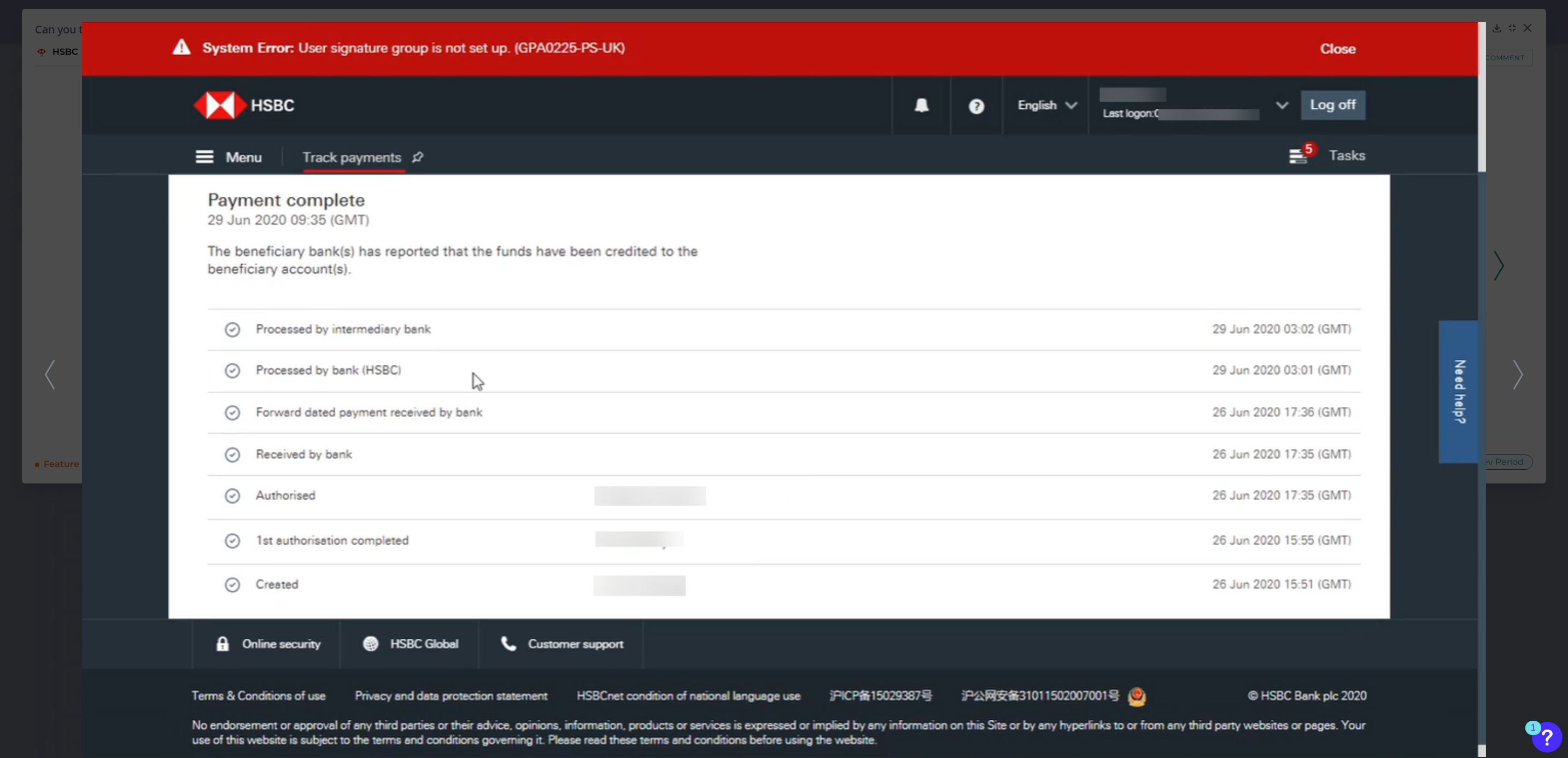
click at [1518, 376] on icon at bounding box center [1518, 375] width 10 height 30
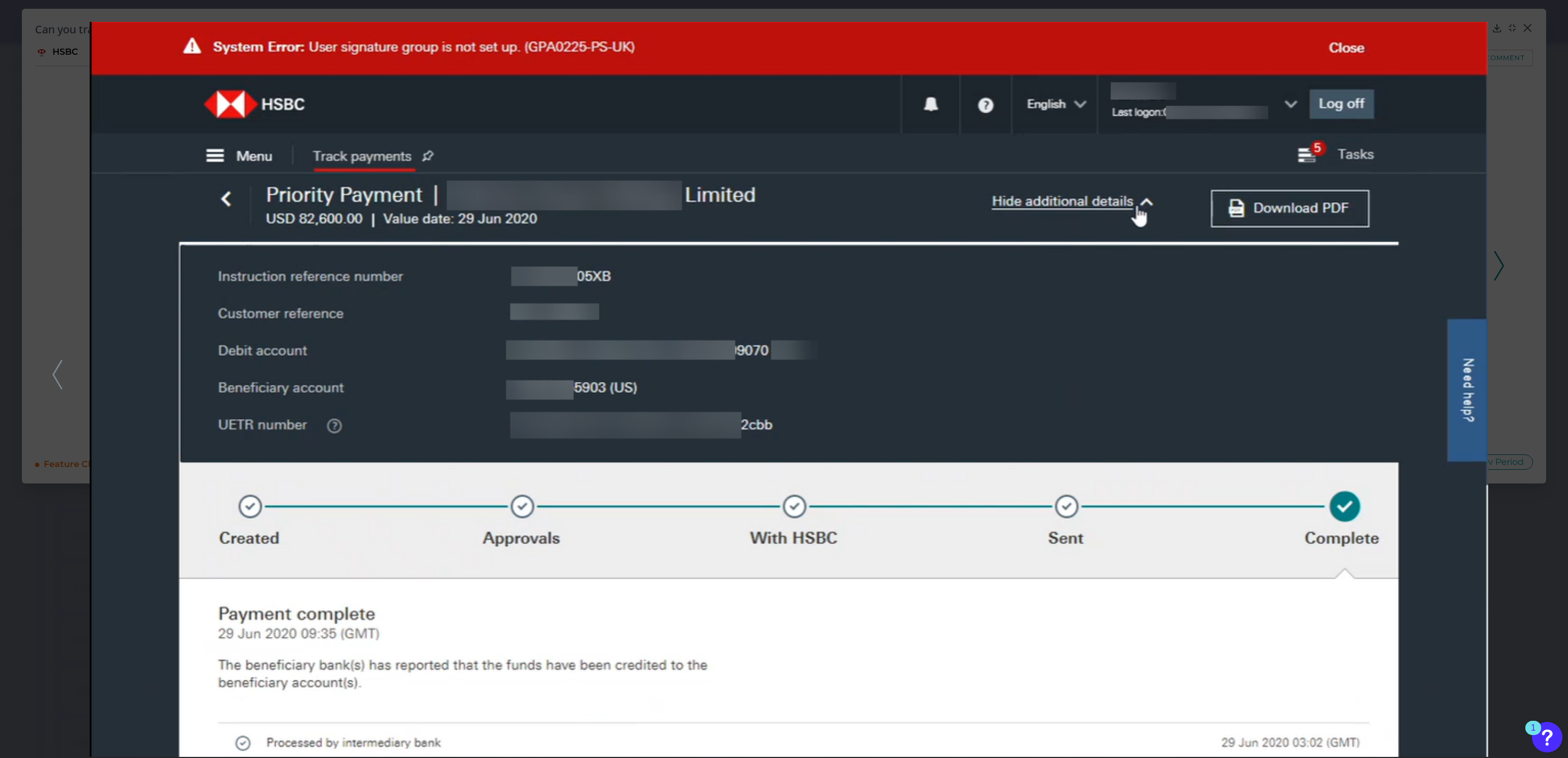
click at [1524, 225] on div at bounding box center [784, 379] width 1568 height 758
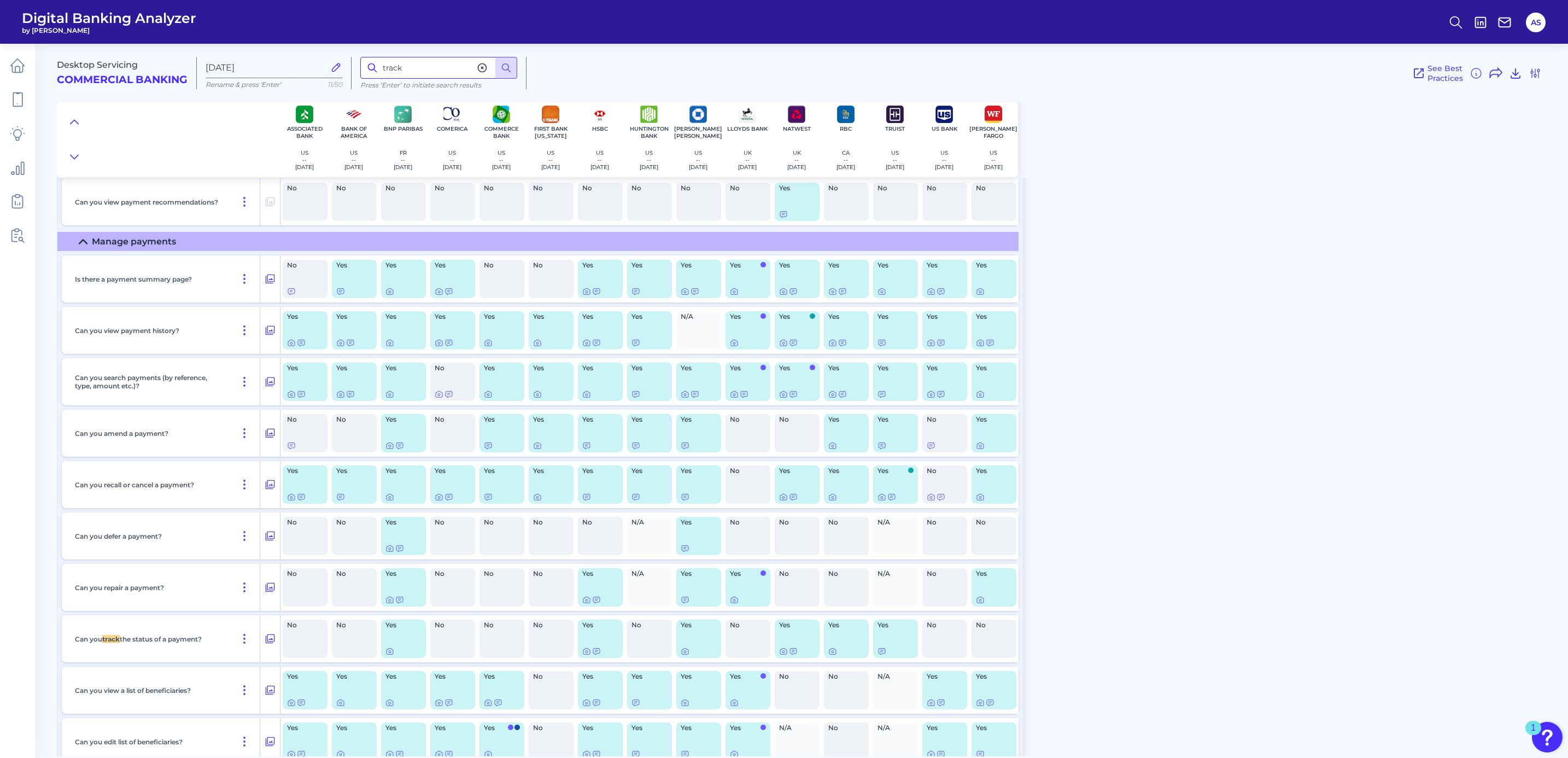
drag, startPoint x: 439, startPoint y: 64, endPoint x: 366, endPoint y: 66, distance: 73.0
click at [366, 66] on input "track" at bounding box center [439, 68] width 157 height 22
type input "balance"
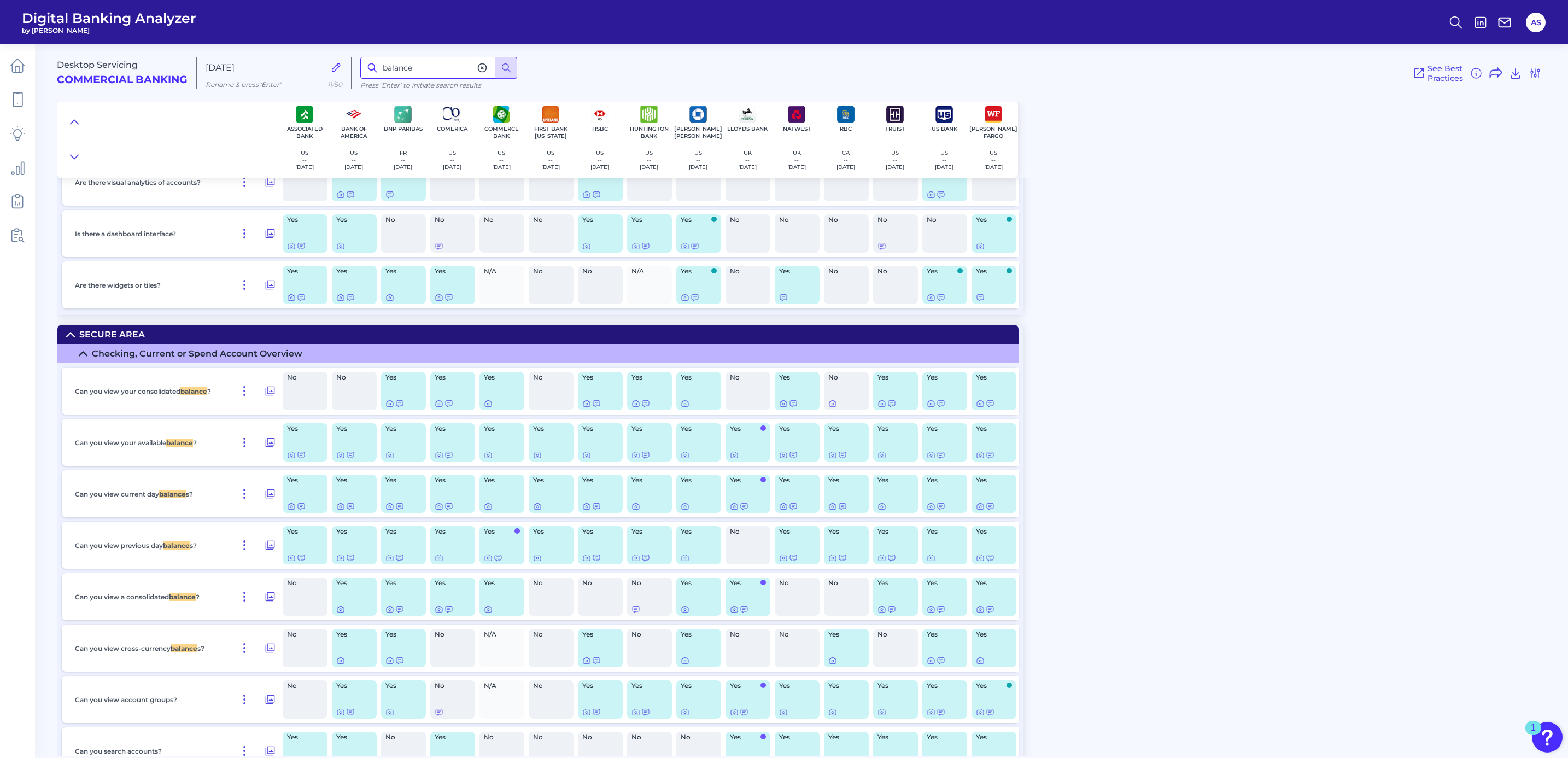
scroll to position [1224, 0]
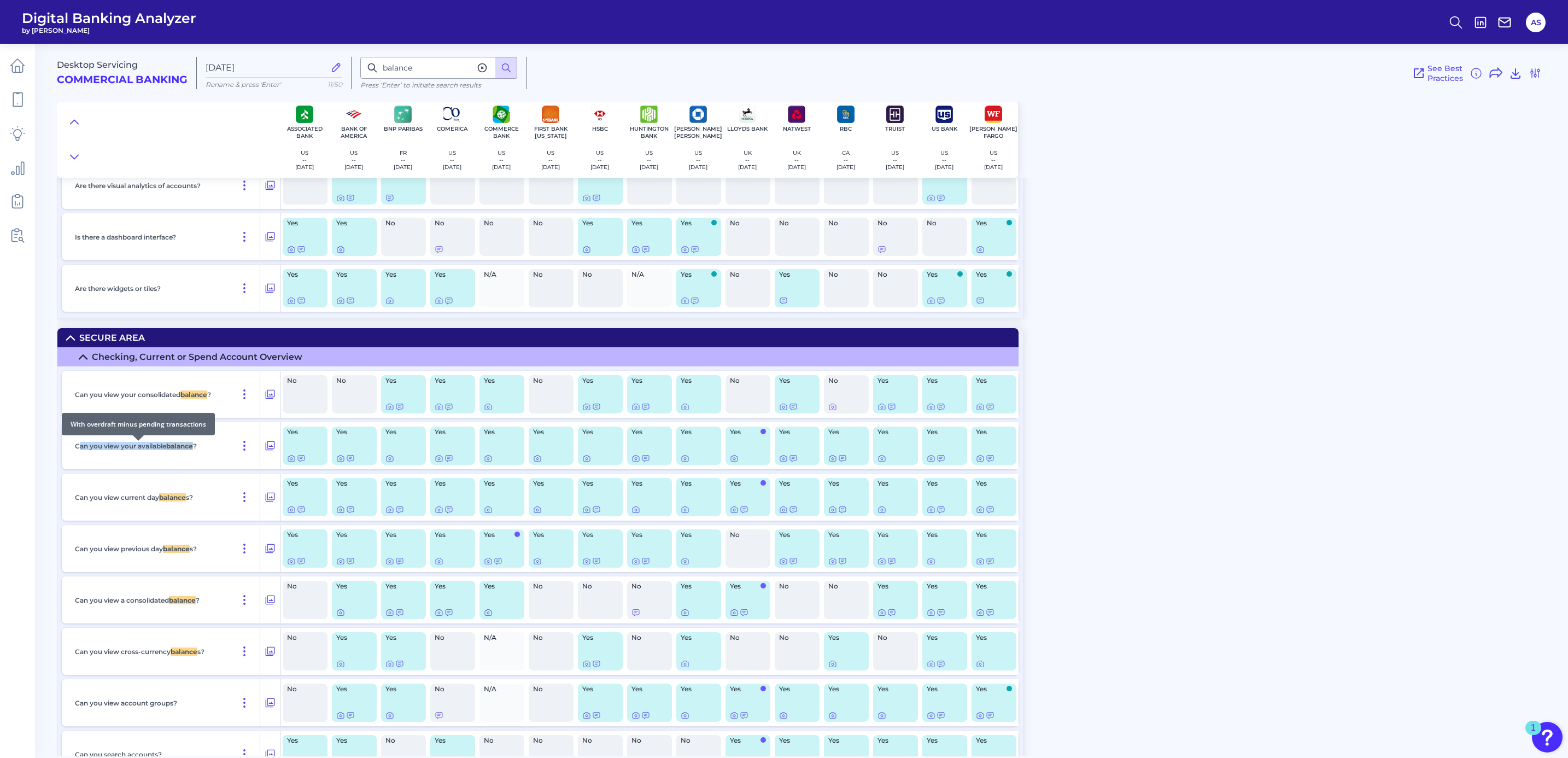
drag, startPoint x: 81, startPoint y: 450, endPoint x: 199, endPoint y: 448, distance: 118.0
click at [197, 448] on p "Can you view your available balance ?" at bounding box center [136, 446] width 122 height 8
click at [271, 444] on icon at bounding box center [270, 445] width 11 height 13
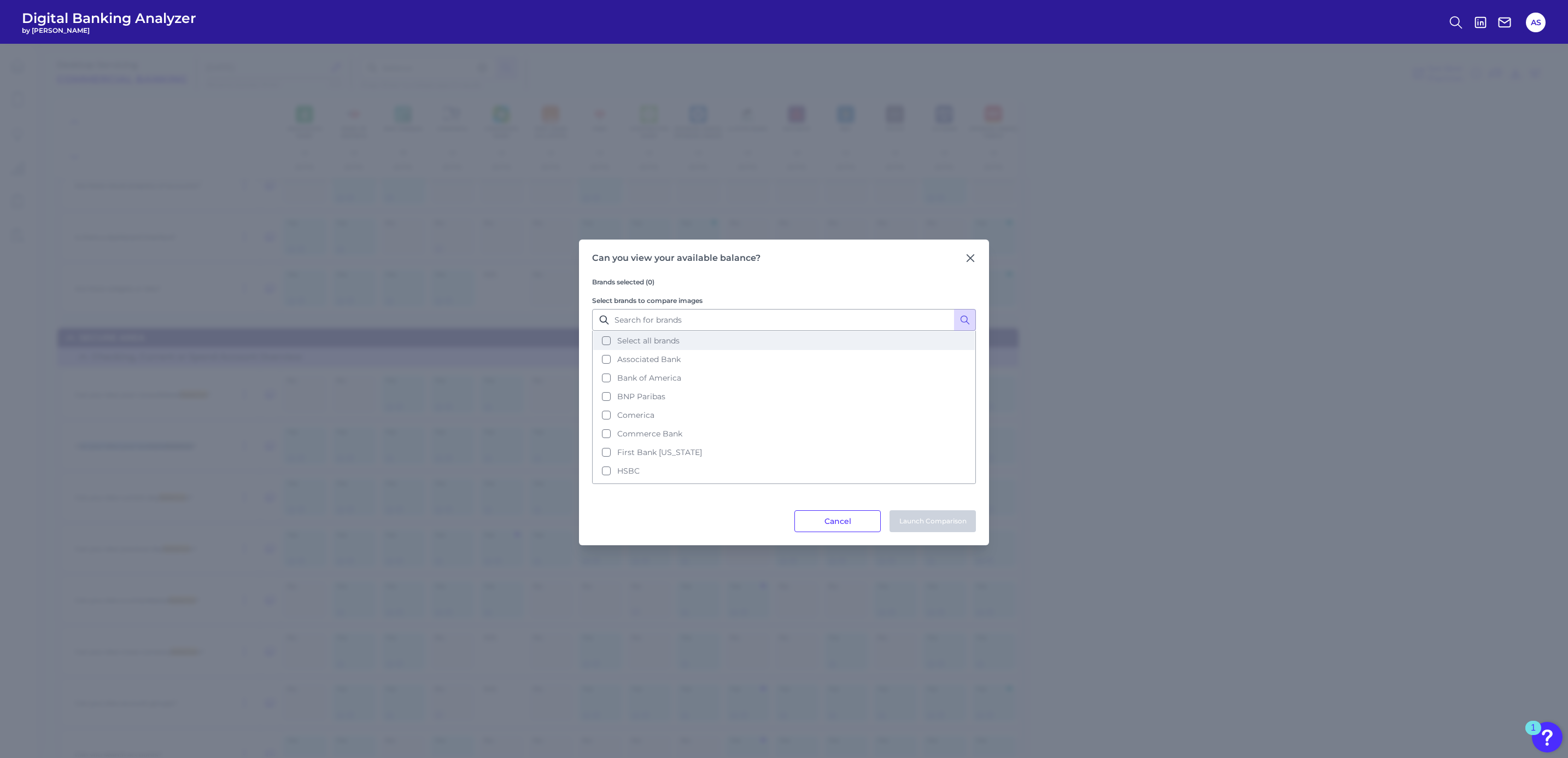
click at [625, 342] on span "Select all brands" at bounding box center [648, 340] width 63 height 10
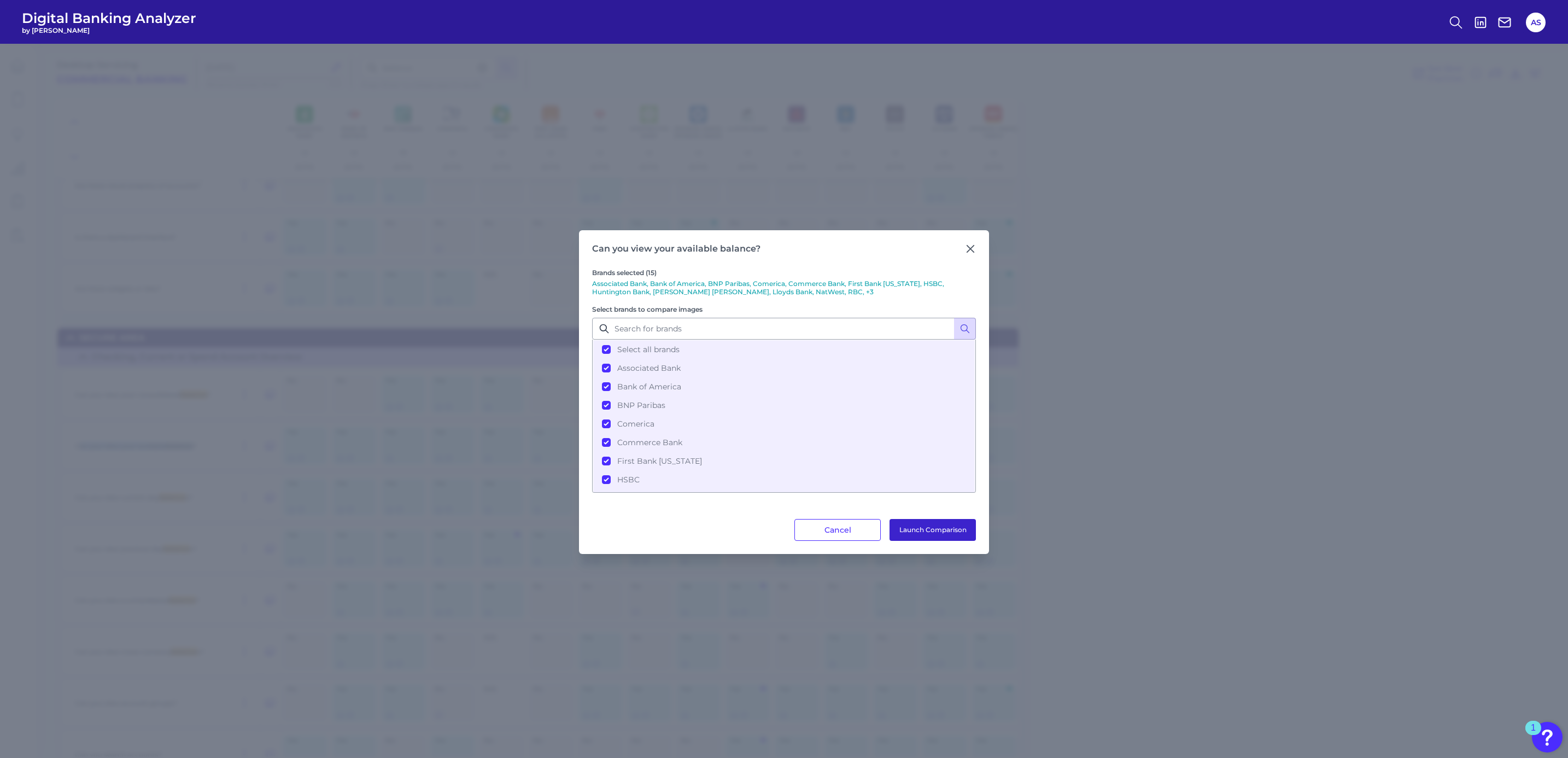
click at [927, 530] on button "Launch Comparison" at bounding box center [932, 530] width 86 height 22
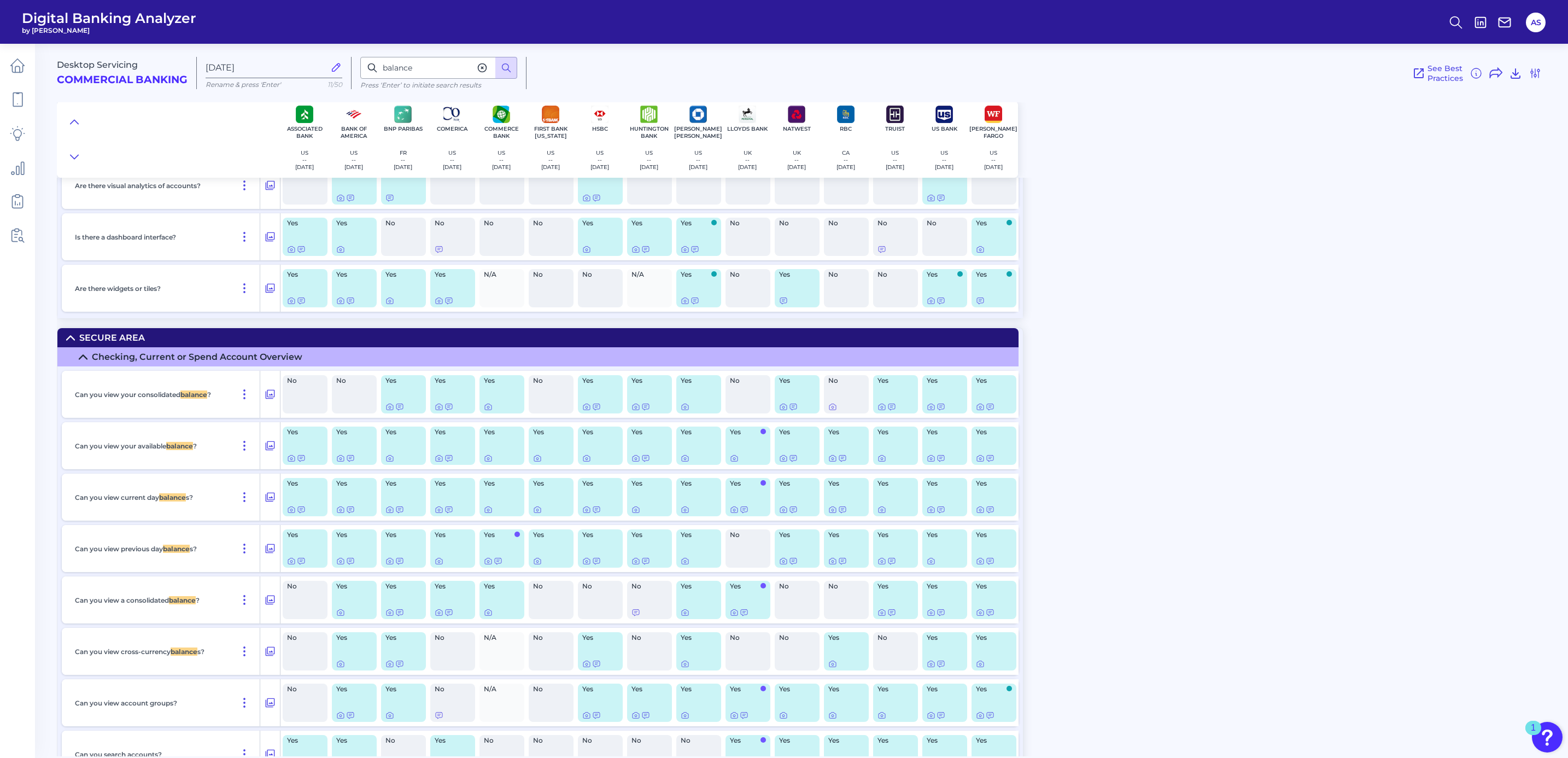
click at [1254, 303] on div "Desktop Servicing Commercial Banking Oct 09 2025 Rename & press 'Enter' 11/50 b…" at bounding box center [813, 395] width 1511 height 720
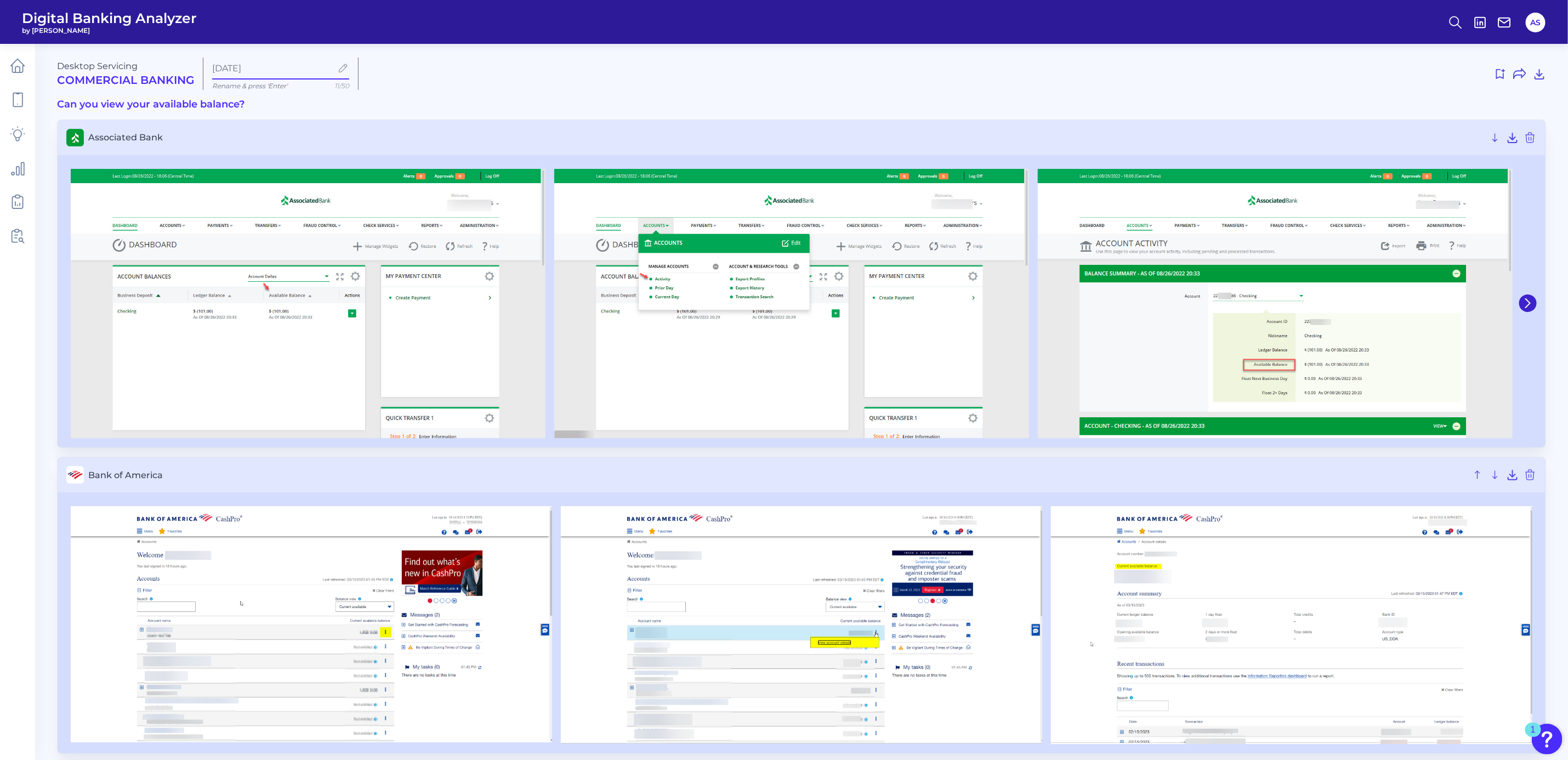
click at [249, 68] on input "[DATE]" at bounding box center [272, 67] width 119 height 10
click at [718, 106] on h3 "Can you view your available balance?" at bounding box center [802, 104] width 1490 height 12
